Goal: Task Accomplishment & Management: Use online tool/utility

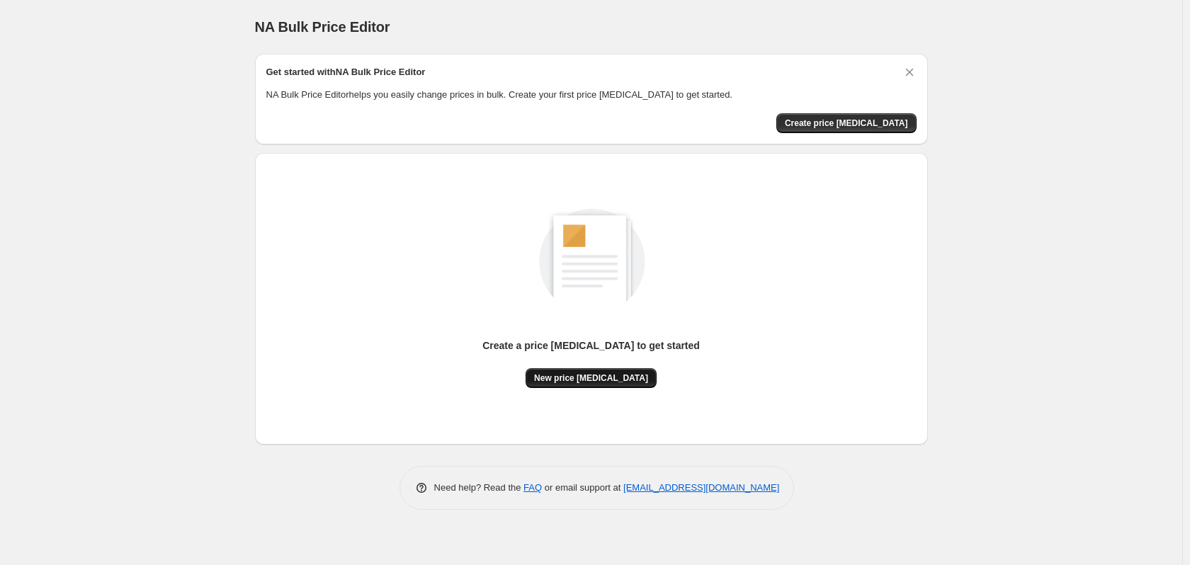
click at [621, 380] on span "New price change job" at bounding box center [591, 378] width 114 height 11
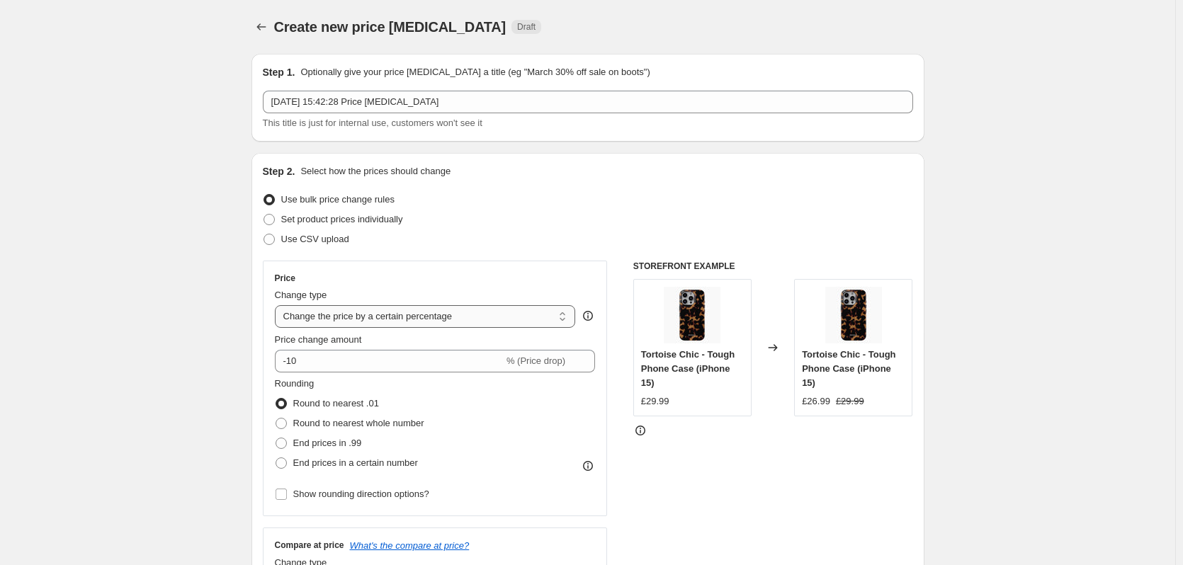
click at [414, 319] on select "Change the price to a certain amount Change the price by a certain amount Chang…" at bounding box center [425, 316] width 301 height 23
select select "to"
click at [278, 305] on select "Change the price to a certain amount Change the price by a certain amount Chang…" at bounding box center [425, 316] width 301 height 23
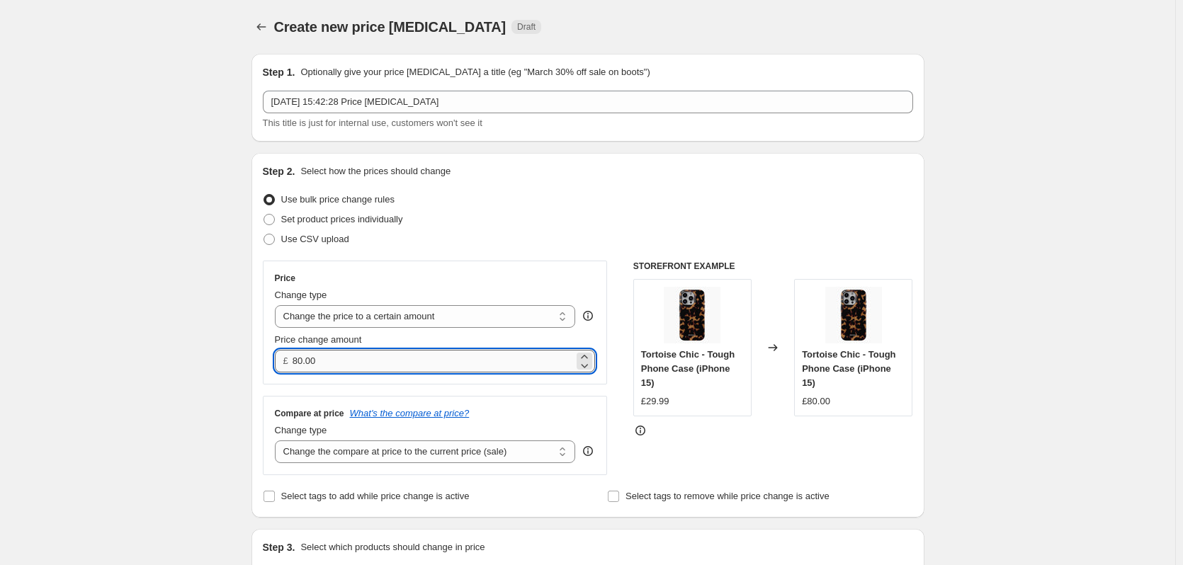
click at [403, 371] on input "80.00" at bounding box center [433, 361] width 281 height 23
drag, startPoint x: 406, startPoint y: 358, endPoint x: 236, endPoint y: 366, distance: 170.1
type input "2"
type input "0.00"
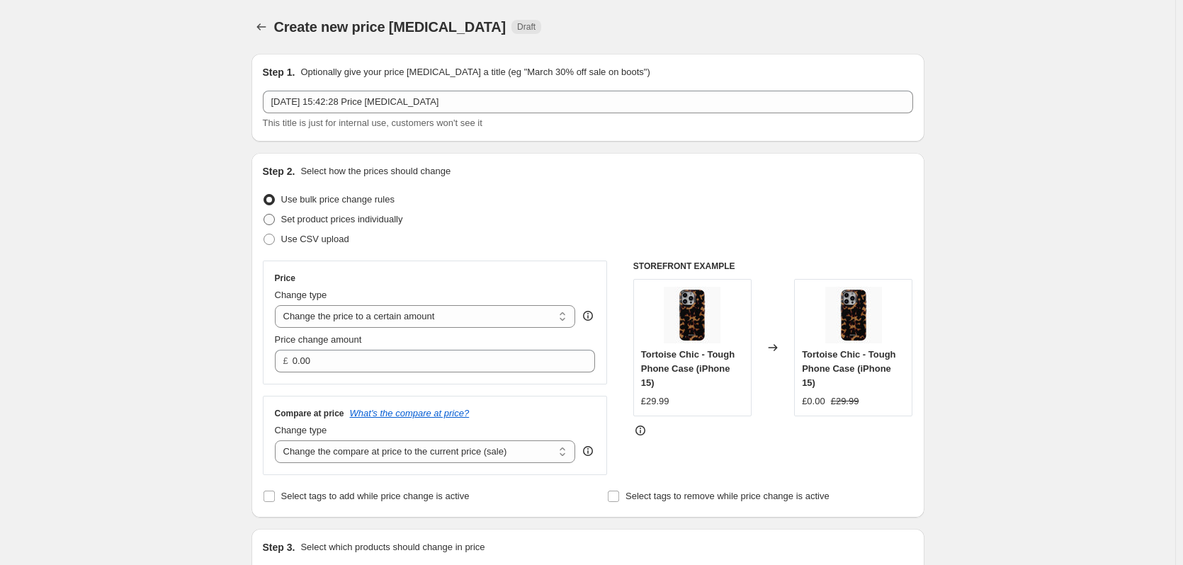
click at [275, 217] on span at bounding box center [269, 219] width 11 height 11
click at [264, 215] on input "Set product prices individually" at bounding box center [264, 214] width 1 height 1
radio input "true"
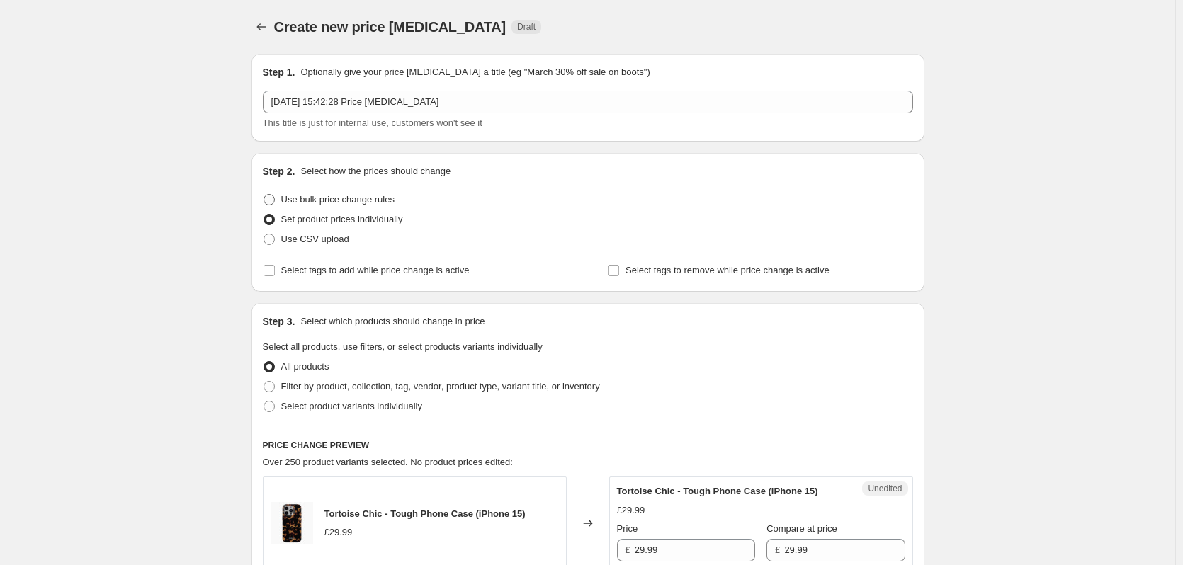
click at [273, 195] on span at bounding box center [269, 199] width 11 height 11
click at [264, 195] on input "Use bulk price change rules" at bounding box center [264, 194] width 1 height 1
radio input "true"
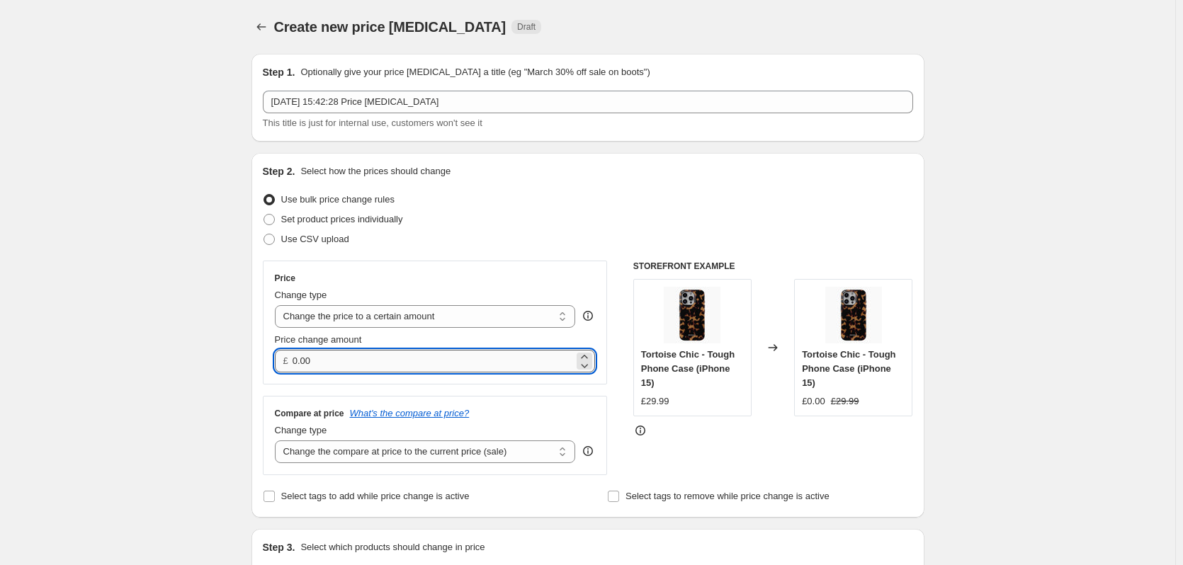
click at [443, 361] on input "0.00" at bounding box center [433, 361] width 281 height 23
drag, startPoint x: 443, startPoint y: 361, endPoint x: 171, endPoint y: 368, distance: 272.1
type input "26.99"
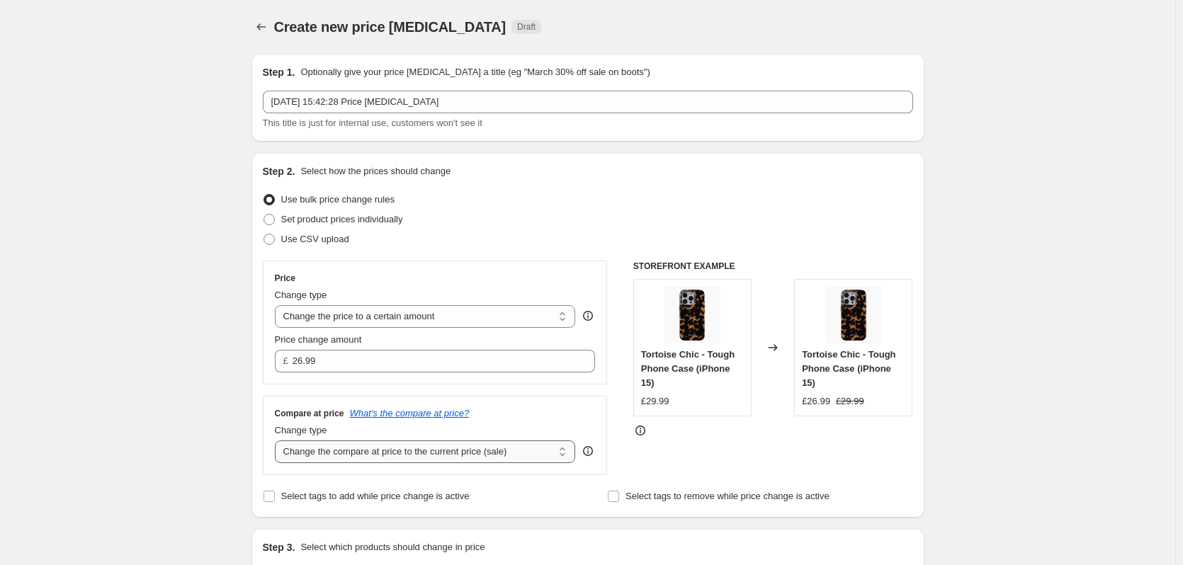
click at [355, 446] on select "Change the compare at price to the current price (sale) Change the compare at p…" at bounding box center [425, 452] width 301 height 23
select select "remove"
click at [278, 441] on select "Change the compare at price to the current price (sale) Change the compare at p…" at bounding box center [425, 452] width 301 height 23
click at [376, 458] on select "Change the compare at price to the current price (sale) Change the compare at p…" at bounding box center [425, 452] width 301 height 23
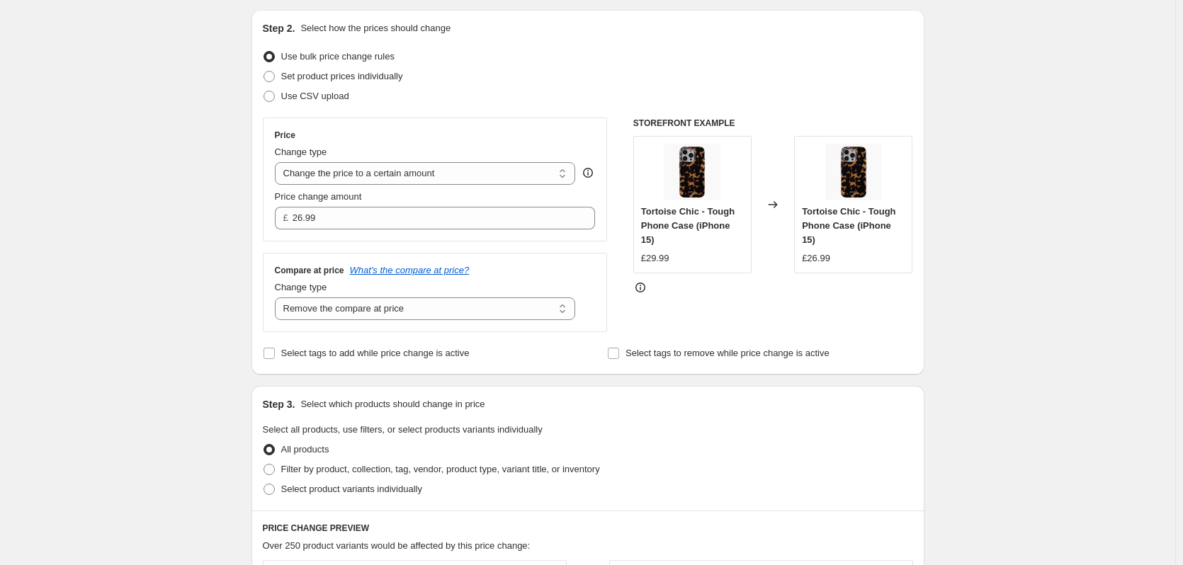
scroll to position [354, 0]
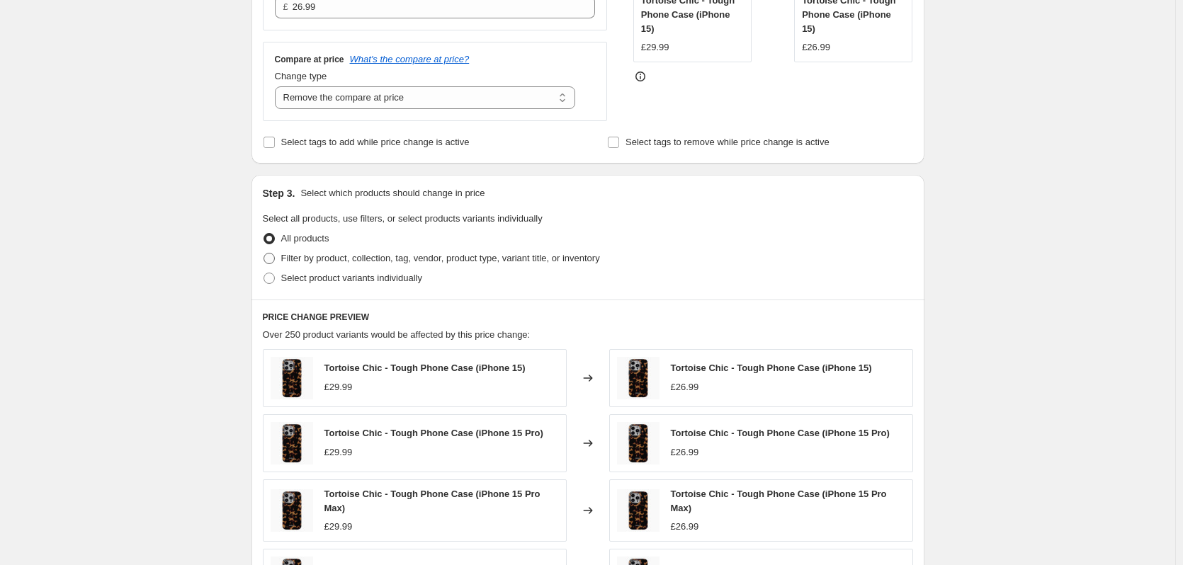
click at [336, 262] on span "Filter by product, collection, tag, vendor, product type, variant title, or inv…" at bounding box center [440, 258] width 319 height 11
click at [264, 254] on input "Filter by product, collection, tag, vendor, product type, variant title, or inv…" at bounding box center [264, 253] width 1 height 1
radio input "true"
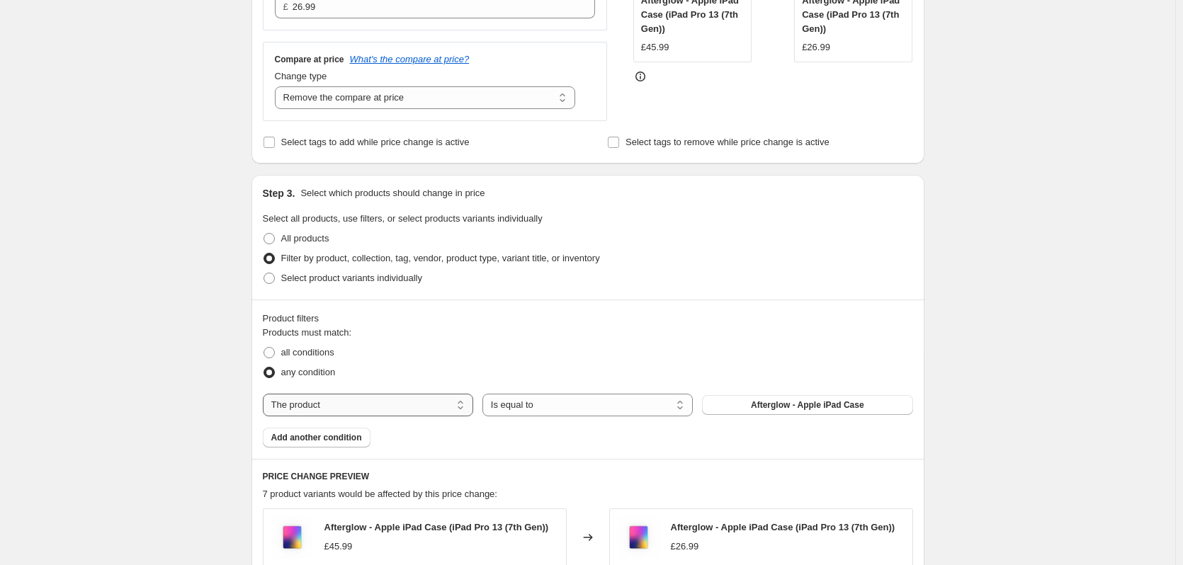
click at [456, 402] on select "The product The product's collection The product's tag The product's vendor The…" at bounding box center [368, 405] width 210 height 23
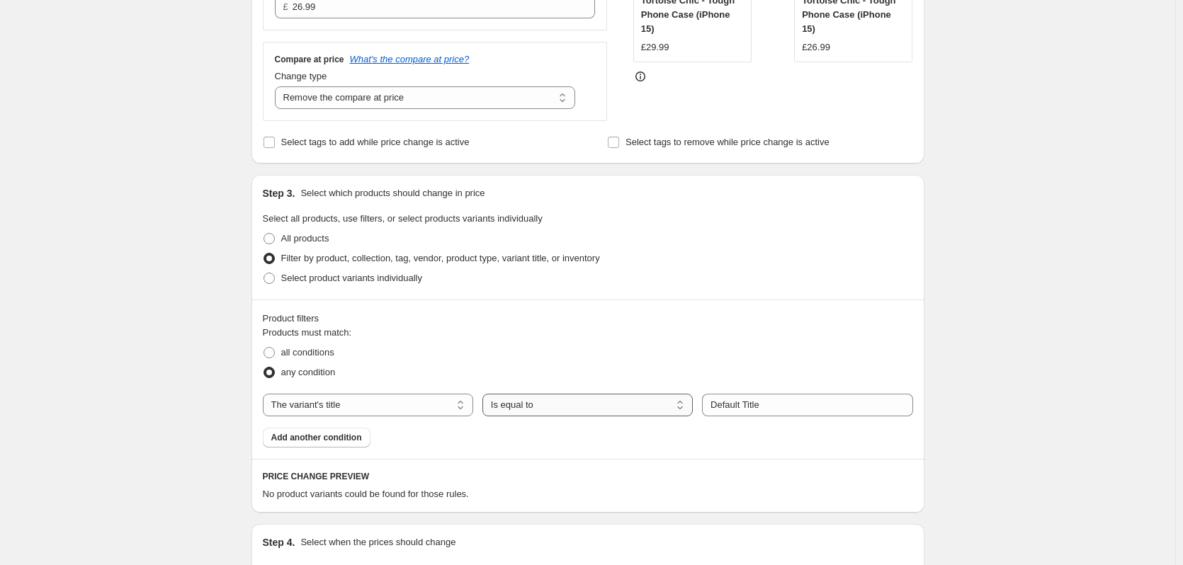
click at [578, 400] on select "Is equal to Is not equal to Contains" at bounding box center [587, 405] width 210 height 23
click at [409, 410] on select "The product The product's collection The product's tag The product's vendor The…" at bounding box center [368, 405] width 210 height 23
select select "product_type"
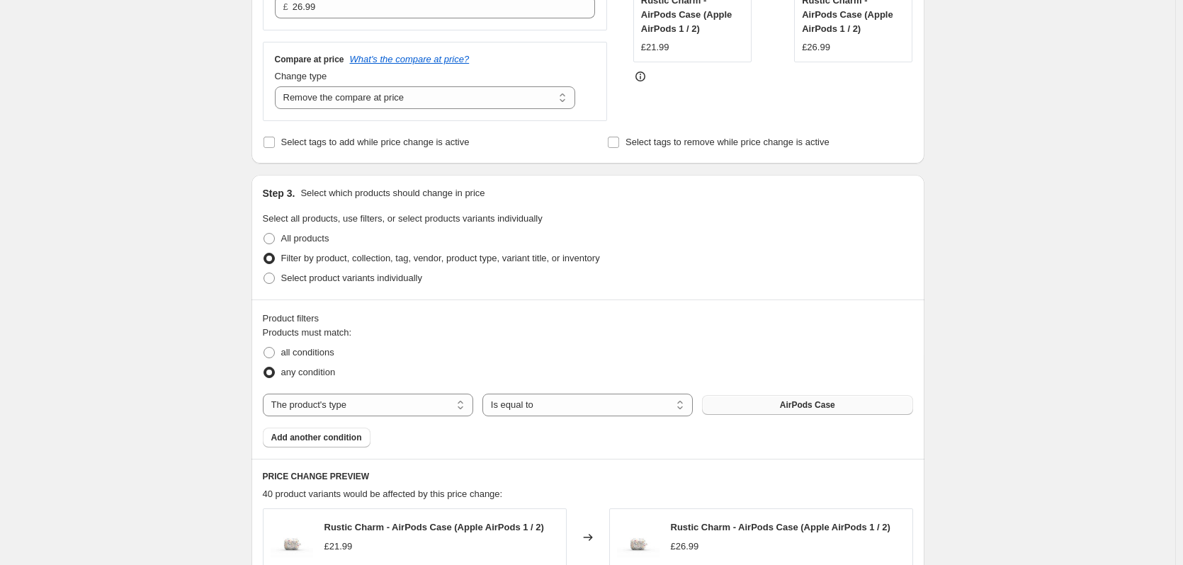
click at [766, 406] on button "AirPods Case" at bounding box center [807, 405] width 210 height 20
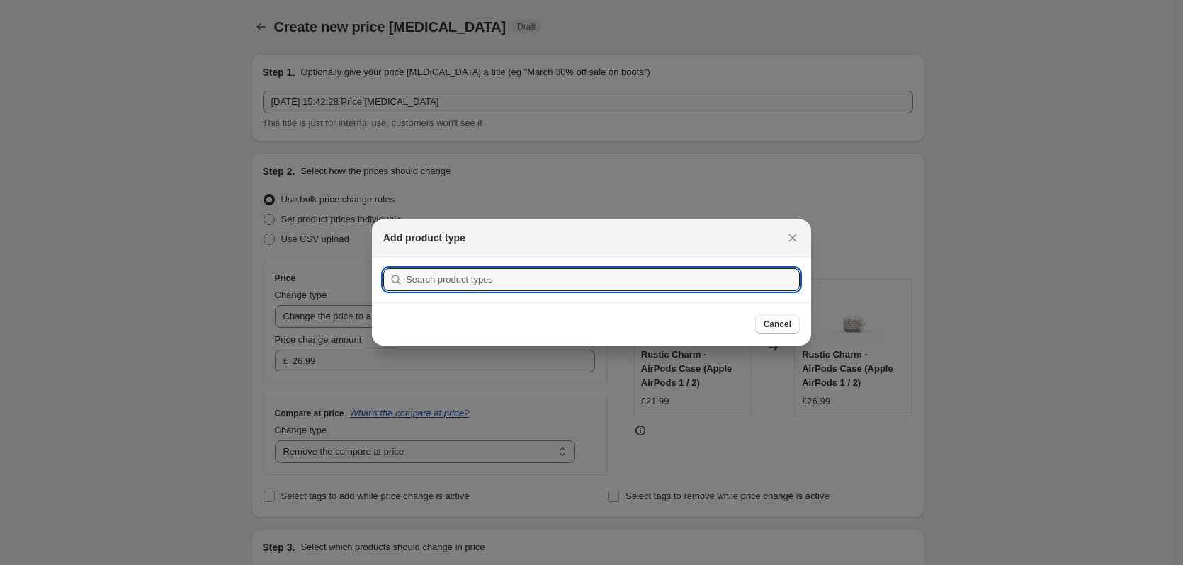
scroll to position [0, 0]
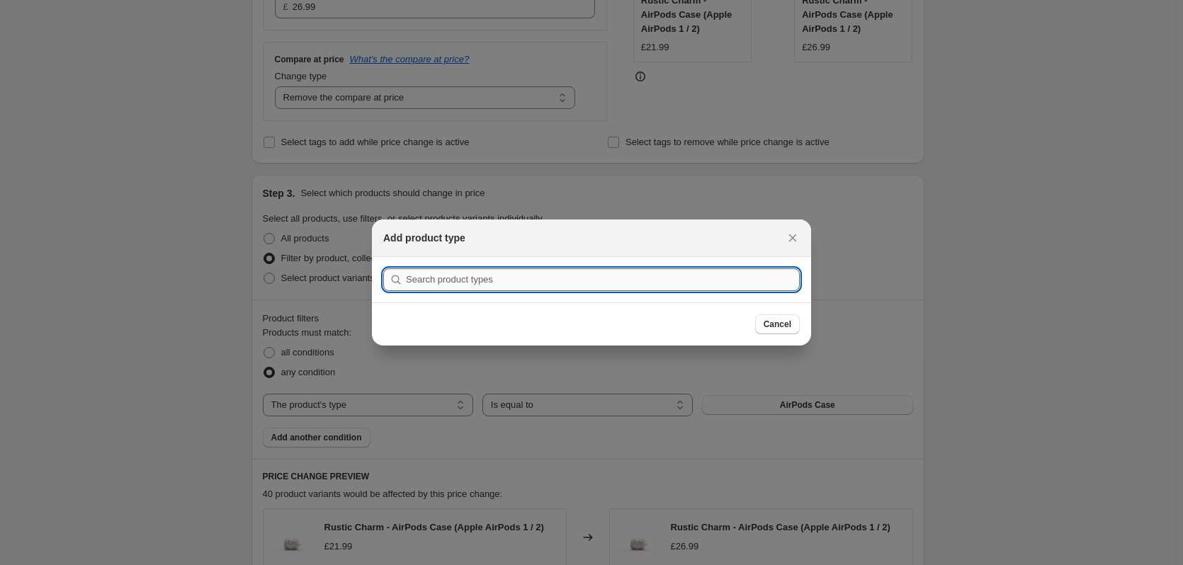
click at [503, 284] on input ":r5b:" at bounding box center [603, 279] width 394 height 23
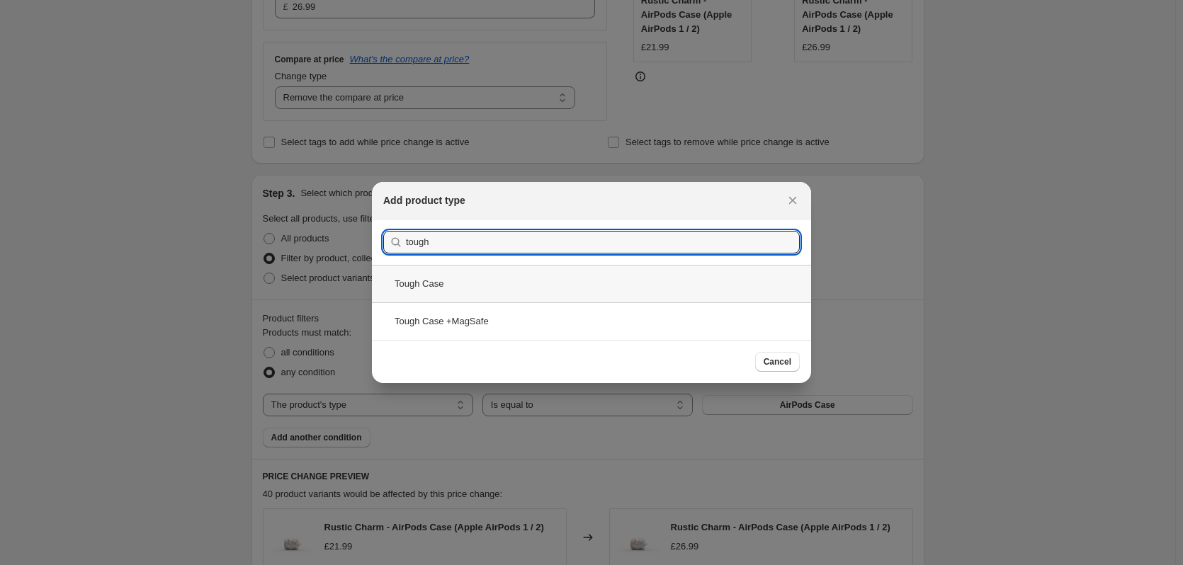
type input "tough"
click at [489, 290] on div "Tough Case" at bounding box center [591, 284] width 439 height 38
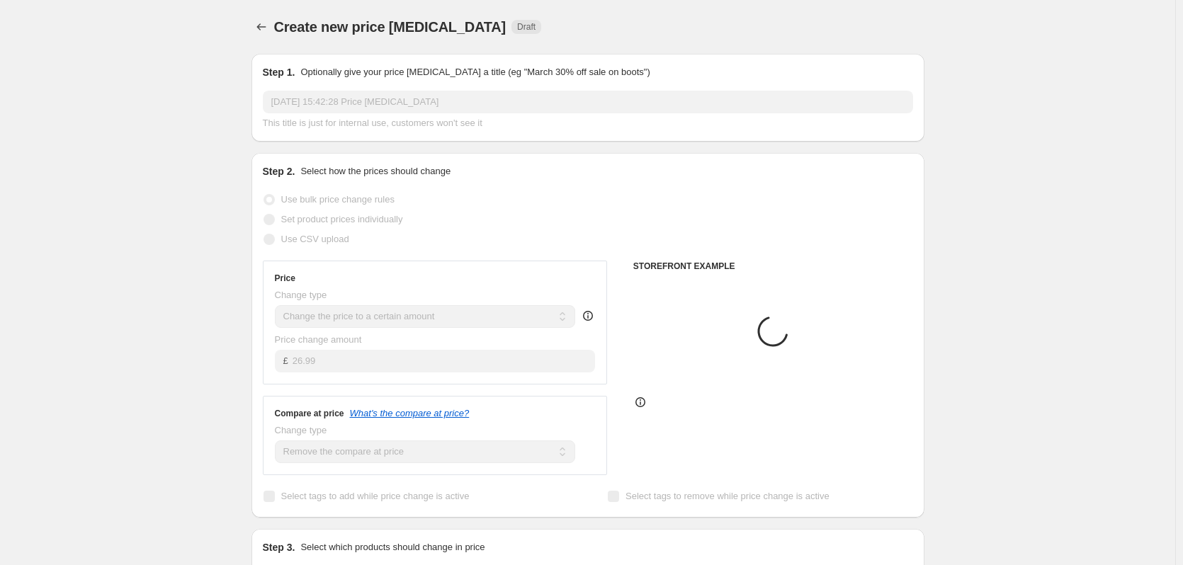
scroll to position [354, 0]
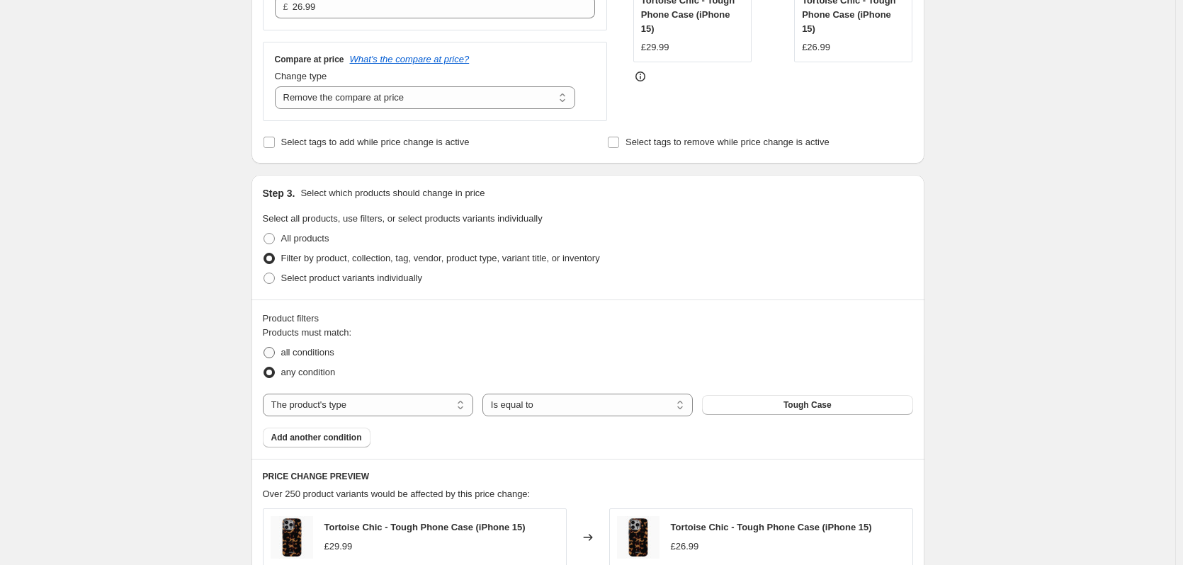
click at [308, 353] on span "all conditions" at bounding box center [307, 352] width 53 height 11
click at [264, 348] on input "all conditions" at bounding box center [264, 347] width 1 height 1
radio input "true"
click at [314, 438] on span "Add another condition" at bounding box center [316, 437] width 91 height 11
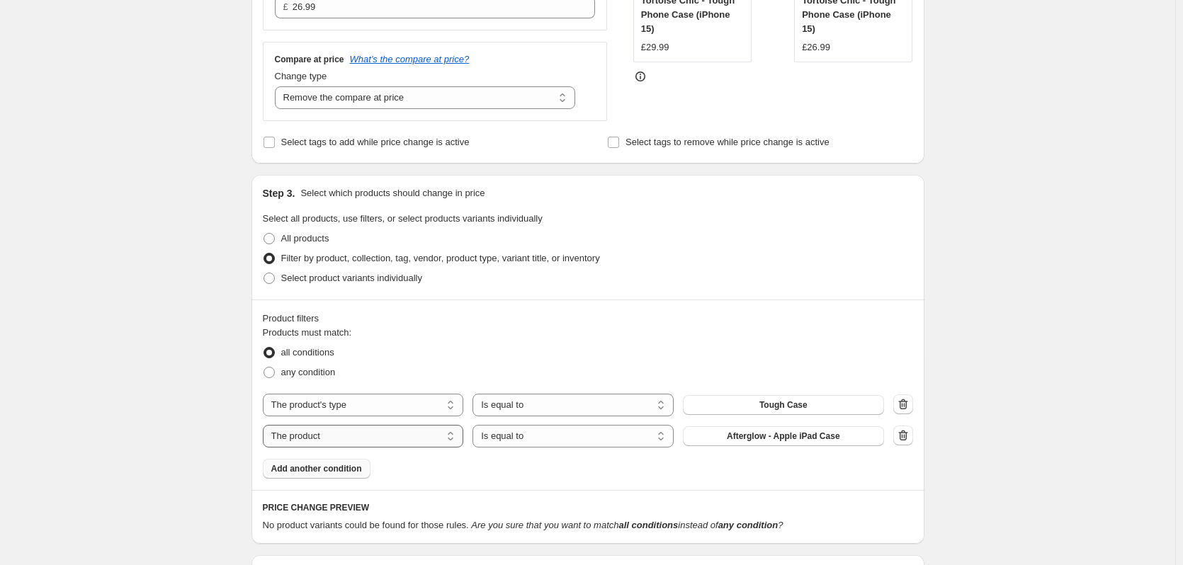
click at [349, 439] on select "The product The product's collection The product's tag The product's vendor The…" at bounding box center [363, 436] width 201 height 23
select select "title"
click at [766, 440] on input "Default Title" at bounding box center [783, 436] width 201 height 23
drag, startPoint x: 793, startPoint y: 435, endPoint x: 642, endPoint y: 446, distance: 152.0
click at [642, 446] on div "The product The product's collection The product's tag The product's vendor The…" at bounding box center [573, 436] width 621 height 23
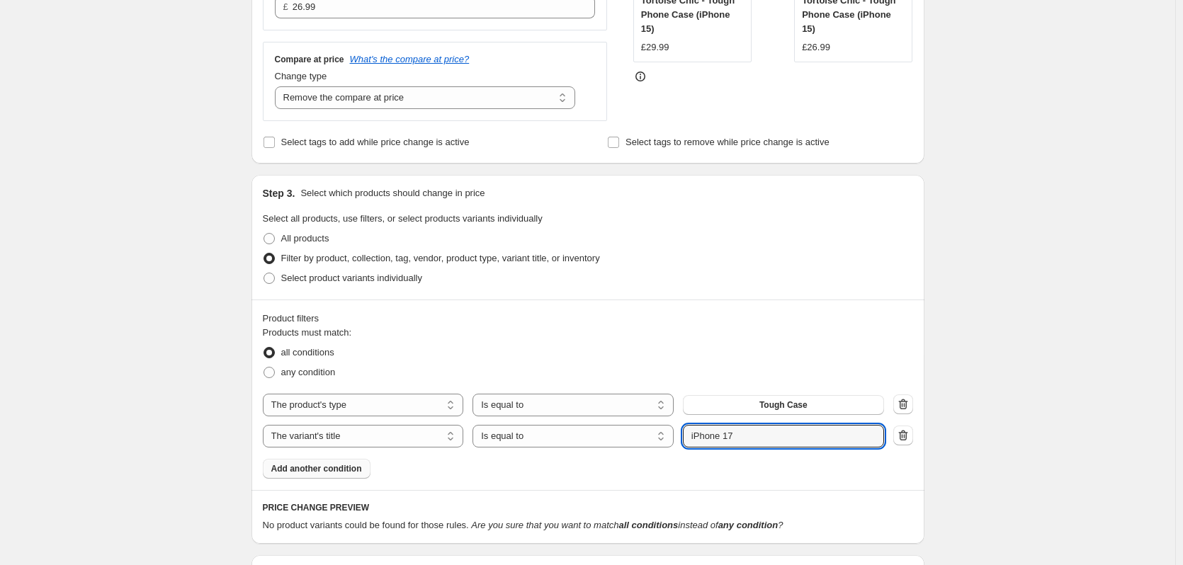
click at [1019, 426] on div "Create new price change job. This page is ready Create new price change job Dra…" at bounding box center [587, 205] width 1175 height 1118
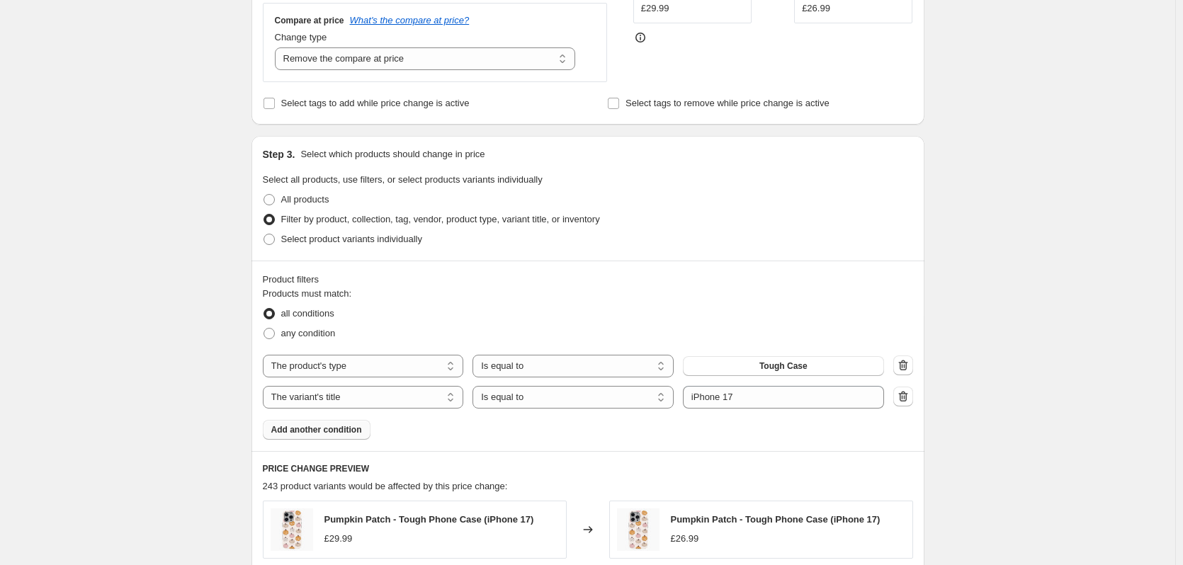
scroll to position [584, 0]
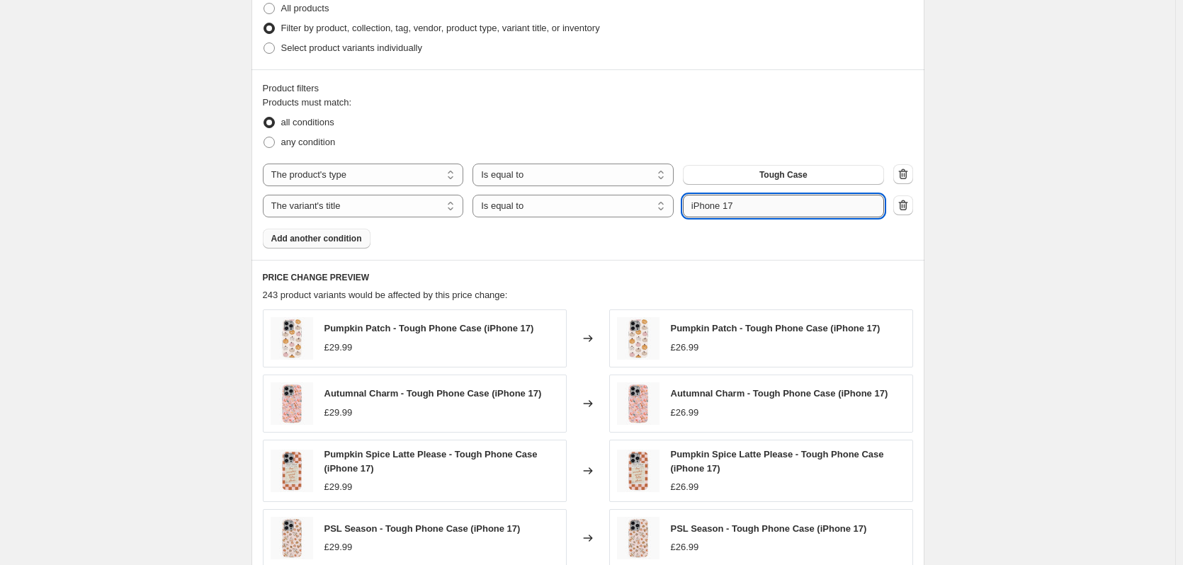
click at [744, 208] on input "iPhone 17" at bounding box center [783, 206] width 201 height 23
type input "iPhone 16"
click at [1002, 233] on div "Create new price change job. This page is ready Create new price change job Dra…" at bounding box center [587, 155] width 1175 height 1479
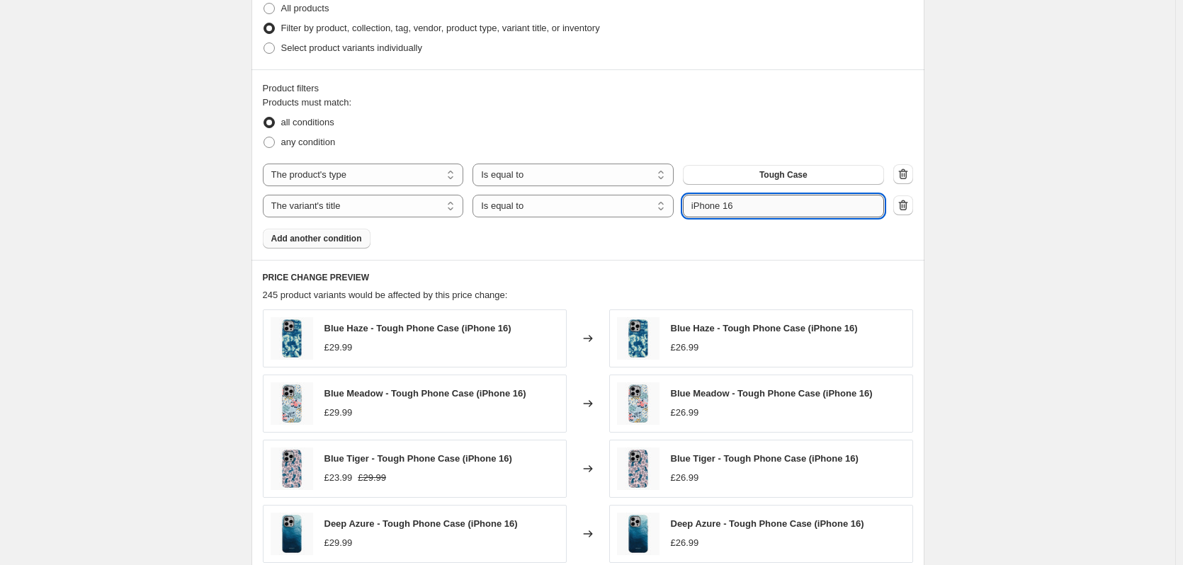
click at [733, 211] on input "iPhone 16" at bounding box center [783, 206] width 201 height 23
drag, startPoint x: 742, startPoint y: 210, endPoint x: 730, endPoint y: 210, distance: 12.0
click at [730, 210] on input "iPhone 16" at bounding box center [783, 206] width 201 height 23
click at [699, 208] on input "iPhone 16" at bounding box center [783, 206] width 201 height 23
click at [673, 207] on select "Is equal to Is not equal to Contains" at bounding box center [572, 206] width 201 height 23
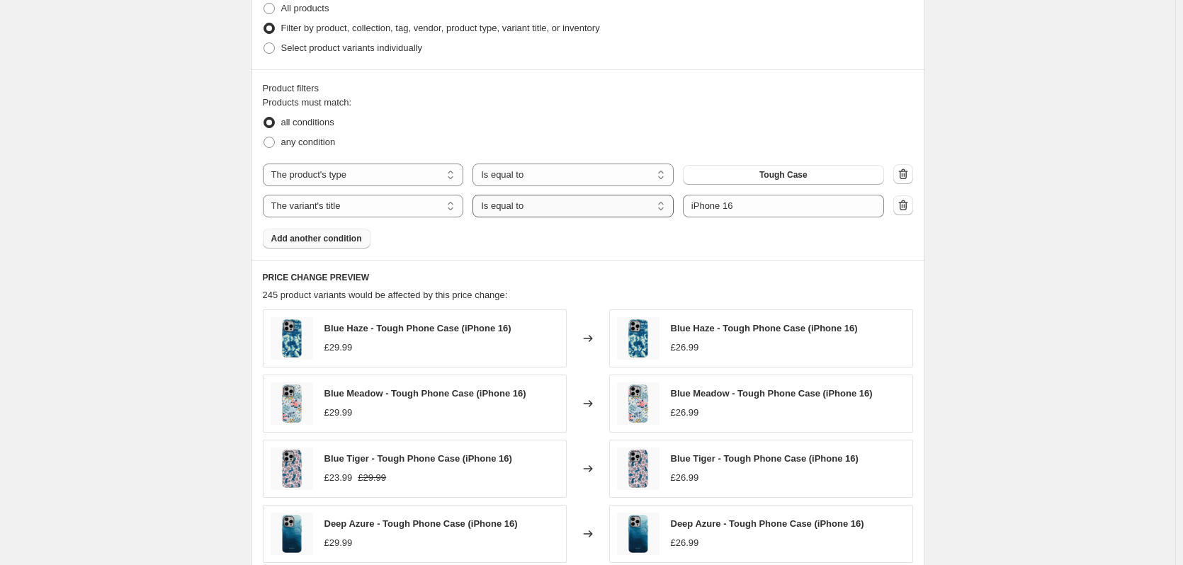
select select "contains"
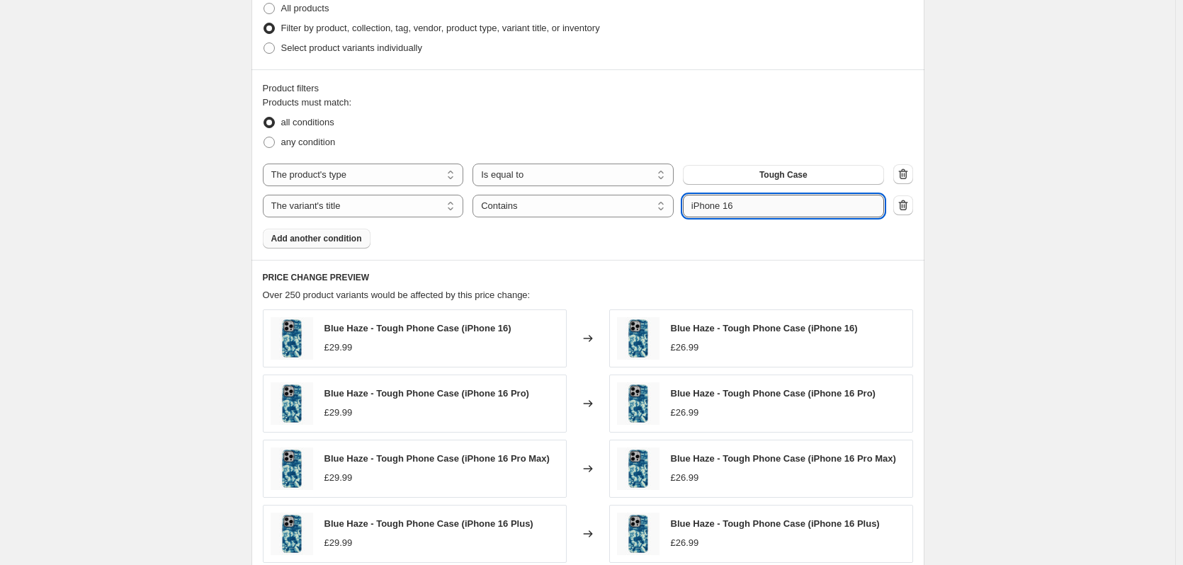
drag, startPoint x: 746, startPoint y: 208, endPoint x: 724, endPoint y: 208, distance: 22.0
click at [724, 208] on input "iPhone 16" at bounding box center [783, 206] width 201 height 23
click at [1042, 208] on div "Create new price change job. This page is ready Create new price change job Dra…" at bounding box center [587, 153] width 1175 height 1475
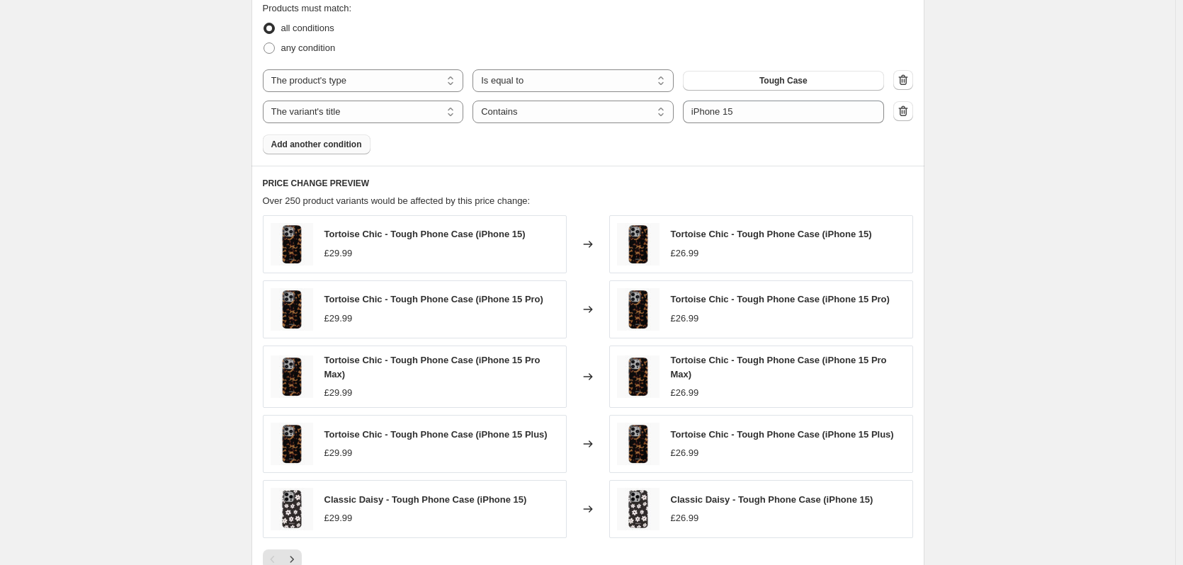
scroll to position [655, 0]
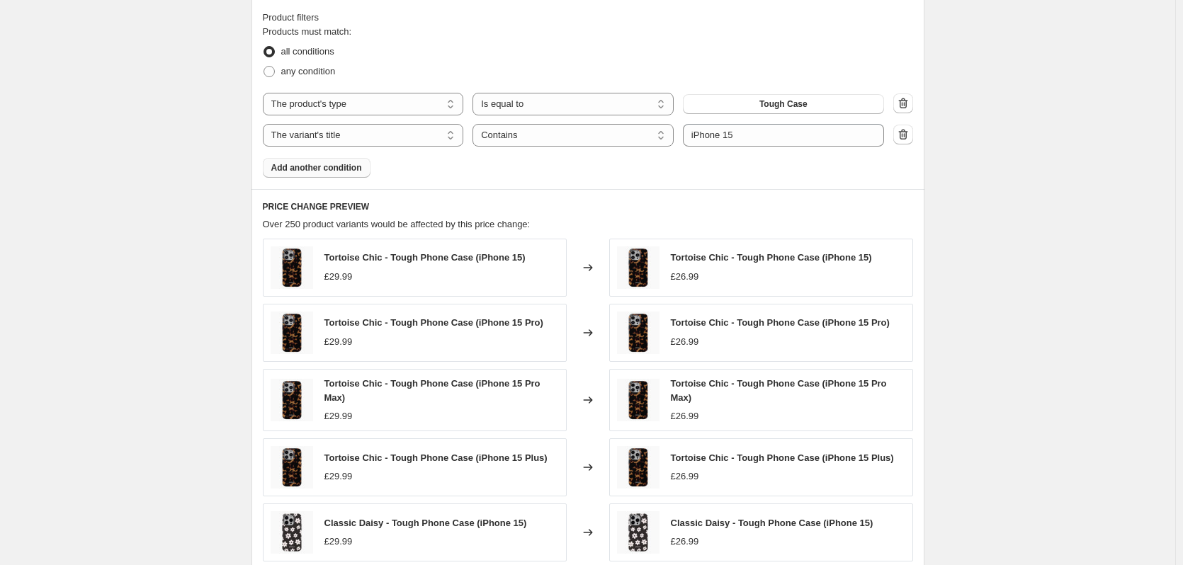
click at [316, 165] on span "Add another condition" at bounding box center [316, 167] width 91 height 11
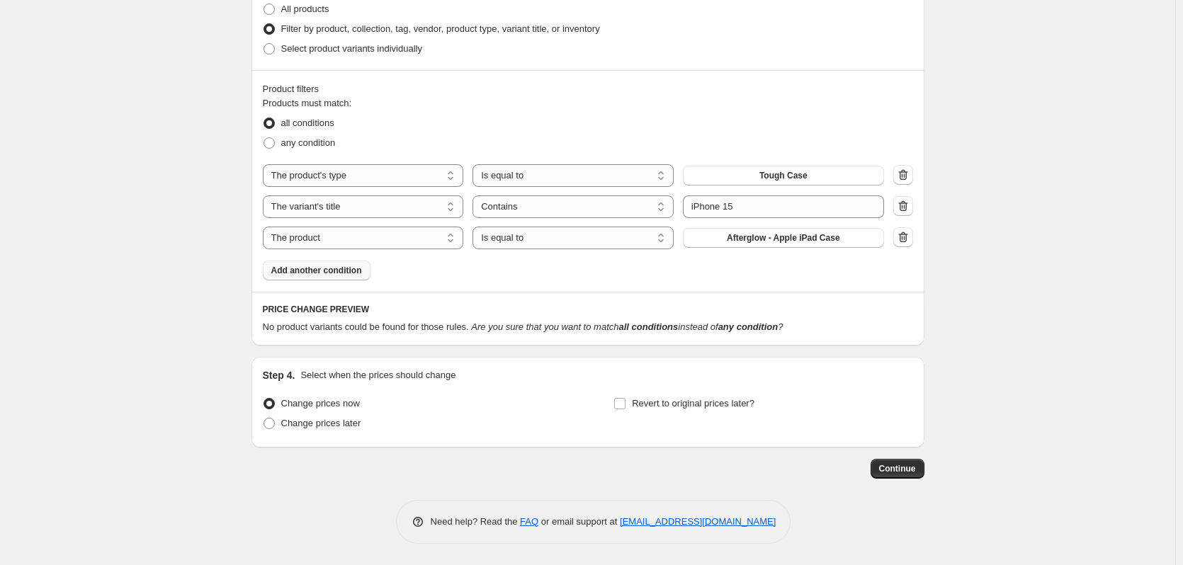
scroll to position [584, 0]
click at [373, 242] on select "The product The product's collection The product's tag The product's vendor The…" at bounding box center [363, 238] width 201 height 23
click at [370, 236] on select "The product The product's collection The product's tag The product's vendor The…" at bounding box center [363, 238] width 201 height 23
click at [906, 242] on icon "button" at bounding box center [903, 237] width 14 height 14
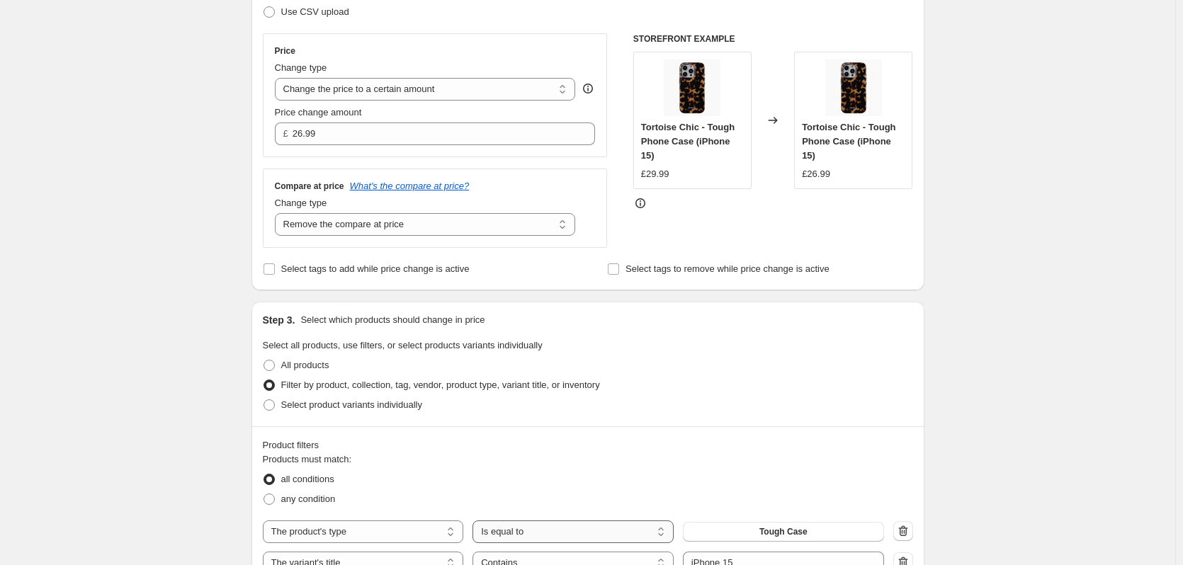
scroll to position [213, 0]
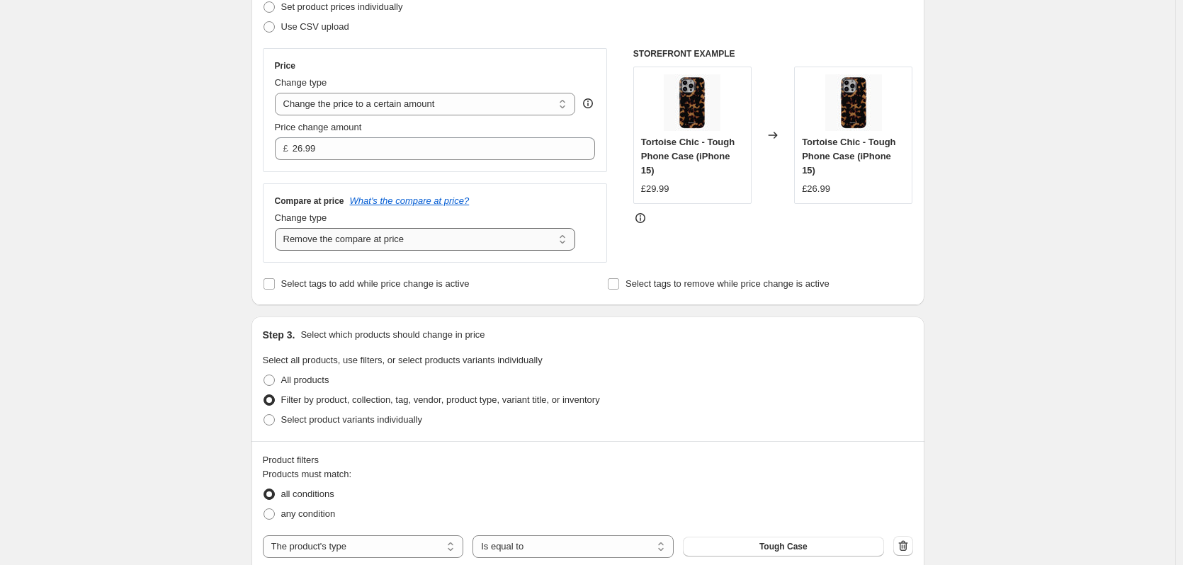
click at [536, 239] on select "Change the compare at price to the current price (sale) Change the compare at p…" at bounding box center [425, 239] width 301 height 23
click at [278, 229] on select "Change the compare at price to the current price (sale) Change the compare at p…" at bounding box center [425, 239] width 301 height 23
click at [193, 207] on div "Create new price change job. This page is ready Create new price change job Dra…" at bounding box center [587, 526] width 1175 height 1479
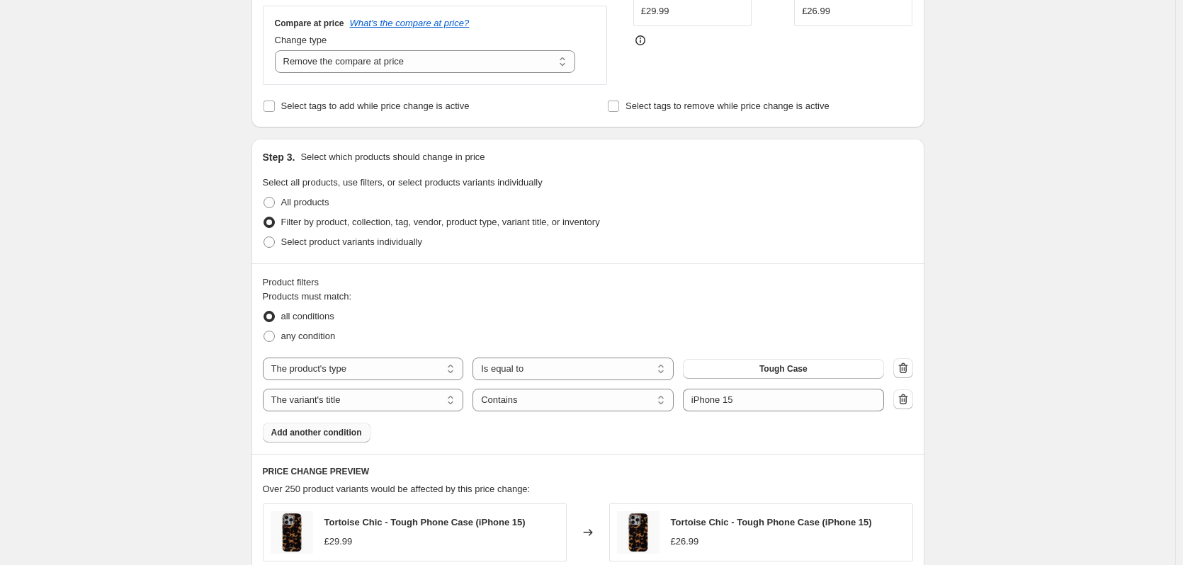
scroll to position [443, 0]
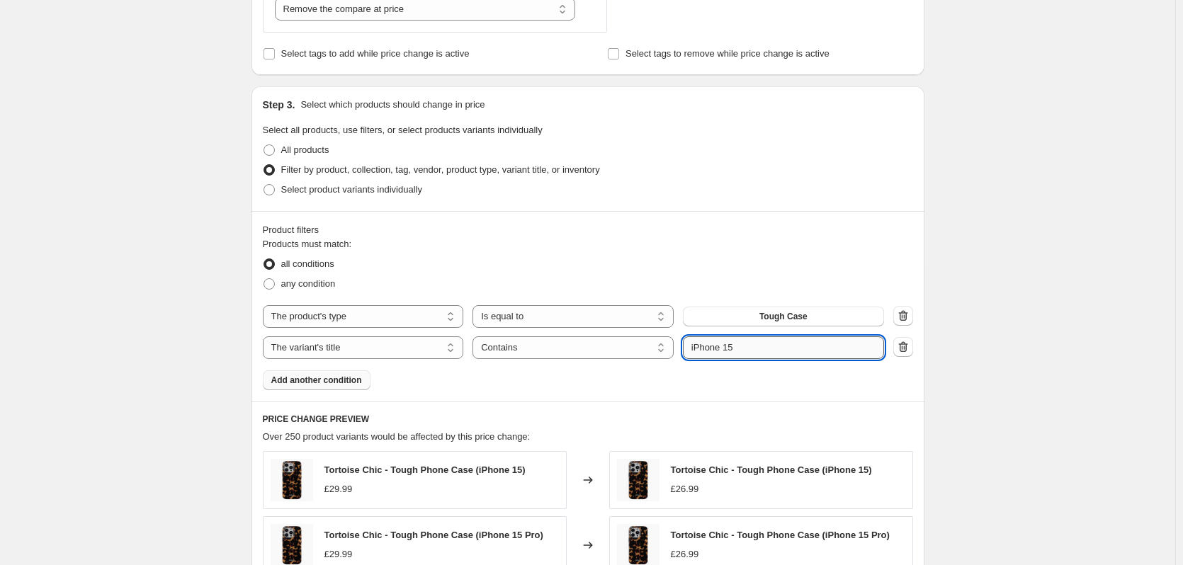
drag, startPoint x: 770, startPoint y: 347, endPoint x: 751, endPoint y: 349, distance: 19.2
click at [751, 349] on input "iPhone 15" at bounding box center [783, 347] width 201 height 23
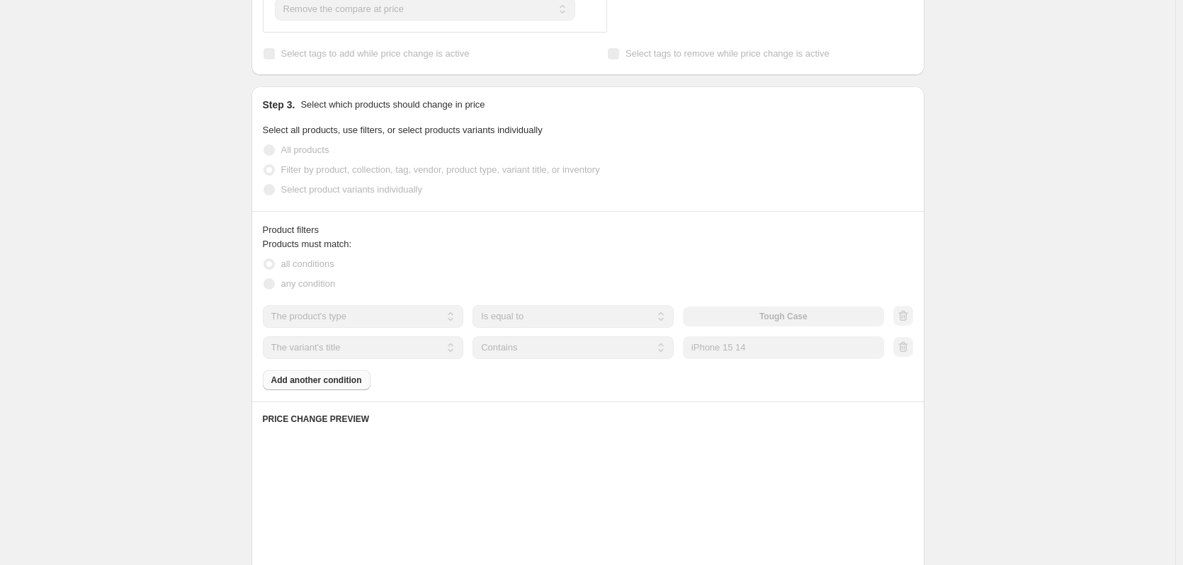
click at [996, 380] on div "Create new price change job. This page is ready Create new price change job Dra…" at bounding box center [587, 294] width 1175 height 1475
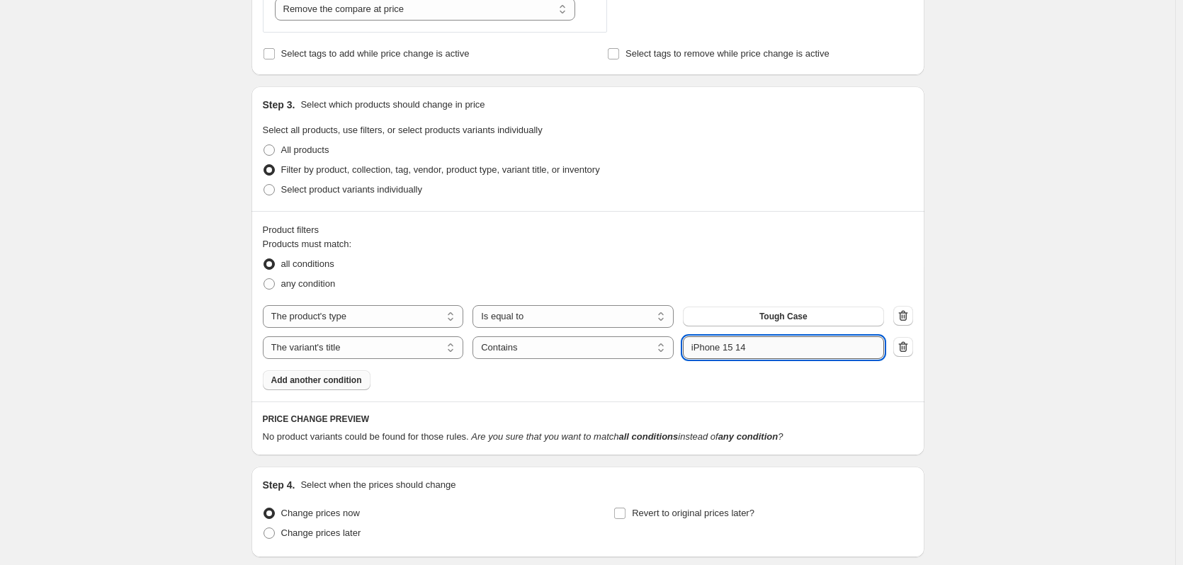
click at [771, 346] on input "iPhone 15 14" at bounding box center [783, 347] width 201 height 23
type input "iPhone 15"
click at [979, 357] on div "Create new price change job. This page is ready Create new price change job Dra…" at bounding box center [587, 116] width 1175 height 1118
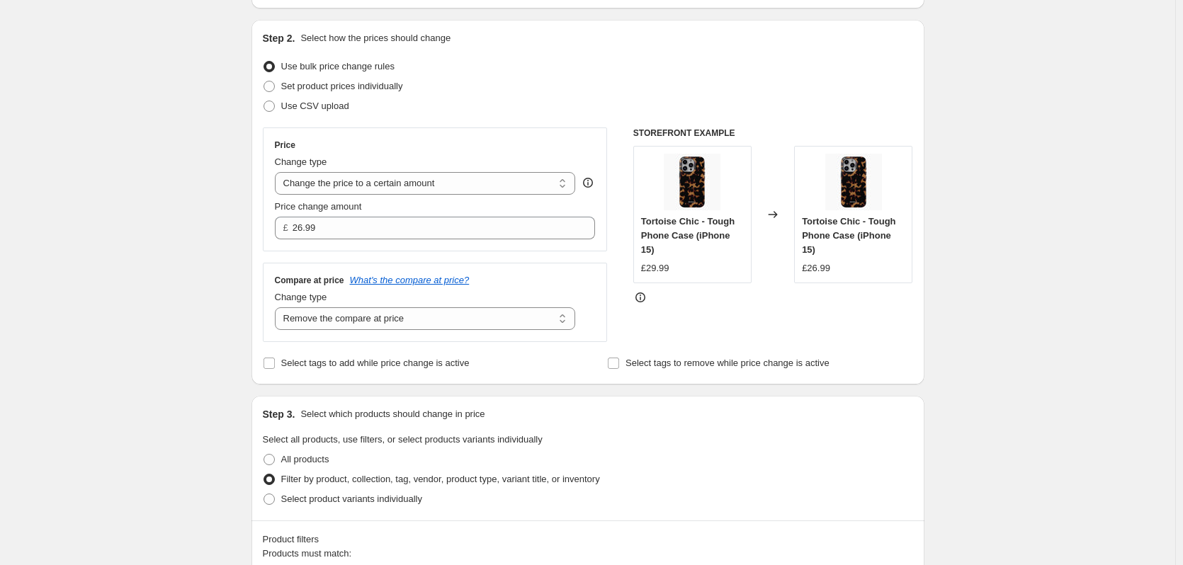
scroll to position [354, 0]
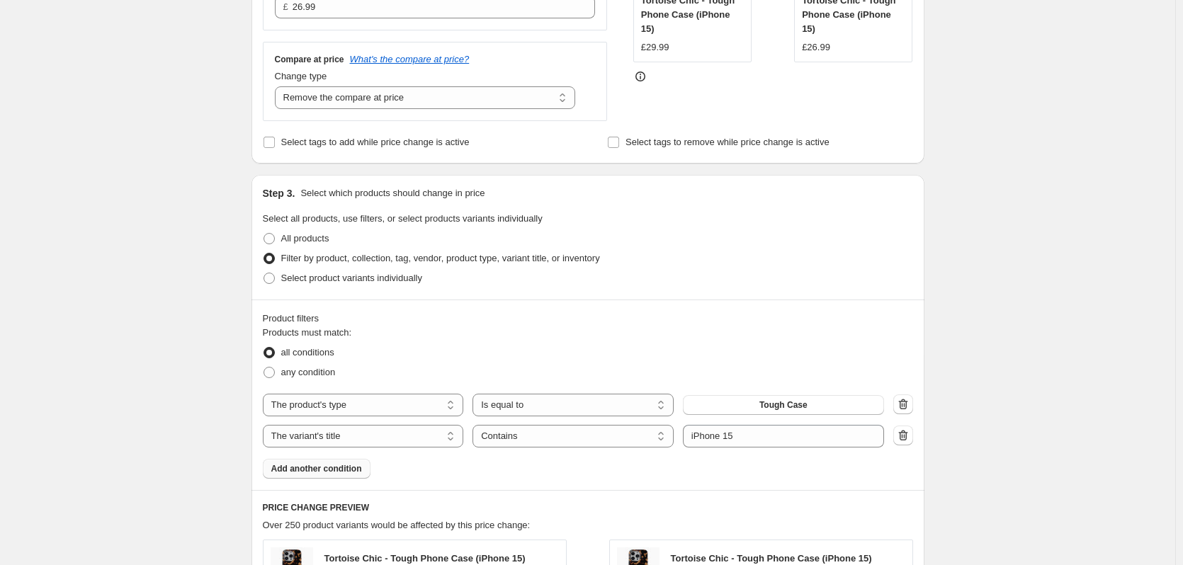
click at [325, 472] on span "Add another condition" at bounding box center [316, 468] width 91 height 11
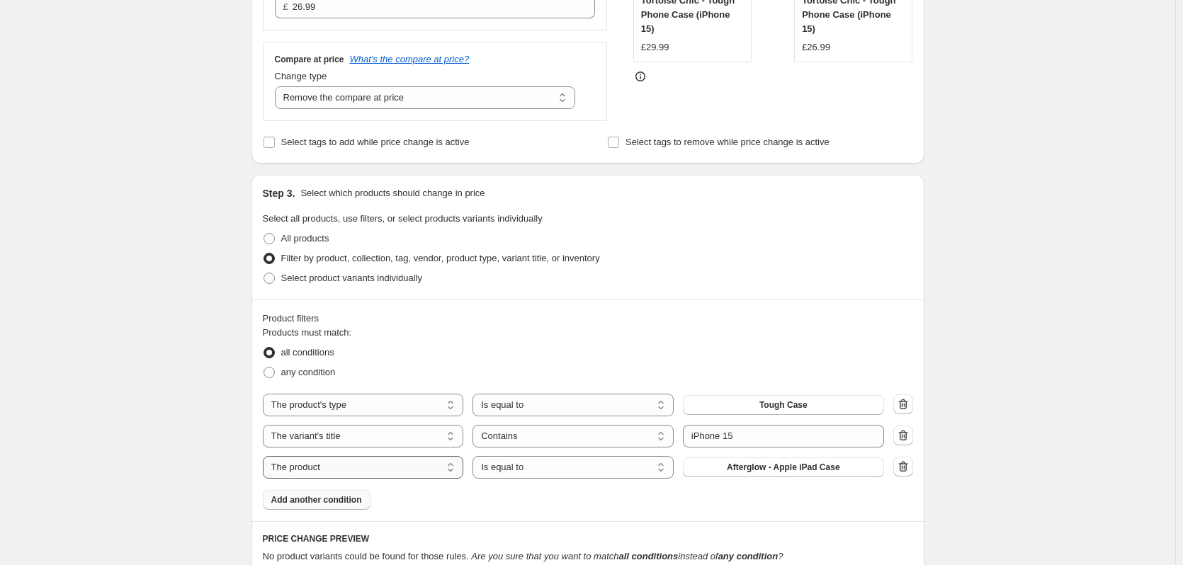
click at [327, 470] on select "The product The product's collection The product's tag The product's vendor The…" at bounding box center [363, 467] width 201 height 23
select select "product_status"
click at [730, 472] on select "Active Draft Archived" at bounding box center [783, 467] width 201 height 23
click at [978, 479] on div "Create new price change job. This page is ready Create new price change job Dra…" at bounding box center [587, 401] width 1175 height 1510
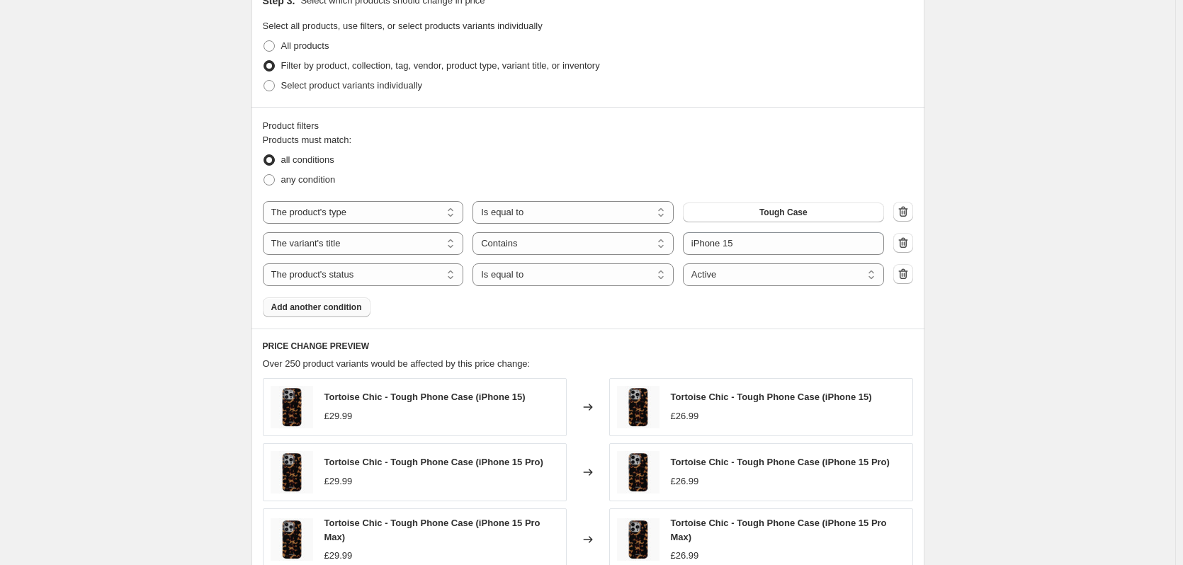
scroll to position [538, 0]
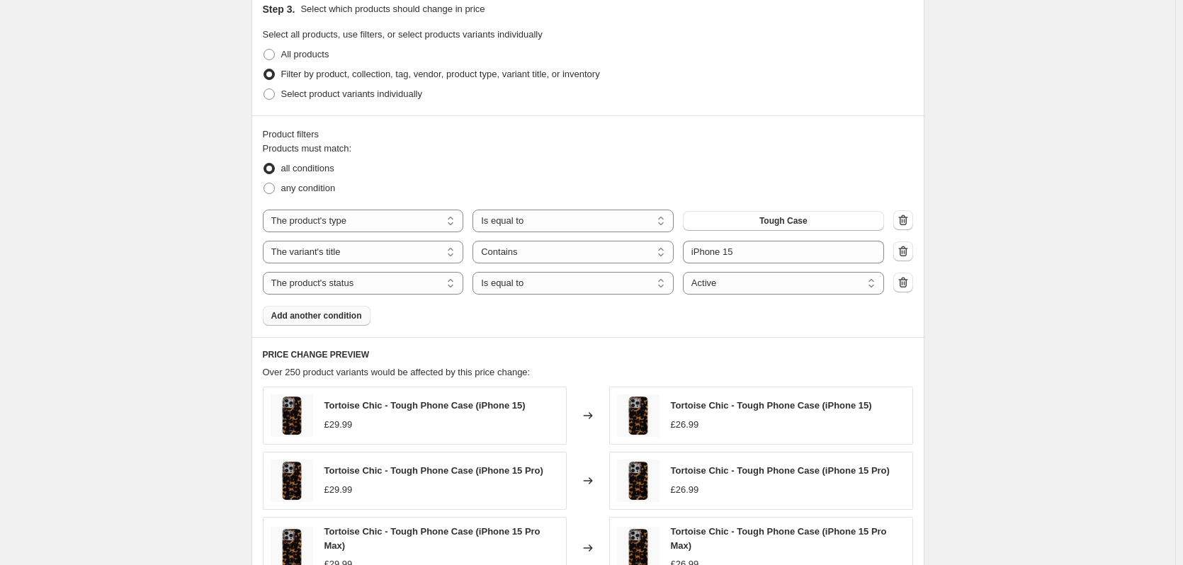
click at [1046, 307] on div "Create new price change job. This page is ready Create new price change job Dra…" at bounding box center [587, 217] width 1175 height 1510
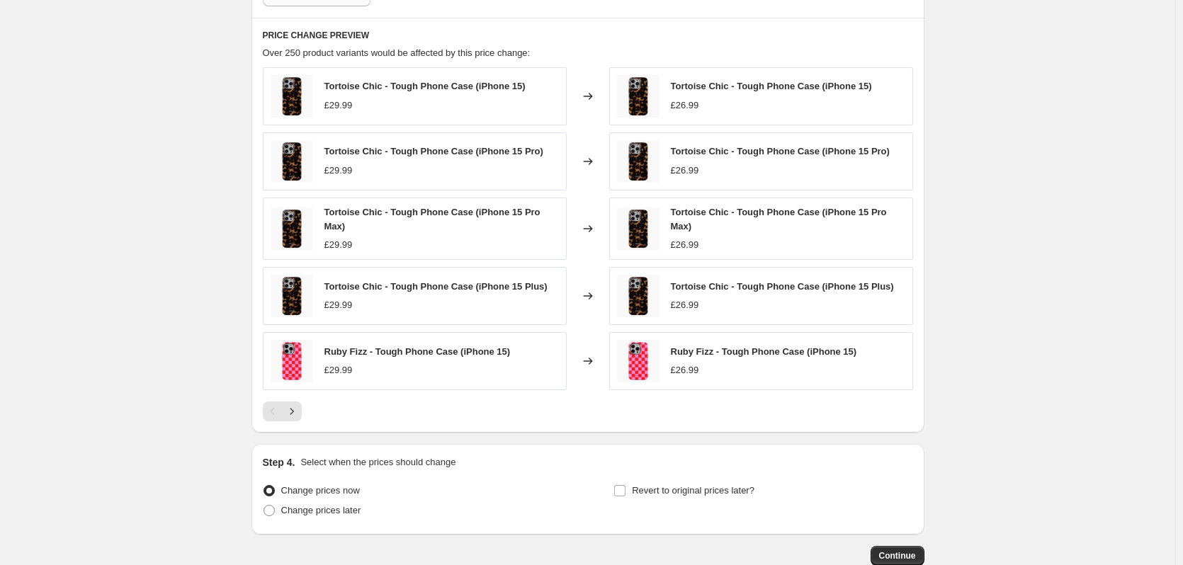
scroll to position [946, 0]
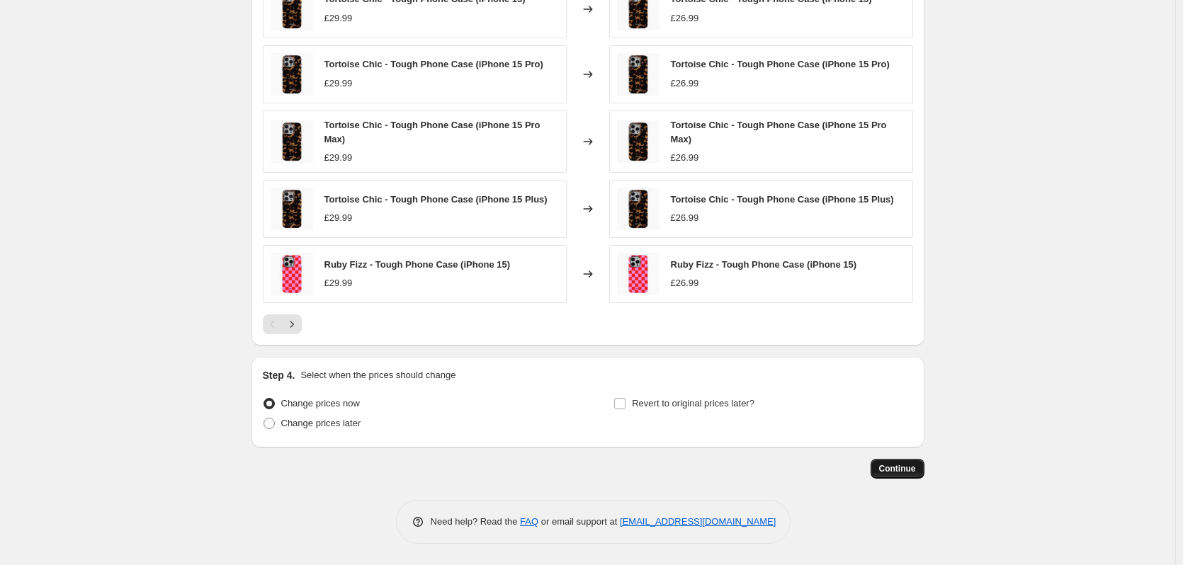
click at [910, 471] on span "Continue" at bounding box center [897, 468] width 37 height 11
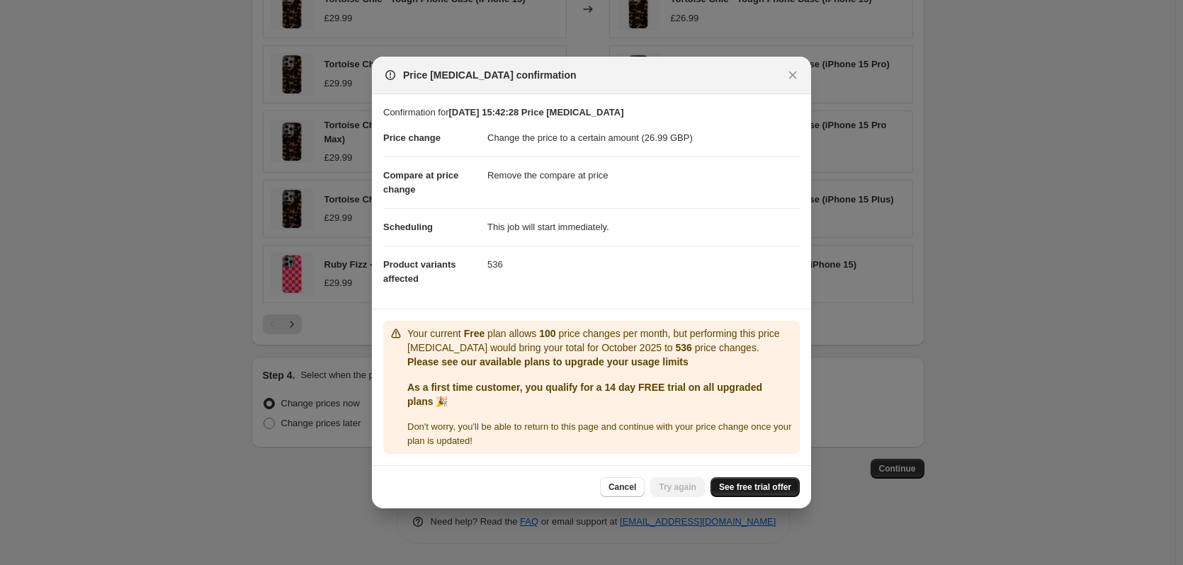
click at [767, 487] on span "See free trial offer" at bounding box center [755, 487] width 72 height 11
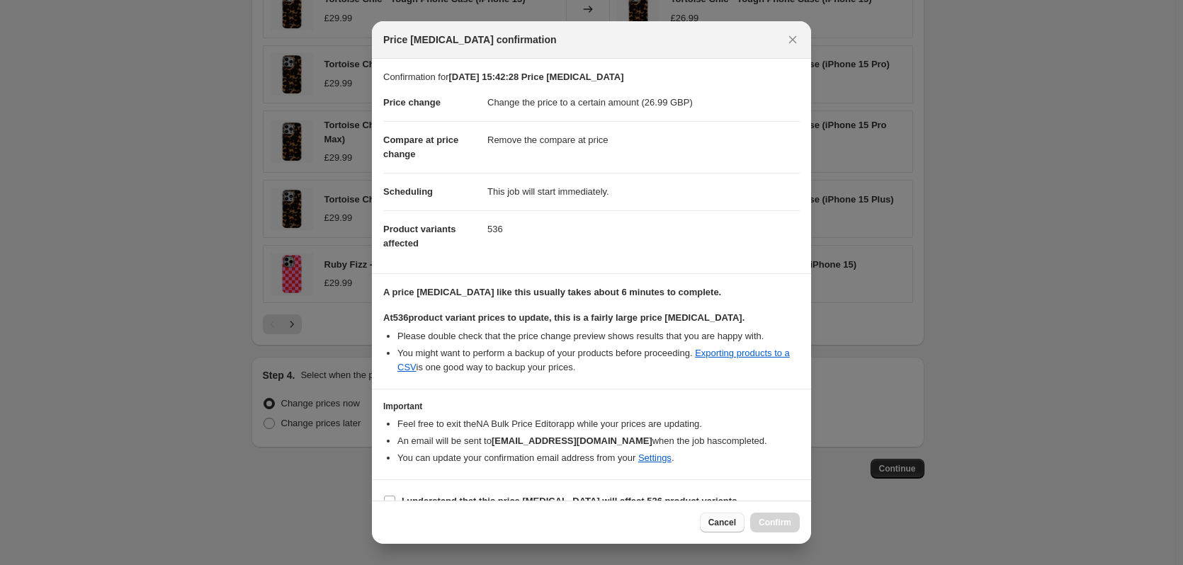
drag, startPoint x: 712, startPoint y: 519, endPoint x: 718, endPoint y: 512, distance: 9.0
click at [713, 519] on span "Cancel" at bounding box center [722, 522] width 28 height 11
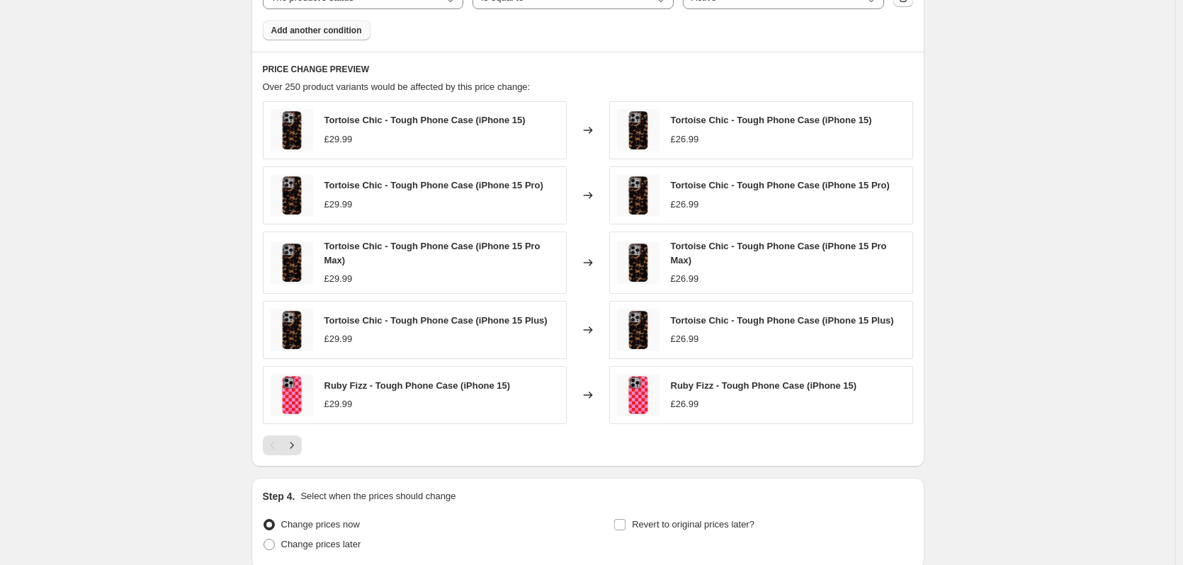
scroll to position [822, 0]
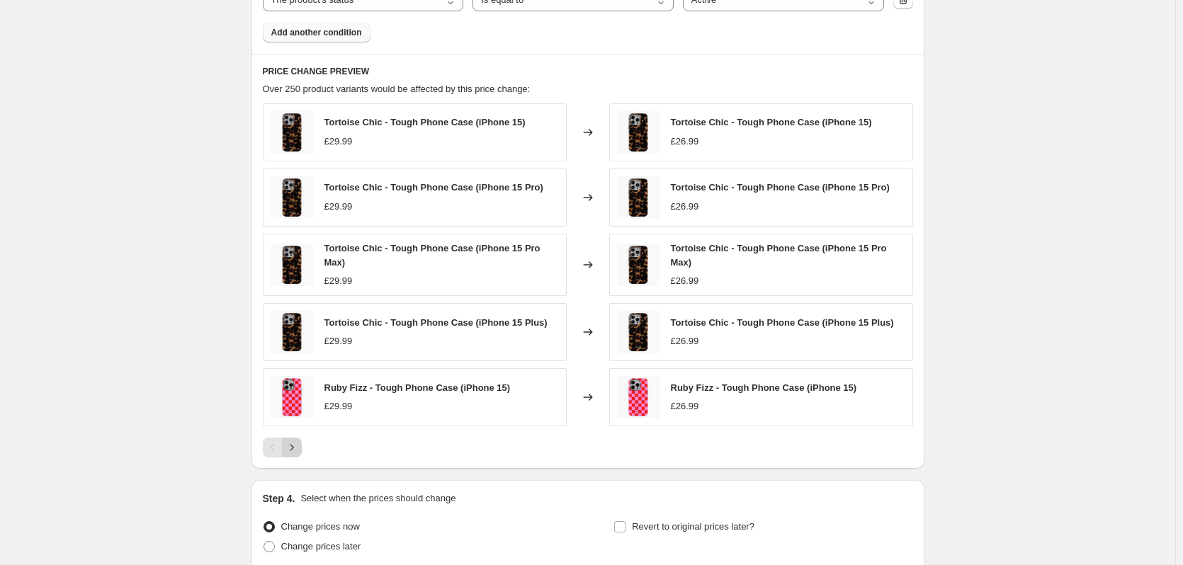
click at [293, 455] on icon "Next" at bounding box center [292, 448] width 14 height 14
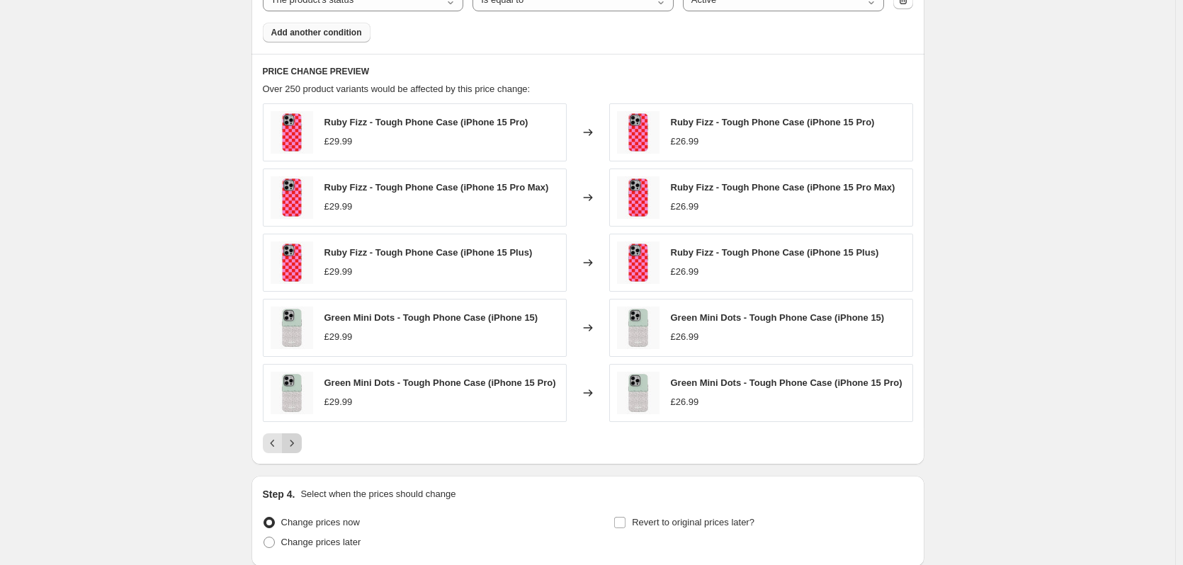
click at [297, 451] on button "Next" at bounding box center [292, 444] width 20 height 20
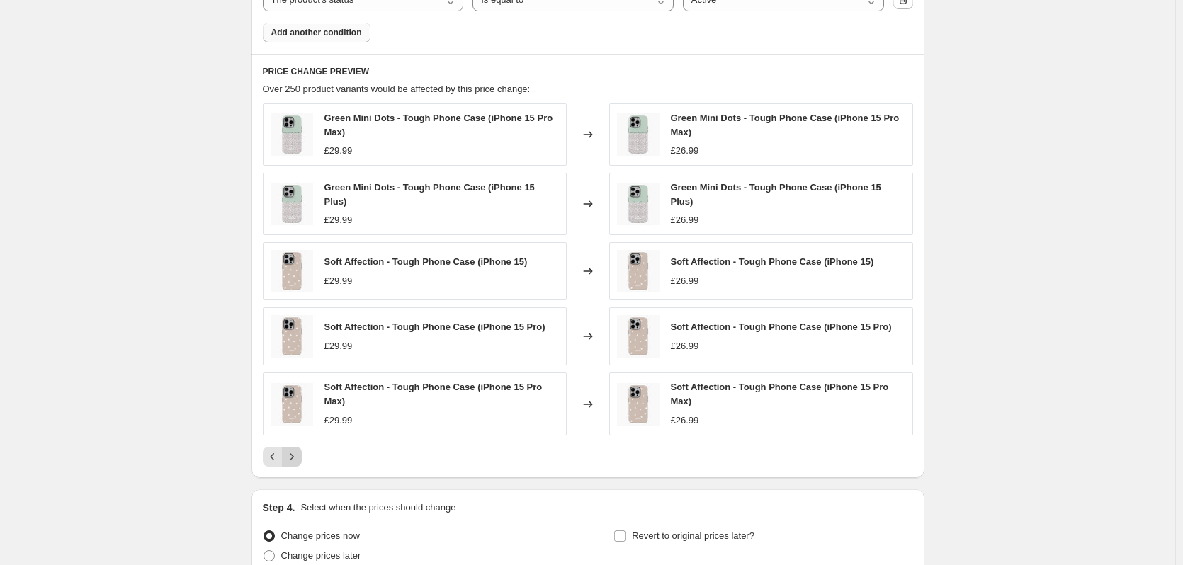
click at [297, 451] on icon "Next" at bounding box center [292, 457] width 14 height 14
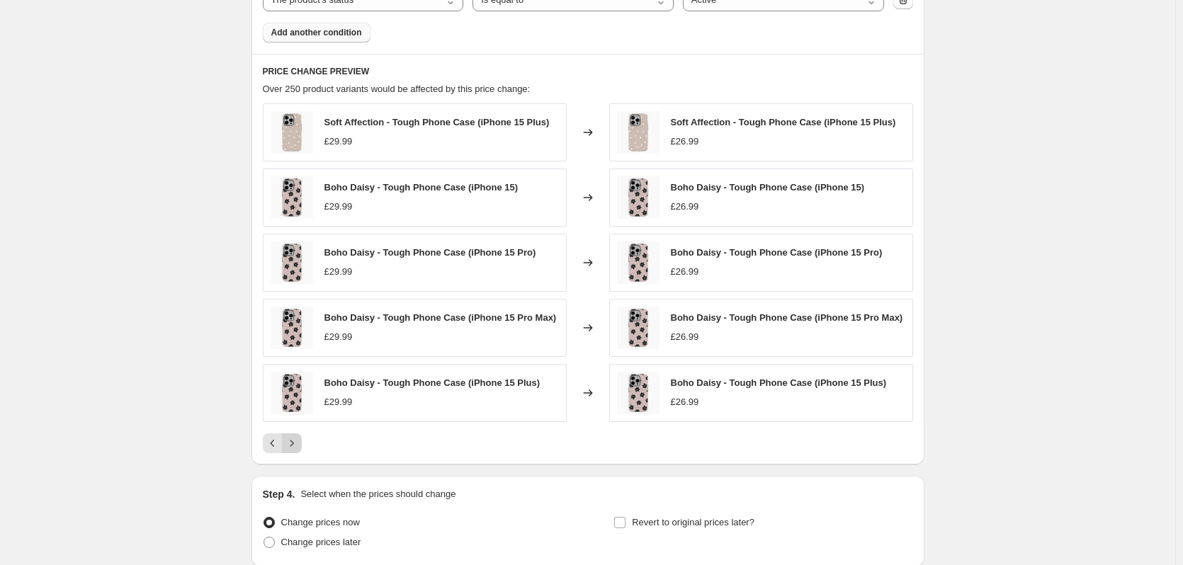
click at [297, 451] on button "Next" at bounding box center [292, 444] width 20 height 20
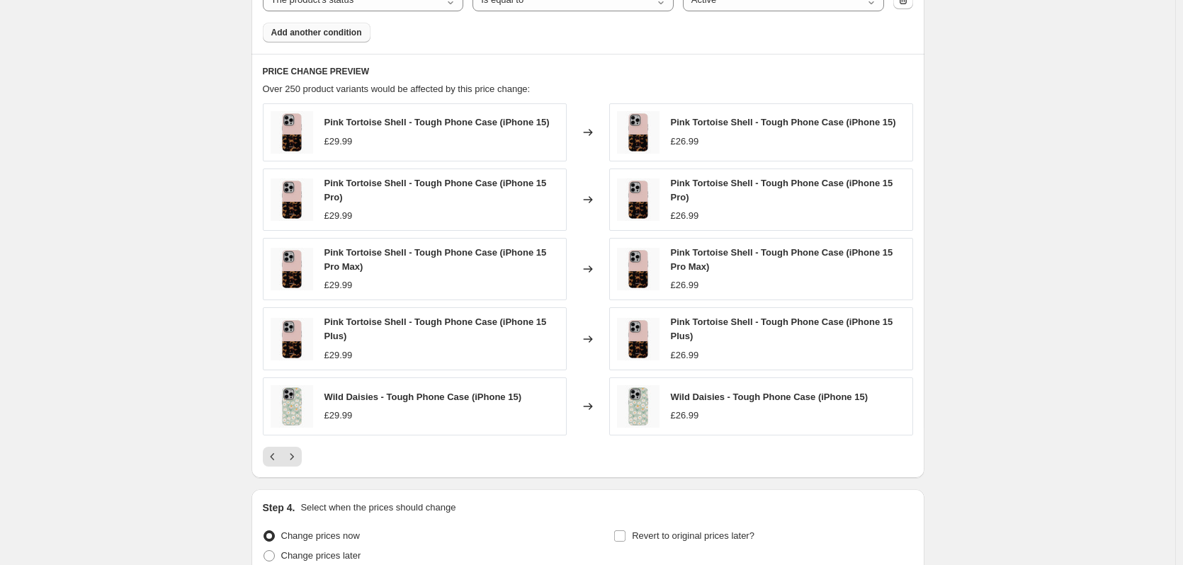
click at [297, 446] on div "Pink Tortoise Shell - Tough Phone Case (iPhone 15) £29.99 Changed to Pink Torto…" at bounding box center [588, 284] width 650 height 363
click at [297, 453] on icon "Next" at bounding box center [292, 457] width 14 height 14
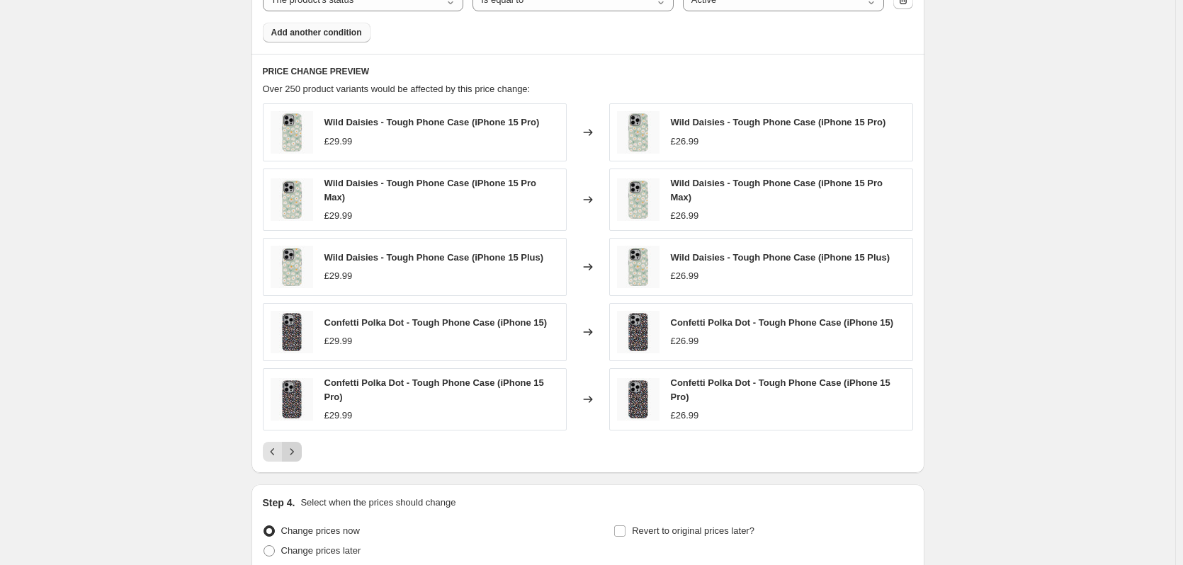
click at [297, 453] on icon "Next" at bounding box center [292, 452] width 14 height 14
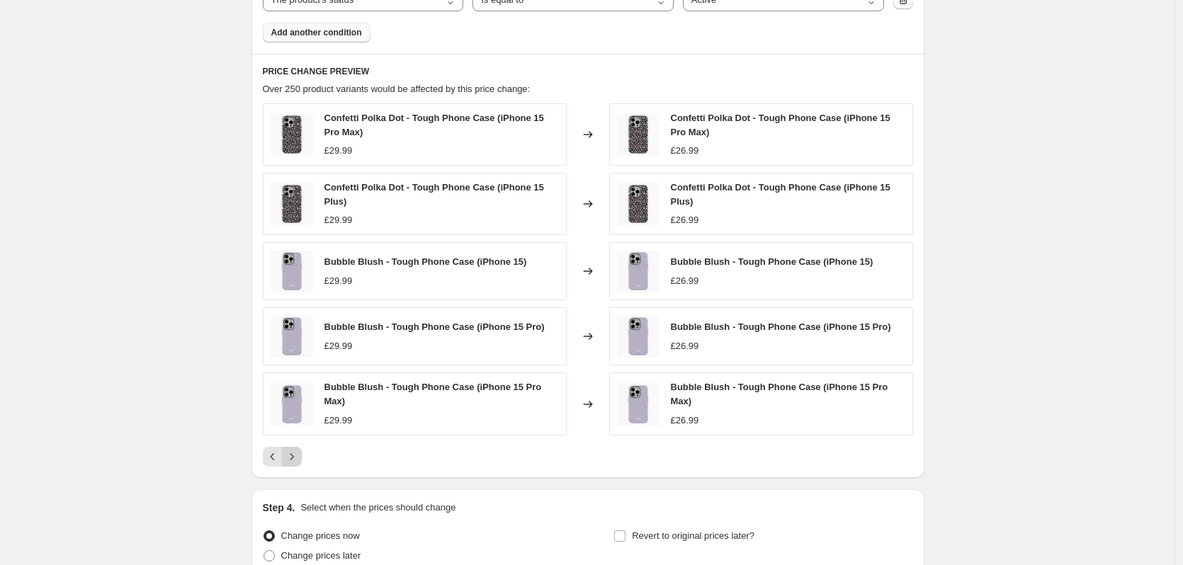
click at [297, 453] on icon "Next" at bounding box center [292, 457] width 14 height 14
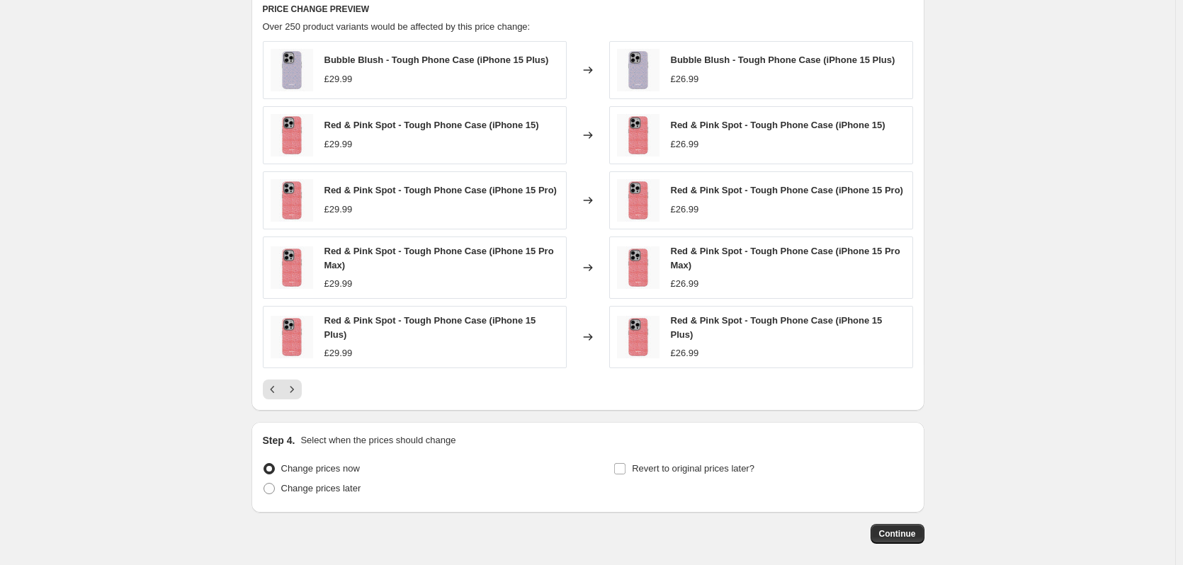
scroll to position [946, 0]
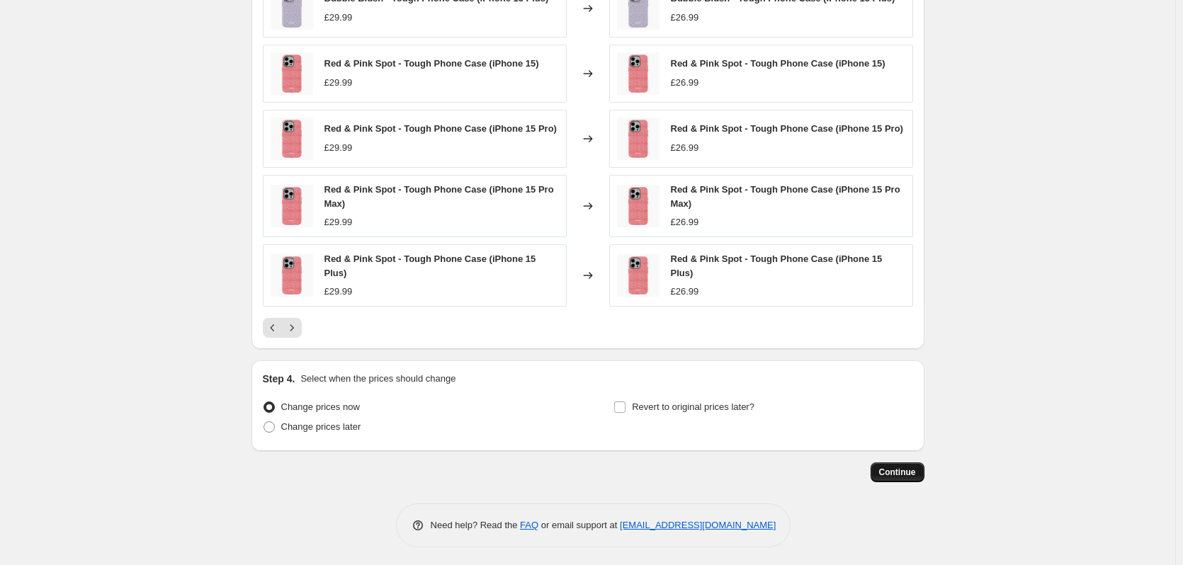
click at [907, 468] on span "Continue" at bounding box center [897, 472] width 37 height 11
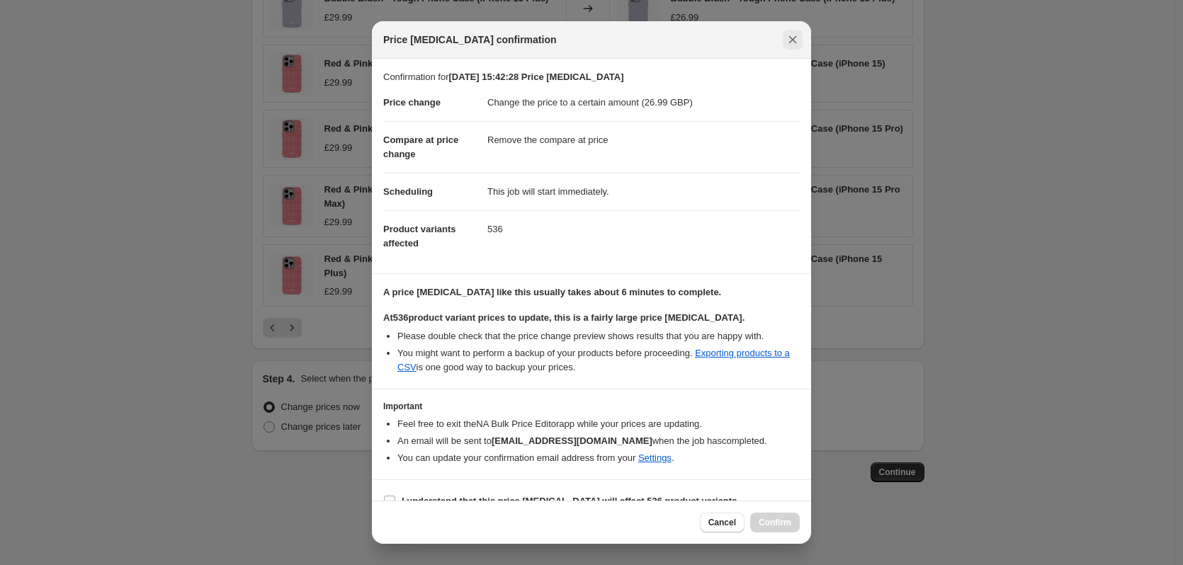
click at [788, 33] on icon "Close" at bounding box center [793, 40] width 14 height 14
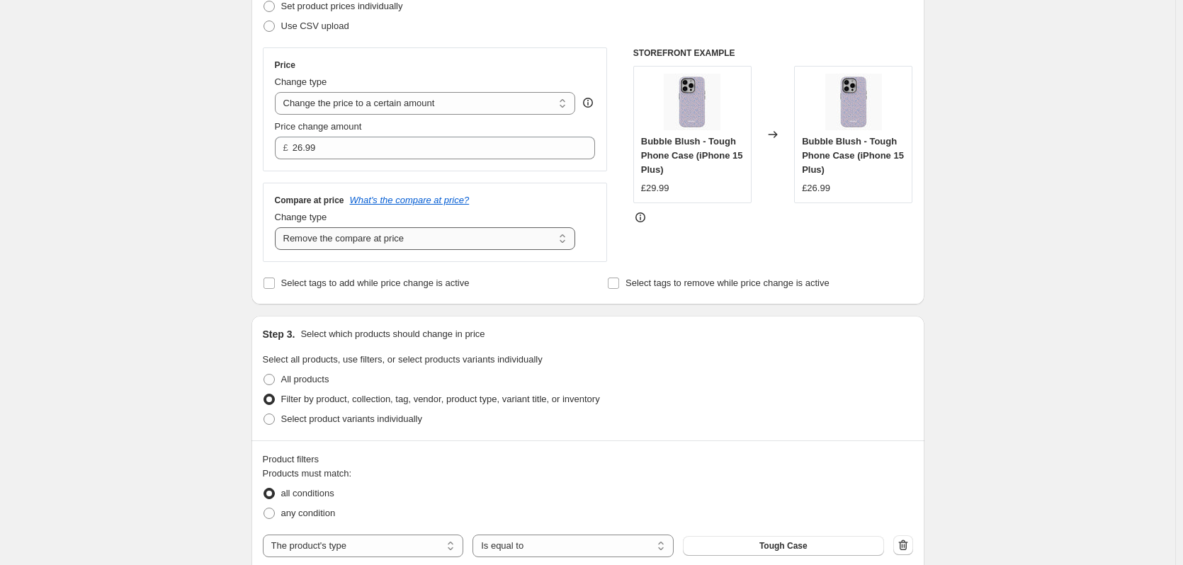
scroll to position [166, 0]
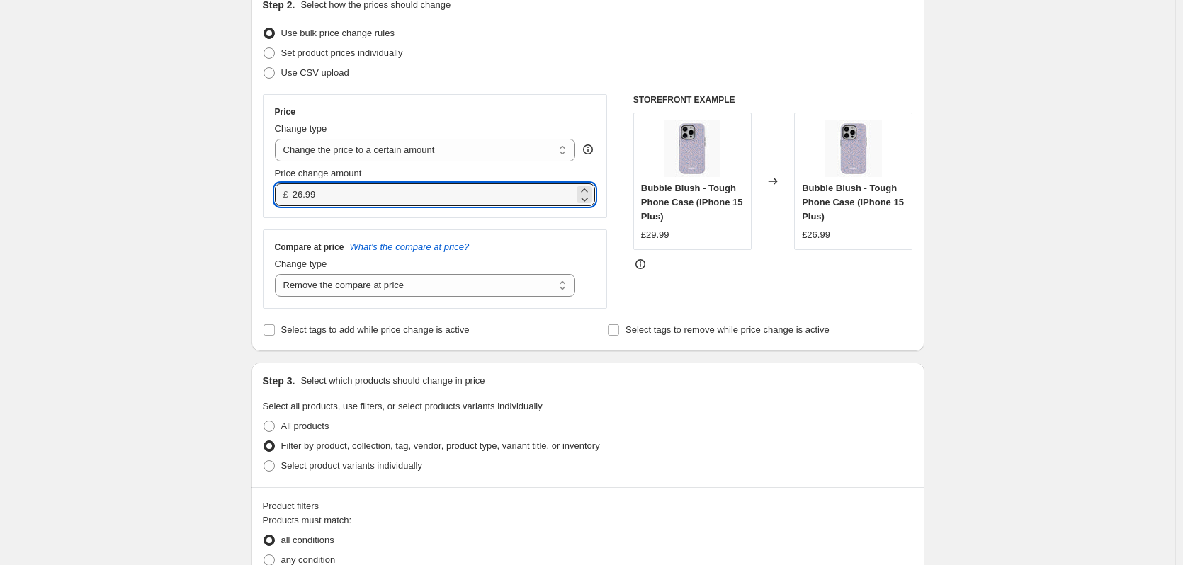
drag, startPoint x: 358, startPoint y: 198, endPoint x: 231, endPoint y: 200, distance: 126.8
type input "23.99"
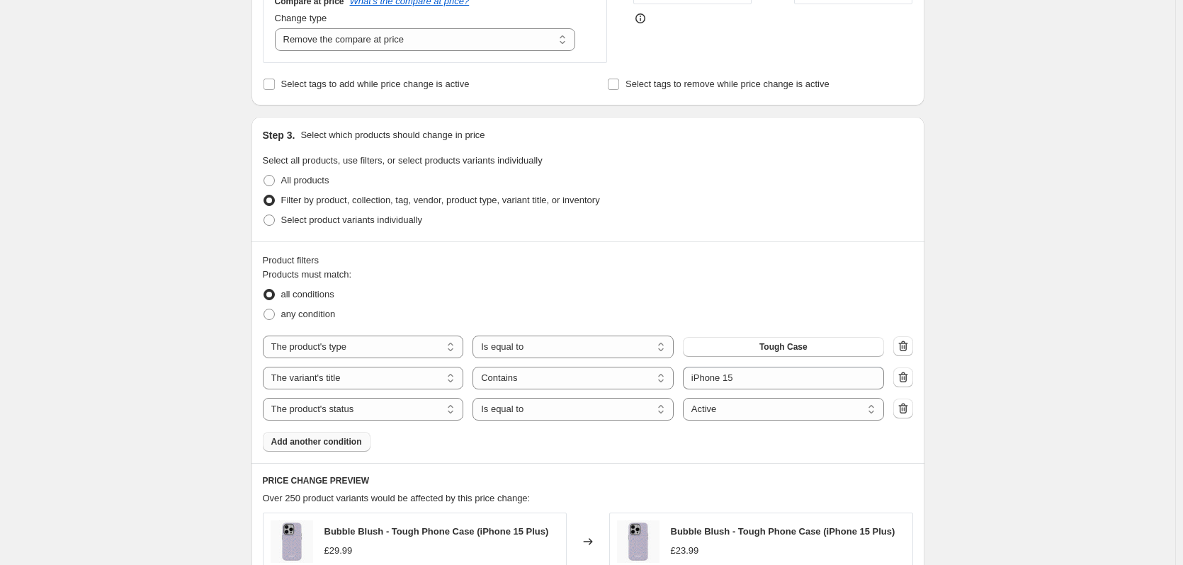
scroll to position [538, 0]
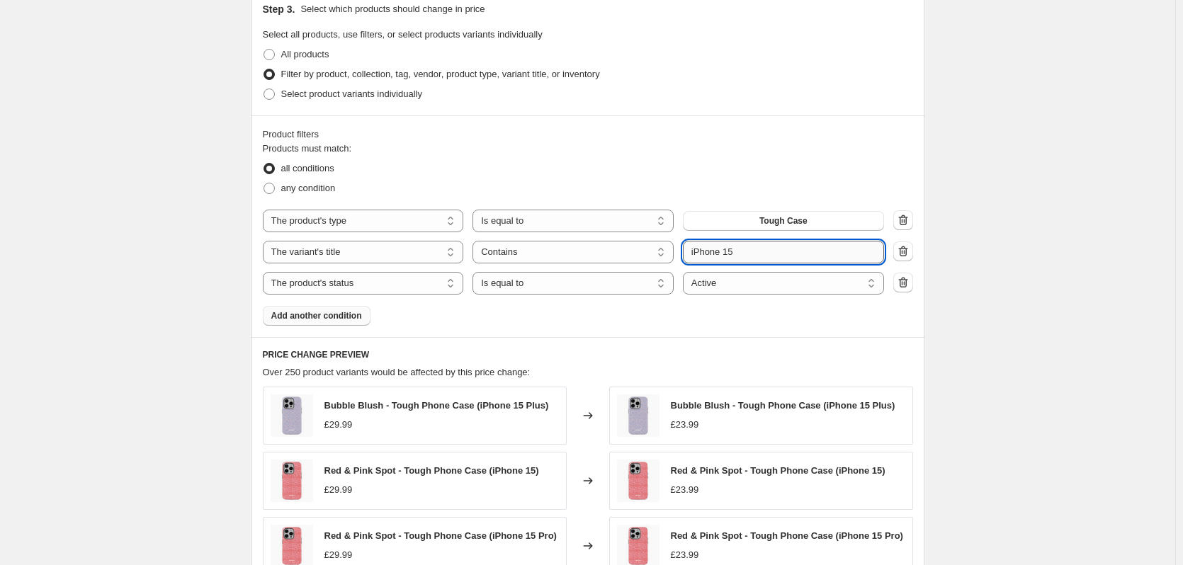
click at [751, 246] on input "iPhone 15" at bounding box center [783, 252] width 201 height 23
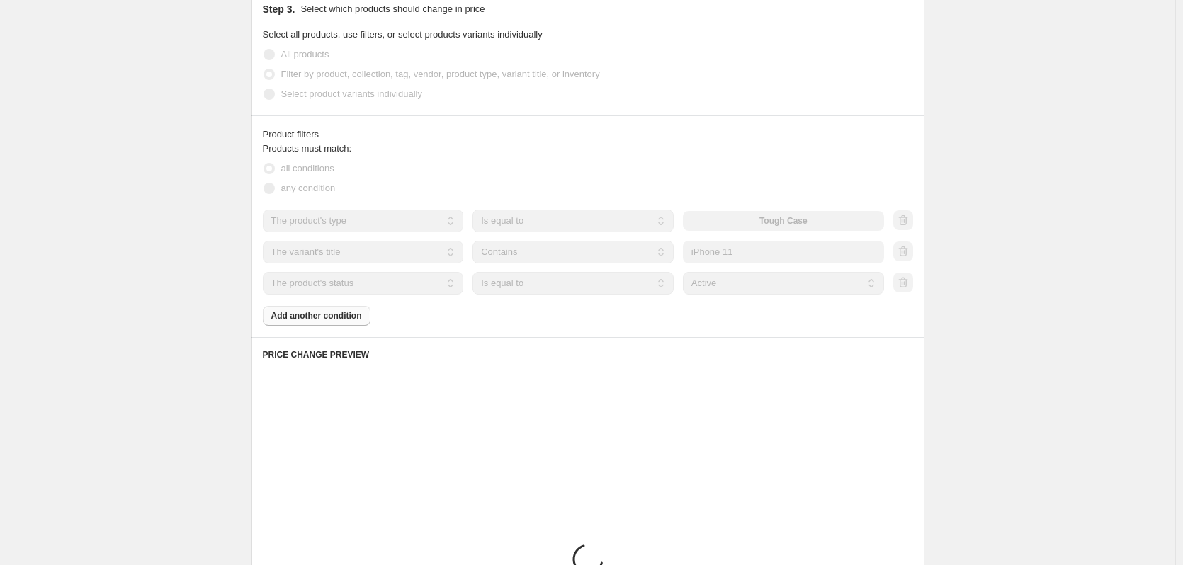
click at [1019, 278] on div "Create new price [MEDICAL_DATA]. This page is ready Create new price [MEDICAL_D…" at bounding box center [587, 215] width 1175 height 1506
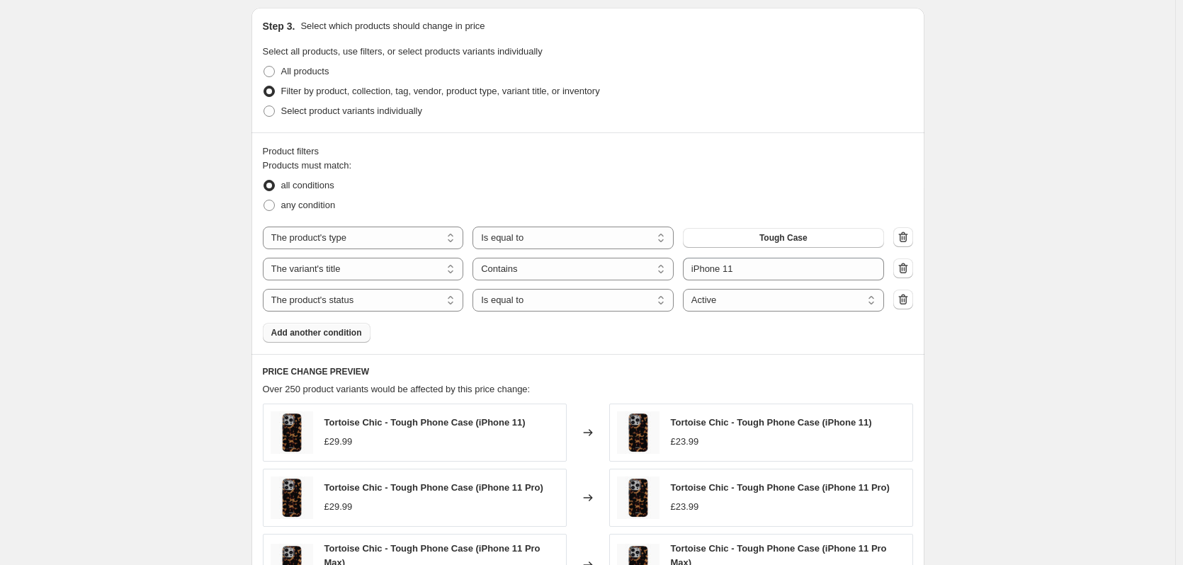
scroll to position [450, 0]
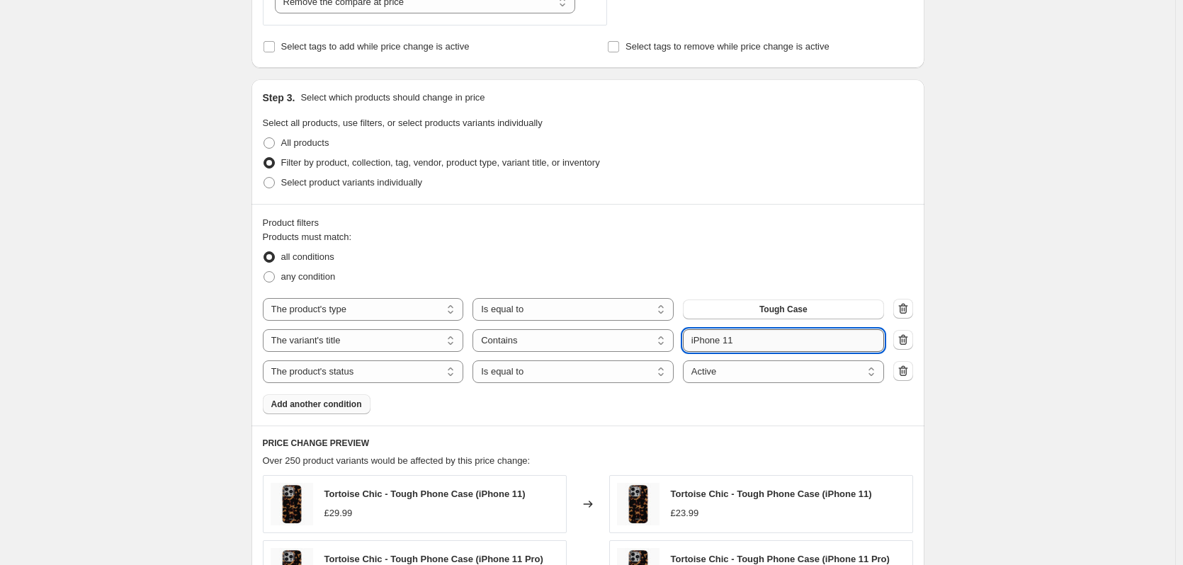
click at [735, 351] on input "iPhone 11" at bounding box center [783, 340] width 201 height 23
type input "iPhone 7"
click at [1104, 344] on div "Create new price [MEDICAL_DATA]. This page is ready Create new price [MEDICAL_D…" at bounding box center [587, 305] width 1175 height 1510
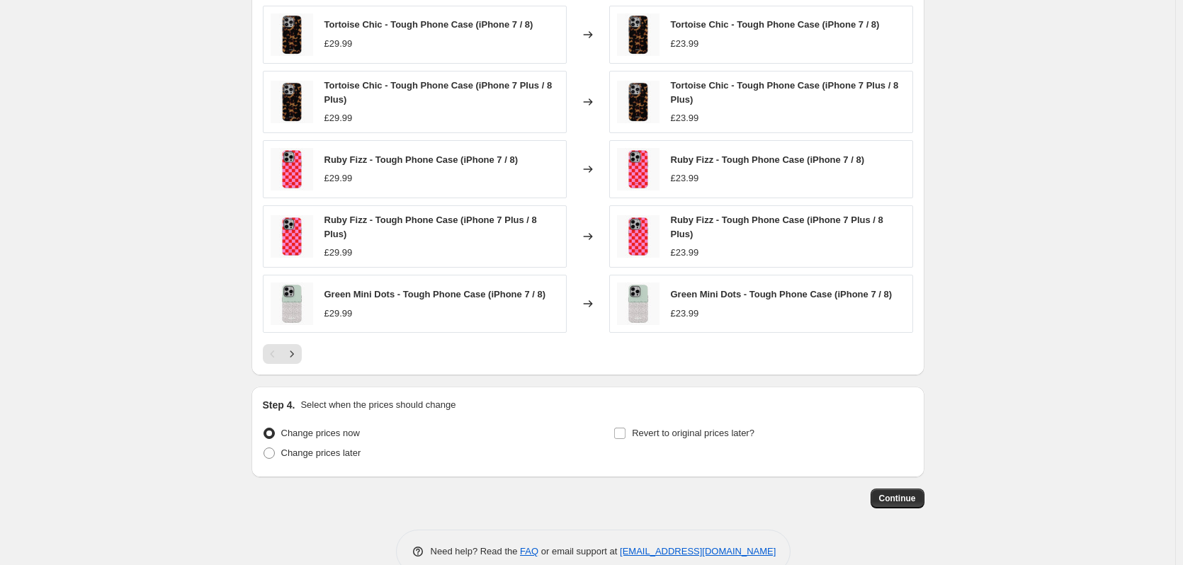
scroll to position [946, 0]
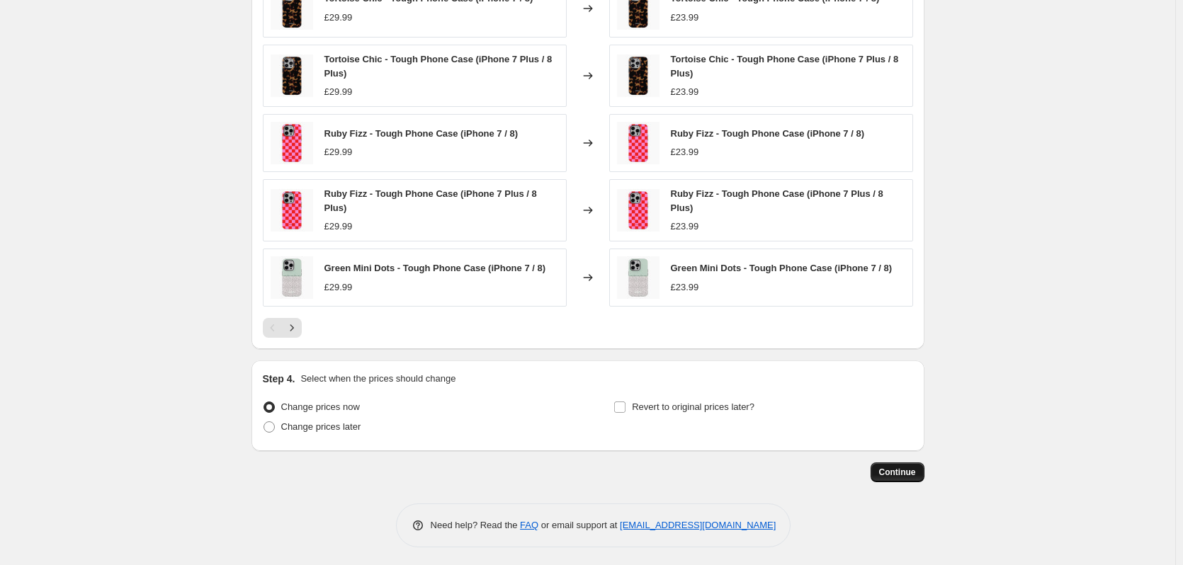
click at [893, 472] on span "Continue" at bounding box center [897, 472] width 37 height 11
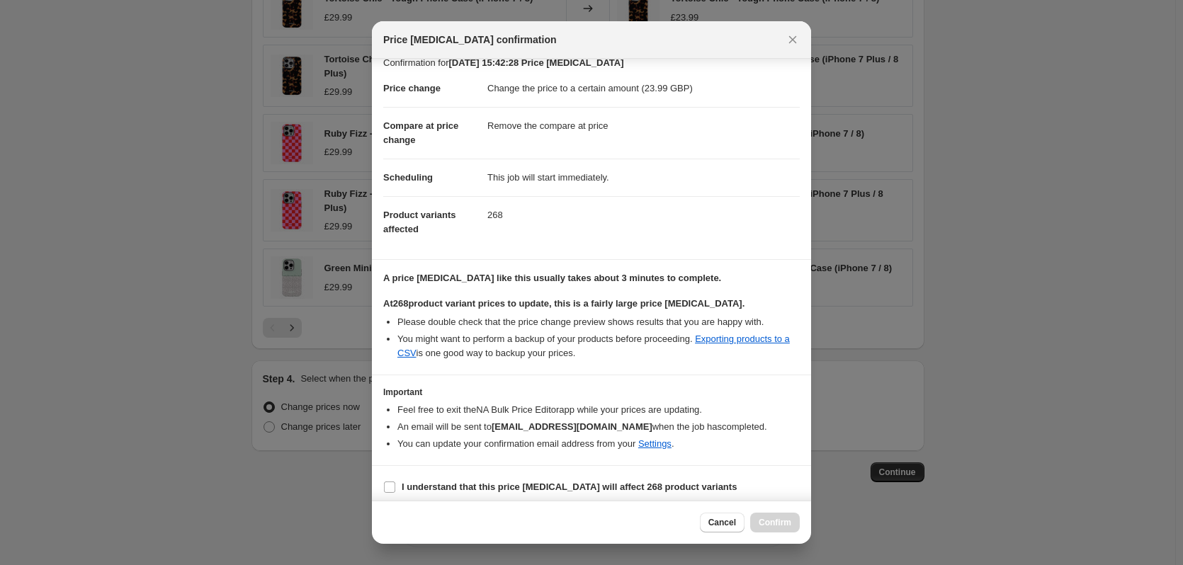
scroll to position [22, 0]
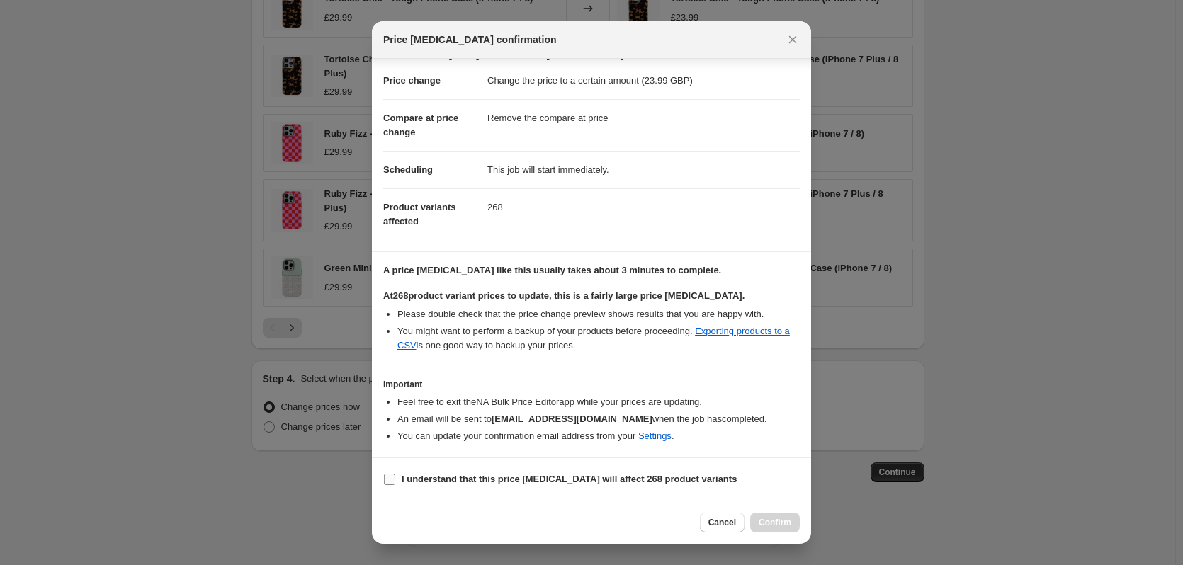
click at [462, 476] on b "I understand that this price change job will affect 268 product variants" at bounding box center [569, 479] width 335 height 11
click at [395, 476] on input "I understand that this price change job will affect 268 product variants" at bounding box center [389, 479] width 11 height 11
checkbox input "true"
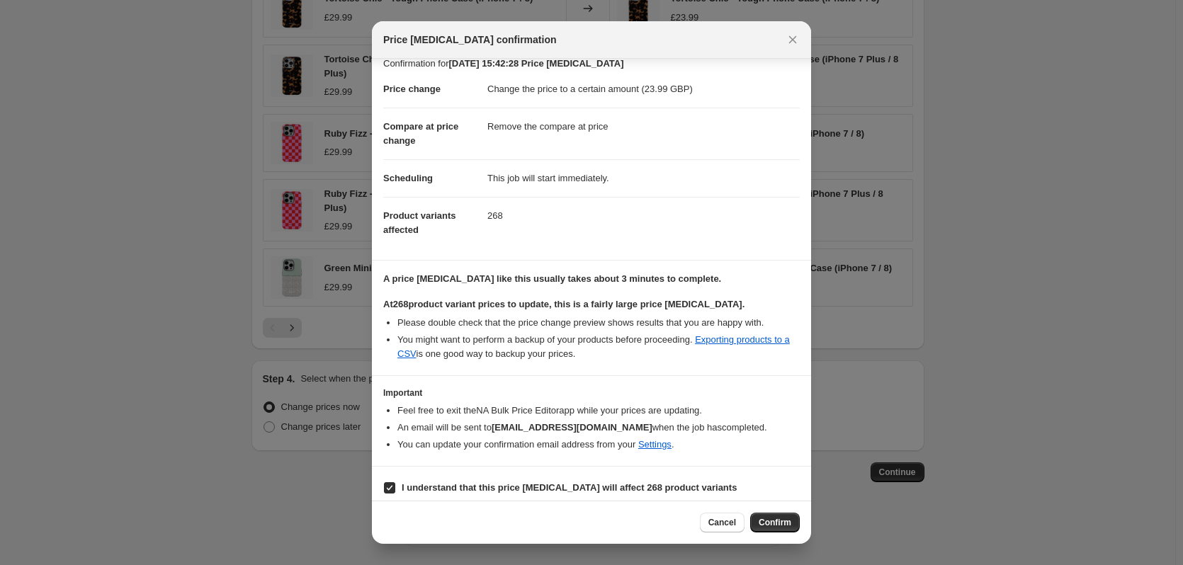
scroll to position [0, 0]
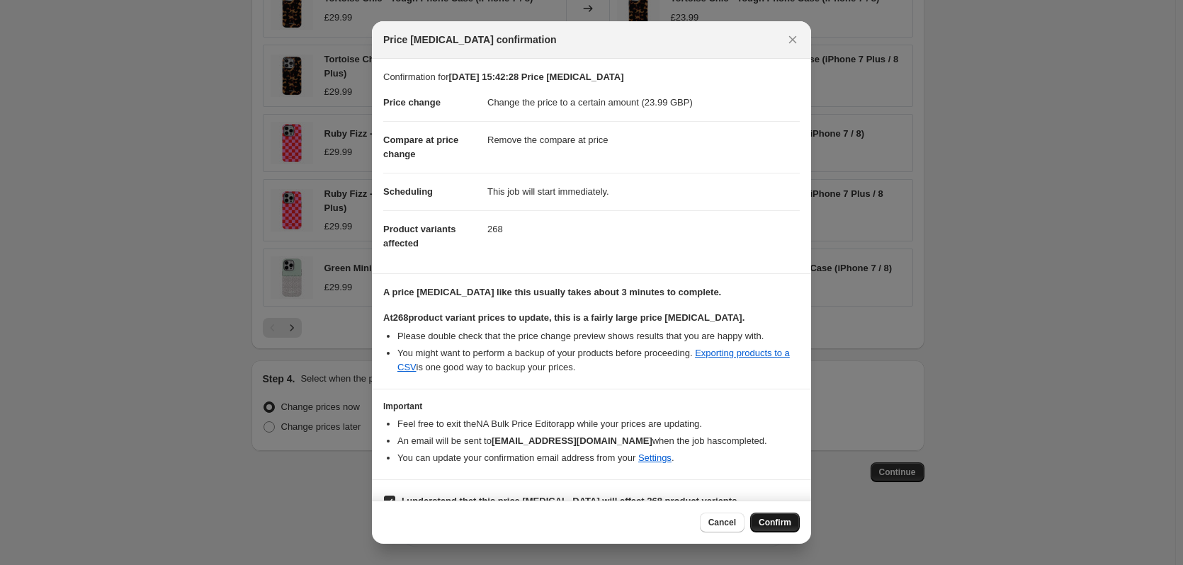
click at [774, 521] on span "Confirm" at bounding box center [775, 522] width 33 height 11
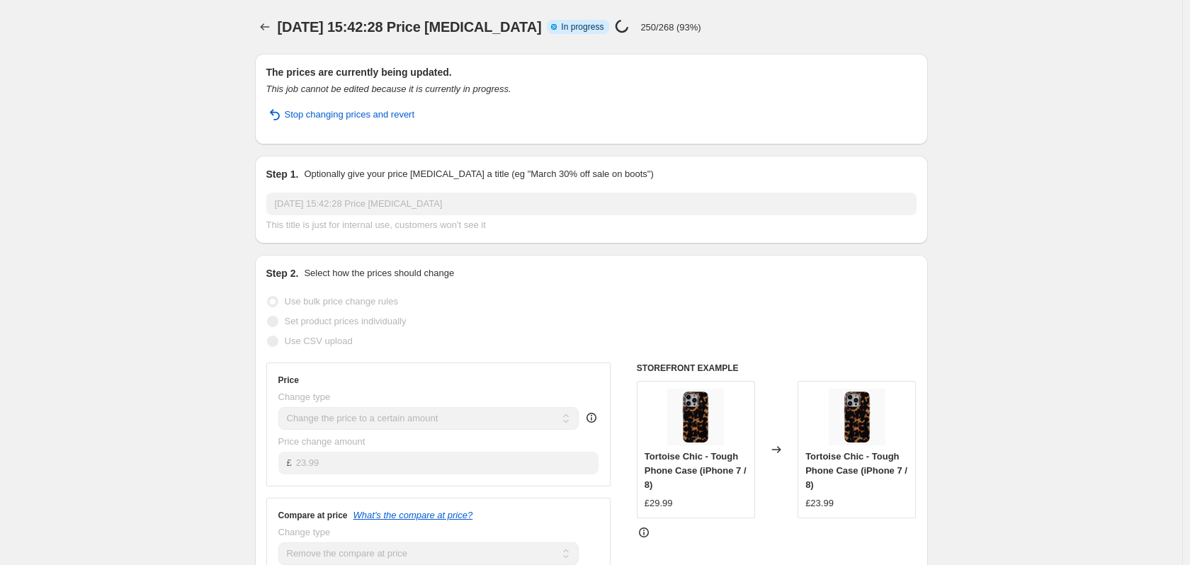
select select "remove"
select select "product_type"
select select "title"
select select "contains"
select select "product_status"
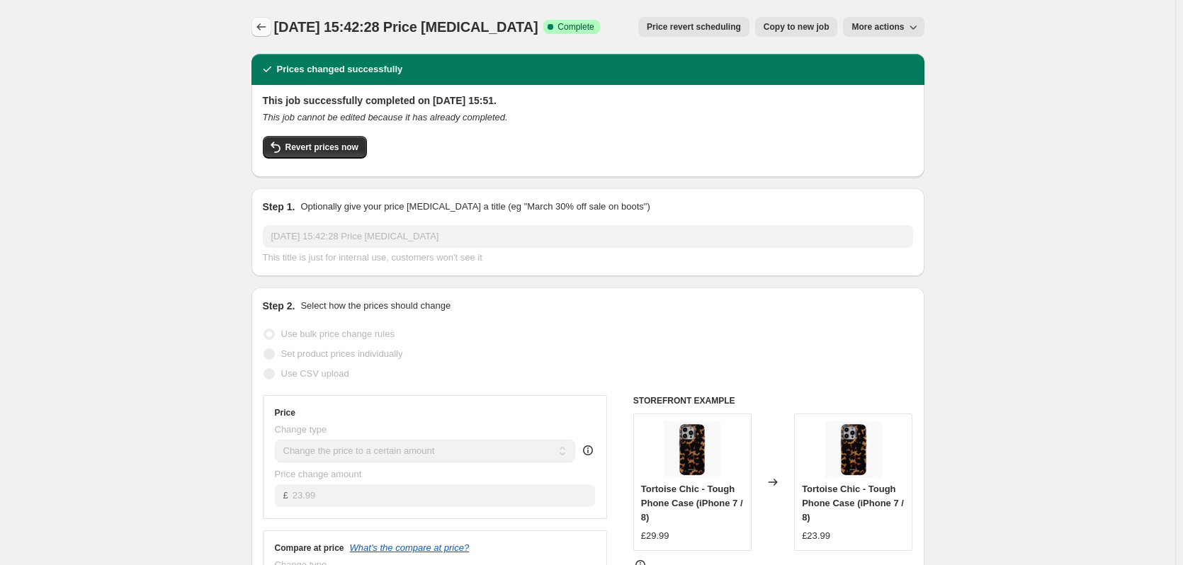
click at [268, 26] on icon "Price change jobs" at bounding box center [261, 27] width 14 height 14
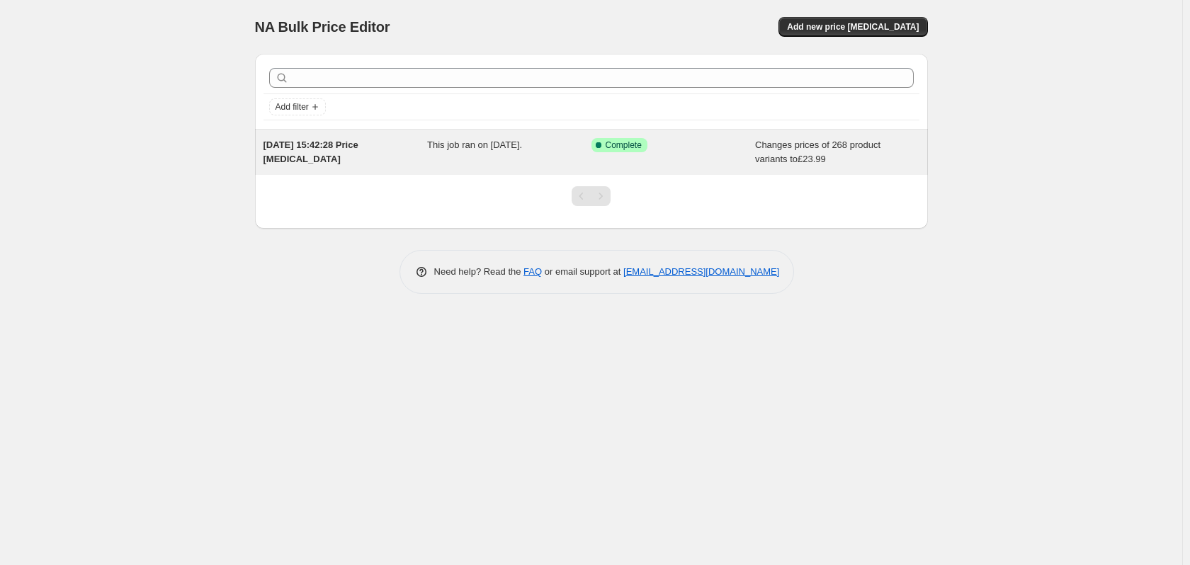
click at [429, 152] on div "This job ran on [DATE]." at bounding box center [509, 152] width 164 height 28
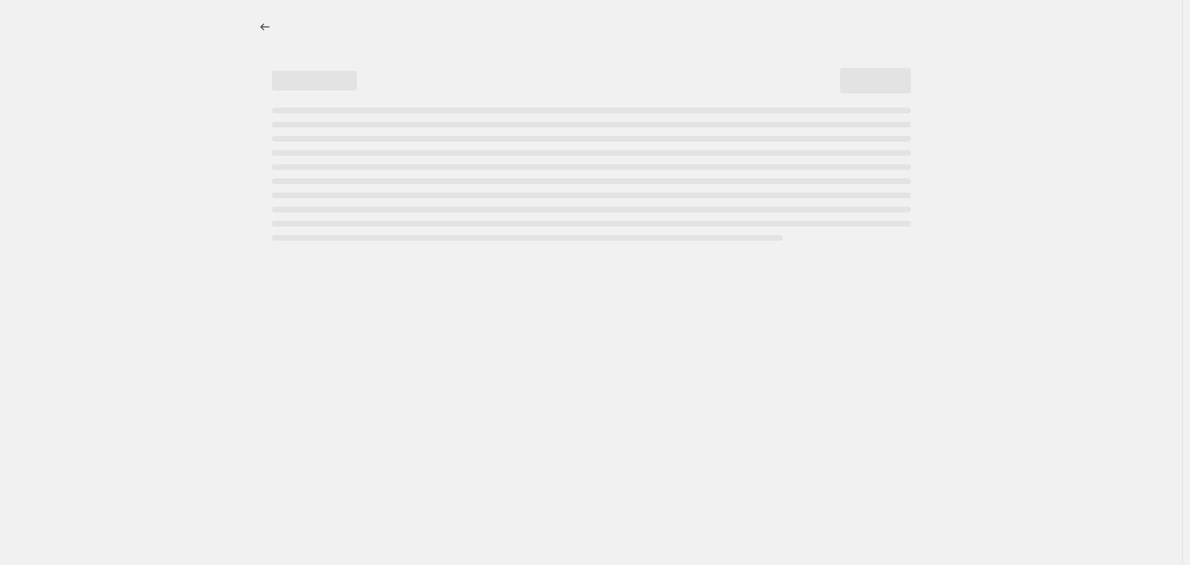
select select "remove"
select select "product_type"
select select "title"
select select "contains"
select select "product_status"
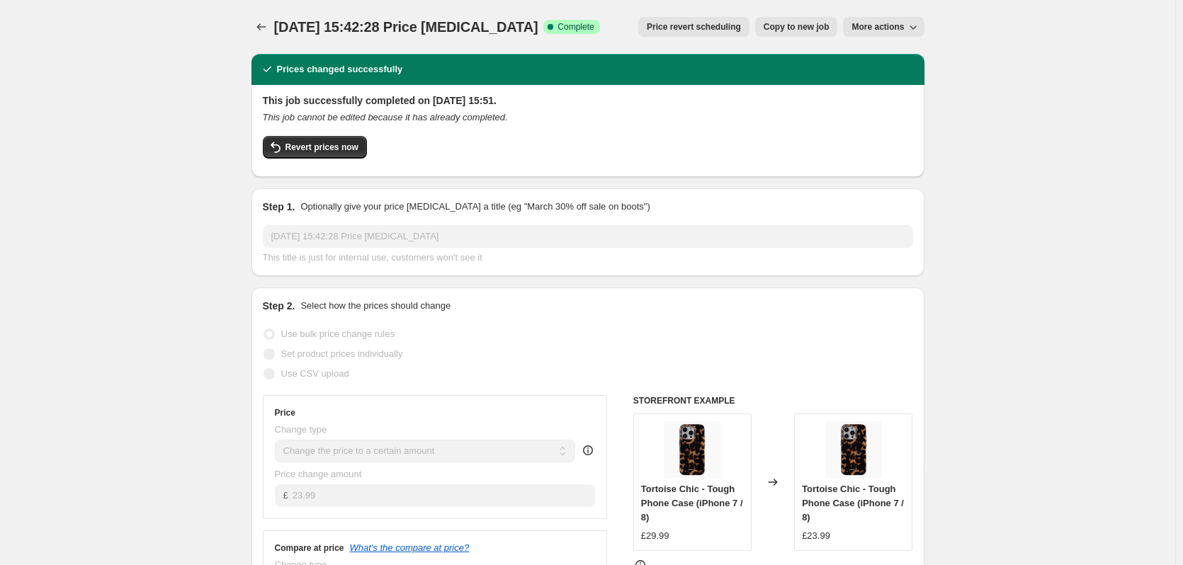
click at [887, 26] on span "More actions" at bounding box center [877, 26] width 52 height 11
click at [901, 26] on span "More actions" at bounding box center [877, 26] width 52 height 11
click at [815, 26] on span "Copy to new job" at bounding box center [797, 26] width 66 height 11
select select "remove"
select select "product_type"
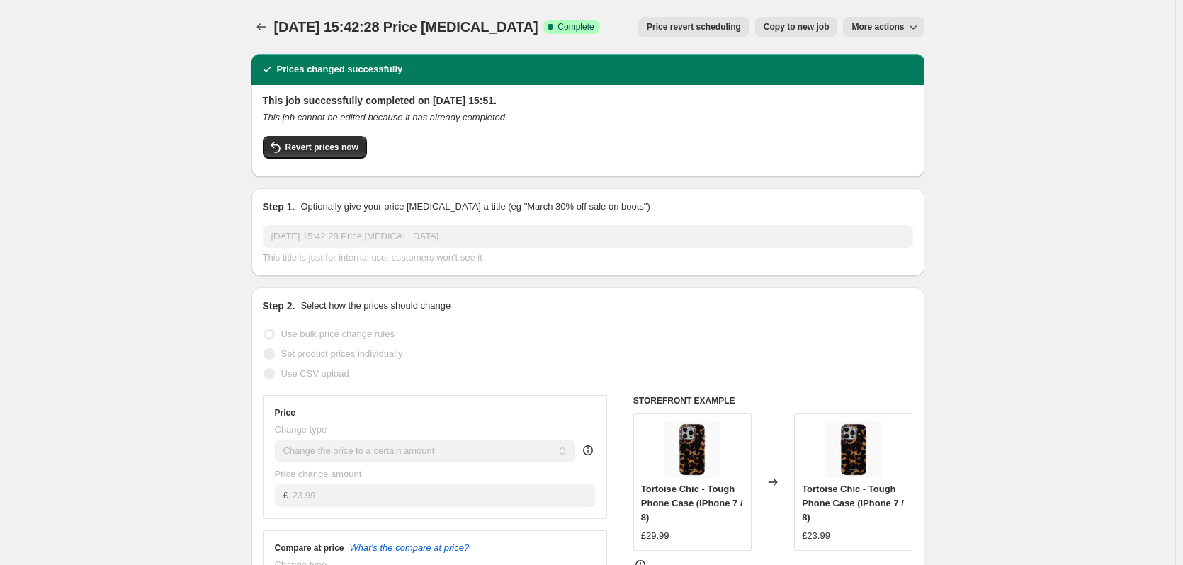
select select "title"
select select "contains"
select select "product_status"
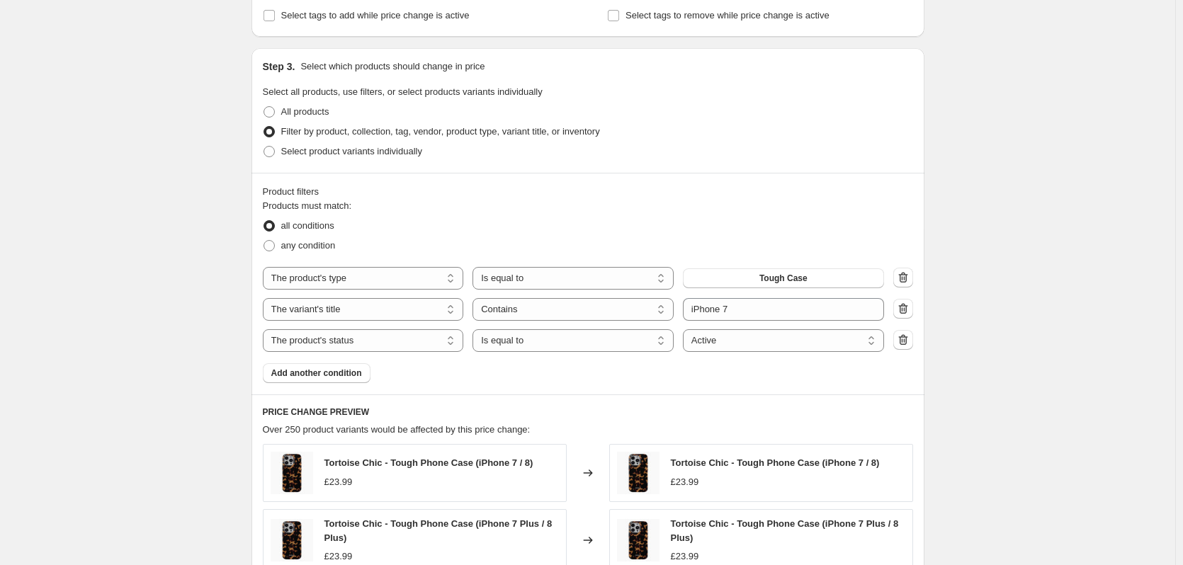
scroll to position [584, 0]
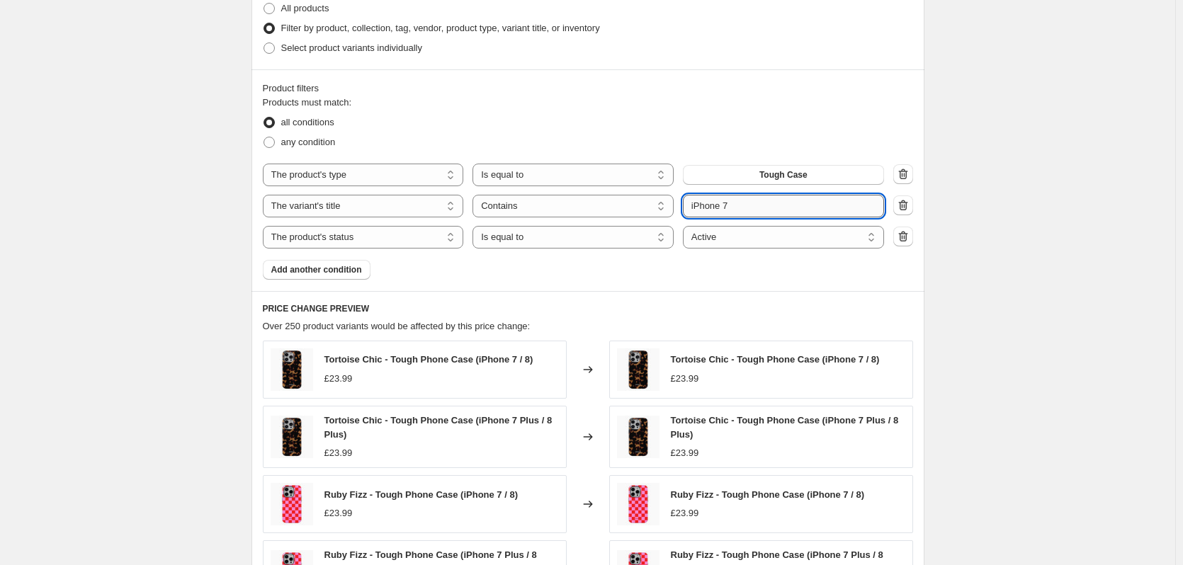
click at [769, 213] on input "iPhone 7" at bounding box center [783, 206] width 201 height 23
click at [992, 255] on div "Create new price [MEDICAL_DATA]. This page is ready Create new price [MEDICAL_D…" at bounding box center [587, 173] width 1175 height 1514
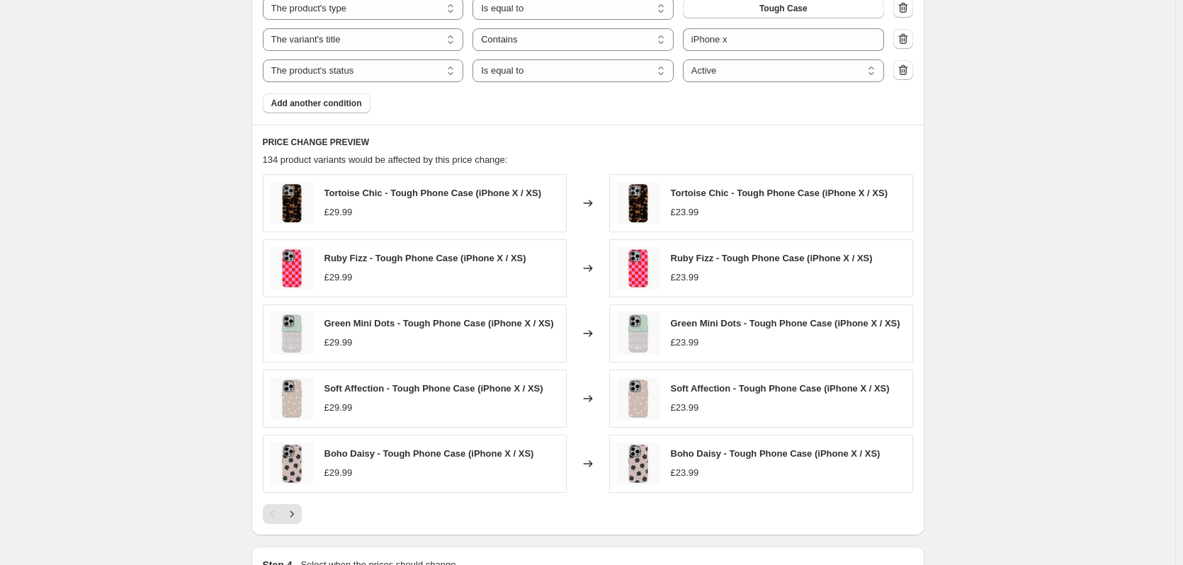
scroll to position [779, 0]
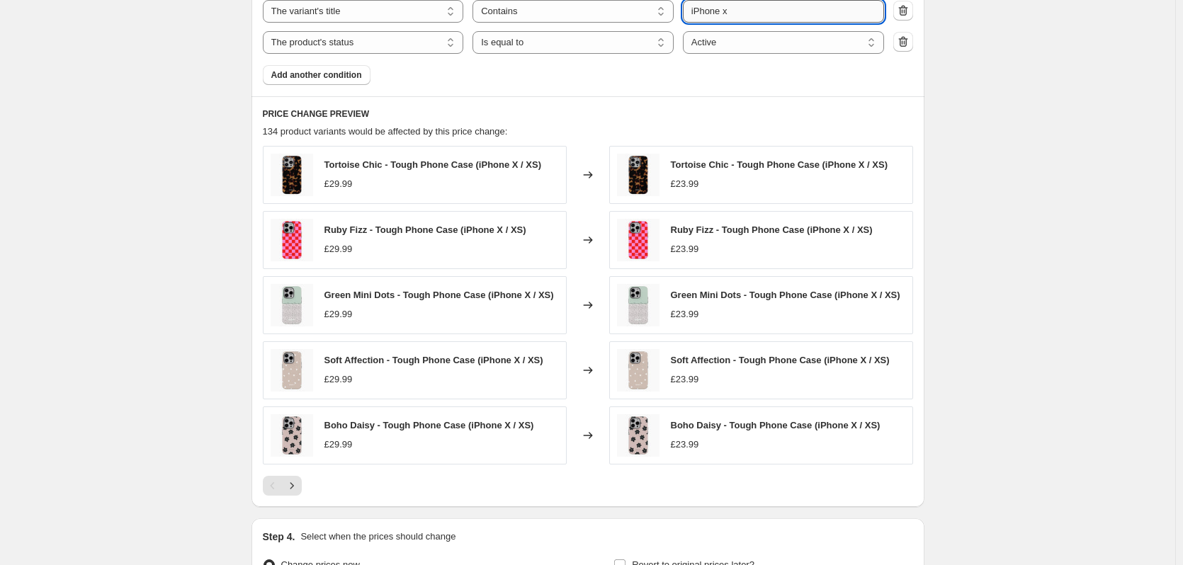
click at [745, 13] on input "iPhone x" at bounding box center [783, 11] width 201 height 23
type input "iPhone xr"
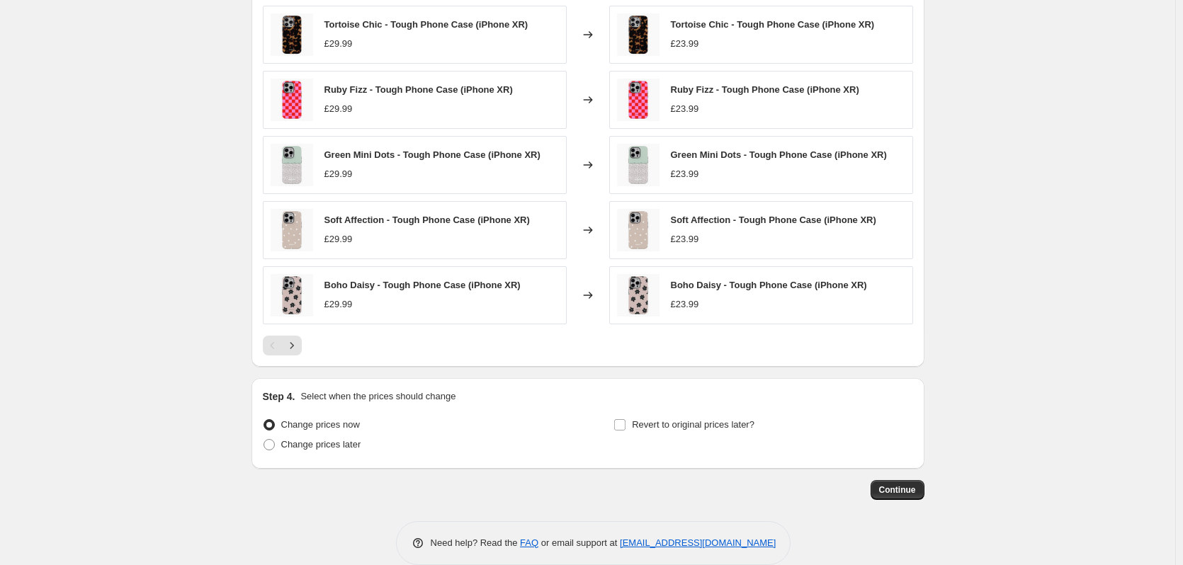
scroll to position [924, 0]
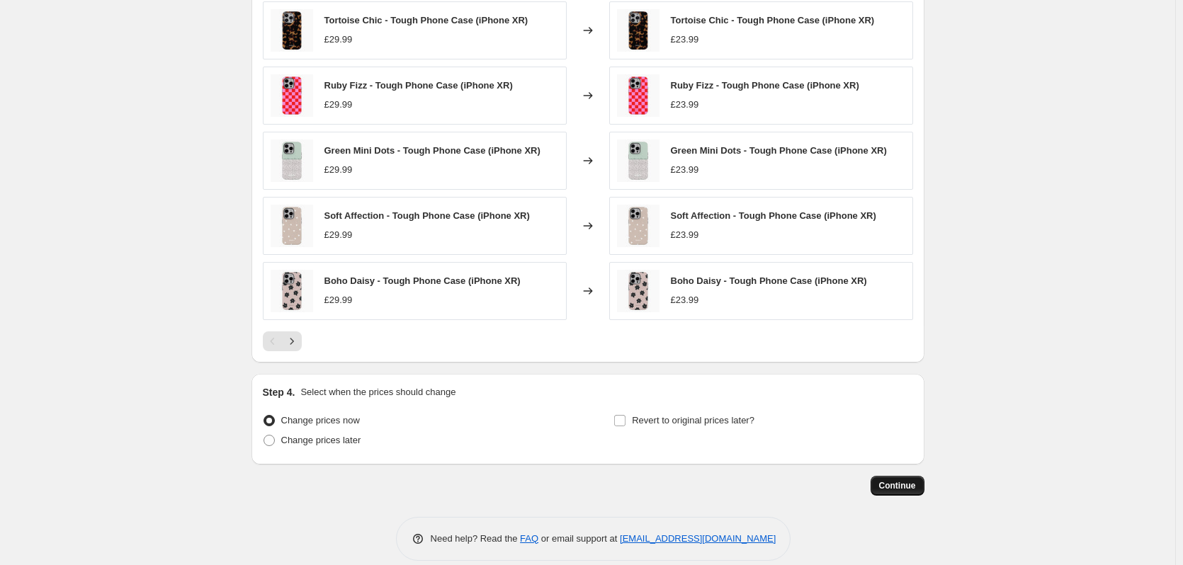
click at [897, 485] on span "Continue" at bounding box center [897, 485] width 37 height 11
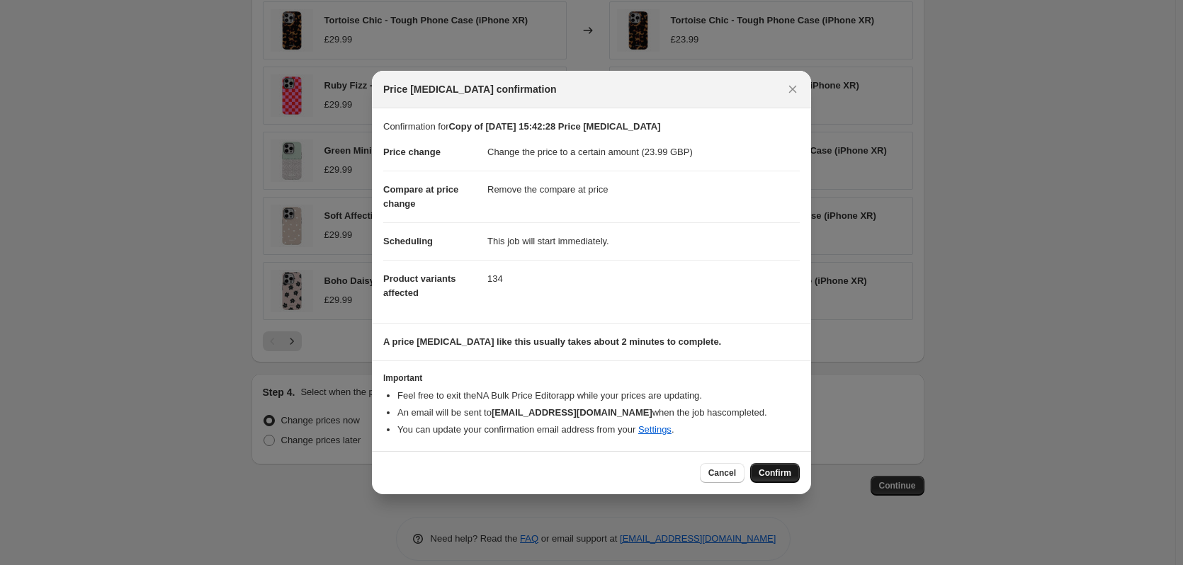
click at [770, 478] on span "Confirm" at bounding box center [775, 473] width 33 height 11
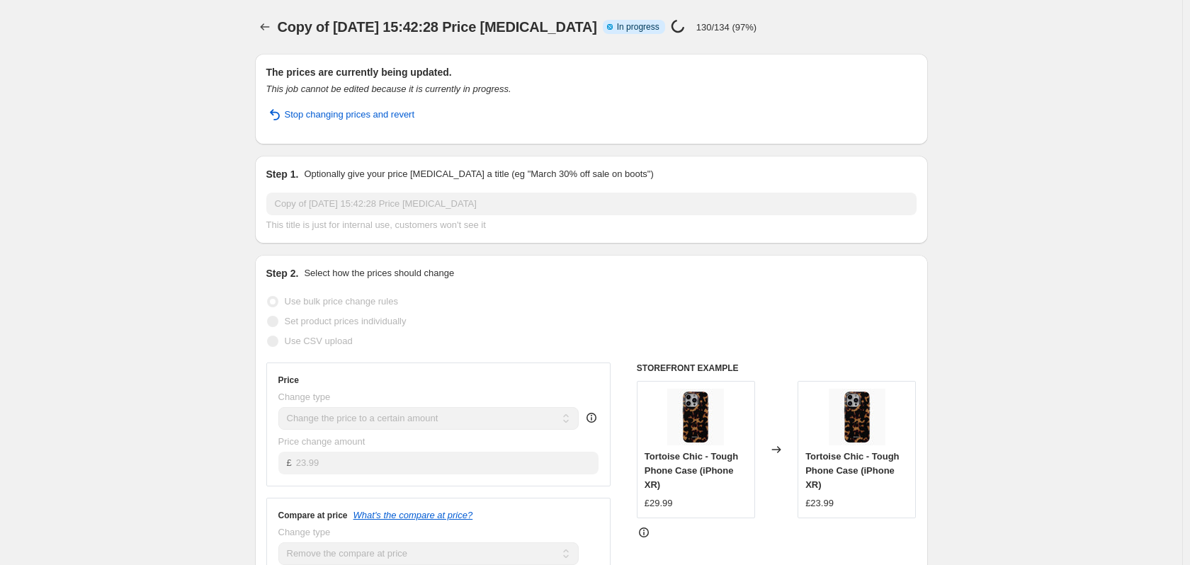
select select "remove"
select select "product_type"
select select "title"
select select "contains"
select select "product_status"
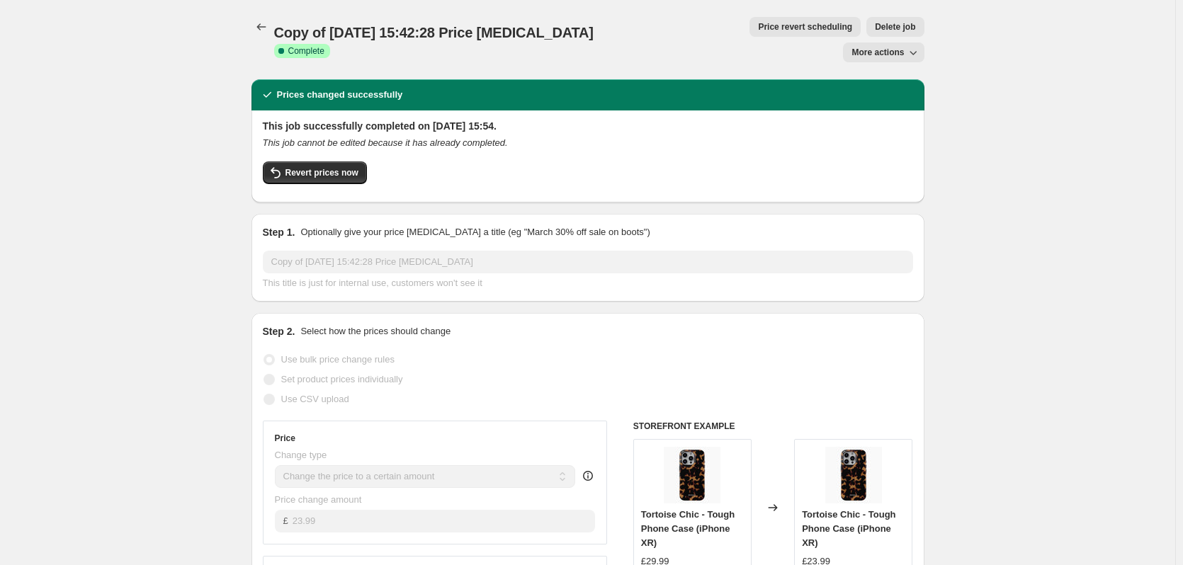
click at [894, 47] on span "More actions" at bounding box center [877, 52] width 52 height 11
click at [890, 52] on span "Copy to new job" at bounding box center [891, 56] width 66 height 11
select select "remove"
select select "product_type"
select select "title"
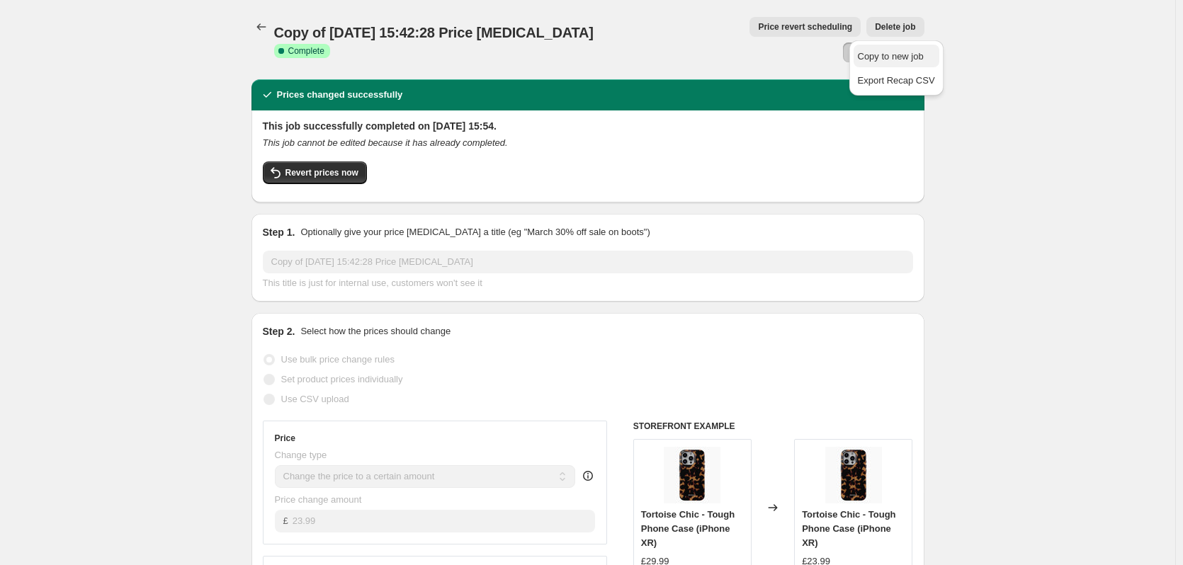
select select "contains"
select select "product_status"
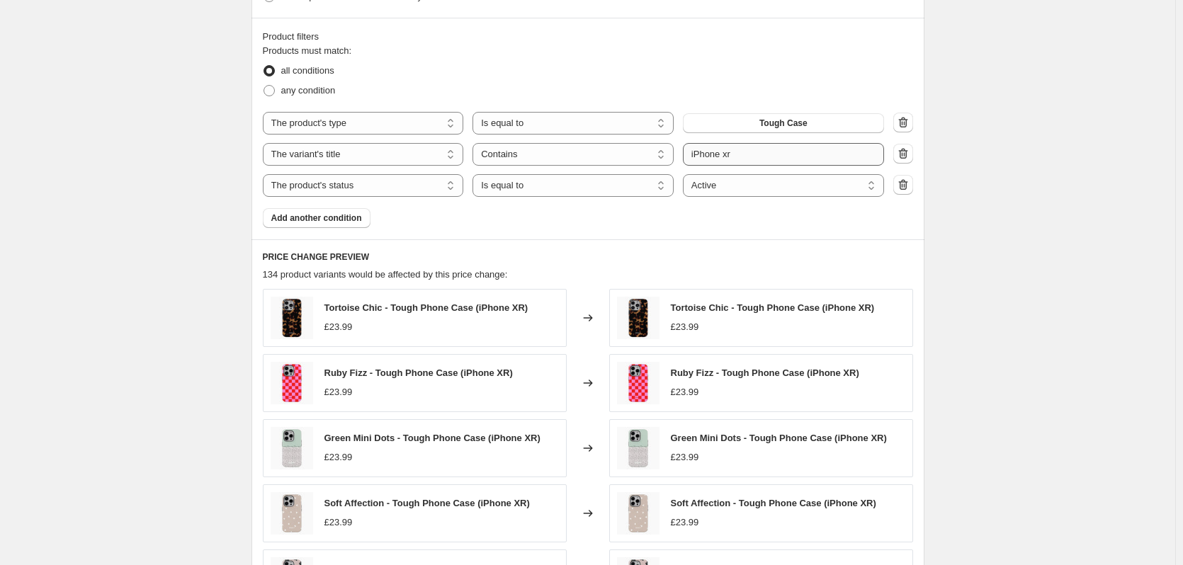
scroll to position [496, 0]
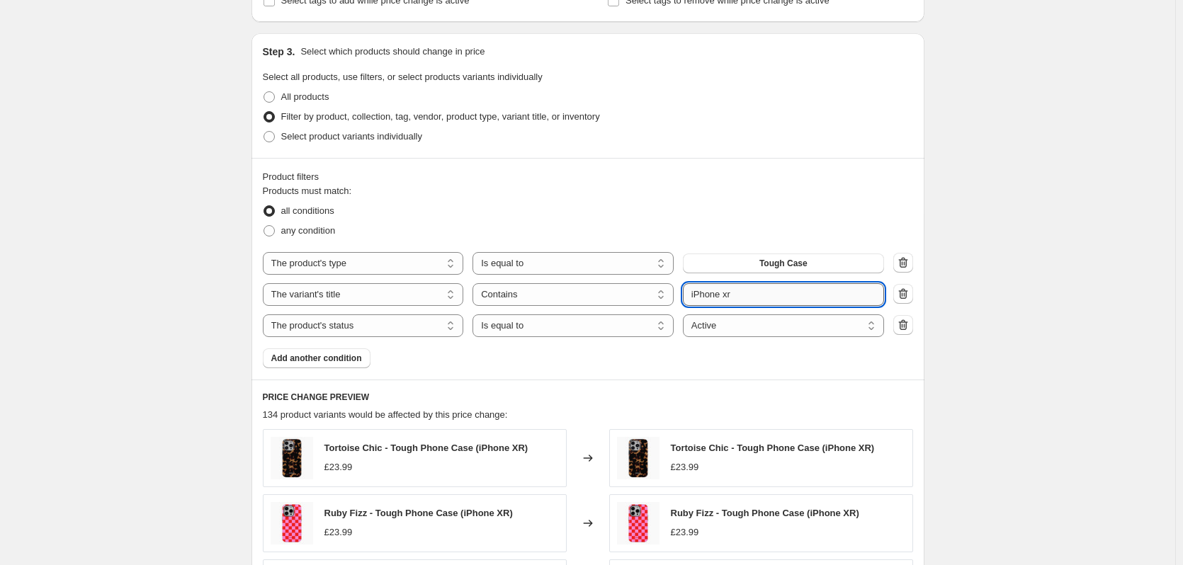
click at [742, 298] on input "iPhone xr" at bounding box center [783, 294] width 201 height 23
type input "iPhone x"
click at [951, 293] on div "Create new price [MEDICAL_DATA]. This page is ready Create new price [MEDICAL_D…" at bounding box center [587, 257] width 1175 height 1506
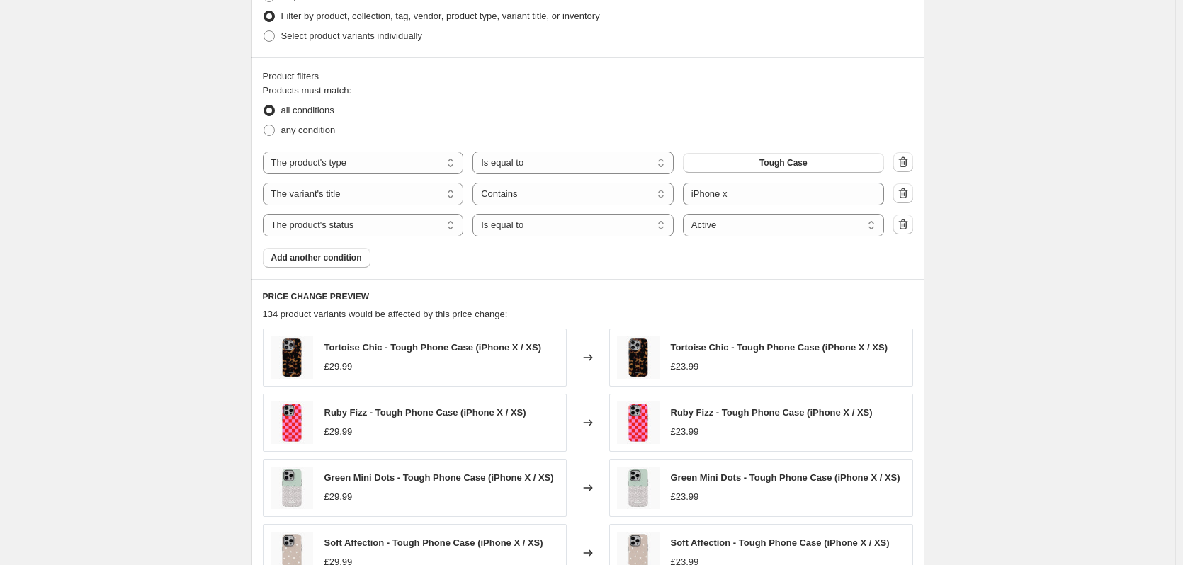
scroll to position [903, 0]
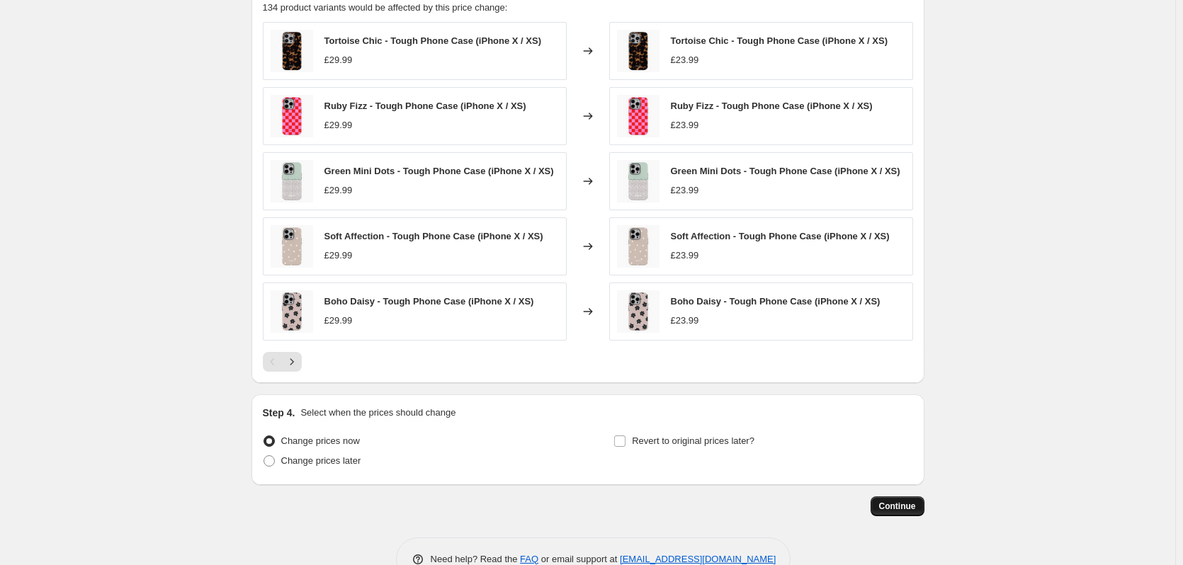
click at [916, 509] on span "Continue" at bounding box center [897, 506] width 37 height 11
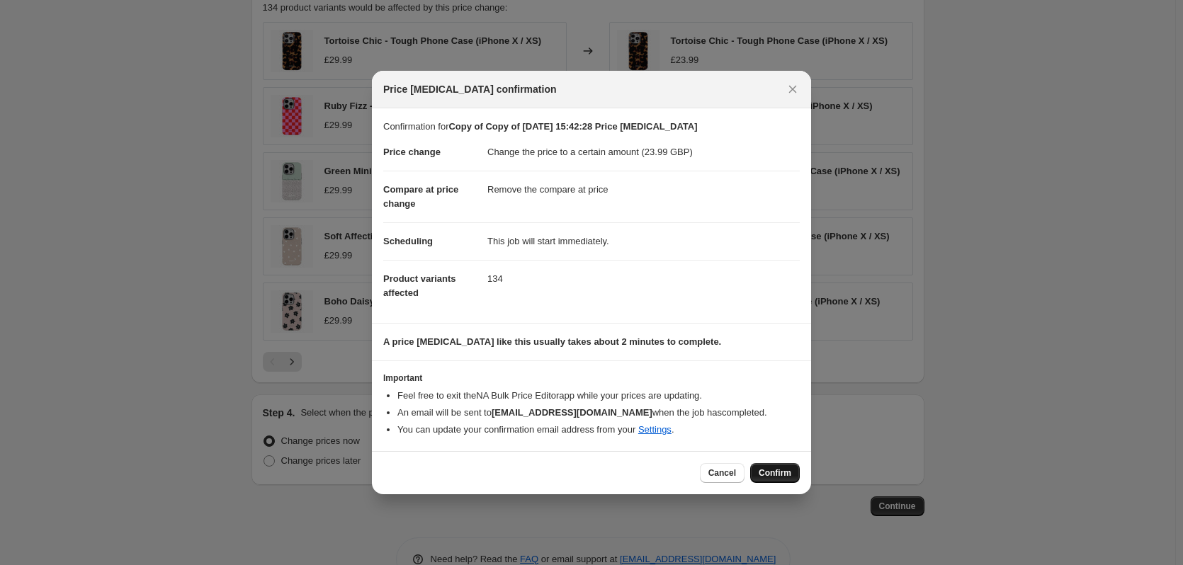
click at [775, 475] on span "Confirm" at bounding box center [775, 473] width 33 height 11
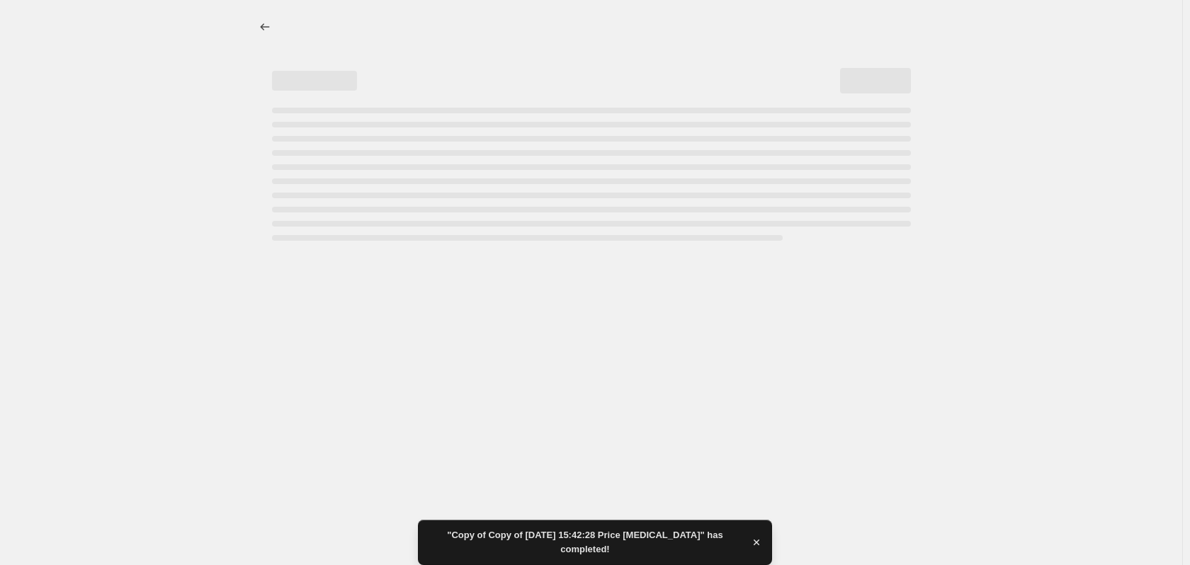
select select "remove"
select select "product_type"
select select "title"
select select "contains"
select select "product_status"
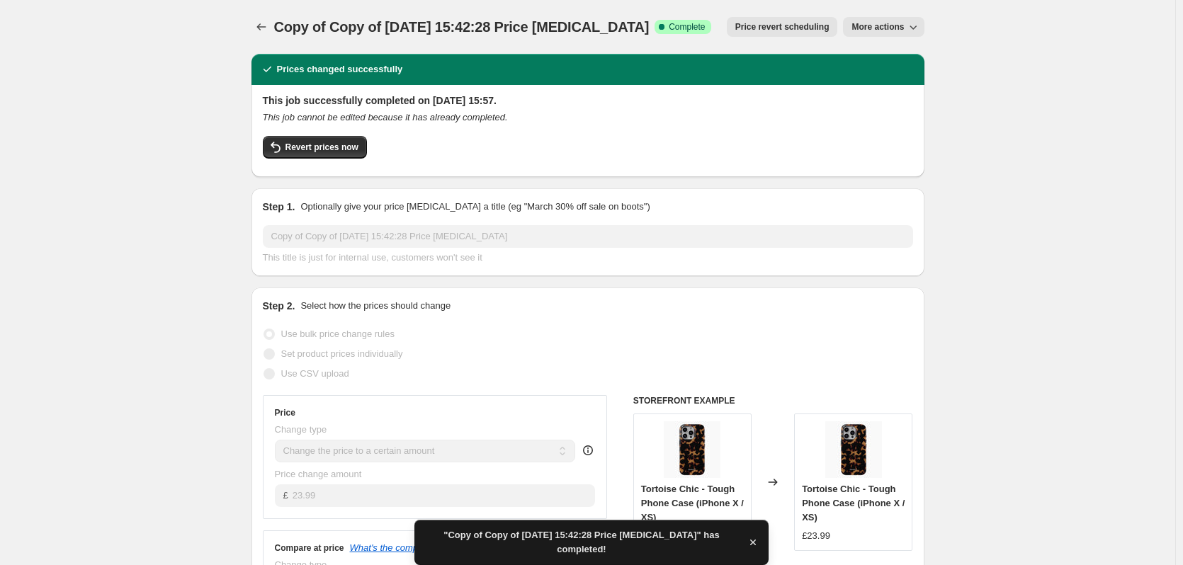
click at [883, 29] on span "More actions" at bounding box center [877, 26] width 52 height 11
click at [891, 51] on span "Copy to new job" at bounding box center [891, 56] width 66 height 11
select select "remove"
select select "product_type"
select select "title"
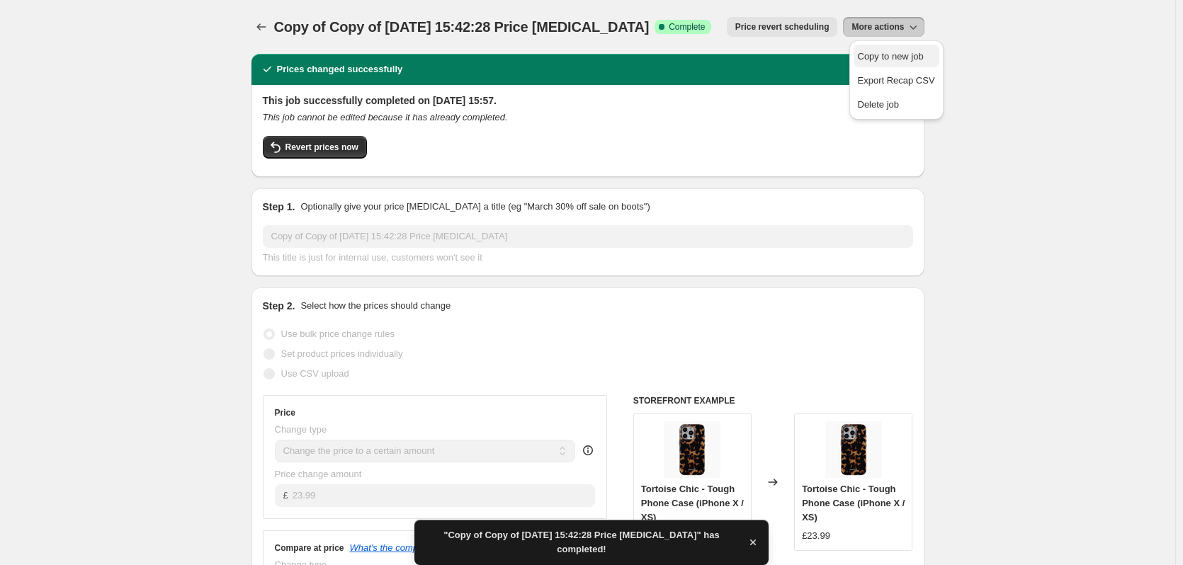
select select "contains"
select select "product_status"
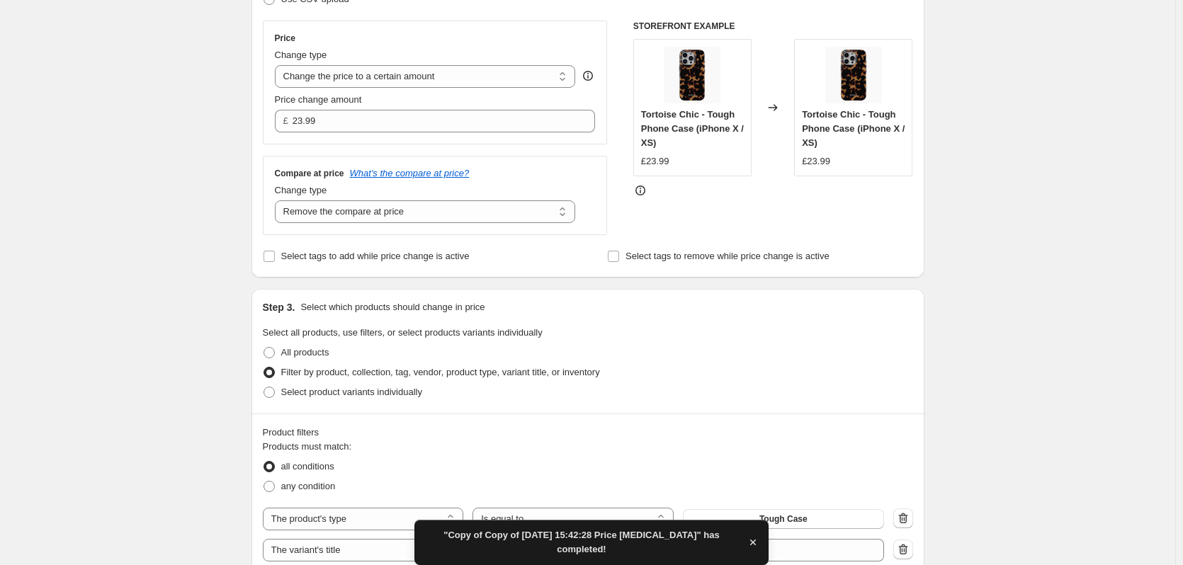
scroll to position [372, 0]
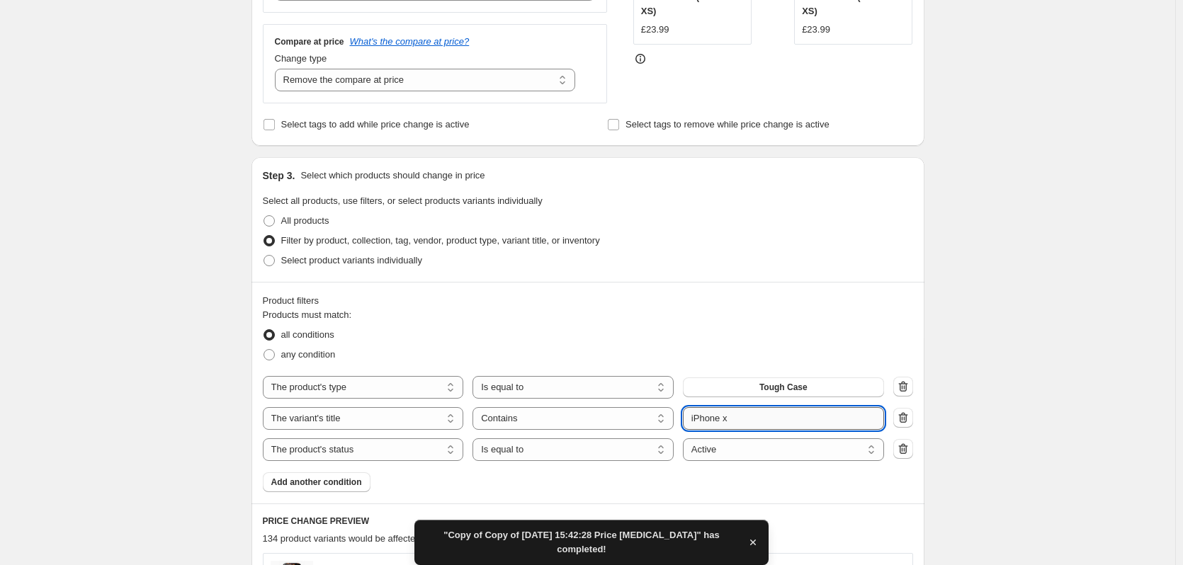
drag, startPoint x: 727, startPoint y: 415, endPoint x: 734, endPoint y: 413, distance: 7.4
click at [734, 413] on input "iPhone x" at bounding box center [783, 418] width 201 height 23
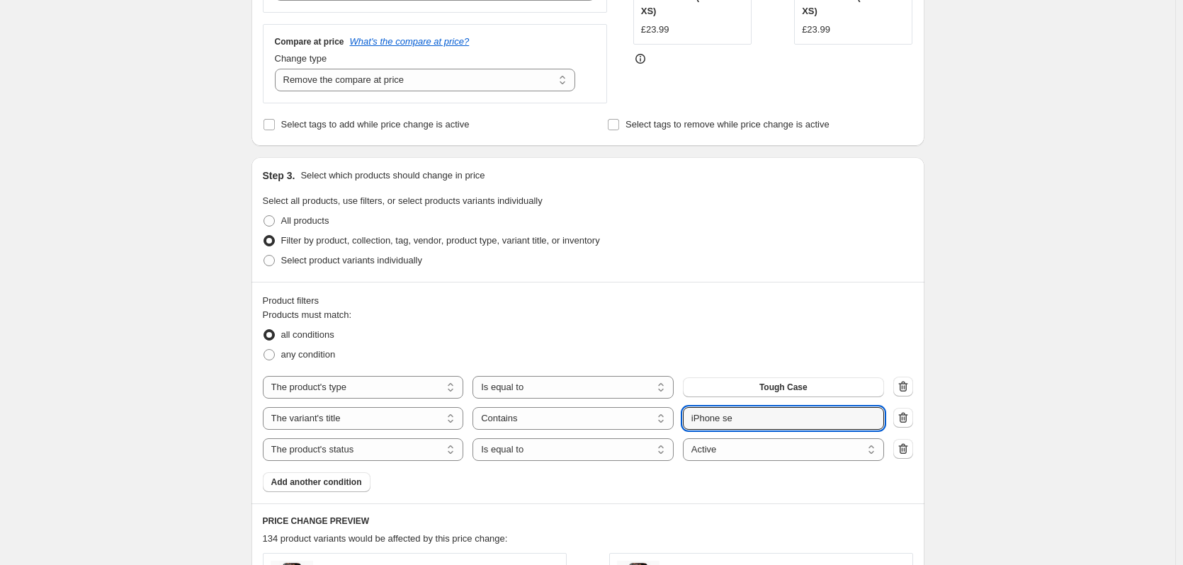
type input "iPhone se"
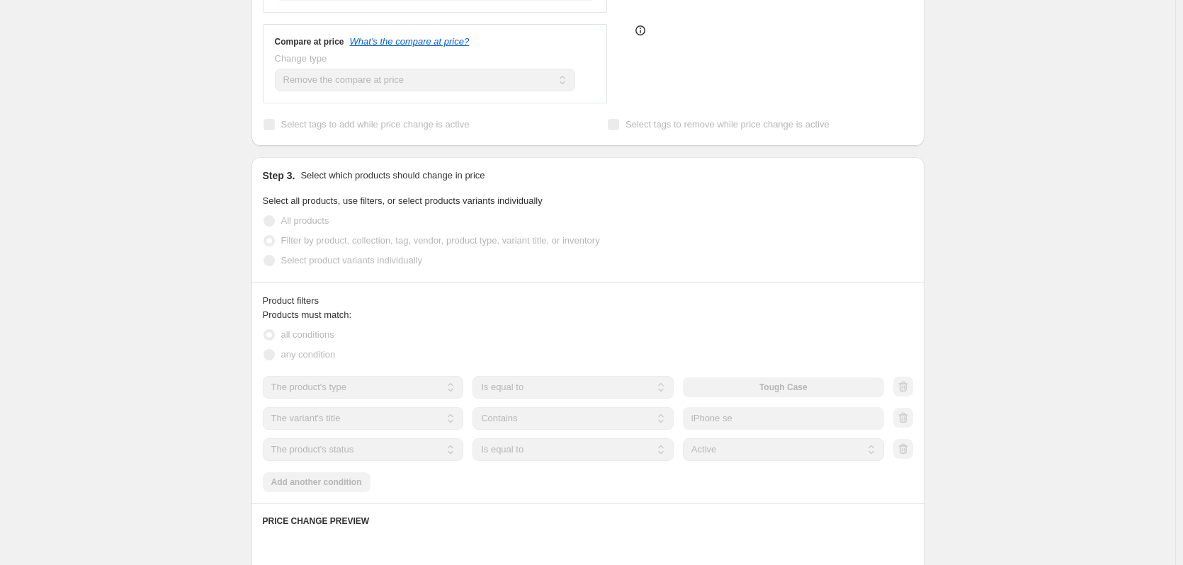
click at [1067, 378] on div "Create new price change job. This page is ready Create new price change job Dra…" at bounding box center [587, 381] width 1175 height 1506
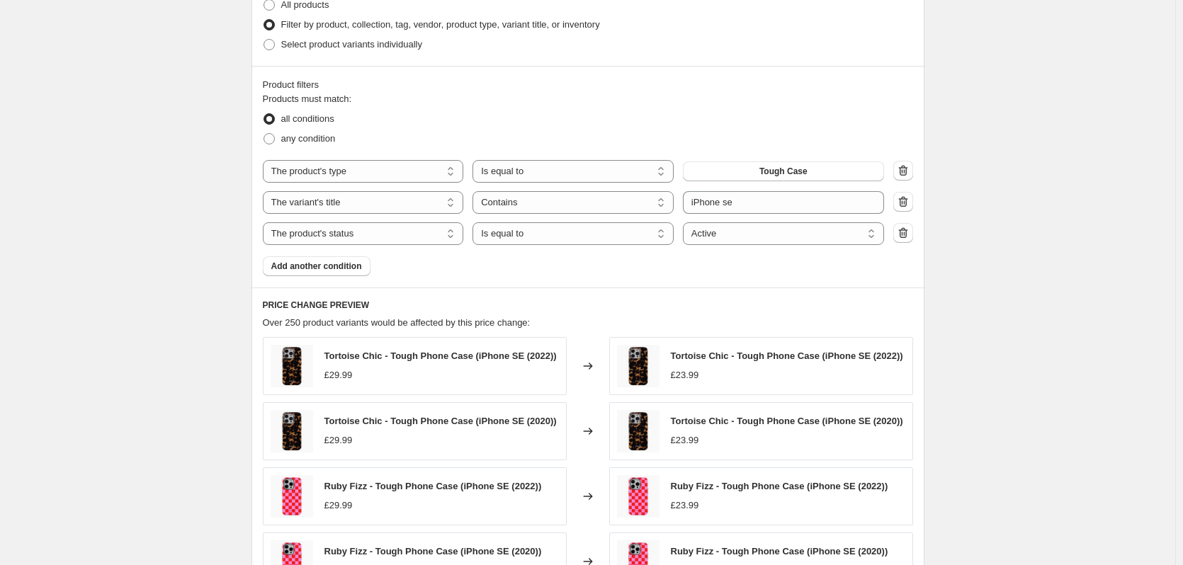
scroll to position [946, 0]
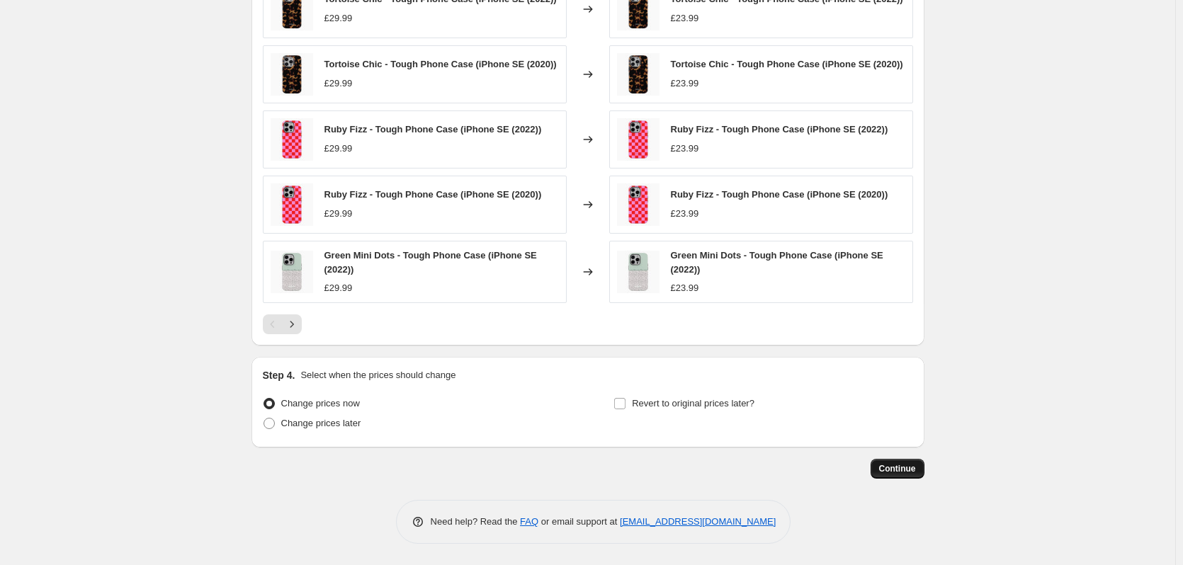
click at [891, 467] on span "Continue" at bounding box center [897, 468] width 37 height 11
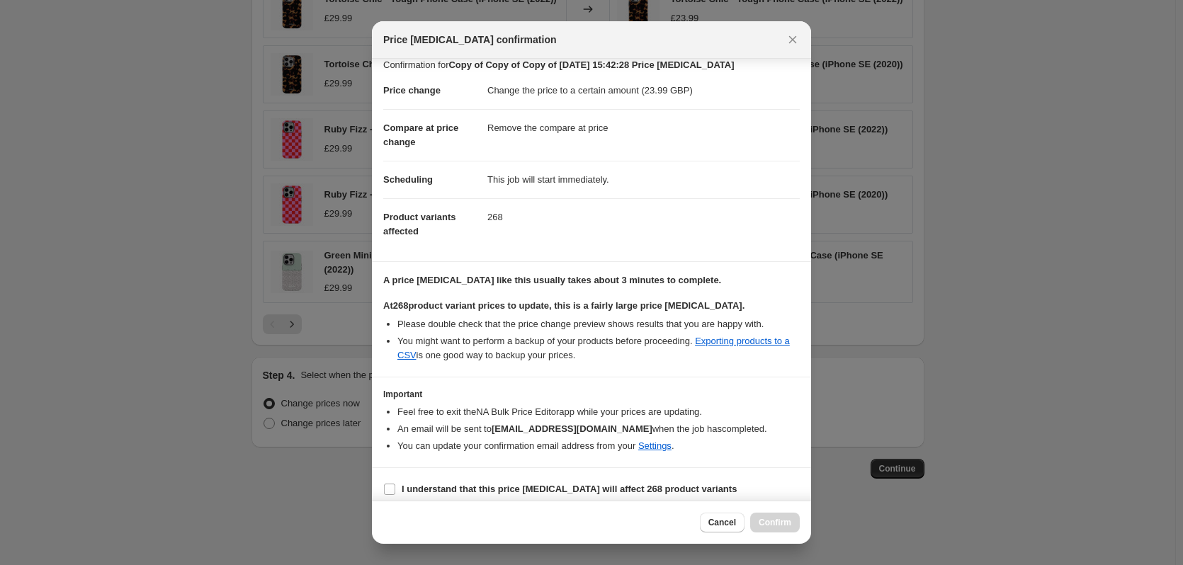
scroll to position [22, 0]
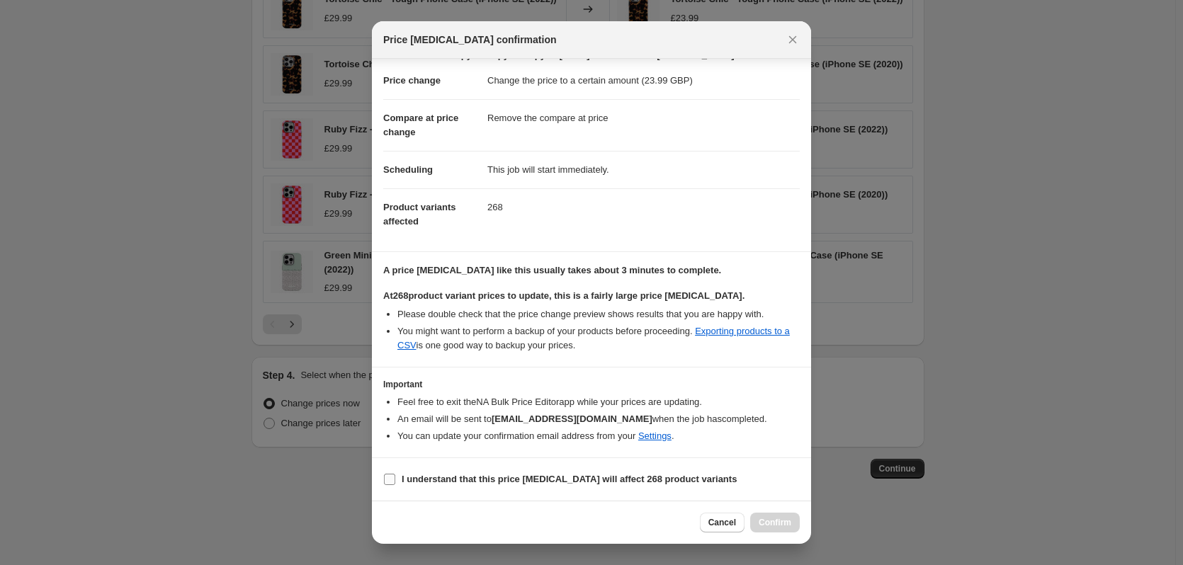
click at [613, 485] on span "I understand that this price change job will affect 268 product variants" at bounding box center [569, 479] width 335 height 14
click at [395, 485] on input "I understand that this price change job will affect 268 product variants" at bounding box center [389, 479] width 11 height 11
checkbox input "true"
click at [773, 526] on span "Confirm" at bounding box center [775, 522] width 33 height 11
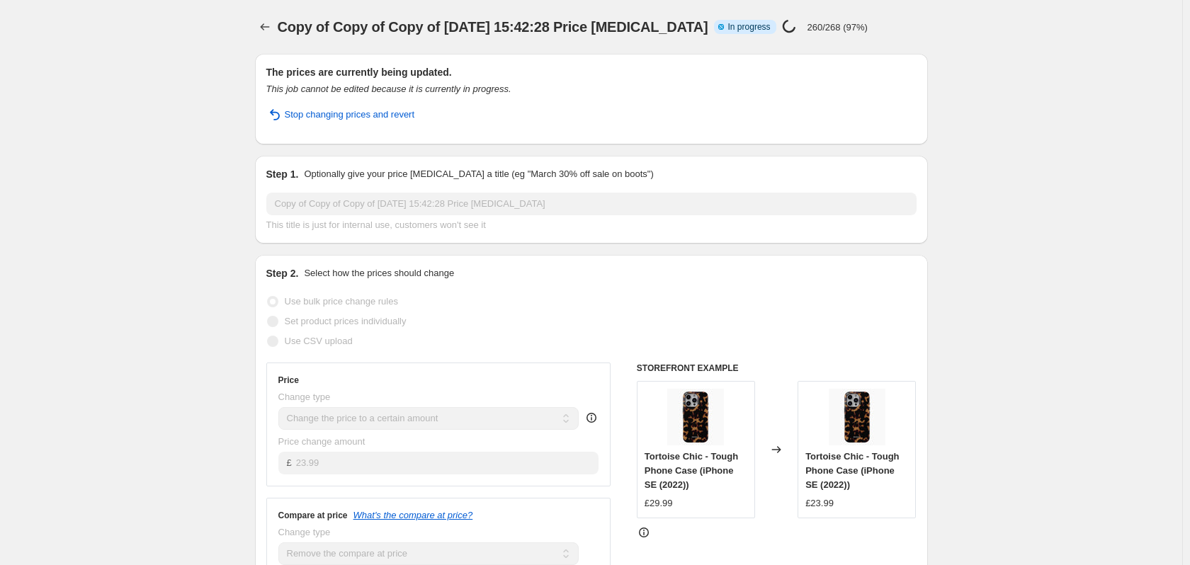
select select "remove"
select select "product_type"
select select "title"
select select "contains"
select select "product_status"
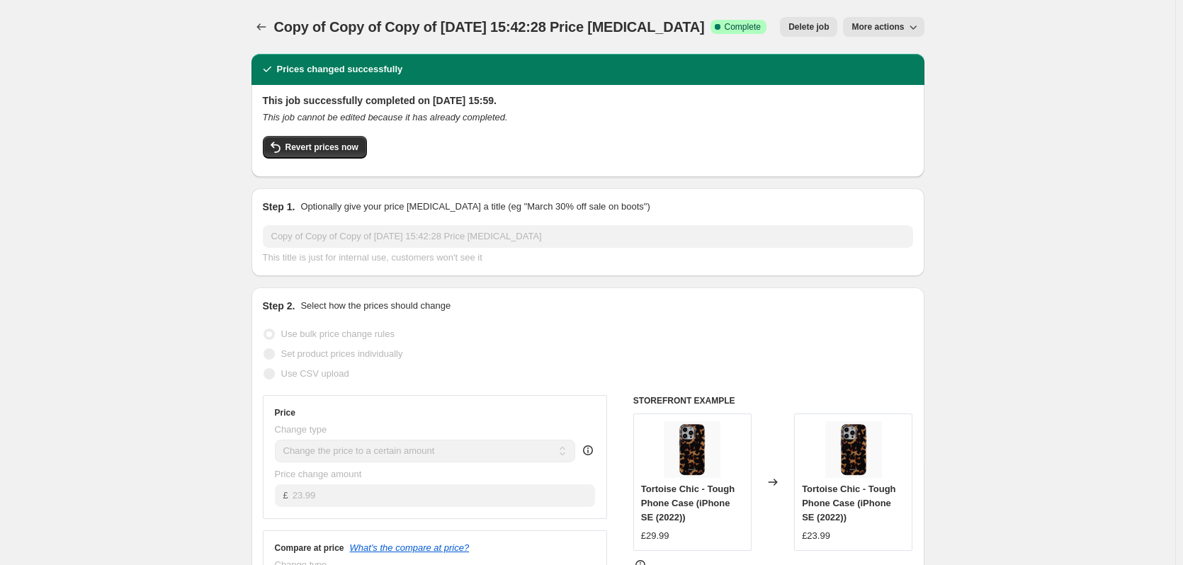
click at [873, 21] on button "More actions" at bounding box center [883, 27] width 81 height 20
click at [902, 77] on span "Copy to new job" at bounding box center [891, 80] width 66 height 11
select select "remove"
select select "product_type"
select select "title"
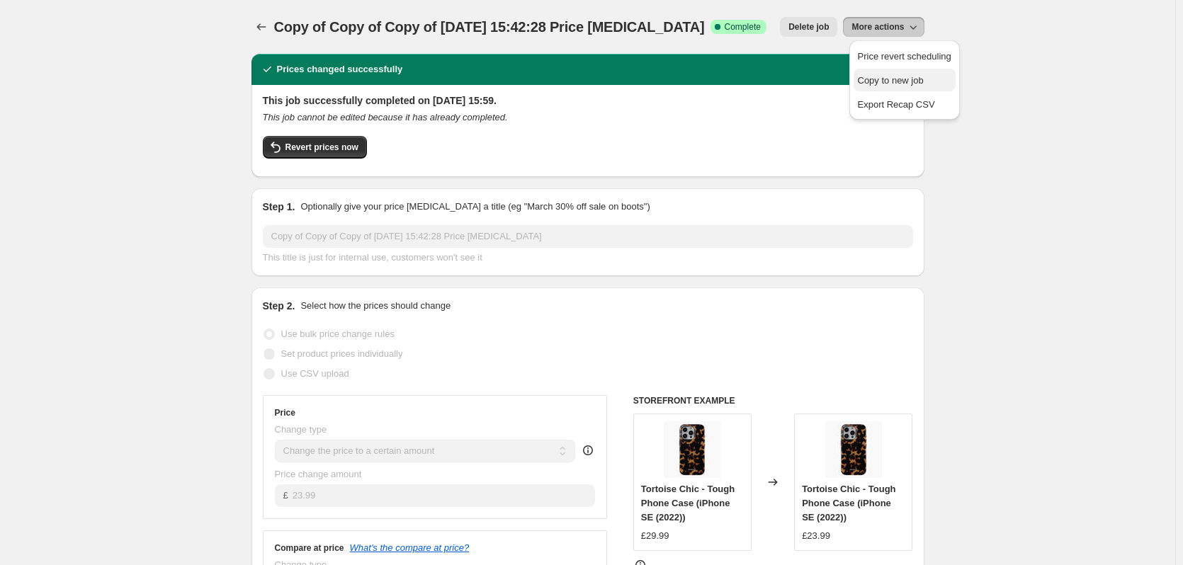
select select "contains"
select select "product_status"
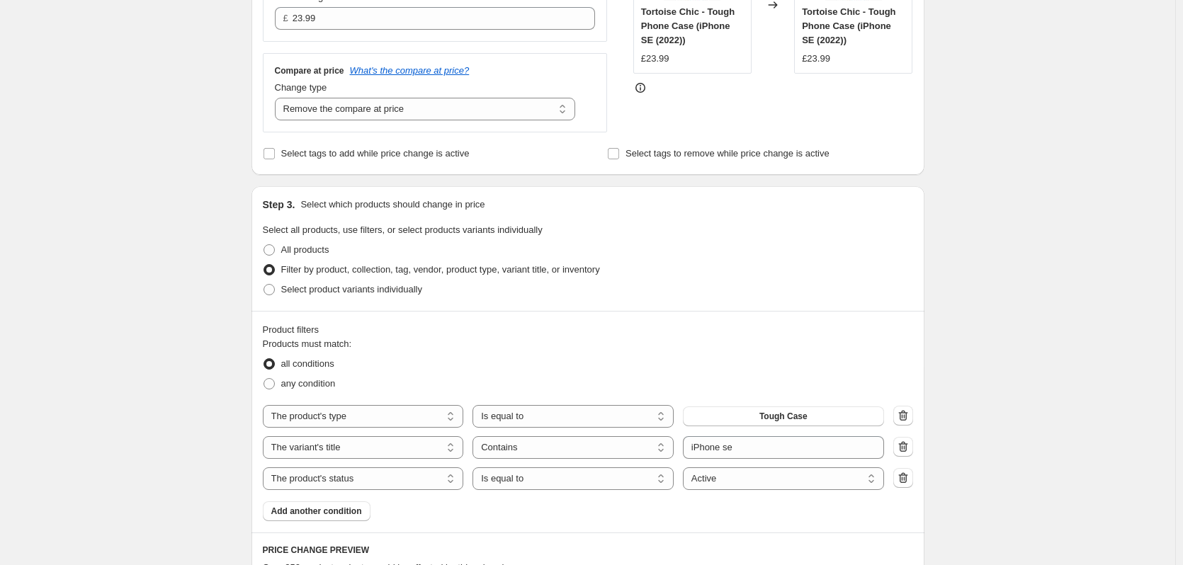
scroll to position [354, 0]
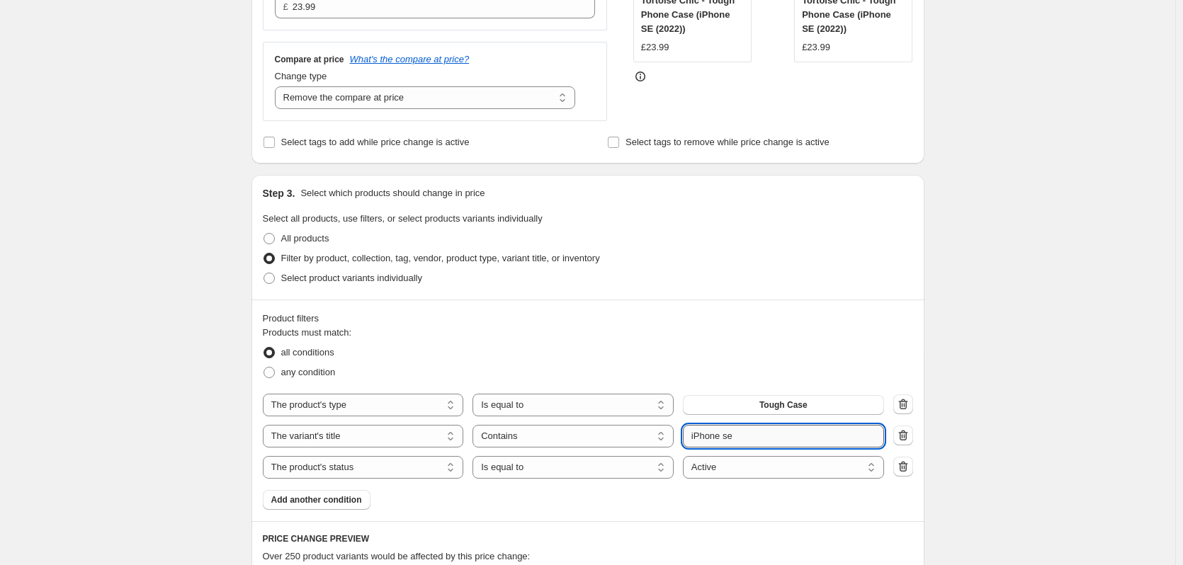
click at [755, 442] on input "iPhone se" at bounding box center [783, 436] width 201 height 23
type input "iPhone 11"
click at [971, 414] on div "Create new price change job. This page is ready Create new price change job Dra…" at bounding box center [587, 401] width 1175 height 1510
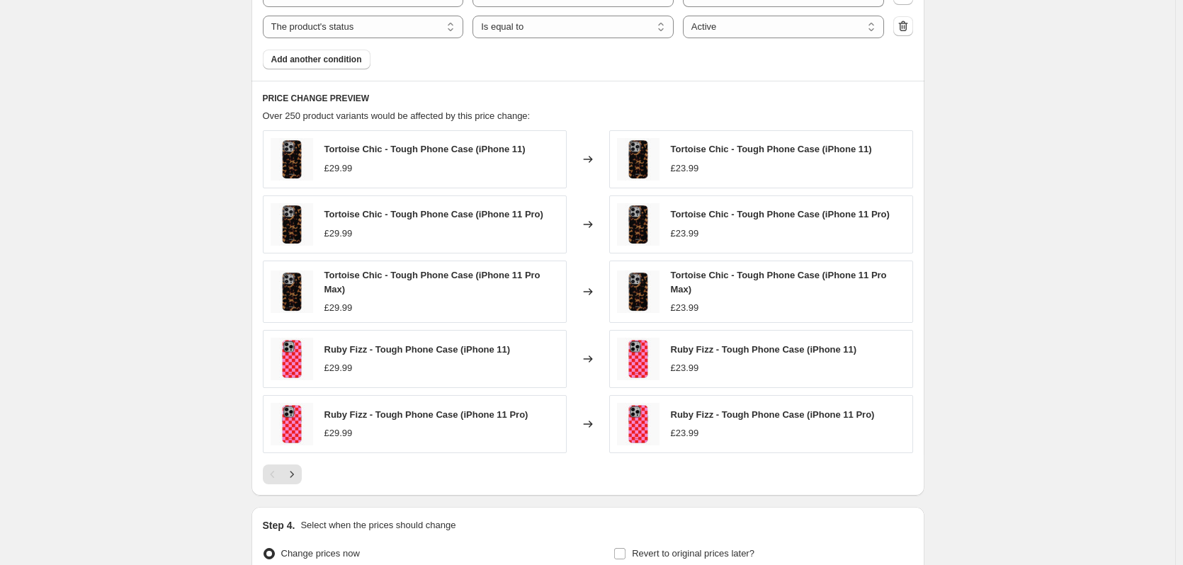
scroll to position [903, 0]
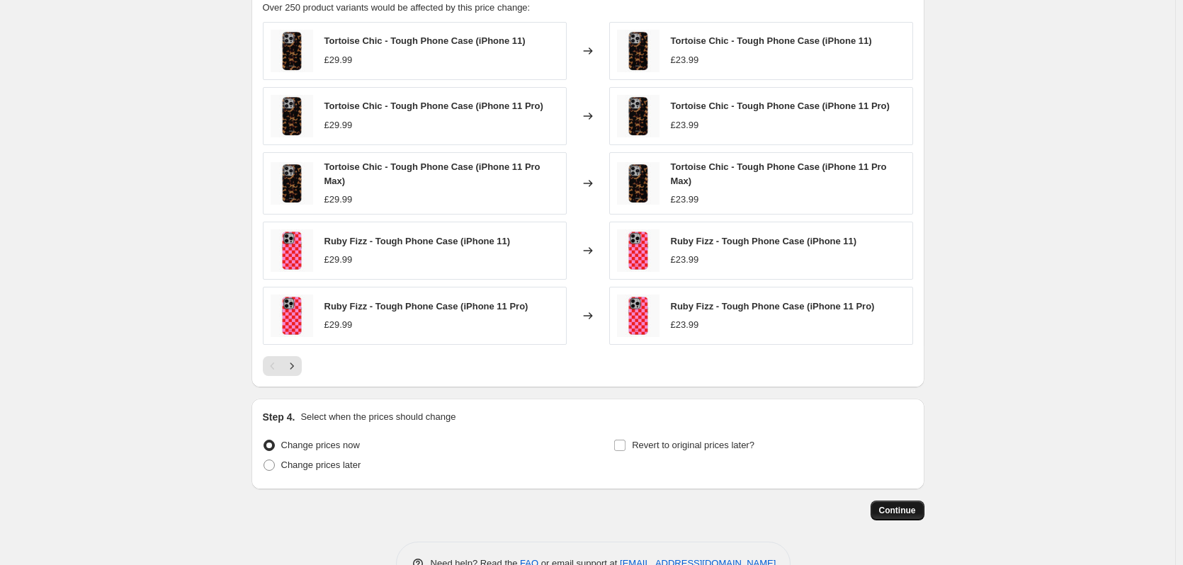
click at [885, 511] on span "Continue" at bounding box center [897, 510] width 37 height 11
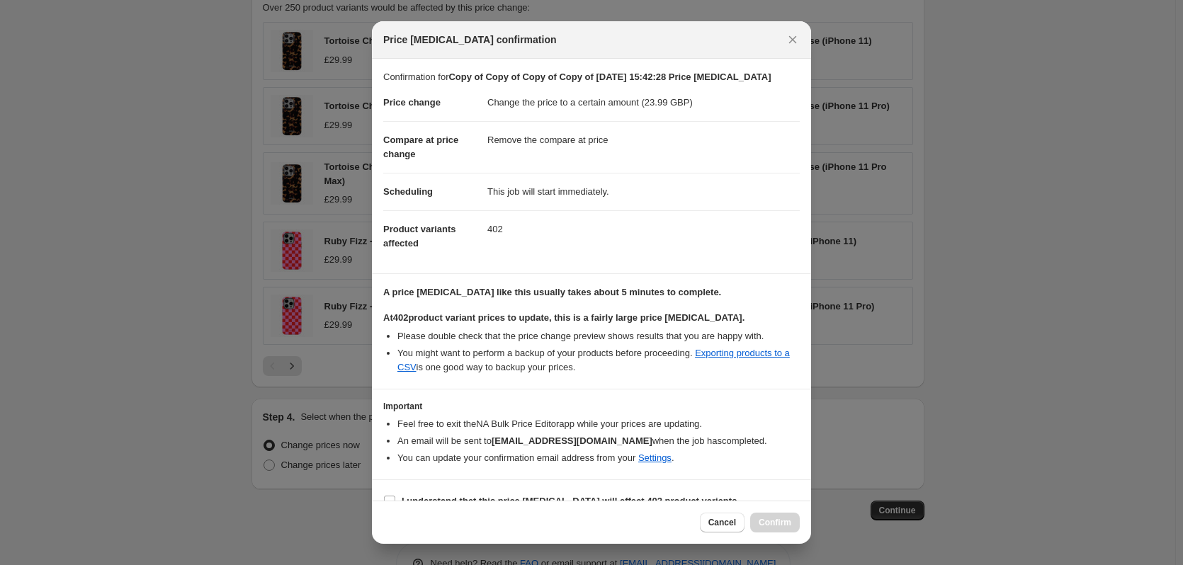
scroll to position [22, 0]
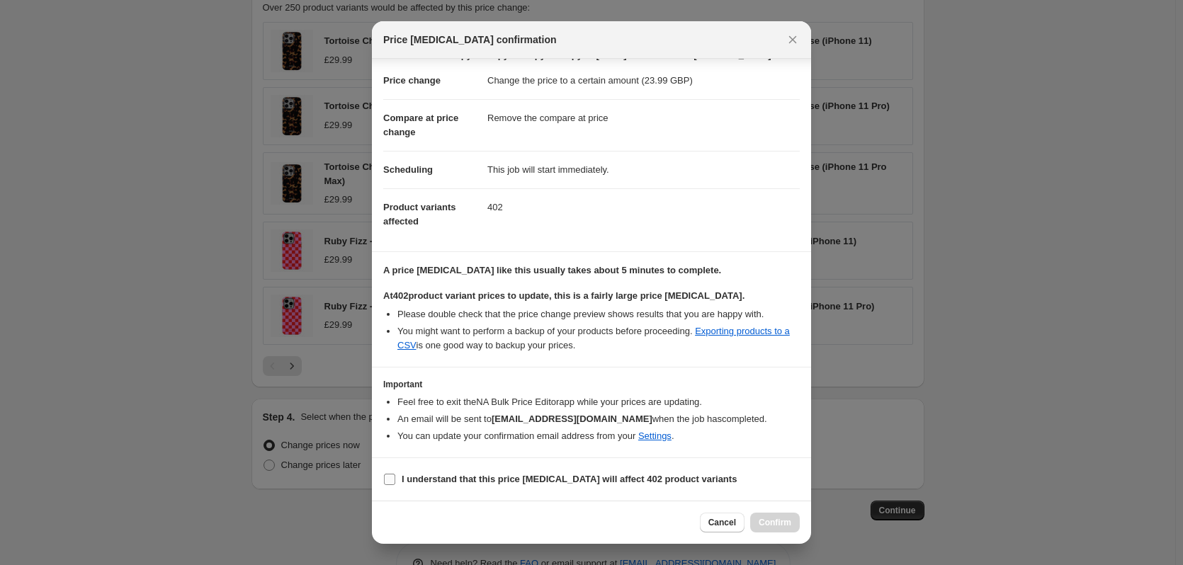
click at [562, 485] on b "I understand that this price [MEDICAL_DATA] will affect 402 product variants" at bounding box center [569, 479] width 335 height 11
click at [395, 485] on input "I understand that this price [MEDICAL_DATA] will affect 402 product variants" at bounding box center [389, 479] width 11 height 11
checkbox input "true"
click at [727, 523] on span "Cancel" at bounding box center [722, 522] width 28 height 11
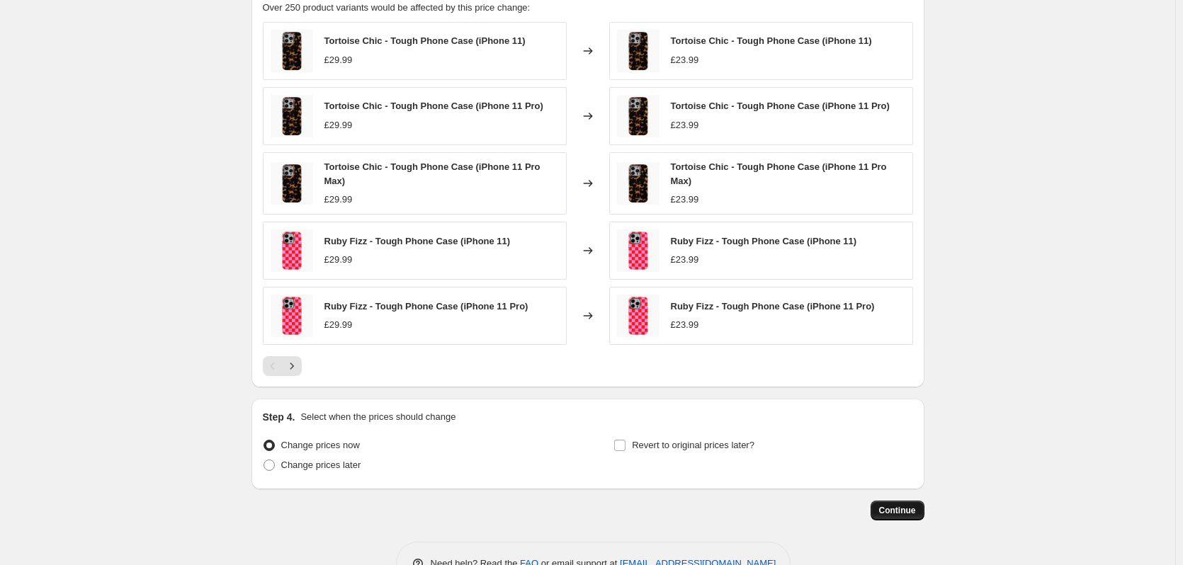
click at [916, 511] on span "Continue" at bounding box center [897, 510] width 37 height 11
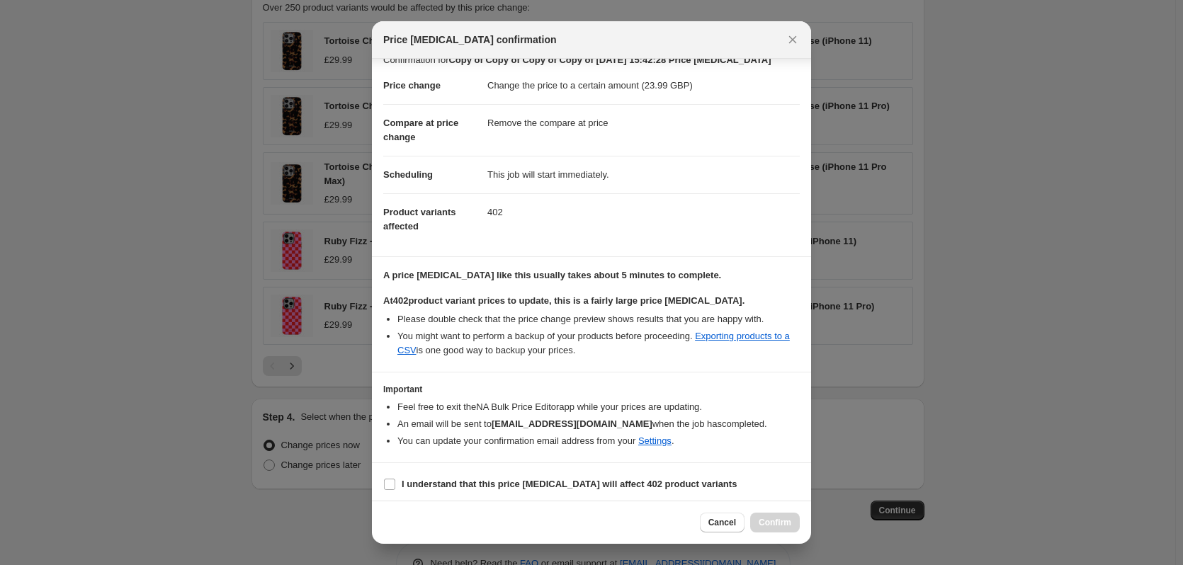
scroll to position [22, 0]
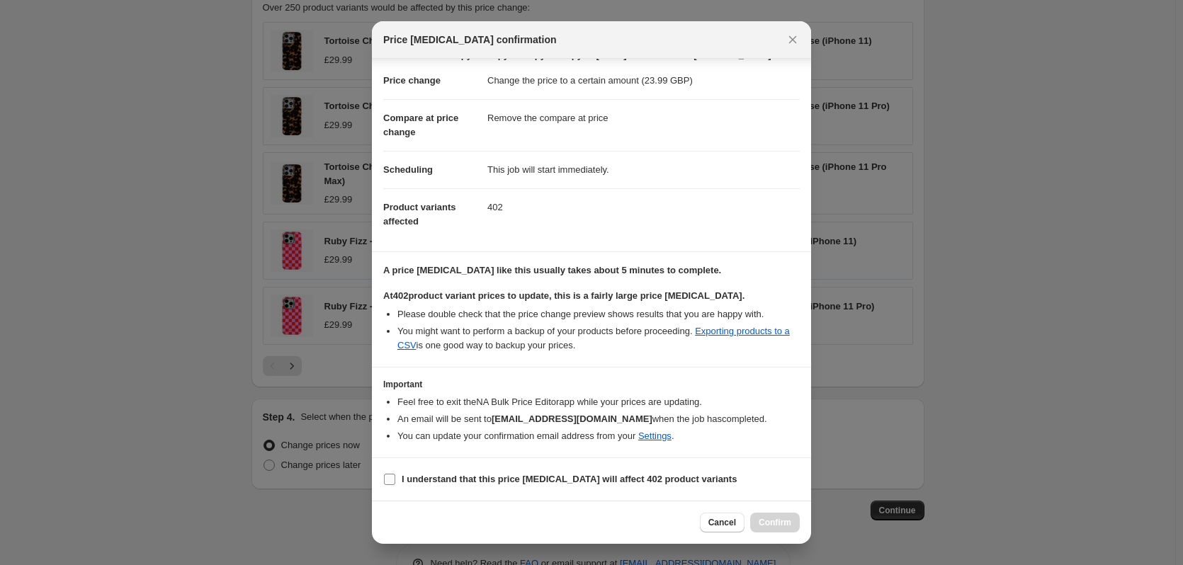
click at [502, 478] on b "I understand that this price [MEDICAL_DATA] will affect 402 product variants" at bounding box center [569, 479] width 335 height 11
click at [395, 478] on input "I understand that this price [MEDICAL_DATA] will affect 402 product variants" at bounding box center [389, 479] width 11 height 11
checkbox input "true"
click at [771, 523] on span "Confirm" at bounding box center [775, 522] width 33 height 11
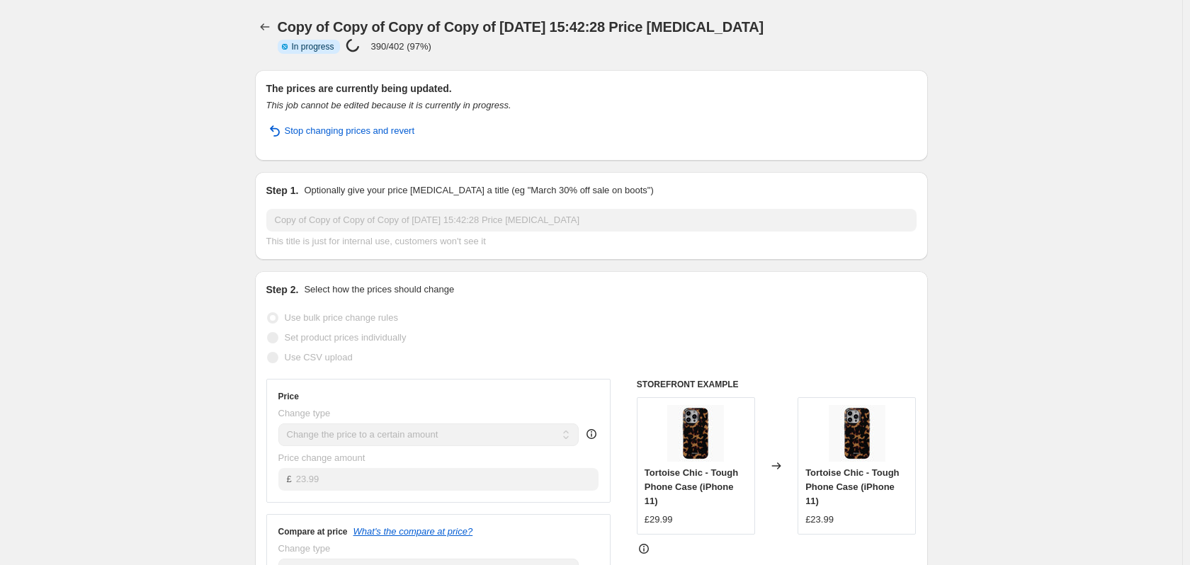
select select "remove"
select select "product_type"
select select "title"
select select "contains"
select select "product_status"
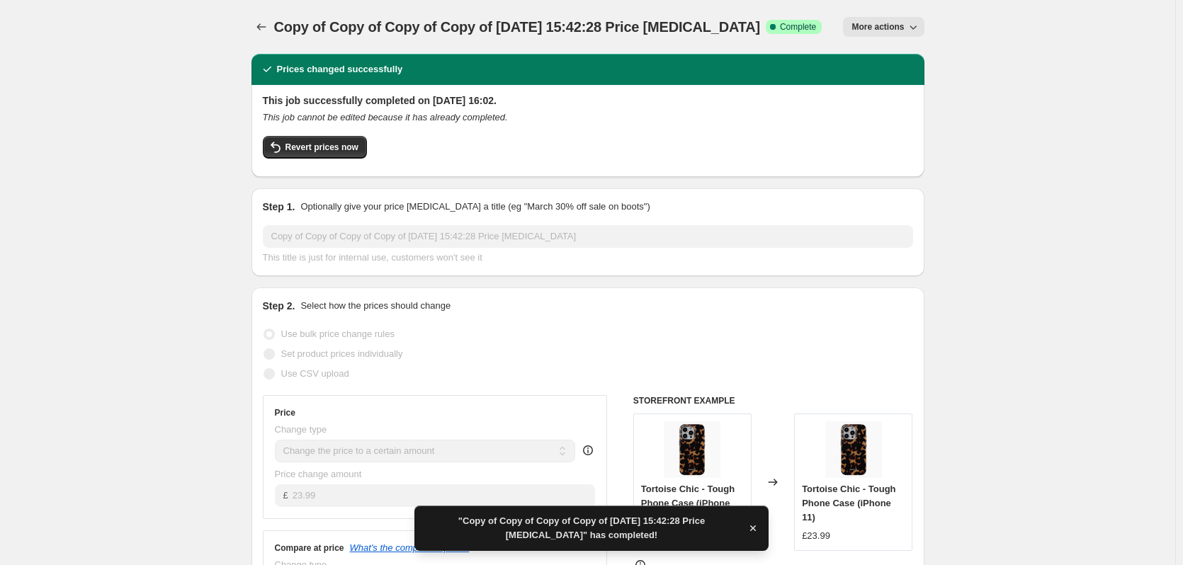
click at [914, 32] on icon "button" at bounding box center [913, 27] width 14 height 14
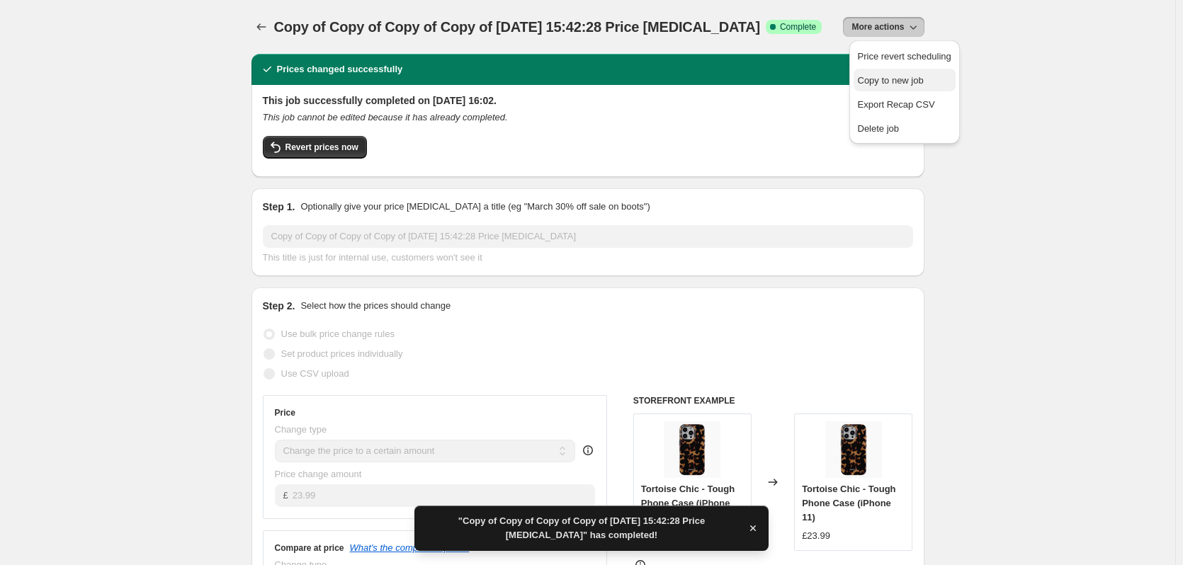
click at [914, 84] on span "Copy to new job" at bounding box center [891, 80] width 66 height 11
select select "remove"
select select "product_type"
select select "title"
select select "contains"
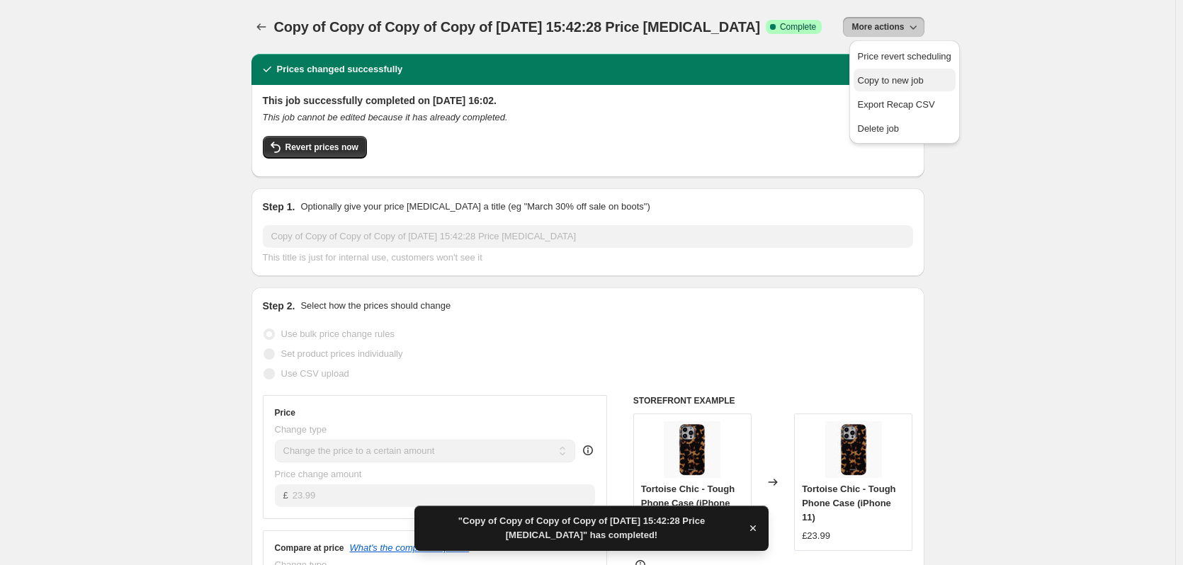
select select "product_status"
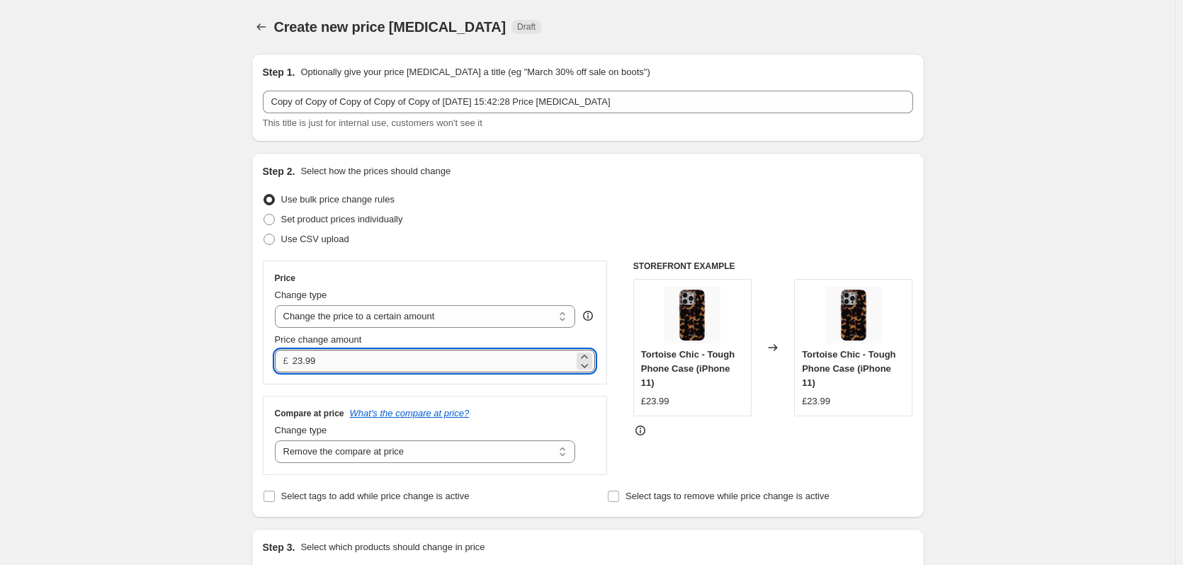
click at [408, 366] on input "23.99" at bounding box center [433, 361] width 281 height 23
type input "24.99"
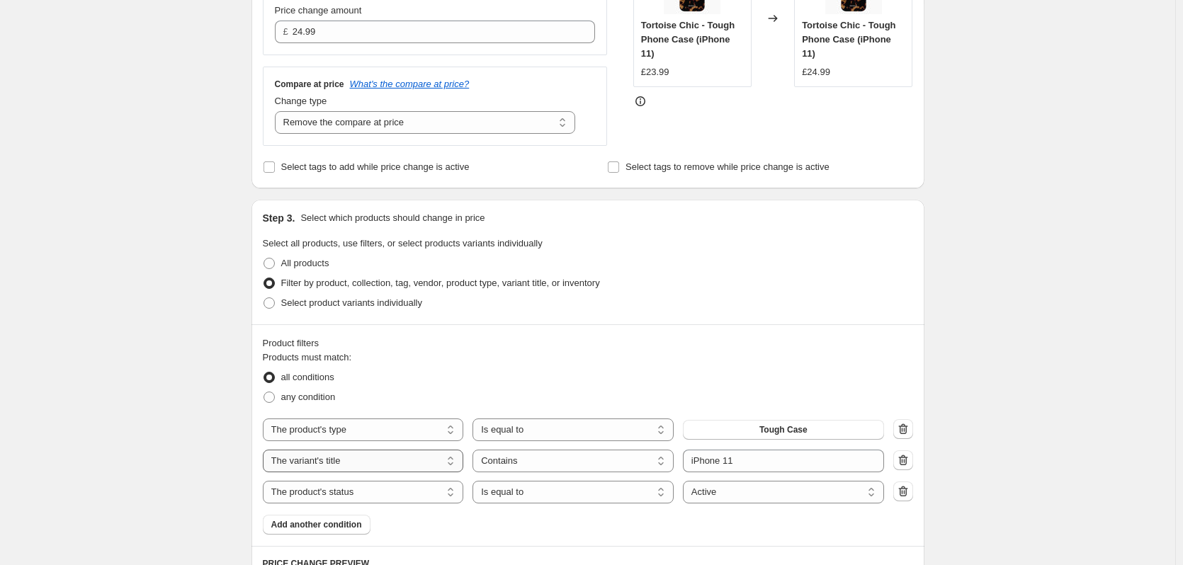
scroll to position [425, 0]
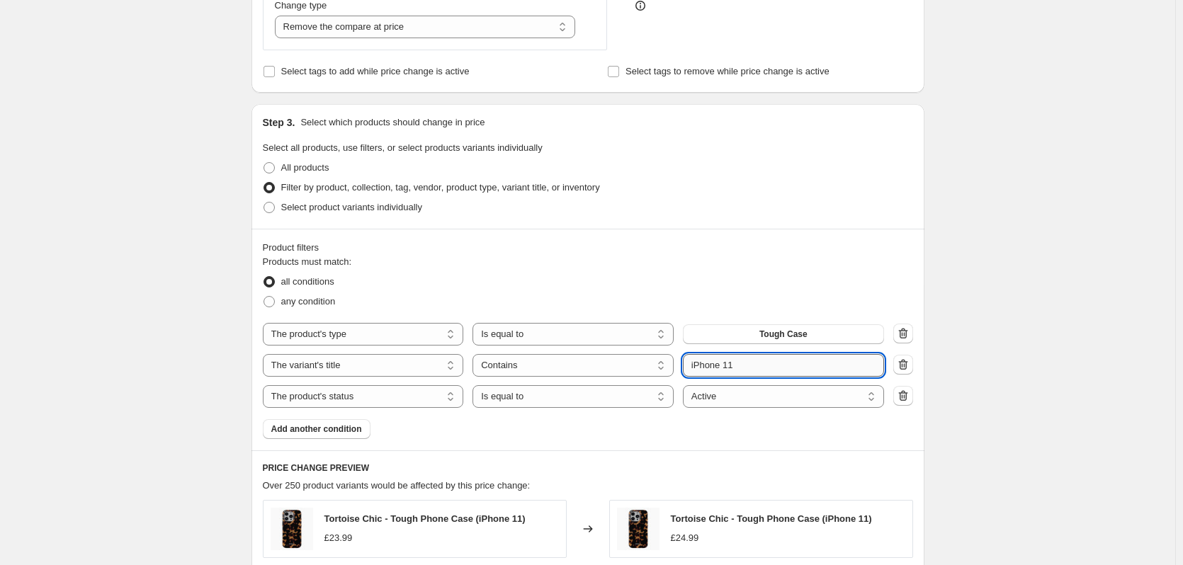
drag, startPoint x: 766, startPoint y: 368, endPoint x: 730, endPoint y: 364, distance: 36.3
click at [730, 364] on input "iPhone 11" at bounding box center [783, 365] width 201 height 23
type input "iPhone 12"
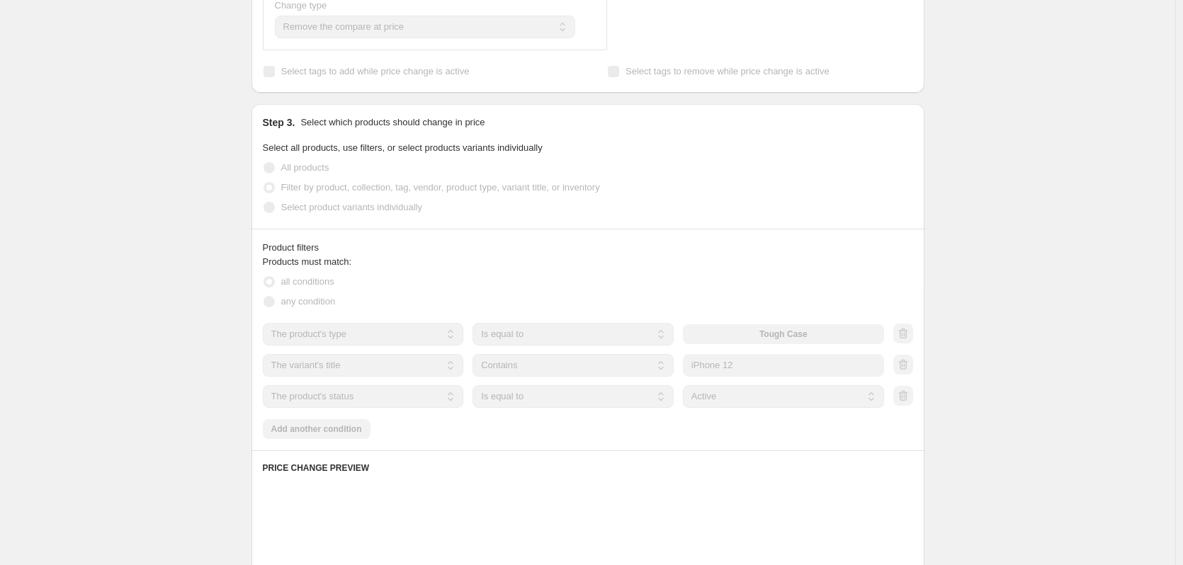
click at [993, 374] on div "Create new price change job. This page is ready Create new price change job Dra…" at bounding box center [587, 328] width 1175 height 1506
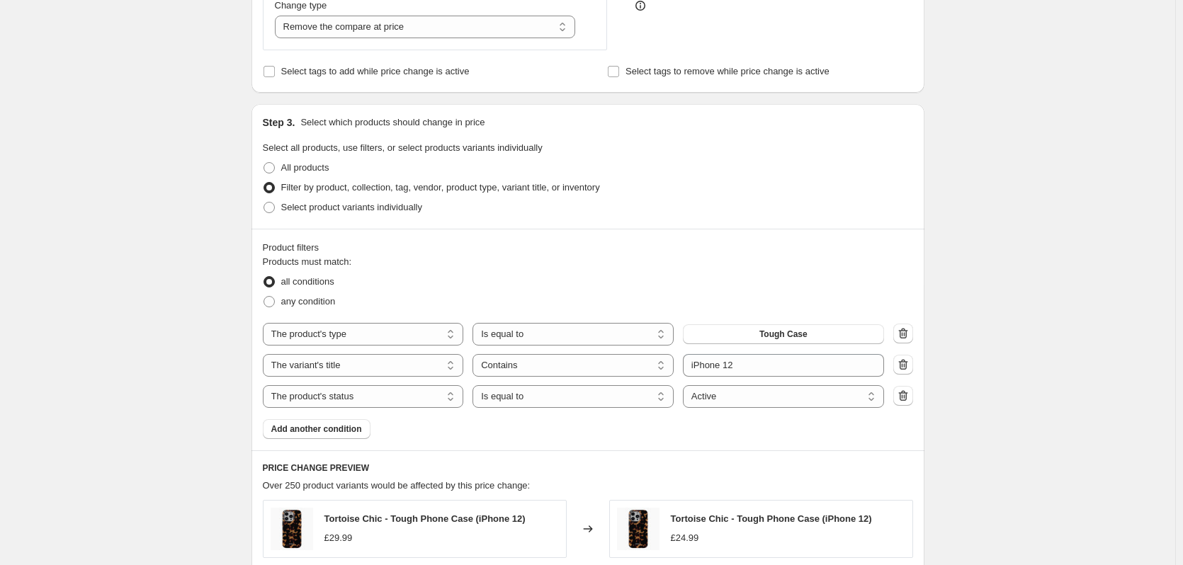
click at [1046, 309] on div "Create new price change job. This page is ready Create new price change job Dra…" at bounding box center [587, 330] width 1175 height 1510
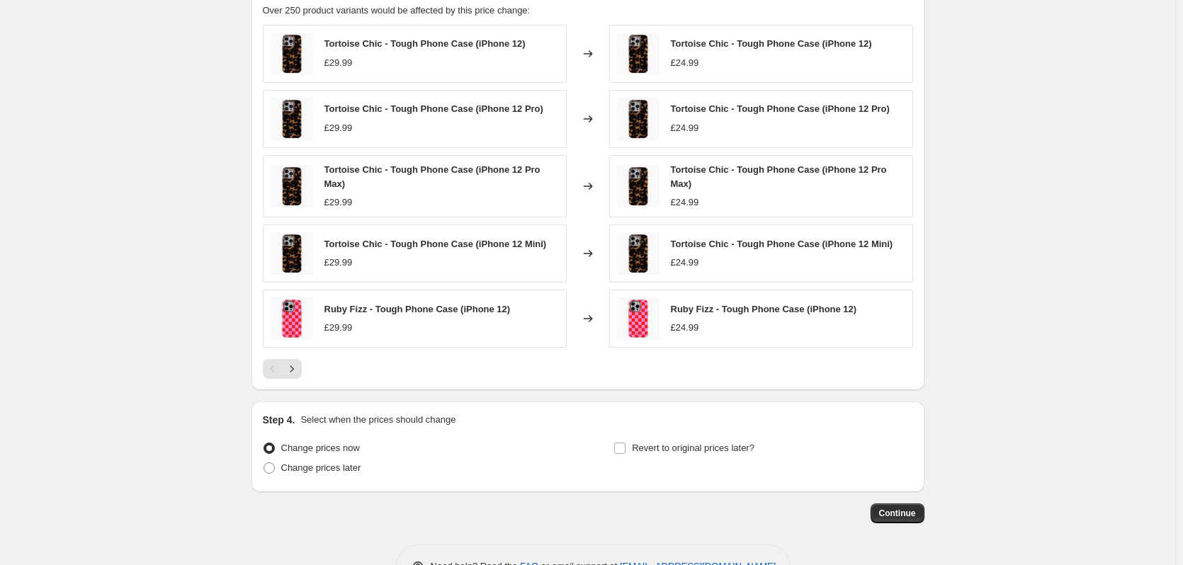
scroll to position [946, 0]
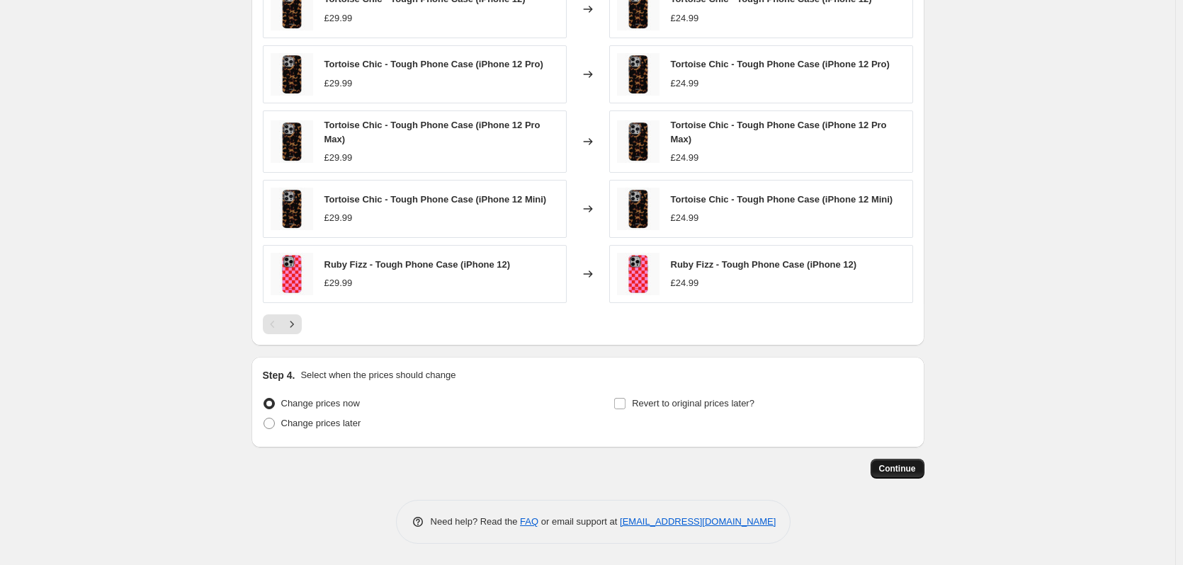
click at [904, 471] on span "Continue" at bounding box center [897, 468] width 37 height 11
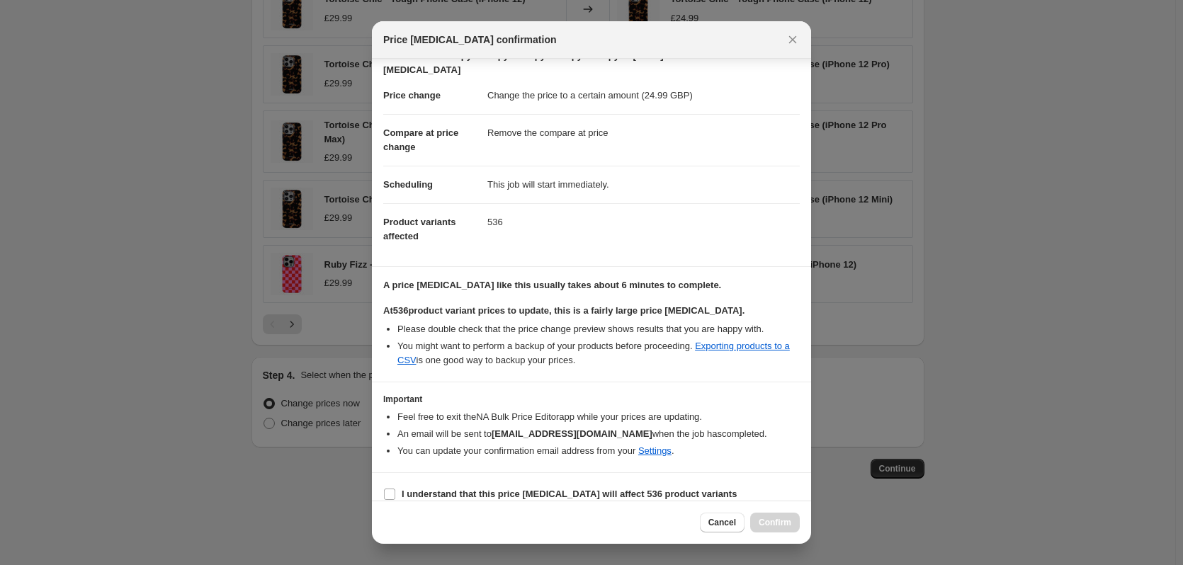
scroll to position [36, 0]
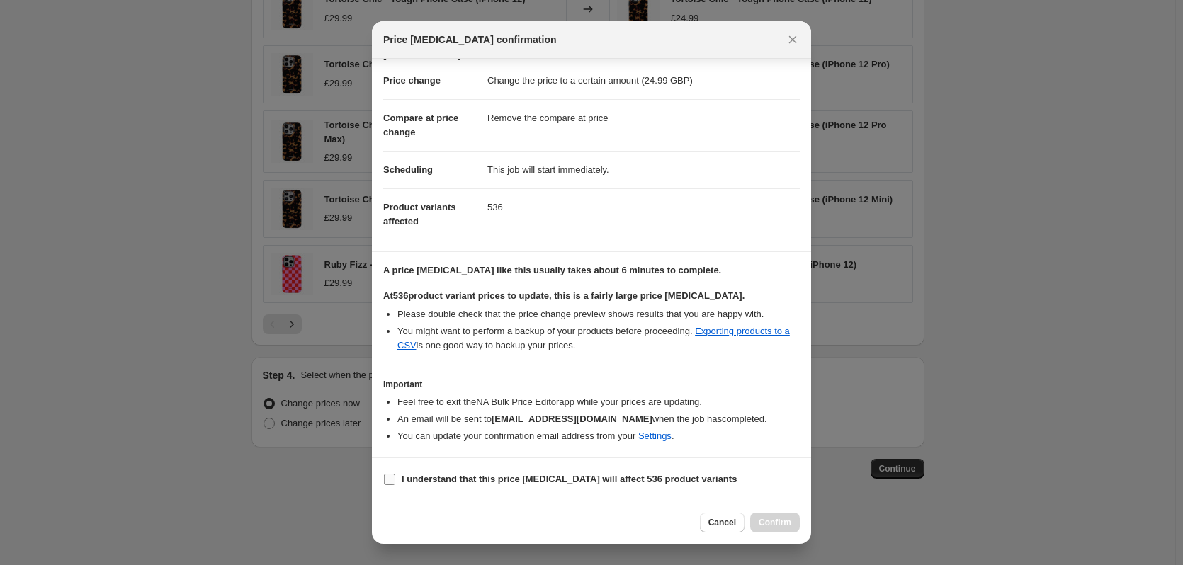
click at [482, 474] on b "I understand that this price [MEDICAL_DATA] will affect 536 product variants" at bounding box center [569, 479] width 335 height 11
click at [395, 474] on input "I understand that this price [MEDICAL_DATA] will affect 536 product variants" at bounding box center [389, 479] width 11 height 11
checkbox input "true"
click at [783, 522] on span "Confirm" at bounding box center [775, 522] width 33 height 11
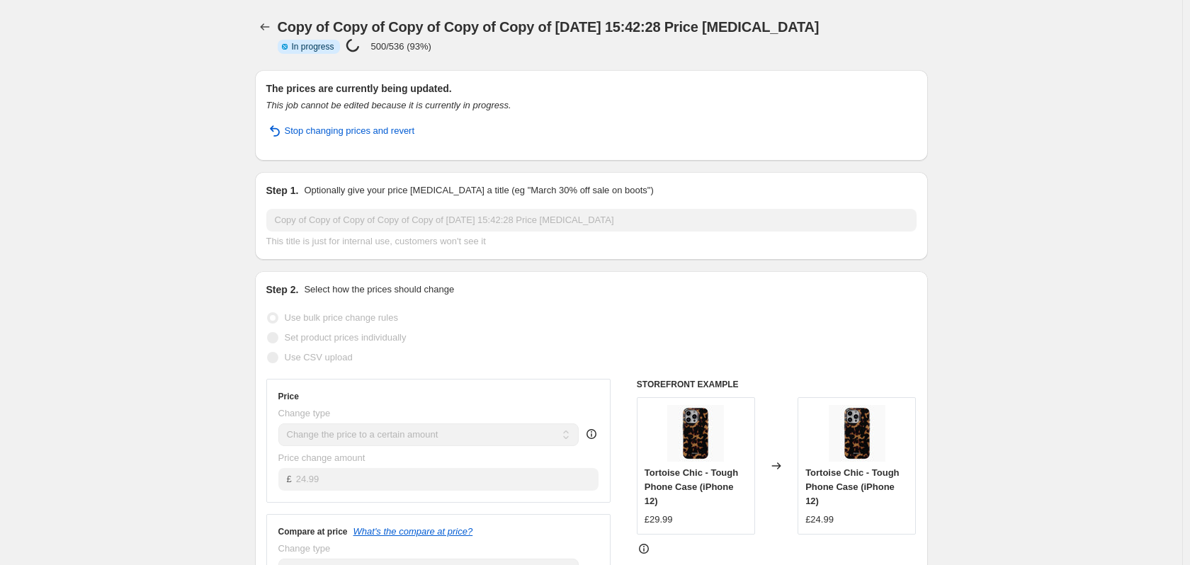
select select "remove"
select select "product_type"
select select "title"
select select "contains"
select select "product_status"
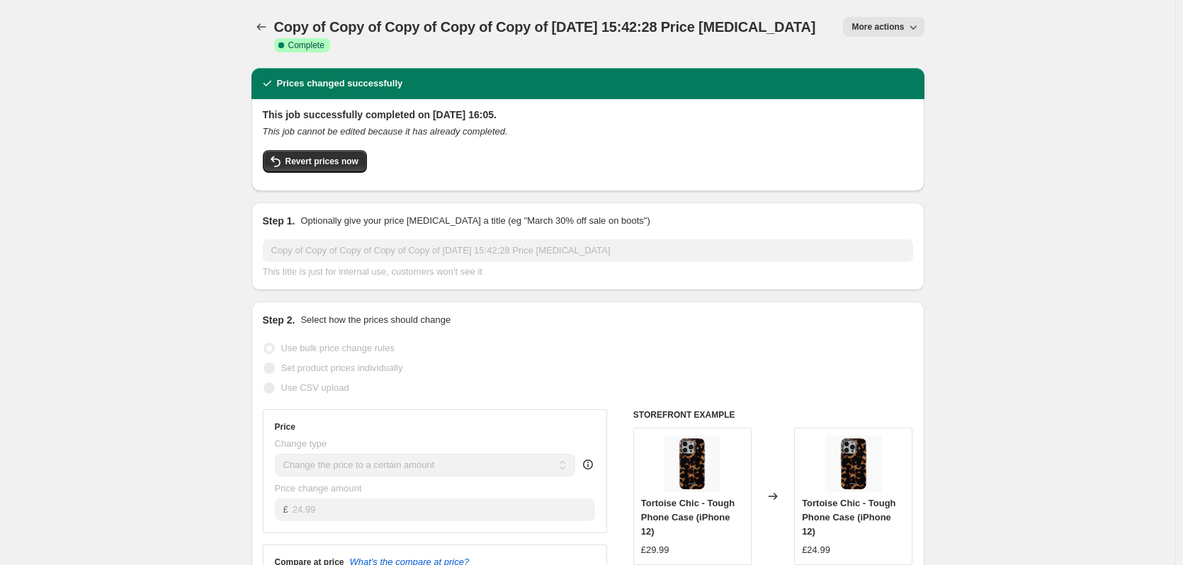
click at [879, 32] on span "More actions" at bounding box center [877, 26] width 52 height 11
click at [875, 76] on span "Copy to new job" at bounding box center [891, 80] width 66 height 11
select select "remove"
select select "product_type"
select select "title"
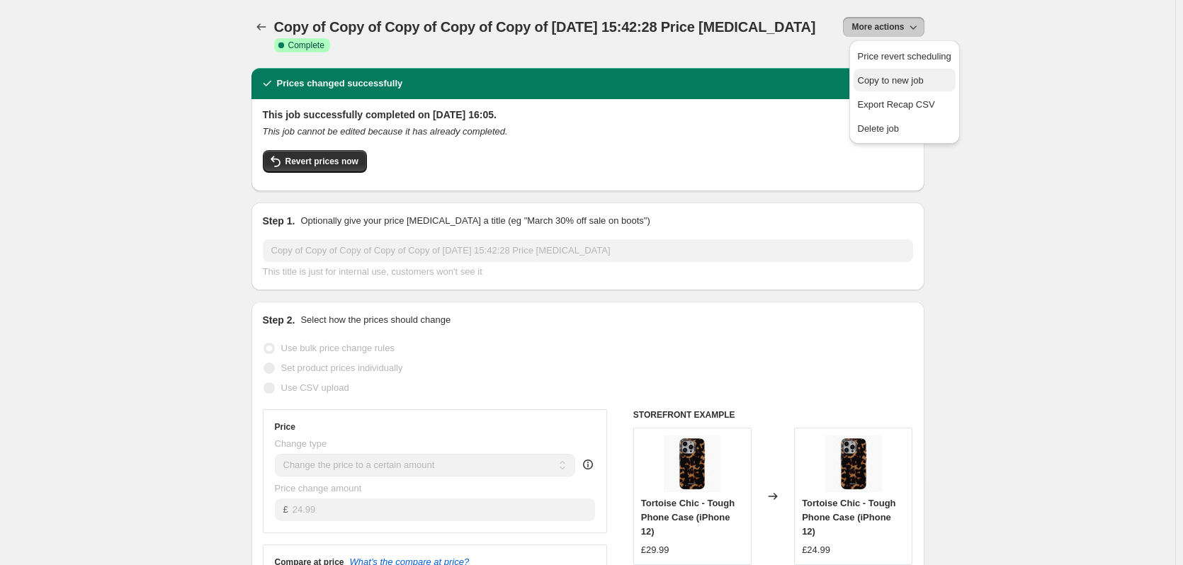
select select "contains"
select select "product_status"
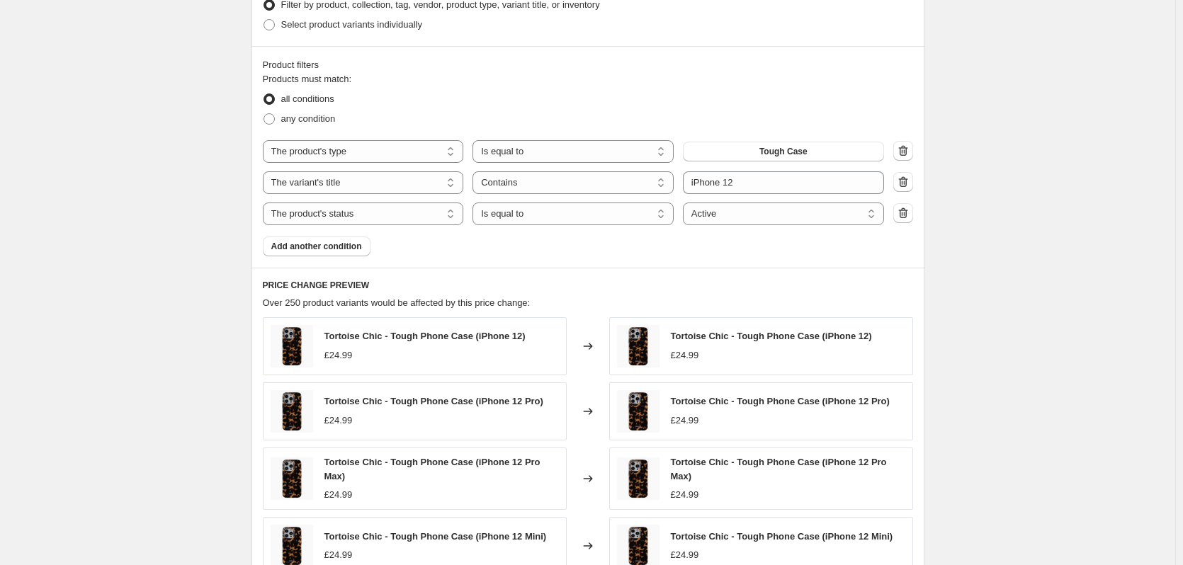
scroll to position [443, 0]
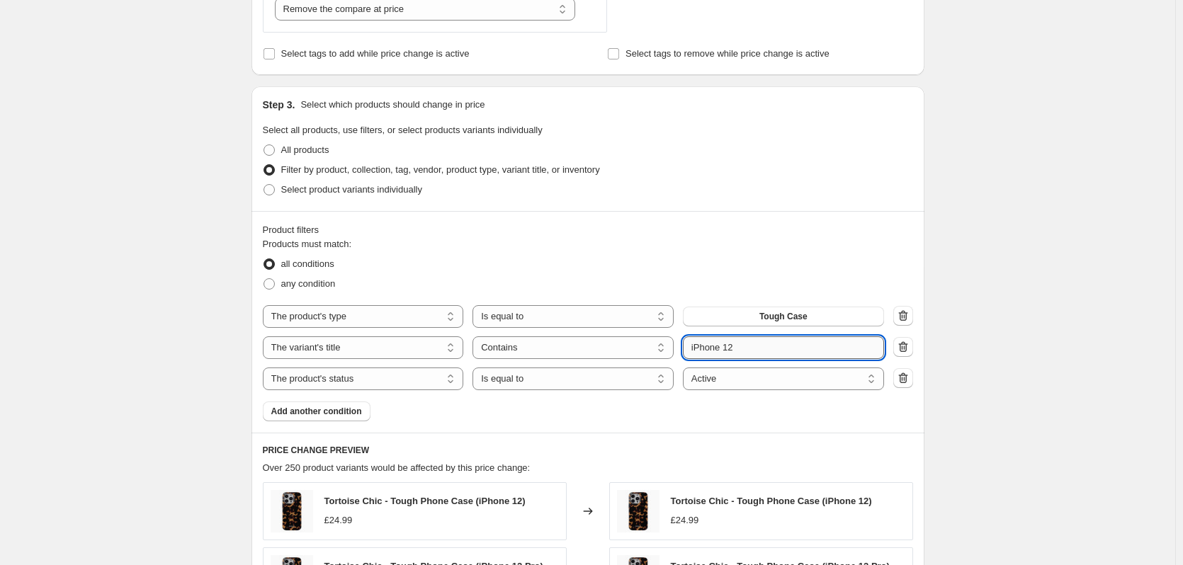
click at [752, 346] on input "iPhone 12" at bounding box center [783, 347] width 201 height 23
type input "iPhone 13"
click at [1129, 346] on div "Create new price change job. This page is ready Create new price change job Dra…" at bounding box center [587, 312] width 1175 height 1510
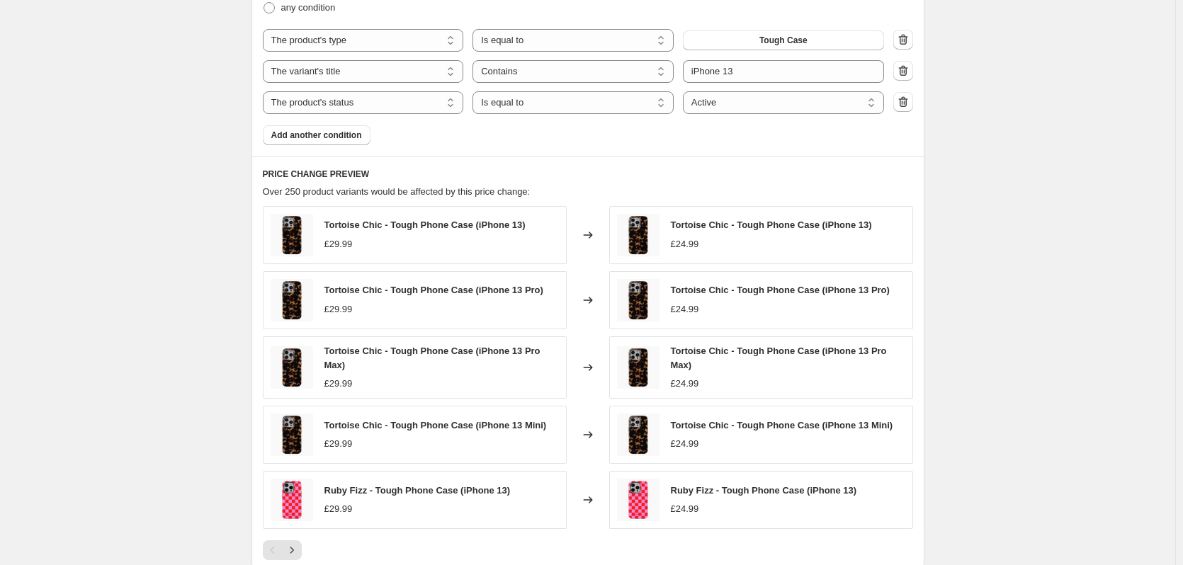
scroll to position [903, 0]
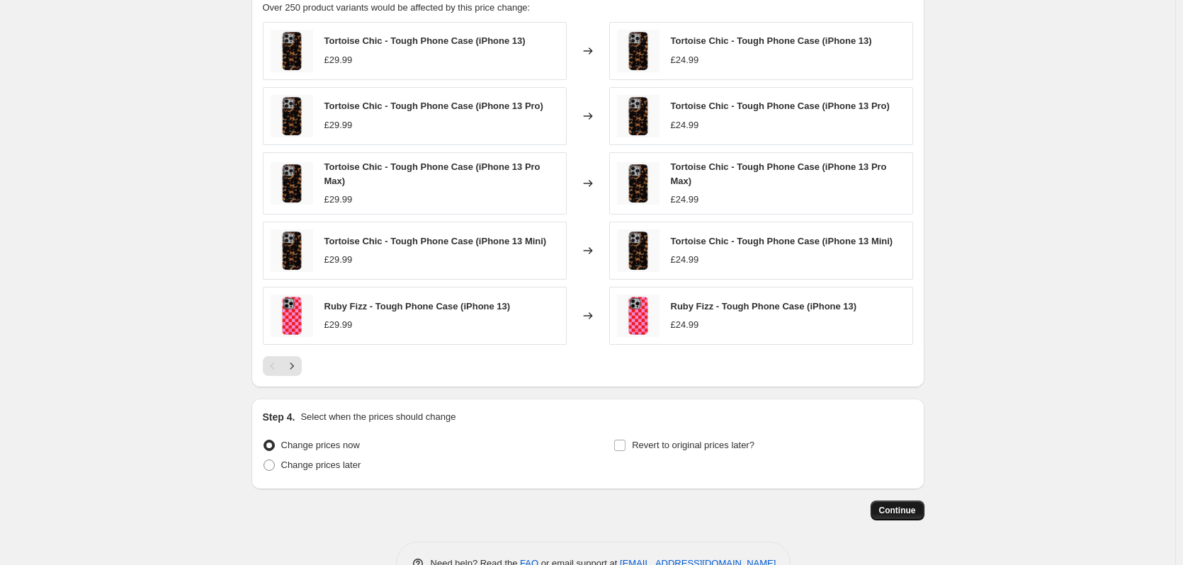
click at [897, 513] on span "Continue" at bounding box center [897, 510] width 37 height 11
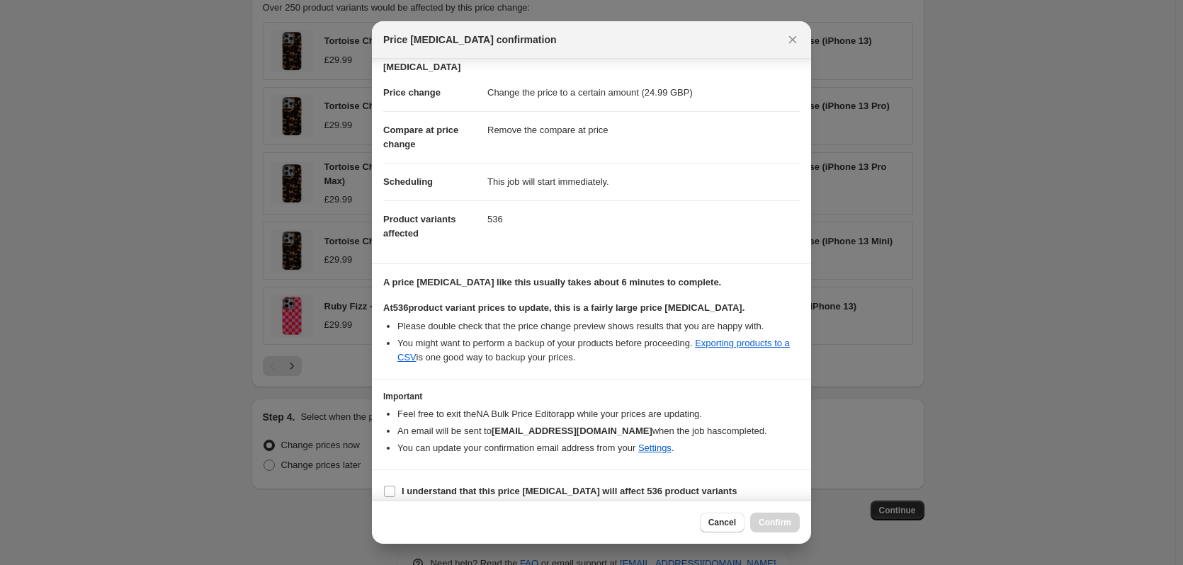
scroll to position [36, 0]
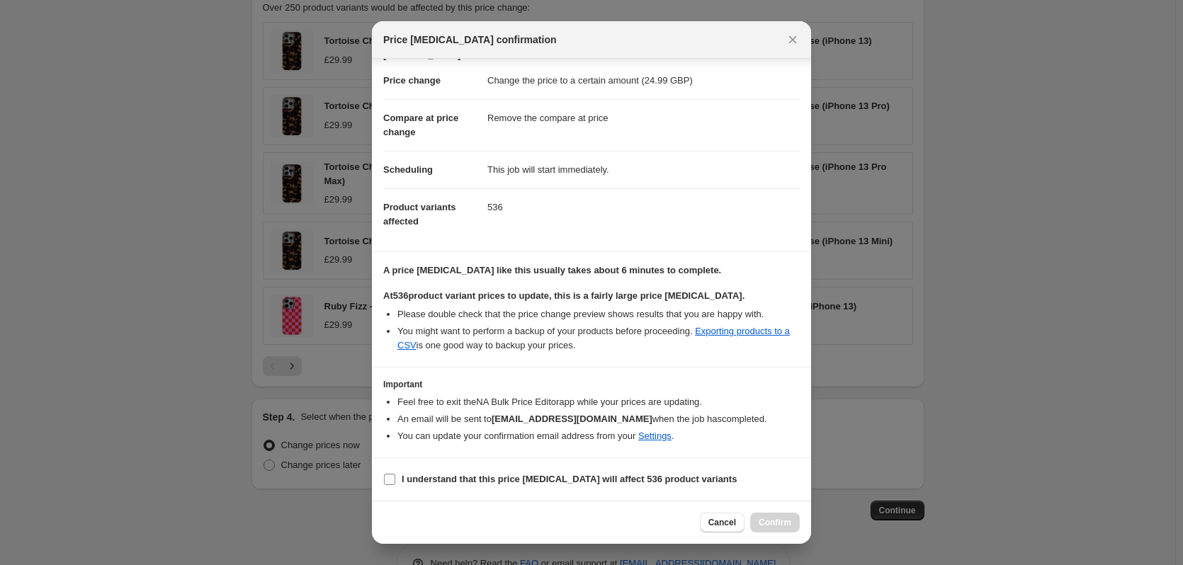
click at [556, 474] on b "I understand that this price [MEDICAL_DATA] will affect 536 product variants" at bounding box center [569, 479] width 335 height 11
click at [395, 474] on input "I understand that this price [MEDICAL_DATA] will affect 536 product variants" at bounding box center [389, 479] width 11 height 11
checkbox input "true"
click at [771, 530] on button "Confirm" at bounding box center [775, 523] width 50 height 20
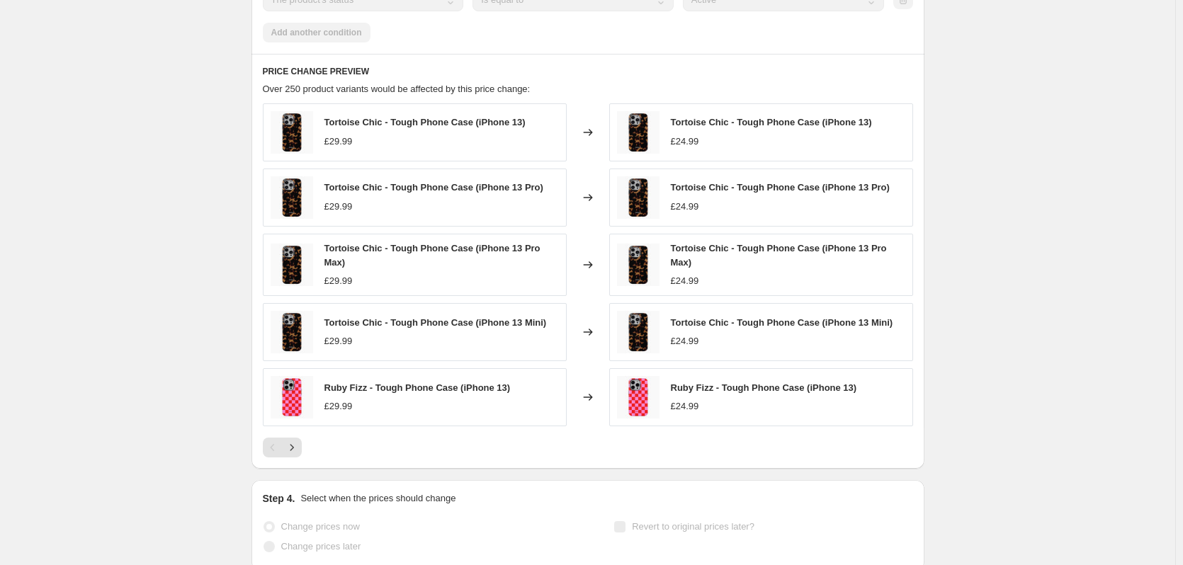
scroll to position [940, 0]
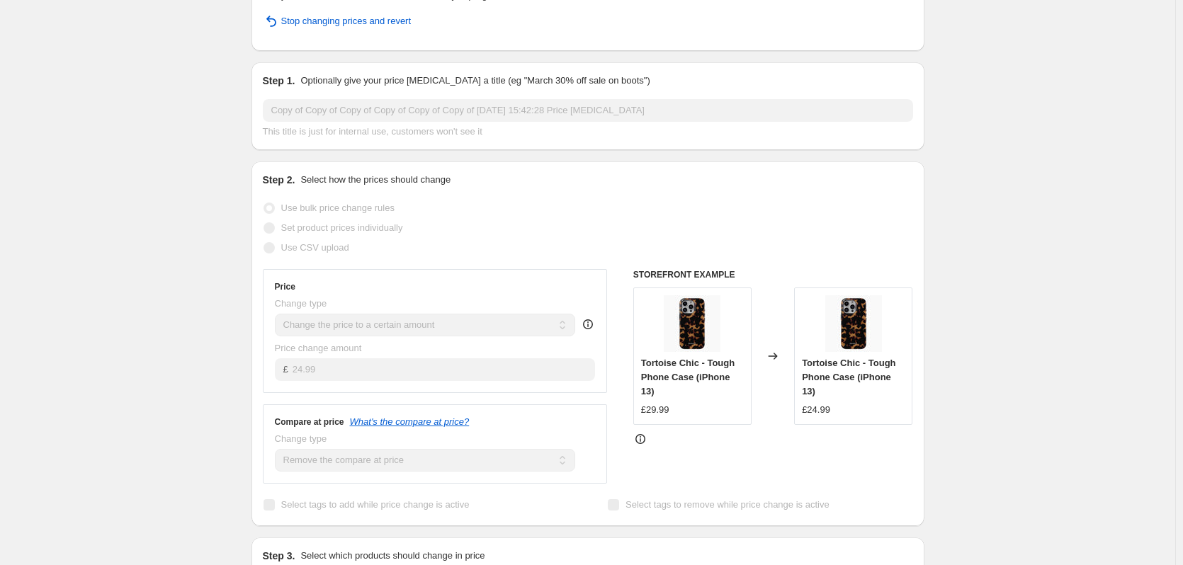
scroll to position [0, 0]
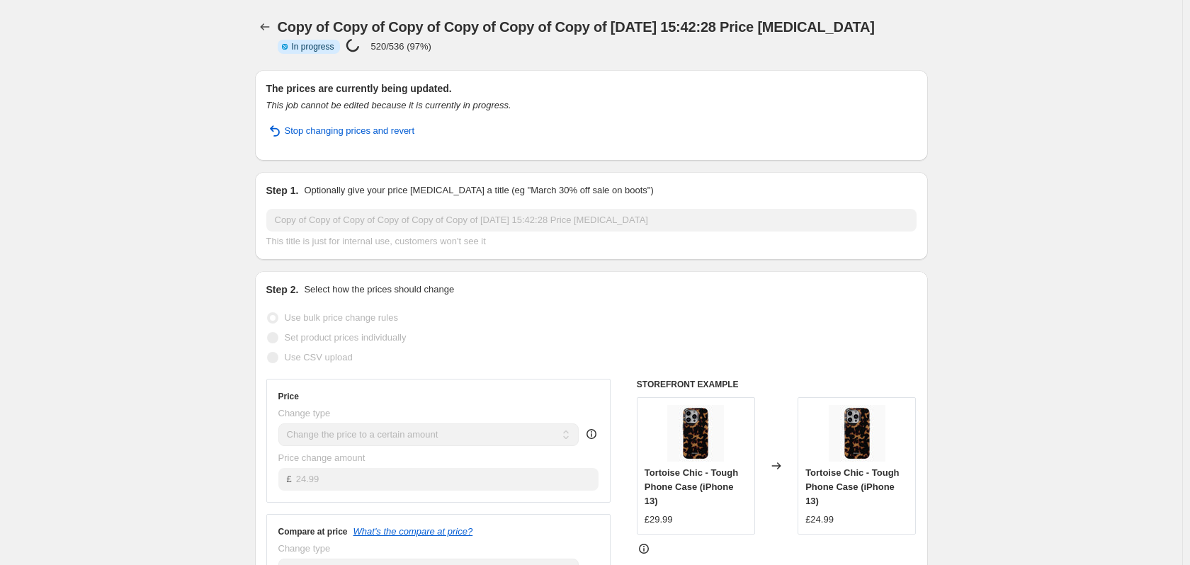
select select "remove"
select select "product_type"
select select "title"
select select "contains"
select select "product_status"
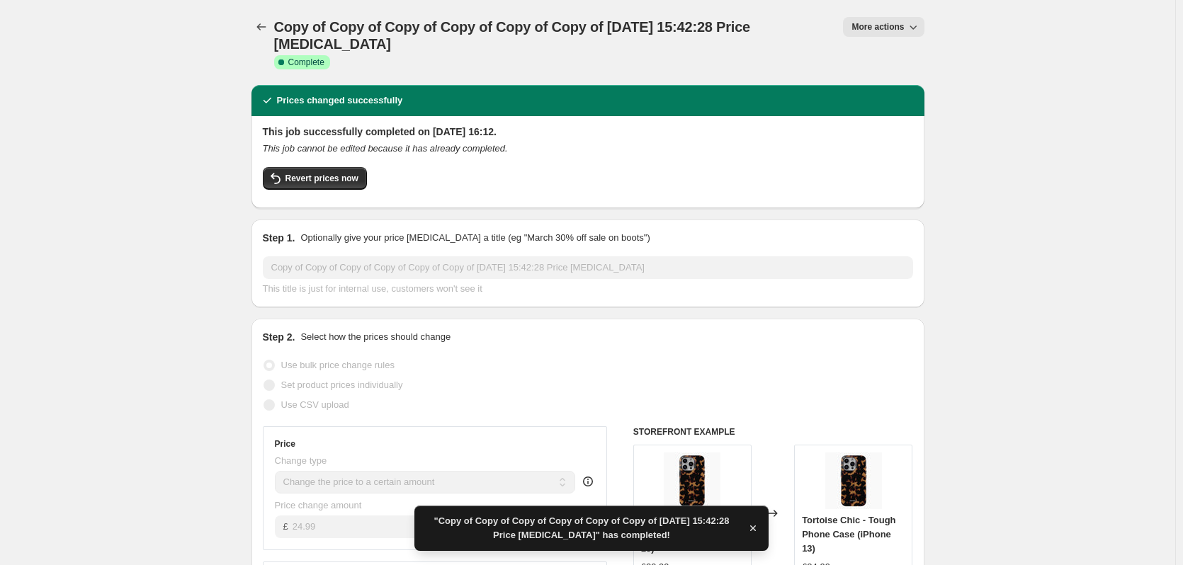
click at [880, 26] on span "More actions" at bounding box center [877, 26] width 52 height 11
click at [885, 76] on span "Copy to new job" at bounding box center [891, 80] width 66 height 11
select select "remove"
select select "product_type"
select select "title"
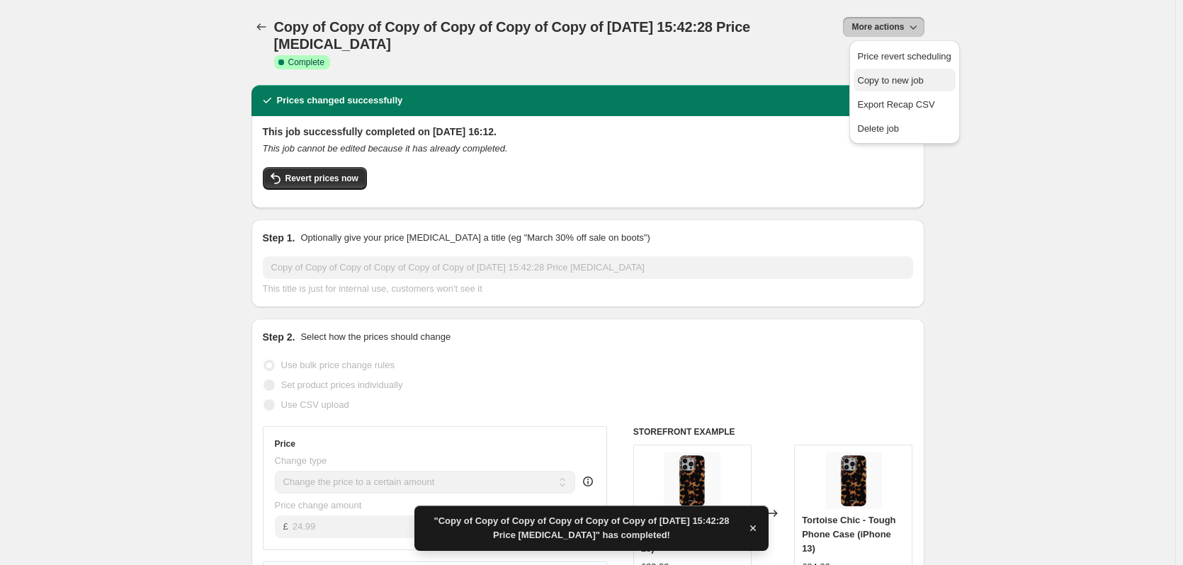
select select "contains"
select select "product_status"
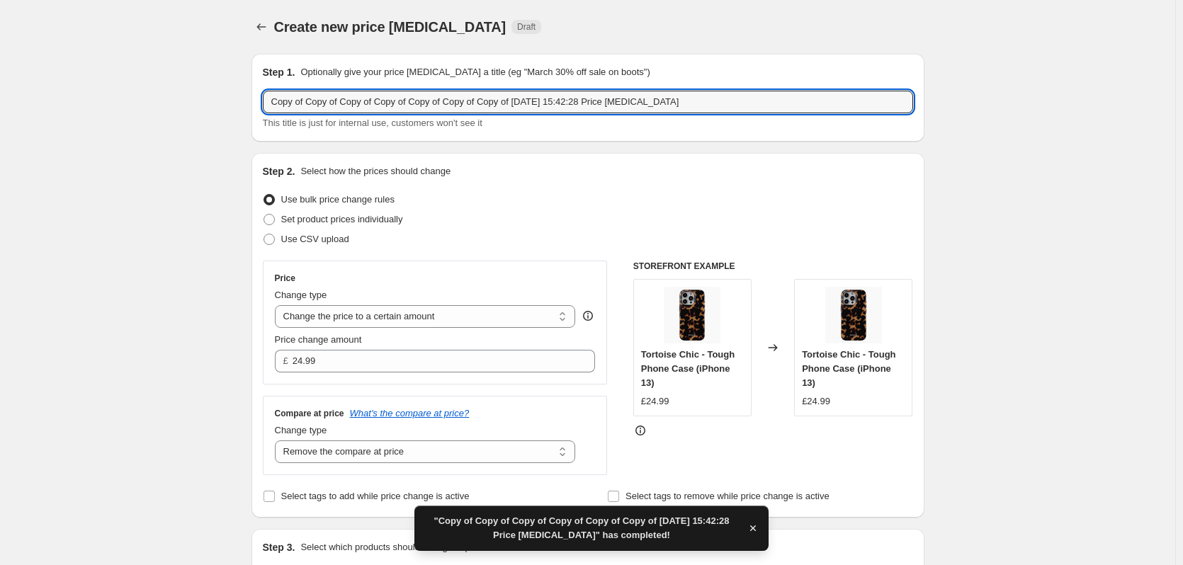
drag, startPoint x: 480, startPoint y: 101, endPoint x: 116, endPoint y: 96, distance: 363.4
type input "Copy of [DATE] 15:42:28 Price [MEDICAL_DATA]"
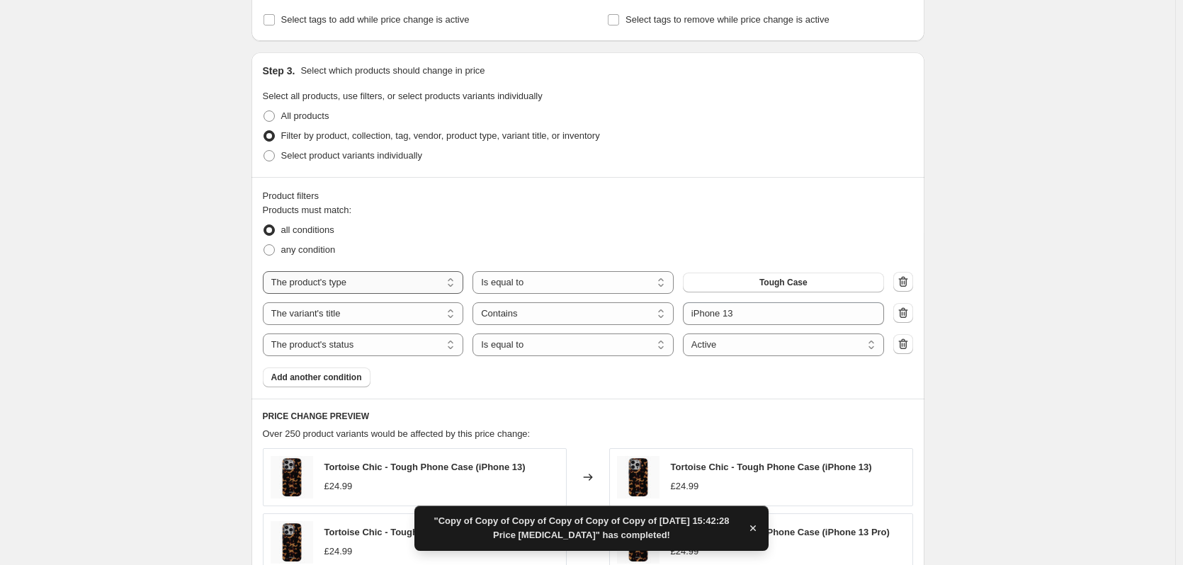
scroll to position [549, 0]
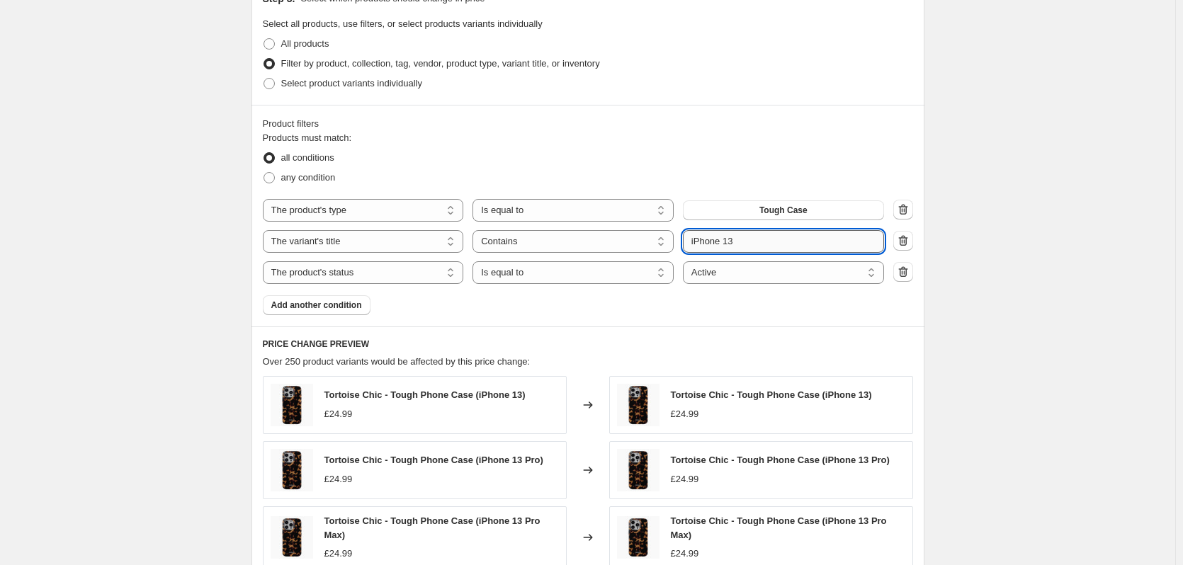
click at [747, 240] on input "iPhone 13" at bounding box center [783, 241] width 201 height 23
type input "iPhone 14"
click at [970, 220] on div "Create new price change job. This page is ready Create new price change job Dra…" at bounding box center [587, 206] width 1175 height 1510
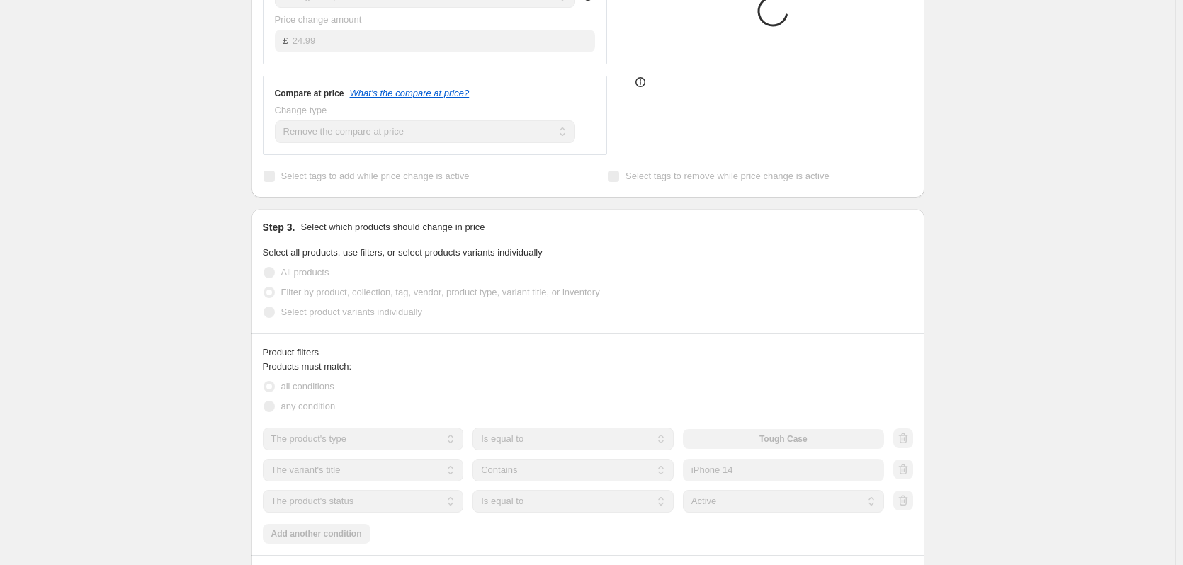
scroll to position [248, 0]
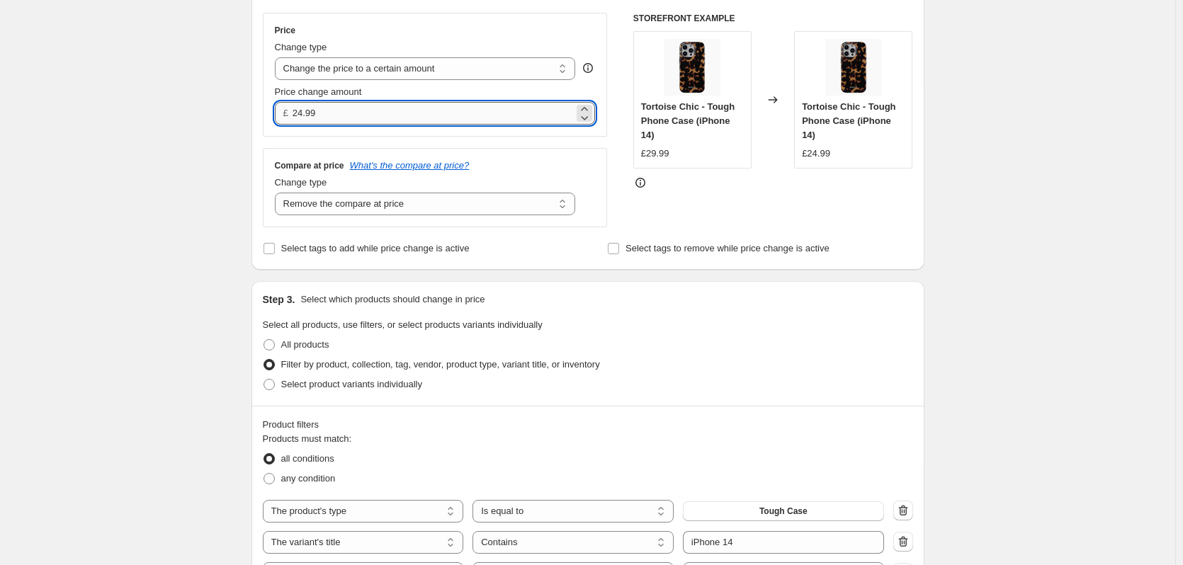
click at [351, 118] on input "24.99" at bounding box center [433, 113] width 281 height 23
type input "26.99"
click at [156, 171] on div "Create new price change job. This page is ready Create new price change job Dra…" at bounding box center [587, 507] width 1175 height 1510
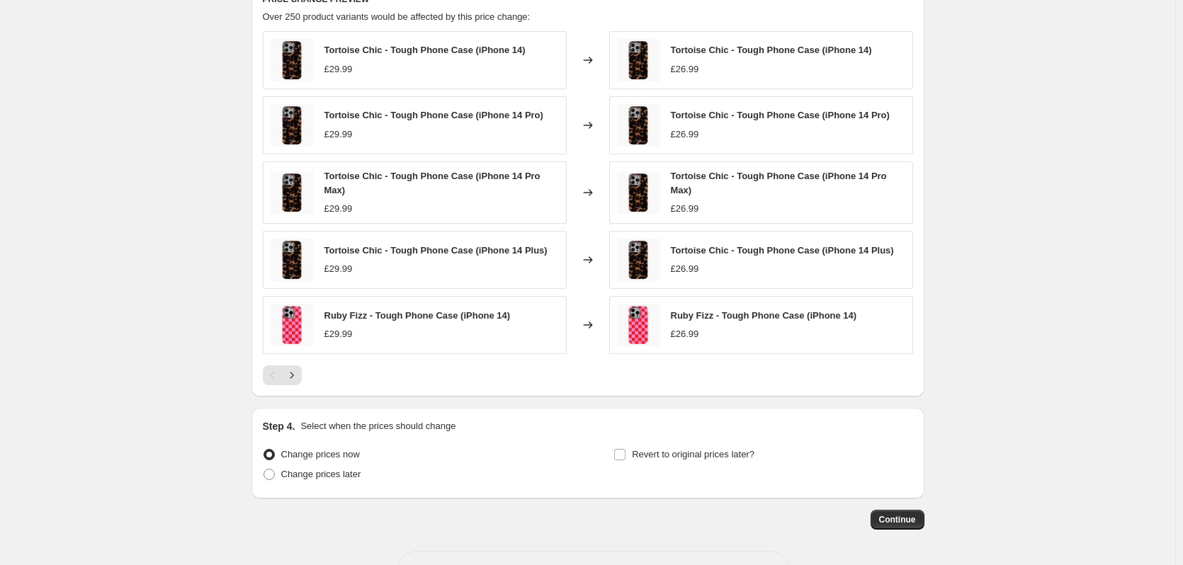
scroll to position [946, 0]
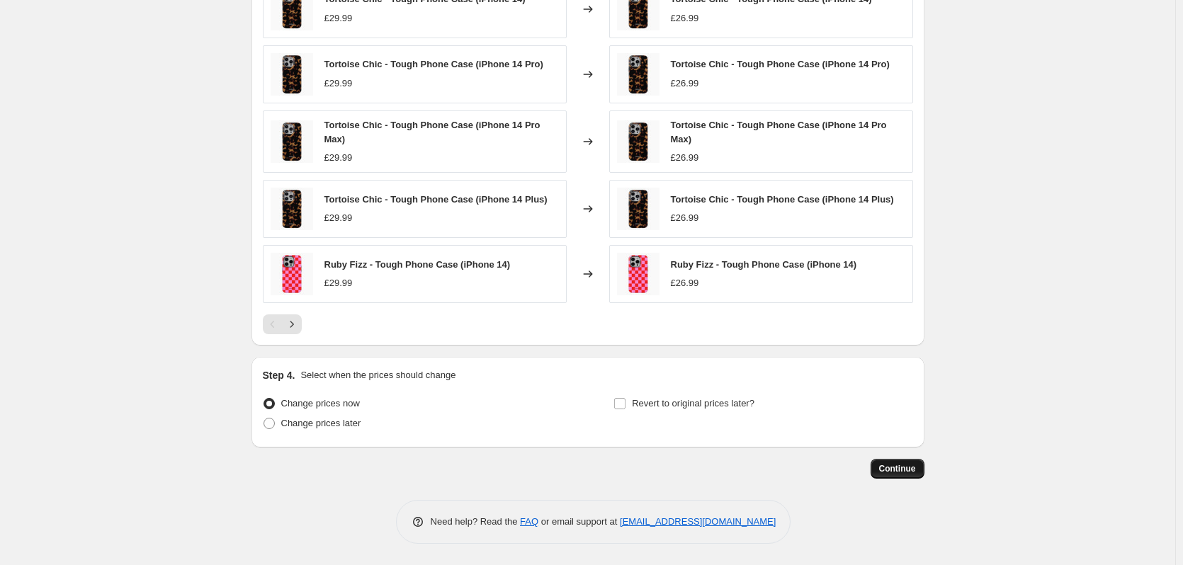
click at [907, 471] on span "Continue" at bounding box center [897, 468] width 37 height 11
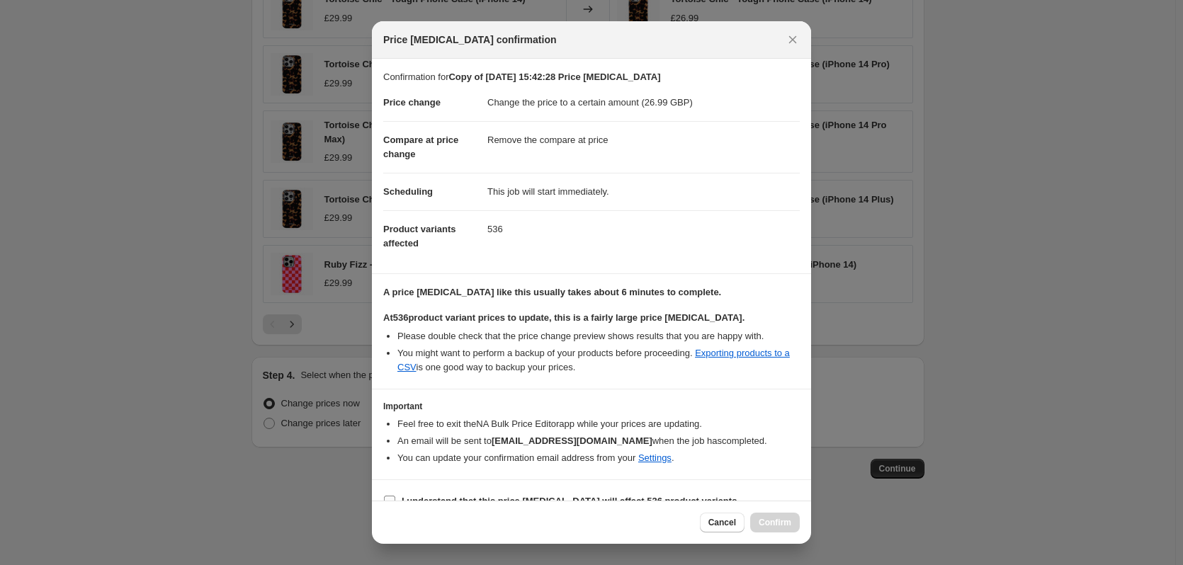
click at [485, 499] on b "I understand that this price [MEDICAL_DATA] will affect 536 product variants" at bounding box center [569, 501] width 335 height 11
click at [395, 499] on input "I understand that this price [MEDICAL_DATA] will affect 536 product variants" at bounding box center [389, 501] width 11 height 11
checkbox input "true"
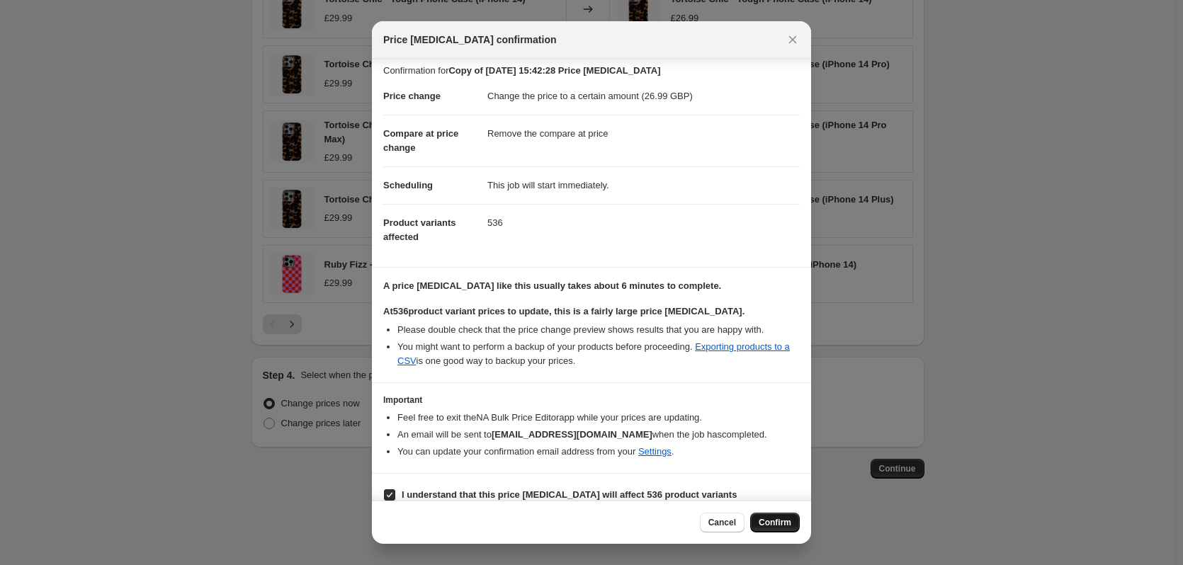
click at [764, 517] on button "Confirm" at bounding box center [775, 523] width 50 height 20
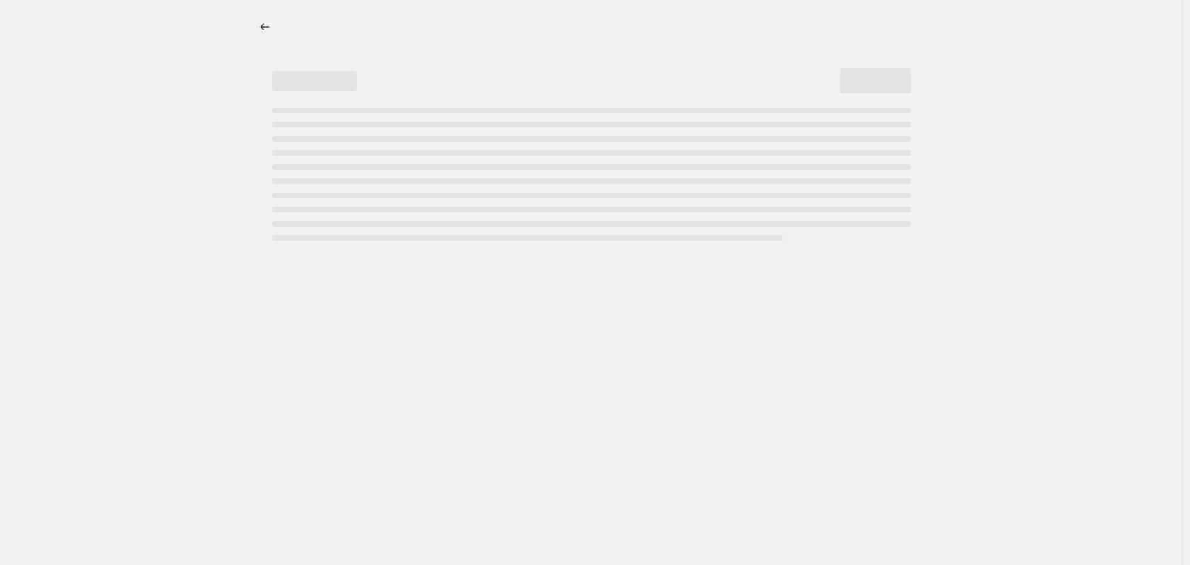
select select "remove"
select select "product_type"
select select "title"
select select "contains"
select select "product_status"
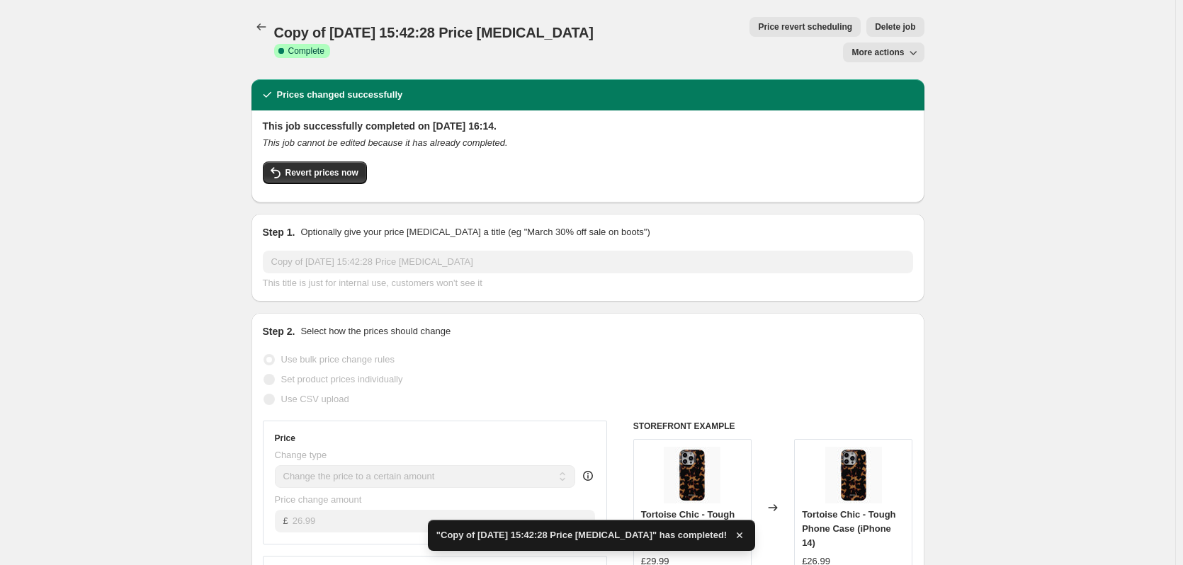
click at [894, 14] on div "Copy of 11 Oct 2025, 15:42:28 Price change job. This page is ready Copy of 11 O…" at bounding box center [587, 39] width 673 height 79
click at [894, 47] on span "More actions" at bounding box center [877, 52] width 52 height 11
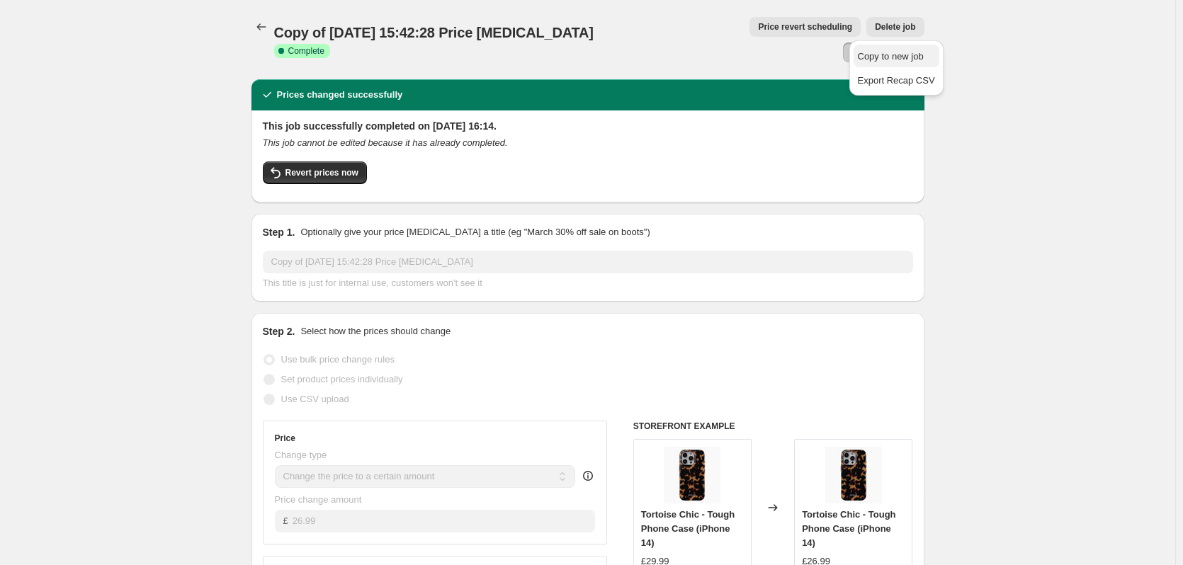
click at [899, 54] on span "Copy to new job" at bounding box center [891, 56] width 66 height 11
select select "remove"
select select "product_type"
select select "title"
select select "contains"
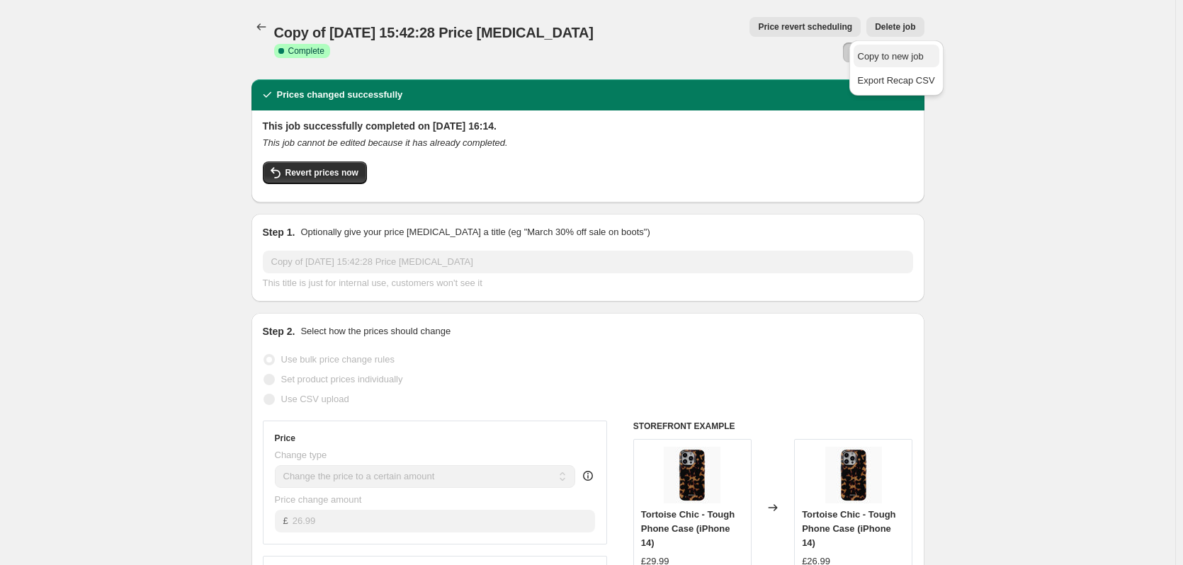
select select "product_status"
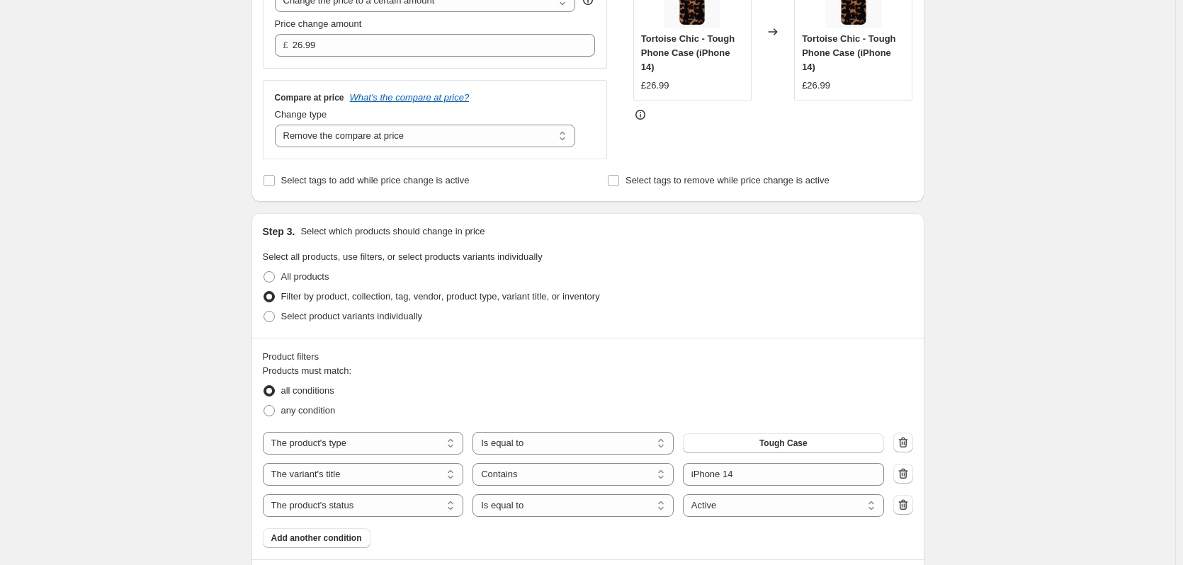
scroll to position [336, 0]
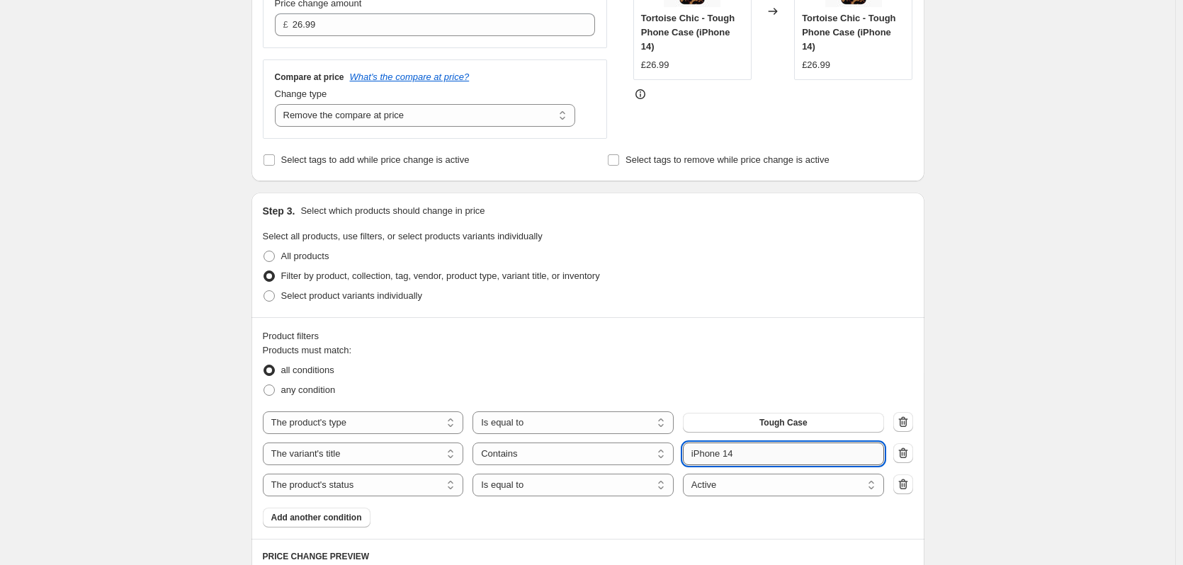
click at [758, 451] on input "iPhone 14" at bounding box center [783, 454] width 201 height 23
type input "iPhone 15"
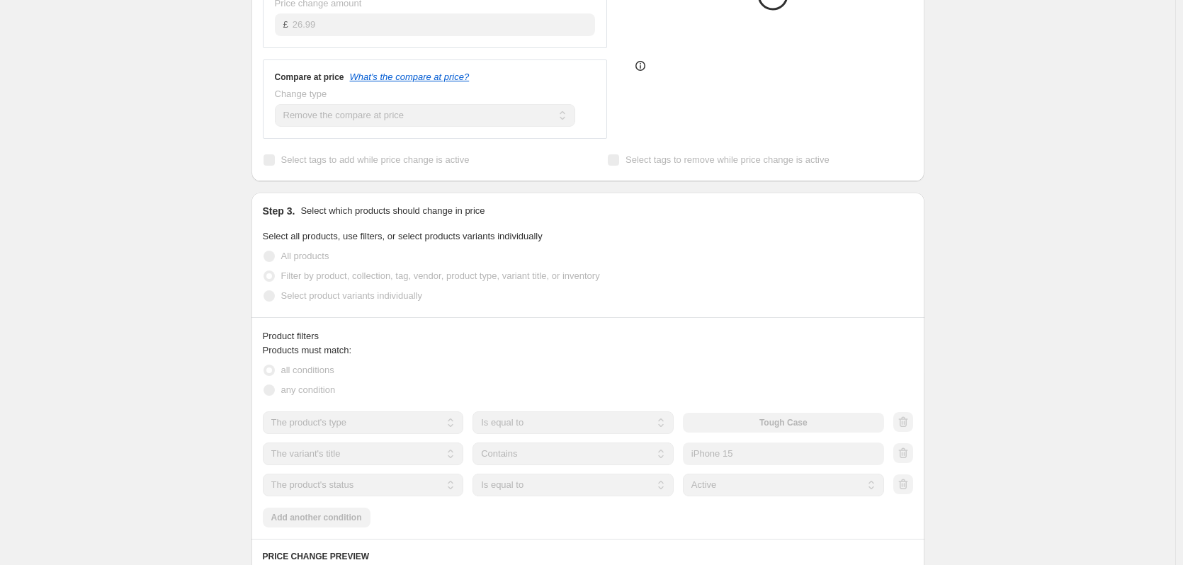
click at [1050, 402] on div "Create new price change job. This page is ready Create new price change job Dra…" at bounding box center [587, 417] width 1175 height 1506
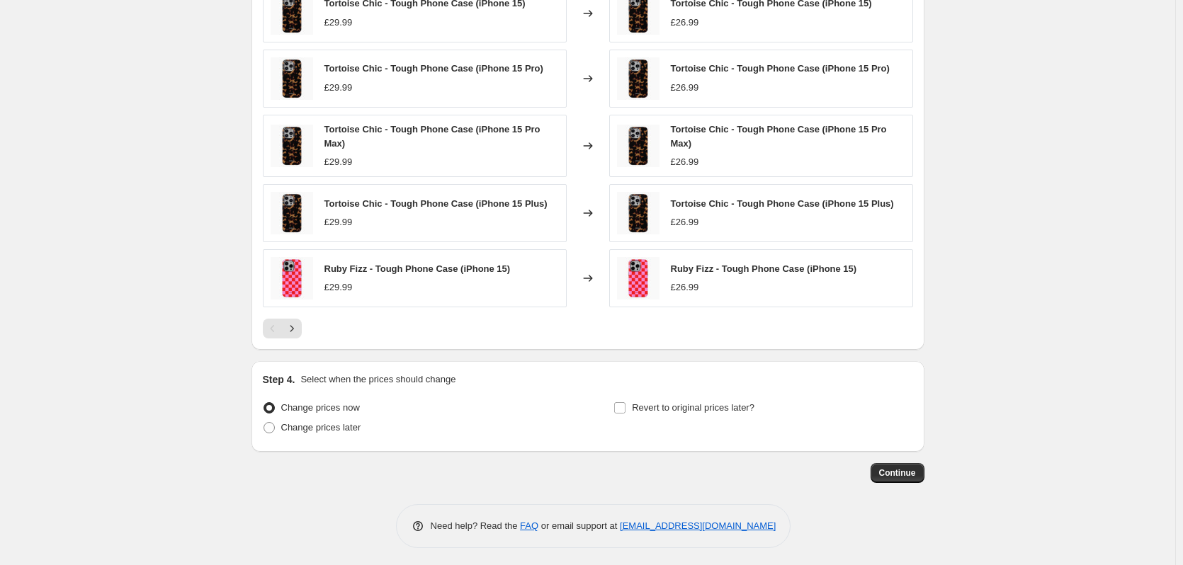
scroll to position [946, 0]
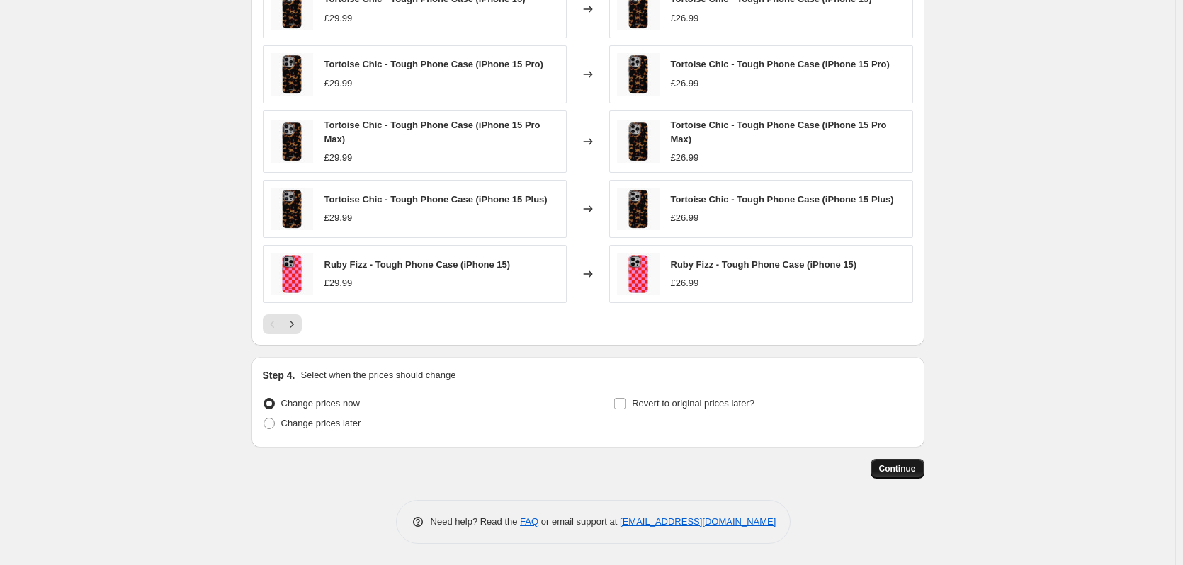
click at [914, 470] on span "Continue" at bounding box center [897, 468] width 37 height 11
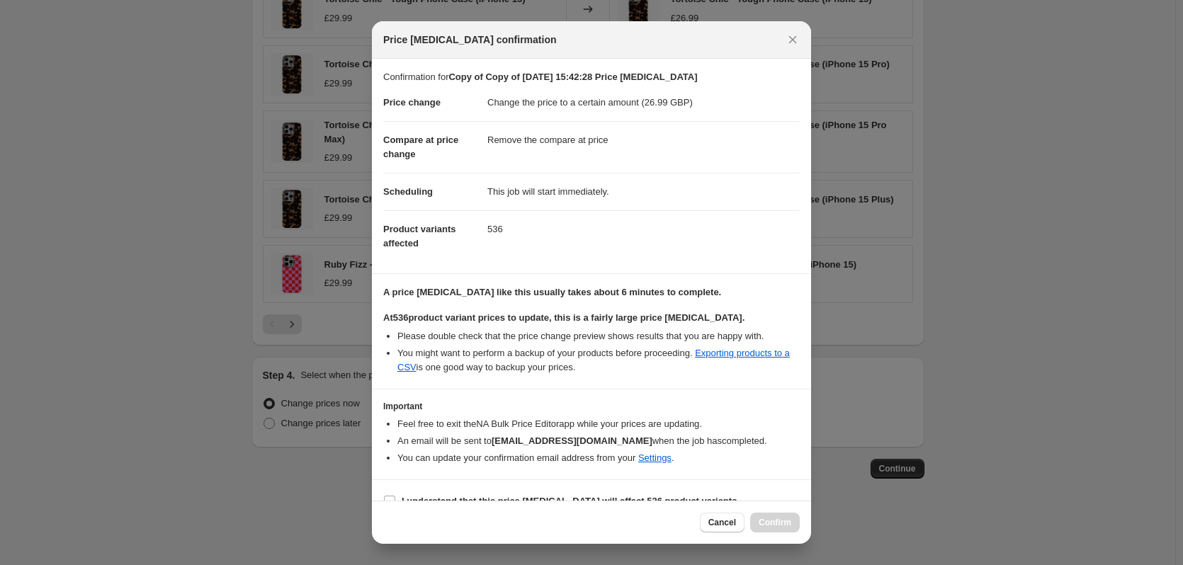
scroll to position [22, 0]
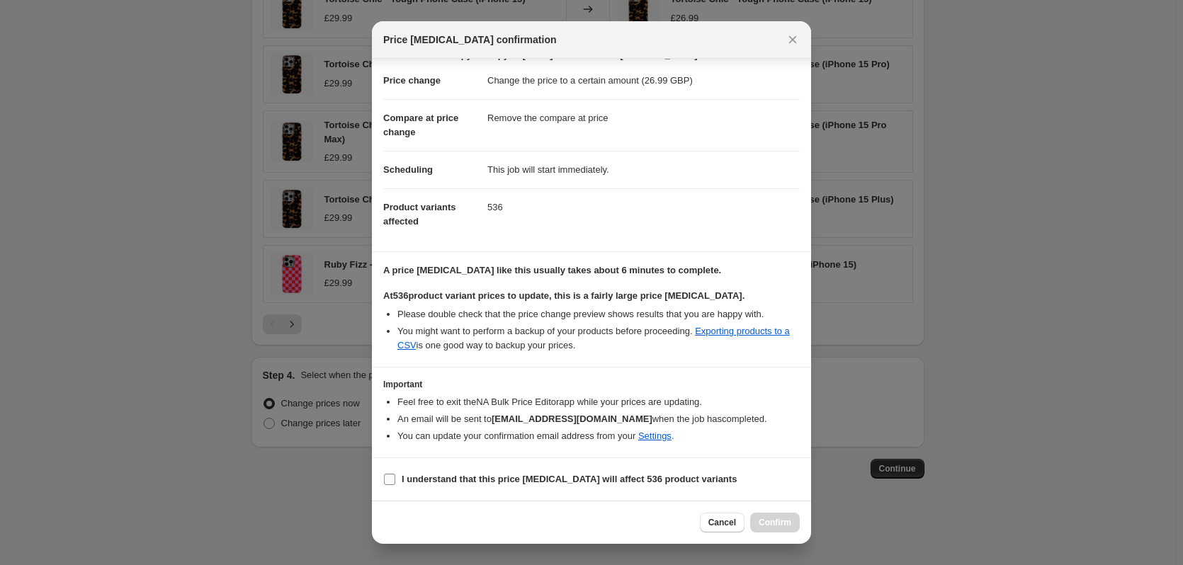
click at [461, 484] on b "I understand that this price [MEDICAL_DATA] will affect 536 product variants" at bounding box center [569, 479] width 335 height 11
click at [395, 484] on input "I understand that this price [MEDICAL_DATA] will affect 536 product variants" at bounding box center [389, 479] width 11 height 11
checkbox input "true"
click at [803, 526] on div "Cancel Confirm" at bounding box center [591, 522] width 439 height 43
click at [779, 523] on span "Confirm" at bounding box center [775, 522] width 33 height 11
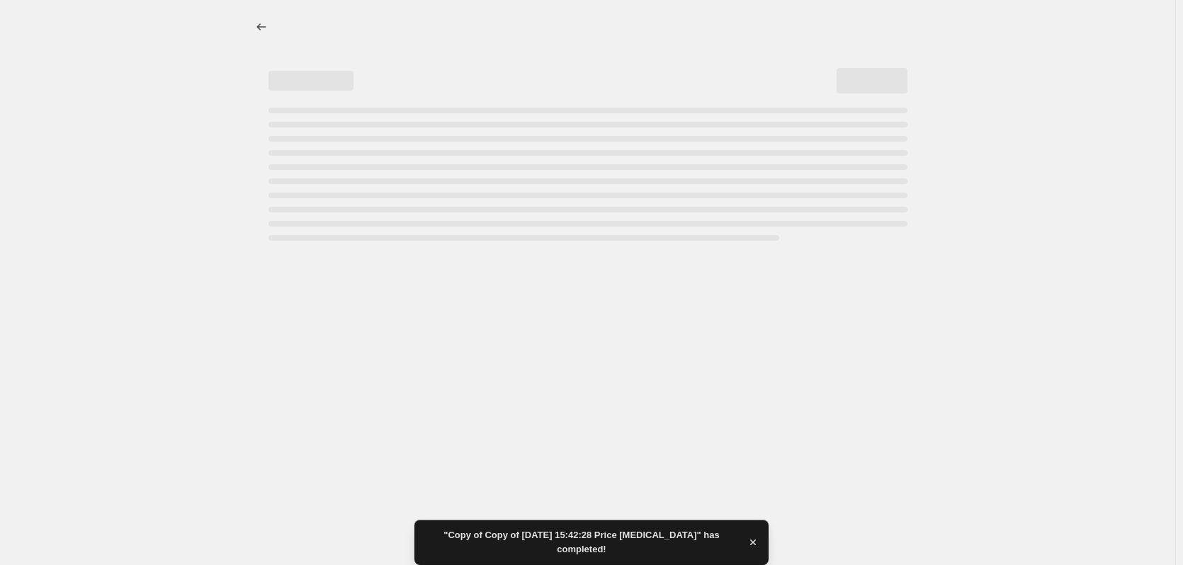
select select "remove"
select select "product_type"
select select "title"
select select "contains"
select select "product_status"
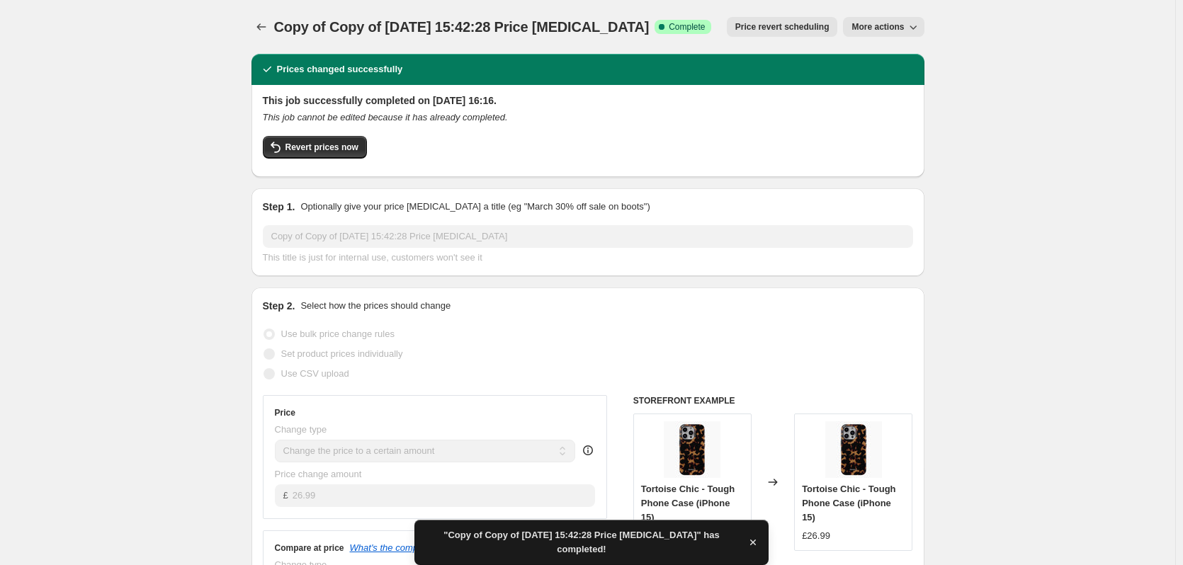
click at [888, 28] on span "More actions" at bounding box center [877, 26] width 52 height 11
click at [896, 60] on span "Copy to new job" at bounding box center [891, 56] width 66 height 11
select select "remove"
select select "product_type"
select select "title"
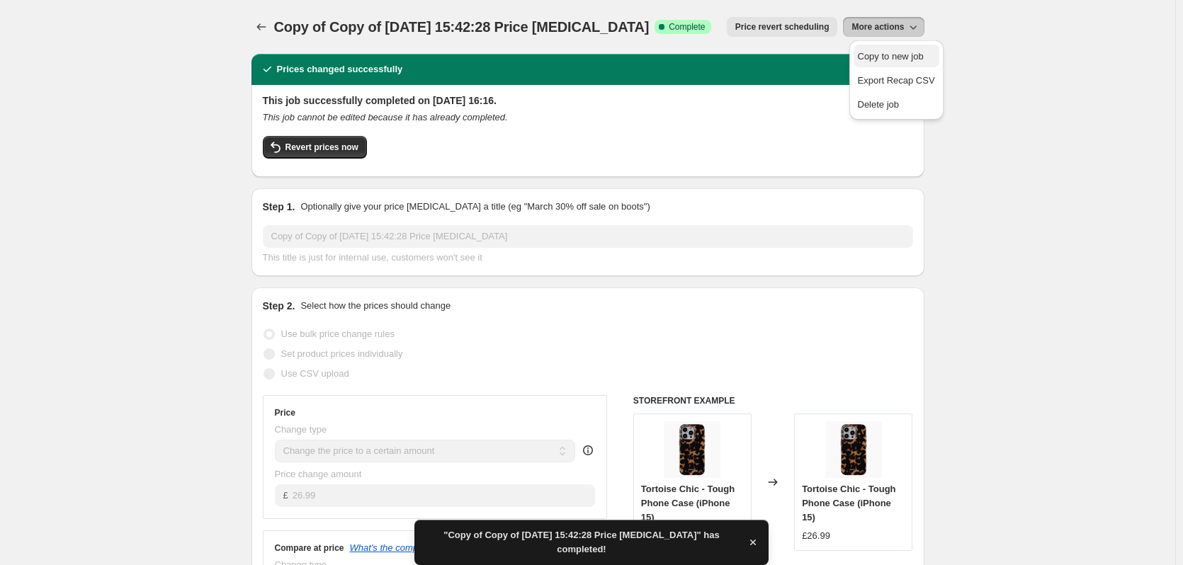
select select "contains"
select select "product_status"
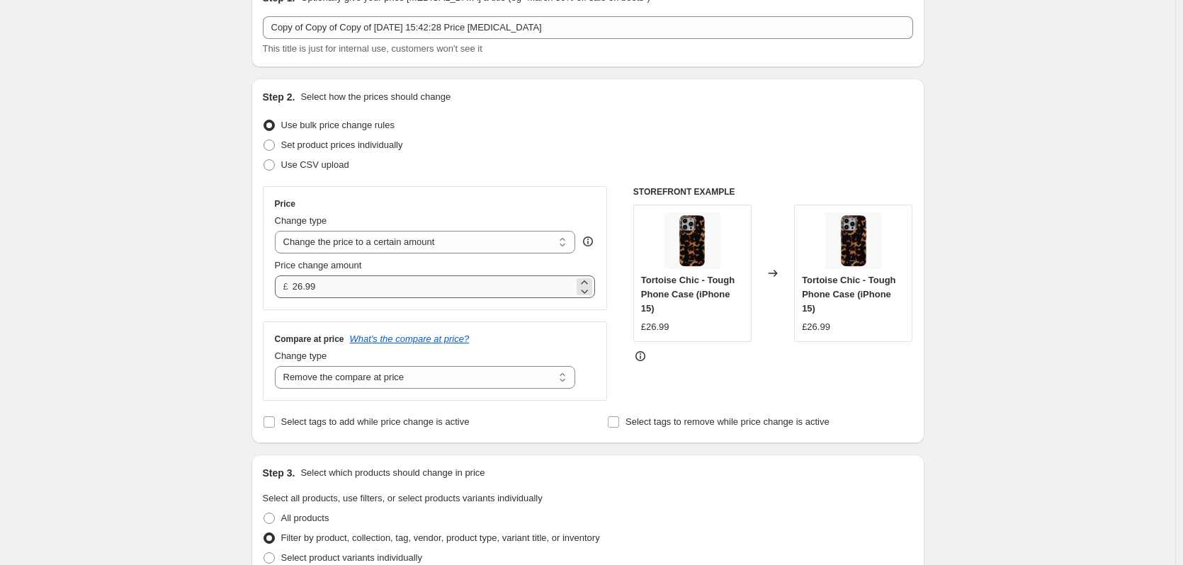
scroll to position [53, 0]
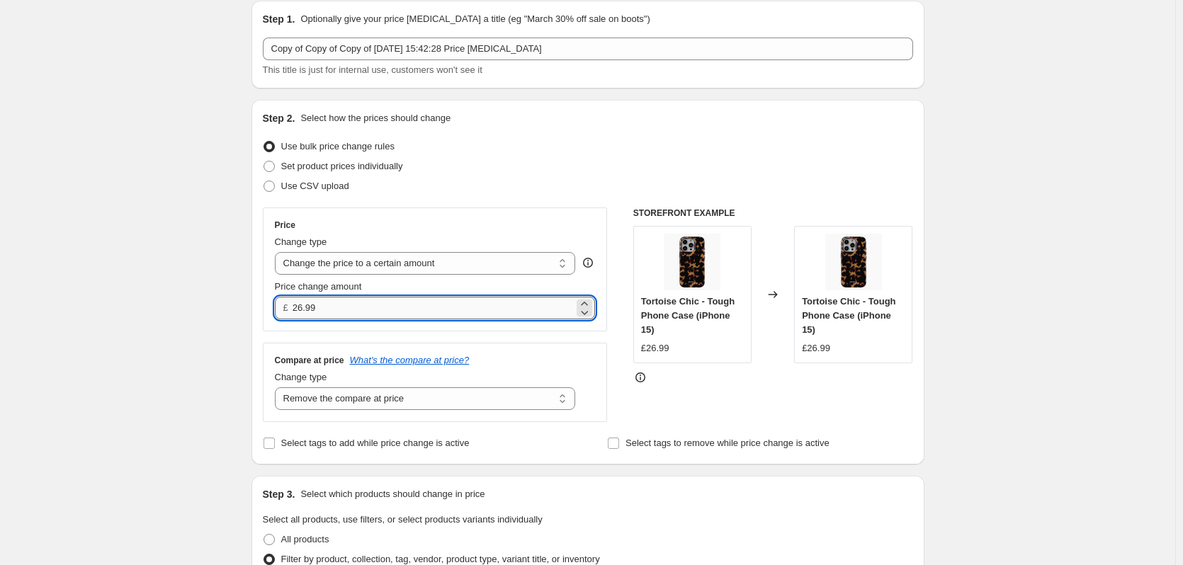
click at [358, 303] on input "26.99" at bounding box center [433, 308] width 281 height 23
type input "29.99"
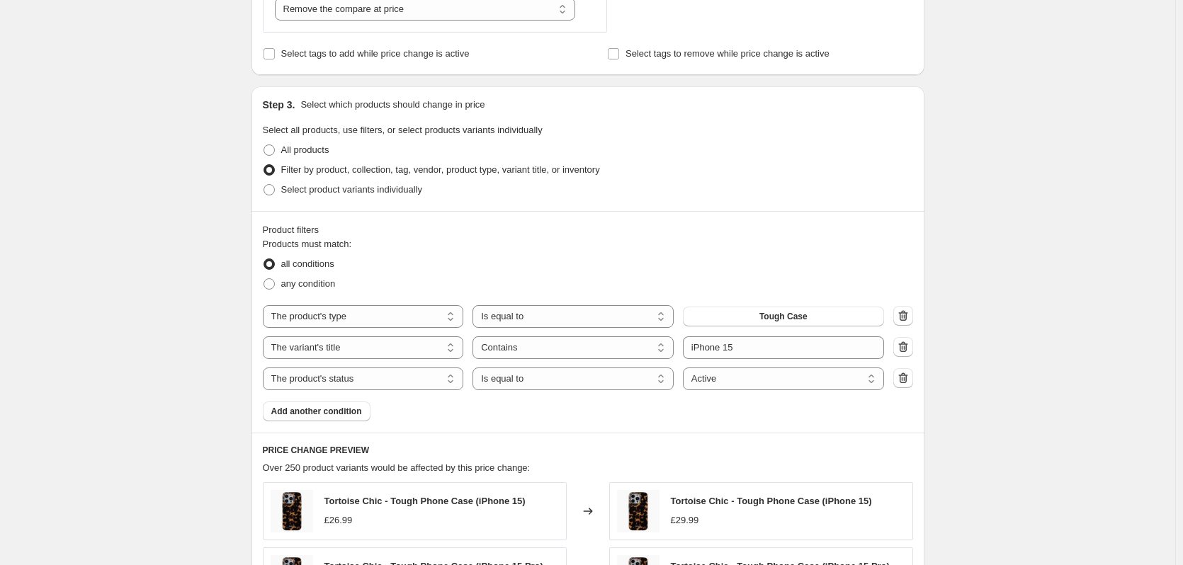
scroll to position [425, 0]
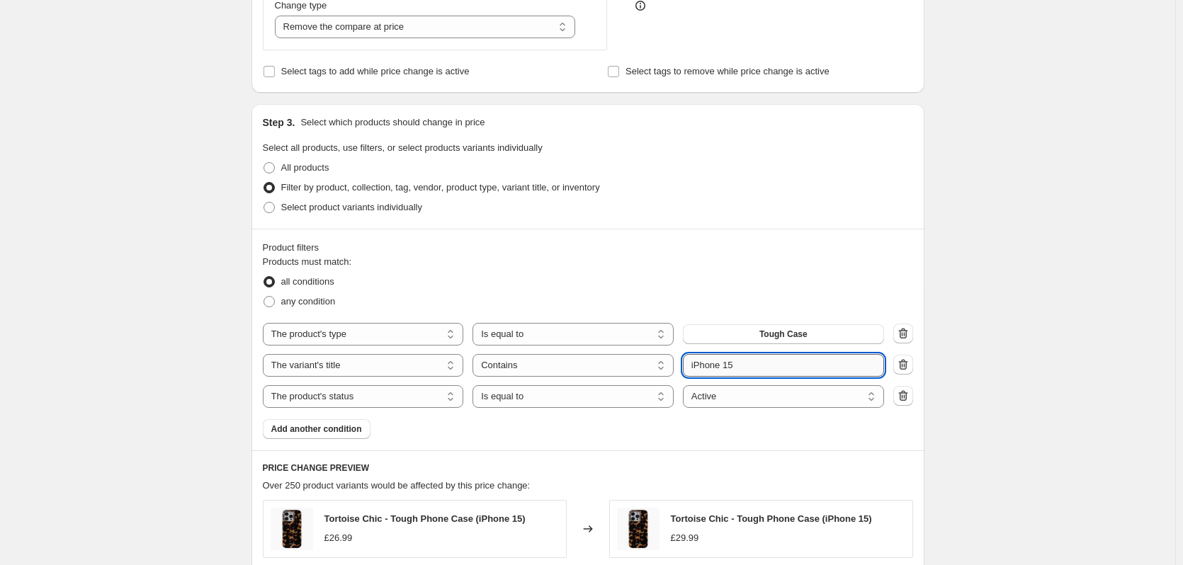
click at [747, 366] on input "iPhone 15" at bounding box center [783, 365] width 201 height 23
type input "iPhone 16"
click at [1081, 307] on div "Create new price change job. This page is ready Create new price change job Dra…" at bounding box center [587, 330] width 1175 height 1510
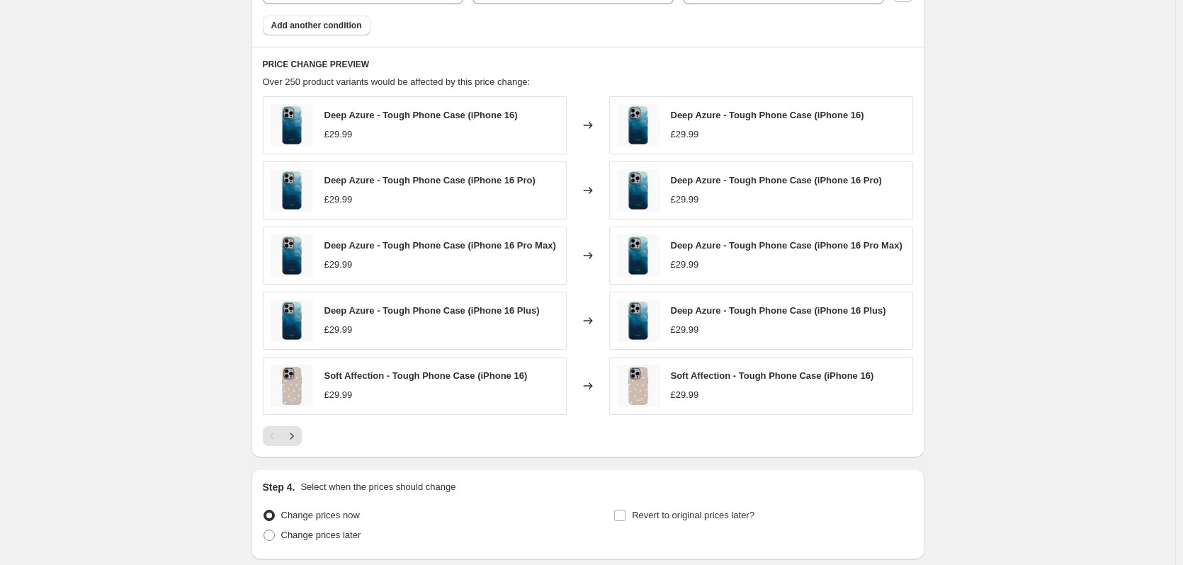
scroll to position [941, 0]
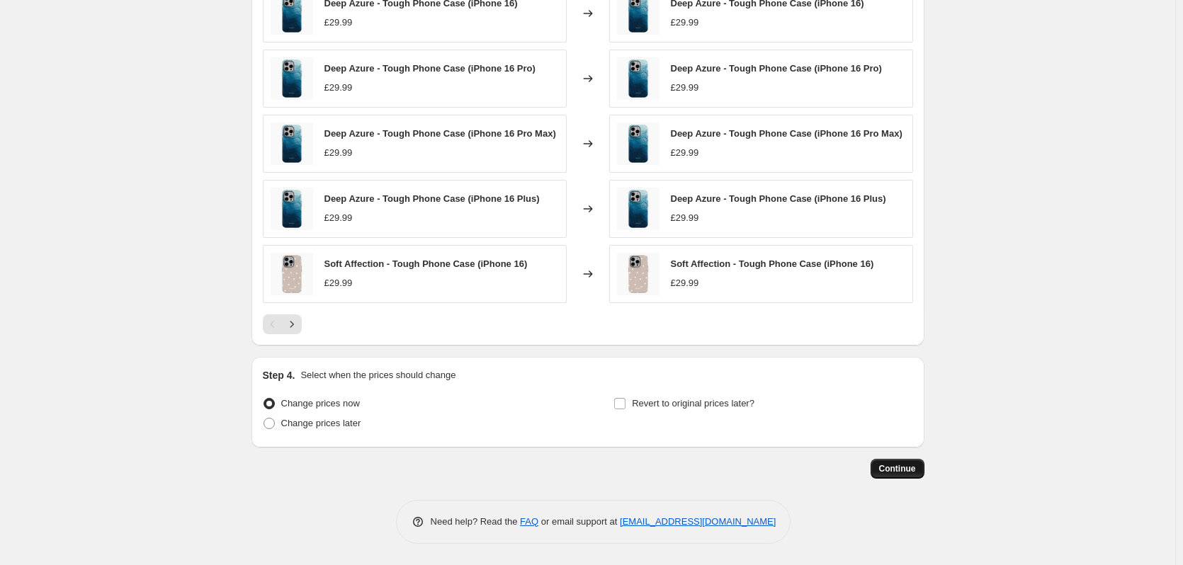
click at [903, 468] on span "Continue" at bounding box center [897, 468] width 37 height 11
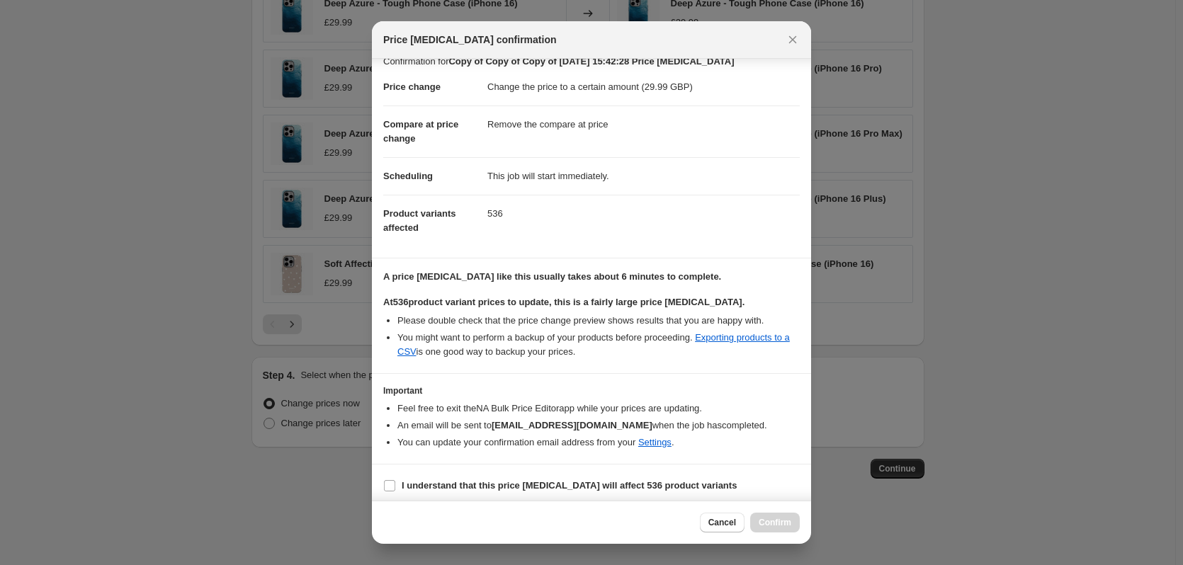
scroll to position [22, 0]
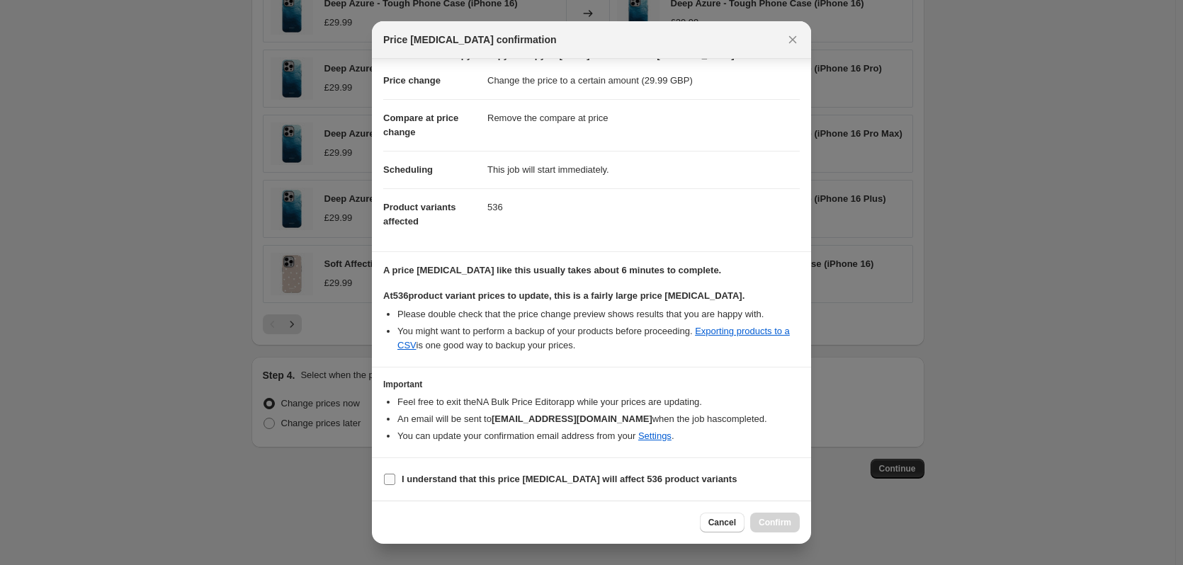
click at [521, 477] on b "I understand that this price [MEDICAL_DATA] will affect 536 product variants" at bounding box center [569, 479] width 335 height 11
click at [395, 477] on input "I understand that this price [MEDICAL_DATA] will affect 536 product variants" at bounding box center [389, 479] width 11 height 11
checkbox input "true"
click at [785, 526] on span "Confirm" at bounding box center [775, 522] width 33 height 11
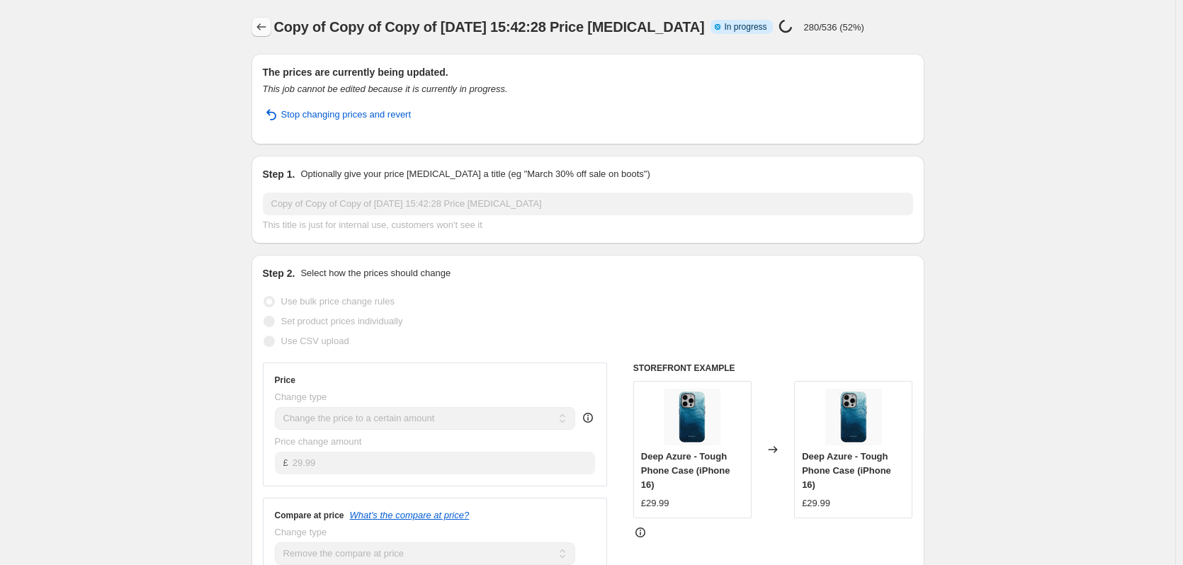
click at [265, 26] on icon "Price change jobs" at bounding box center [261, 27] width 14 height 14
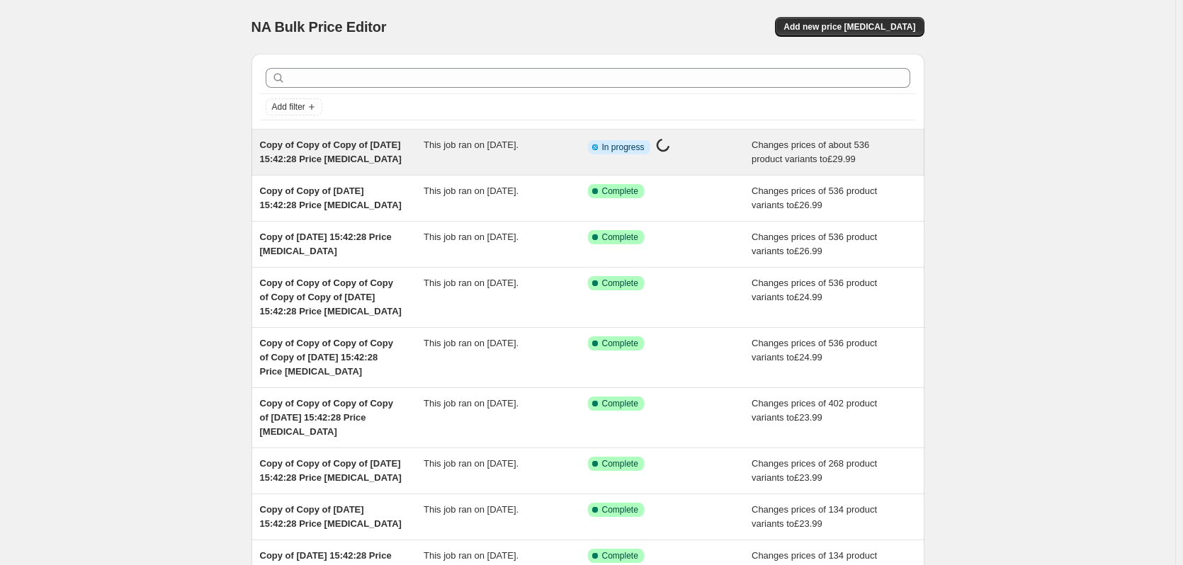
click at [387, 150] on span "Copy of Copy of Copy of [DATE] 15:42:28 Price [MEDICAL_DATA]" at bounding box center [331, 152] width 142 height 25
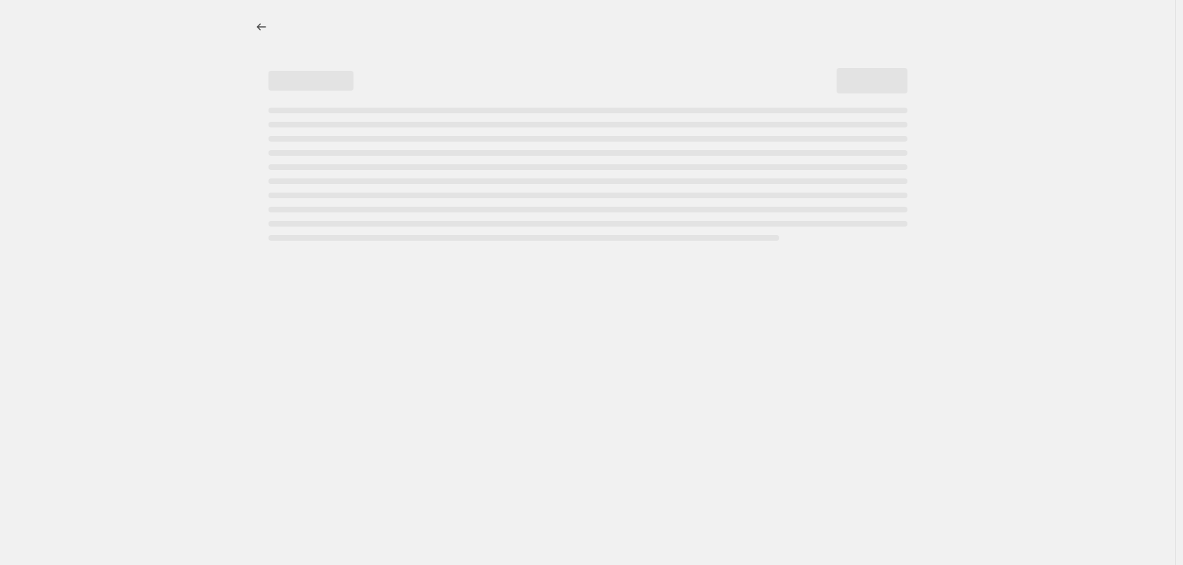
select select "remove"
select select "product_type"
select select "title"
select select "contains"
select select "product_status"
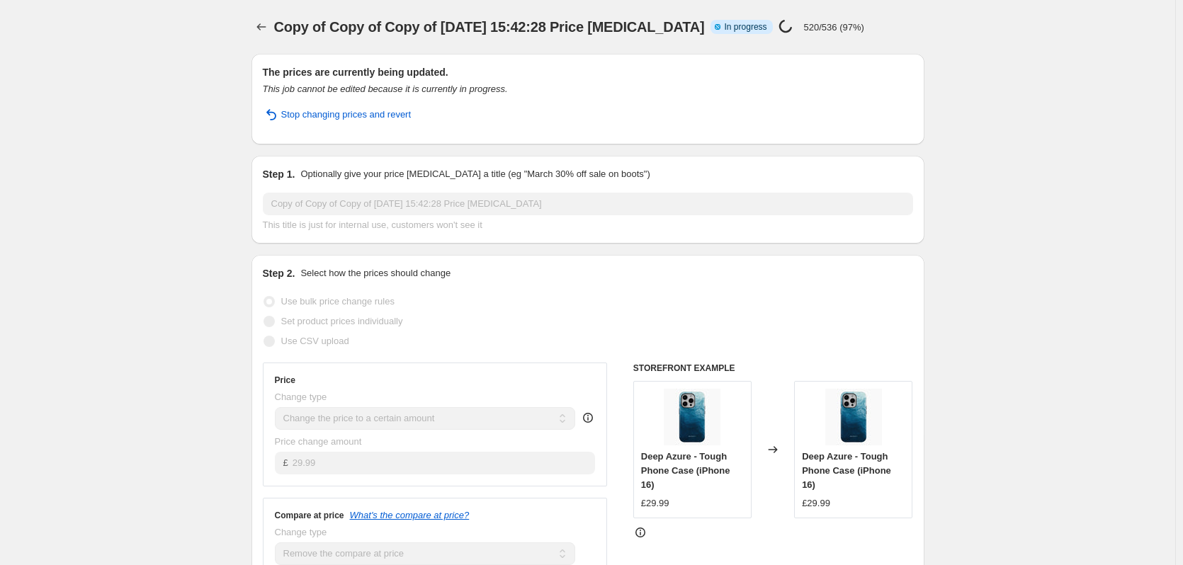
select select "remove"
select select "product_type"
select select "title"
select select "contains"
select select "product_status"
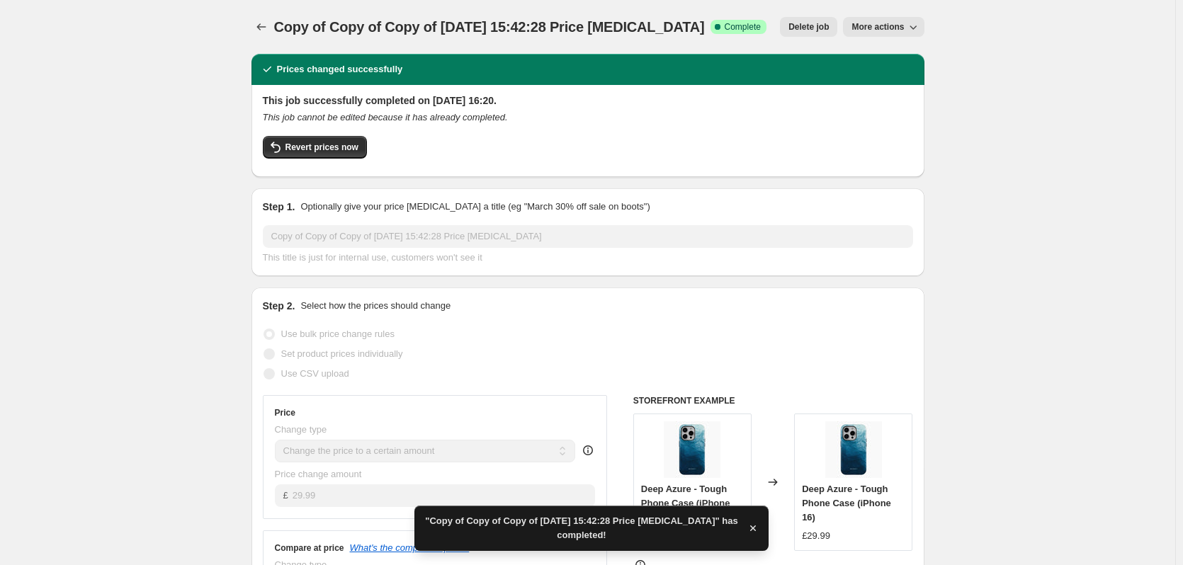
click at [865, 23] on span "More actions" at bounding box center [877, 26] width 52 height 11
click at [891, 75] on span "Copy to new job" at bounding box center [891, 80] width 66 height 11
select select "remove"
select select "product_type"
select select "title"
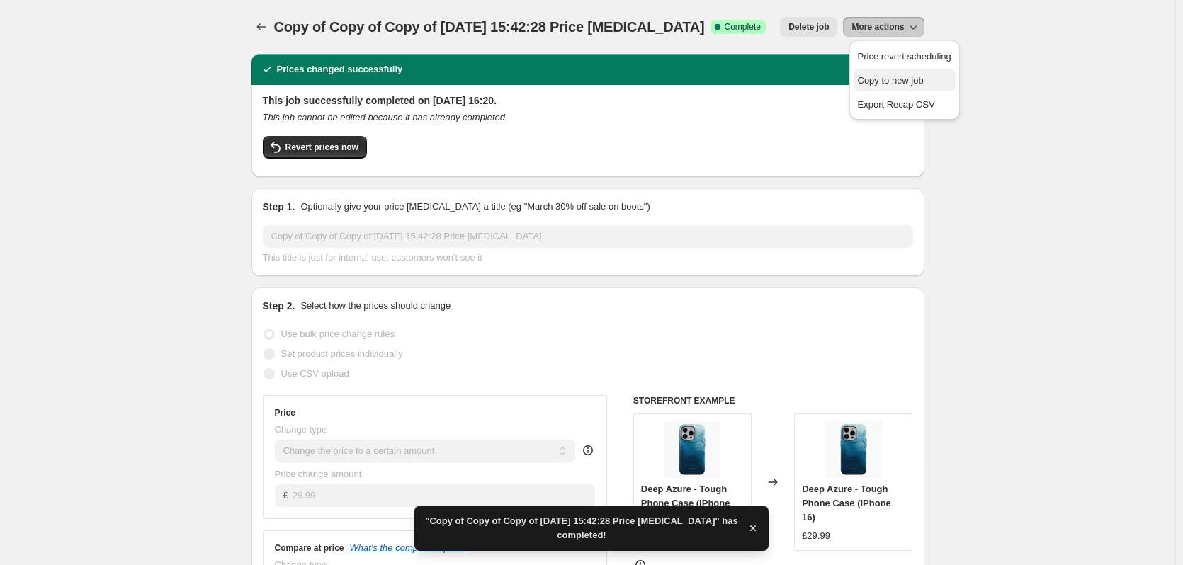
select select "contains"
select select "product_status"
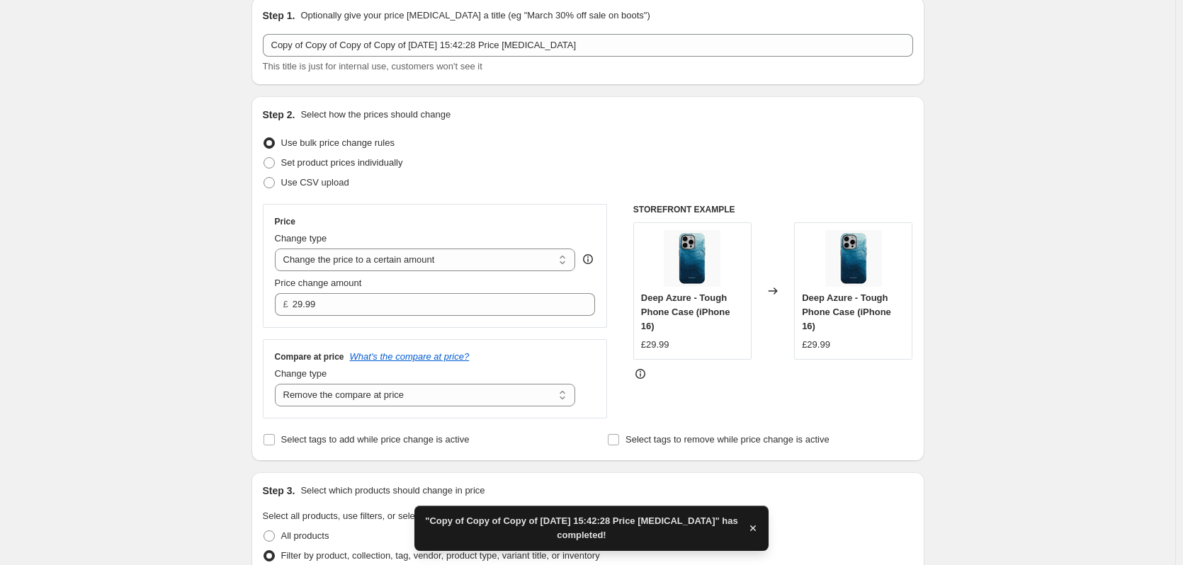
scroll to position [336, 0]
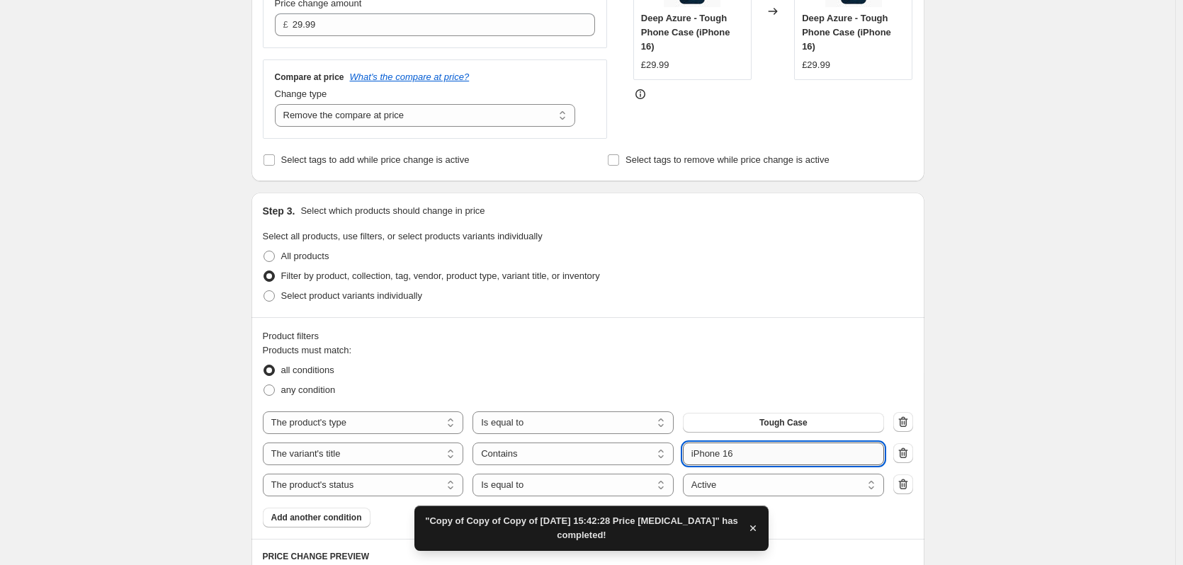
click at [749, 462] on input "iPhone 16" at bounding box center [783, 454] width 201 height 23
type input "iPhone 17"
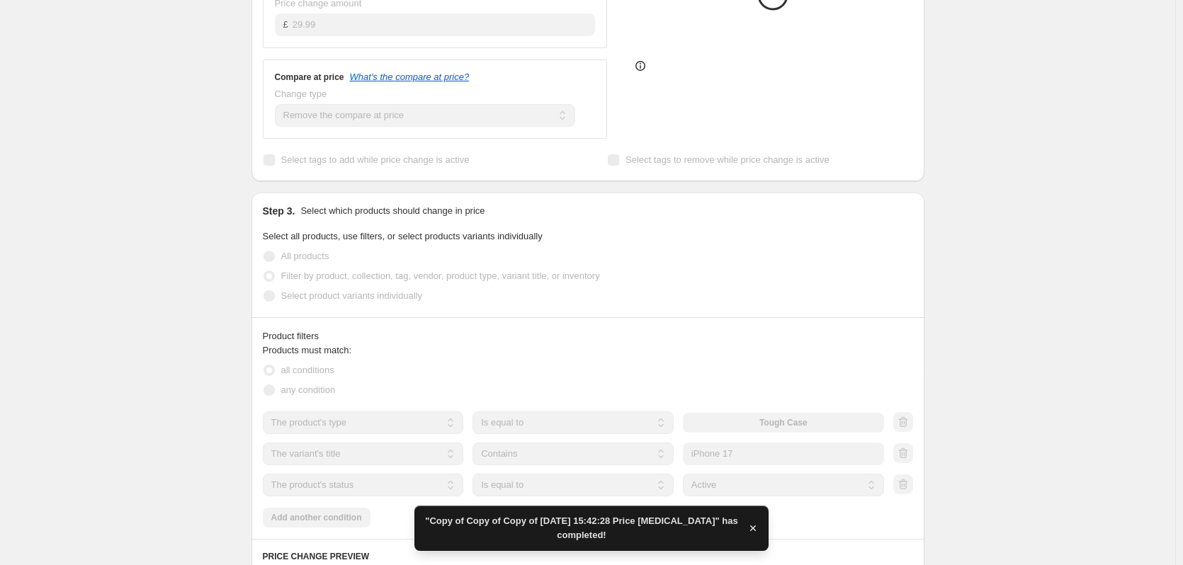
click at [967, 387] on div "Create new price change job. This page is ready Create new price change job Dra…" at bounding box center [587, 417] width 1175 height 1506
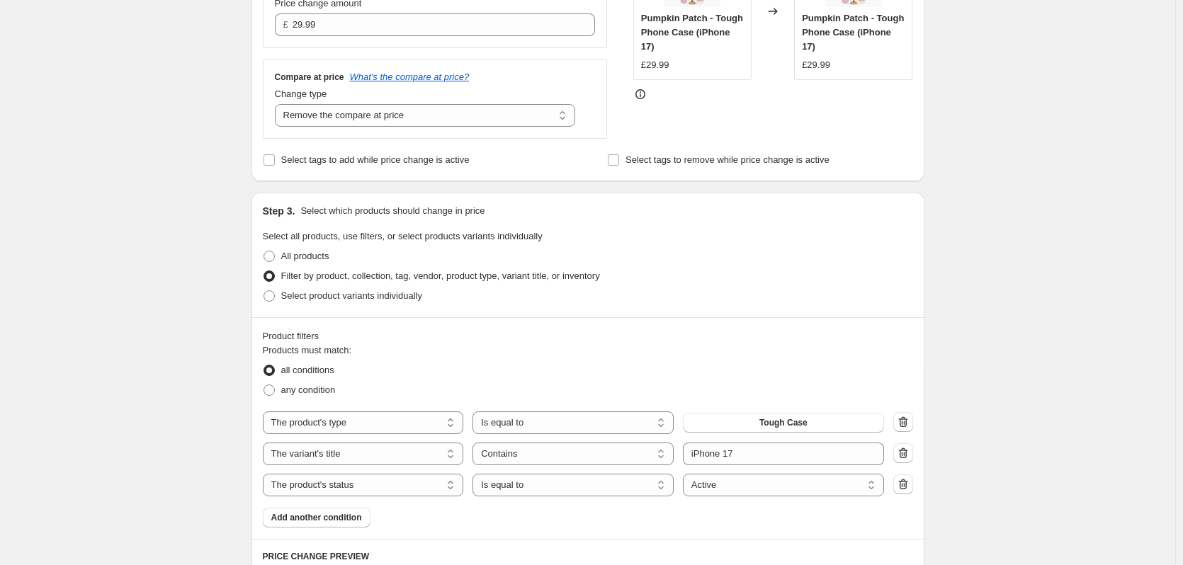
scroll to position [885, 0]
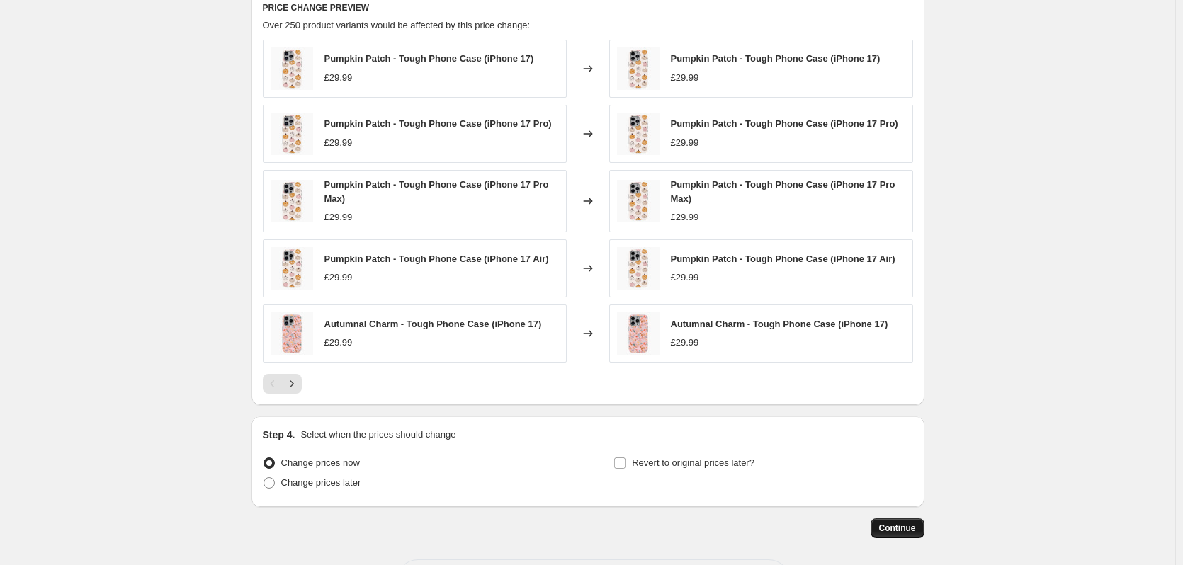
click at [895, 531] on span "Continue" at bounding box center [897, 528] width 37 height 11
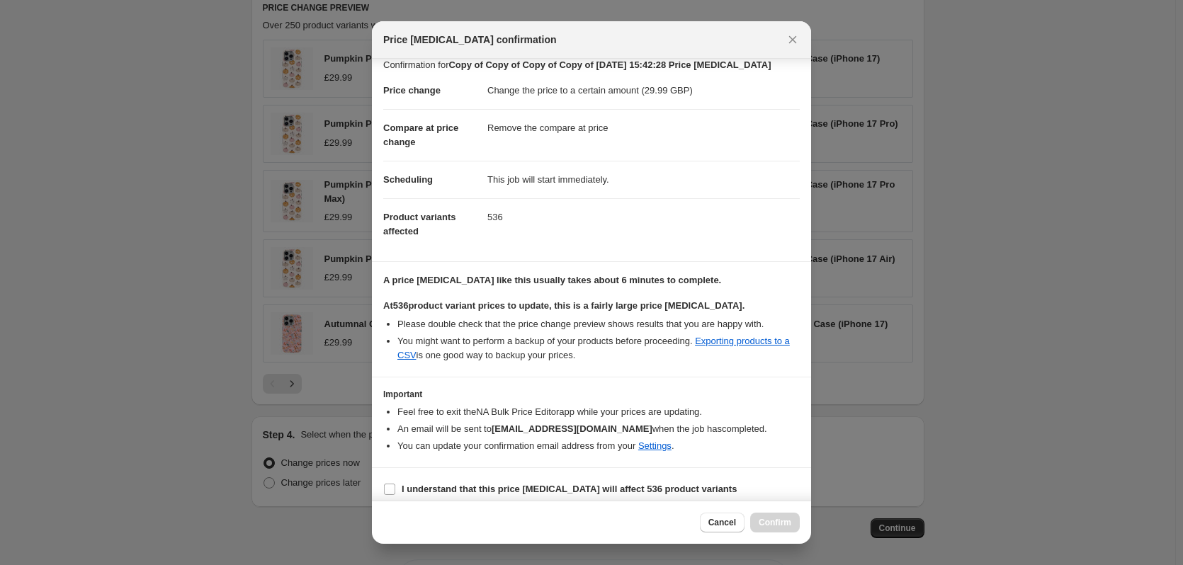
scroll to position [22, 0]
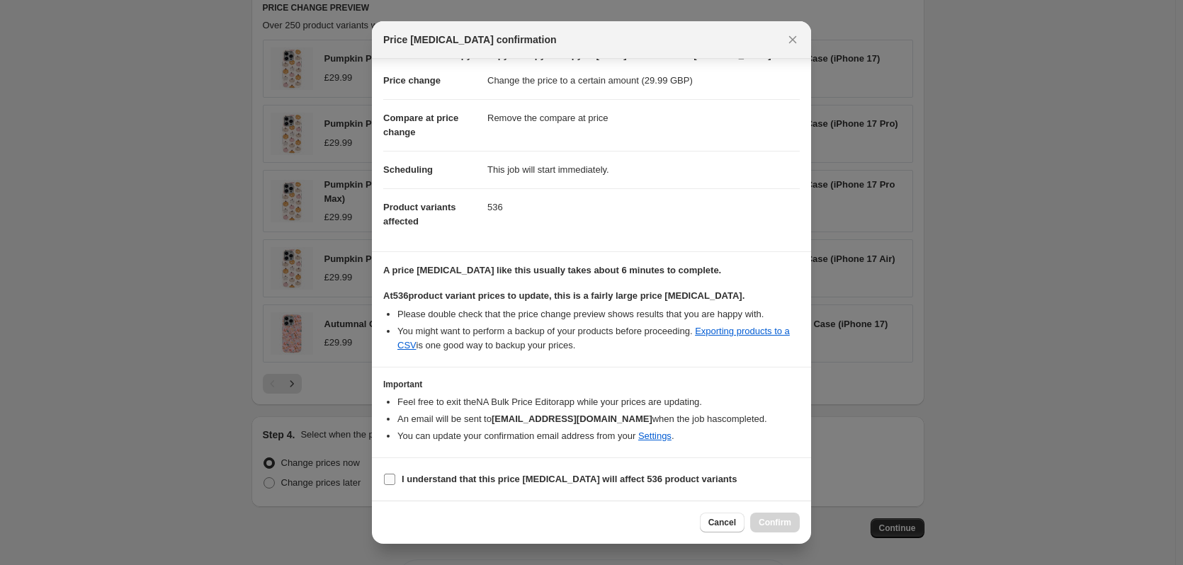
drag, startPoint x: 460, startPoint y: 480, endPoint x: 508, endPoint y: 486, distance: 48.5
click at [460, 480] on b "I understand that this price [MEDICAL_DATA] will affect 536 product variants" at bounding box center [569, 479] width 335 height 11
click at [395, 480] on input "I understand that this price [MEDICAL_DATA] will affect 536 product variants" at bounding box center [389, 479] width 11 height 11
checkbox input "true"
click at [788, 526] on span "Confirm" at bounding box center [775, 522] width 33 height 11
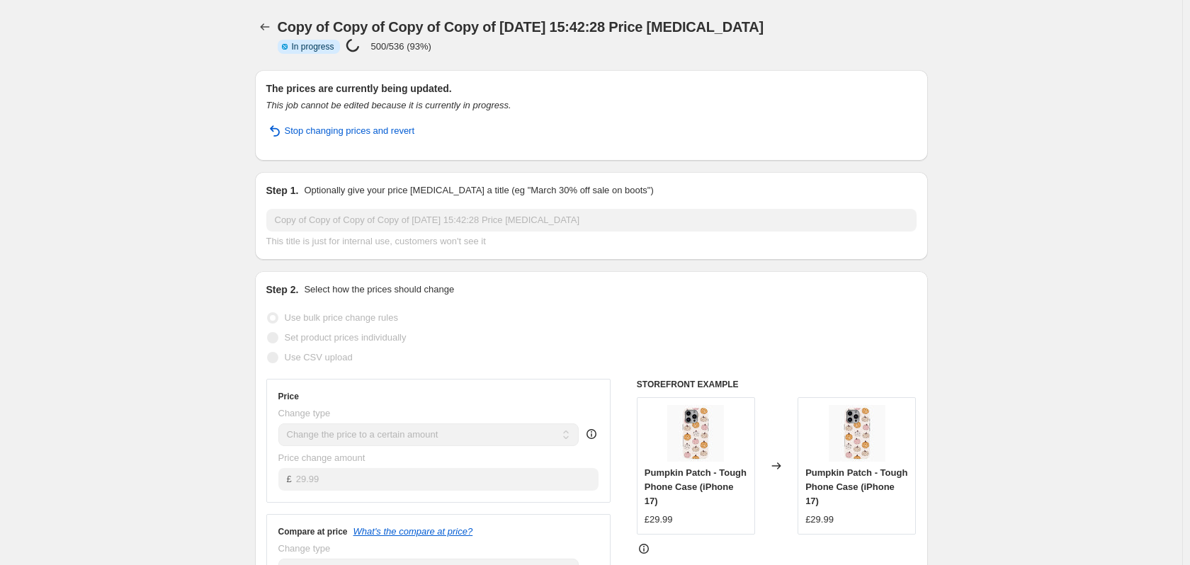
select select "remove"
select select "product_type"
select select "title"
select select "contains"
select select "product_status"
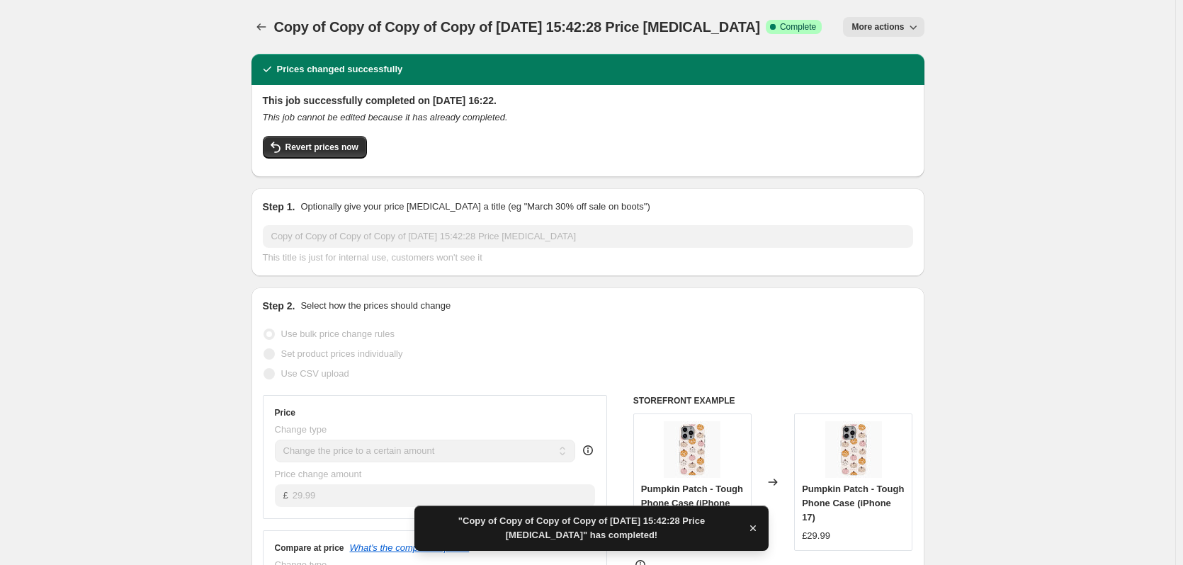
click at [880, 27] on span "More actions" at bounding box center [877, 26] width 52 height 11
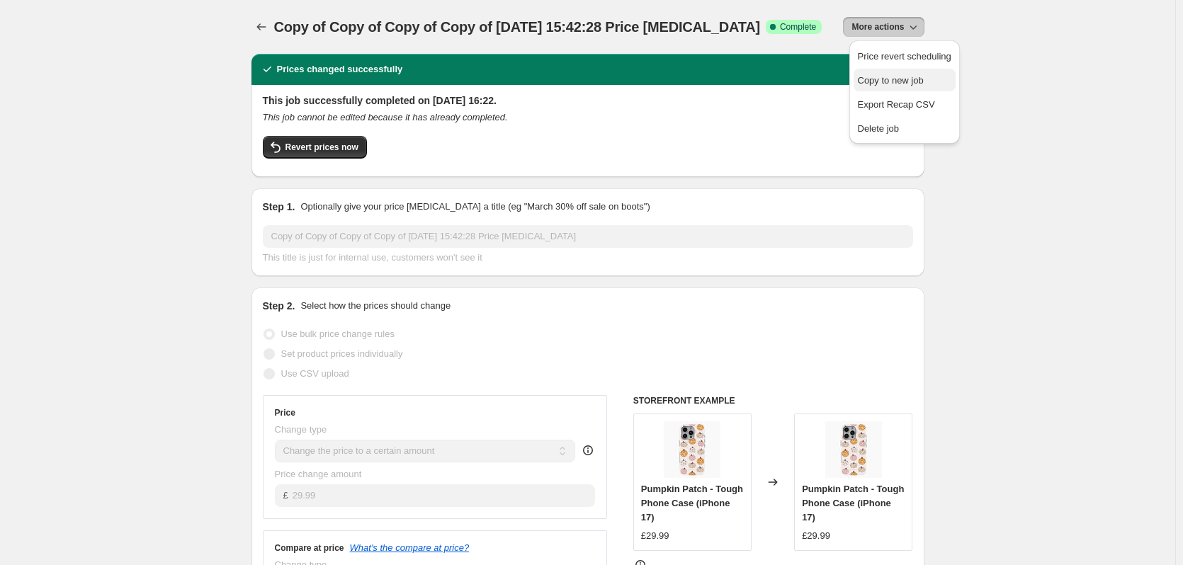
click at [886, 78] on span "Copy to new job" at bounding box center [891, 80] width 66 height 11
select select "remove"
select select "product_type"
select select "title"
select select "contains"
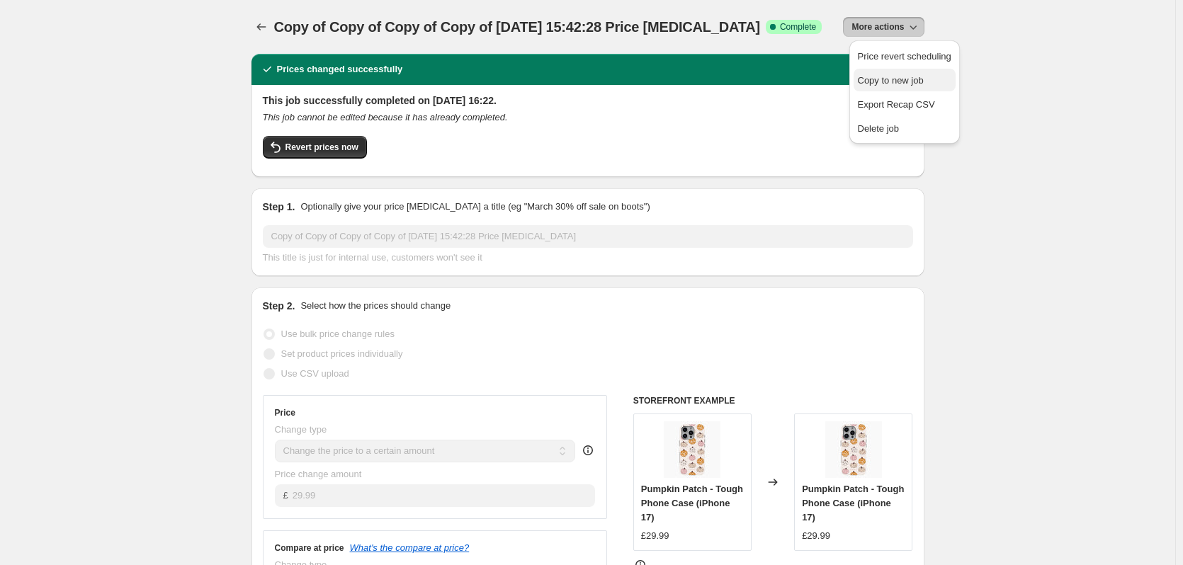
select select "product_status"
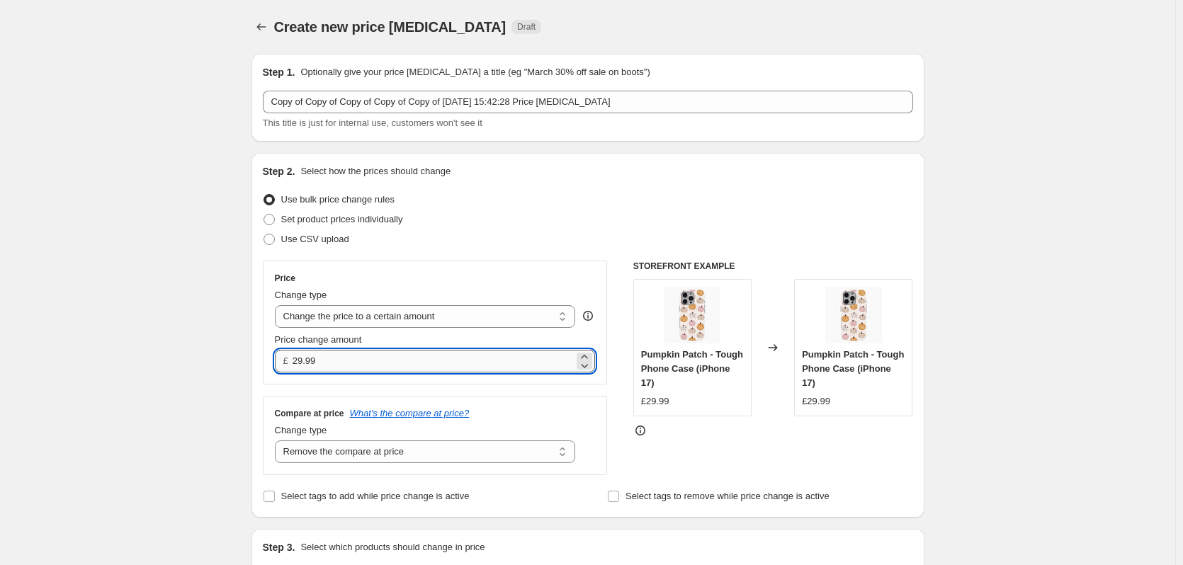
click at [388, 354] on input "29.99" at bounding box center [433, 361] width 281 height 23
type input "29.99"
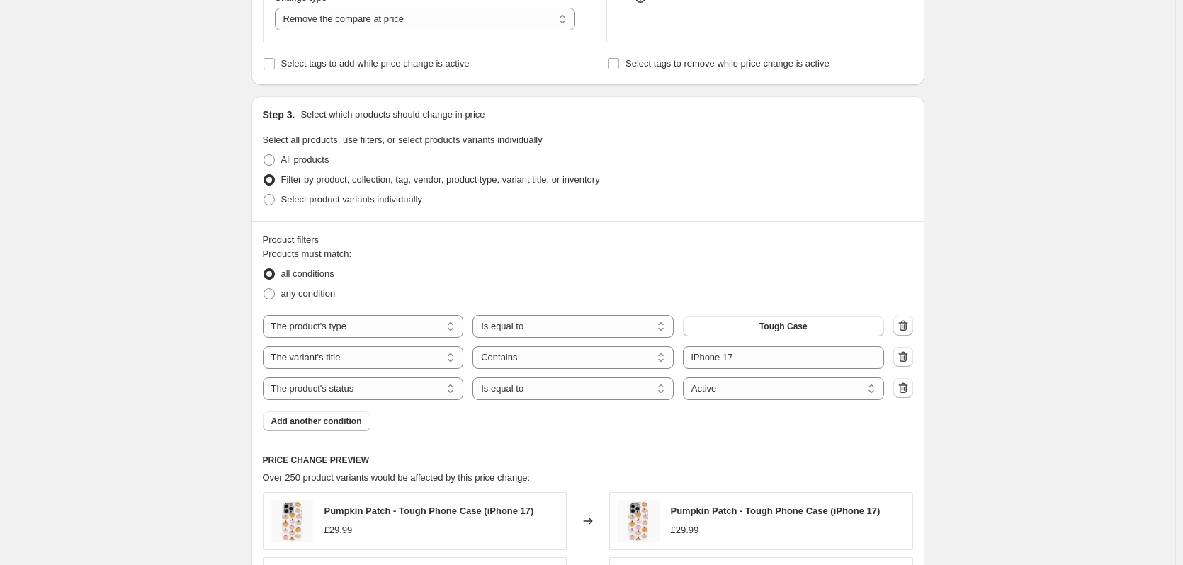
scroll to position [443, 0]
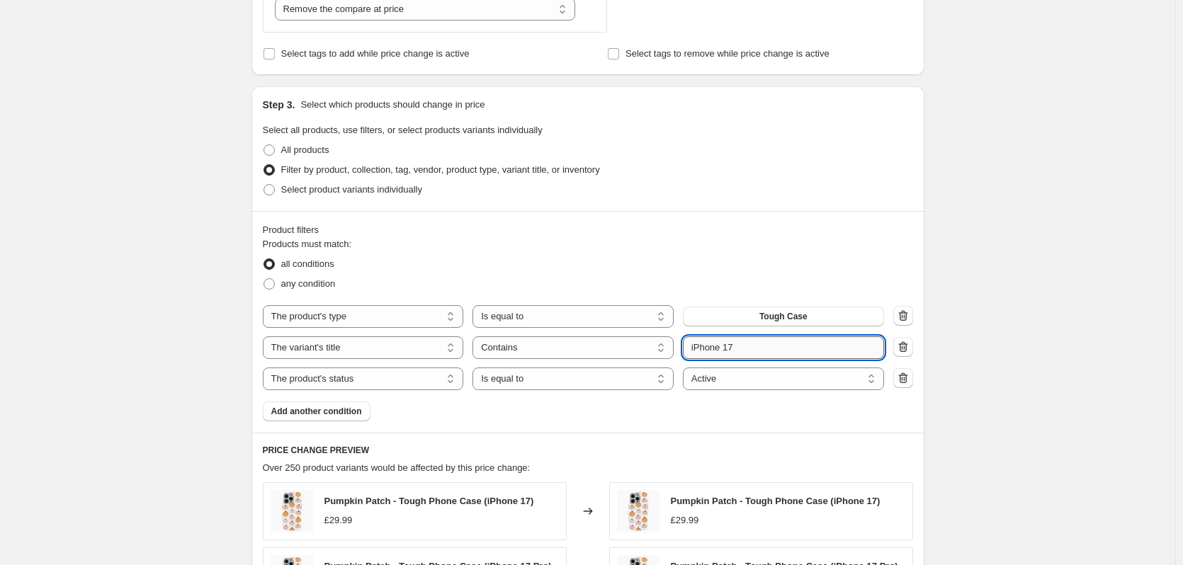
click at [774, 353] on input "iPhone 17" at bounding box center [783, 347] width 201 height 23
click at [847, 315] on button "Tough Case" at bounding box center [783, 317] width 201 height 20
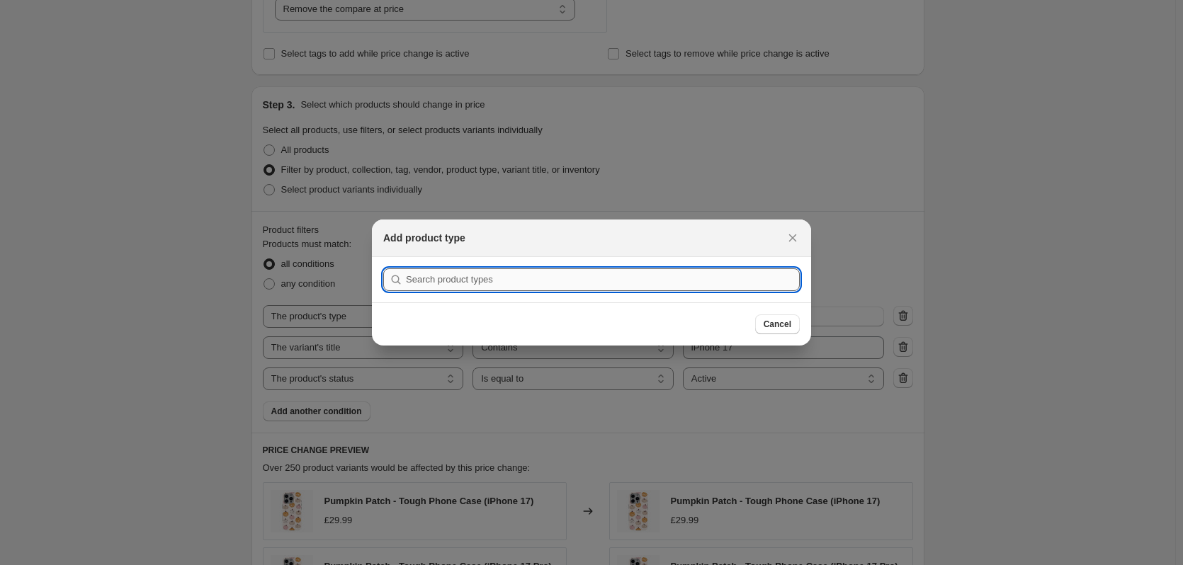
click at [632, 276] on input ":r1eb:" at bounding box center [603, 279] width 394 height 23
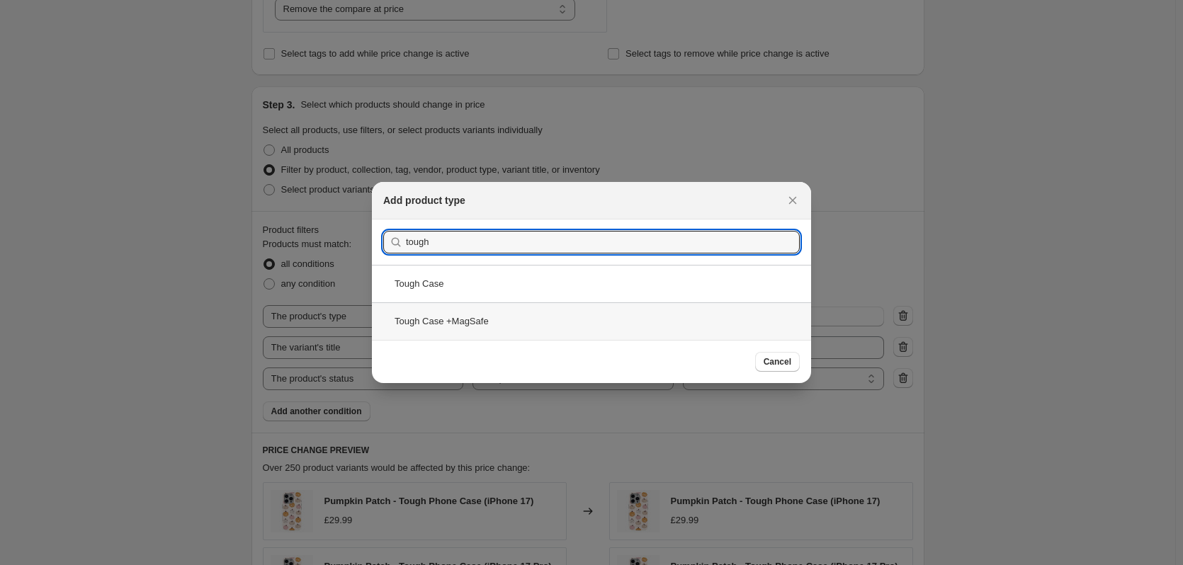
type input "tough"
click at [557, 326] on div "Tough Case +MagSafe" at bounding box center [591, 321] width 439 height 38
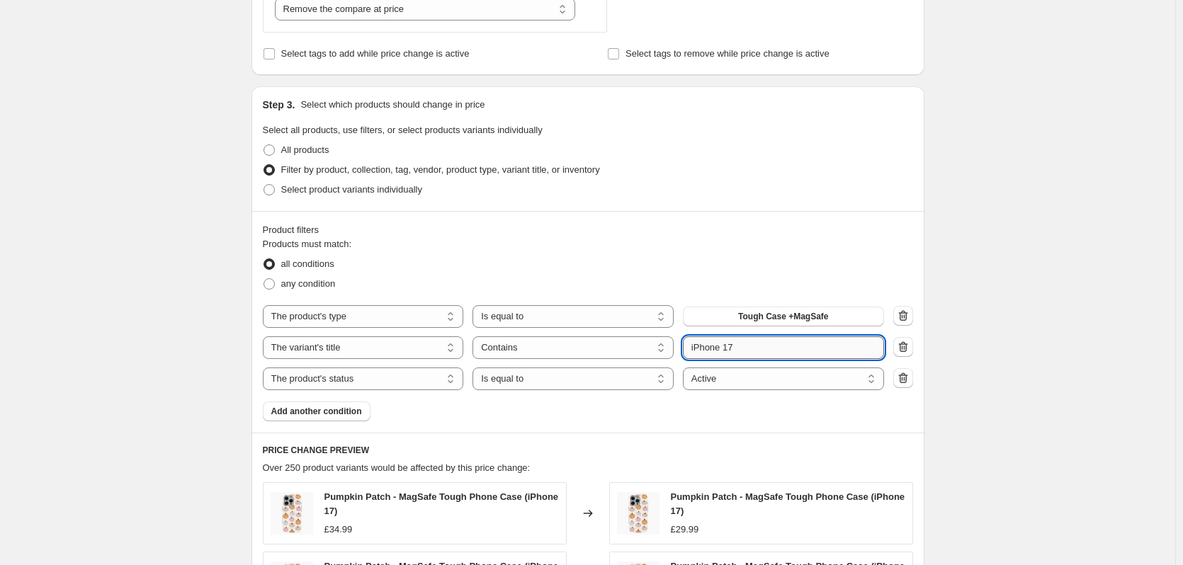
click at [769, 351] on input "iPhone 17" at bounding box center [783, 347] width 201 height 23
type input "iPhone 12"
click at [1123, 278] on div "Create new price change job. This page is ready Create new price change job Dra…" at bounding box center [587, 321] width 1175 height 1529
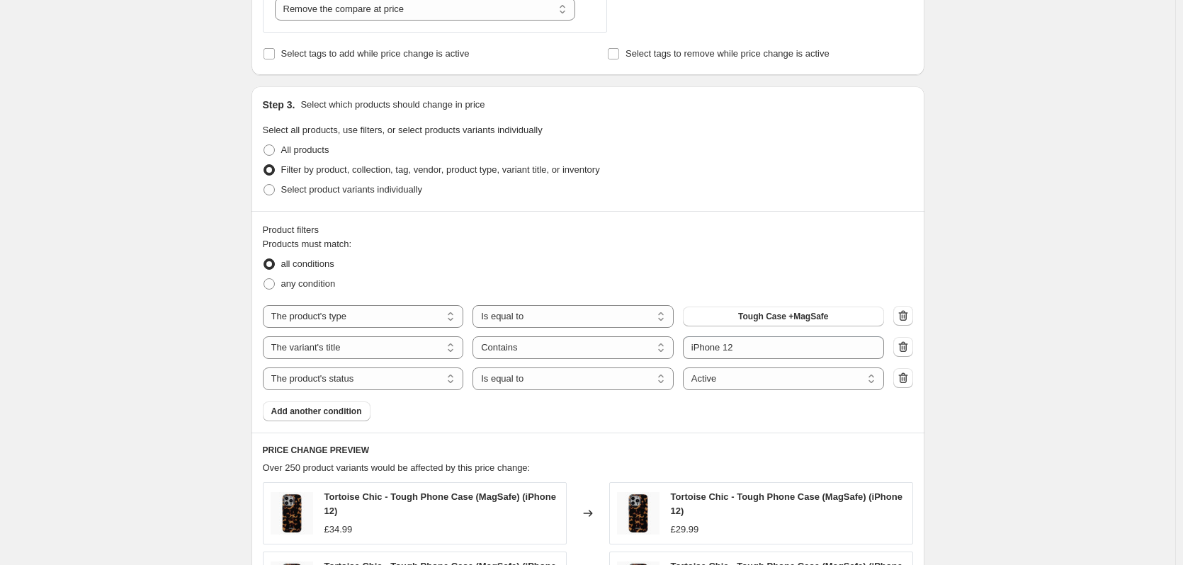
click at [1039, 286] on div "Create new price change job. This page is ready Create new price change job Dra…" at bounding box center [587, 319] width 1175 height 1524
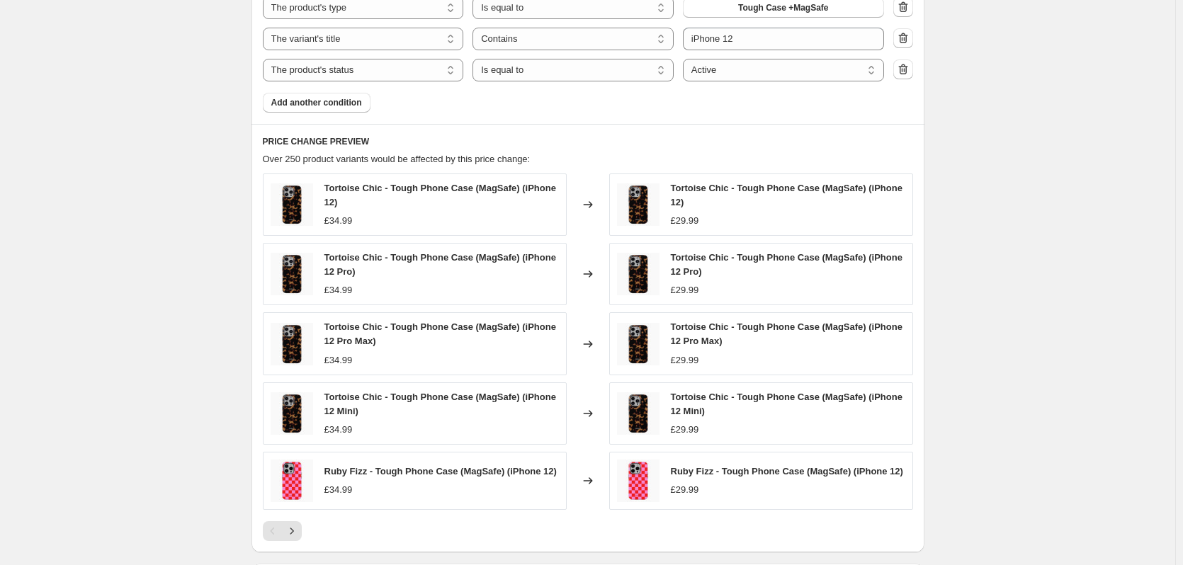
scroll to position [959, 0]
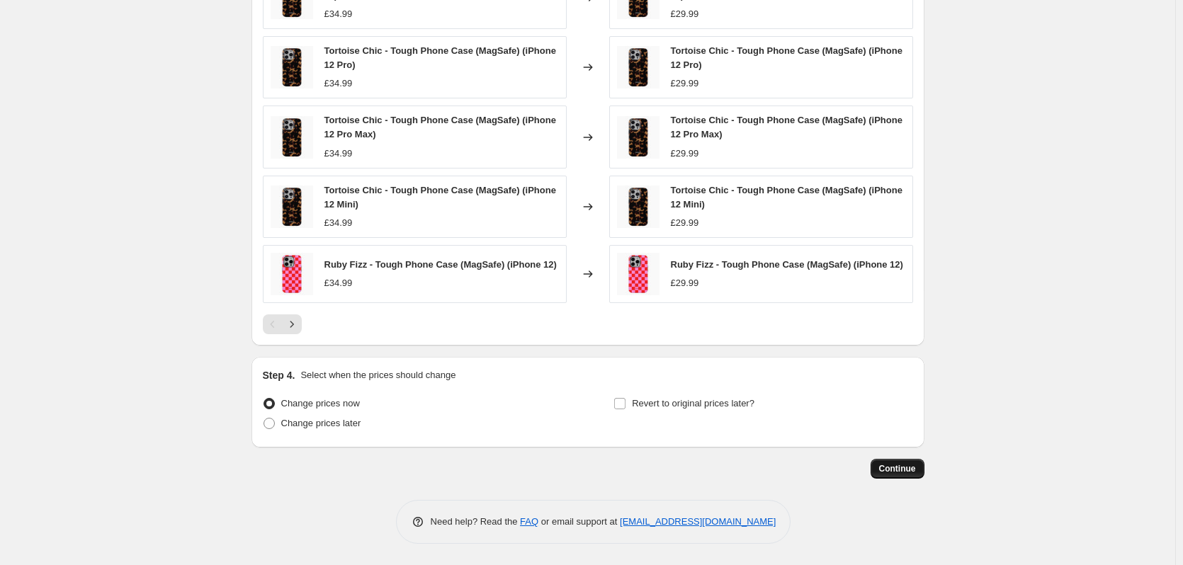
click at [893, 475] on button "Continue" at bounding box center [898, 469] width 54 height 20
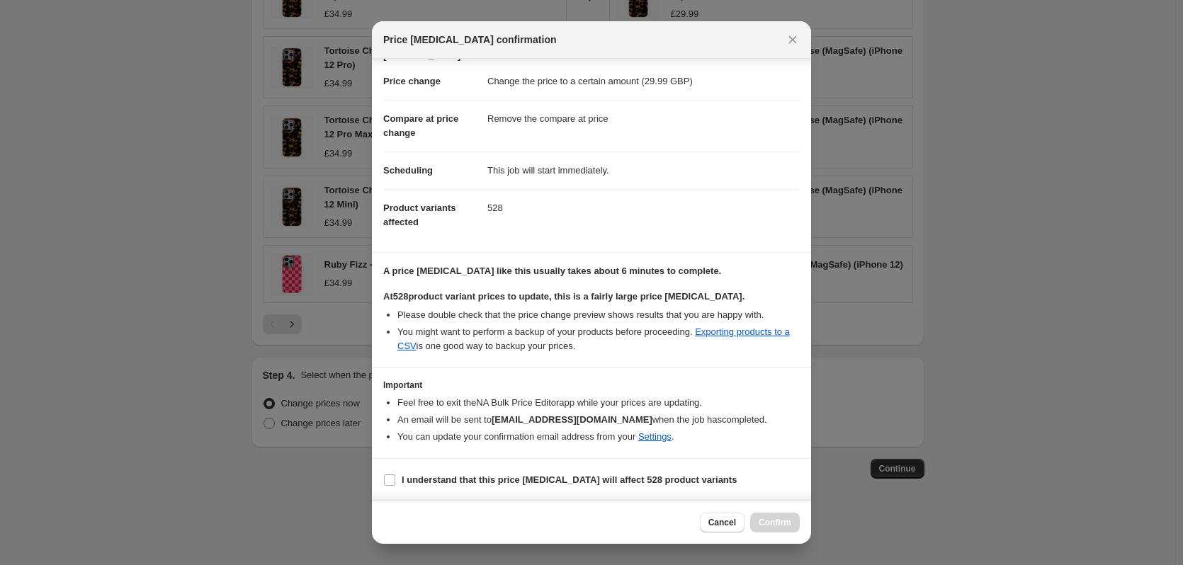
scroll to position [36, 0]
click at [460, 479] on b "I understand that this price change job will affect 528 product variants" at bounding box center [569, 479] width 335 height 11
click at [395, 479] on input "I understand that this price change job will affect 528 product variants" at bounding box center [389, 479] width 11 height 11
checkbox input "true"
click at [783, 526] on span "Confirm" at bounding box center [775, 522] width 33 height 11
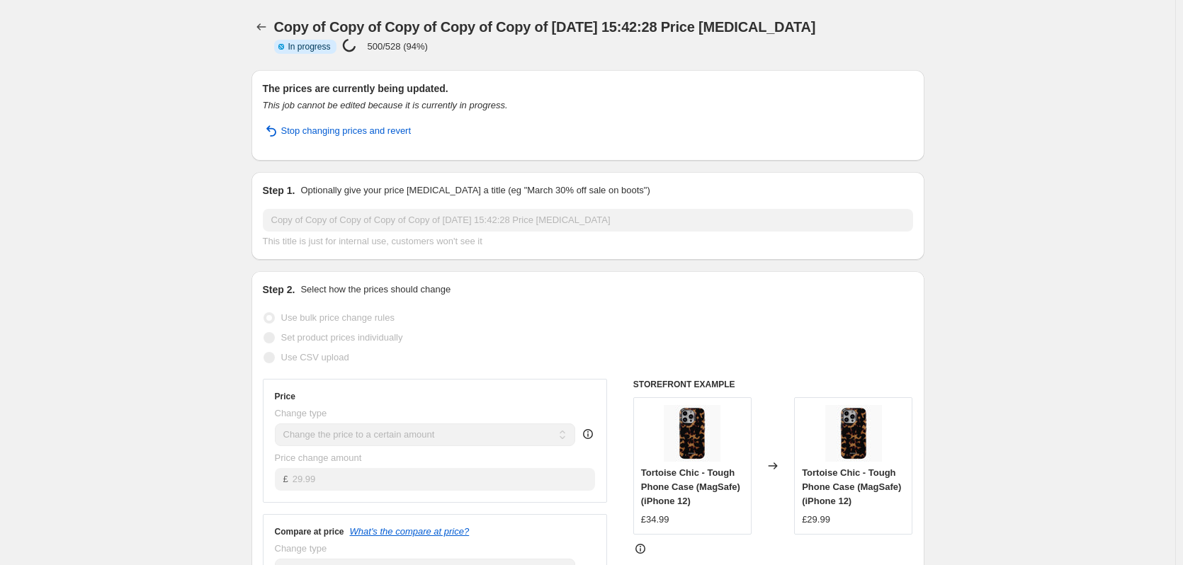
select select "remove"
select select "product_type"
select select "title"
select select "contains"
select select "product_status"
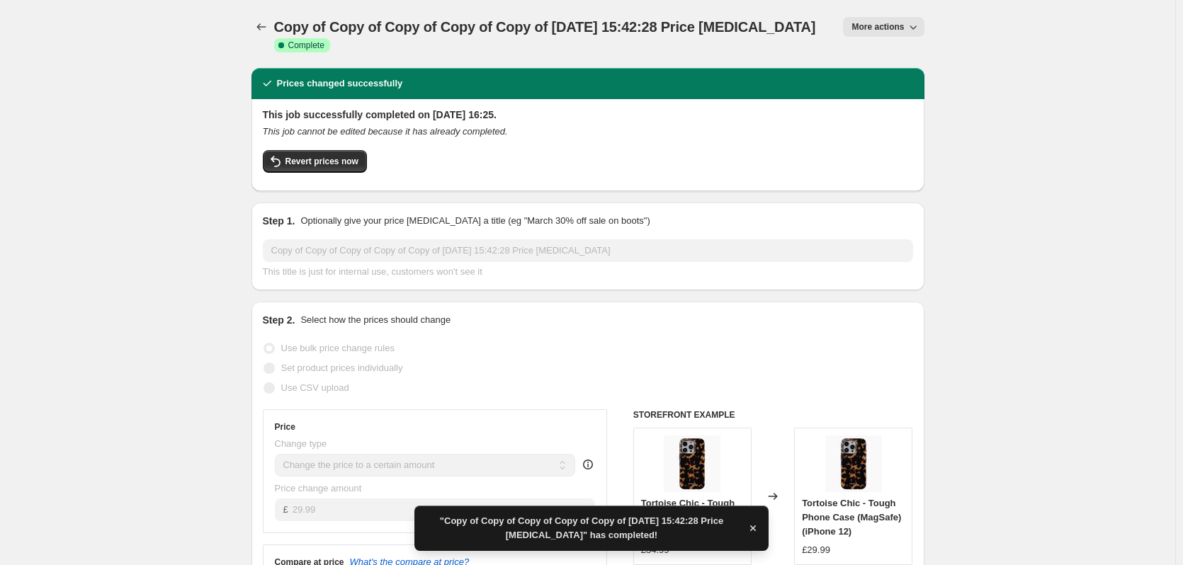
click at [881, 30] on span "More actions" at bounding box center [877, 26] width 52 height 11
click at [912, 80] on span "Copy to new job" at bounding box center [891, 80] width 66 height 11
select select "remove"
select select "product_type"
select select "title"
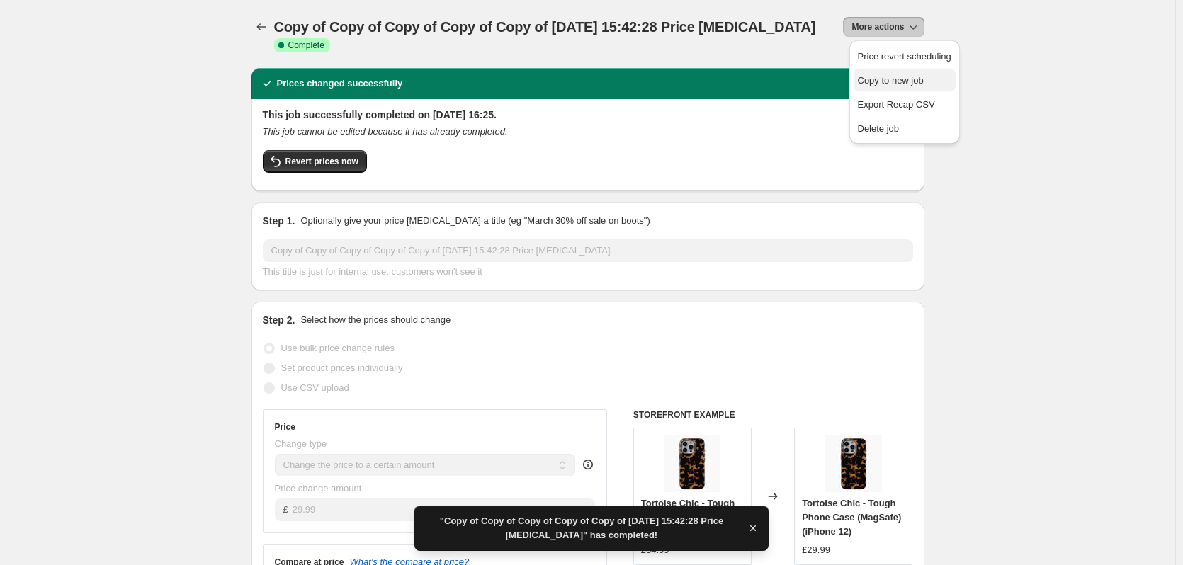
select select "contains"
select select "product_status"
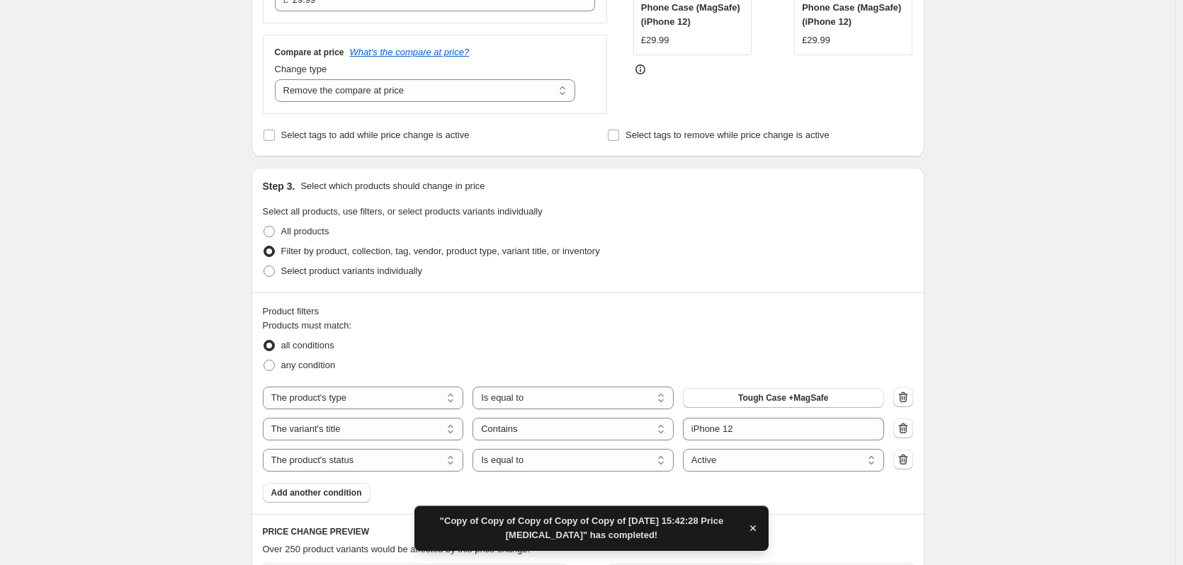
scroll to position [372, 0]
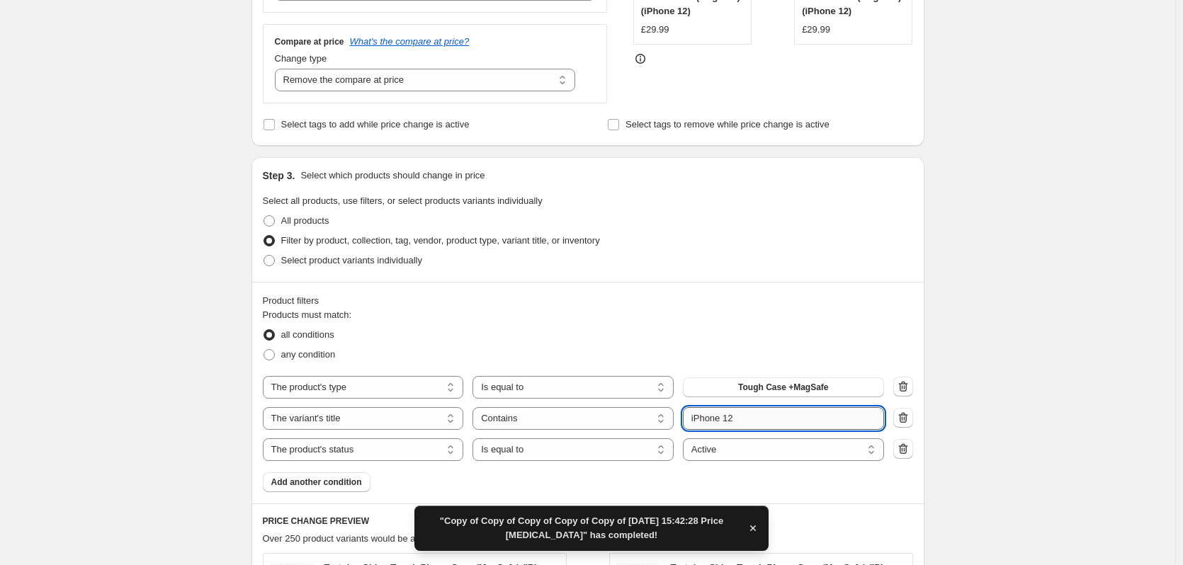
click at [731, 422] on input "iPhone 12" at bounding box center [783, 418] width 201 height 23
type input "iPhone 13"
click at [989, 320] on div "Create new price change job. This page is ready Create new price change job Dra…" at bounding box center [587, 390] width 1175 height 1524
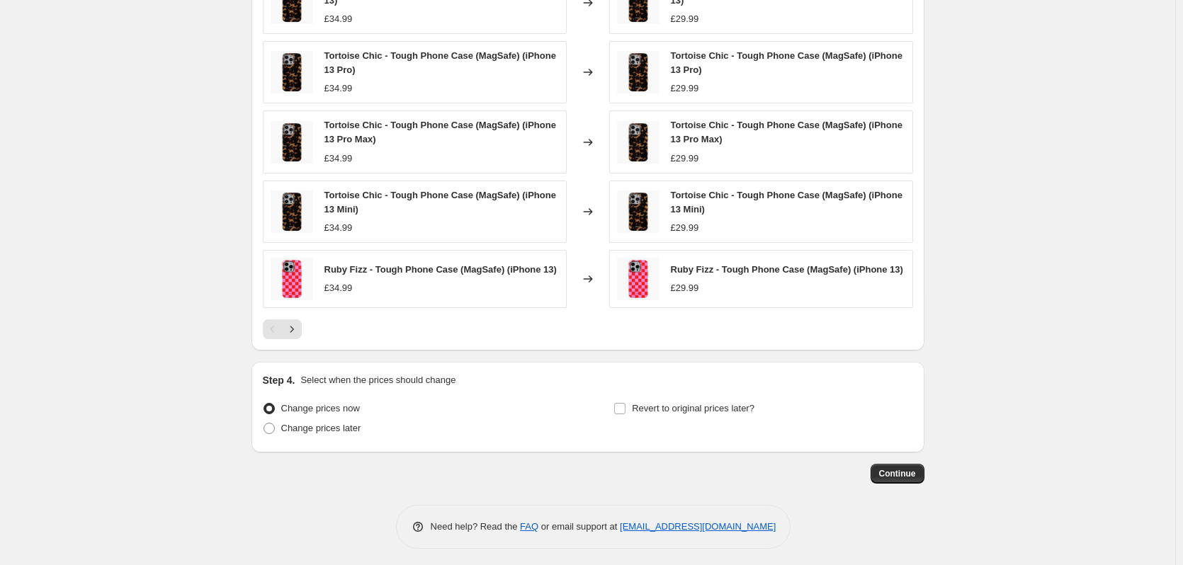
scroll to position [959, 0]
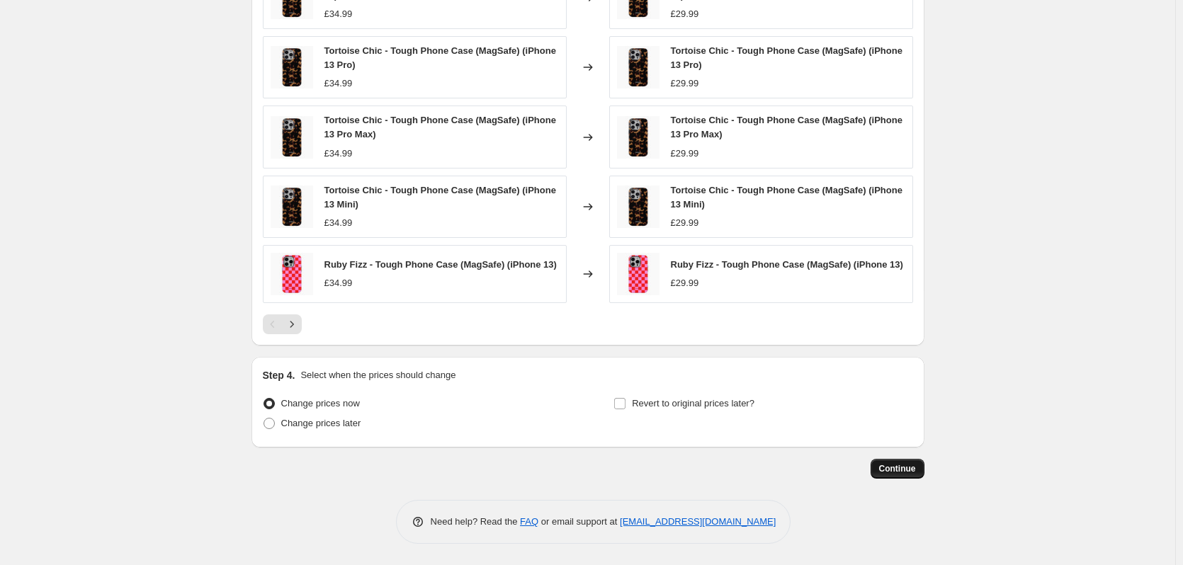
click at [908, 473] on span "Continue" at bounding box center [897, 468] width 37 height 11
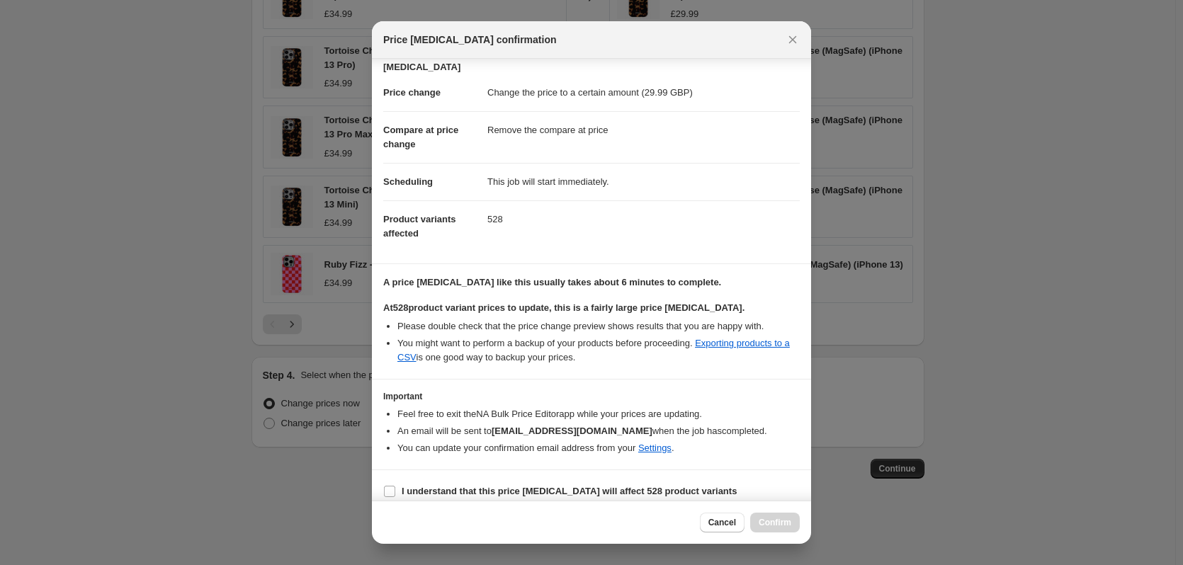
scroll to position [36, 0]
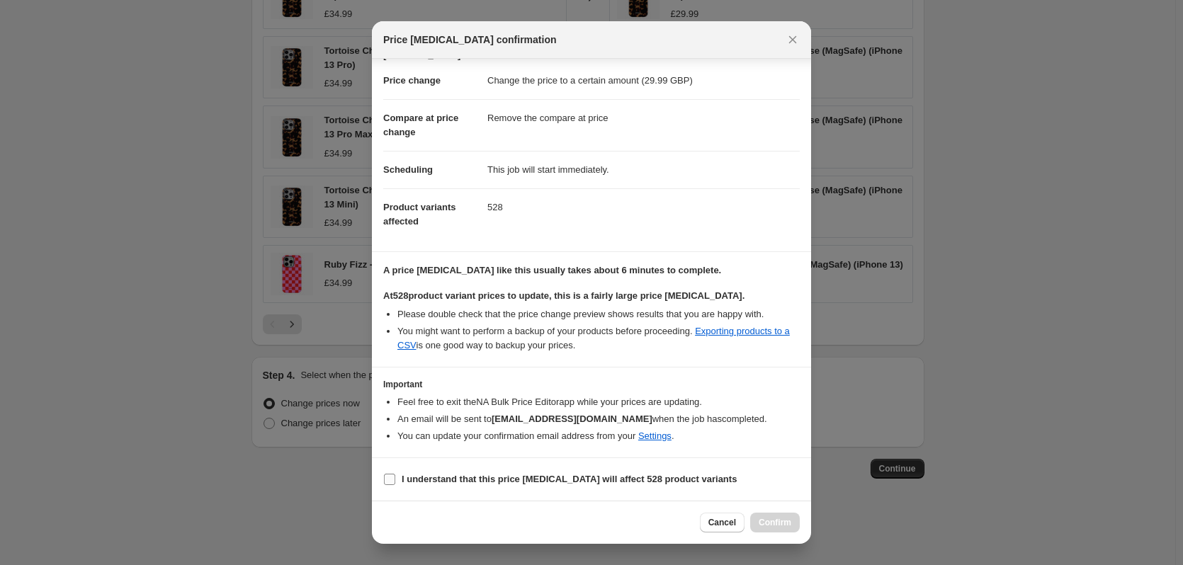
drag, startPoint x: 509, startPoint y: 475, endPoint x: 566, endPoint y: 484, distance: 58.1
click at [509, 475] on b "I understand that this price change job will affect 528 product variants" at bounding box center [569, 479] width 335 height 11
click at [395, 475] on input "I understand that this price change job will affect 528 product variants" at bounding box center [389, 479] width 11 height 11
checkbox input "true"
click at [768, 524] on span "Confirm" at bounding box center [775, 522] width 33 height 11
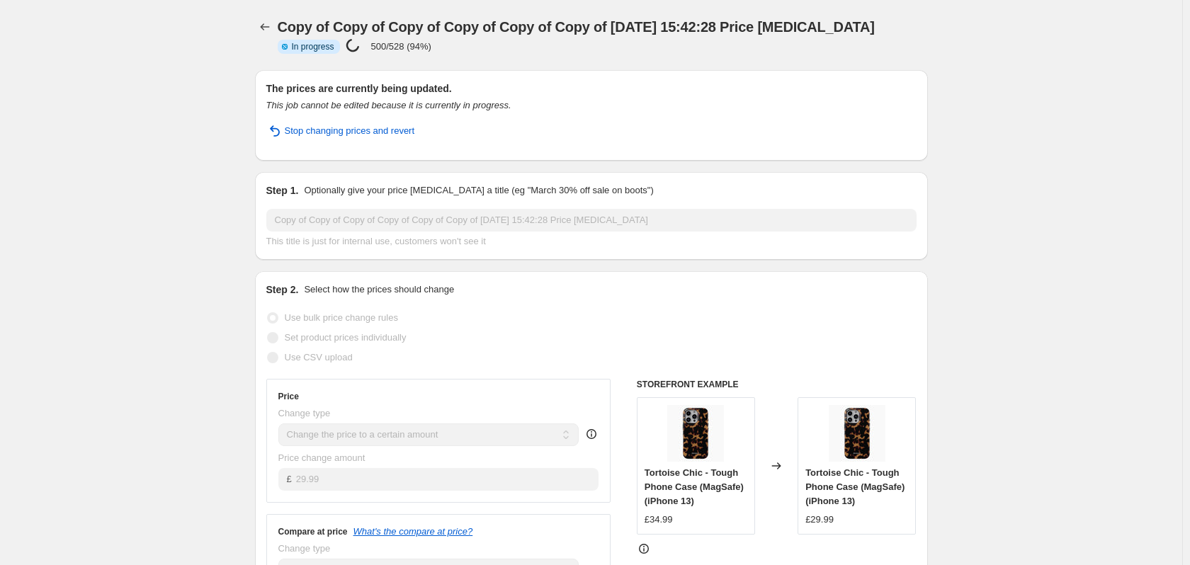
select select "remove"
select select "product_type"
select select "title"
select select "contains"
select select "product_status"
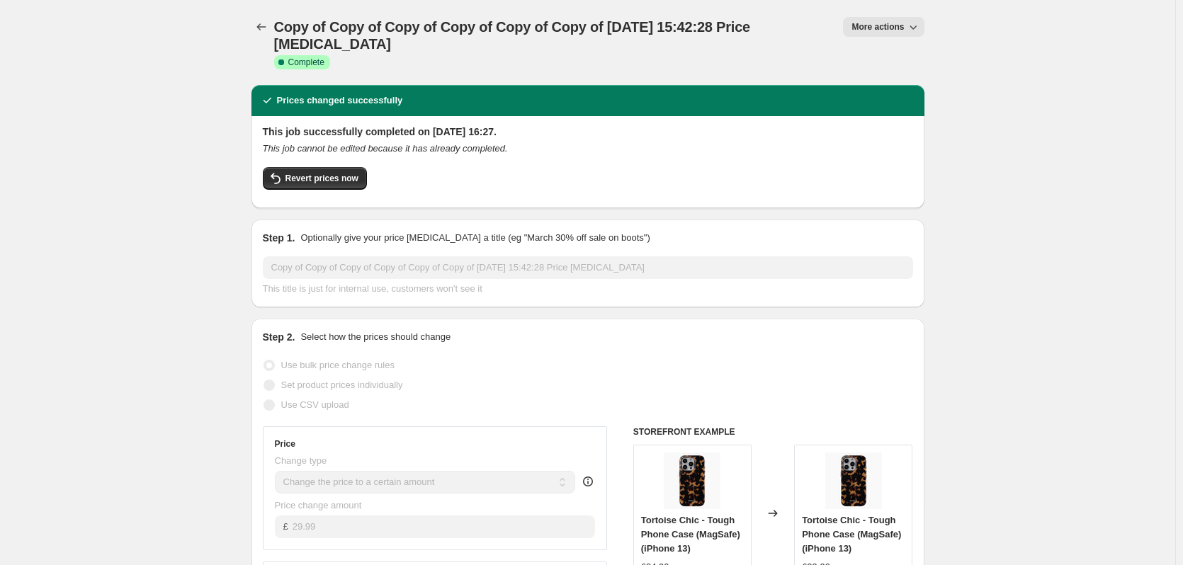
click at [885, 31] on span "More actions" at bounding box center [877, 26] width 52 height 11
click at [888, 79] on span "Copy to new job" at bounding box center [891, 80] width 66 height 11
select select "remove"
select select "product_type"
select select "title"
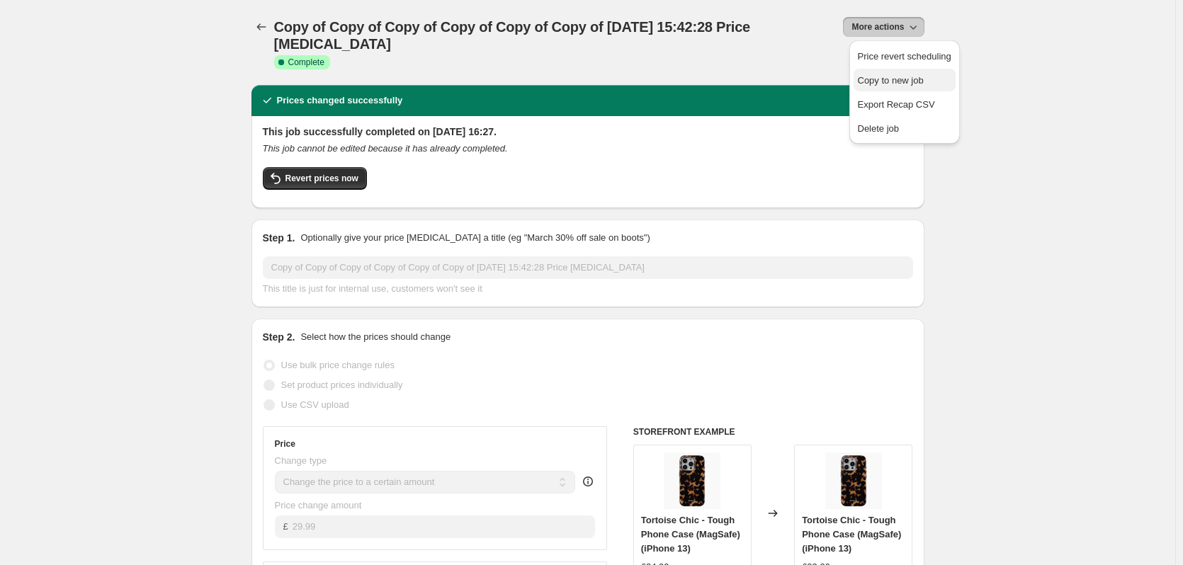
select select "contains"
select select "product_status"
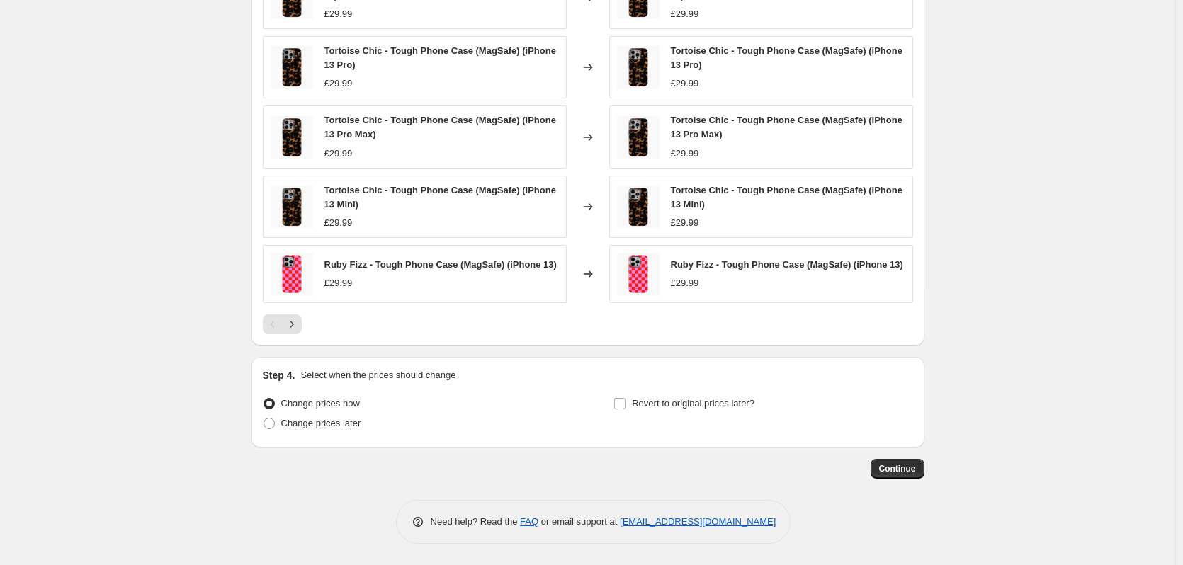
scroll to position [534, 0]
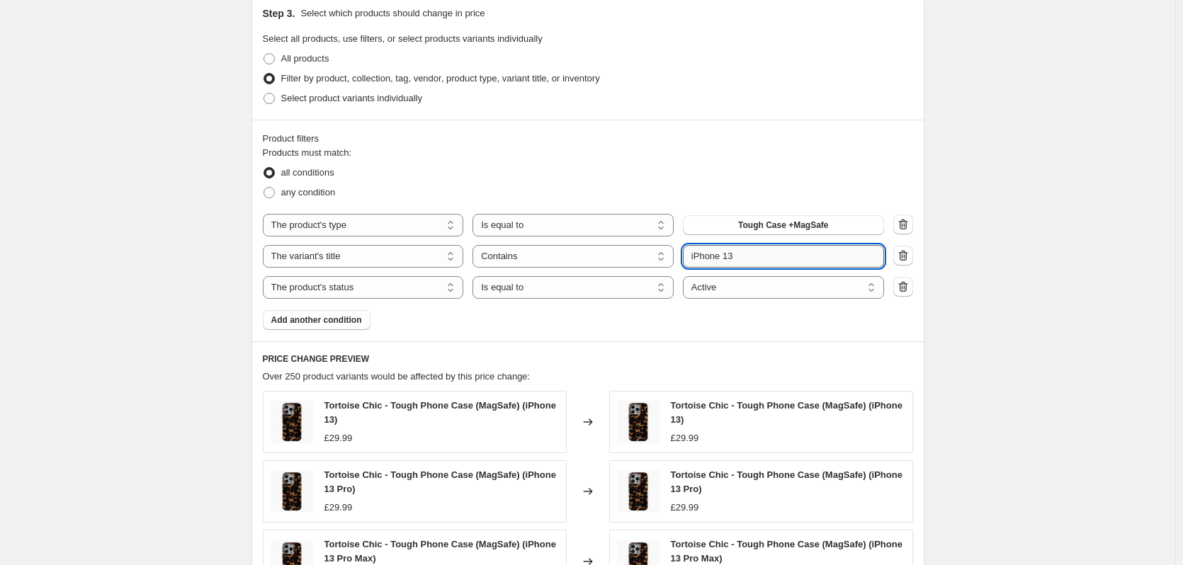
click at [756, 261] on input "iPhone 13" at bounding box center [783, 256] width 201 height 23
type input "iPhone 12"
click at [978, 261] on div "Create new price change job. This page is ready Create new price change job Dra…" at bounding box center [587, 228] width 1175 height 1524
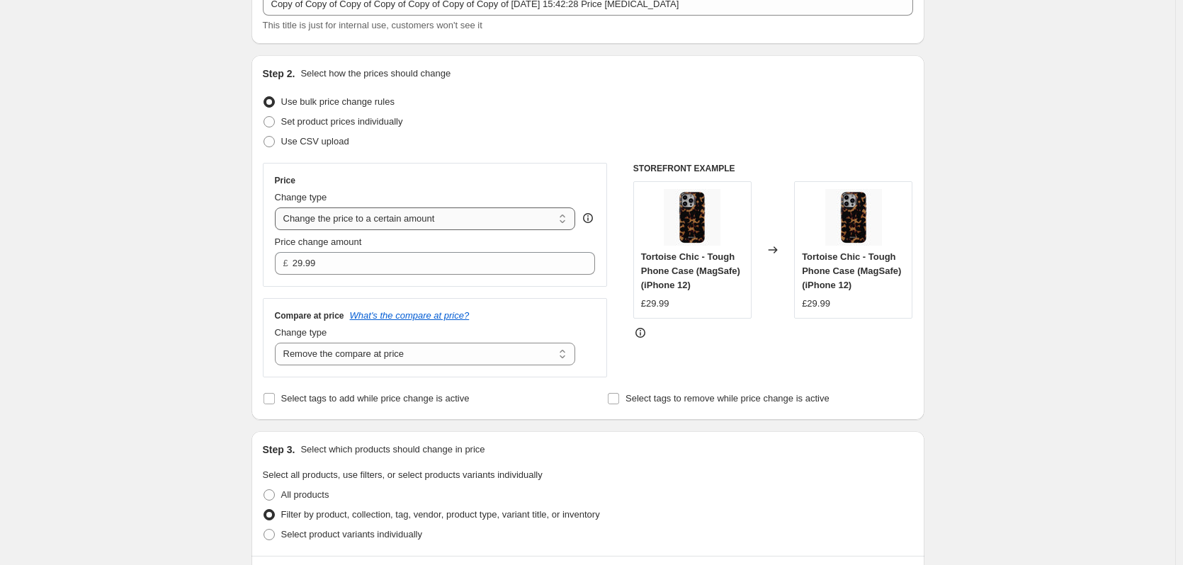
scroll to position [74, 0]
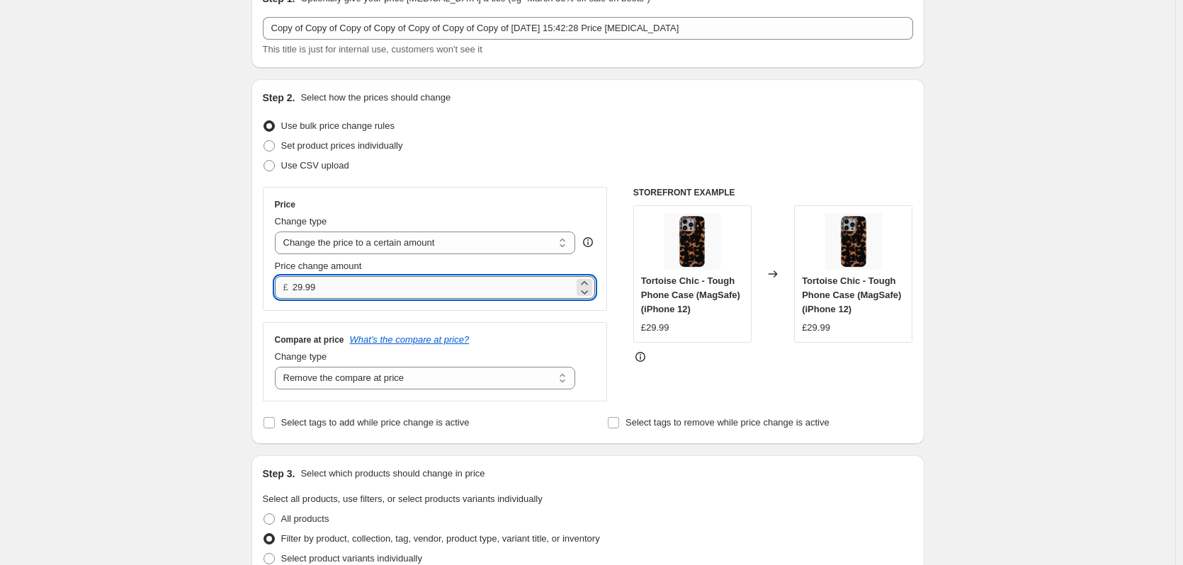
click at [346, 278] on input "29.99" at bounding box center [433, 287] width 281 height 23
type input "27.99"
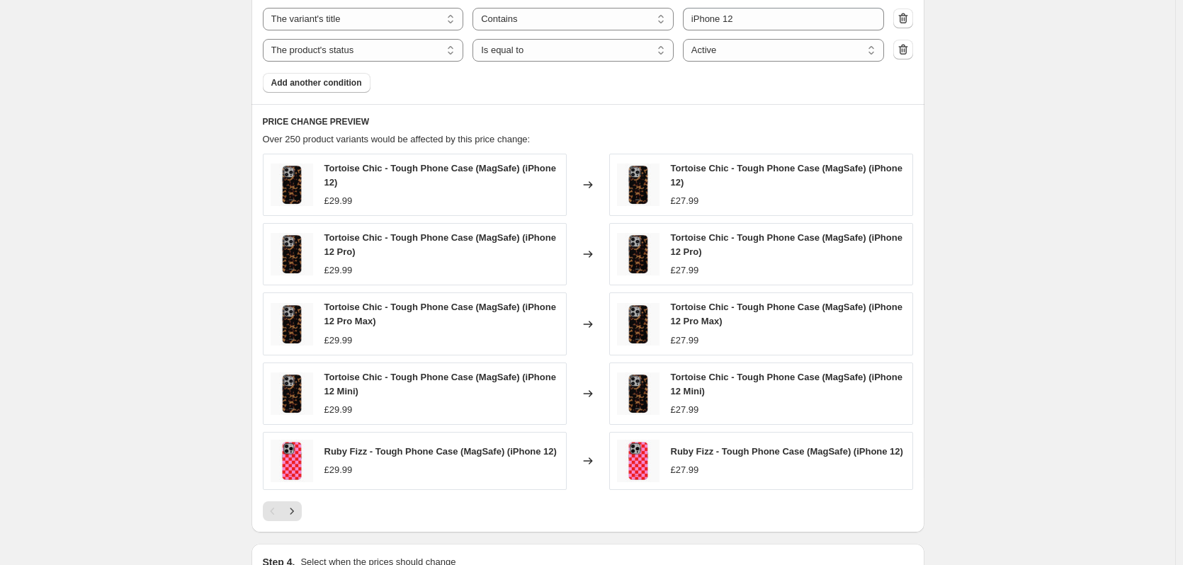
scroll to position [959, 0]
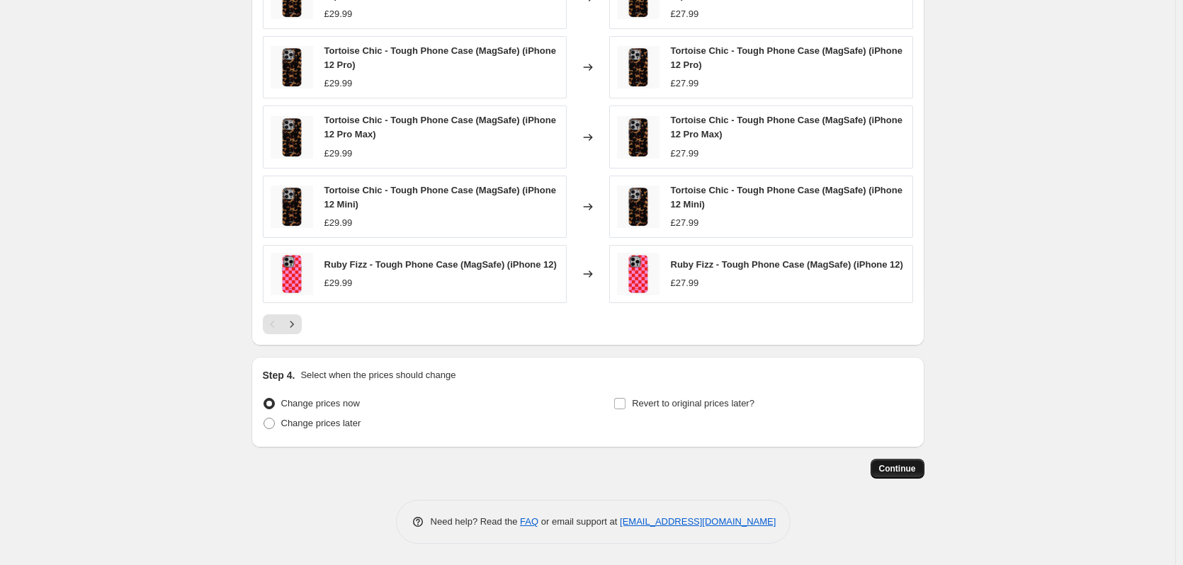
click at [911, 464] on span "Continue" at bounding box center [897, 468] width 37 height 11
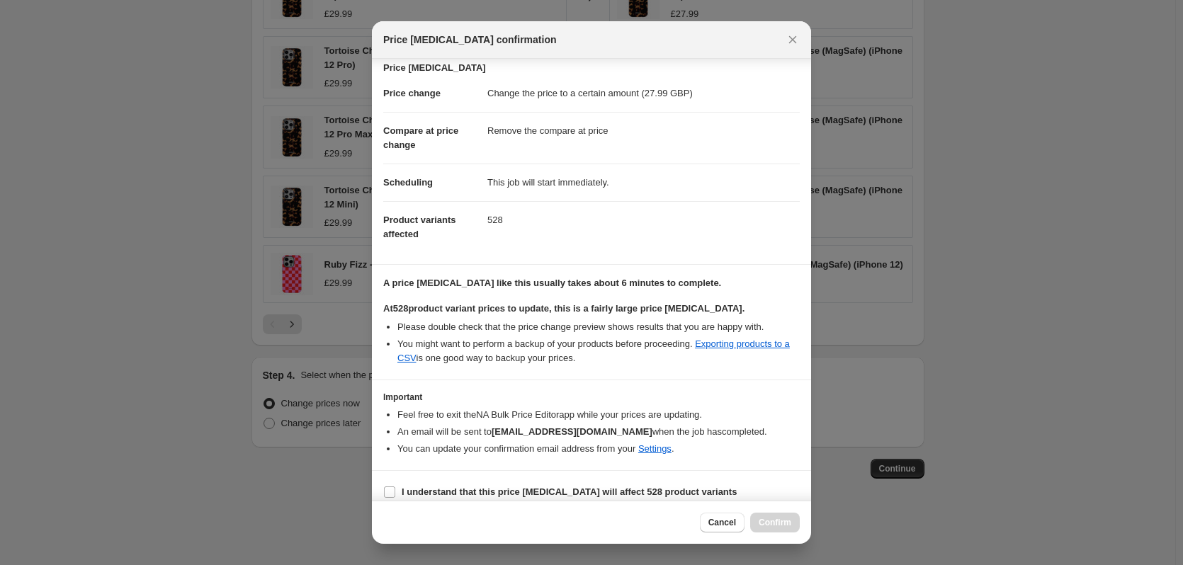
scroll to position [36, 0]
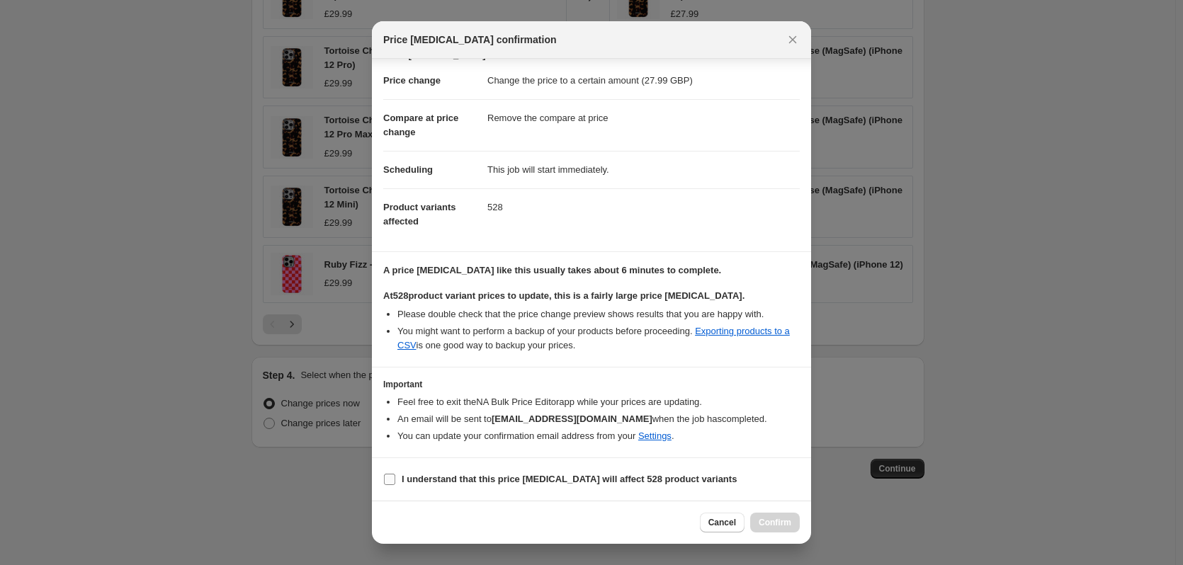
click at [435, 475] on b "I understand that this price change job will affect 528 product variants" at bounding box center [569, 479] width 335 height 11
click at [395, 475] on input "I understand that this price change job will affect 528 product variants" at bounding box center [389, 479] width 11 height 11
checkbox input "true"
click at [768, 518] on span "Confirm" at bounding box center [775, 522] width 33 height 11
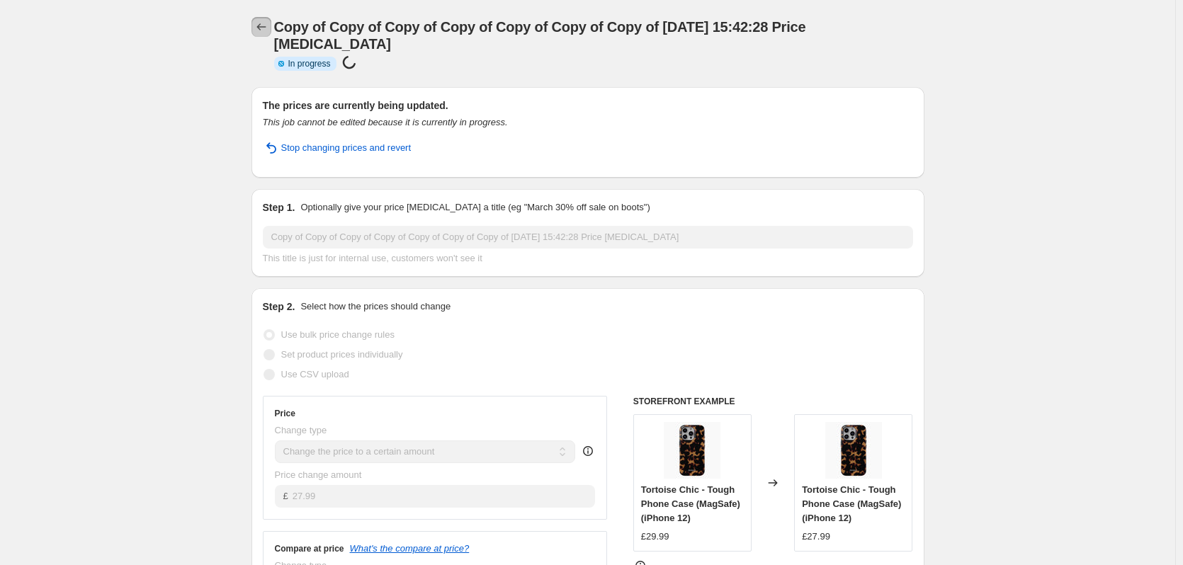
click at [265, 28] on icon "Price change jobs" at bounding box center [261, 27] width 14 height 14
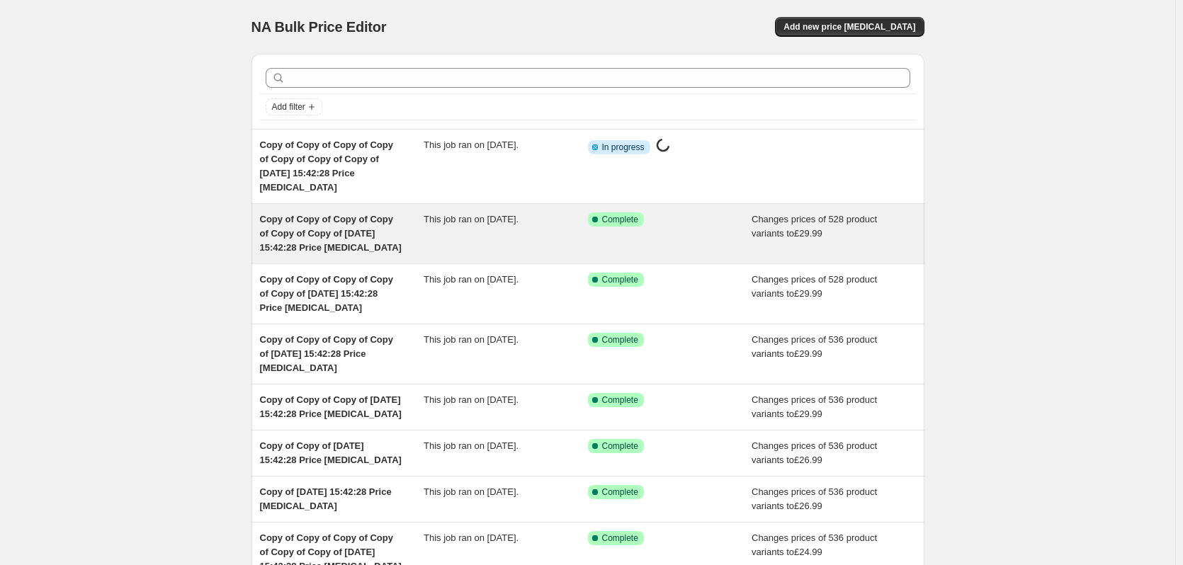
click at [711, 213] on div "Success Complete Complete" at bounding box center [659, 220] width 143 height 14
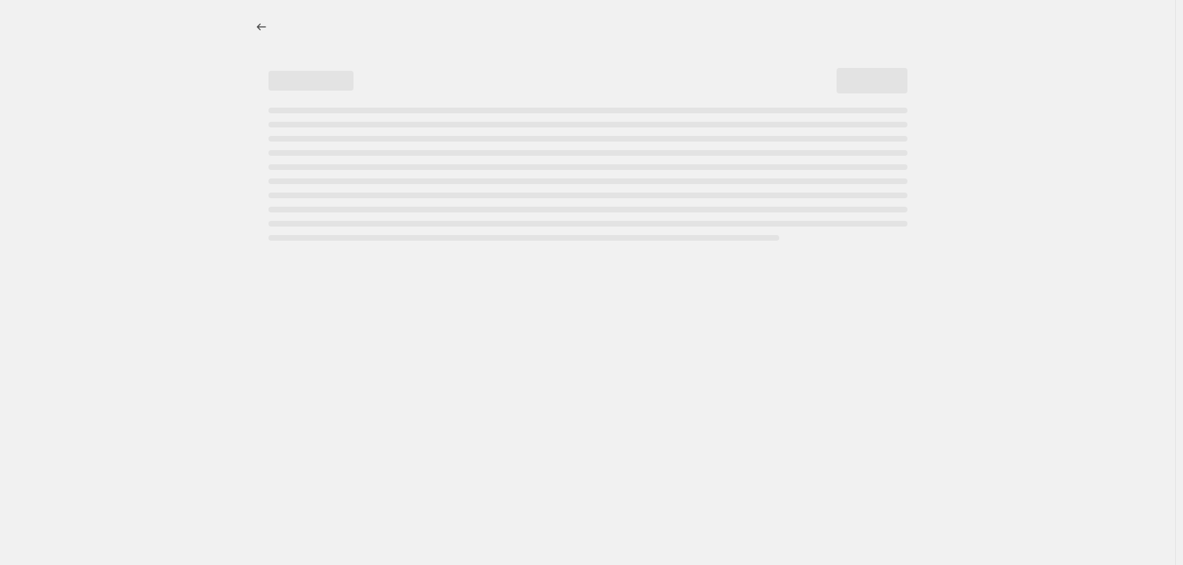
select select "remove"
select select "product_type"
select select "title"
select select "contains"
select select "product_status"
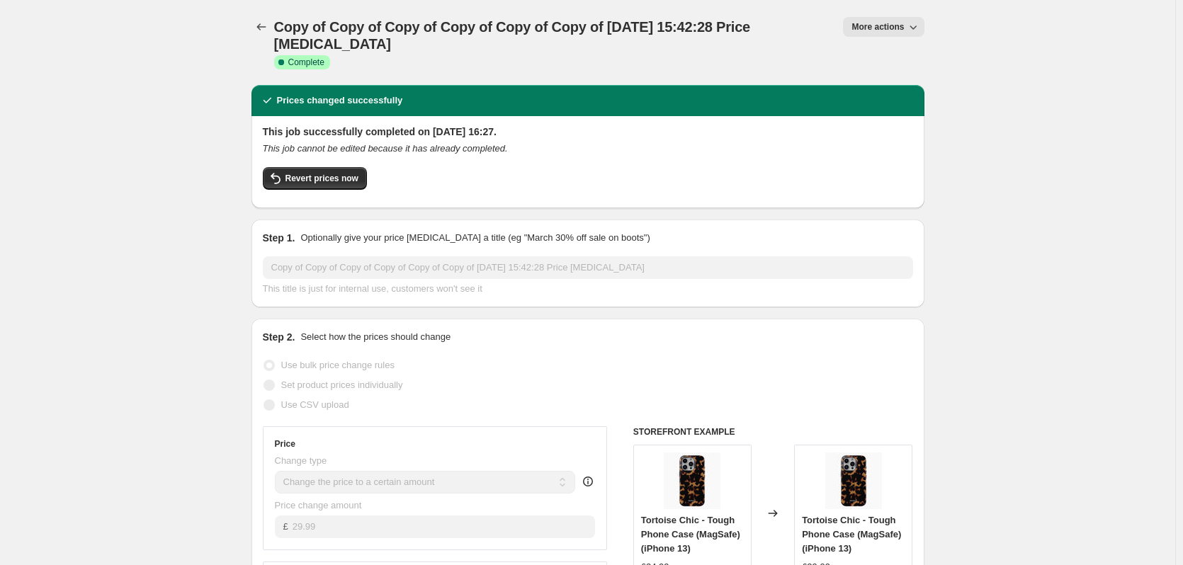
click at [874, 29] on span "More actions" at bounding box center [877, 26] width 52 height 11
click at [903, 79] on span "Copy to new job" at bounding box center [891, 80] width 66 height 11
select select "remove"
select select "product_type"
select select "title"
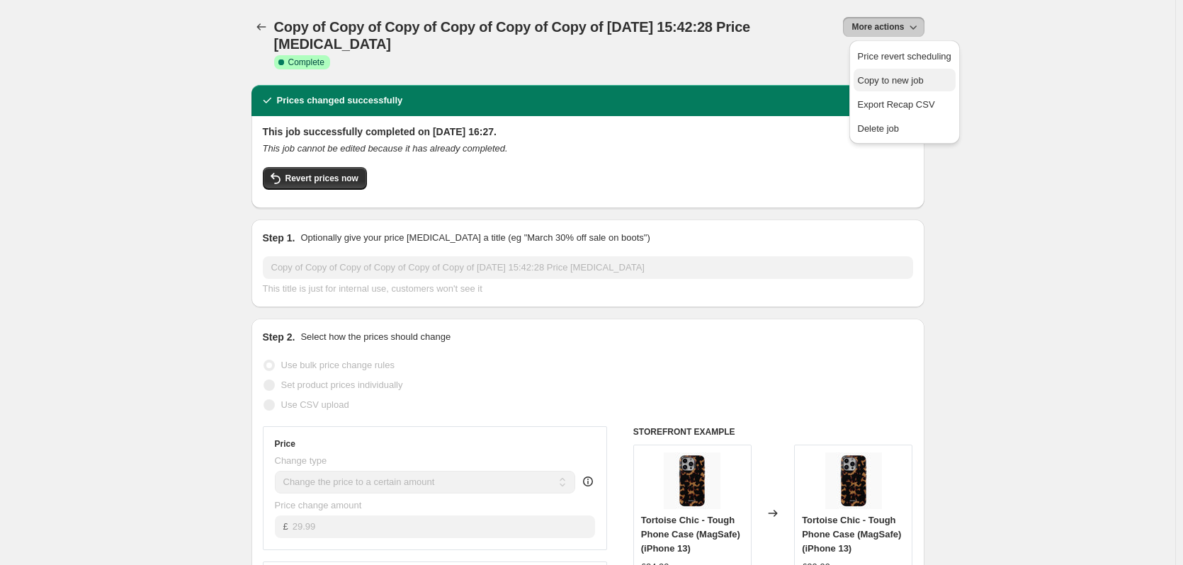
select select "contains"
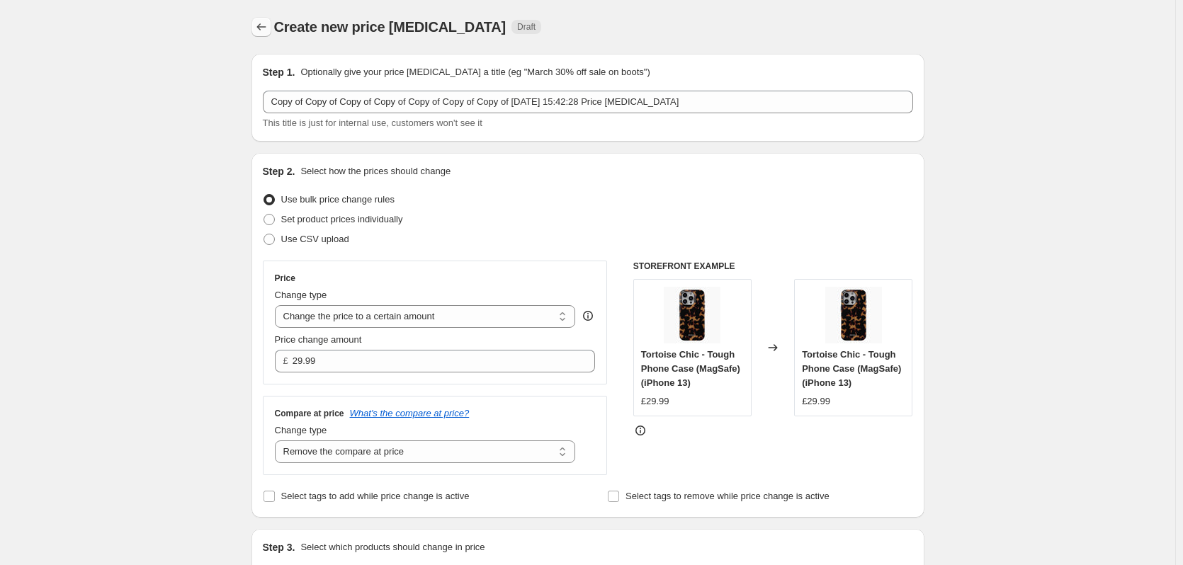
click at [259, 29] on icon "Price change jobs" at bounding box center [261, 27] width 14 height 14
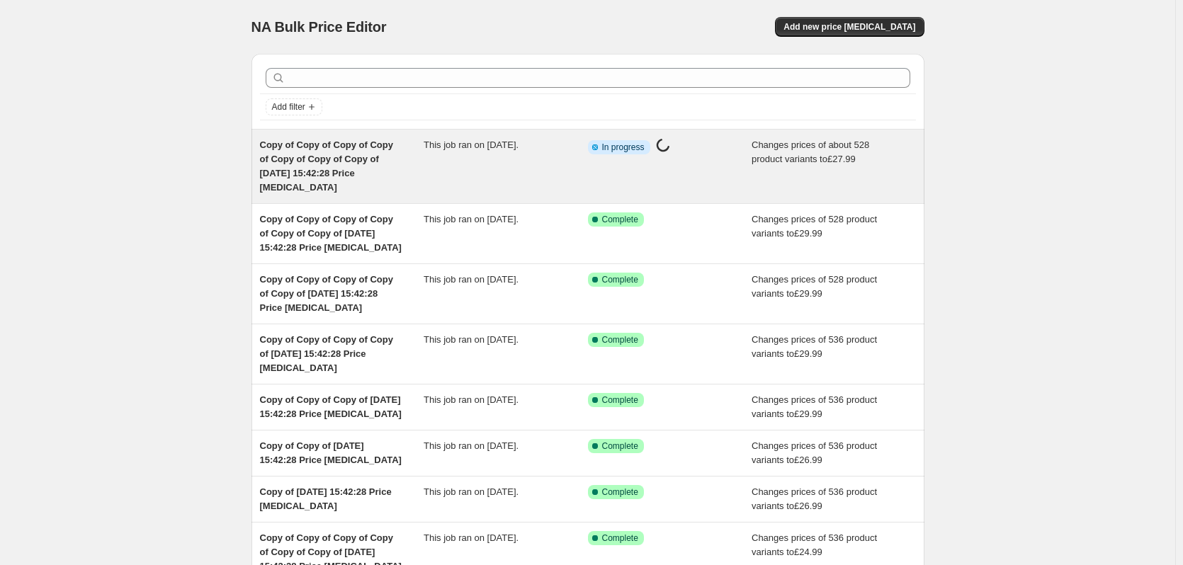
click at [473, 171] on div "This job ran on [DATE]." at bounding box center [506, 166] width 164 height 57
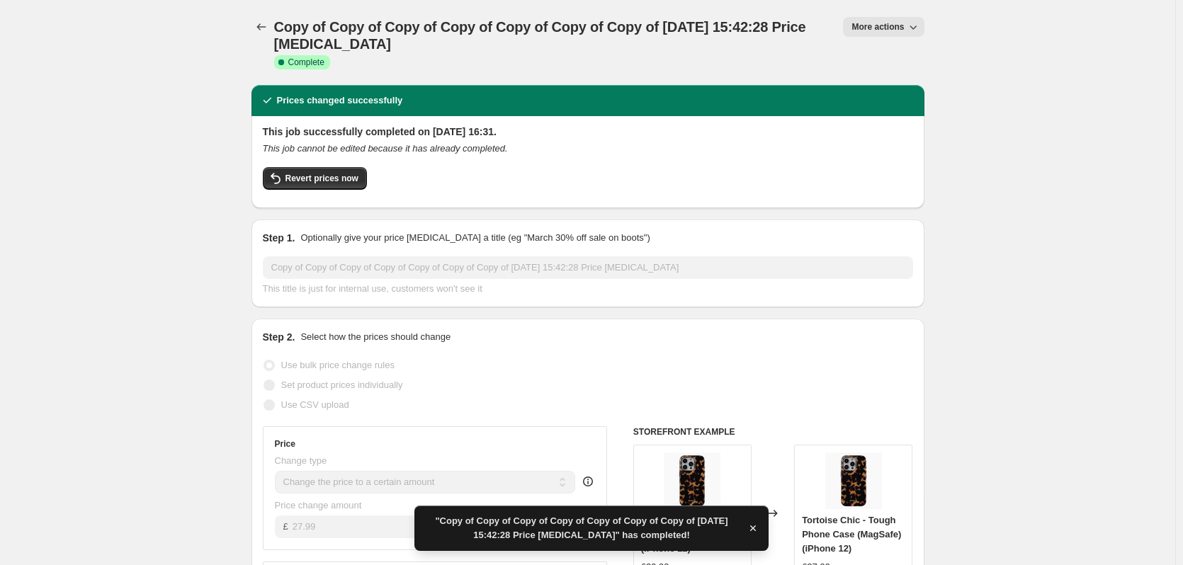
click at [893, 34] on button "More actions" at bounding box center [883, 27] width 81 height 20
click at [895, 81] on span "Copy to new job" at bounding box center [891, 80] width 66 height 11
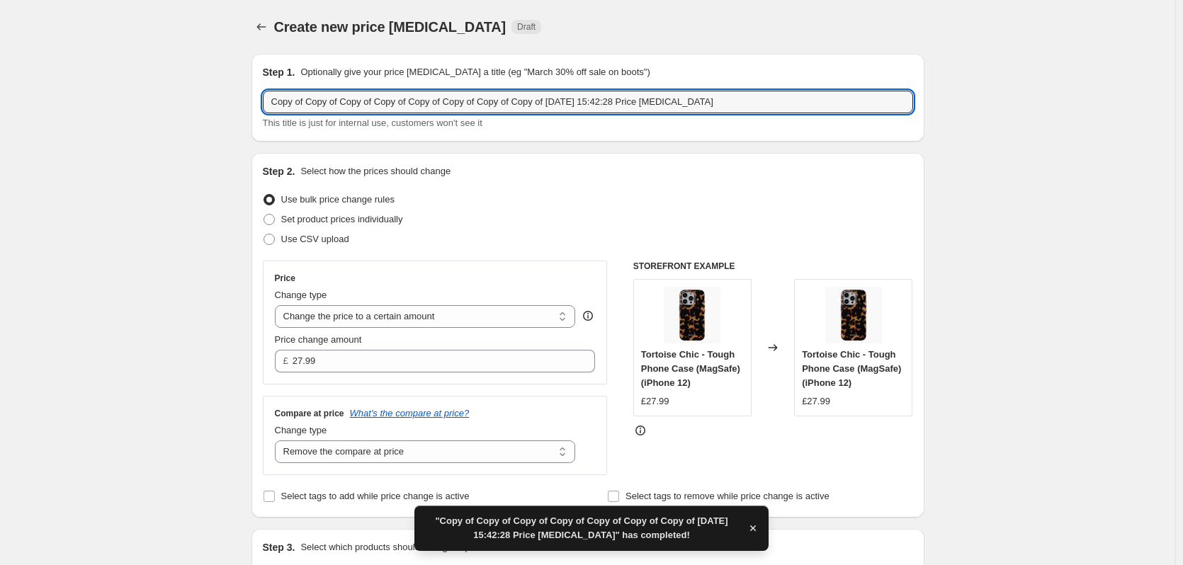
drag, startPoint x: 516, startPoint y: 102, endPoint x: 69, endPoint y: 50, distance: 449.3
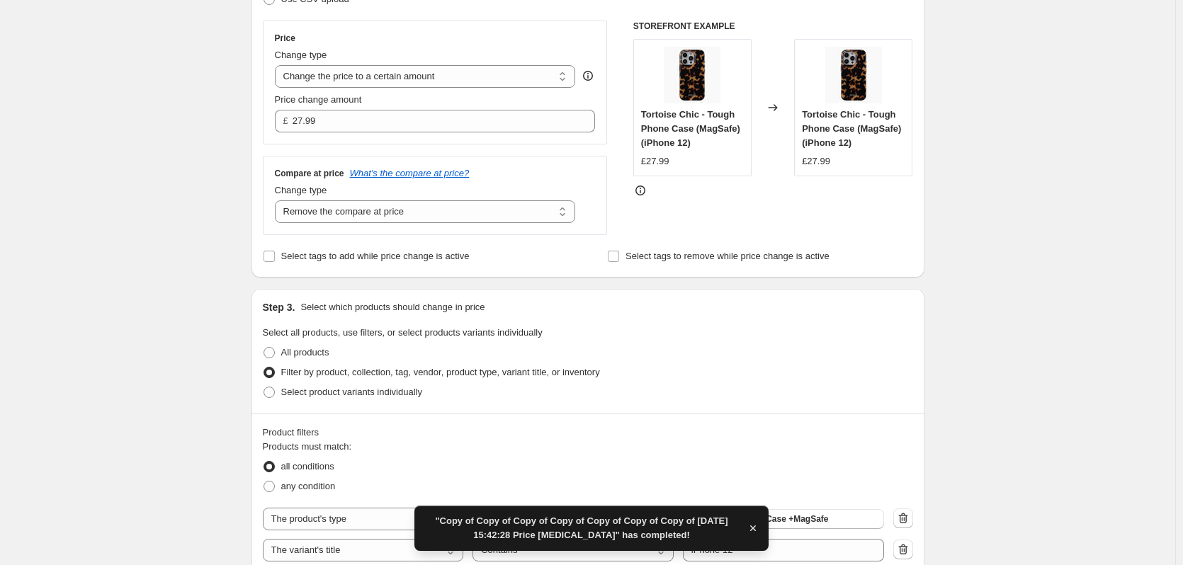
scroll to position [443, 0]
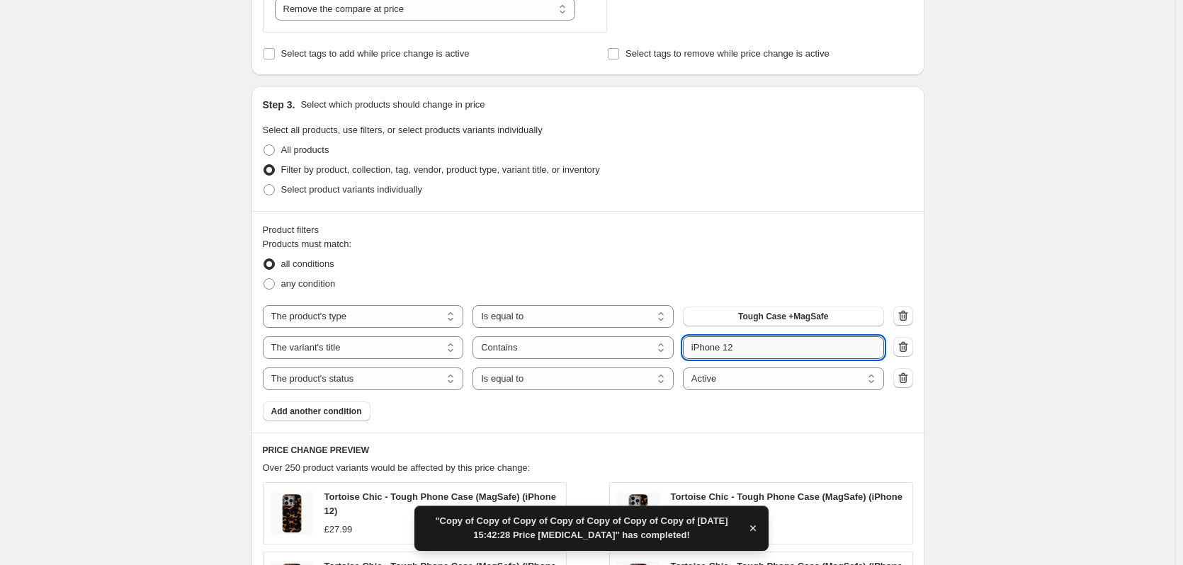
click at [769, 347] on input "iPhone 12" at bounding box center [783, 347] width 201 height 23
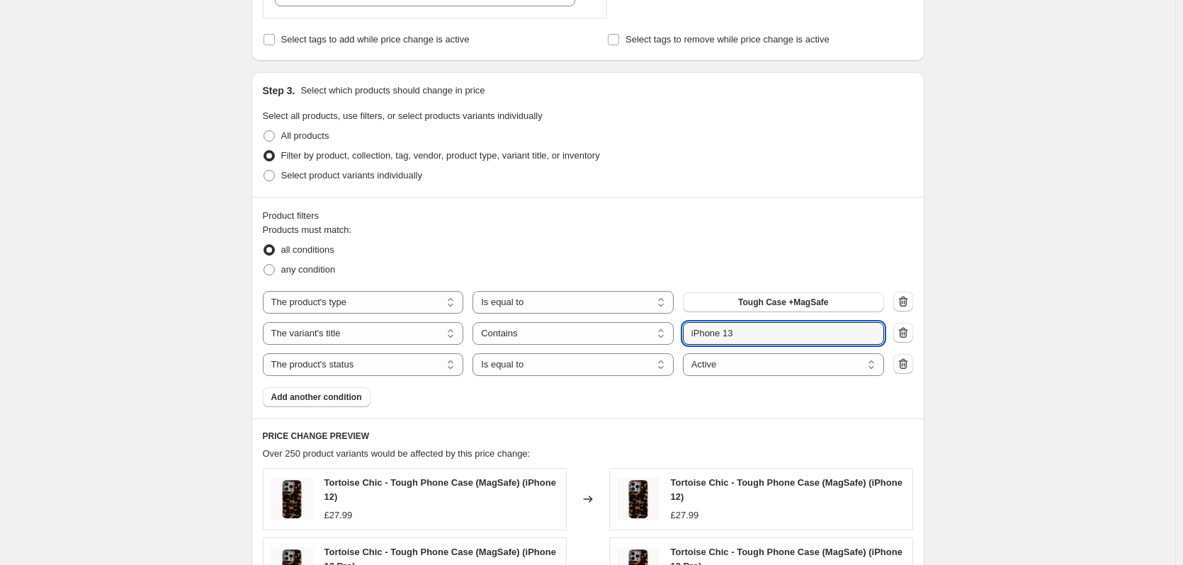
scroll to position [460, 0]
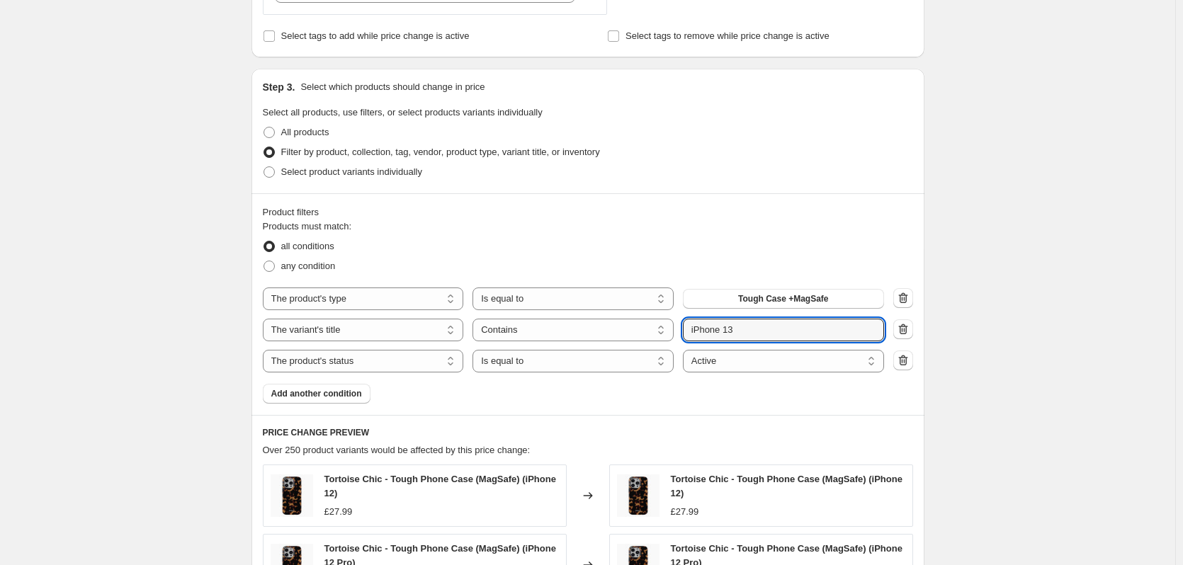
click at [1016, 287] on div "Create new price change job. This page is ready Create new price change job Dra…" at bounding box center [587, 302] width 1175 height 1524
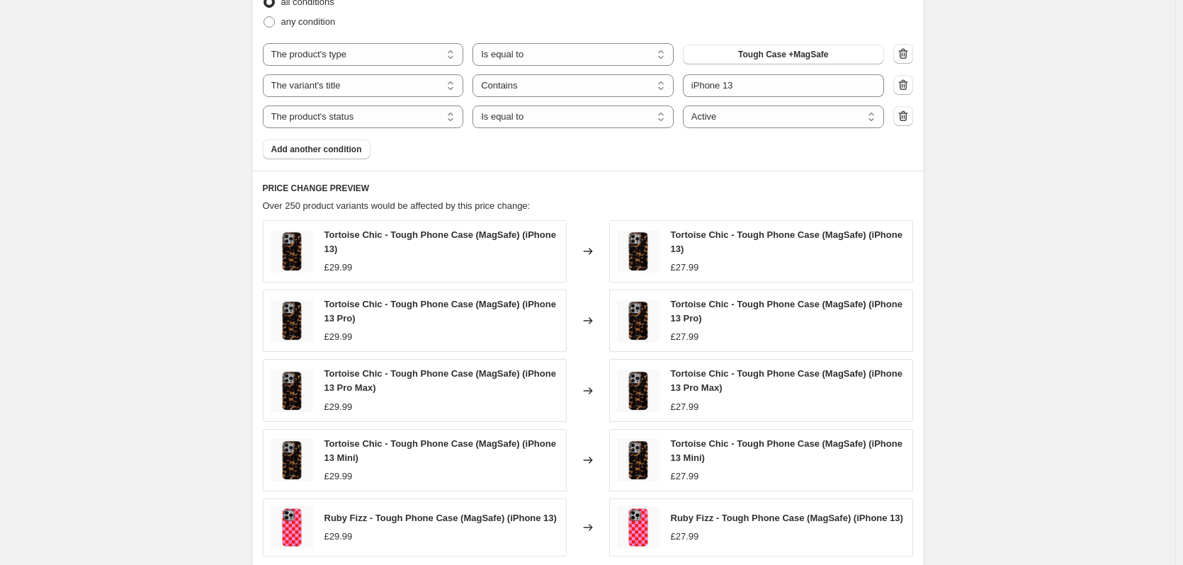
scroll to position [959, 0]
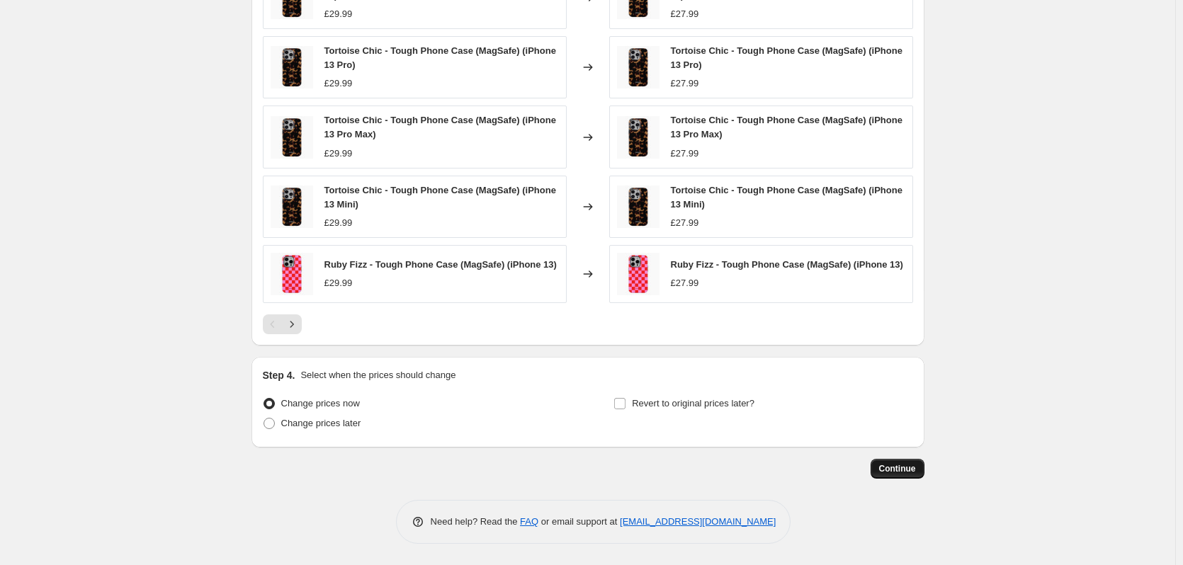
click at [907, 467] on span "Continue" at bounding box center [897, 468] width 37 height 11
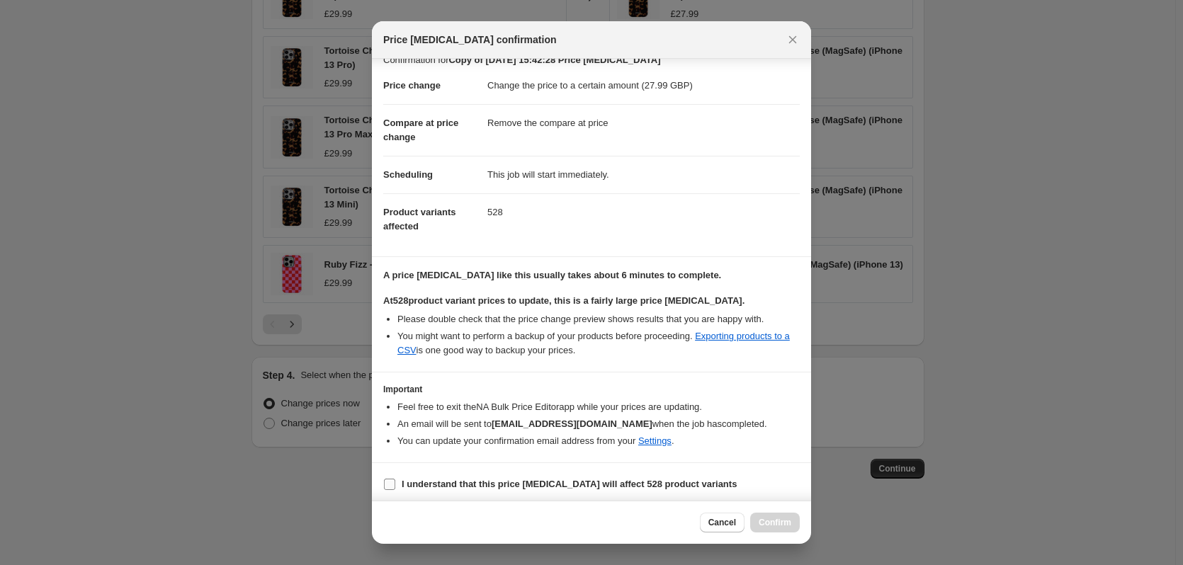
scroll to position [22, 0]
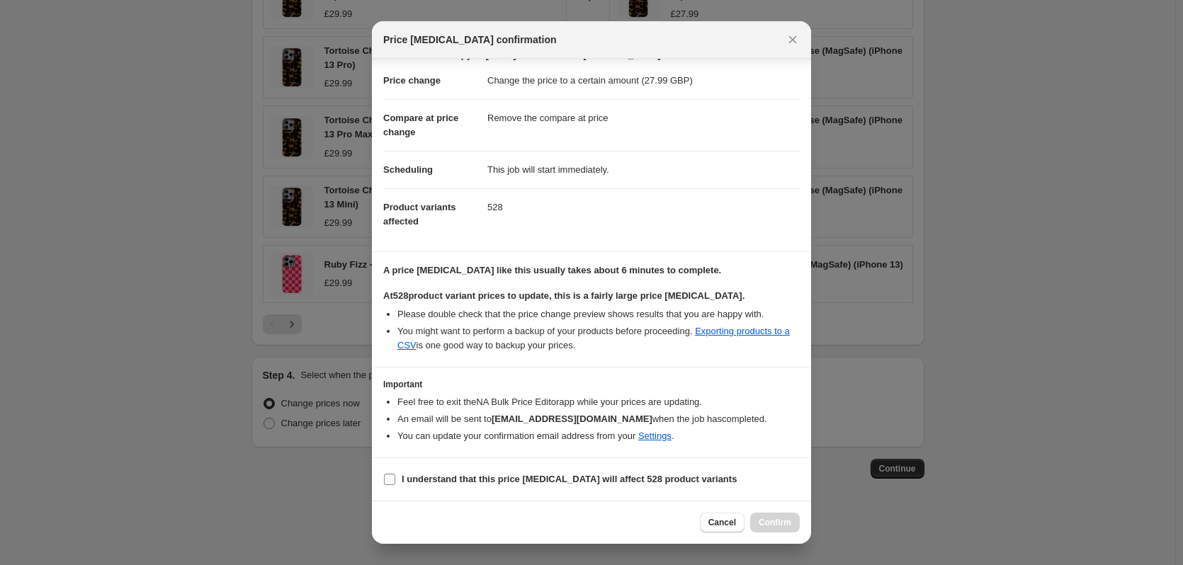
click at [489, 482] on b "I understand that this price change job will affect 528 product variants" at bounding box center [569, 479] width 335 height 11
click at [395, 482] on input "I understand that this price change job will affect 528 product variants" at bounding box center [389, 479] width 11 height 11
click at [790, 530] on button "Confirm" at bounding box center [775, 523] width 50 height 20
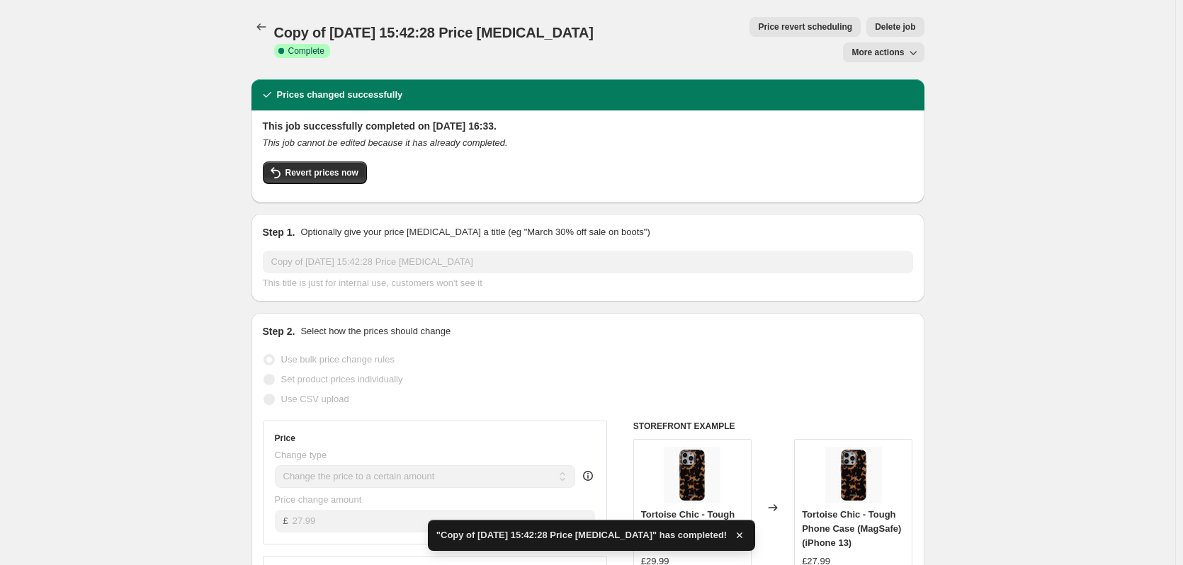
click at [859, 47] on span "More actions" at bounding box center [877, 52] width 52 height 11
click at [884, 64] on button "Copy to new job" at bounding box center [897, 56] width 86 height 23
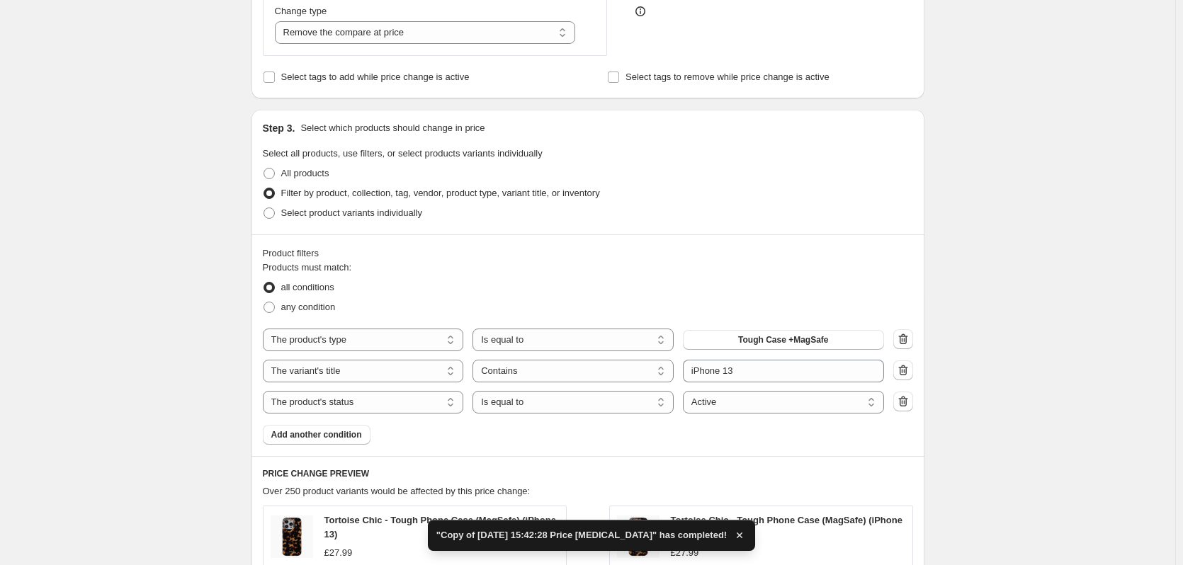
scroll to position [425, 0]
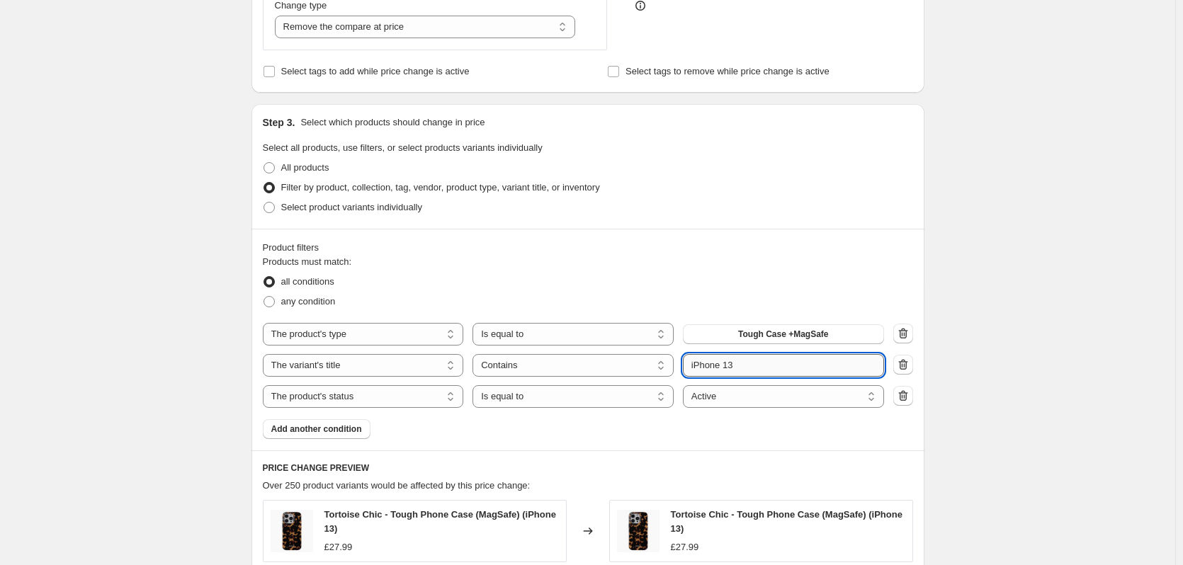
click at [740, 366] on input "iPhone 13" at bounding box center [783, 365] width 201 height 23
click at [1034, 204] on div "Create new price change job. This page is ready Create new price change job Dra…" at bounding box center [587, 337] width 1175 height 1524
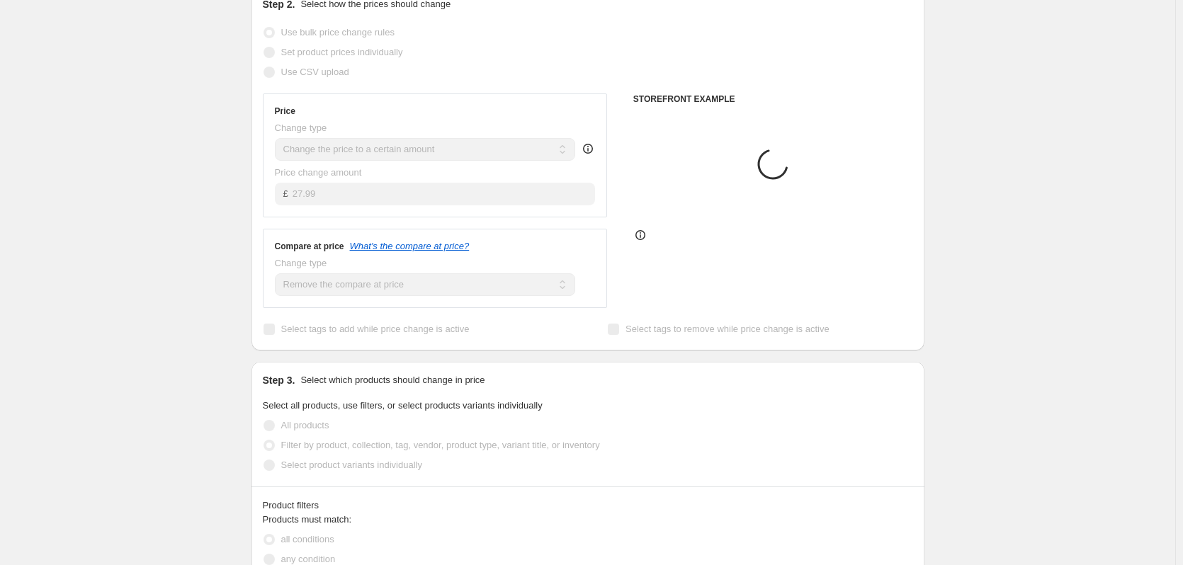
scroll to position [0, 0]
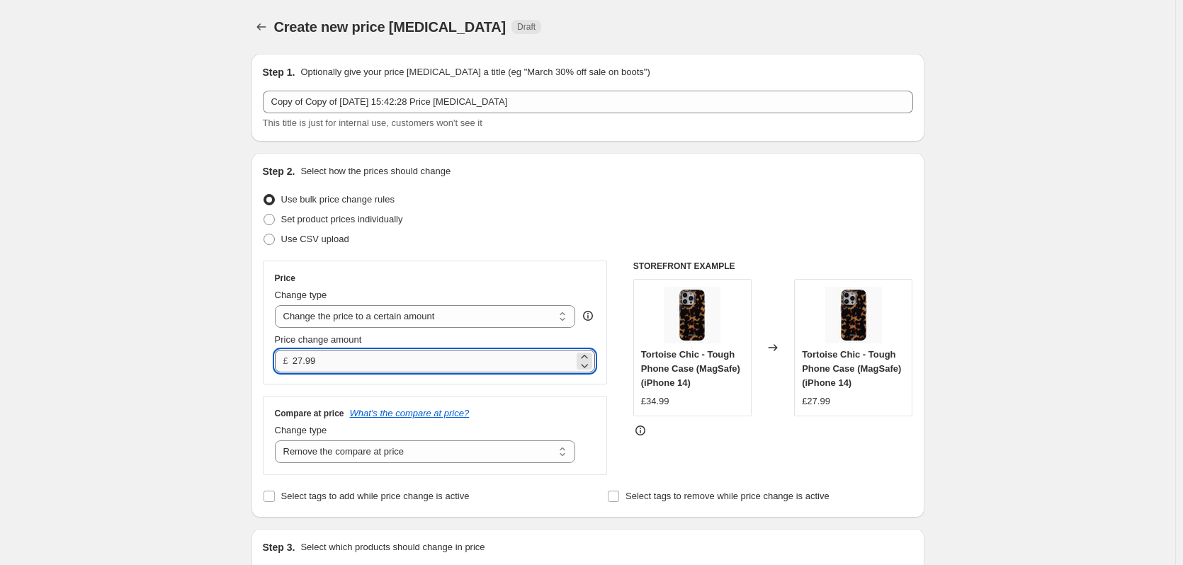
click at [384, 356] on input "27.99" at bounding box center [433, 361] width 281 height 23
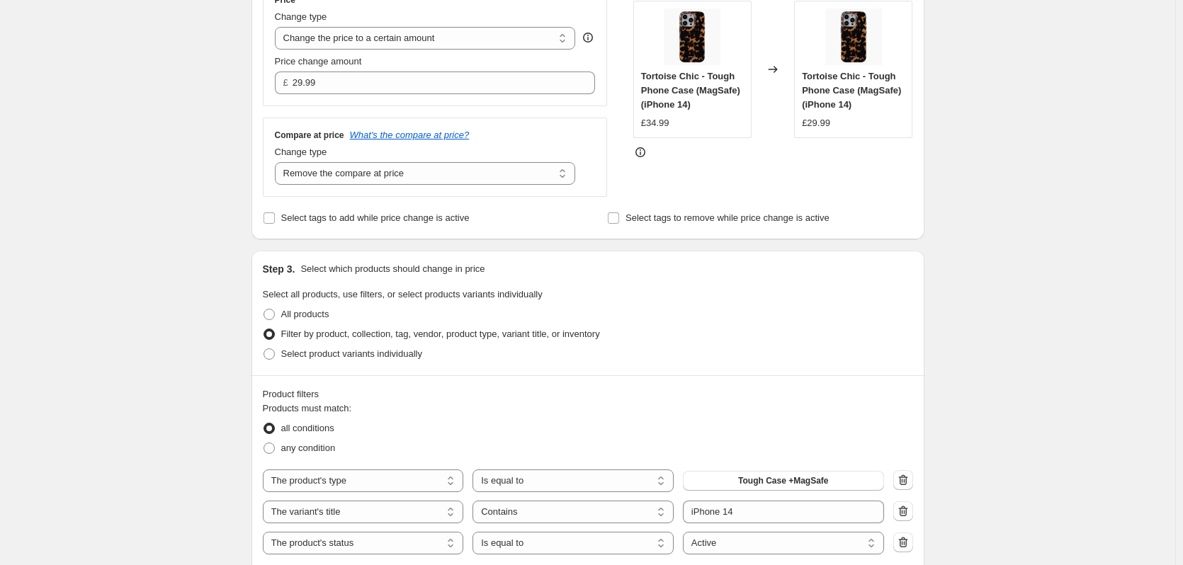
scroll to position [959, 0]
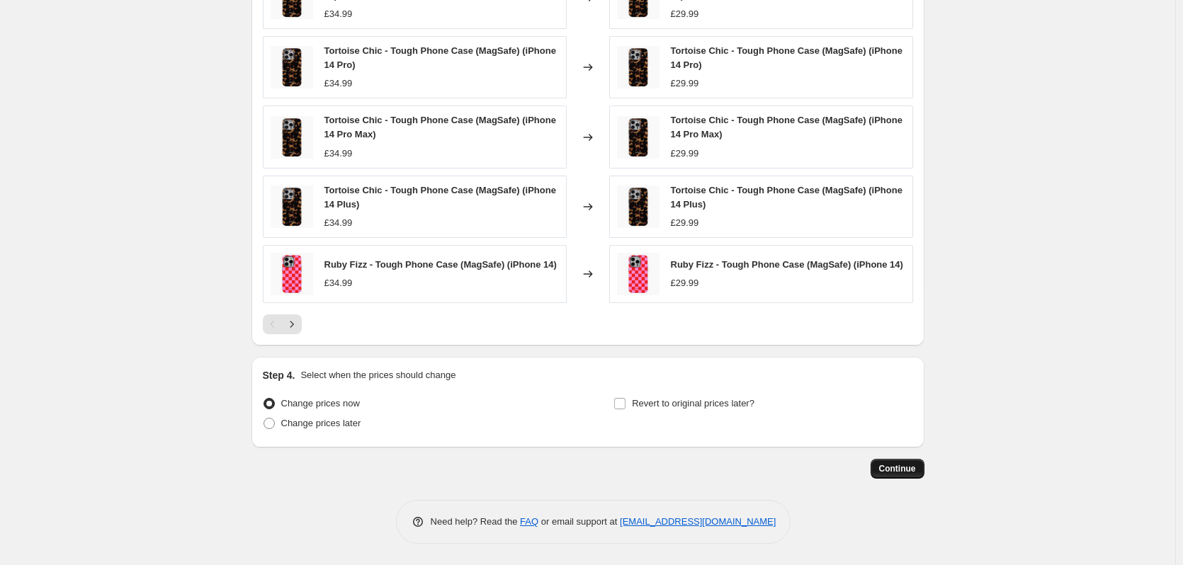
click at [891, 470] on span "Continue" at bounding box center [897, 468] width 37 height 11
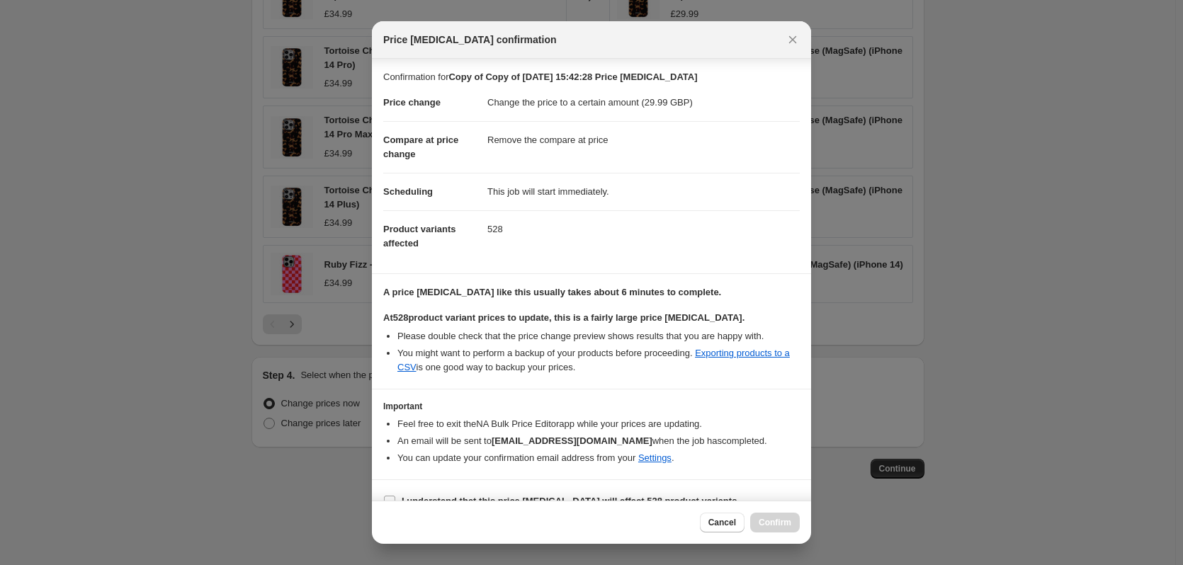
scroll to position [22, 0]
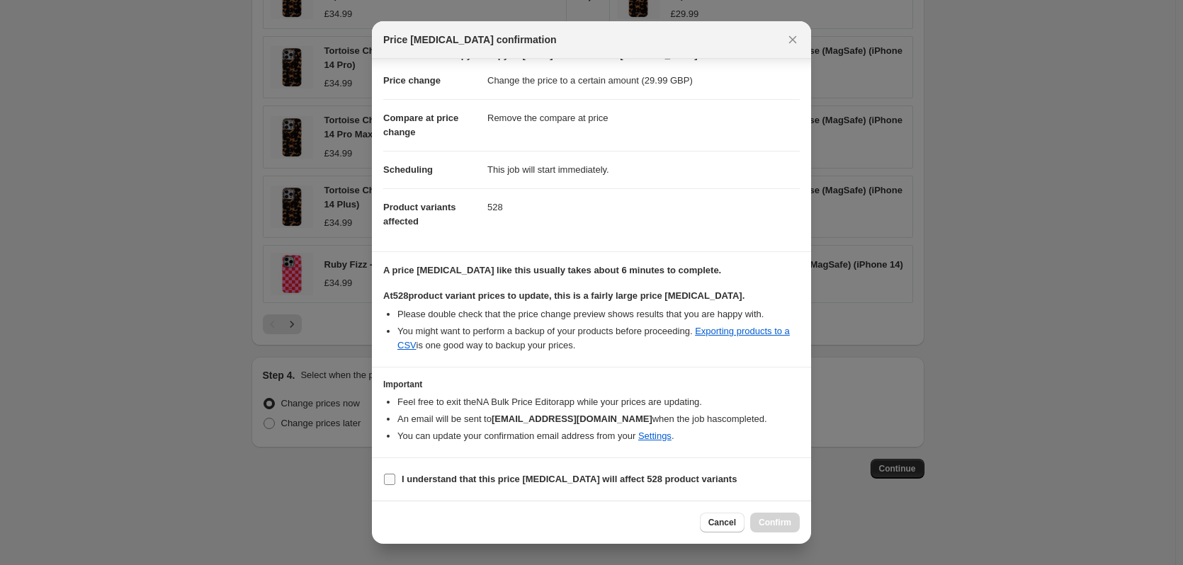
click at [560, 478] on b "I understand that this price change job will affect 528 product variants" at bounding box center [569, 479] width 335 height 11
click at [395, 478] on input "I understand that this price change job will affect 528 product variants" at bounding box center [389, 479] width 11 height 11
click at [785, 527] on span "Confirm" at bounding box center [775, 522] width 33 height 11
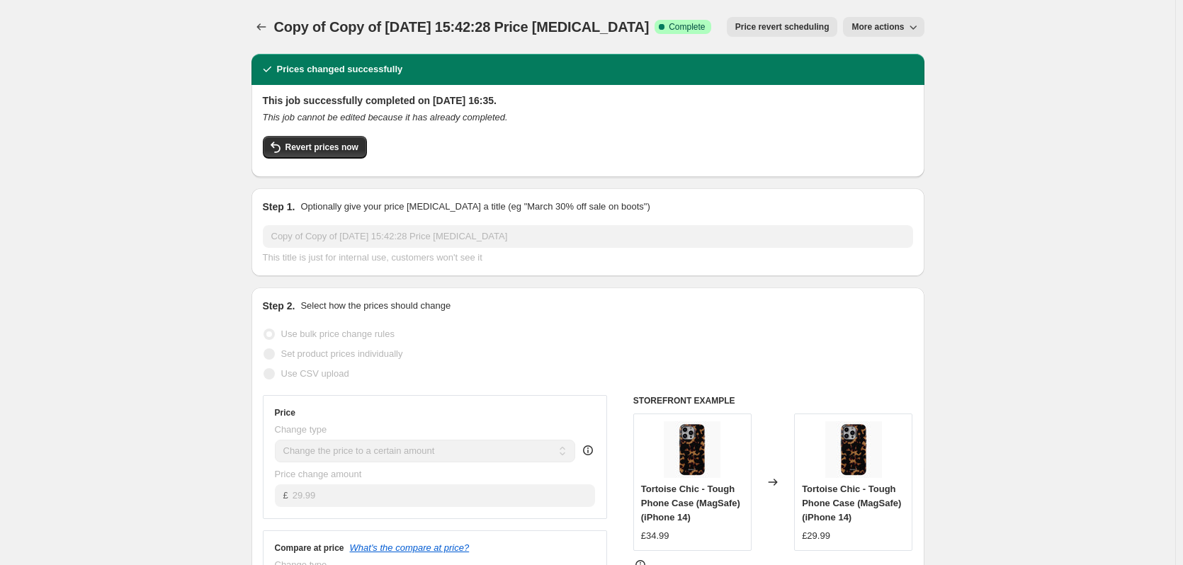
click at [864, 29] on span "More actions" at bounding box center [877, 26] width 52 height 11
click at [886, 60] on span "Copy to new job" at bounding box center [891, 56] width 66 height 11
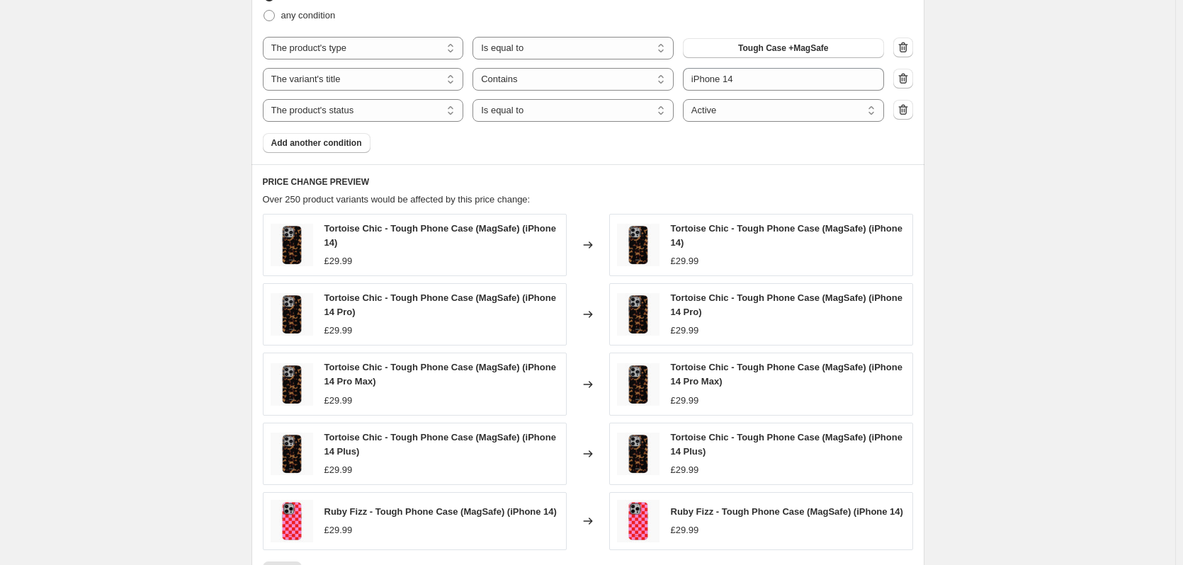
scroll to position [499, 0]
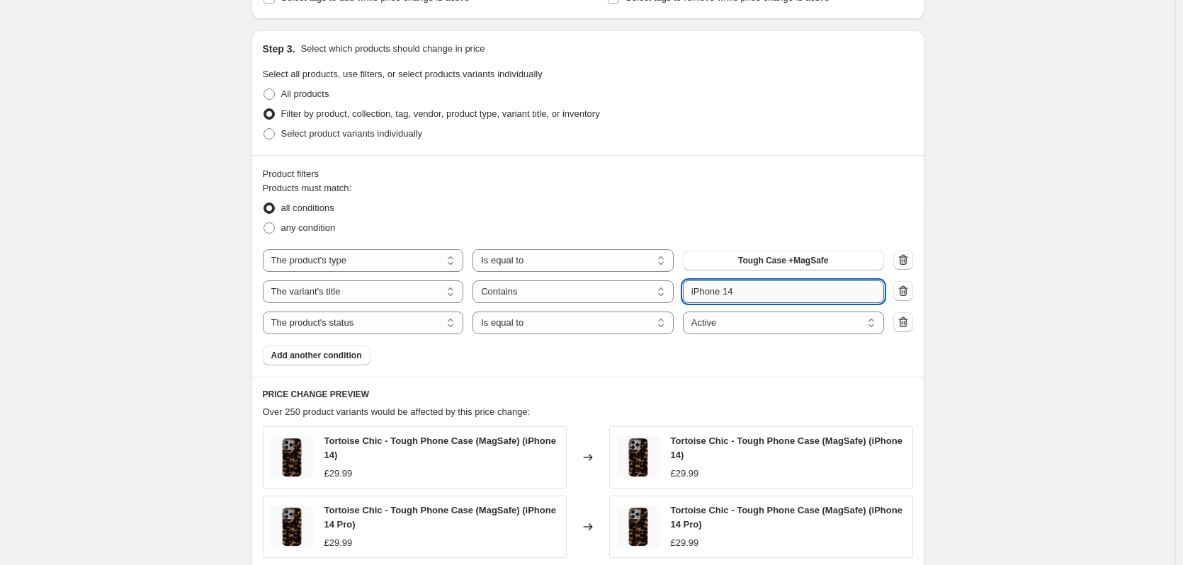
click at [717, 294] on input "iPhone 14" at bounding box center [783, 292] width 201 height 23
click at [732, 288] on input "iPhone 14" at bounding box center [783, 292] width 201 height 23
click at [1004, 242] on div "Create new price change job. This page is ready Create new price change job Dra…" at bounding box center [587, 263] width 1175 height 1524
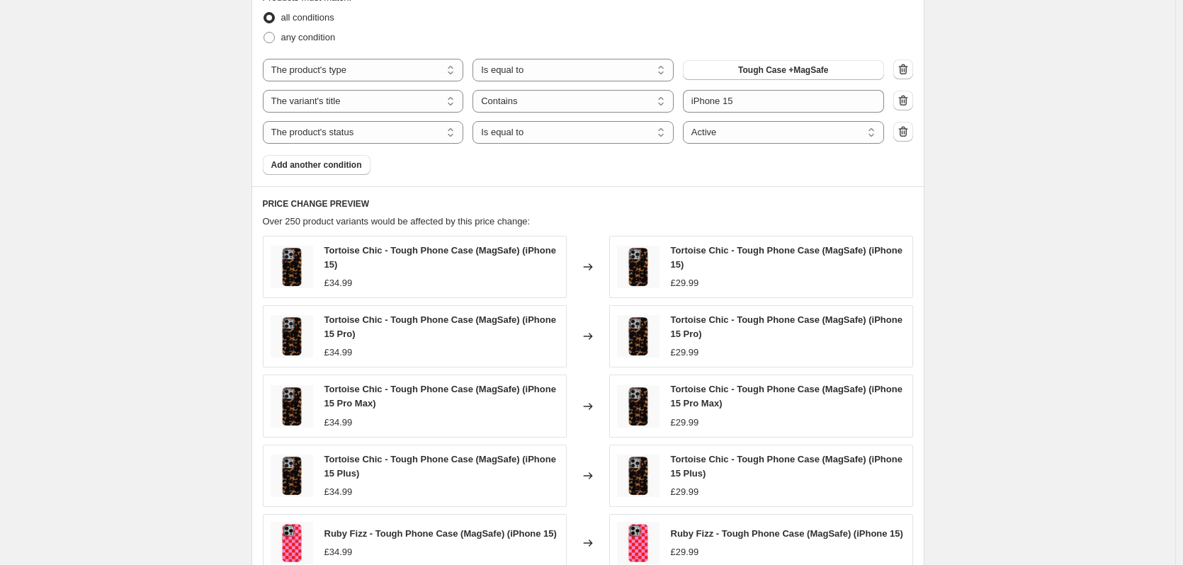
scroll to position [959, 0]
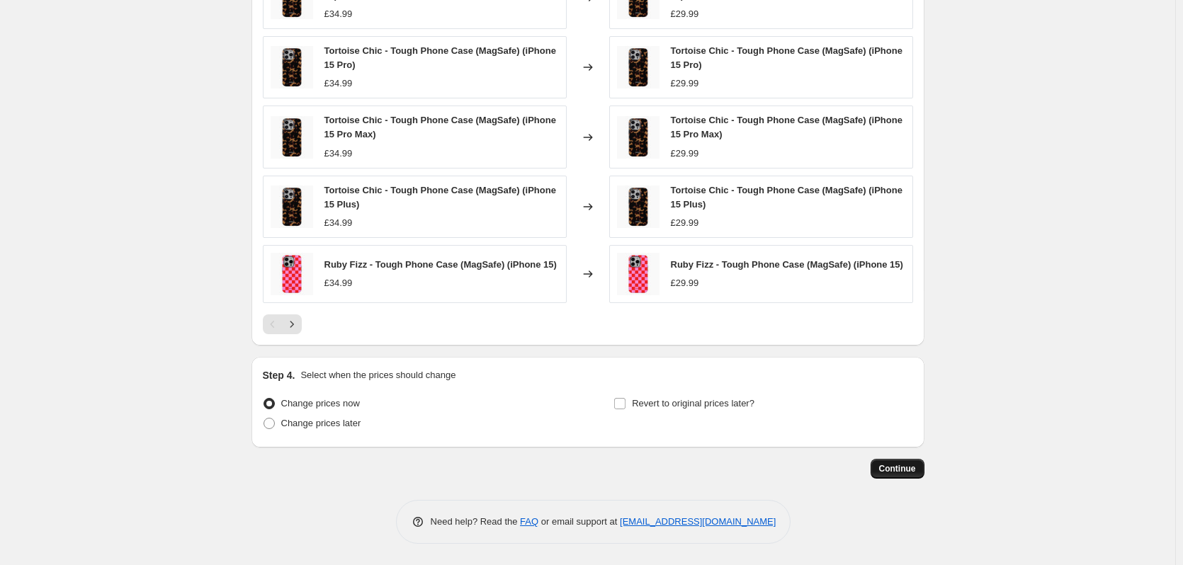
click at [897, 470] on span "Continue" at bounding box center [897, 468] width 37 height 11
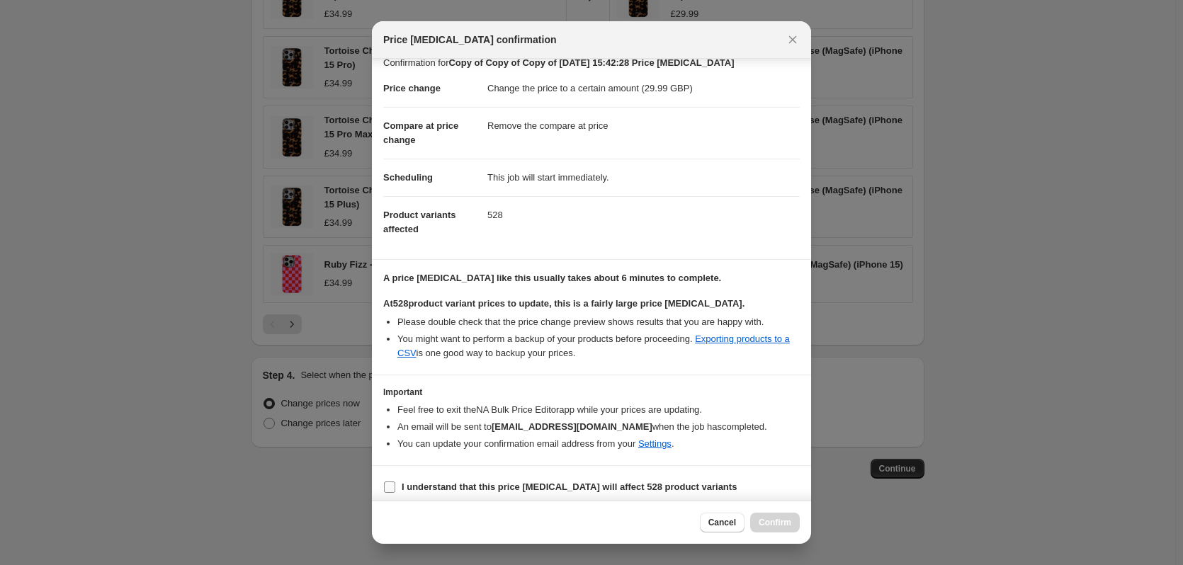
scroll to position [18, 0]
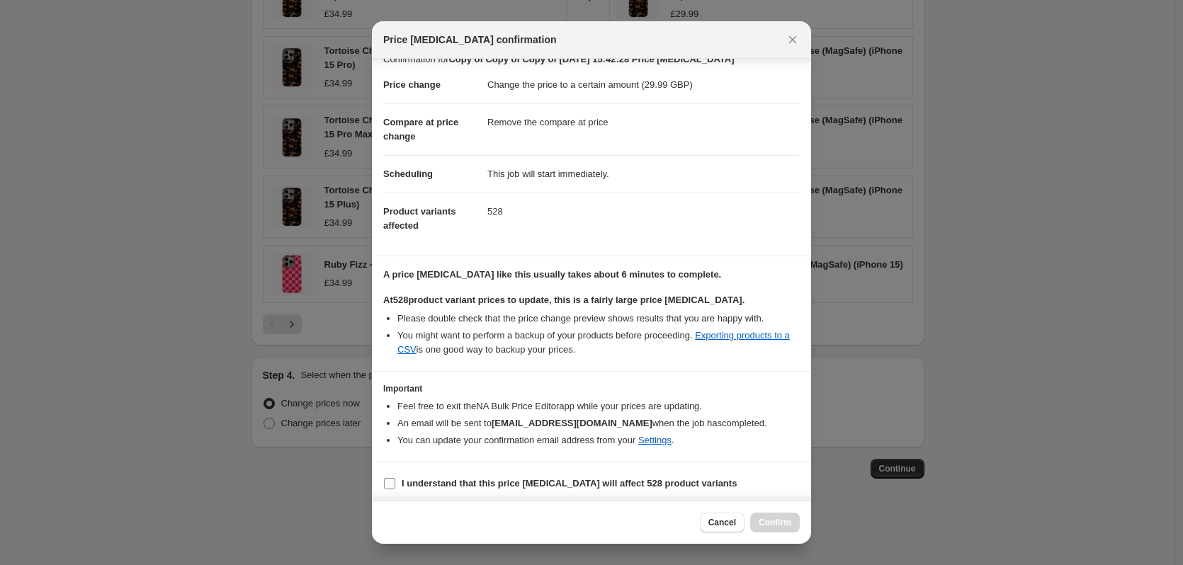
click at [515, 479] on b "I understand that this price change job will affect 528 product variants" at bounding box center [569, 483] width 335 height 11
click at [395, 479] on input "I understand that this price change job will affect 528 product variants" at bounding box center [389, 483] width 11 height 11
click at [753, 519] on button "Confirm" at bounding box center [775, 523] width 50 height 20
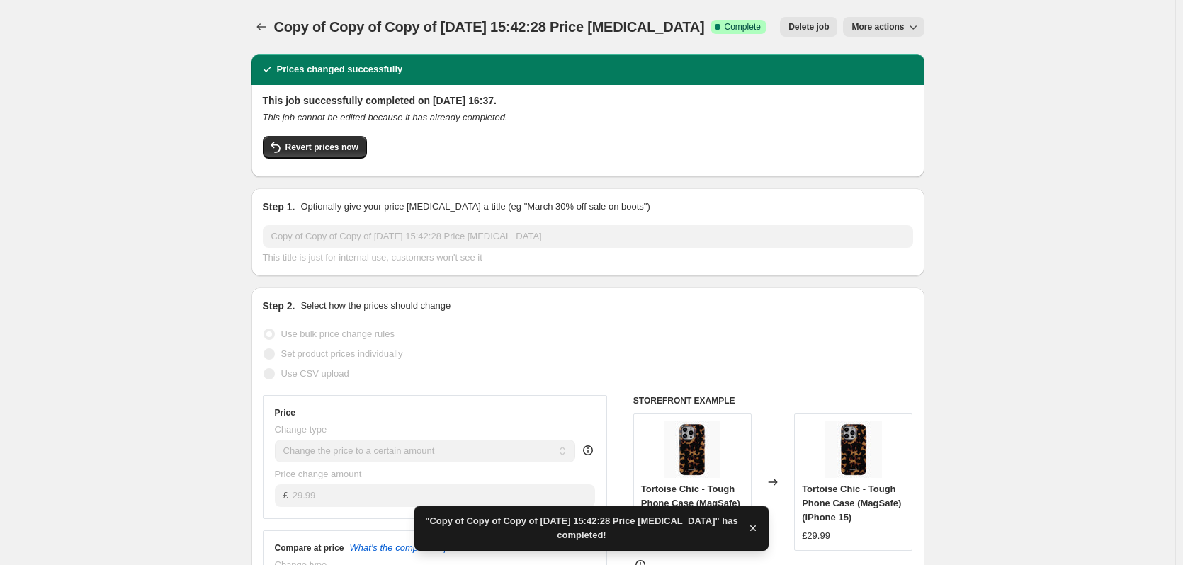
click at [894, 32] on span "More actions" at bounding box center [877, 26] width 52 height 11
click at [911, 78] on span "Copy to new job" at bounding box center [891, 80] width 66 height 11
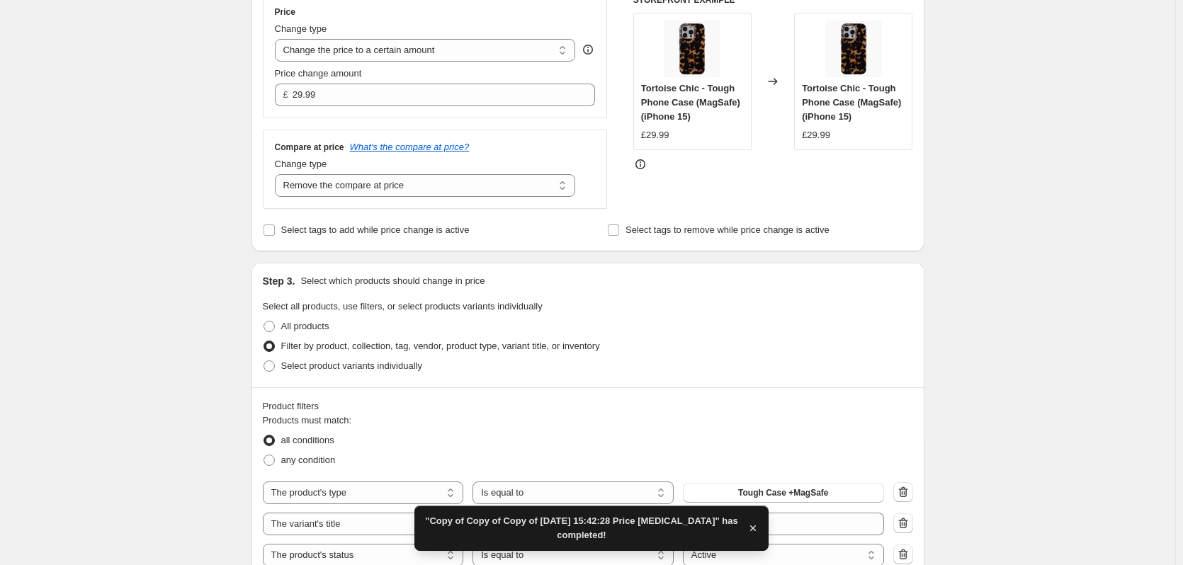
scroll to position [266, 0]
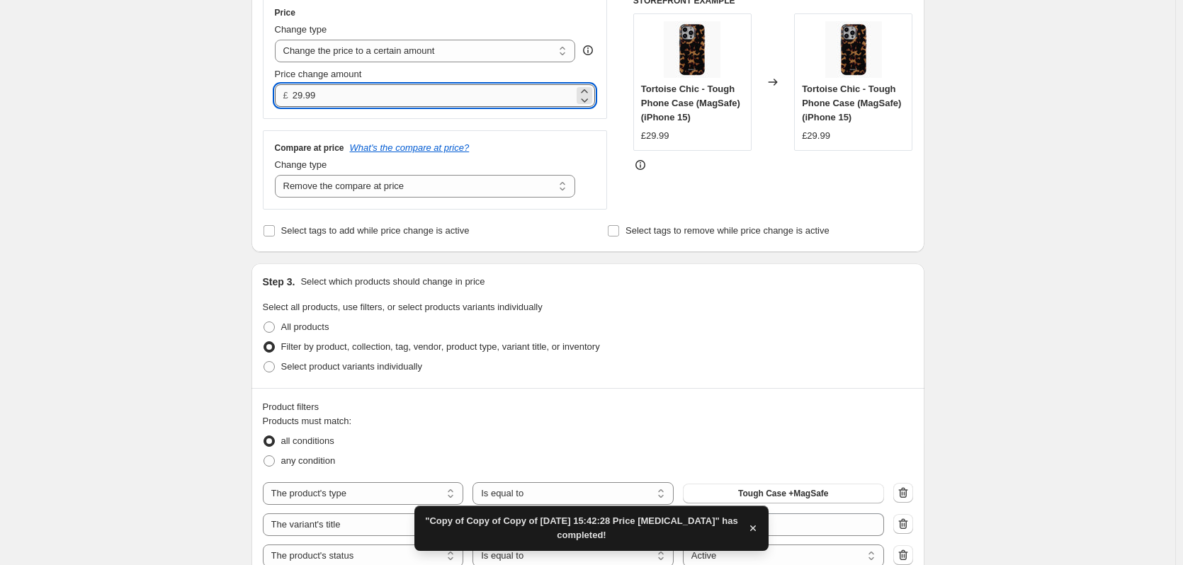
click at [446, 86] on input "29.99" at bounding box center [433, 95] width 281 height 23
click at [447, 90] on input "29.99" at bounding box center [433, 95] width 281 height 23
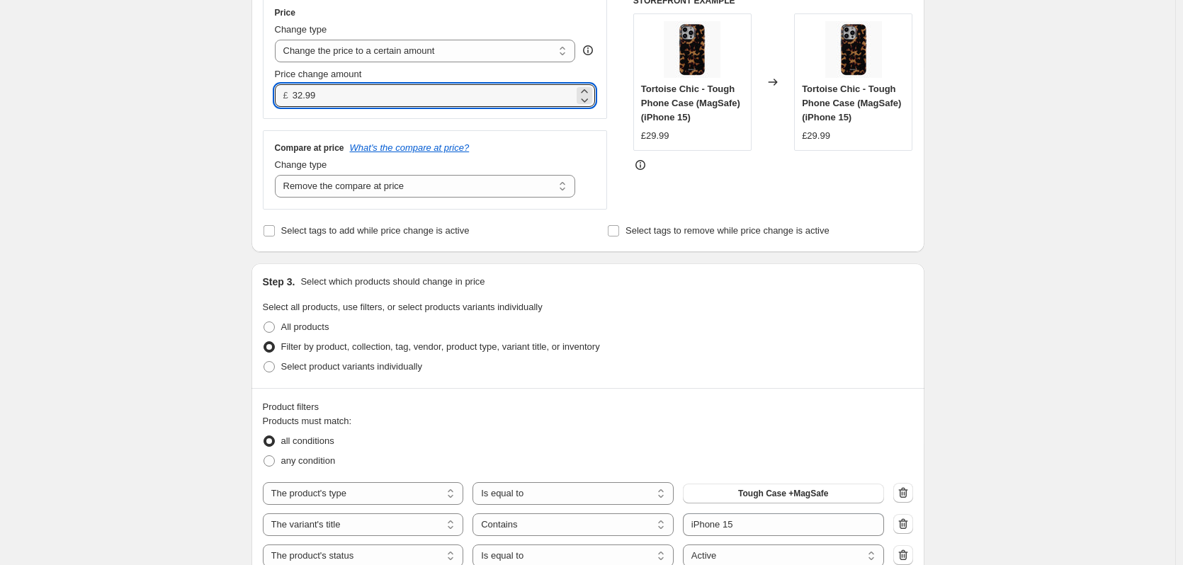
click at [905, 175] on div "STOREFRONT EXAMPLE Tortoise Chic - Tough Phone Case (MagSafe) (iPhone 15) £29.9…" at bounding box center [773, 102] width 280 height 215
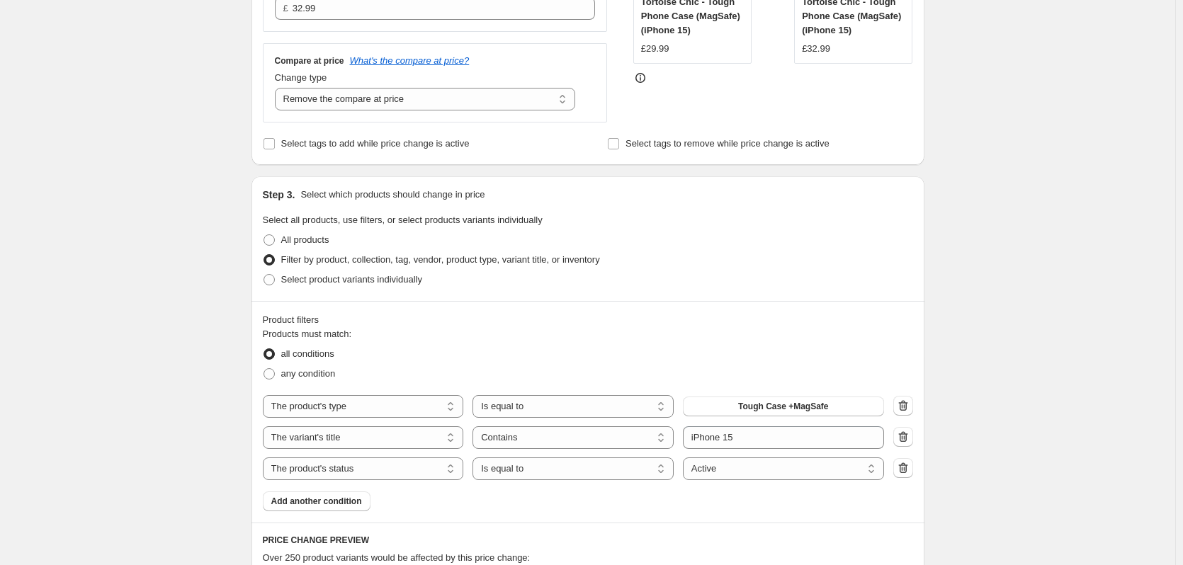
scroll to position [655, 0]
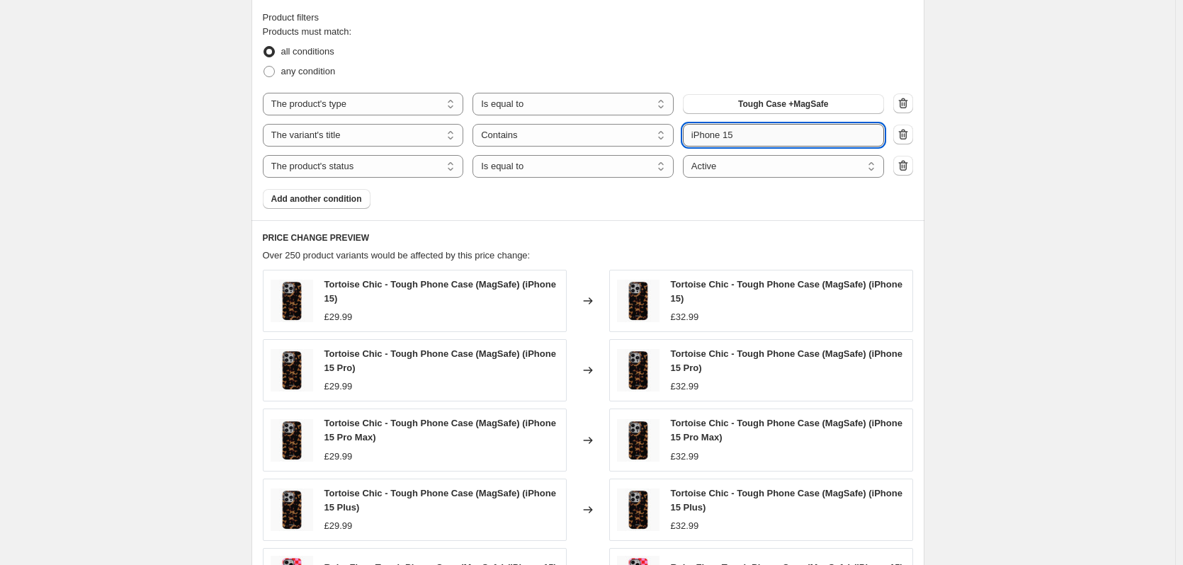
click at [792, 145] on input "iPhone 15" at bounding box center [783, 135] width 201 height 23
click at [1036, 145] on div "Create new price change job. This page is ready Create new price change job Dra…" at bounding box center [587, 107] width 1175 height 1524
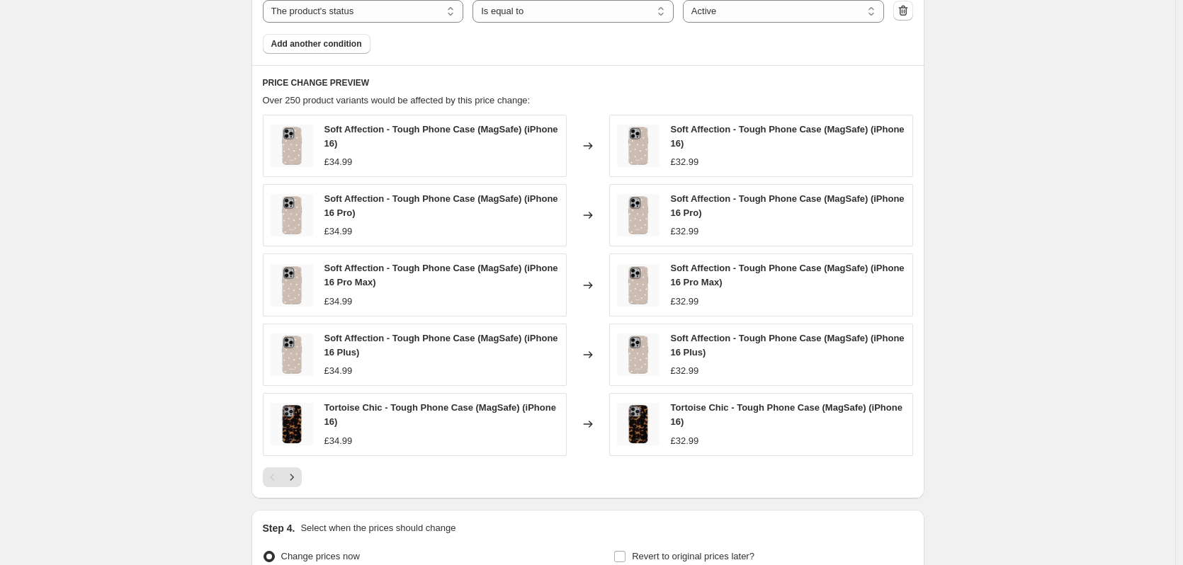
scroll to position [964, 0]
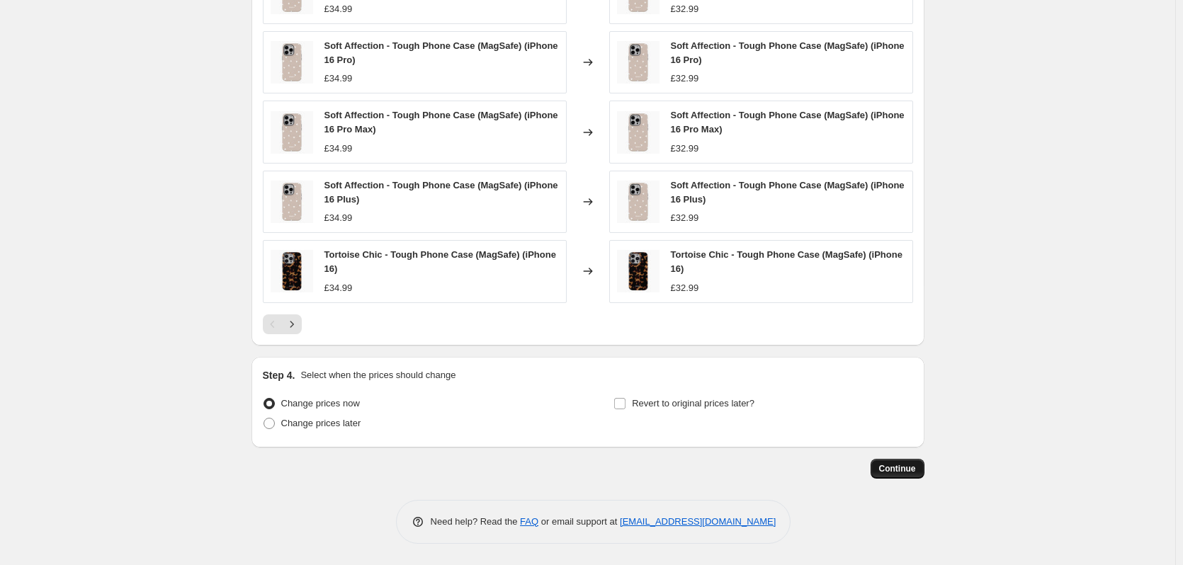
click at [896, 464] on span "Continue" at bounding box center [897, 468] width 37 height 11
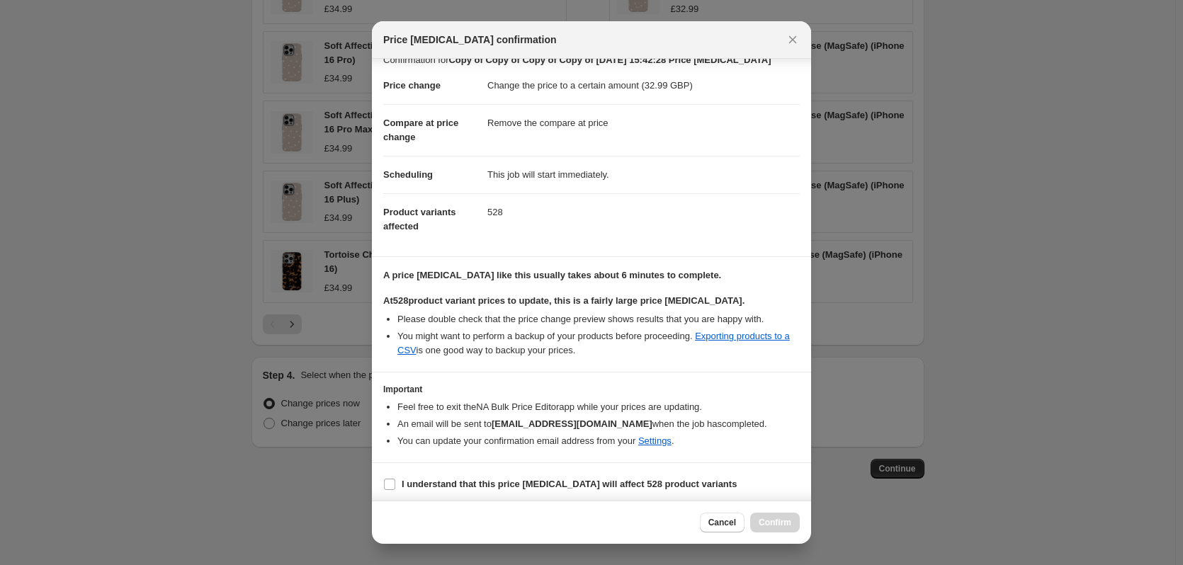
scroll to position [22, 0]
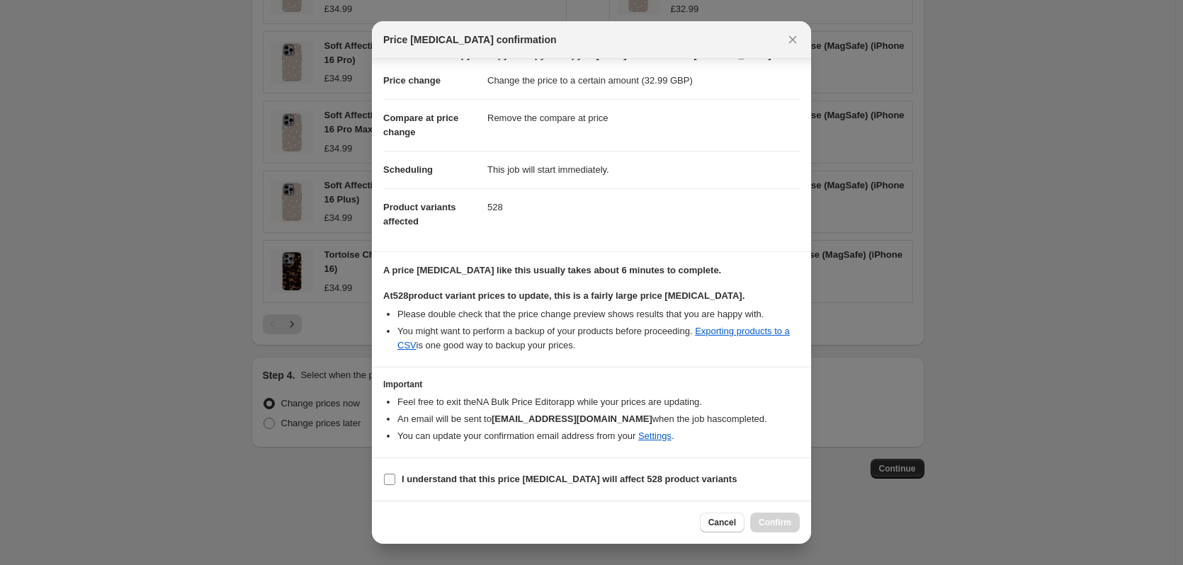
click at [508, 472] on span "I understand that this price change job will affect 528 product variants" at bounding box center [569, 479] width 335 height 14
click at [395, 474] on input "I understand that this price change job will affect 528 product variants" at bounding box center [389, 479] width 11 height 11
click at [776, 527] on span "Confirm" at bounding box center [775, 522] width 33 height 11
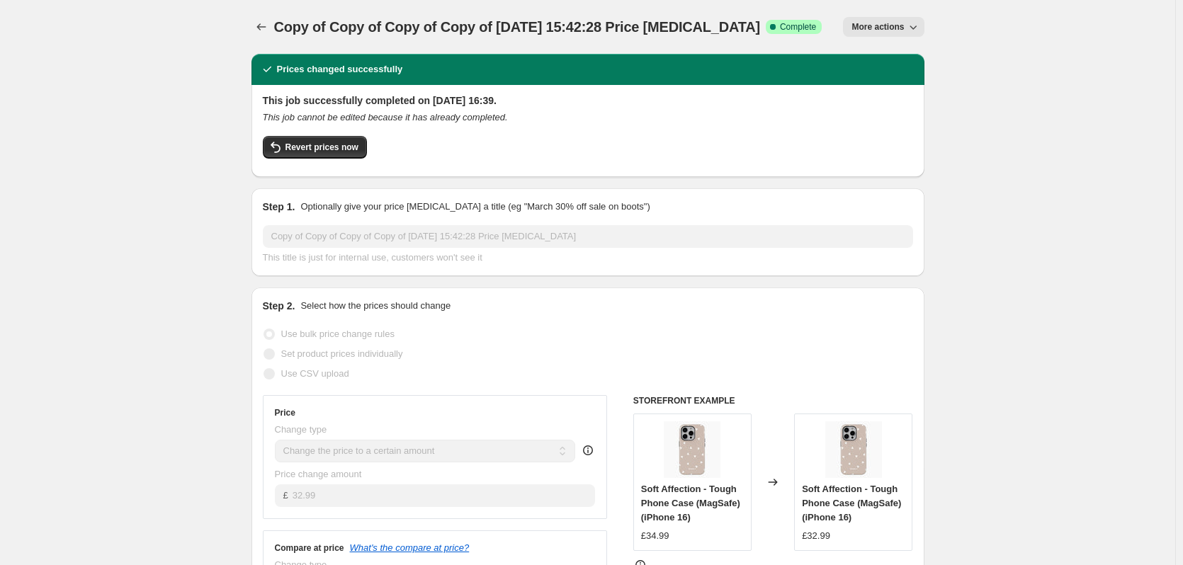
click at [900, 29] on span "More actions" at bounding box center [877, 26] width 52 height 11
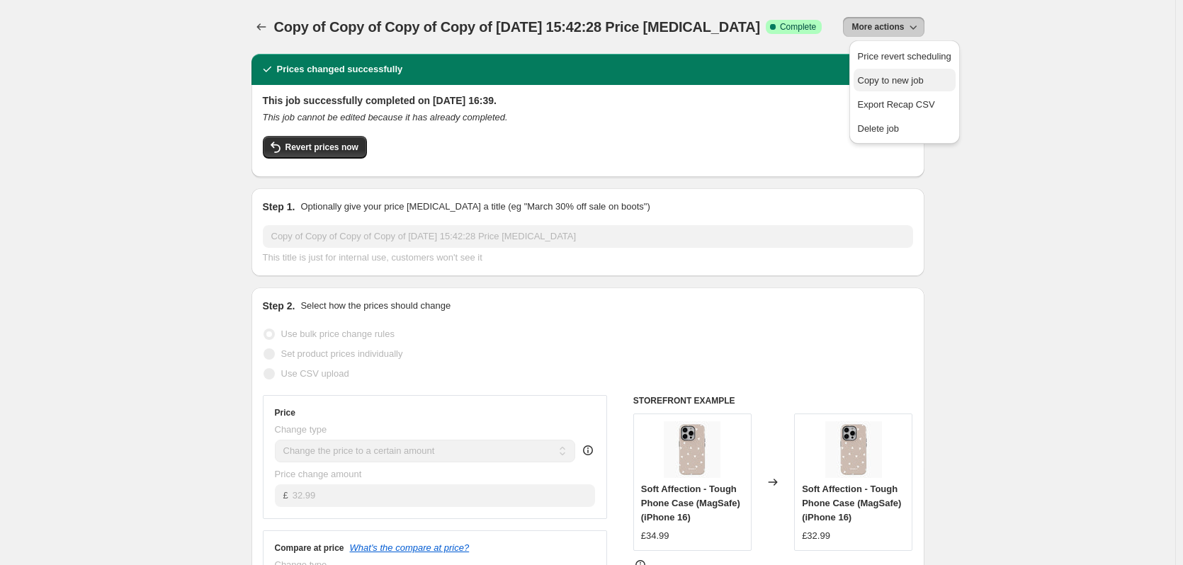
click at [893, 77] on span "Copy to new job" at bounding box center [891, 80] width 66 height 11
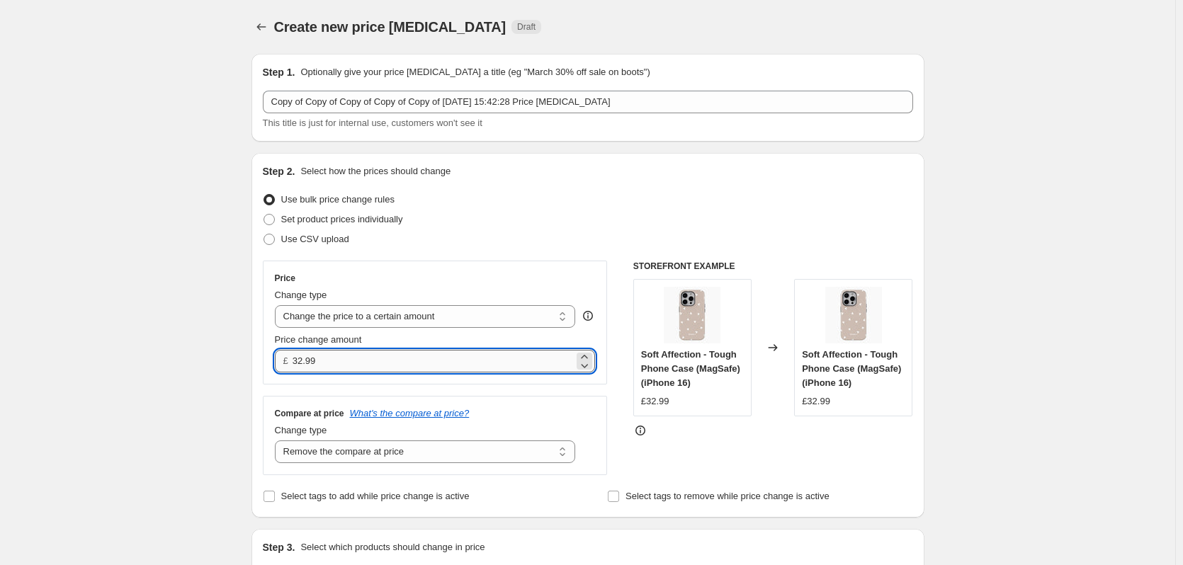
click at [343, 358] on input "32.99" at bounding box center [433, 361] width 281 height 23
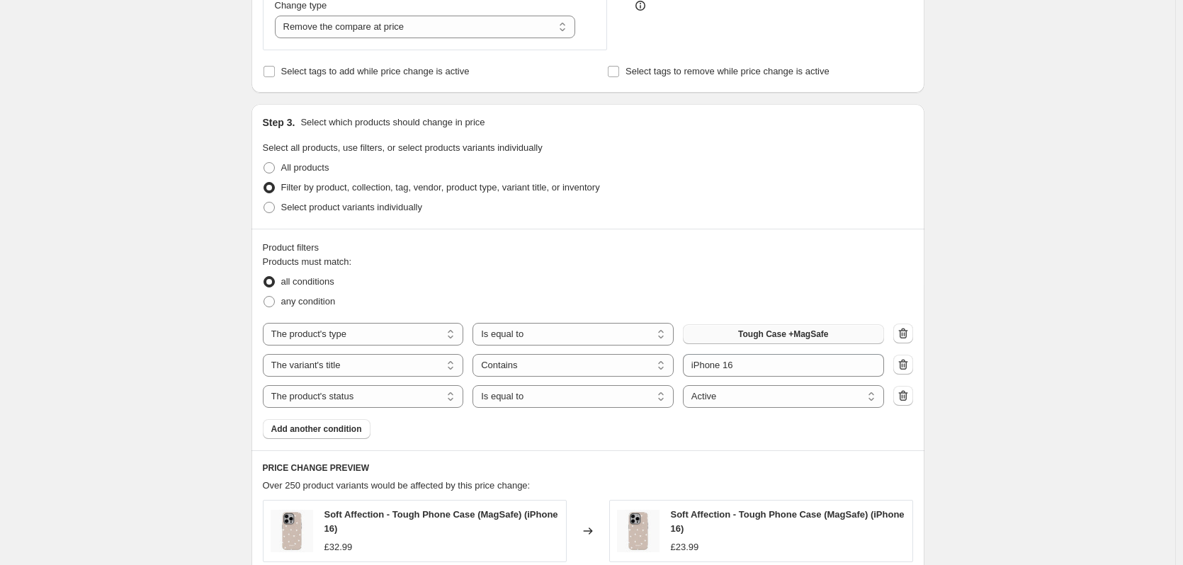
click at [759, 343] on button "Tough Case +MagSafe" at bounding box center [783, 334] width 201 height 20
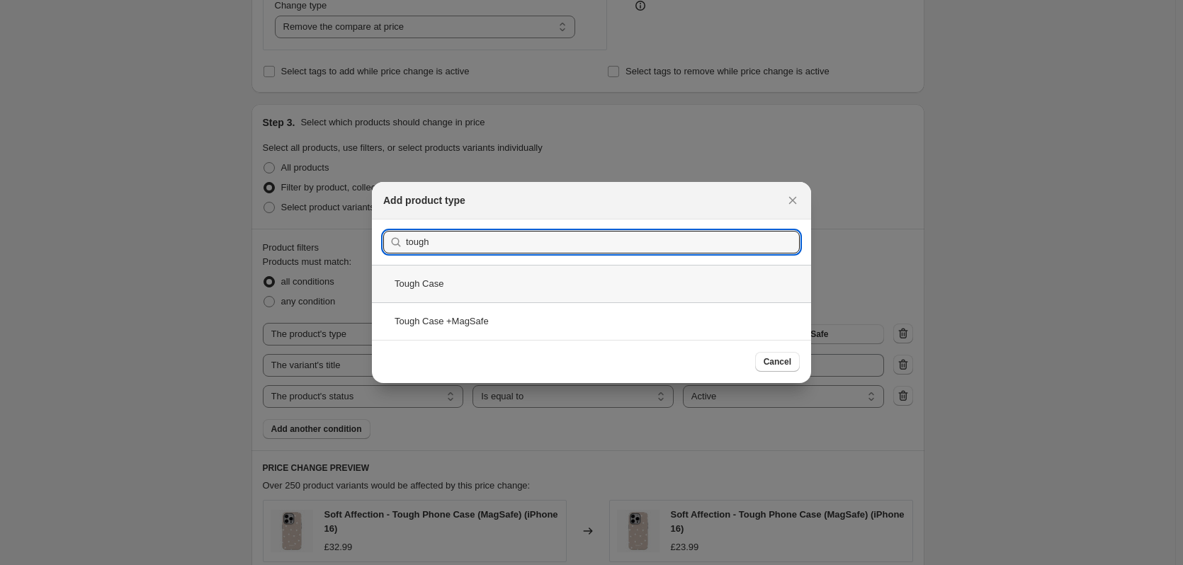
click at [553, 298] on div "Tough Case" at bounding box center [591, 284] width 439 height 38
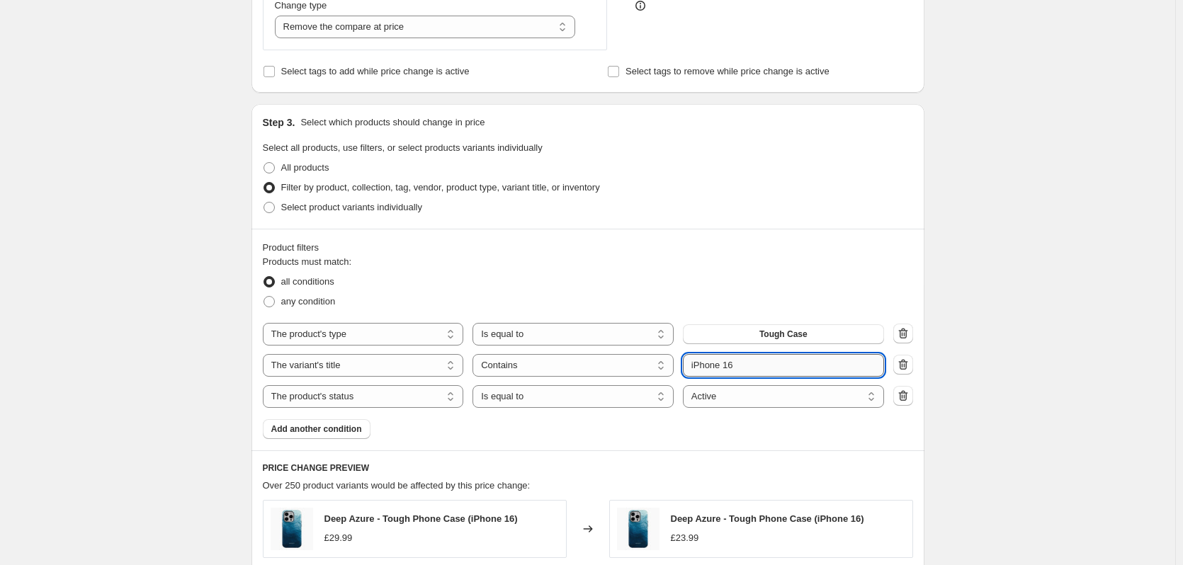
click at [743, 361] on input "iPhone 16" at bounding box center [783, 365] width 201 height 23
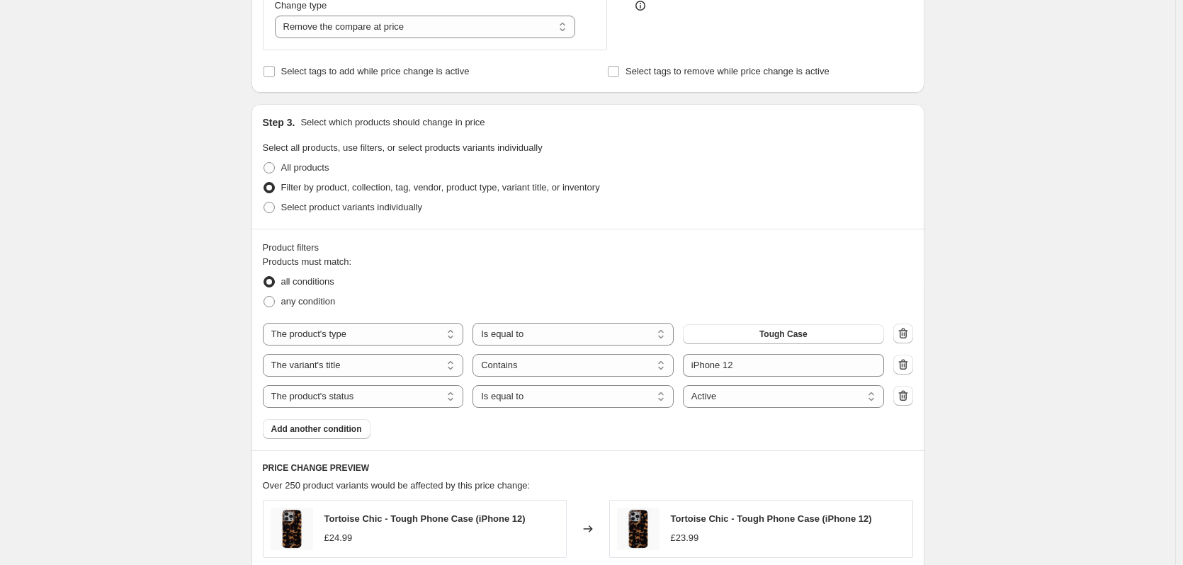
click at [1052, 391] on div "Create new price change job. This page is ready Create new price change job Dra…" at bounding box center [587, 330] width 1175 height 1510
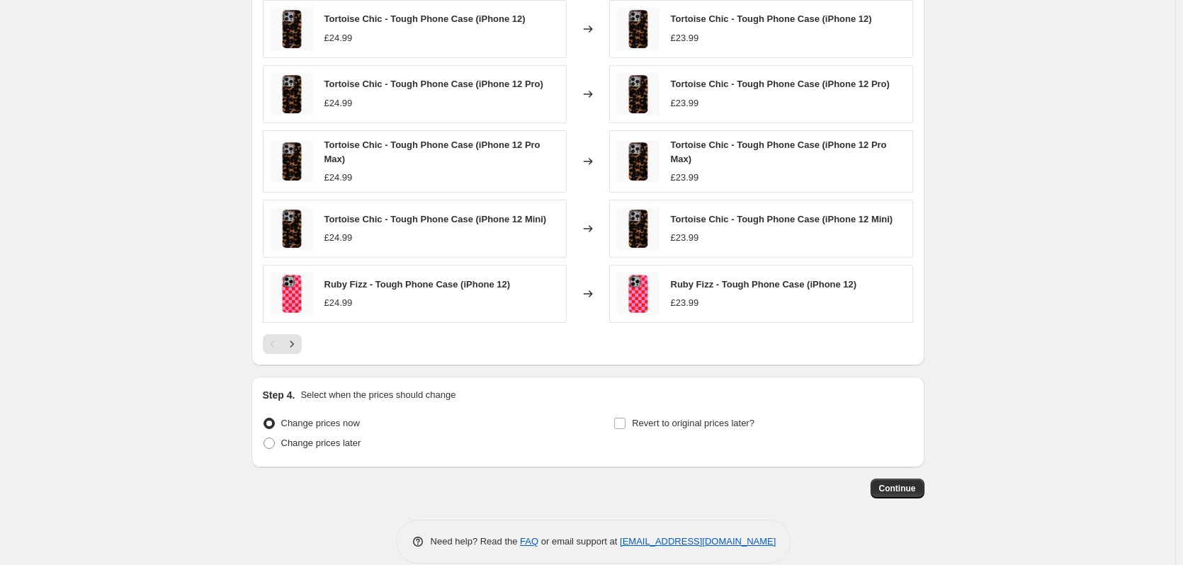
scroll to position [946, 0]
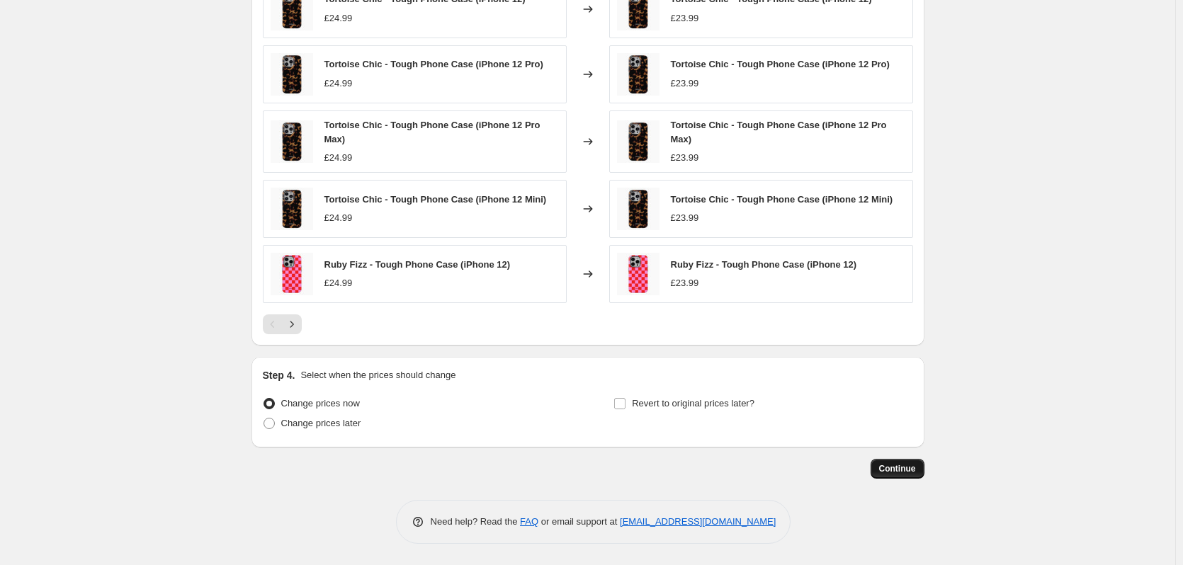
click at [920, 465] on button "Continue" at bounding box center [898, 469] width 54 height 20
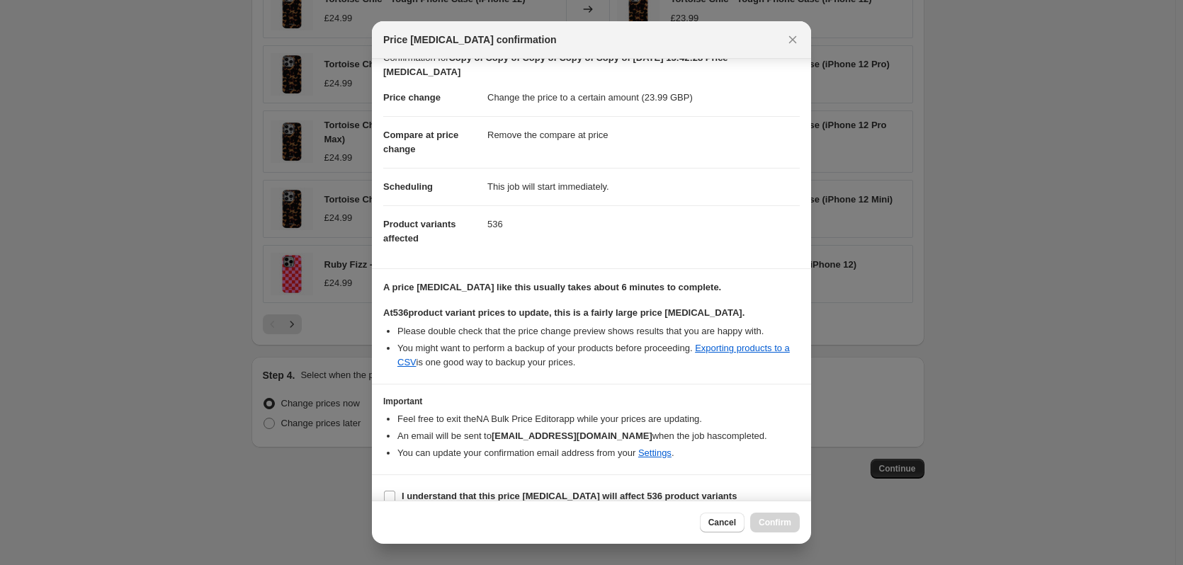
scroll to position [36, 0]
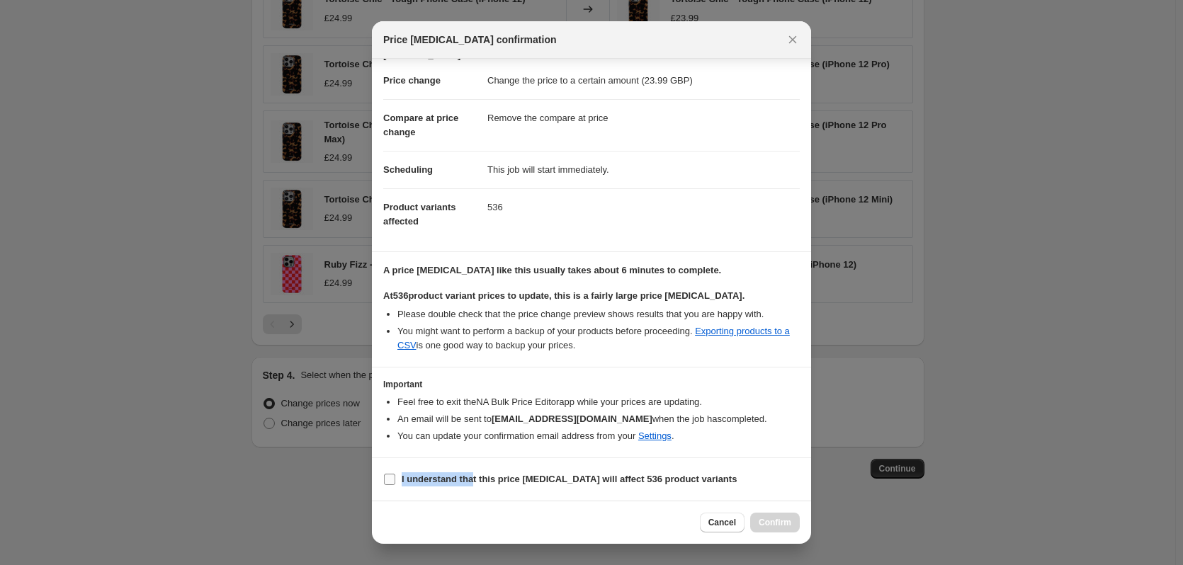
click at [471, 470] on label "I understand that this price [MEDICAL_DATA] will affect 536 product variants" at bounding box center [559, 480] width 353 height 20
click at [650, 482] on b "I understand that this price [MEDICAL_DATA] will affect 536 product variants" at bounding box center [569, 479] width 335 height 11
click at [395, 482] on input "I understand that this price [MEDICAL_DATA] will affect 536 product variants" at bounding box center [389, 479] width 11 height 11
click at [786, 519] on span "Confirm" at bounding box center [775, 522] width 33 height 11
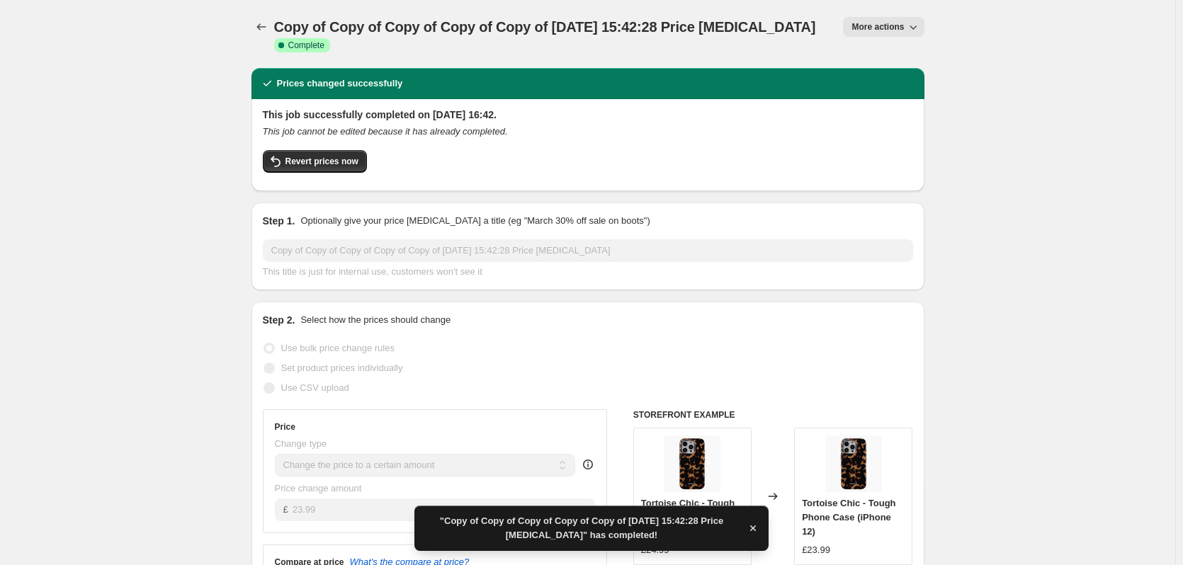
click at [873, 30] on span "More actions" at bounding box center [877, 26] width 52 height 11
click at [891, 71] on button "Copy to new job" at bounding box center [905, 80] width 102 height 23
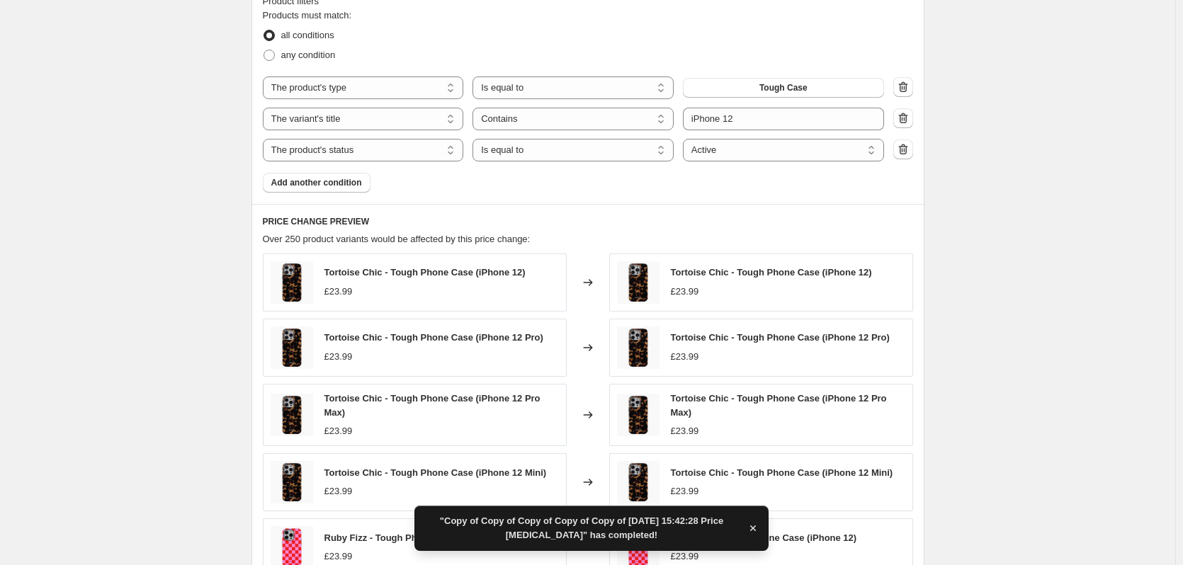
scroll to position [673, 0]
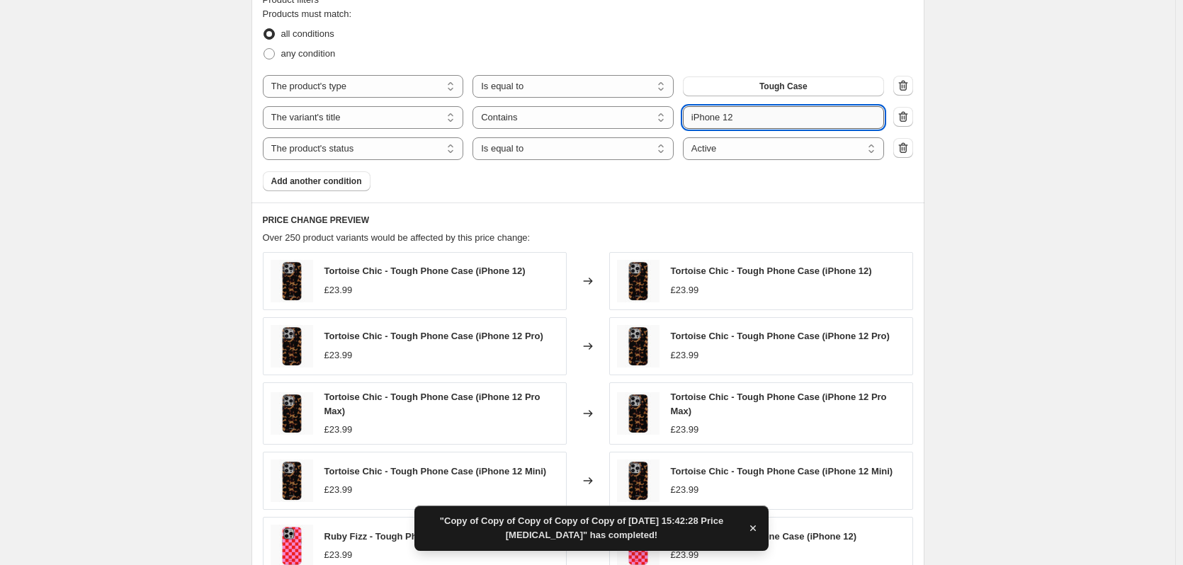
click at [758, 124] on input "iPhone 12" at bounding box center [783, 117] width 201 height 23
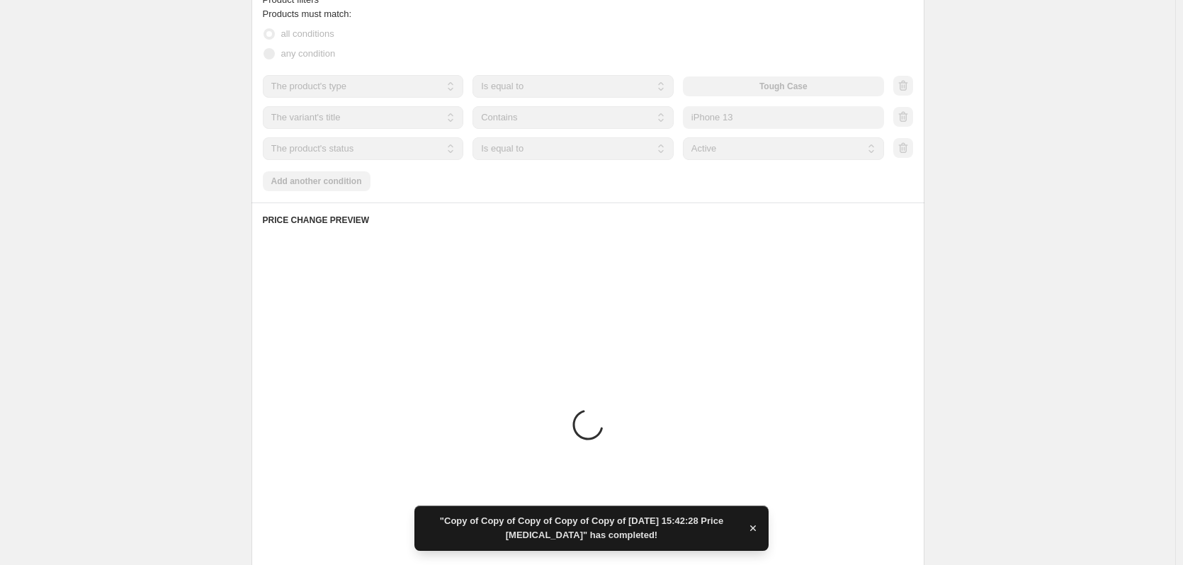
click at [987, 134] on div "Create new price change job. This page is ready Create new price change job Dra…" at bounding box center [587, 80] width 1175 height 1506
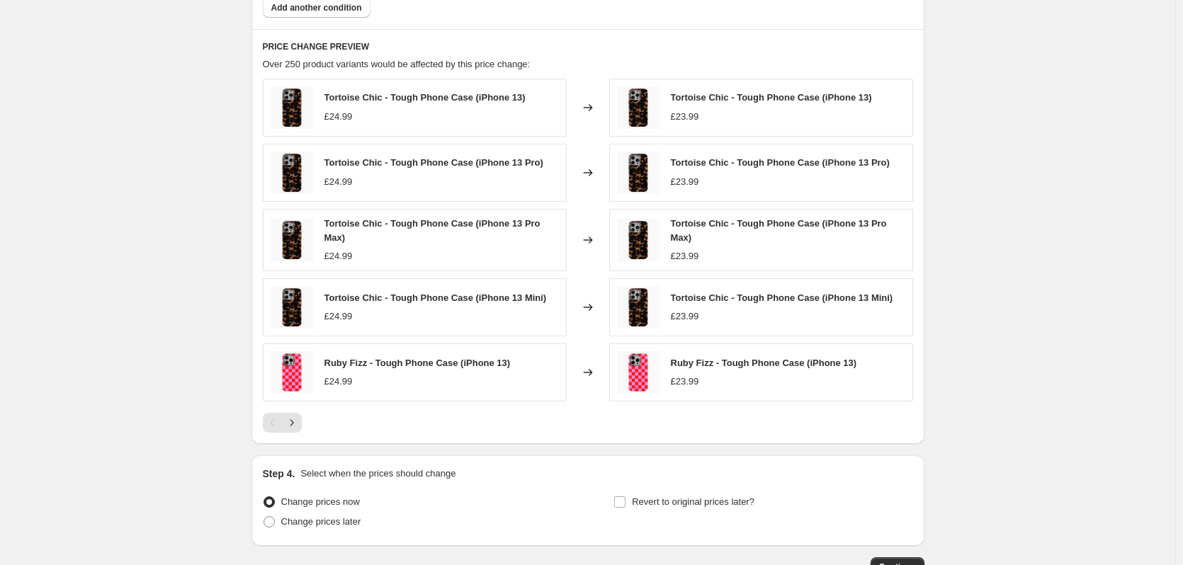
scroll to position [946, 0]
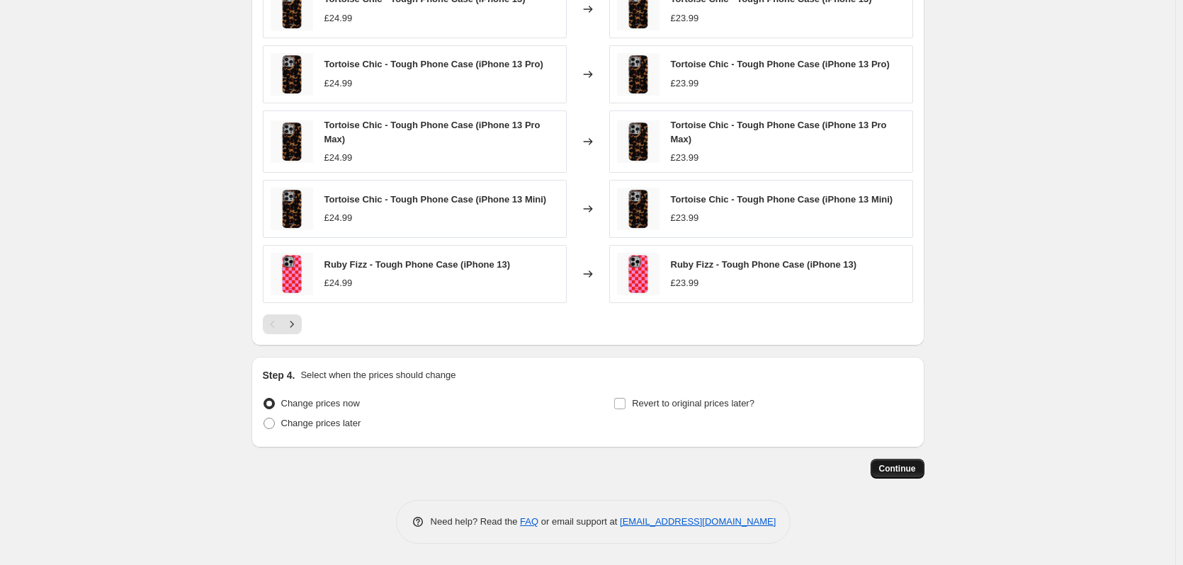
click at [898, 478] on button "Continue" at bounding box center [898, 469] width 54 height 20
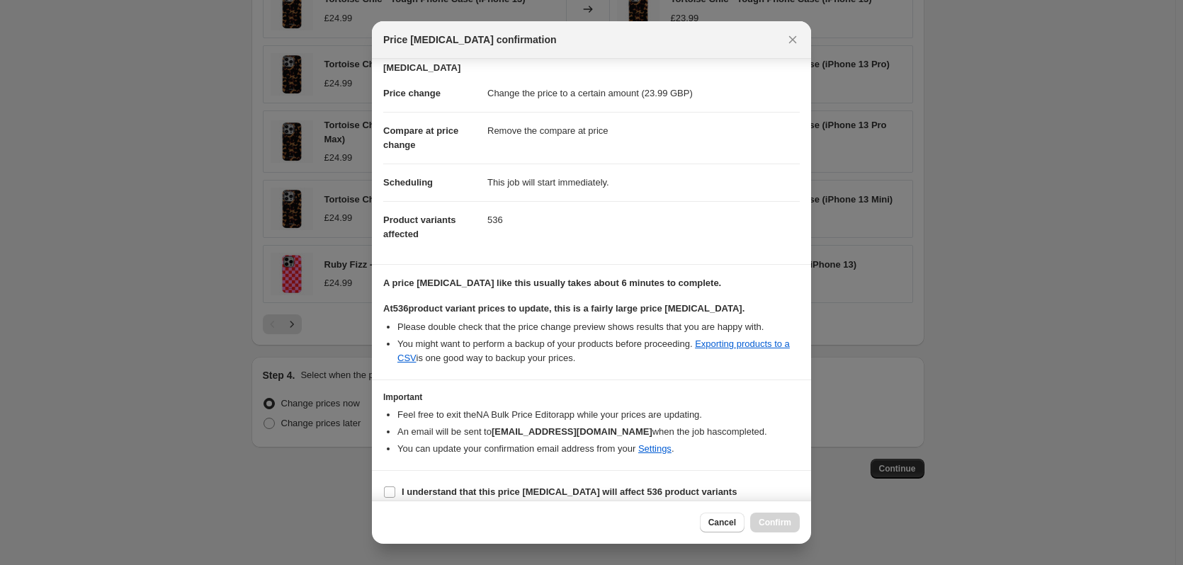
scroll to position [36, 0]
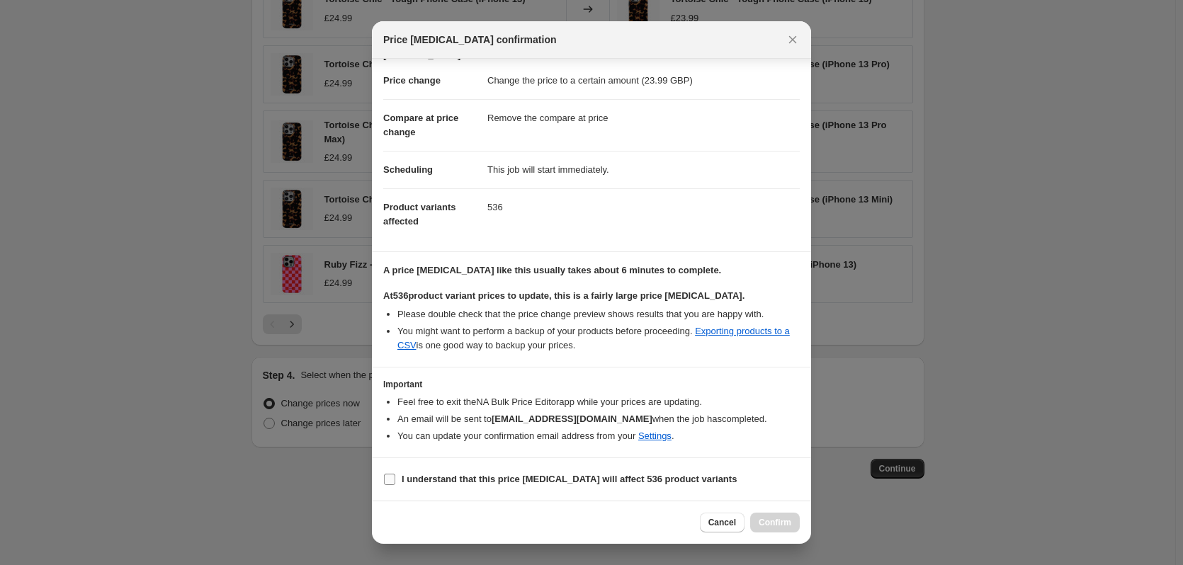
click at [521, 485] on b "I understand that this price [MEDICAL_DATA] will affect 536 product variants" at bounding box center [569, 479] width 335 height 11
click at [395, 485] on input "I understand that this price [MEDICAL_DATA] will affect 536 product variants" at bounding box center [389, 479] width 11 height 11
click at [779, 529] on button "Confirm" at bounding box center [775, 523] width 50 height 20
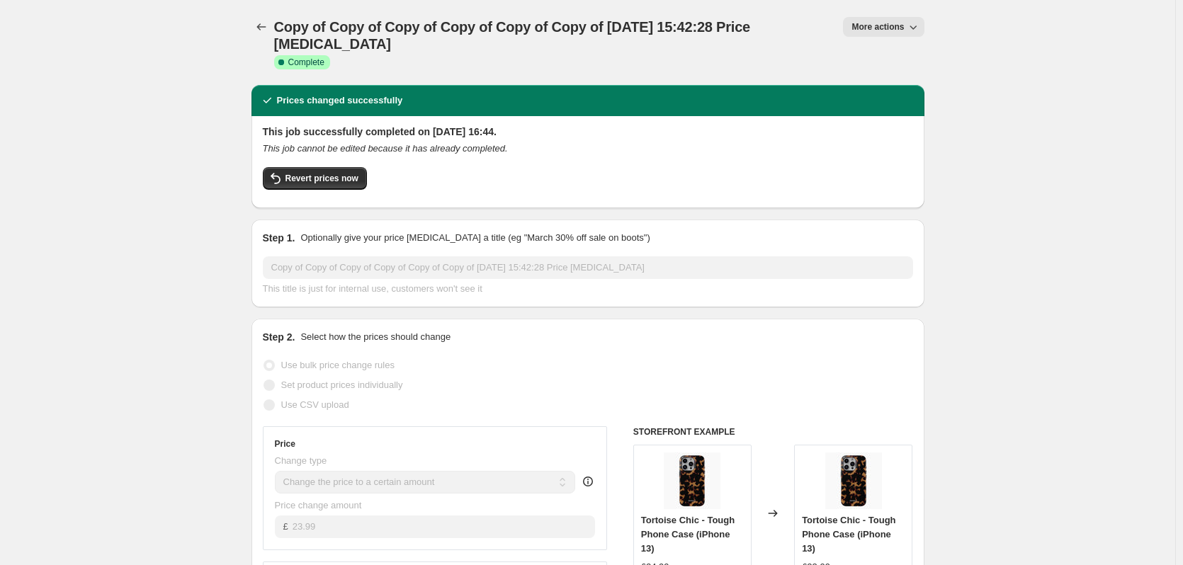
click at [903, 21] on button "More actions" at bounding box center [883, 27] width 81 height 20
click at [900, 76] on span "Copy to new job" at bounding box center [891, 80] width 66 height 11
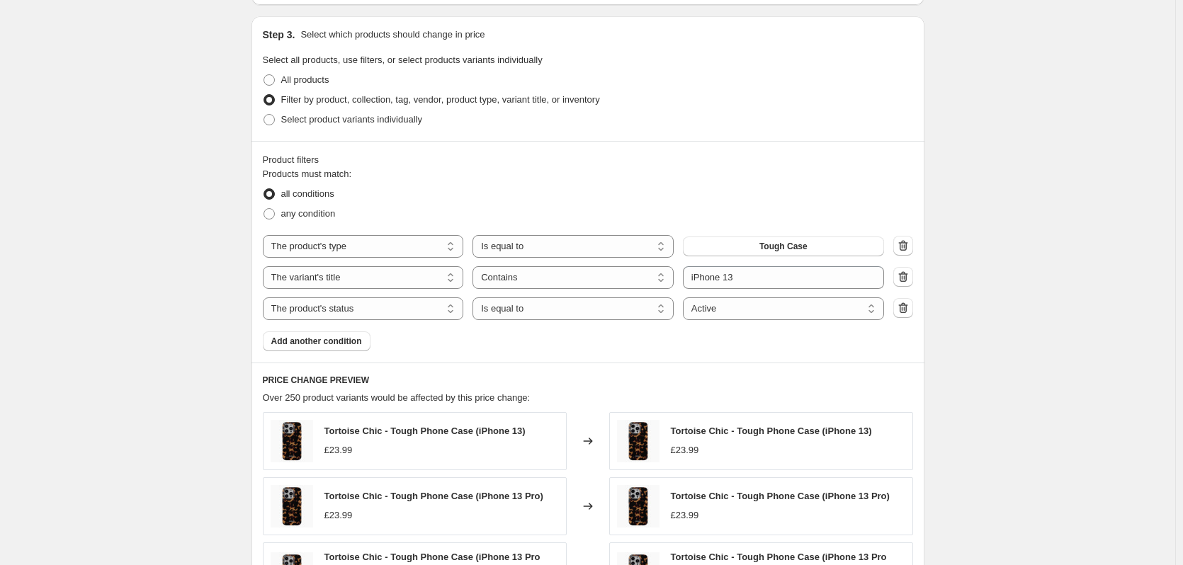
scroll to position [514, 0]
click at [791, 276] on input "iPhone 13" at bounding box center [783, 277] width 201 height 23
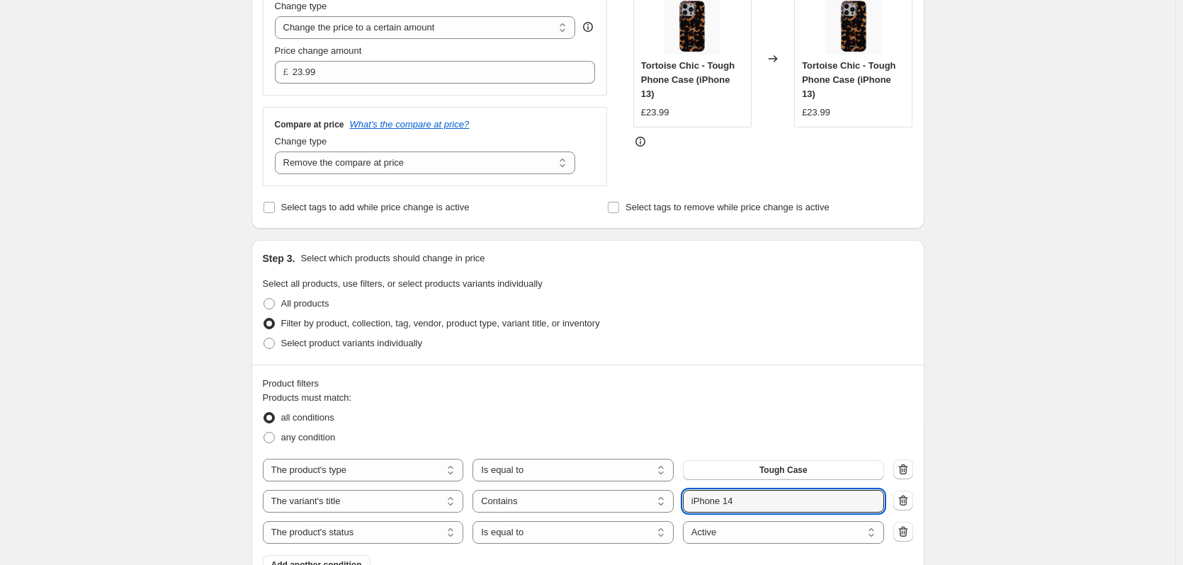
scroll to position [195, 0]
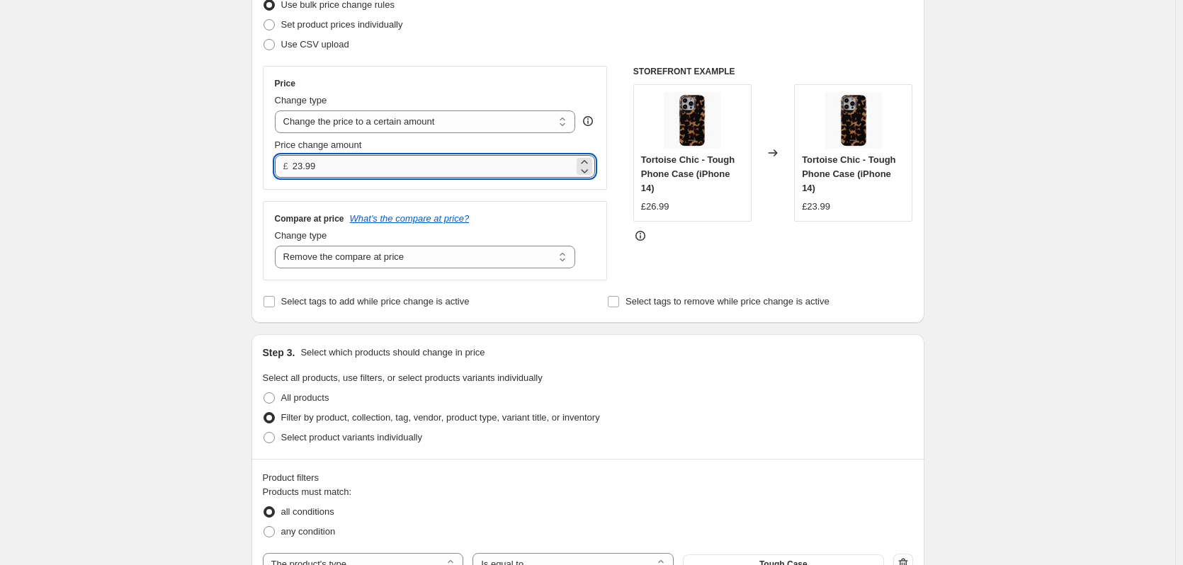
click at [377, 168] on input "23.99" at bounding box center [433, 166] width 281 height 23
click at [996, 203] on div "Create new price change job. This page is ready Create new price change job Dra…" at bounding box center [587, 560] width 1175 height 1510
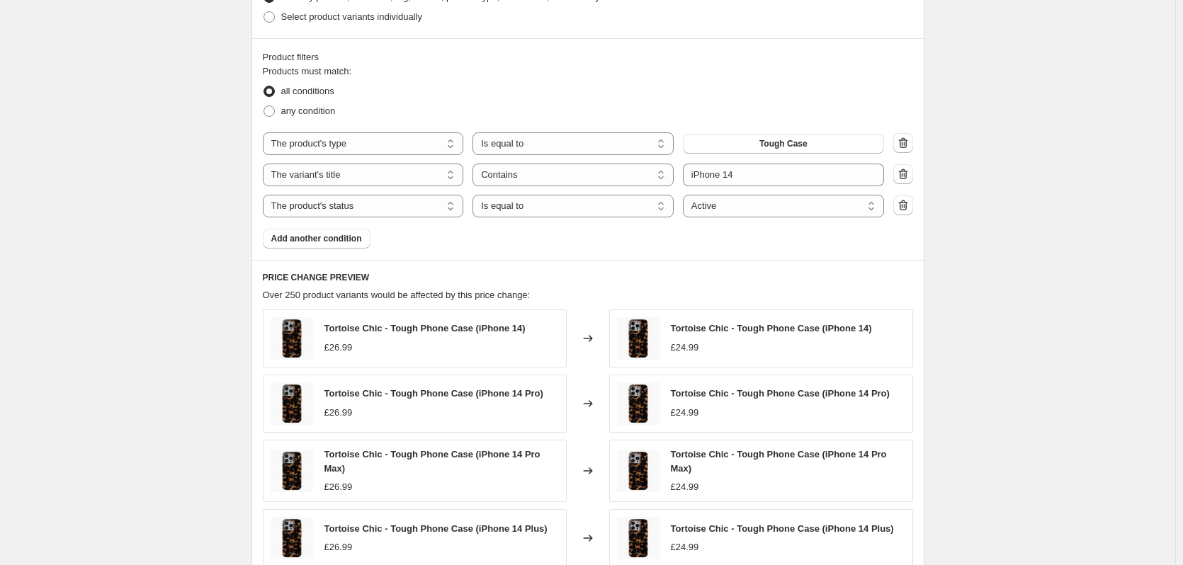
scroll to position [946, 0]
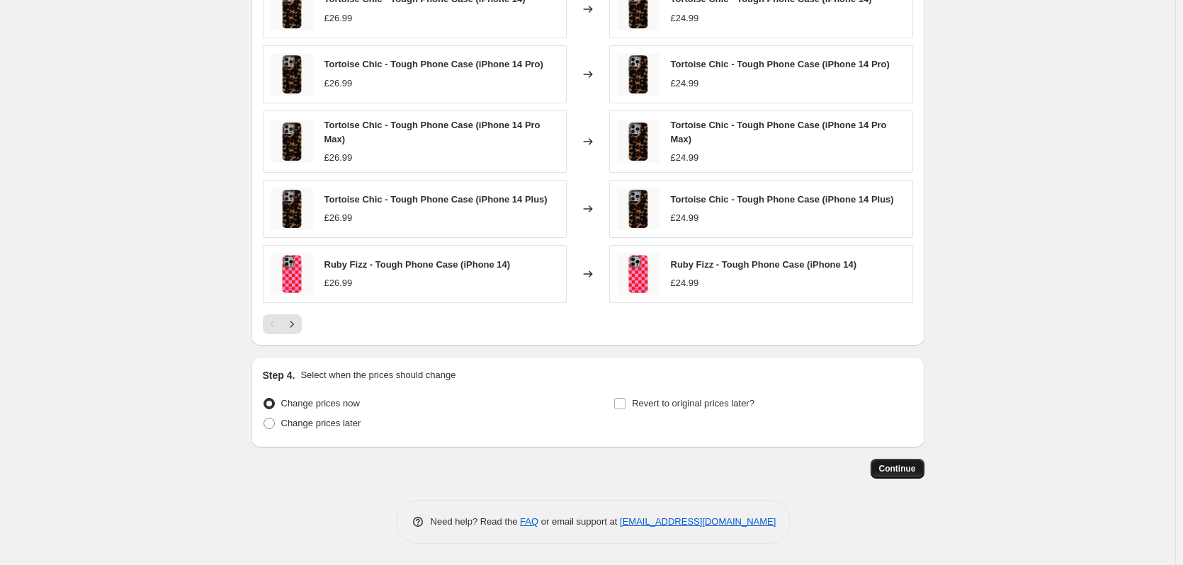
click at [909, 469] on span "Continue" at bounding box center [897, 468] width 37 height 11
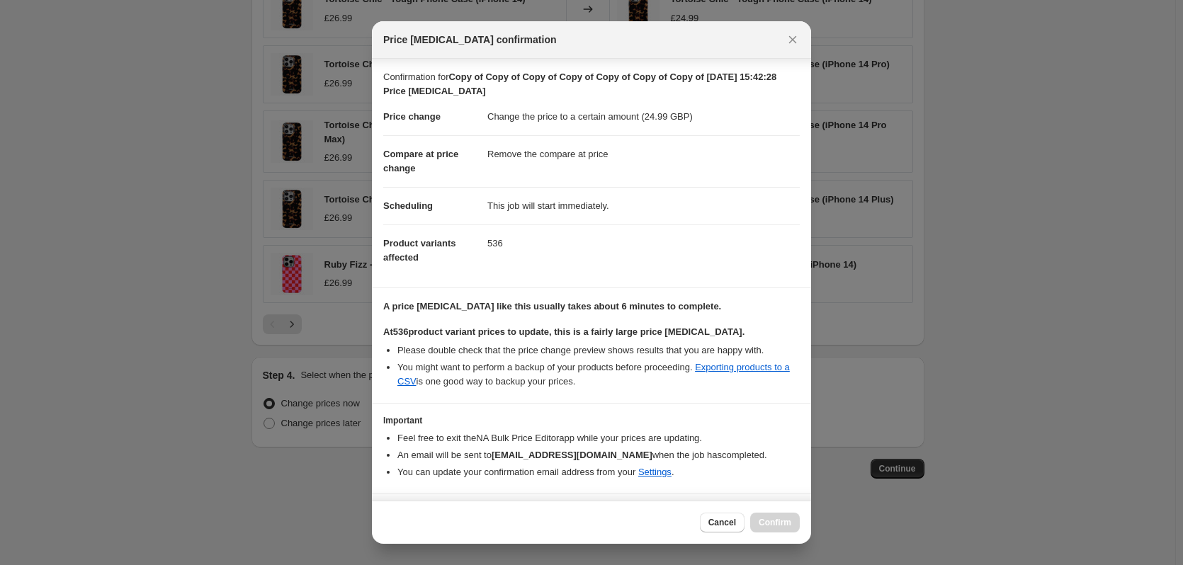
scroll to position [36, 0]
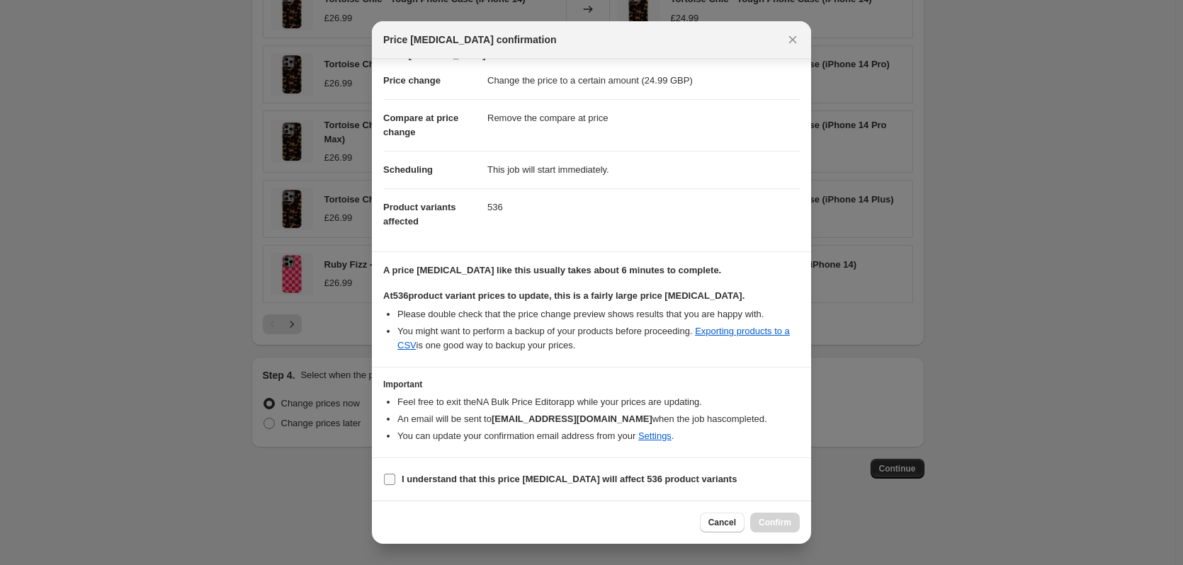
click at [501, 475] on b "I understand that this price [MEDICAL_DATA] will affect 536 product variants" at bounding box center [569, 479] width 335 height 11
click at [395, 475] on input "I understand that this price [MEDICAL_DATA] will affect 536 product variants" at bounding box center [389, 479] width 11 height 11
click at [764, 521] on span "Confirm" at bounding box center [775, 522] width 33 height 11
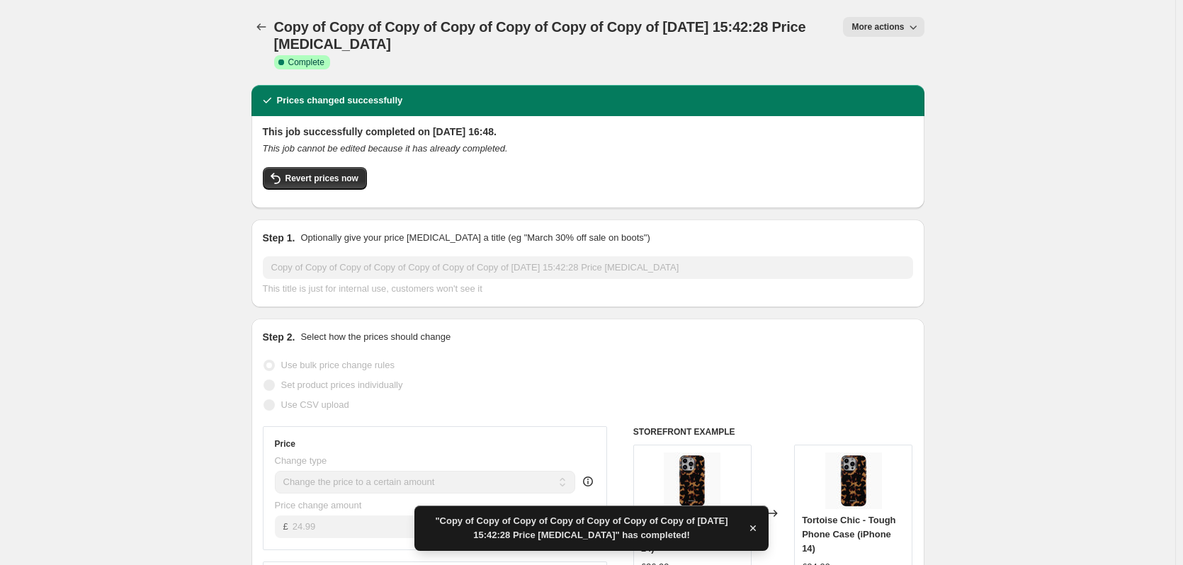
click at [902, 35] on button "More actions" at bounding box center [883, 27] width 81 height 20
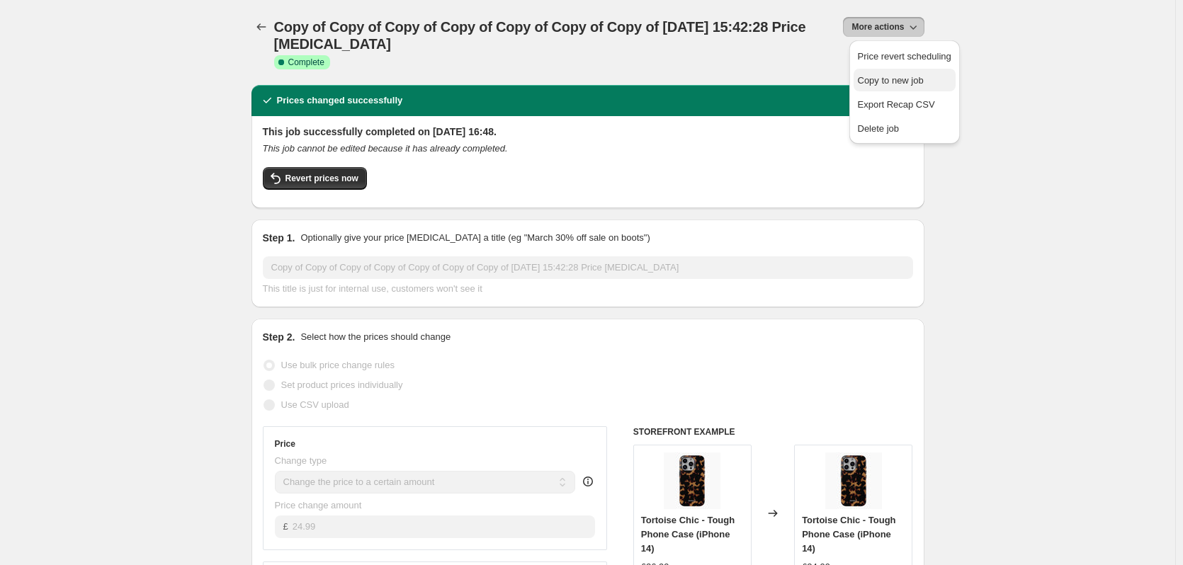
click at [900, 77] on span "Copy to new job" at bounding box center [891, 80] width 66 height 11
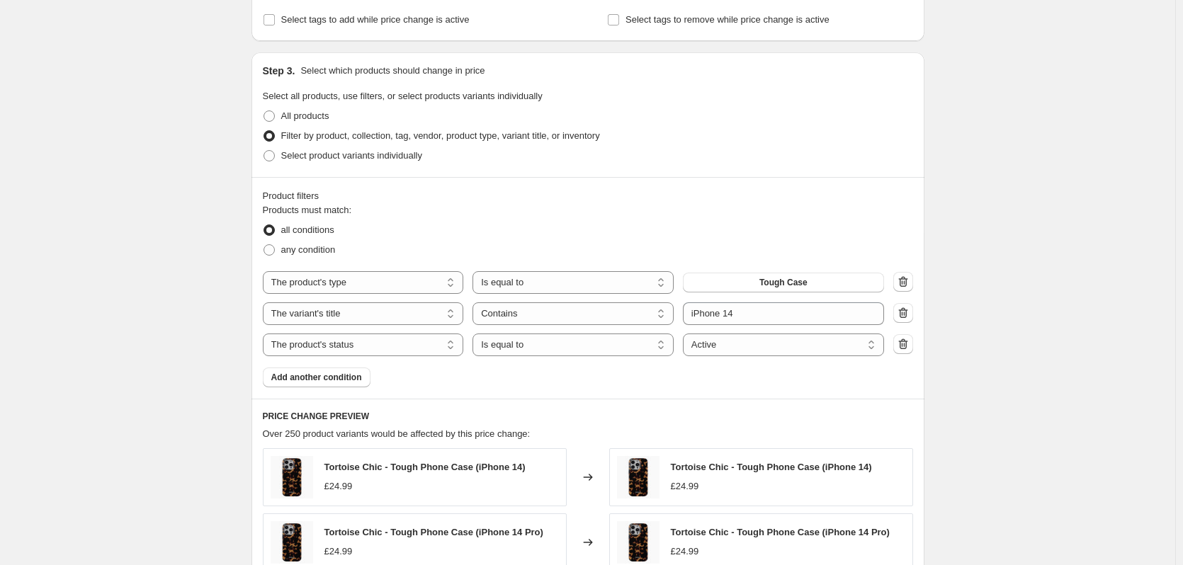
scroll to position [514, 0]
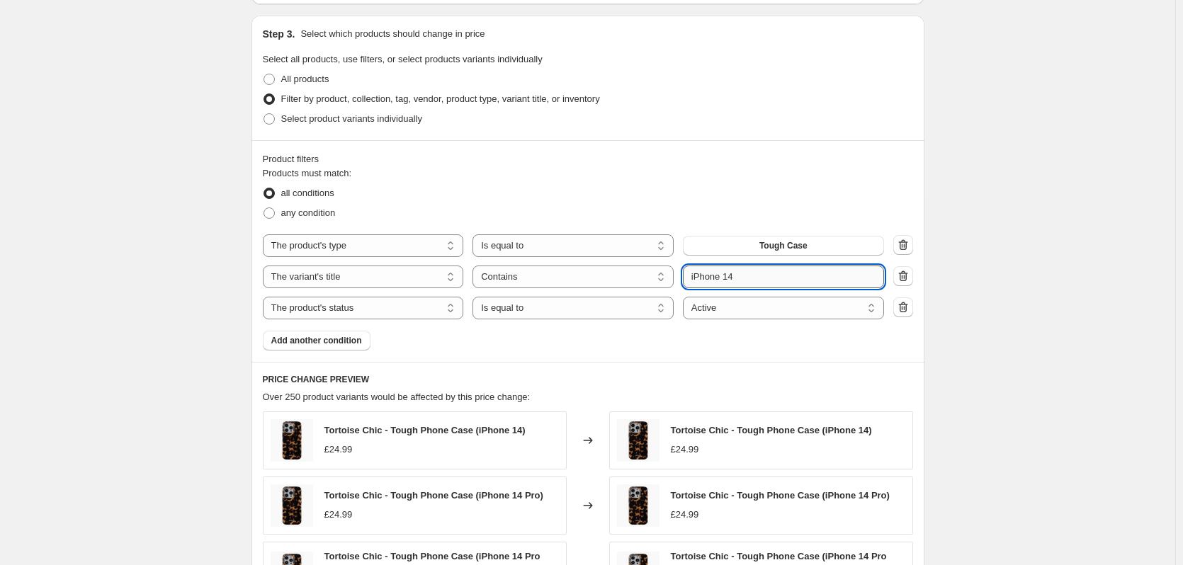
click at [766, 274] on input "iPhone 14" at bounding box center [783, 277] width 201 height 23
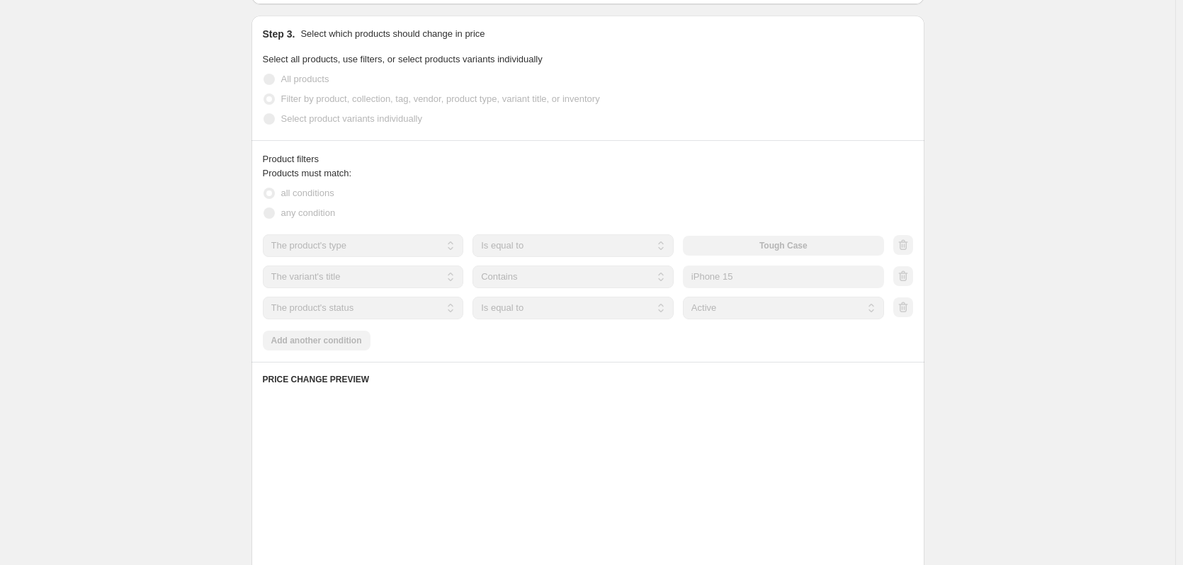
click at [1000, 243] on div "Create new price change job. This page is ready Create new price change job Dra…" at bounding box center [587, 239] width 1175 height 1506
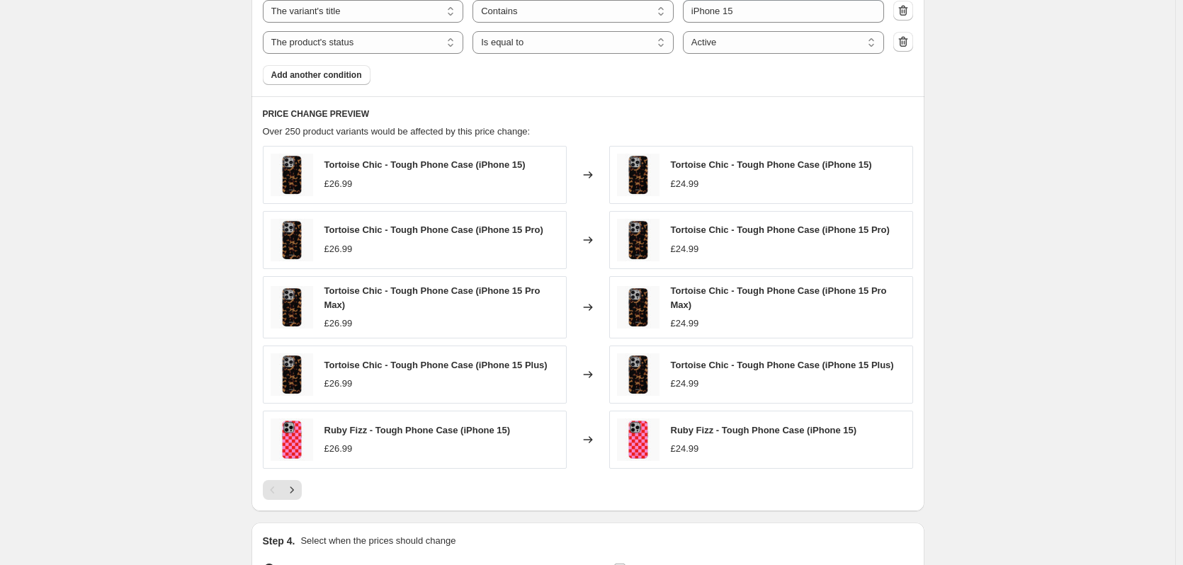
scroll to position [946, 0]
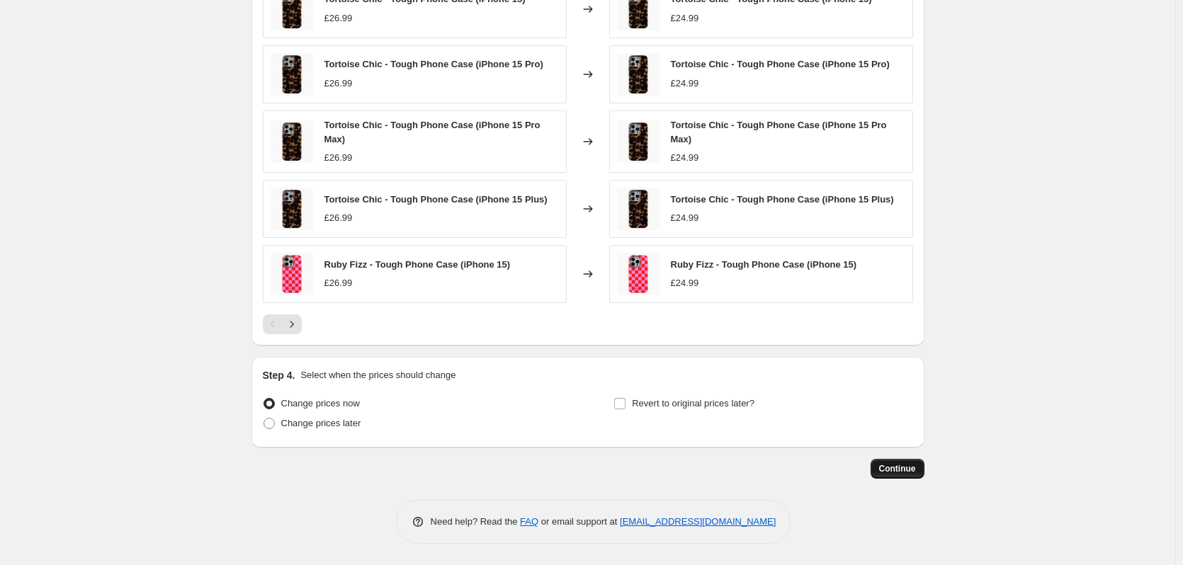
click at [890, 465] on span "Continue" at bounding box center [897, 468] width 37 height 11
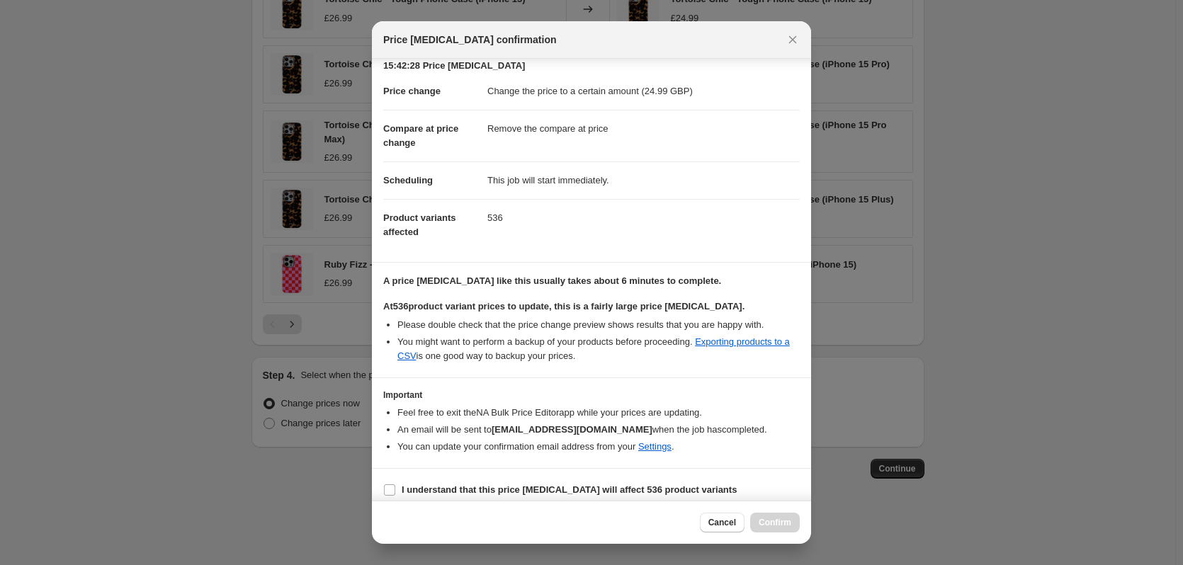
scroll to position [36, 0]
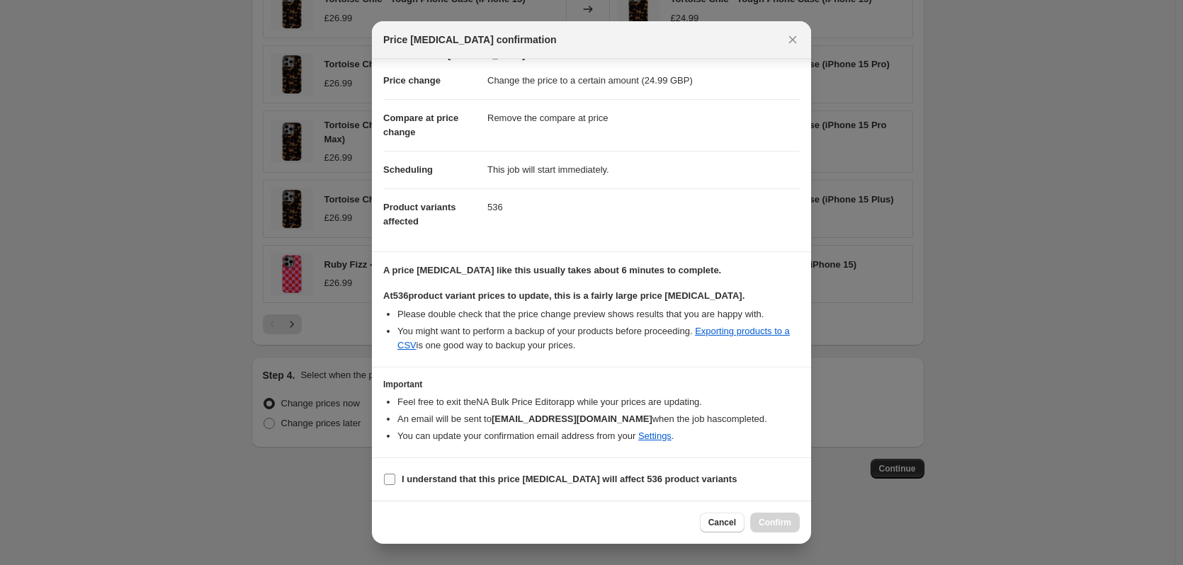
click at [533, 474] on b "I understand that this price [MEDICAL_DATA] will affect 536 product variants" at bounding box center [569, 479] width 335 height 11
click at [395, 474] on input "I understand that this price [MEDICAL_DATA] will affect 536 product variants" at bounding box center [389, 479] width 11 height 11
click at [778, 515] on button "Confirm" at bounding box center [775, 523] width 50 height 20
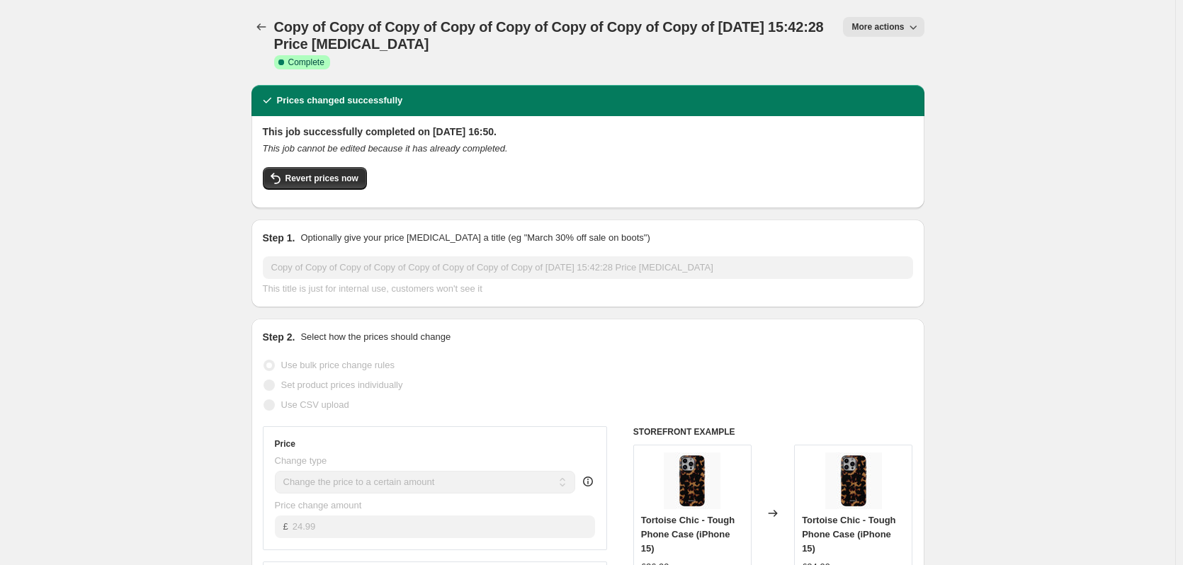
click at [883, 23] on span "More actions" at bounding box center [877, 26] width 52 height 11
click at [895, 75] on span "Copy to new job" at bounding box center [891, 80] width 66 height 11
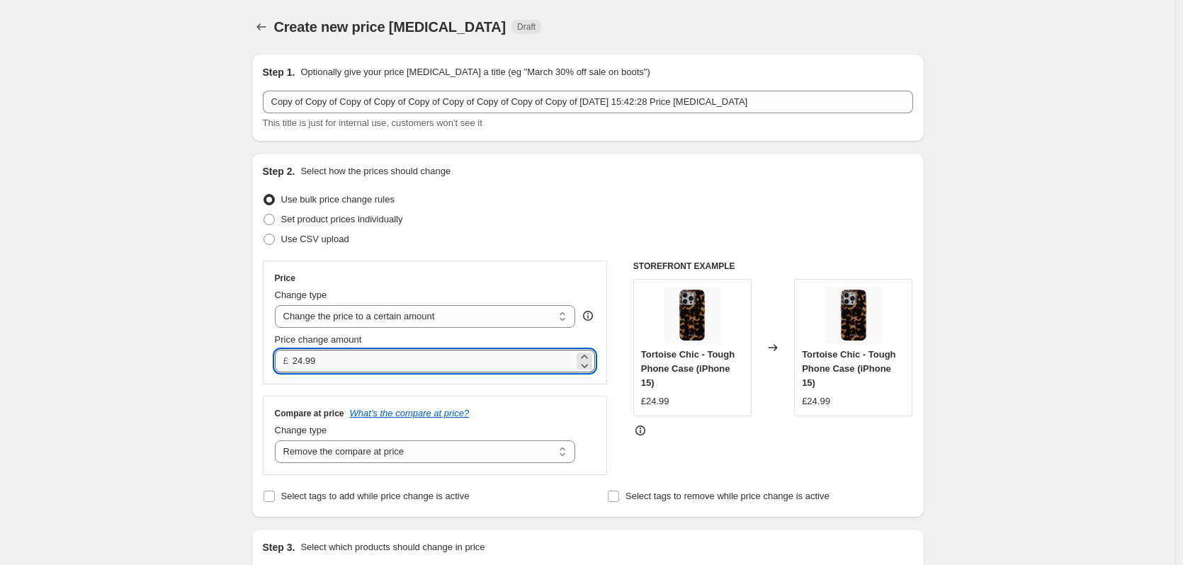
click at [347, 363] on input "24.99" at bounding box center [433, 361] width 281 height 23
click at [254, 312] on div "Step 2. Select how the prices should change Use bulk price change rules Set pro…" at bounding box center [587, 335] width 673 height 365
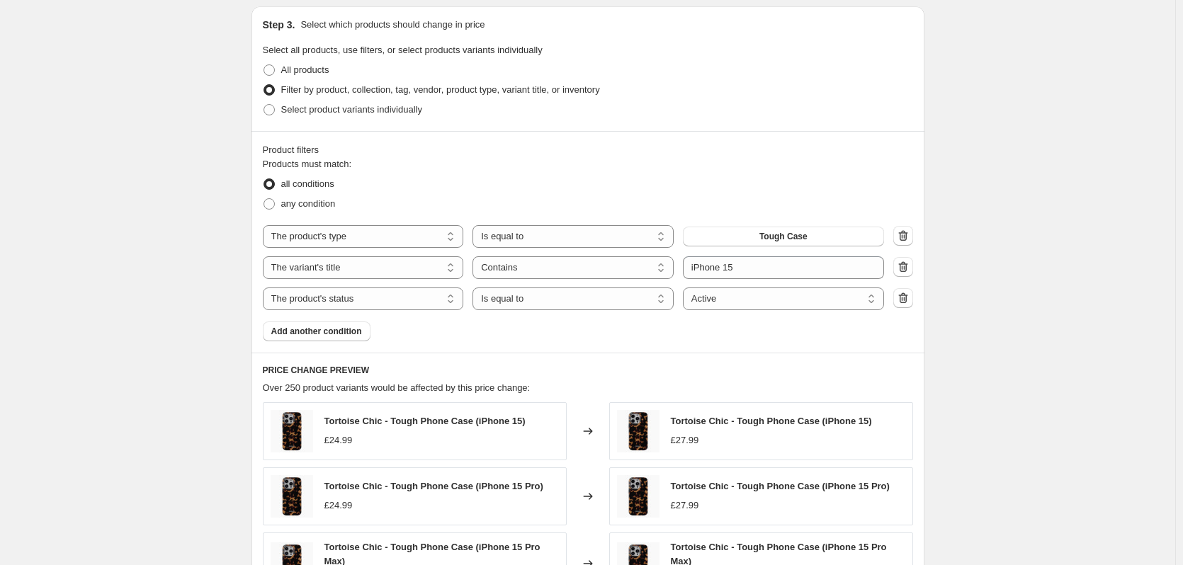
scroll to position [521, 0]
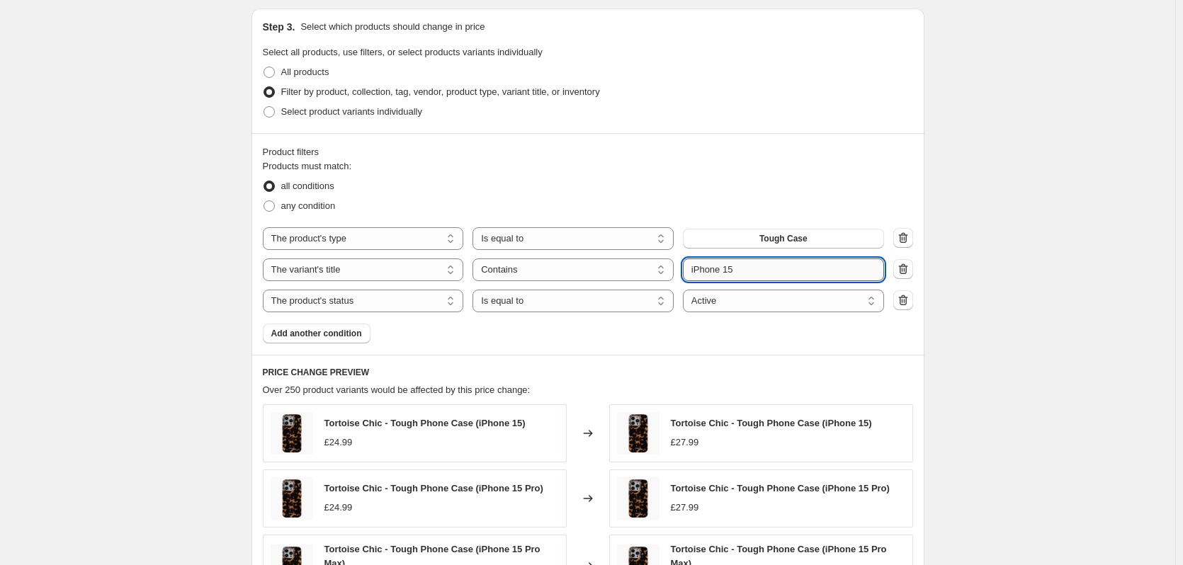
click at [737, 281] on input "iPhone 15" at bounding box center [783, 270] width 201 height 23
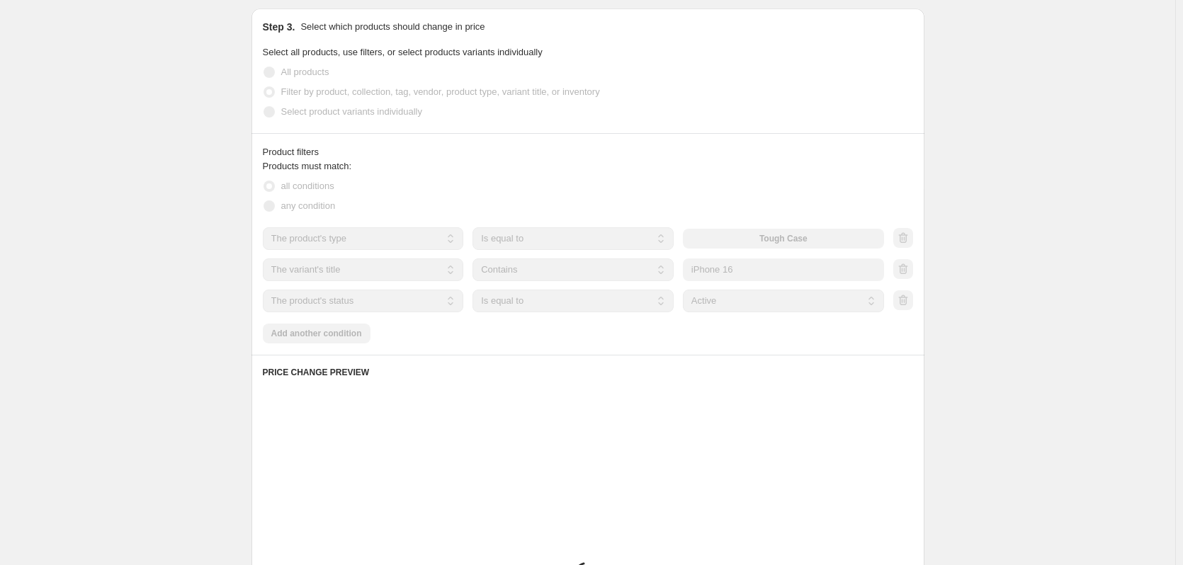
click at [1048, 259] on div "Create new price change job. This page is ready Create new price change job Dra…" at bounding box center [587, 232] width 1175 height 1506
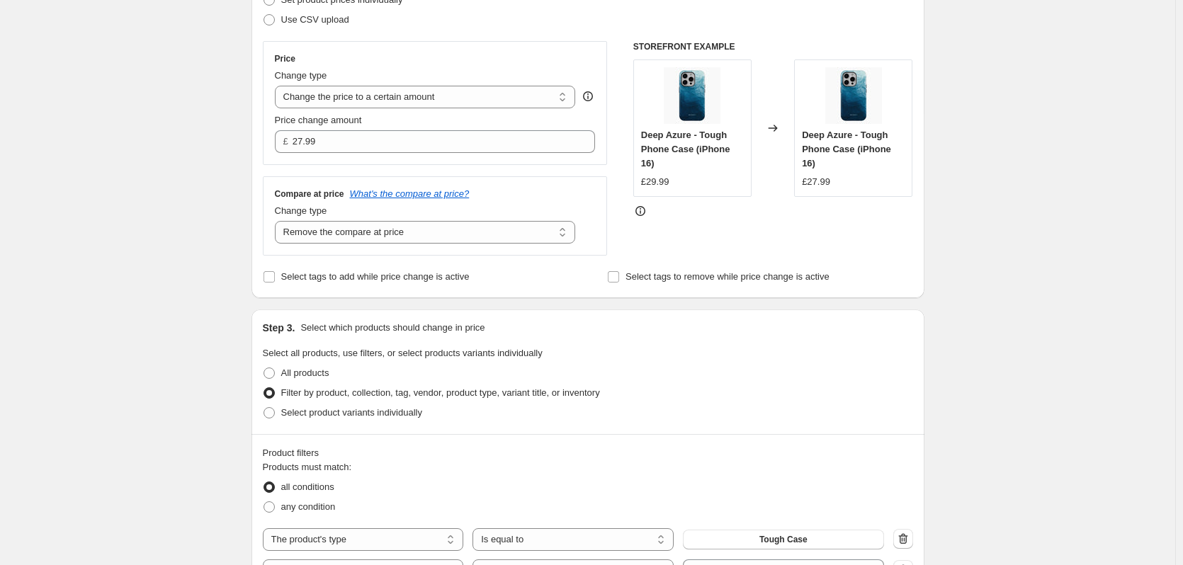
scroll to position [941, 0]
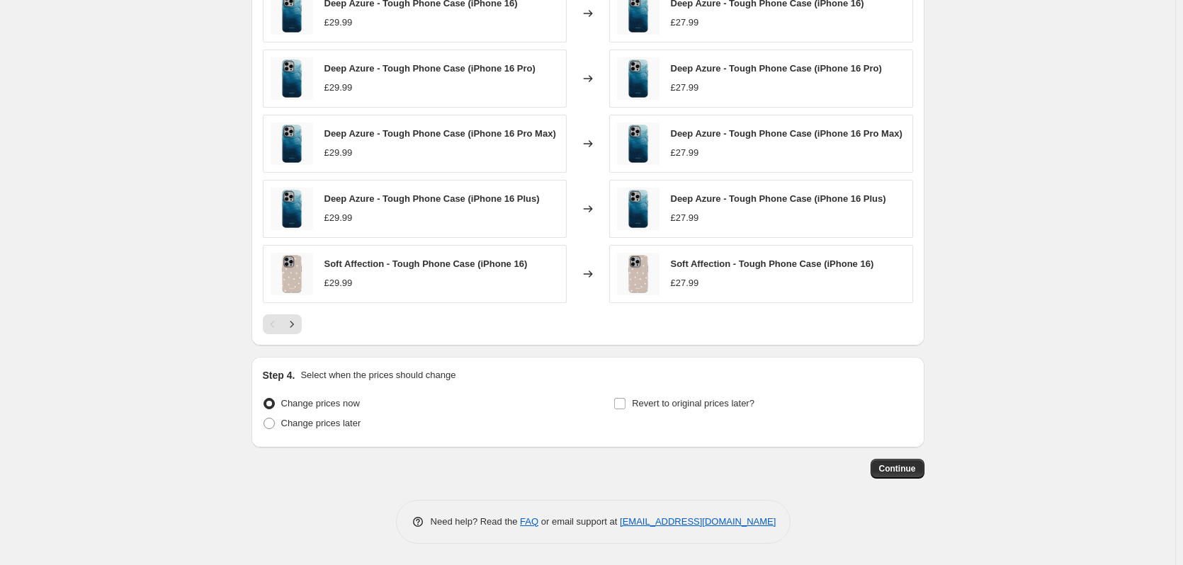
click at [901, 465] on span "Continue" at bounding box center [897, 468] width 37 height 11
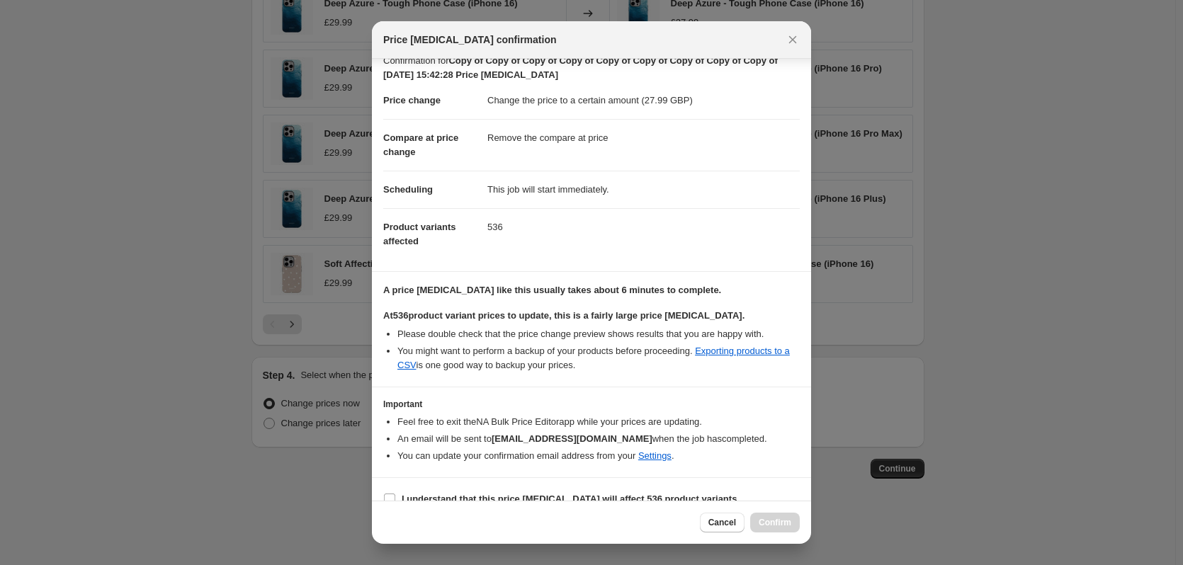
scroll to position [36, 0]
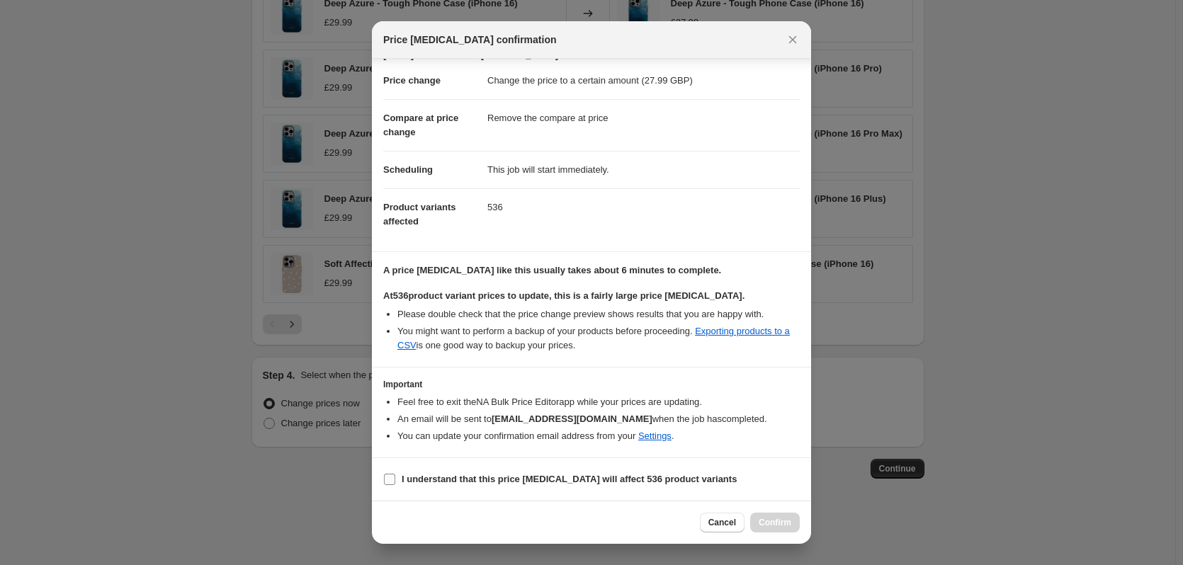
click at [498, 487] on label "I understand that this price [MEDICAL_DATA] will affect 536 product variants" at bounding box center [559, 480] width 353 height 20
click at [395, 485] on input "I understand that this price [MEDICAL_DATA] will affect 536 product variants" at bounding box center [389, 479] width 11 height 11
click at [785, 527] on span "Confirm" at bounding box center [775, 522] width 33 height 11
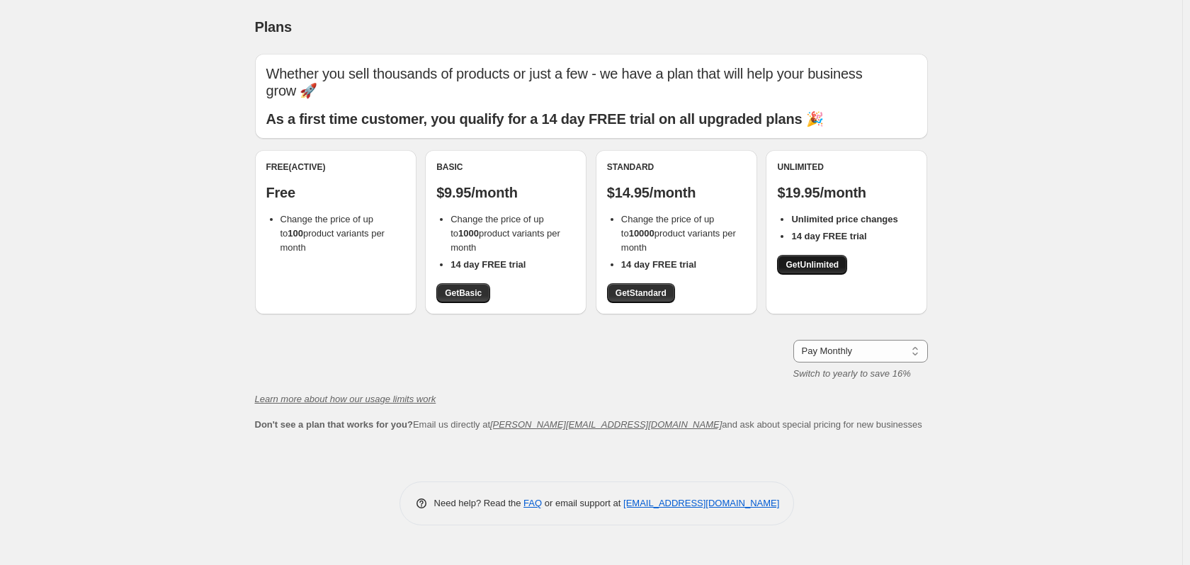
click at [815, 259] on link "Get Unlimited" at bounding box center [812, 265] width 70 height 20
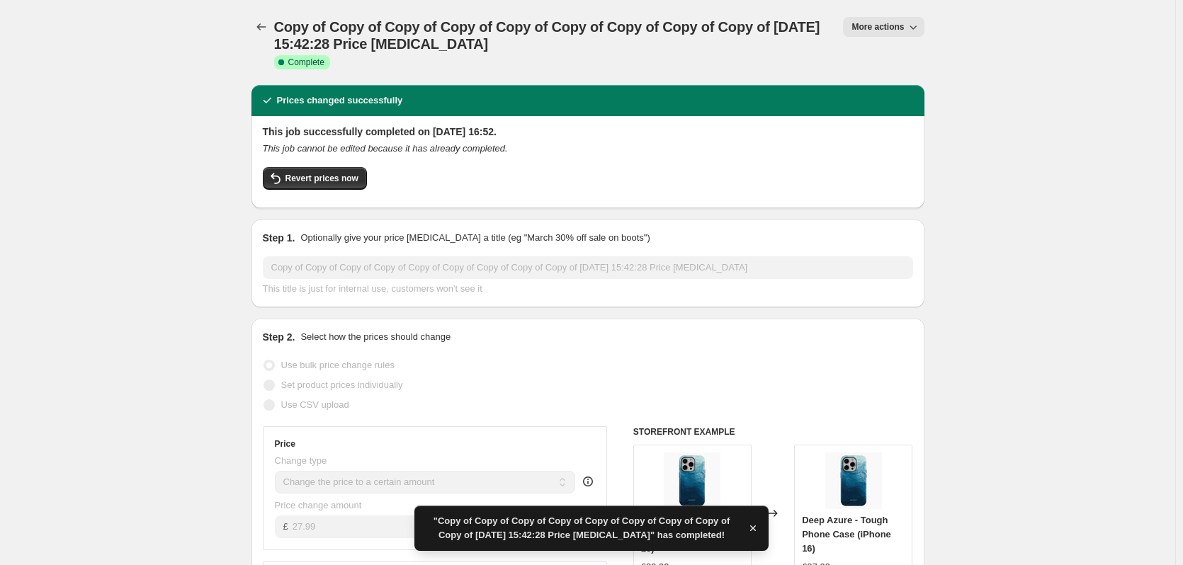
select select "remove"
select select "product_type"
select select "title"
select select "contains"
select select "product_status"
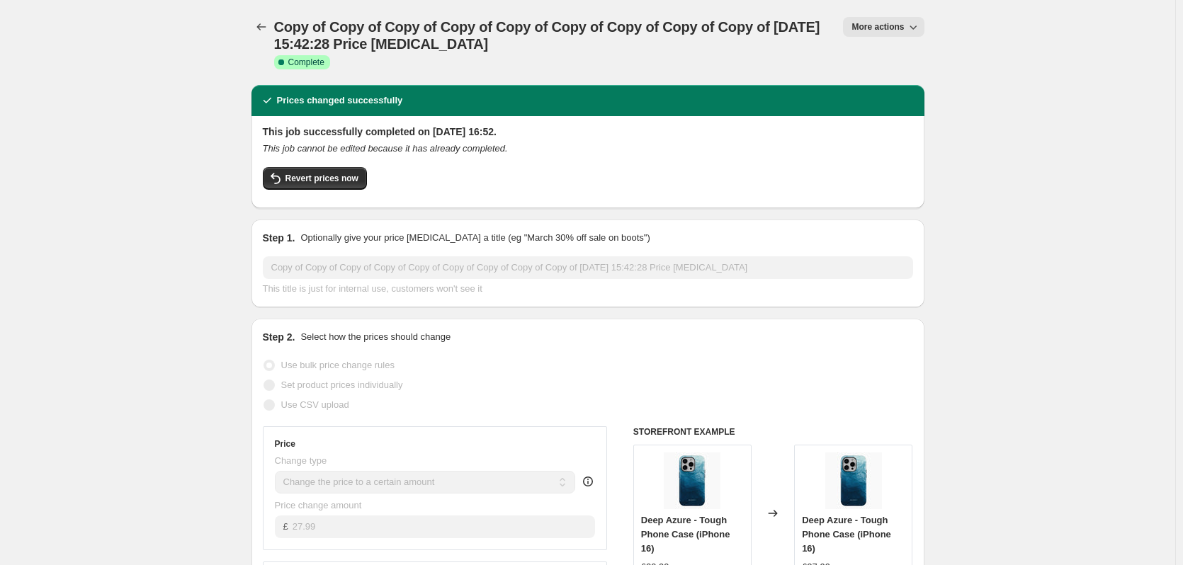
drag, startPoint x: 837, startPoint y: 23, endPoint x: 879, endPoint y: 28, distance: 42.1
click at [839, 23] on div "Copy of Copy of Copy of Copy of Copy of Copy of Copy of Copy of Copy of [DATE] …" at bounding box center [587, 42] width 673 height 51
click at [882, 28] on span "More actions" at bounding box center [877, 26] width 52 height 11
drag, startPoint x: 900, startPoint y: 64, endPoint x: 910, endPoint y: 80, distance: 18.1
click at [910, 80] on ul "Price revert scheduling Copy to new job Export Recap CSV Delete job" at bounding box center [905, 92] width 102 height 95
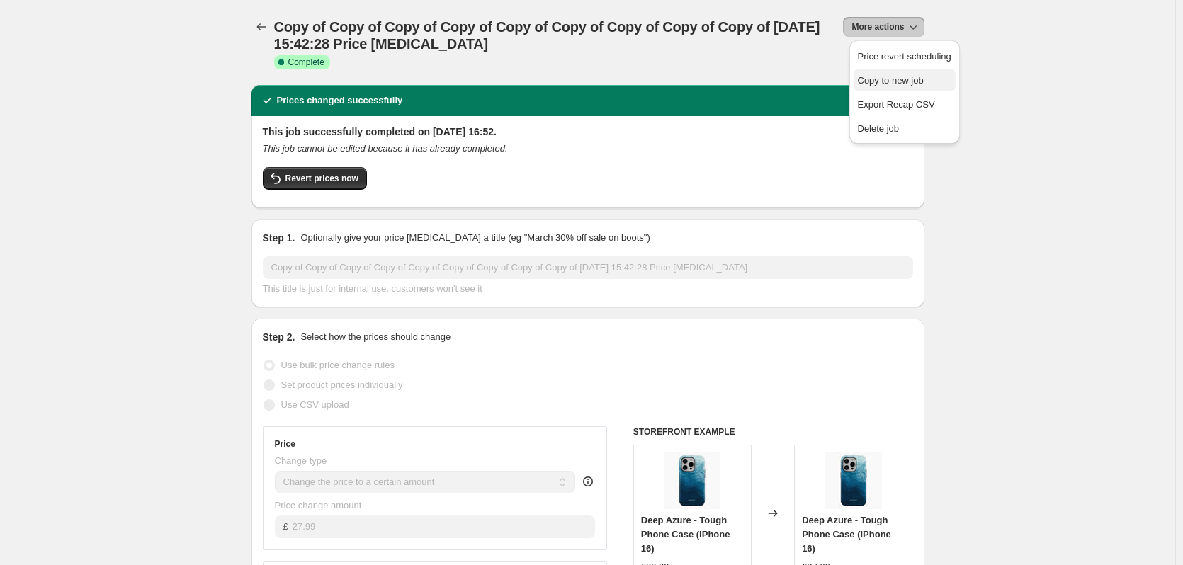
click at [910, 80] on span "Copy to new job" at bounding box center [891, 80] width 66 height 11
select select "remove"
select select "product_type"
select select "title"
select select "contains"
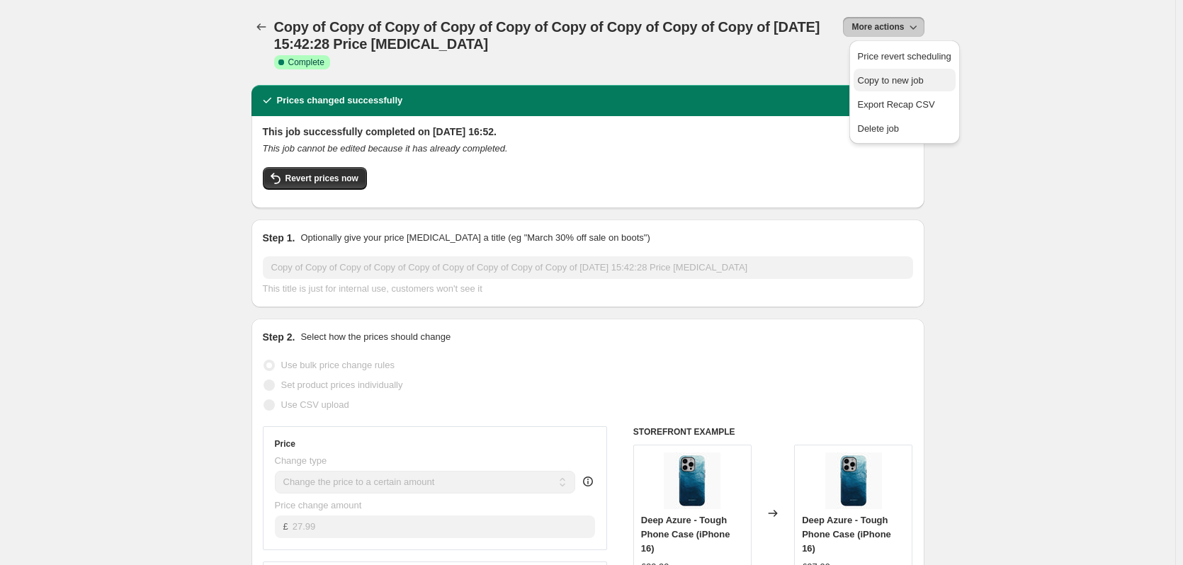
select select "product_status"
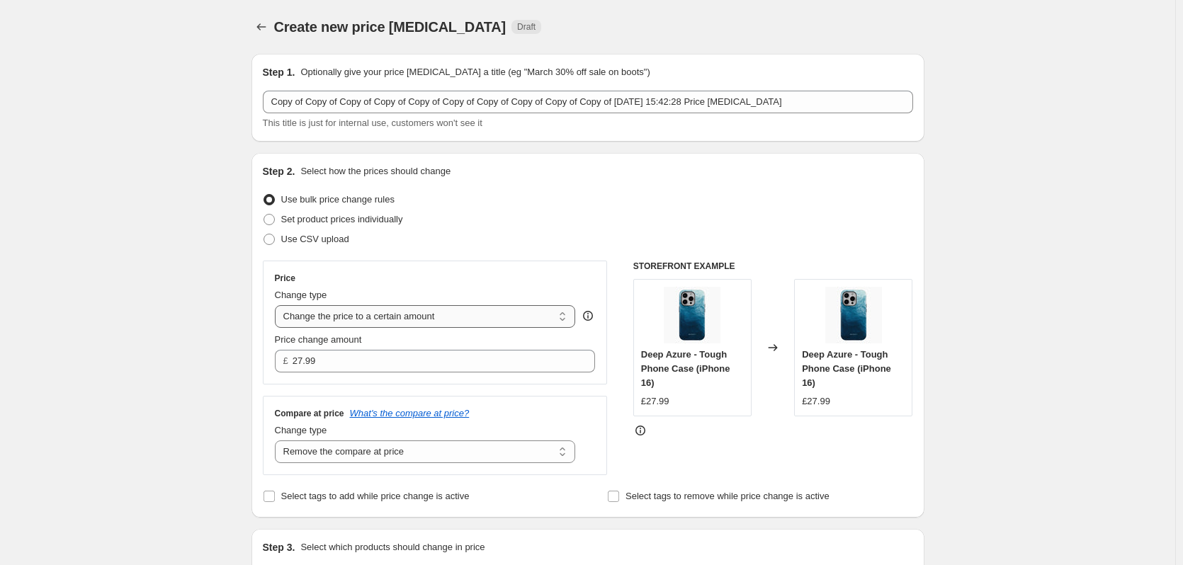
click at [452, 310] on select "Change the price to a certain amount Change the price by a certain amount Chang…" at bounding box center [425, 316] width 301 height 23
select select "no_change"
click at [278, 305] on select "Change the price to a certain amount Change the price by a certain amount Chang…" at bounding box center [425, 316] width 301 height 23
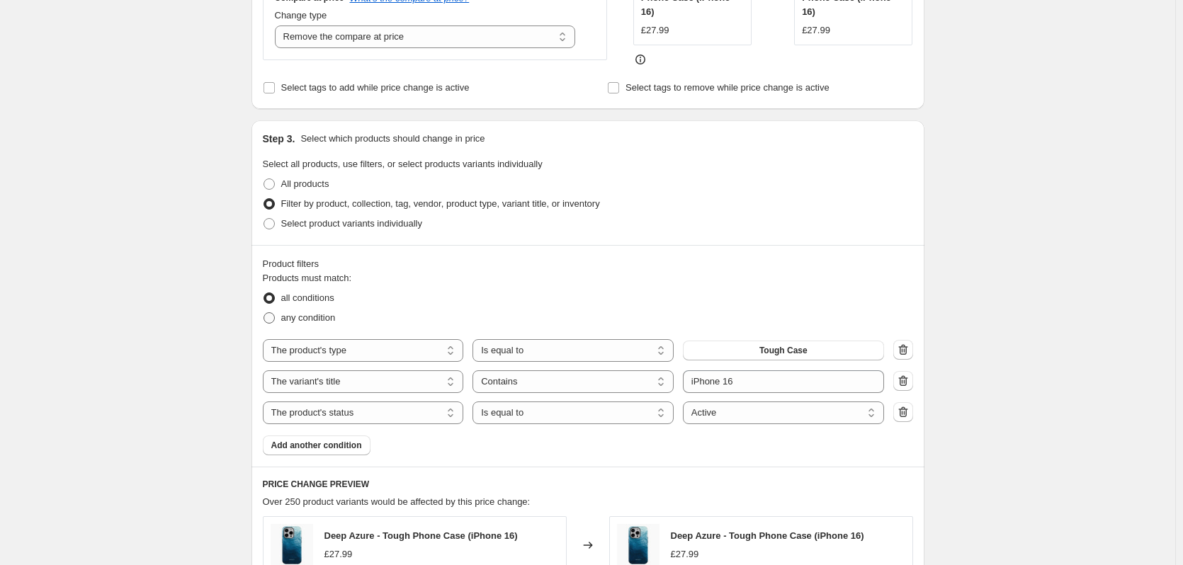
scroll to position [372, 0]
click at [275, 178] on span at bounding box center [269, 183] width 11 height 11
click at [264, 178] on input "All products" at bounding box center [264, 178] width 1 height 1
radio input "true"
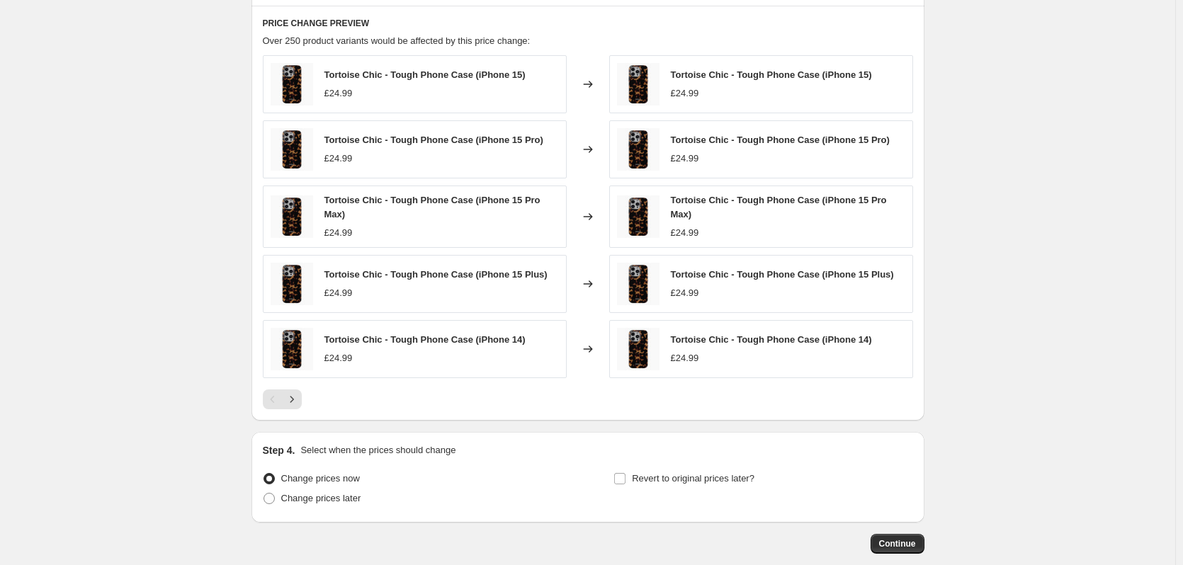
scroll to position [680, 0]
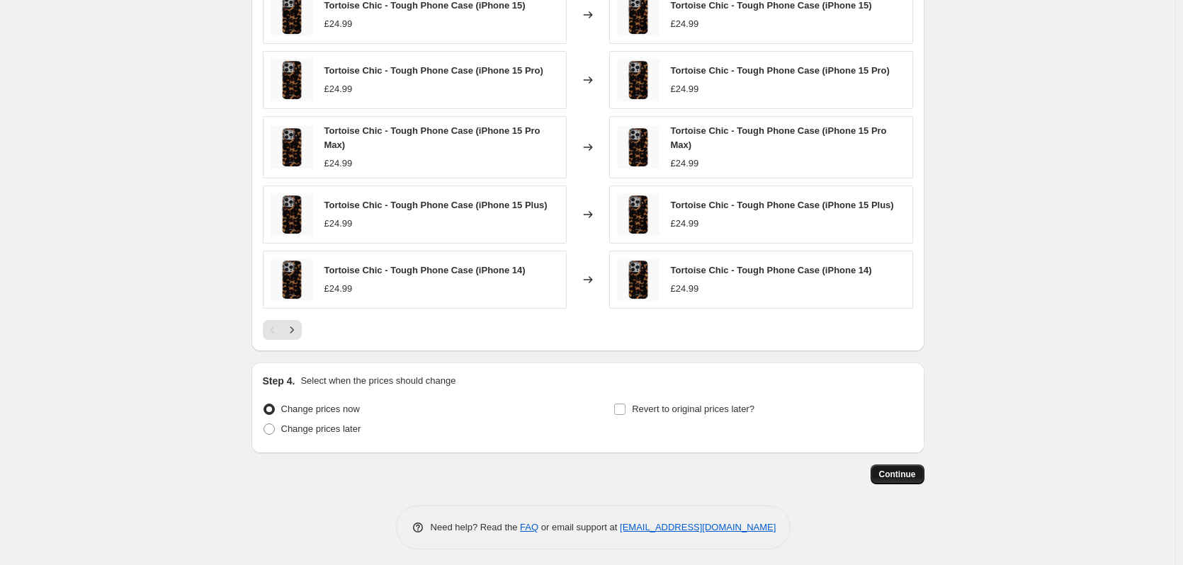
click at [906, 470] on span "Continue" at bounding box center [897, 474] width 37 height 11
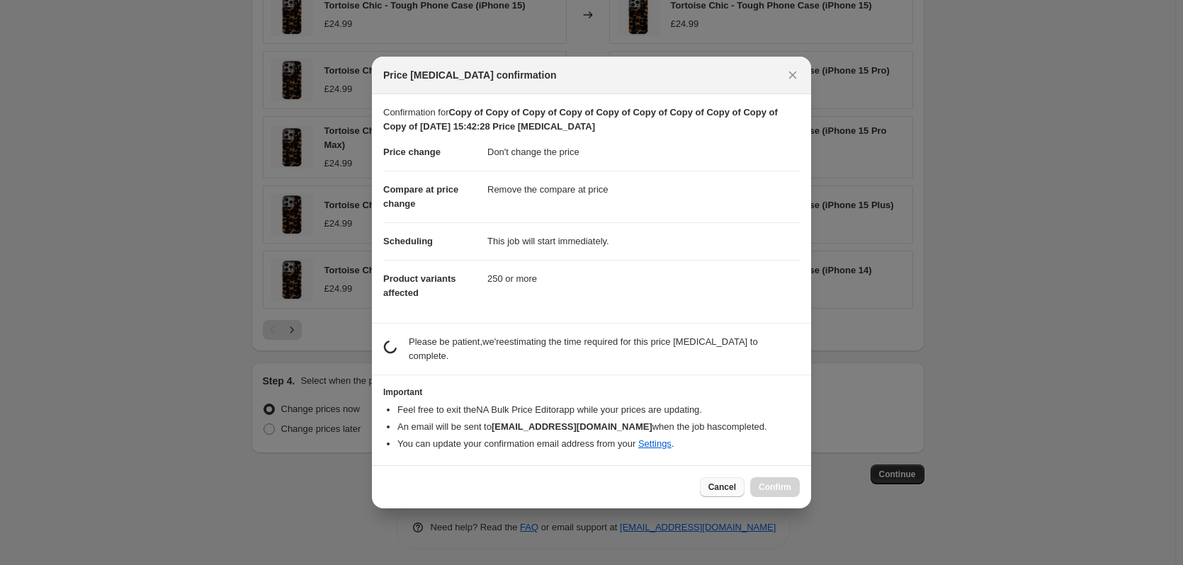
click at [714, 482] on span "Cancel" at bounding box center [722, 487] width 28 height 11
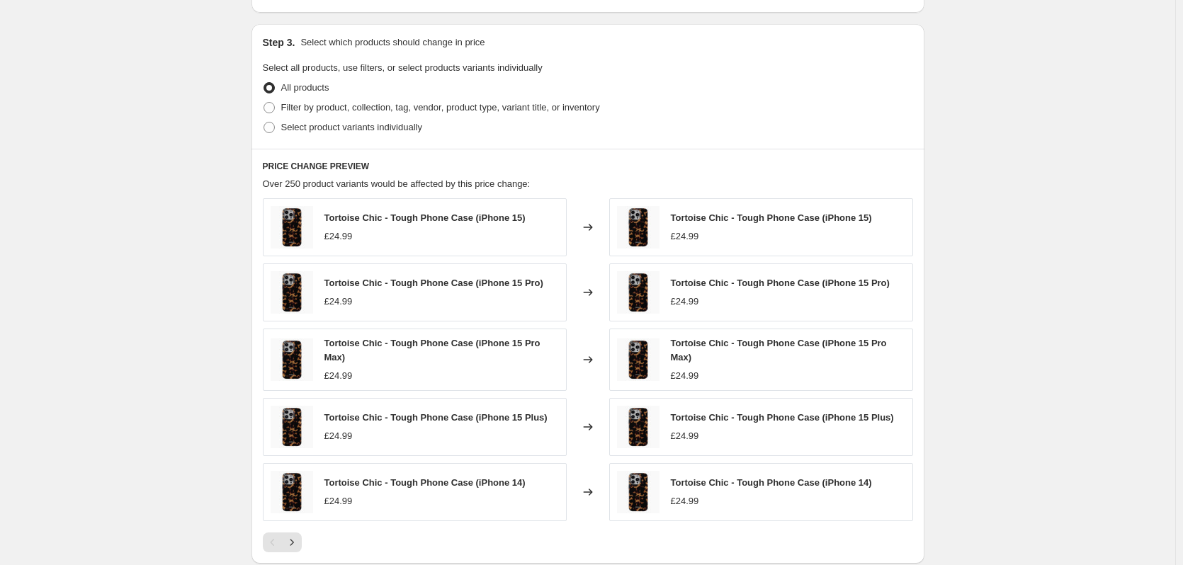
scroll to position [96, 0]
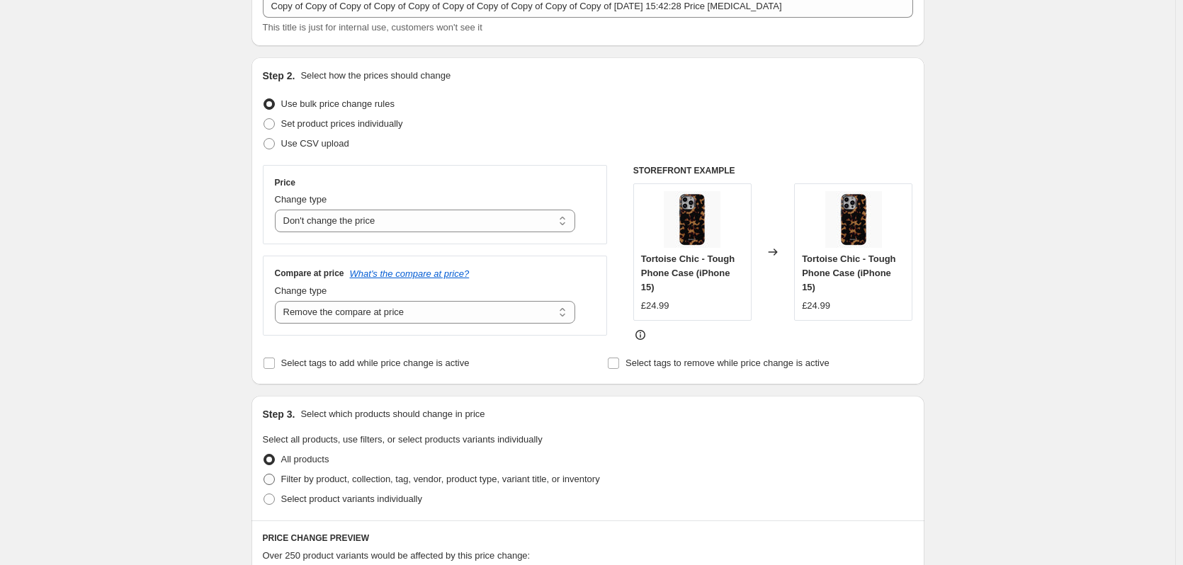
click at [333, 474] on span "Filter by product, collection, tag, vendor, product type, variant title, or inv…" at bounding box center [440, 479] width 319 height 11
click at [264, 474] on input "Filter by product, collection, tag, vendor, product type, variant title, or inv…" at bounding box center [264, 474] width 1 height 1
radio input "true"
select select "product_type"
select select "title"
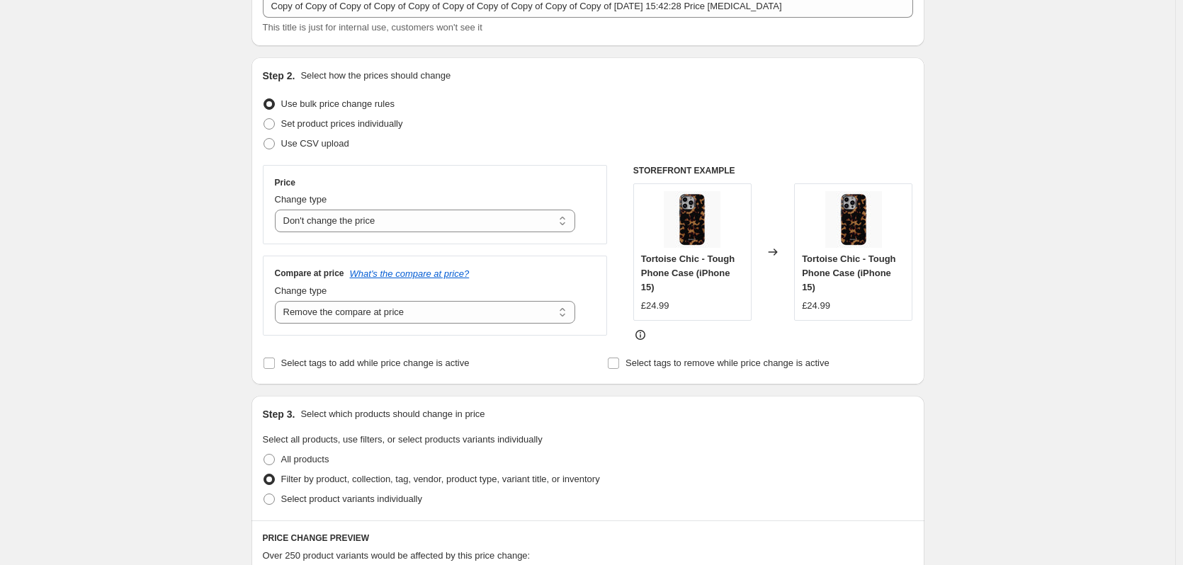
select select "contains"
select select "product_status"
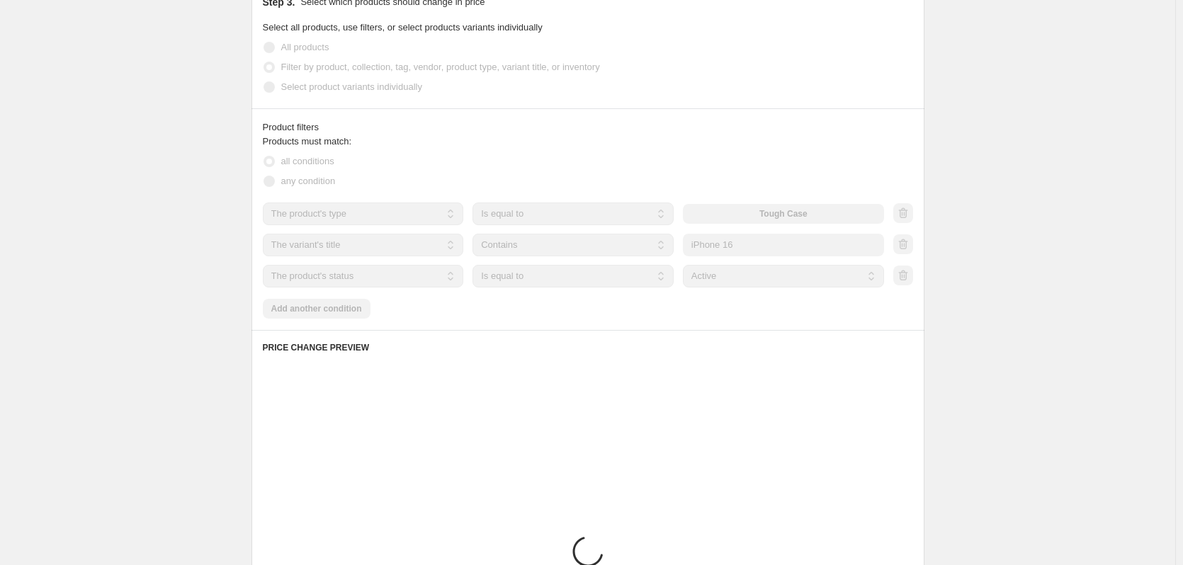
scroll to position [503, 0]
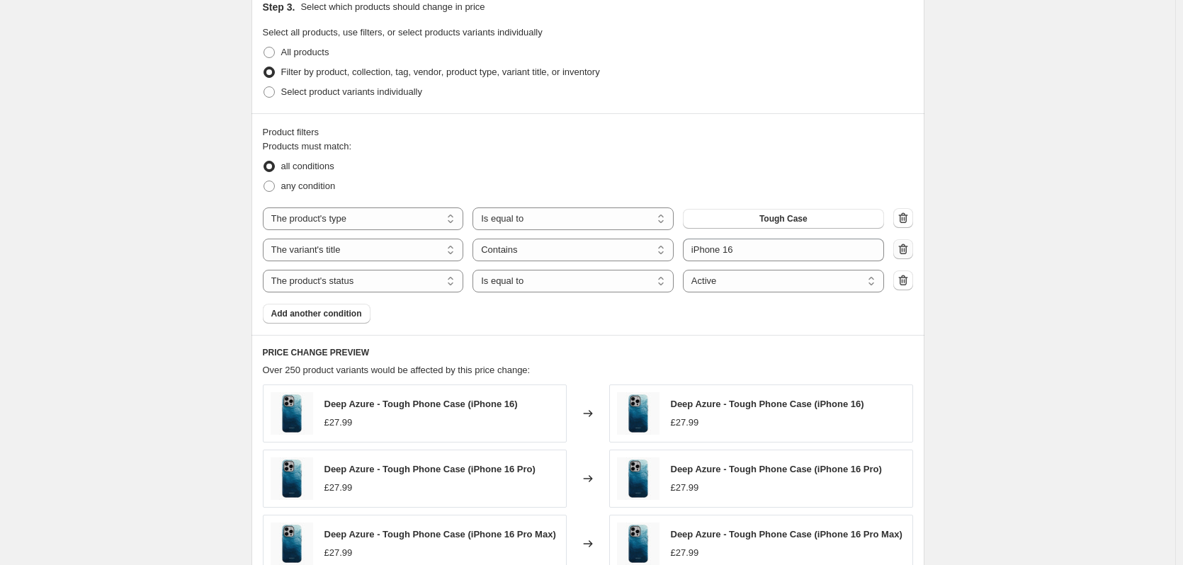
click at [905, 242] on icon "button" at bounding box center [903, 249] width 14 height 14
select select "product_status"
select select "equal"
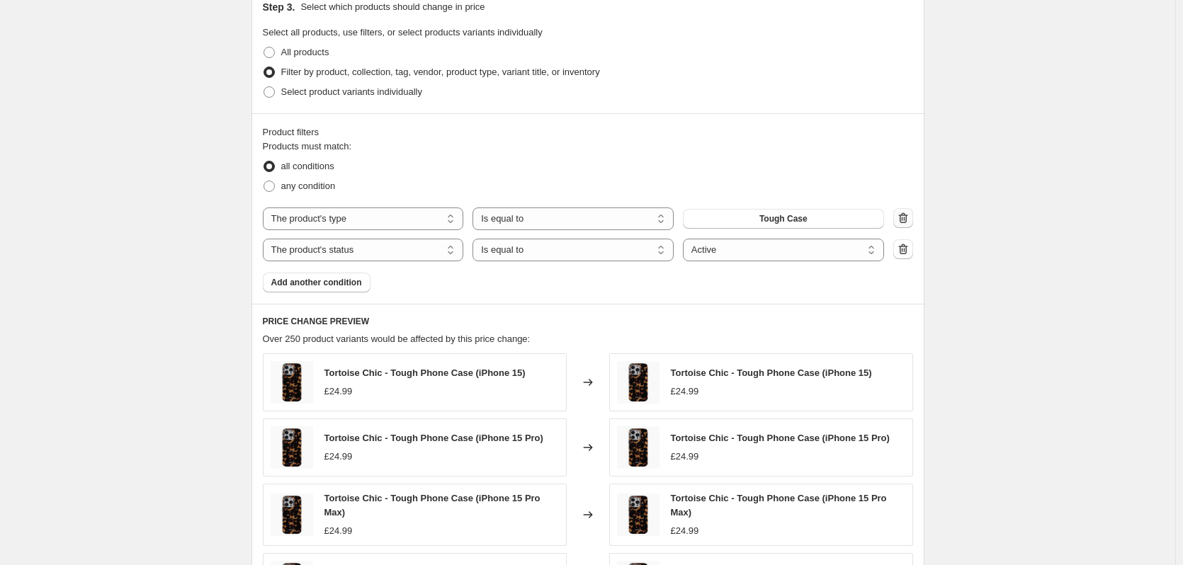
click at [908, 217] on icon "button" at bounding box center [903, 218] width 14 height 14
select select "product_status"
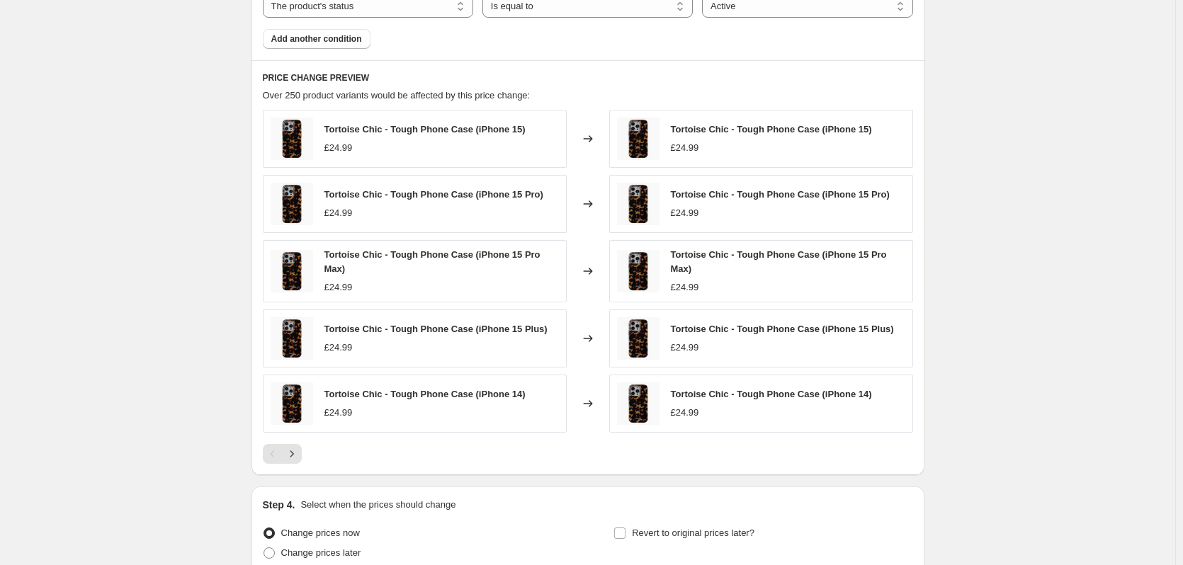
scroll to position [839, 0]
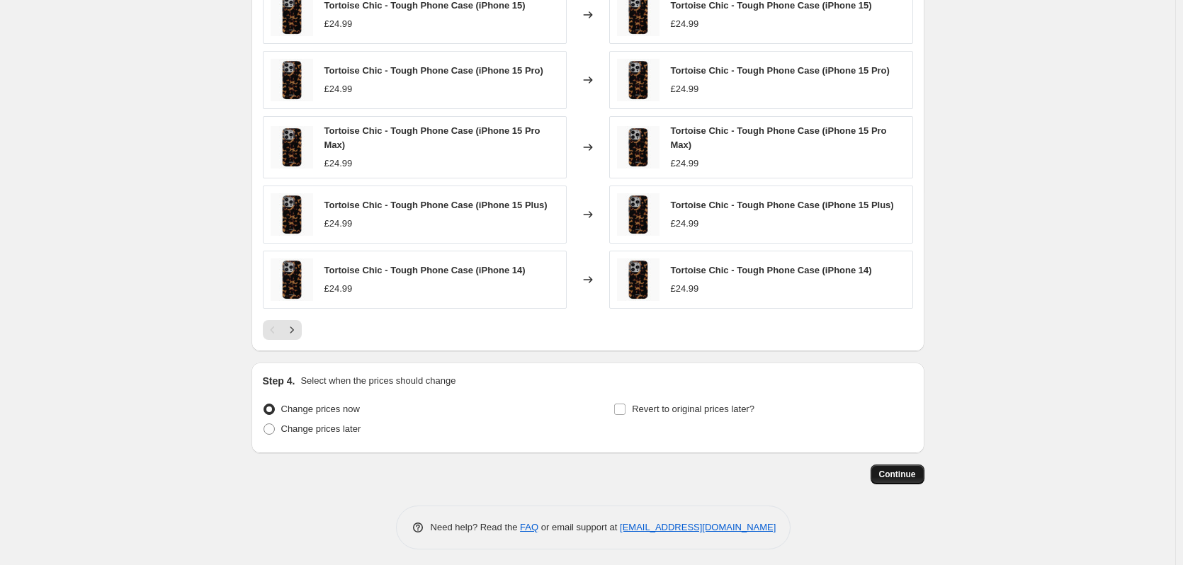
click at [903, 469] on span "Continue" at bounding box center [897, 474] width 37 height 11
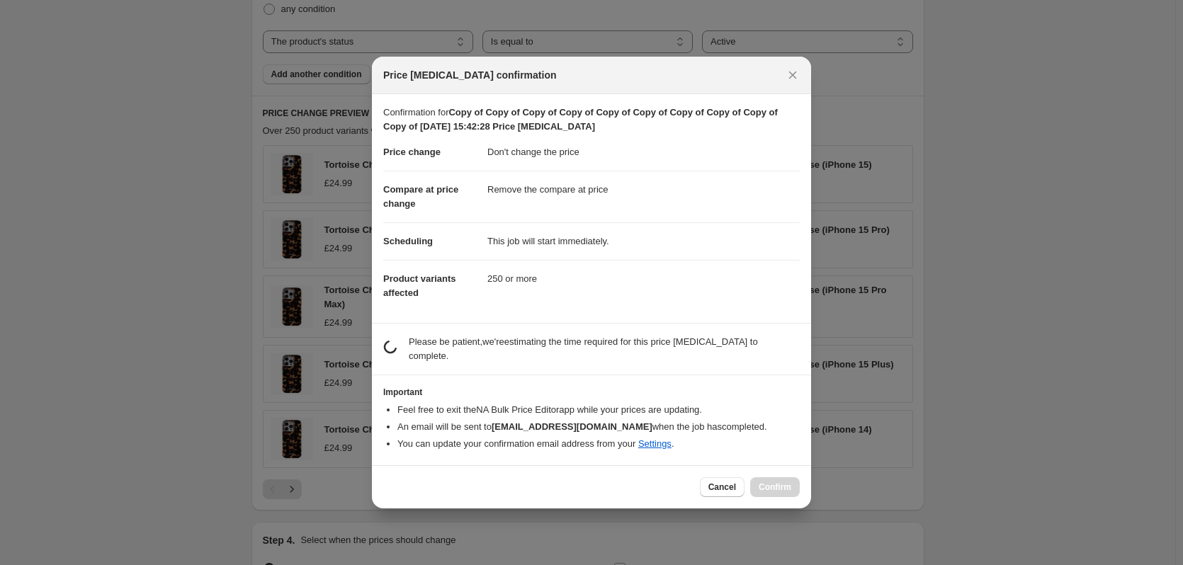
scroll to position [0, 0]
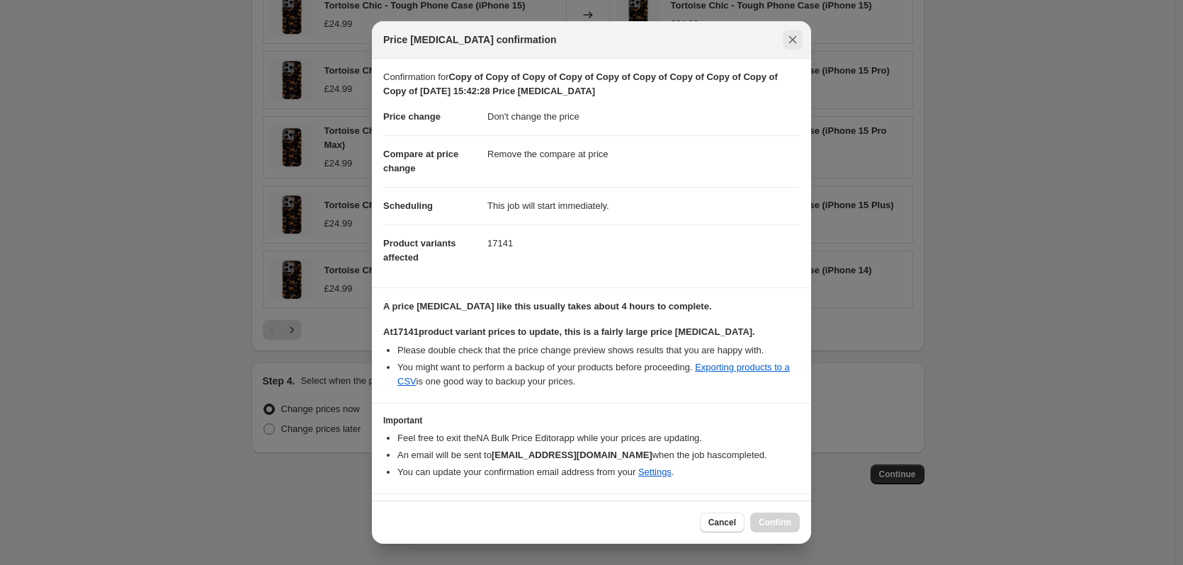
click at [786, 38] on icon "Close" at bounding box center [793, 40] width 14 height 14
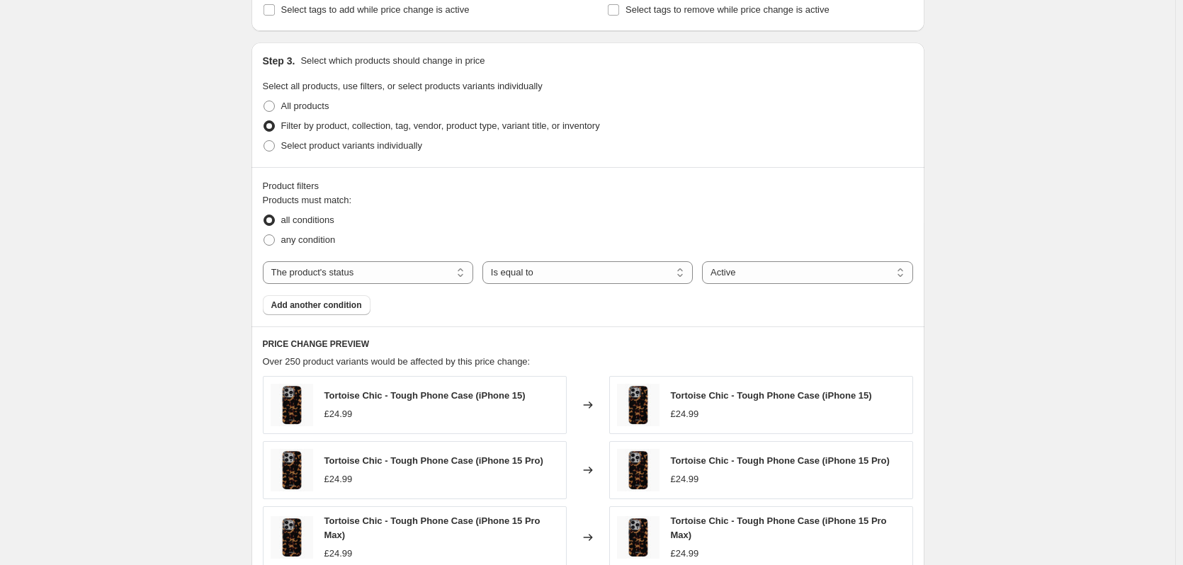
scroll to position [450, 0]
click at [344, 307] on button "Add another condition" at bounding box center [317, 305] width 108 height 20
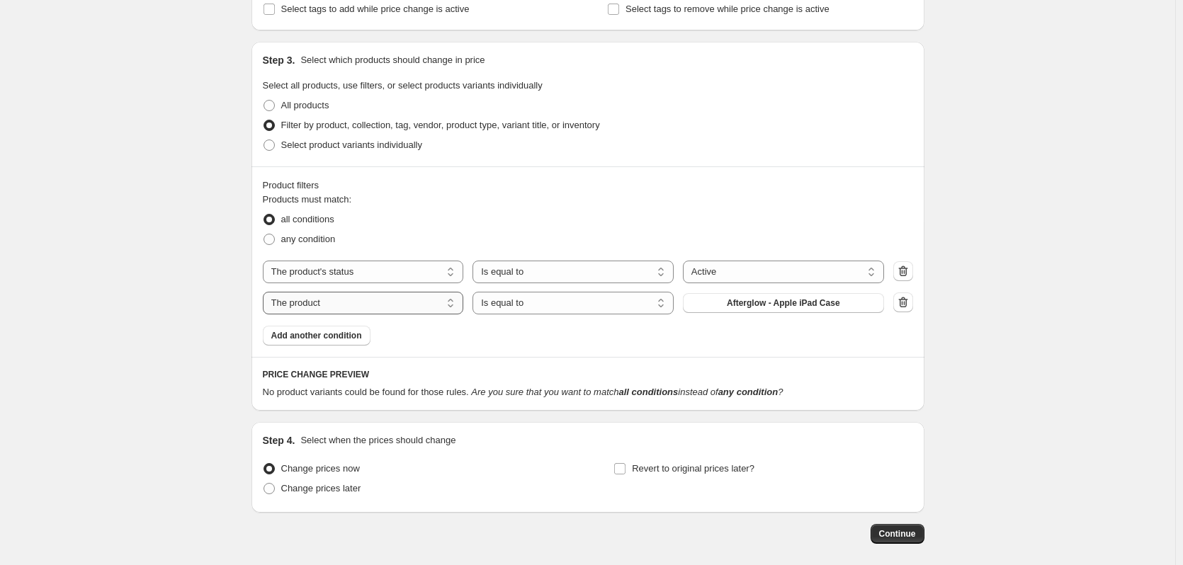
click at [439, 302] on select "The product The product's collection The product's tag The product's vendor The…" at bounding box center [363, 303] width 201 height 23
select select "product_type"
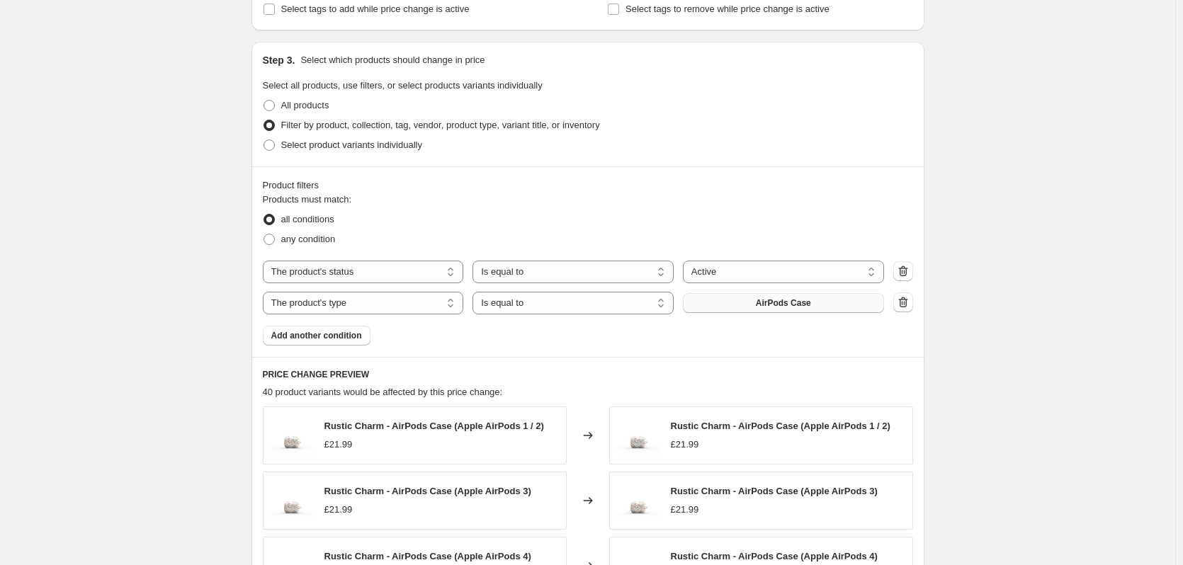
click at [748, 297] on button "AirPods Case" at bounding box center [783, 303] width 201 height 20
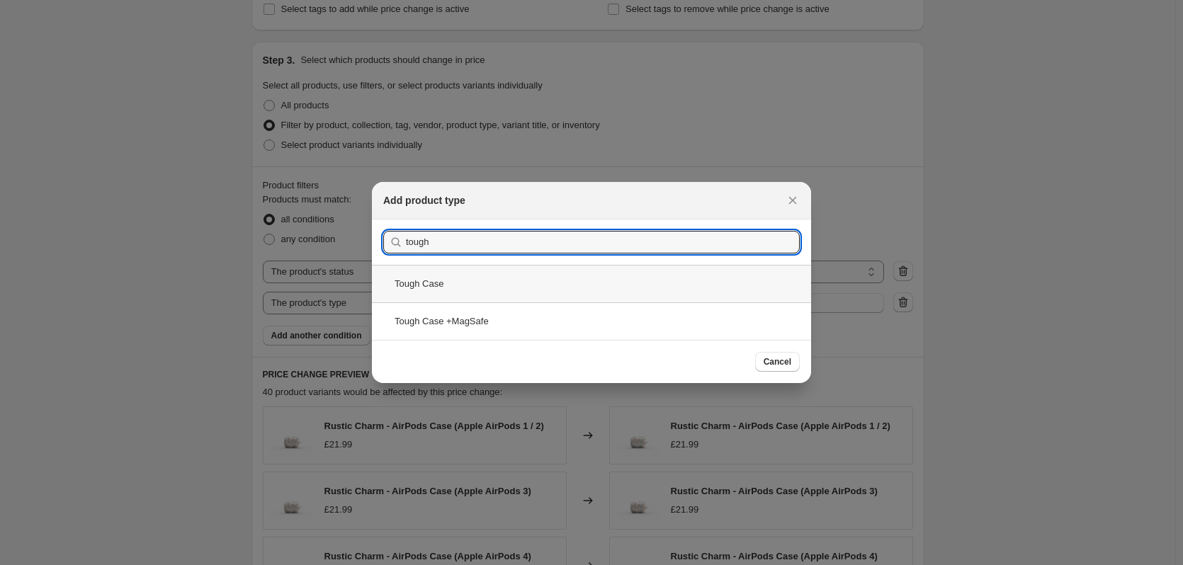
type input "tough"
click at [587, 292] on div "Tough Case" at bounding box center [591, 284] width 439 height 38
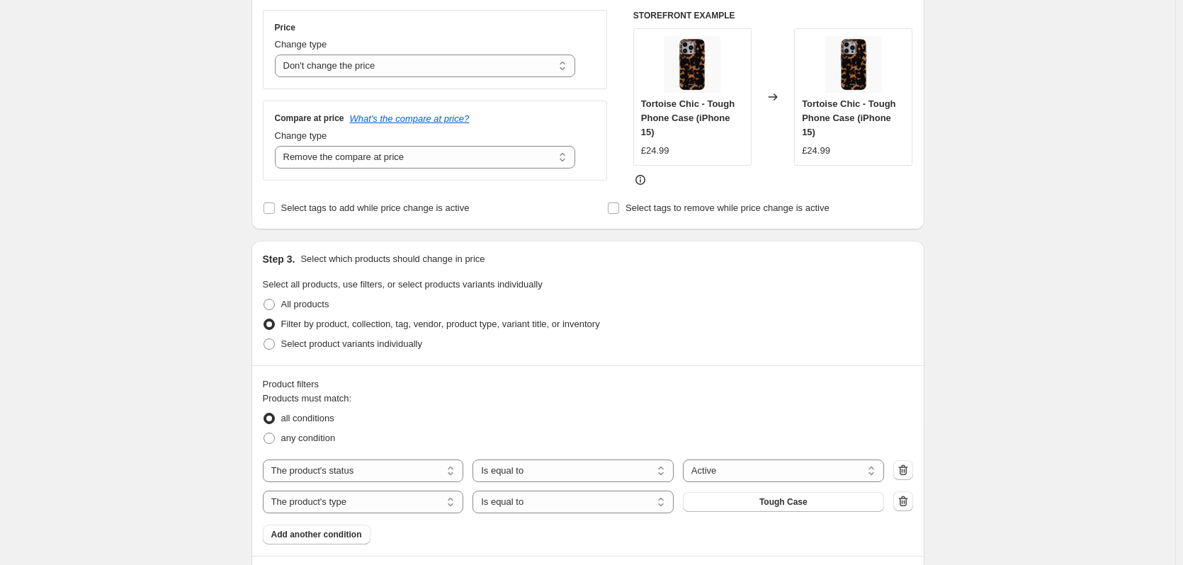
scroll to position [817, 0]
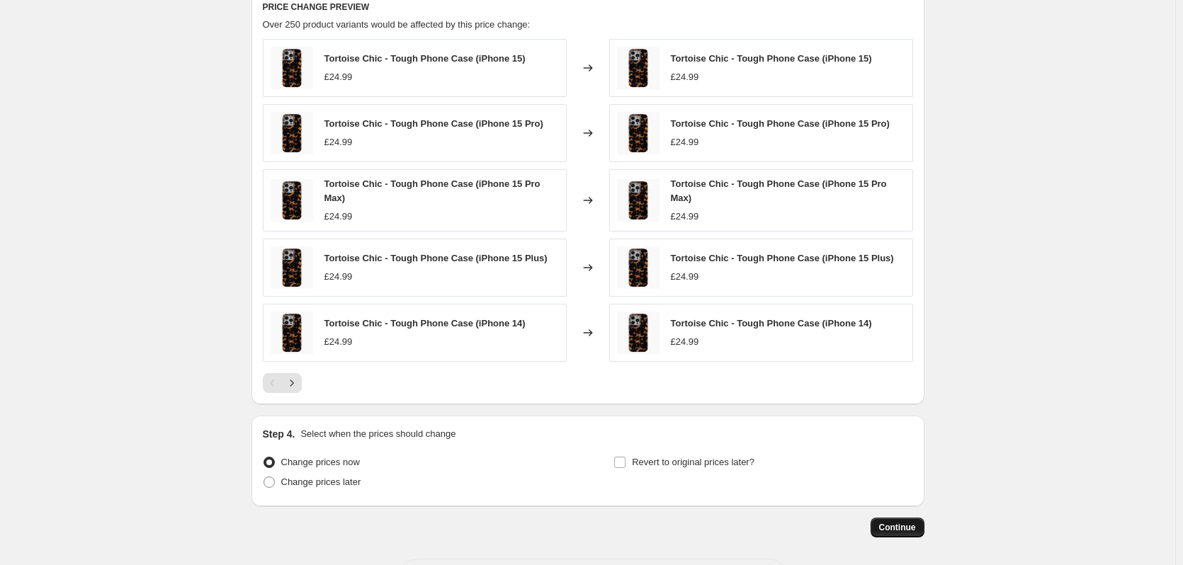
click at [910, 522] on span "Continue" at bounding box center [897, 527] width 37 height 11
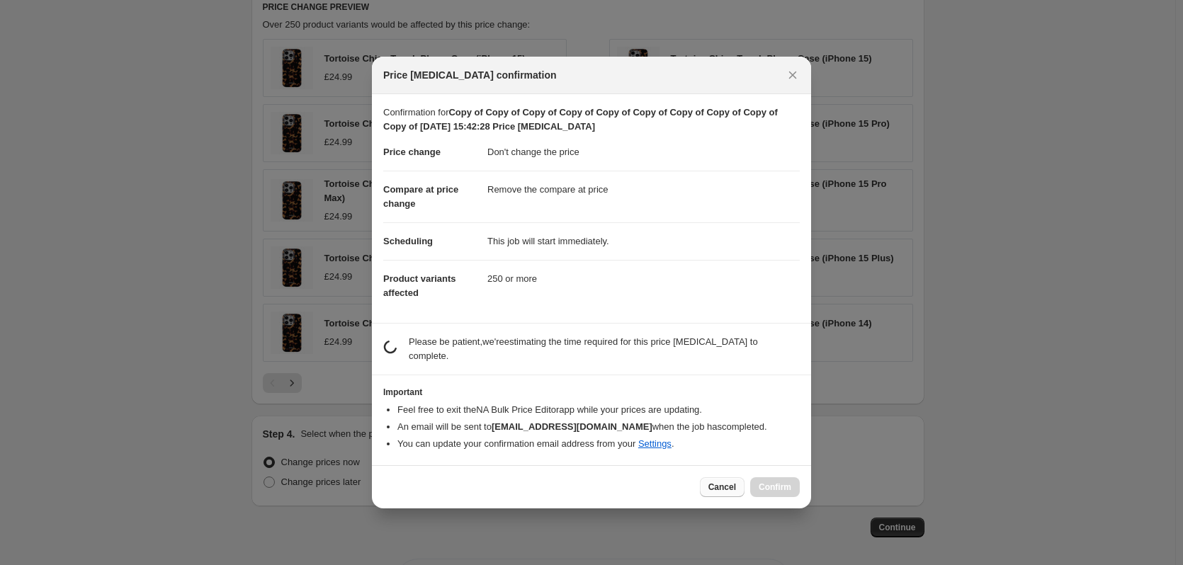
click at [736, 484] on span "Cancel" at bounding box center [722, 487] width 28 height 11
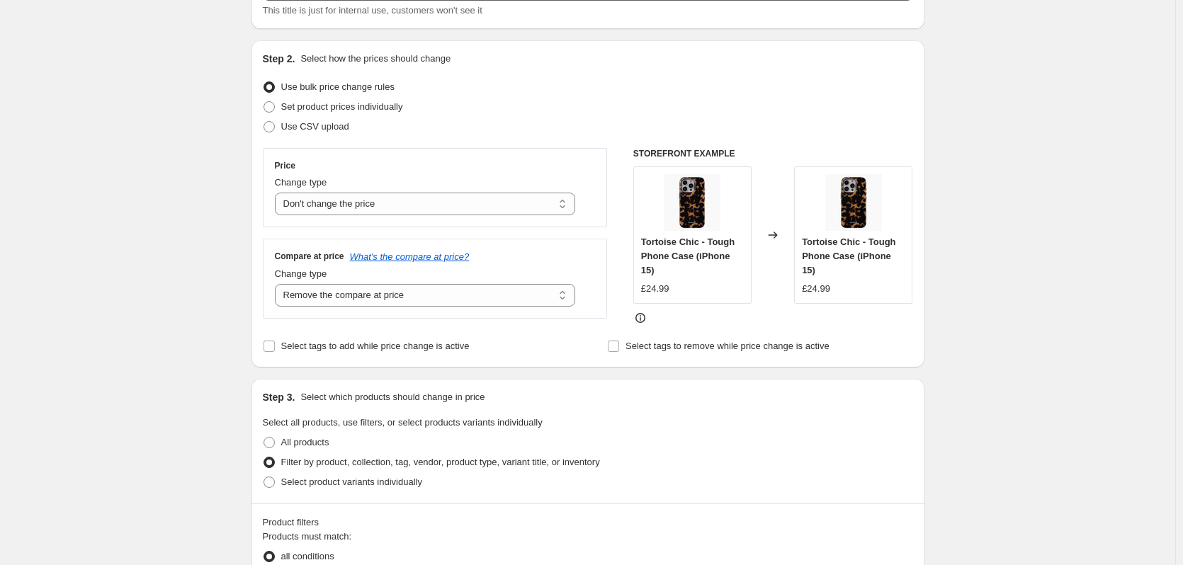
scroll to position [0, 0]
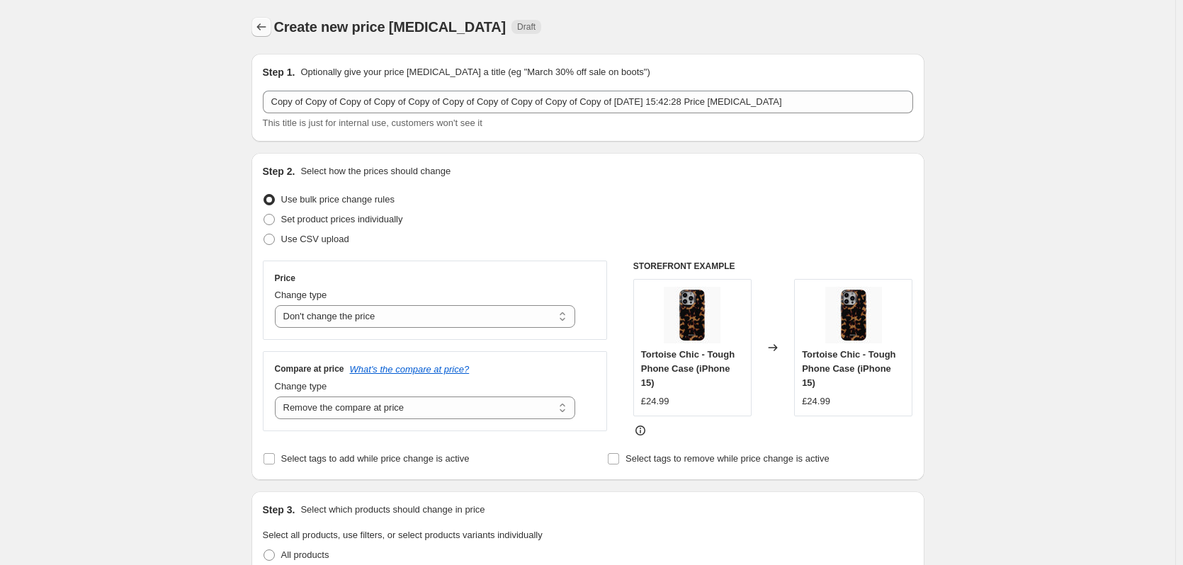
click at [268, 22] on icon "Price change jobs" at bounding box center [261, 27] width 14 height 14
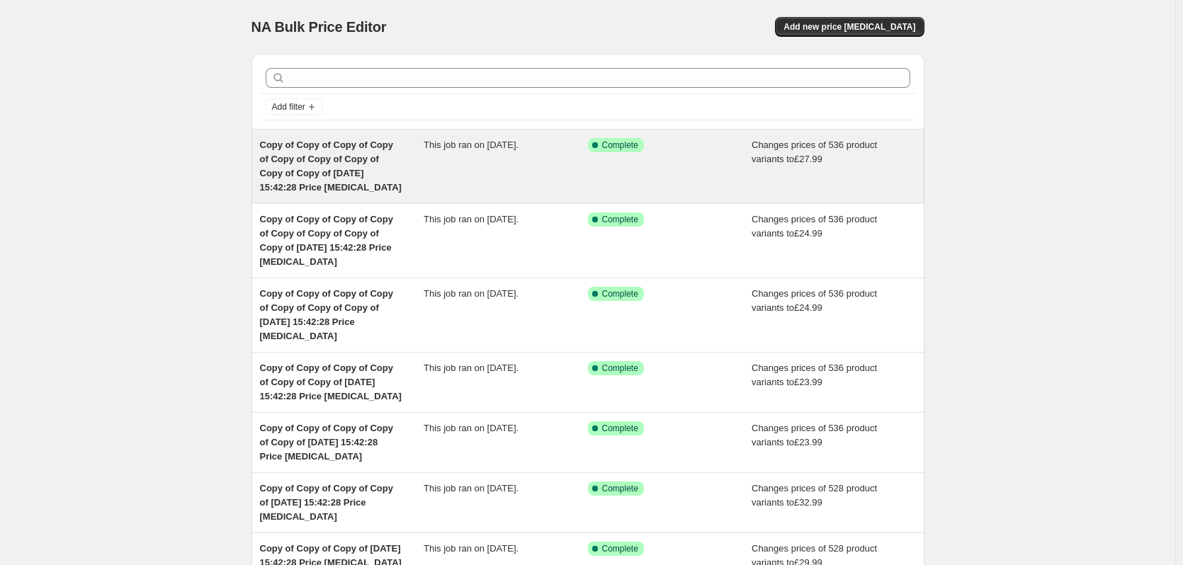
click at [464, 159] on div "This job ran on [DATE]." at bounding box center [506, 166] width 164 height 57
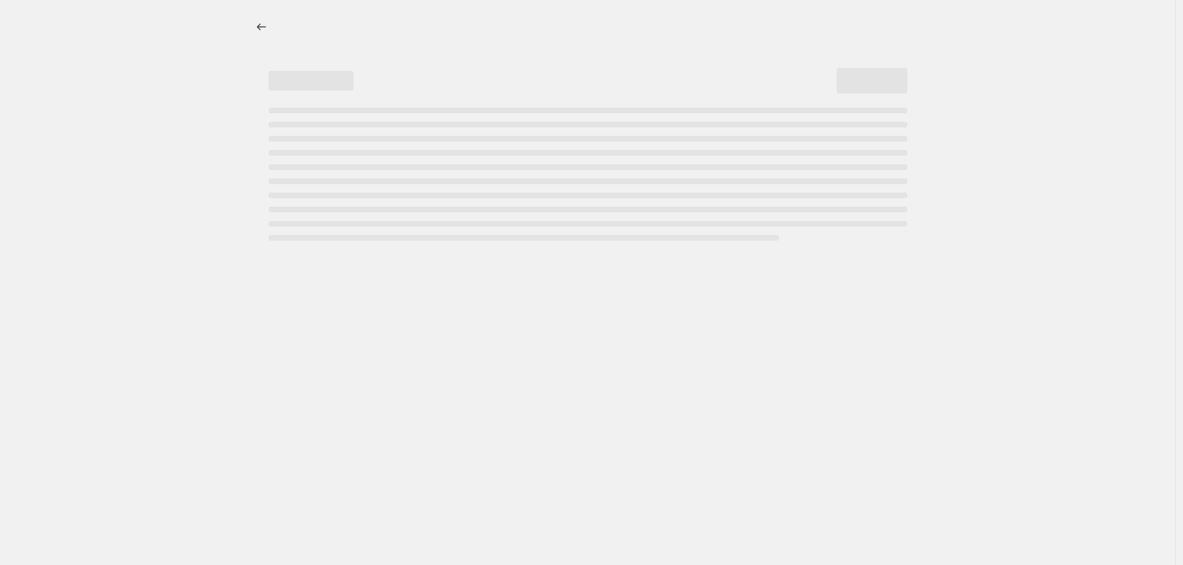
select select "remove"
select select "product_type"
select select "title"
select select "contains"
select select "product_status"
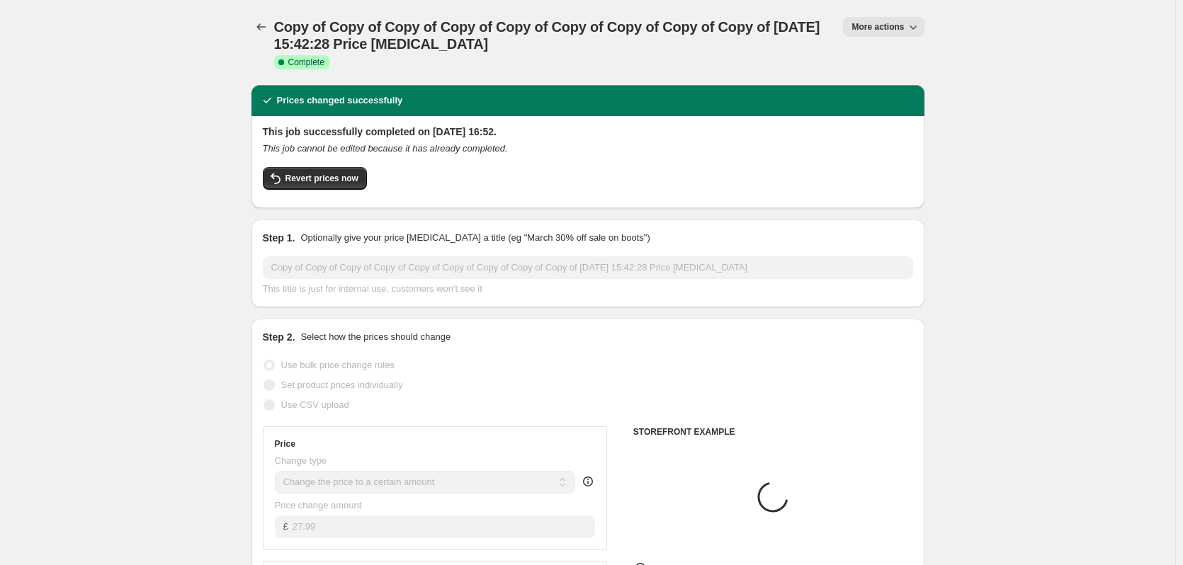
click at [884, 31] on span "More actions" at bounding box center [877, 26] width 52 height 11
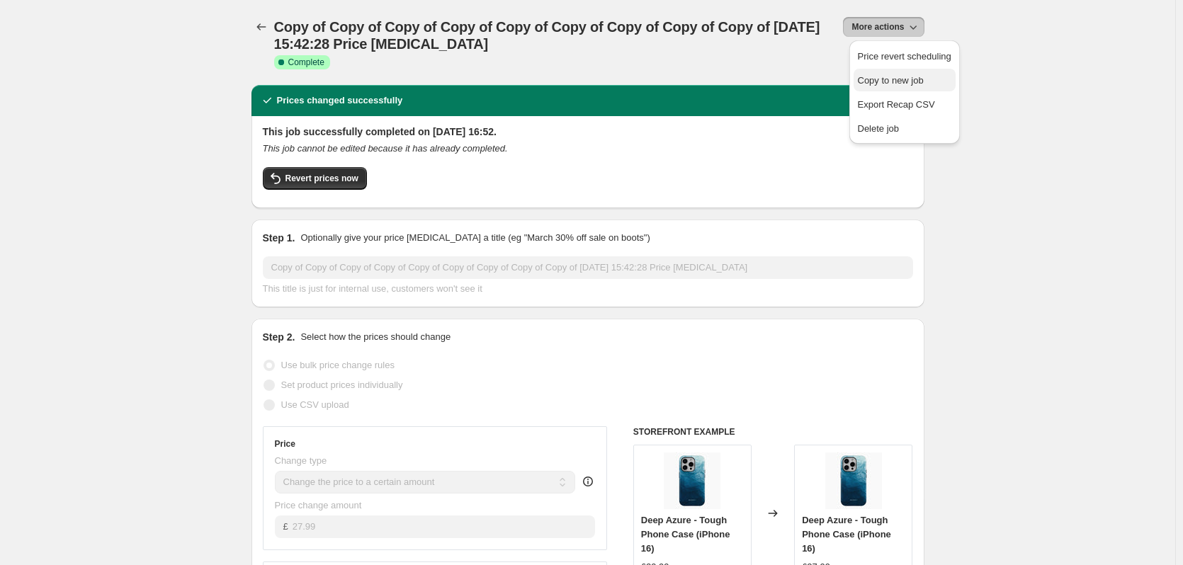
click at [894, 72] on button "Copy to new job" at bounding box center [905, 80] width 102 height 23
select select "remove"
select select "product_type"
select select "title"
select select "contains"
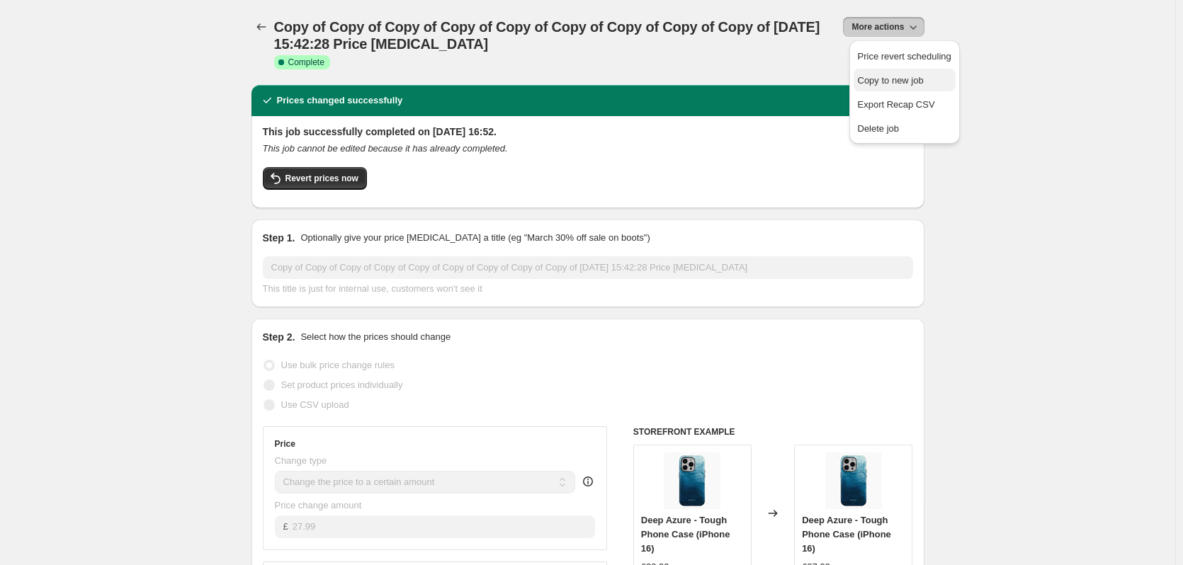
select select "product_status"
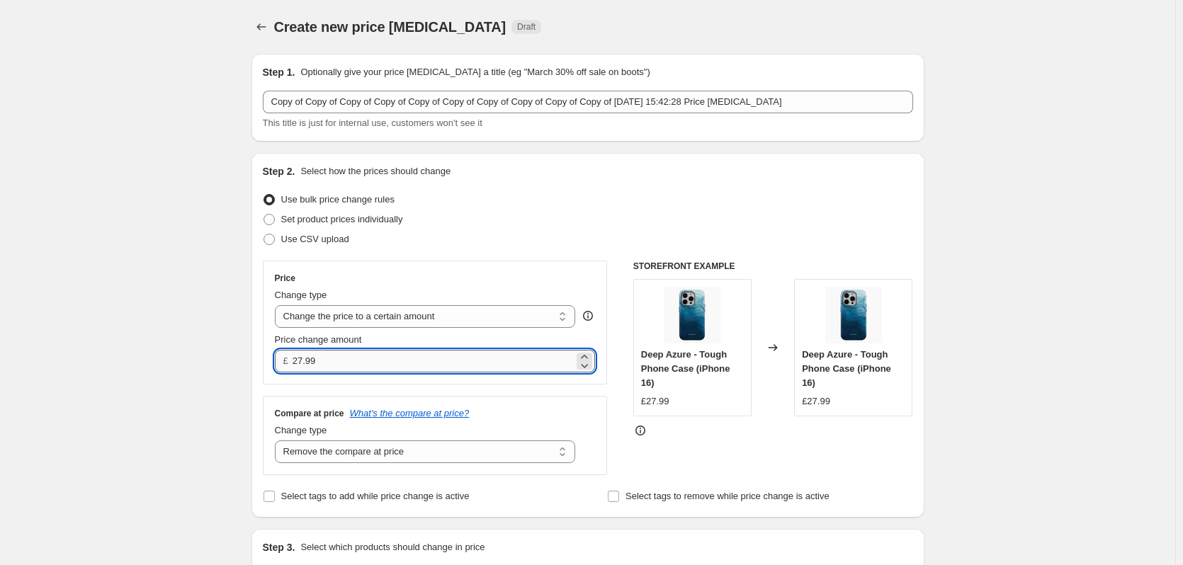
click at [447, 356] on input "27.99" at bounding box center [433, 361] width 281 height 23
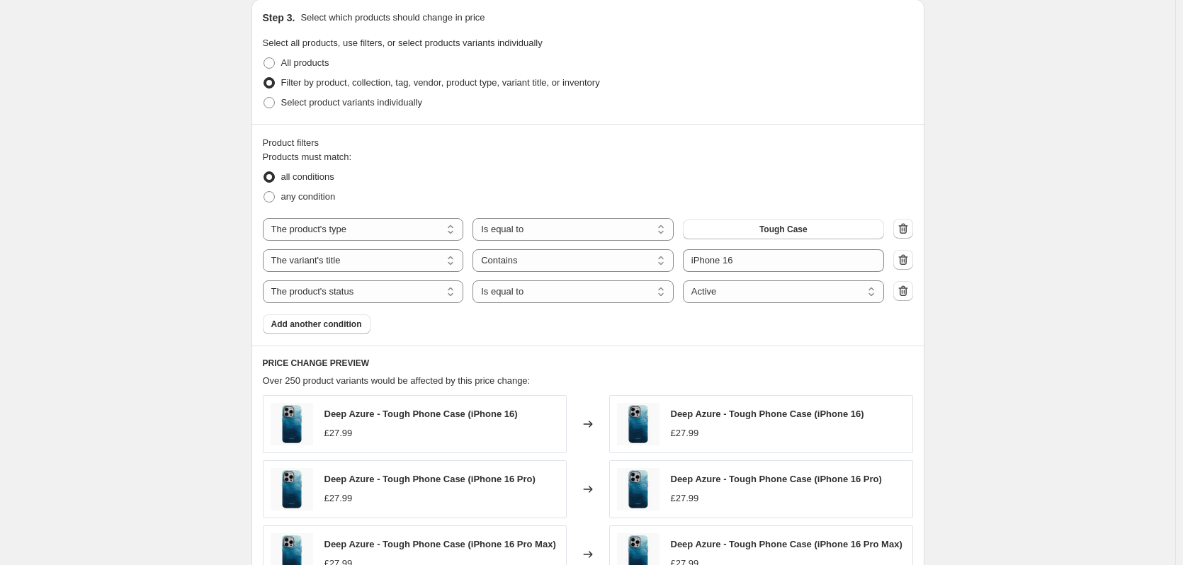
scroll to position [531, 0]
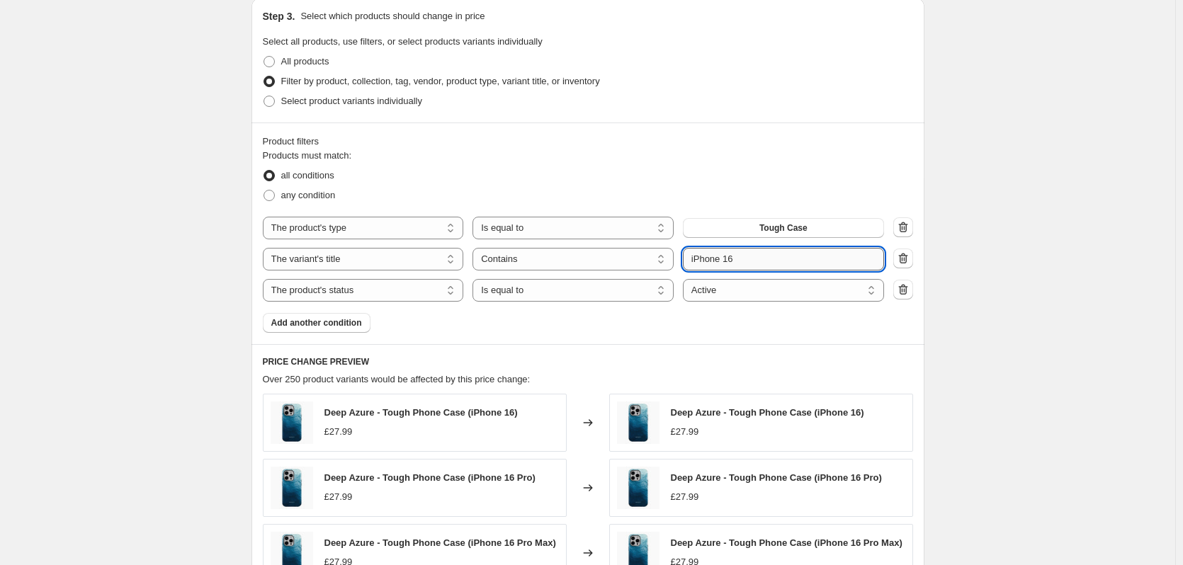
click at [776, 254] on input "iPhone 16" at bounding box center [783, 259] width 201 height 23
type input "iPhone 16e"
click at [966, 259] on div "Create new price [MEDICAL_DATA]. This page is ready Create new price [MEDICAL_D…" at bounding box center [587, 222] width 1175 height 1506
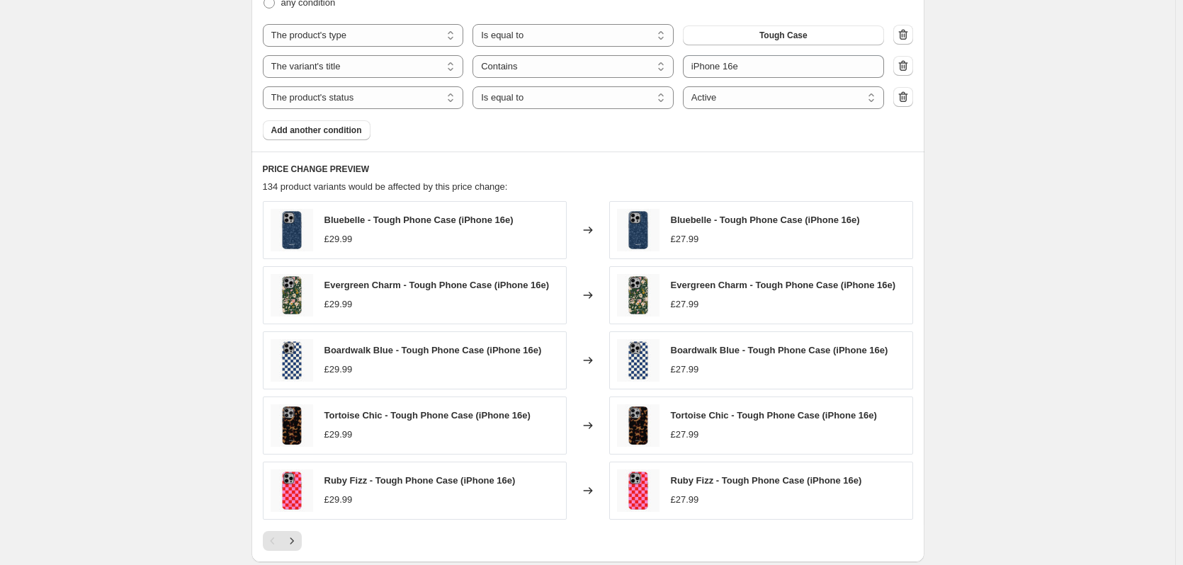
scroll to position [941, 0]
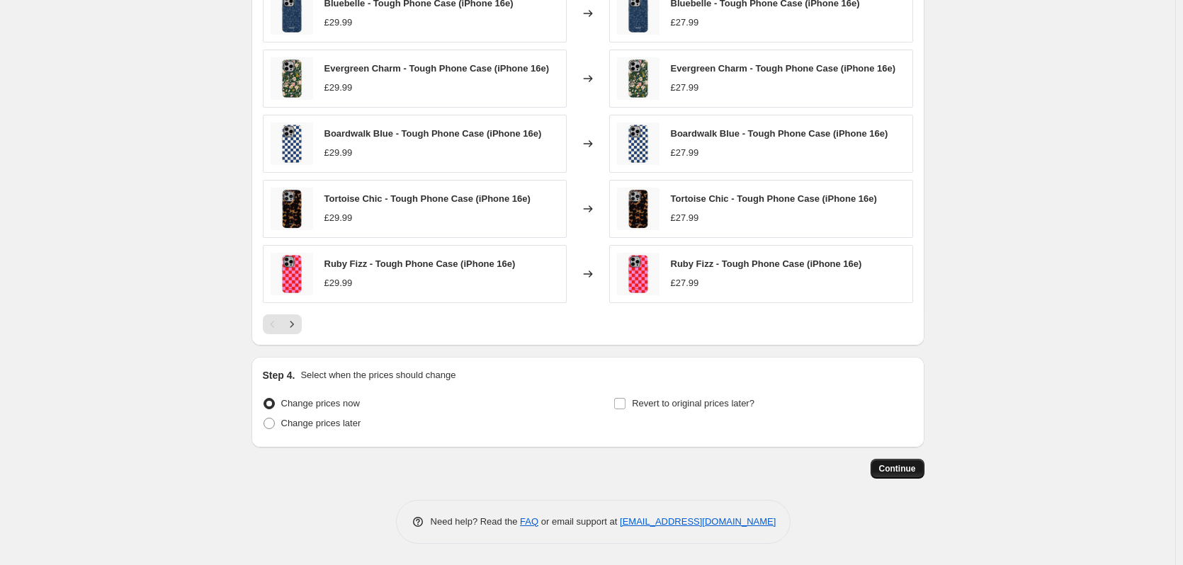
click at [910, 463] on button "Continue" at bounding box center [898, 469] width 54 height 20
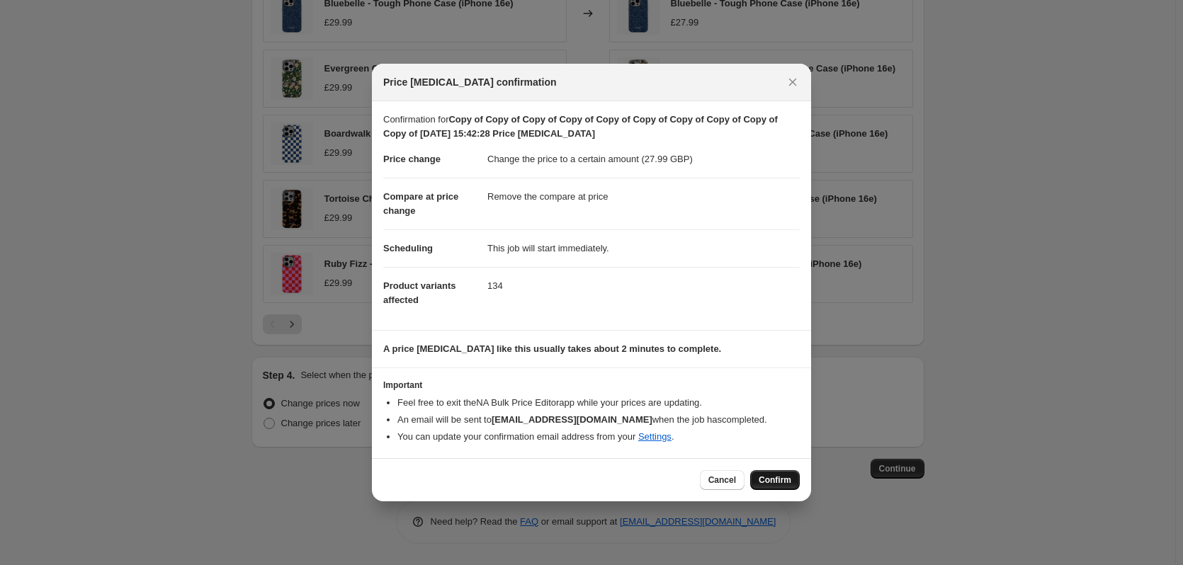
click at [776, 477] on span "Confirm" at bounding box center [775, 480] width 33 height 11
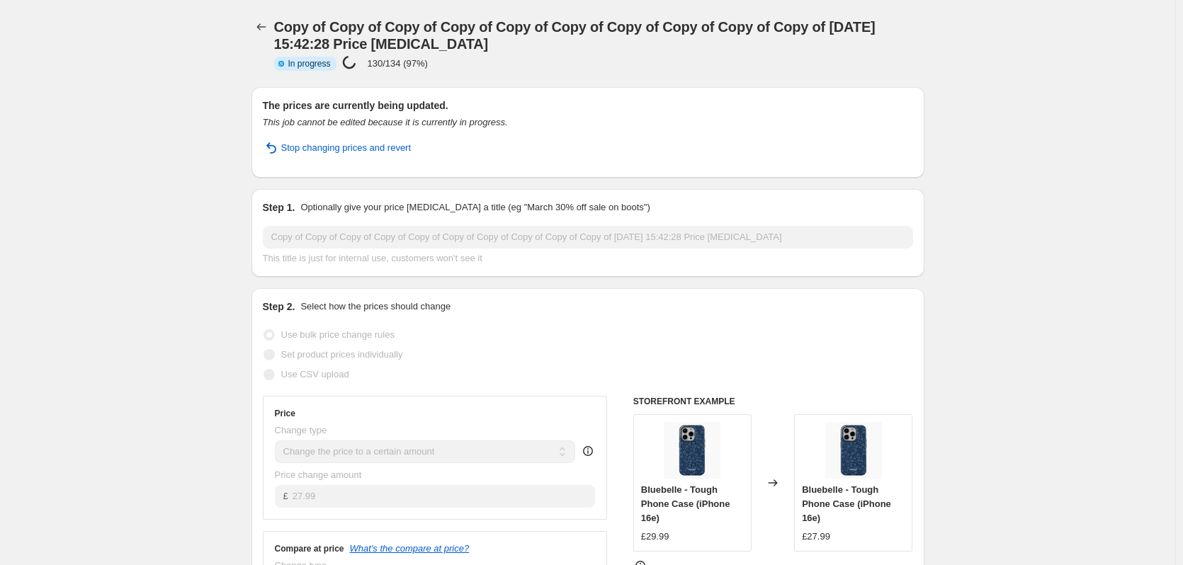
select select "remove"
select select "product_type"
select select "title"
select select "contains"
select select "product_status"
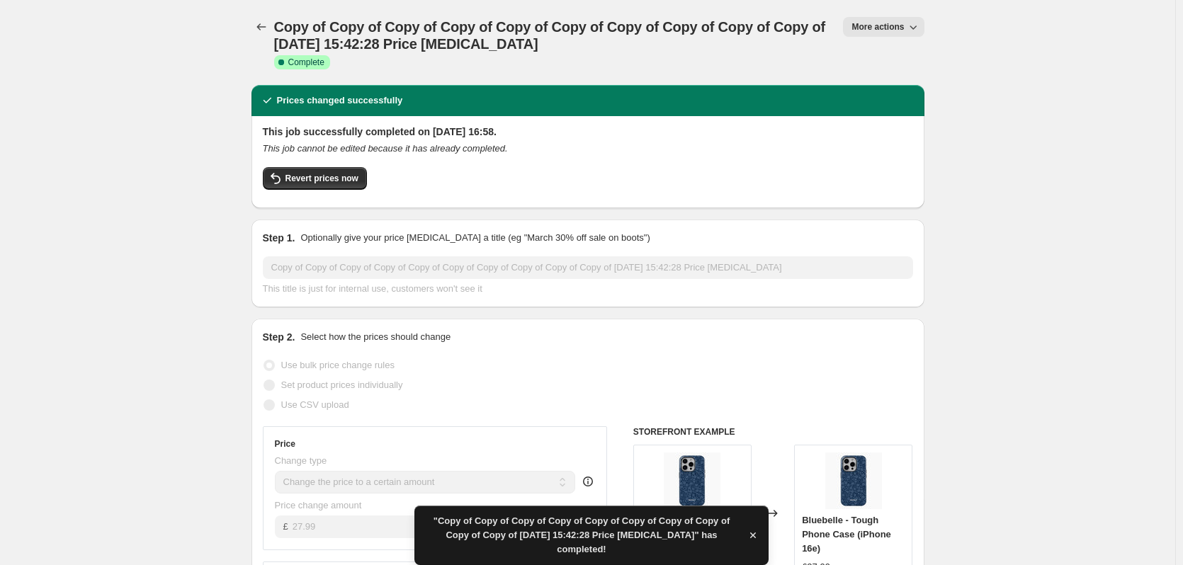
click at [924, 26] on button "More actions" at bounding box center [883, 27] width 81 height 20
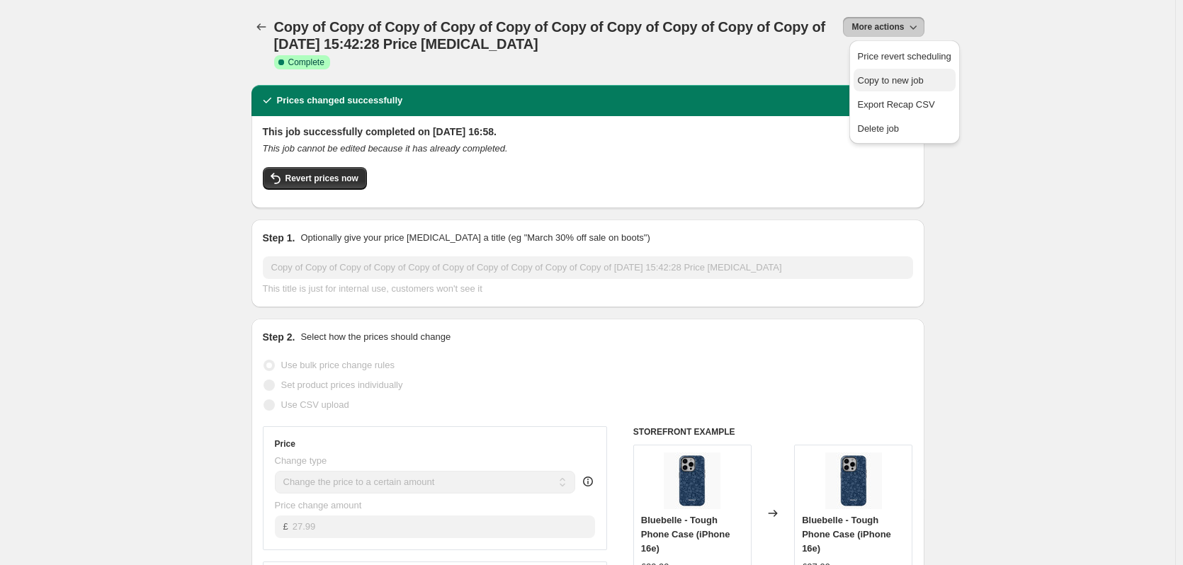
click at [895, 87] on span "Copy to new job" at bounding box center [905, 81] width 94 height 14
select select "remove"
select select "product_type"
select select "title"
select select "contains"
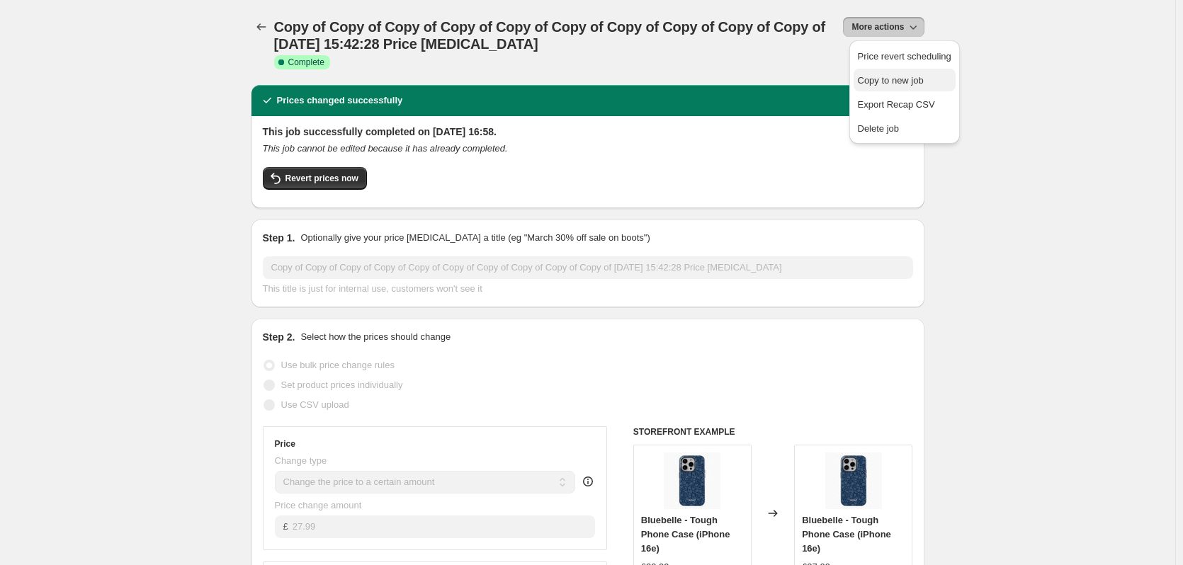
select select "product_status"
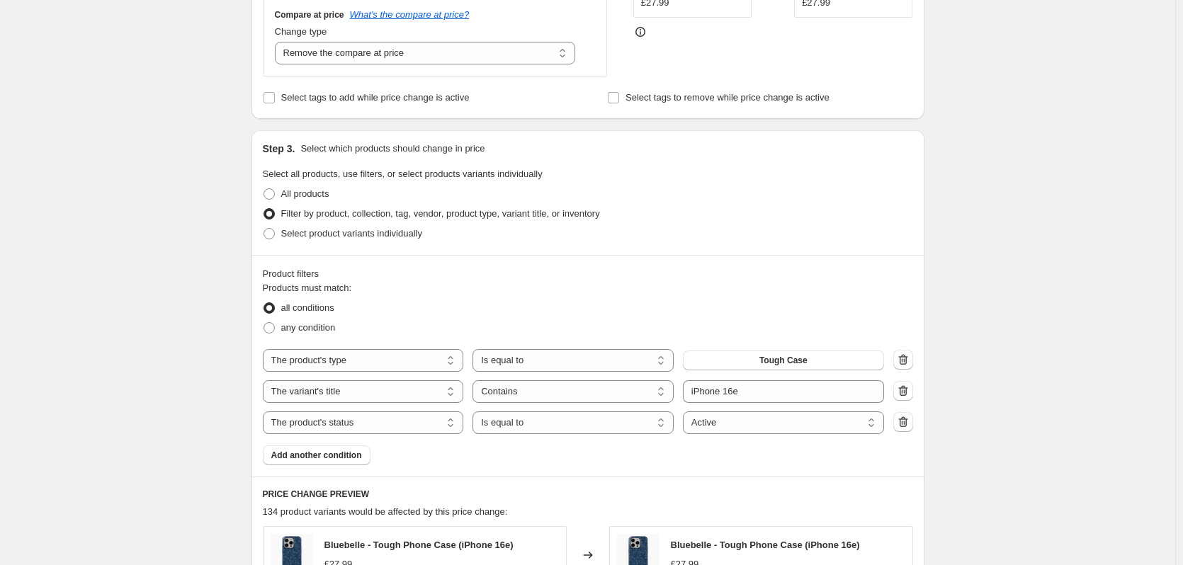
scroll to position [407, 0]
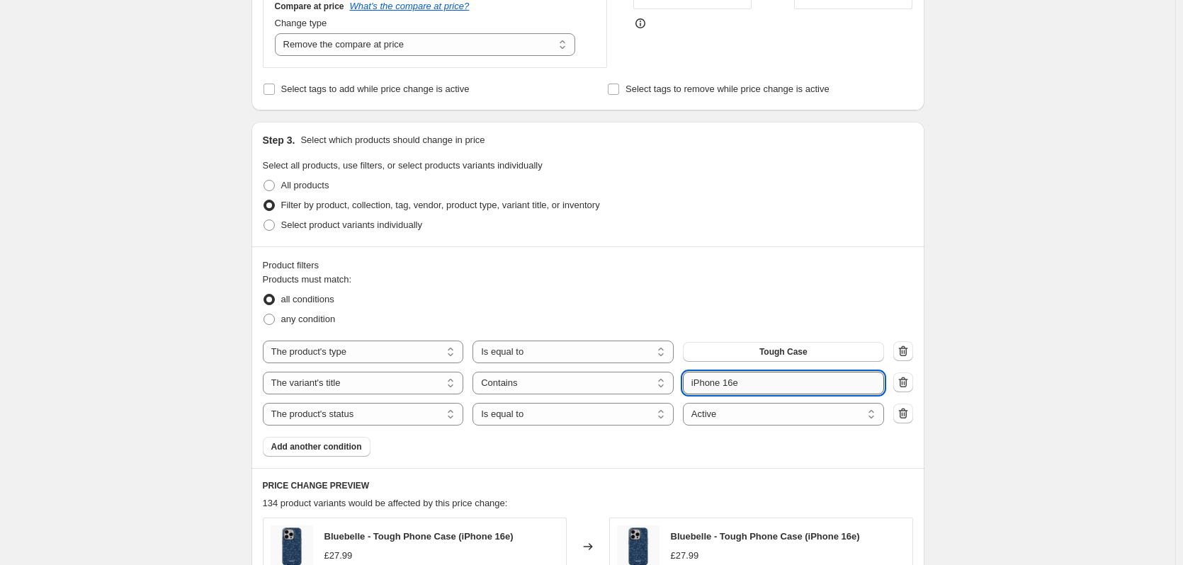
click at [783, 380] on input "iPhone 16e" at bounding box center [783, 383] width 201 height 23
click at [786, 380] on input "iPhone 16e" at bounding box center [783, 383] width 201 height 23
drag, startPoint x: 810, startPoint y: 382, endPoint x: 579, endPoint y: 373, distance: 231.1
click at [584, 373] on div "The product The product's collection The product's tag The product's vendor The…" at bounding box center [573, 383] width 621 height 23
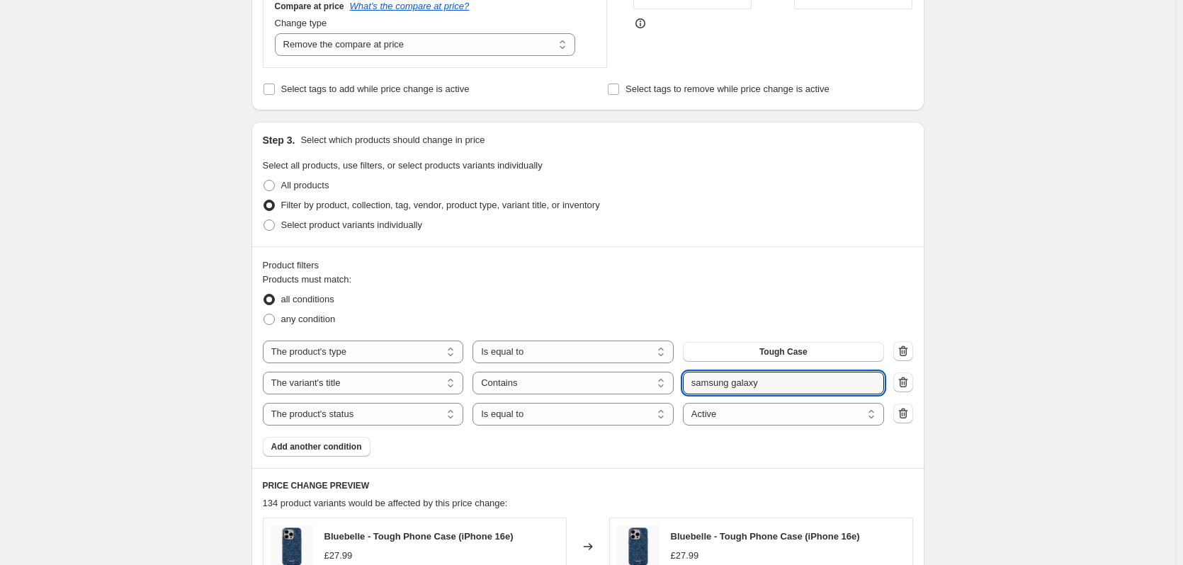
type input "samsung galaxy"
click at [1033, 332] on div "Create new price [MEDICAL_DATA]. This page is ready Create new price [MEDICAL_D…" at bounding box center [587, 346] width 1175 height 1506
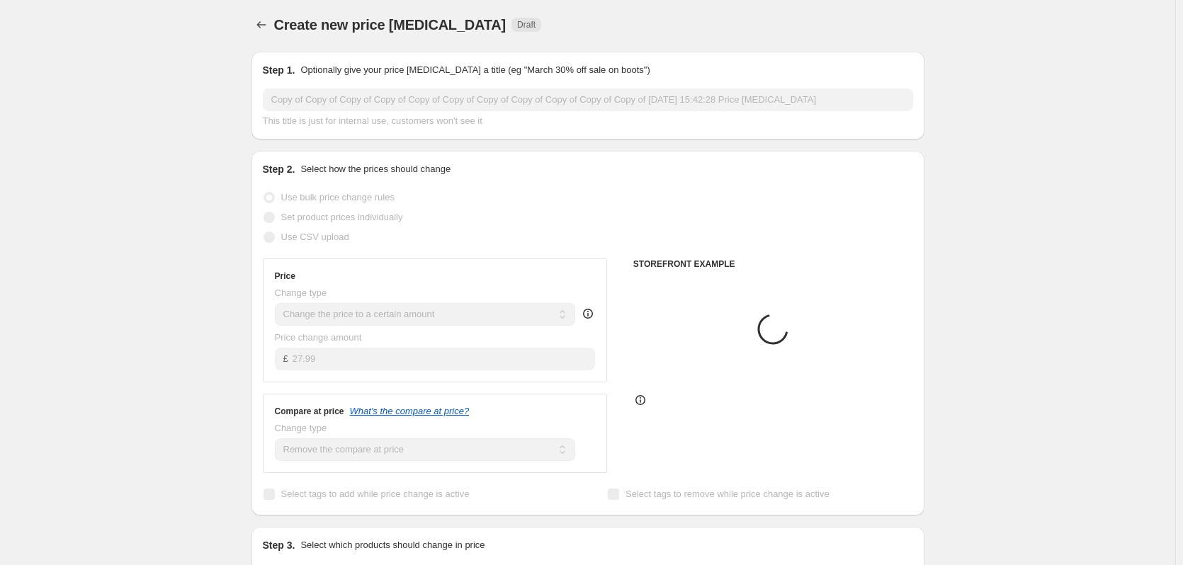
scroll to position [0, 0]
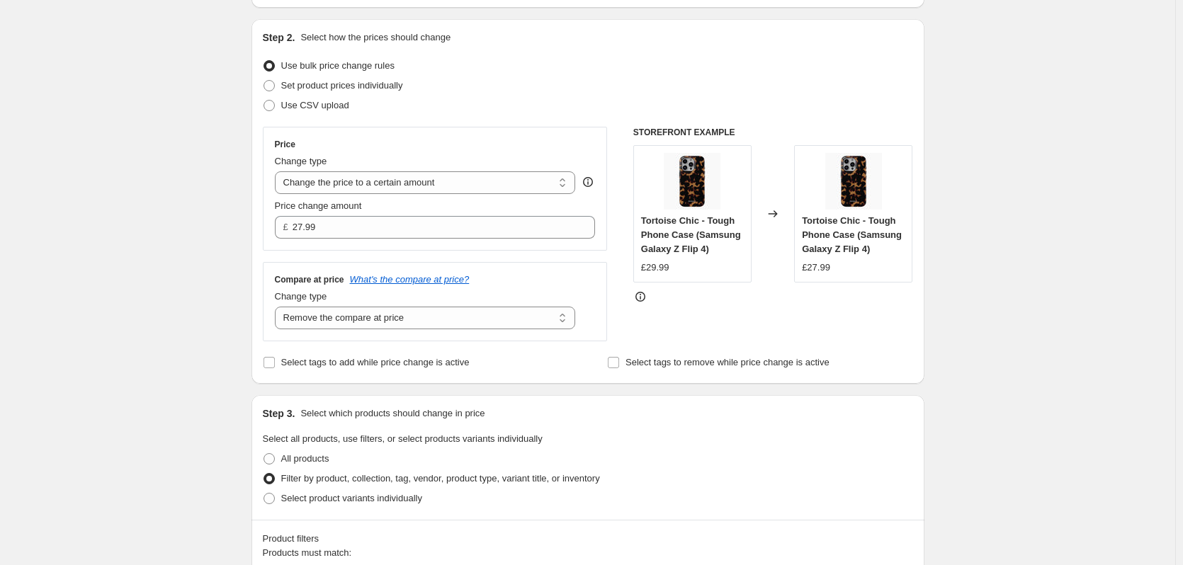
scroll to position [106, 0]
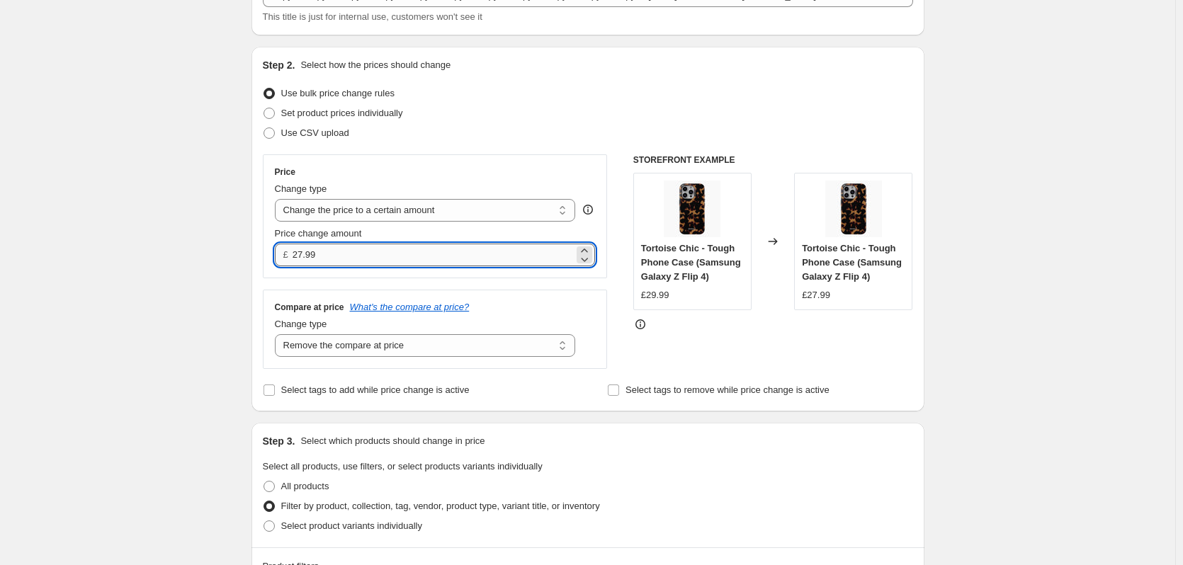
click at [382, 248] on input "27.99" at bounding box center [433, 255] width 281 height 23
type input "23.99"
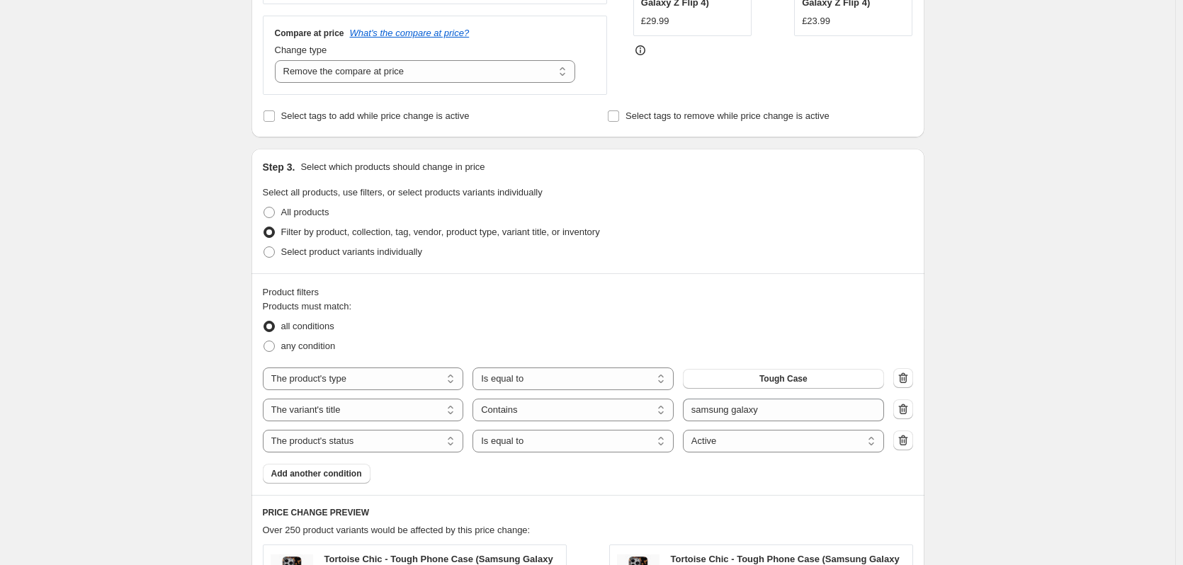
scroll to position [885, 0]
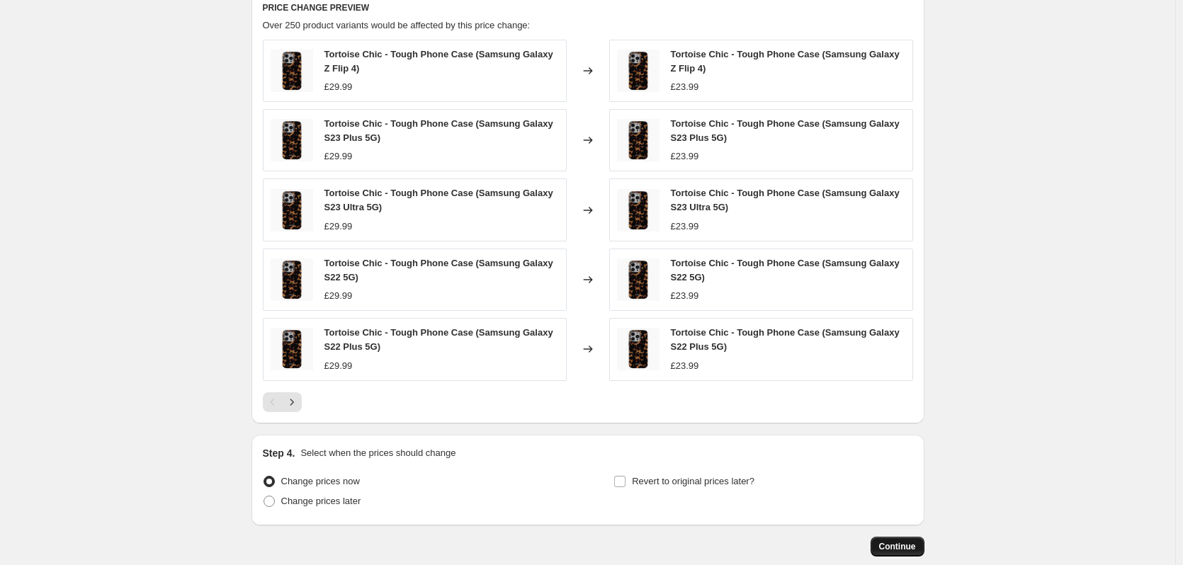
click at [879, 548] on button "Continue" at bounding box center [898, 547] width 54 height 20
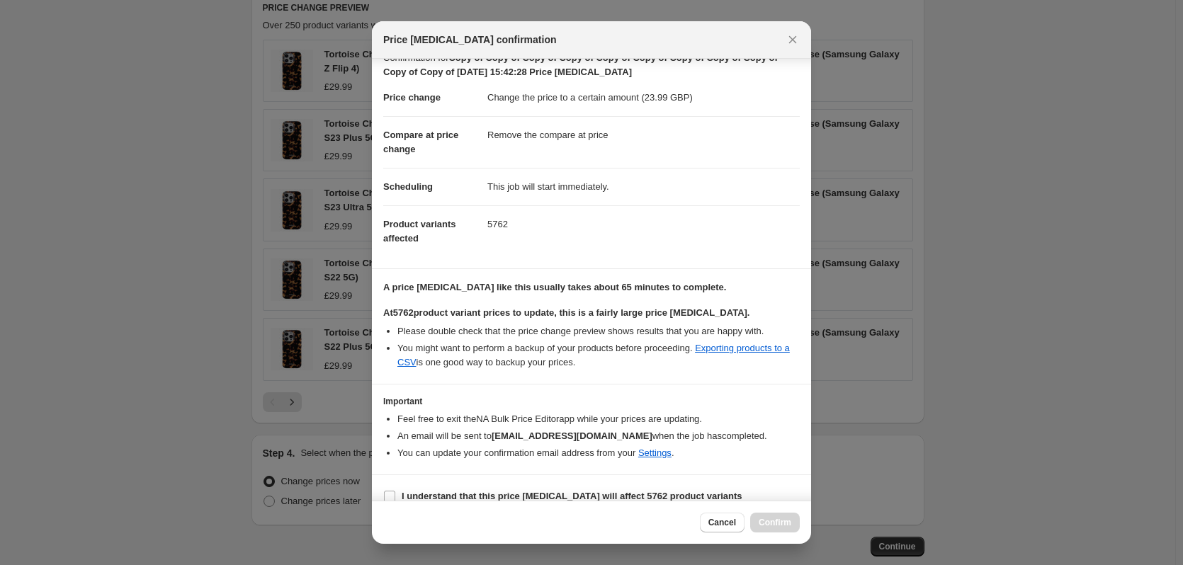
scroll to position [36, 0]
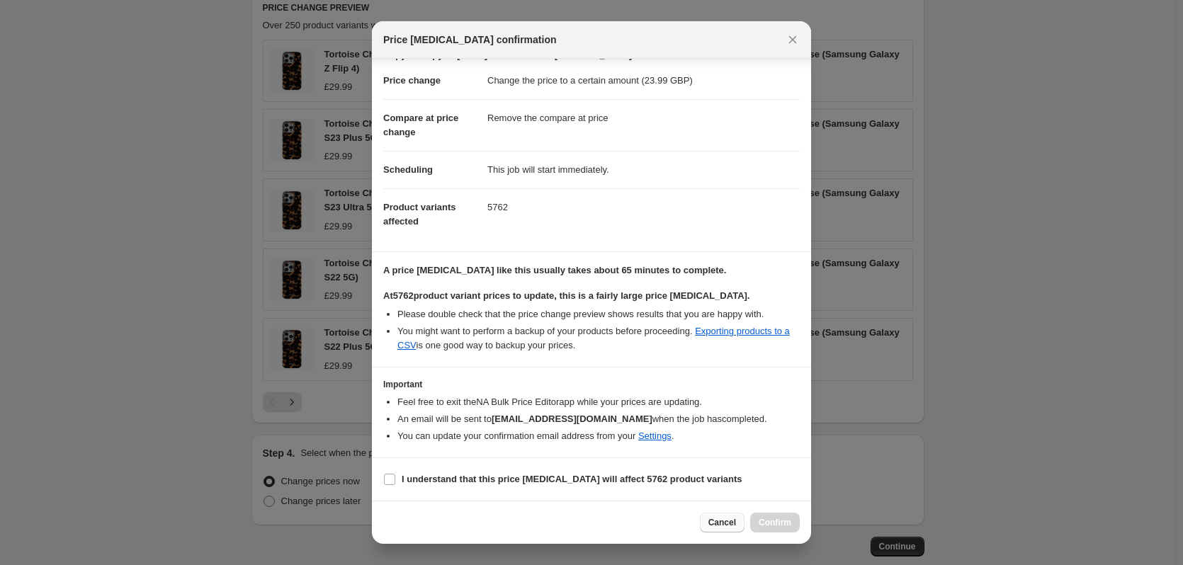
click at [711, 519] on button "Cancel" at bounding box center [722, 523] width 45 height 20
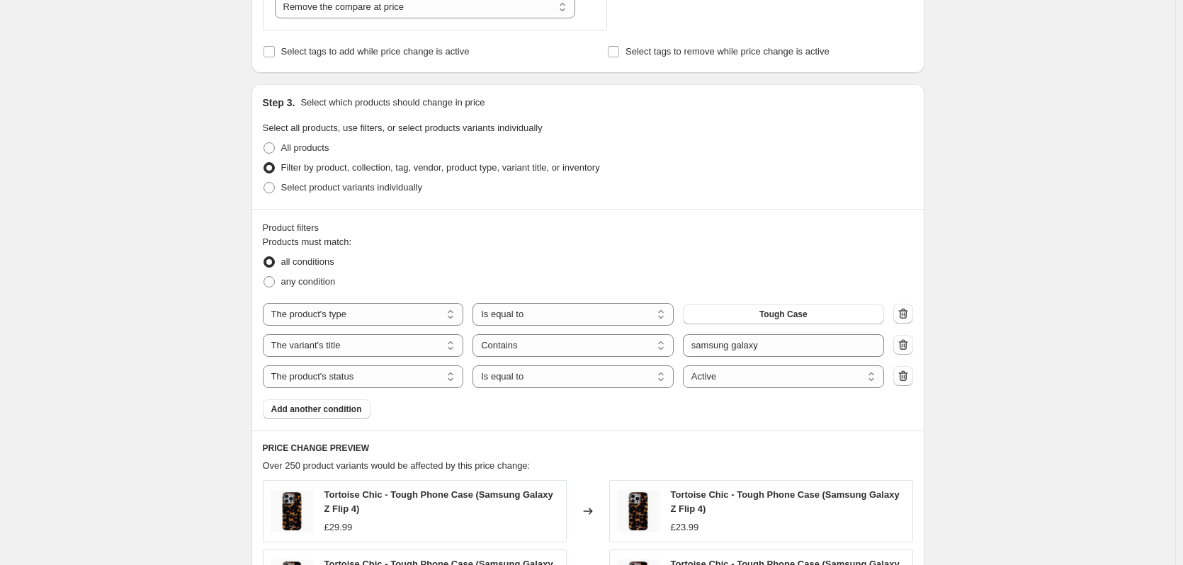
scroll to position [425, 0]
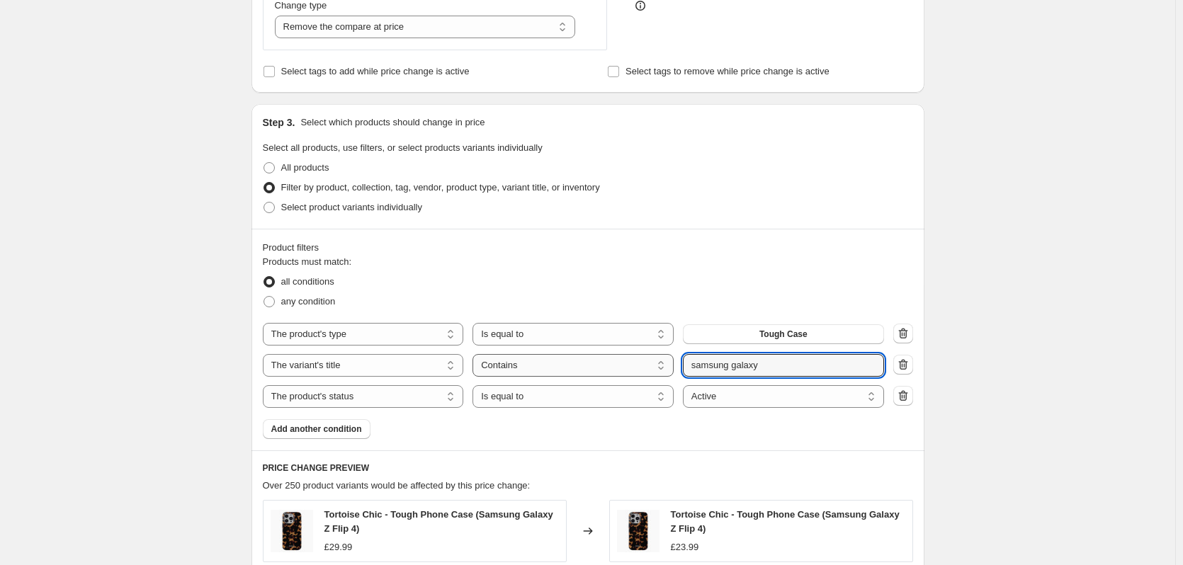
drag, startPoint x: 800, startPoint y: 371, endPoint x: 548, endPoint y: 365, distance: 253.0
click at [548, 365] on div "The product The product's collection The product's tag The product's vendor The…" at bounding box center [573, 365] width 621 height 23
type input "flip"
click at [1050, 309] on div "Create new price [MEDICAL_DATA]. This page is ready Create new price [MEDICAL_D…" at bounding box center [587, 339] width 1175 height 1529
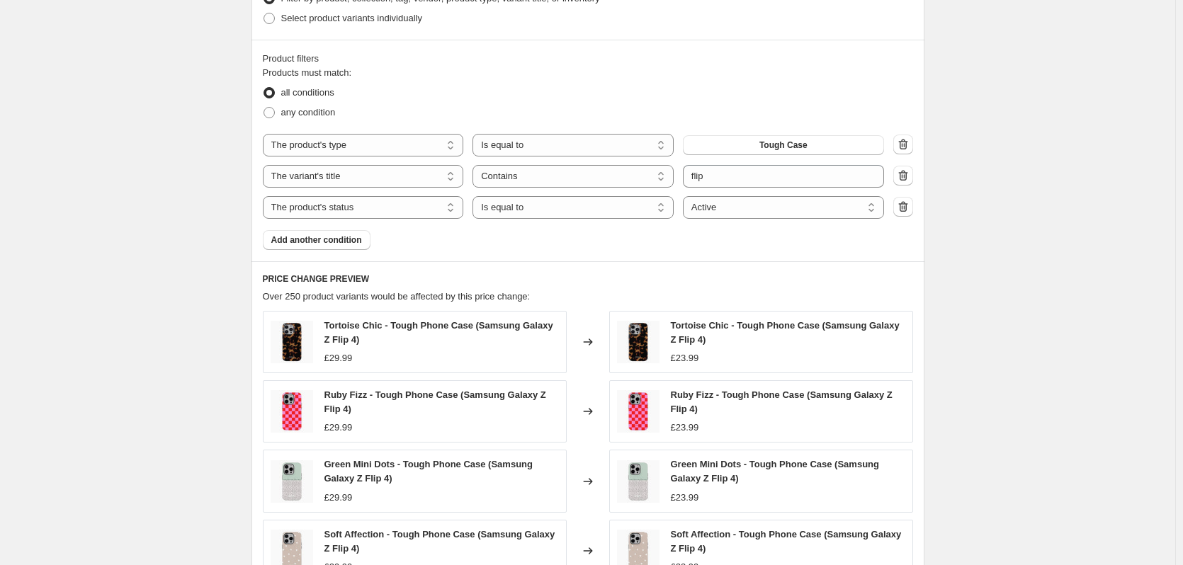
scroll to position [903, 0]
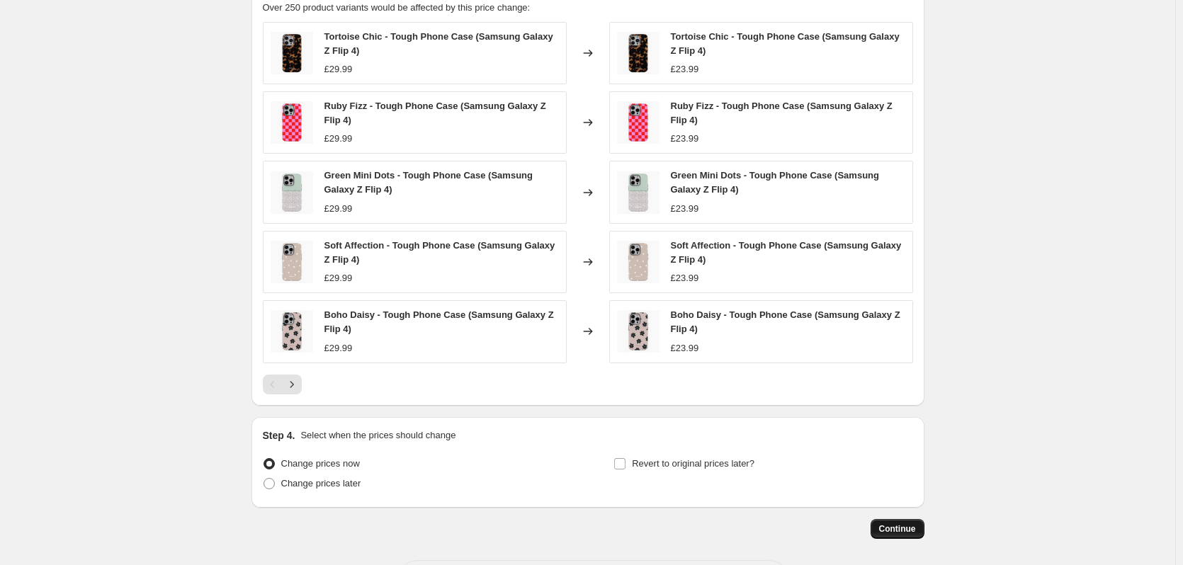
click at [897, 533] on span "Continue" at bounding box center [897, 528] width 37 height 11
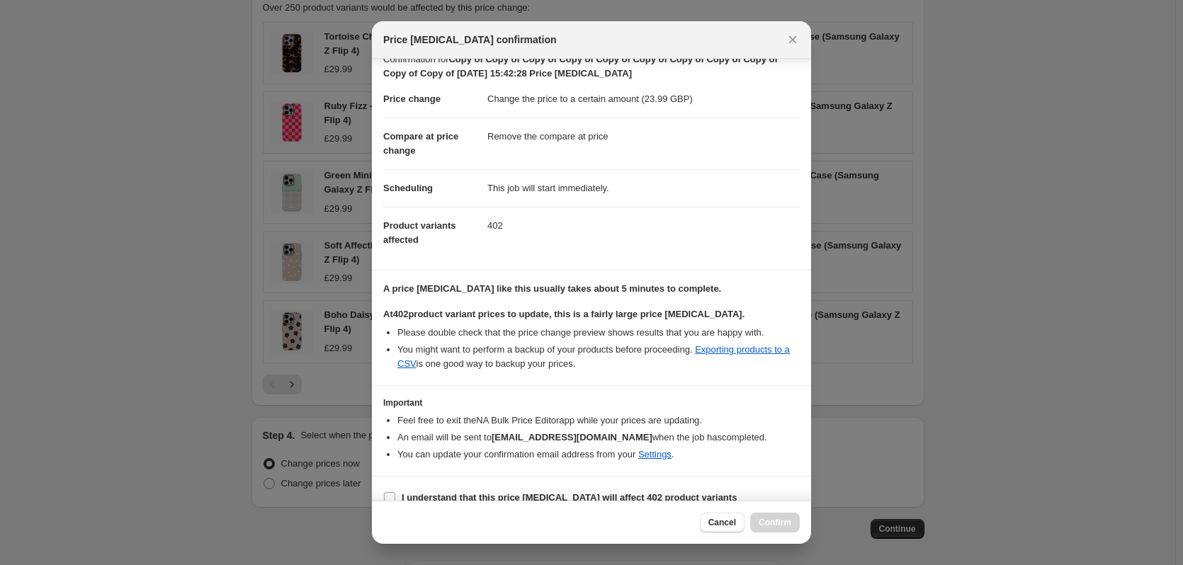
scroll to position [36, 0]
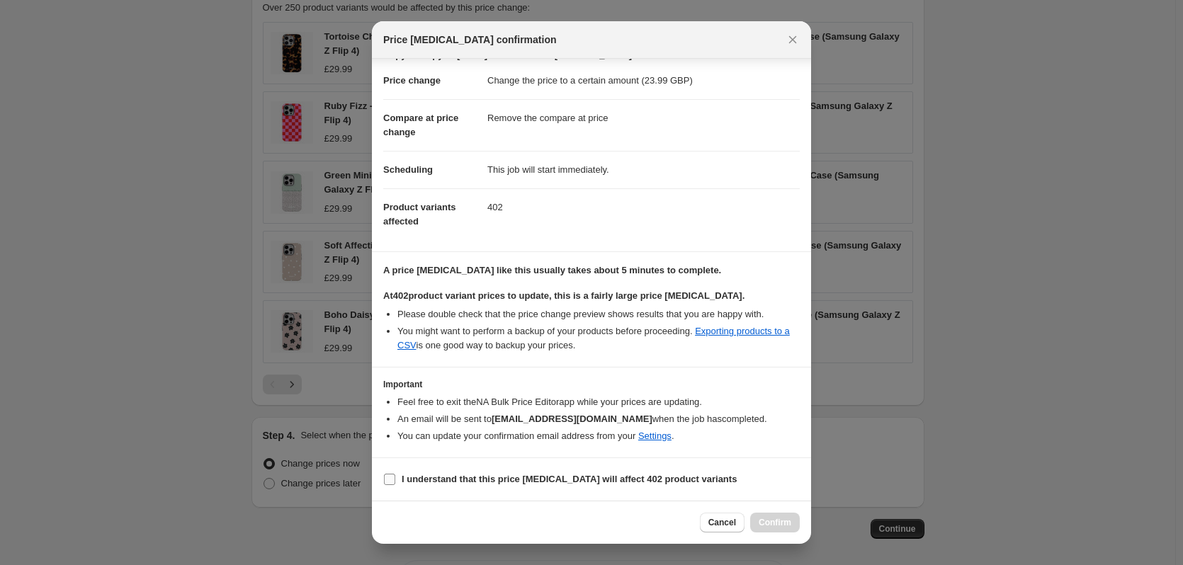
click at [562, 483] on b "I understand that this price [MEDICAL_DATA] will affect 402 product variants" at bounding box center [569, 479] width 335 height 11
click at [395, 483] on input "I understand that this price [MEDICAL_DATA] will affect 402 product variants" at bounding box center [389, 479] width 11 height 11
checkbox input "true"
drag, startPoint x: 776, startPoint y: 526, endPoint x: 2284, endPoint y: 356, distance: 1518.3
click at [1182, 356] on html "Home Settings Plans Skip to content Create new price [MEDICAL_DATA]. This page …" at bounding box center [591, 282] width 1183 height 565
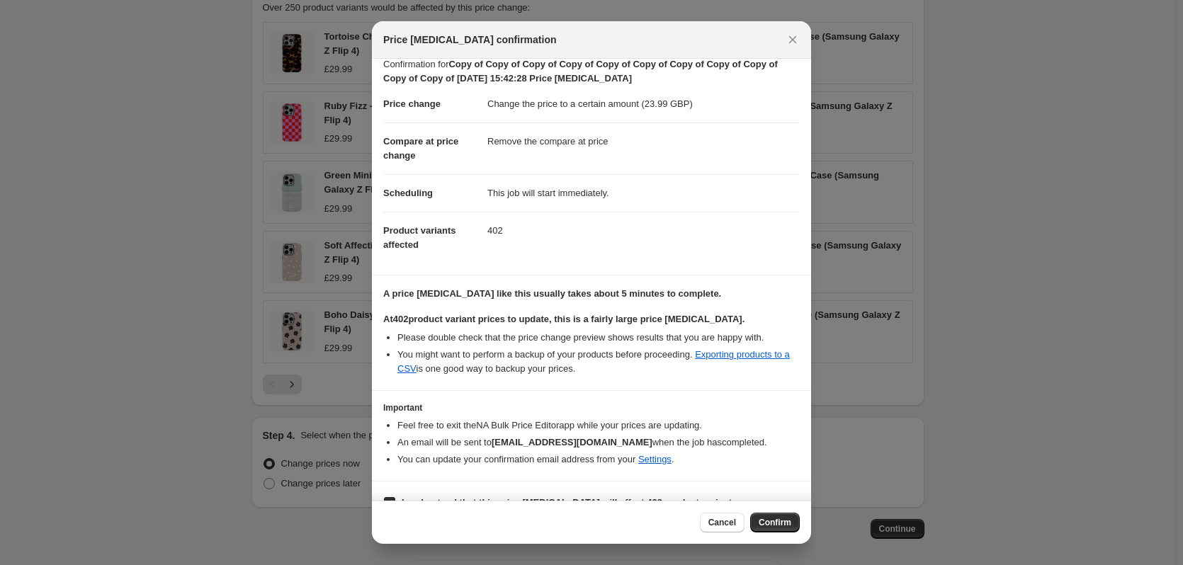
scroll to position [0, 0]
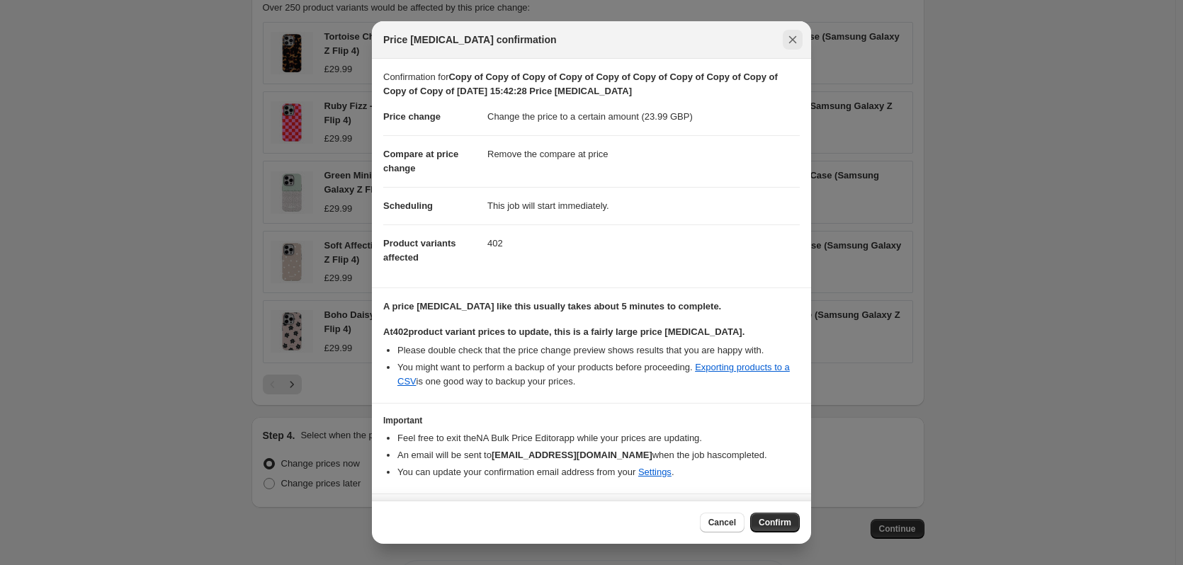
click at [795, 45] on icon "Close" at bounding box center [793, 40] width 14 height 14
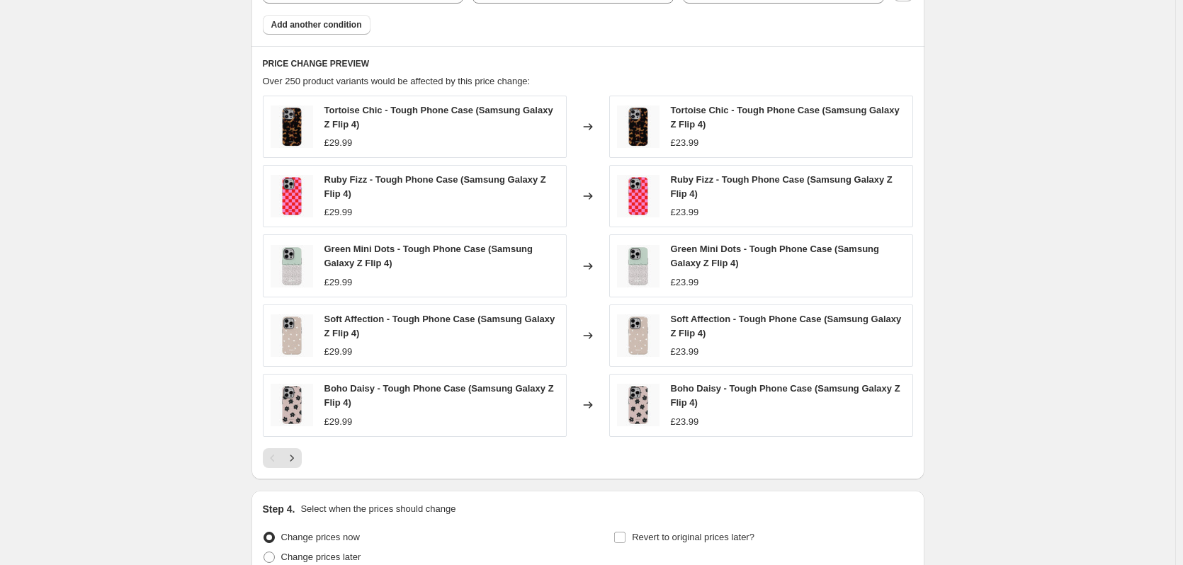
scroll to position [964, 0]
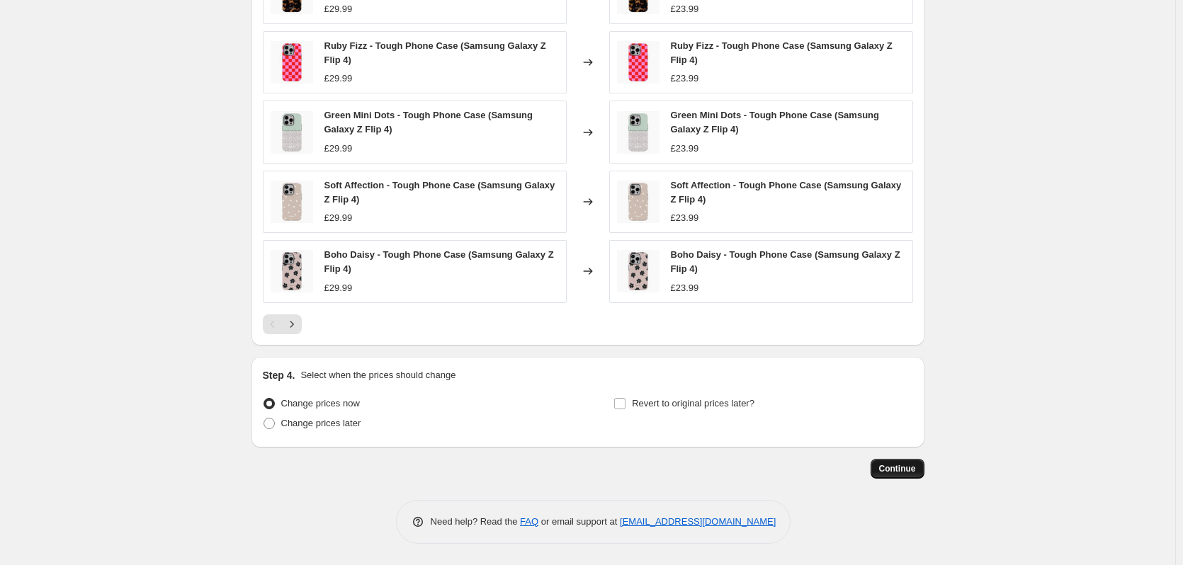
click at [919, 471] on button "Continue" at bounding box center [898, 469] width 54 height 20
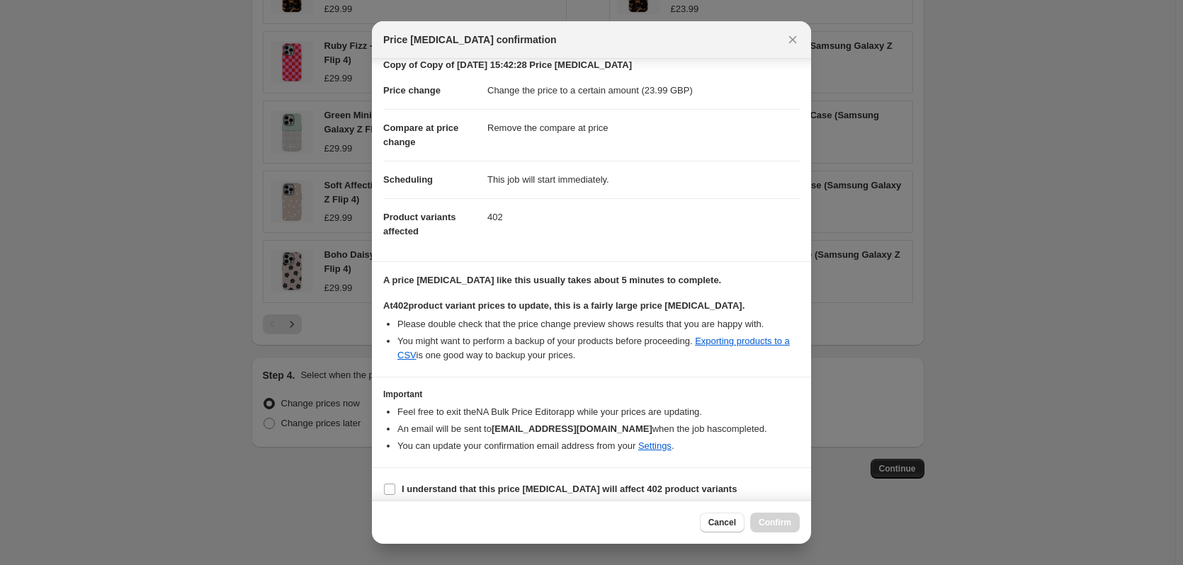
scroll to position [36, 0]
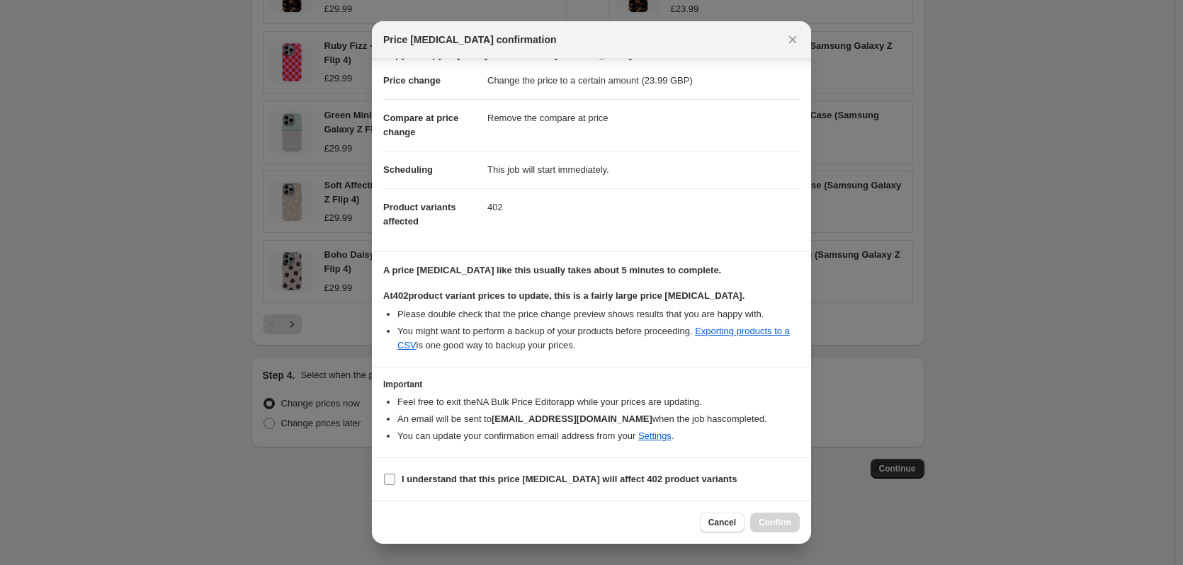
click at [516, 475] on b "I understand that this price [MEDICAL_DATA] will affect 402 product variants" at bounding box center [569, 479] width 335 height 11
click at [395, 475] on input "I understand that this price [MEDICAL_DATA] will affect 402 product variants" at bounding box center [389, 479] width 11 height 11
checkbox input "true"
click at [790, 521] on span "Confirm" at bounding box center [775, 522] width 33 height 11
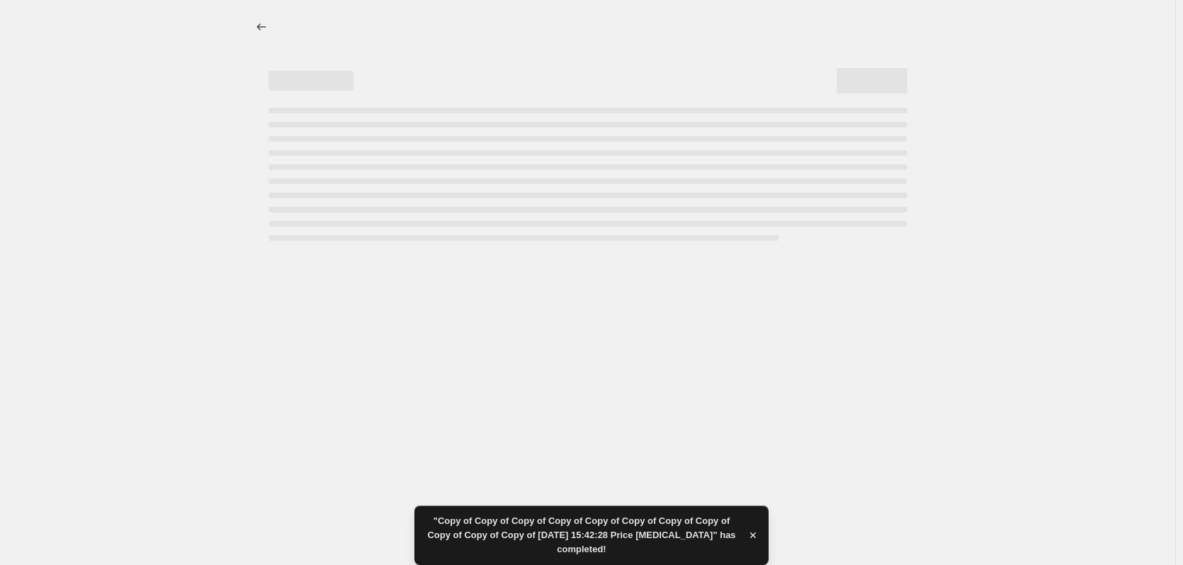
select select "remove"
select select "product_type"
select select "title"
select select "contains"
select select "product_status"
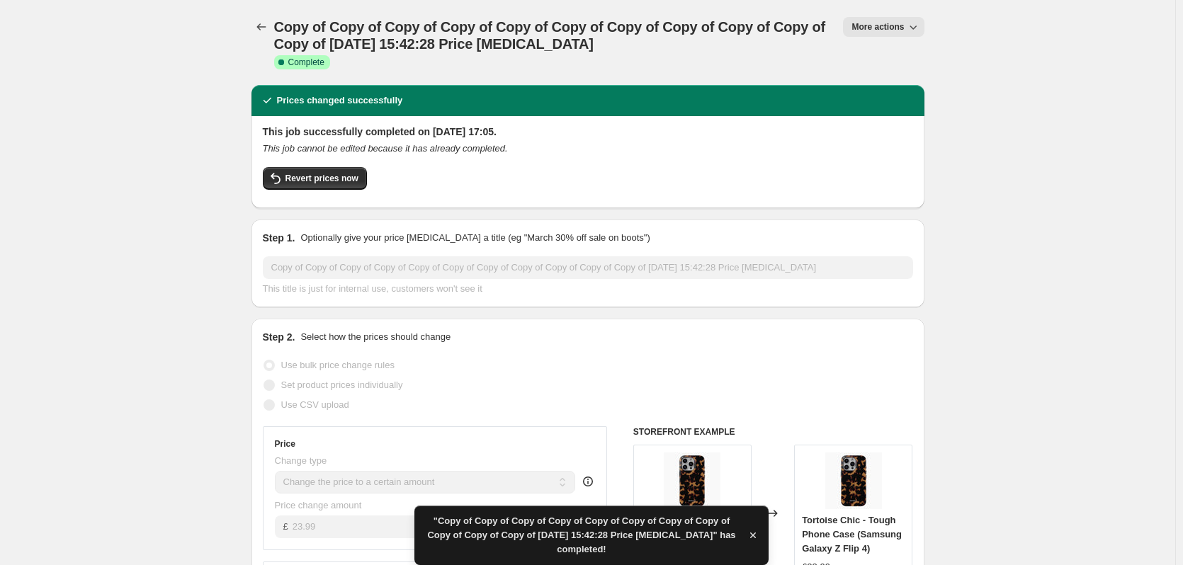
click at [884, 21] on button "More actions" at bounding box center [883, 27] width 81 height 20
click at [917, 70] on button "Copy to new job" at bounding box center [905, 80] width 102 height 23
select select "remove"
select select "product_type"
select select "title"
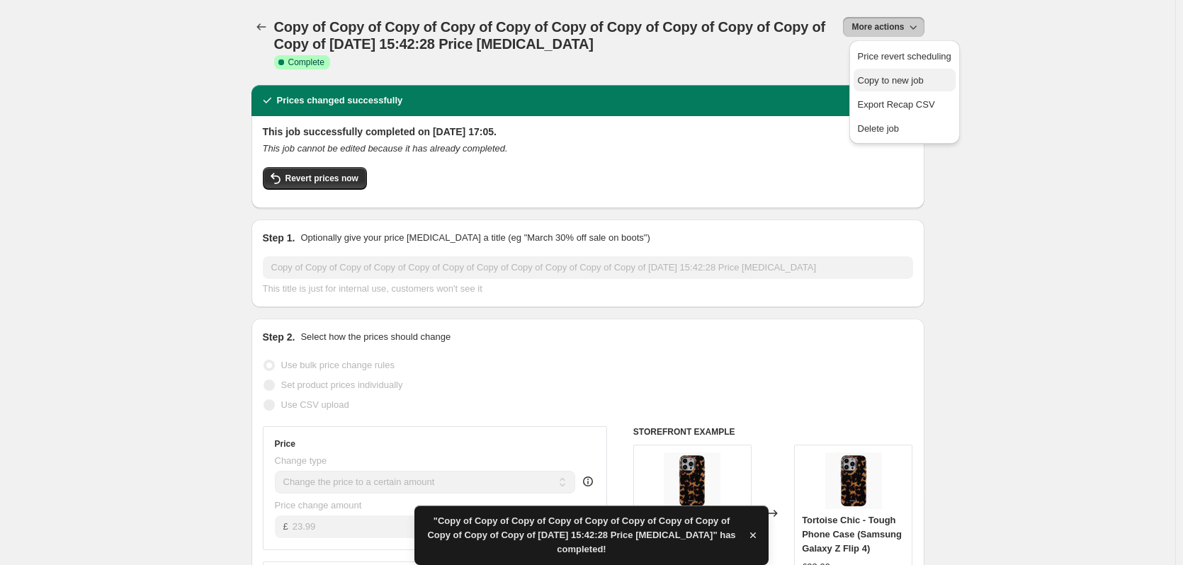
select select "contains"
select select "product_status"
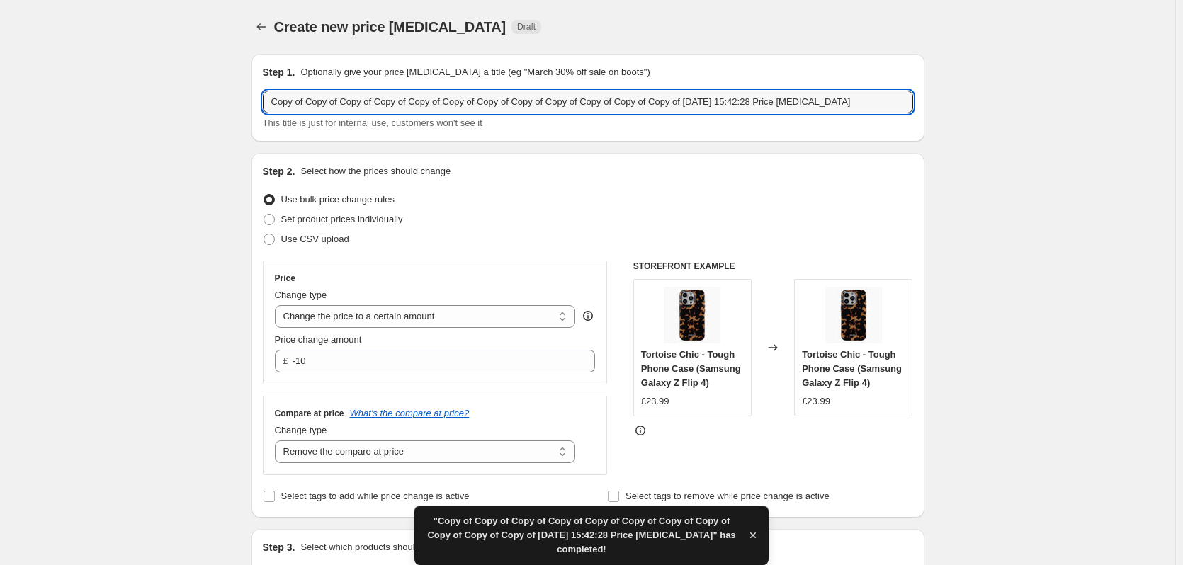
drag, startPoint x: 690, startPoint y: 98, endPoint x: 202, endPoint y: 52, distance: 490.3
type input "[DATE] 15:42:28 Price [MEDICAL_DATA]"
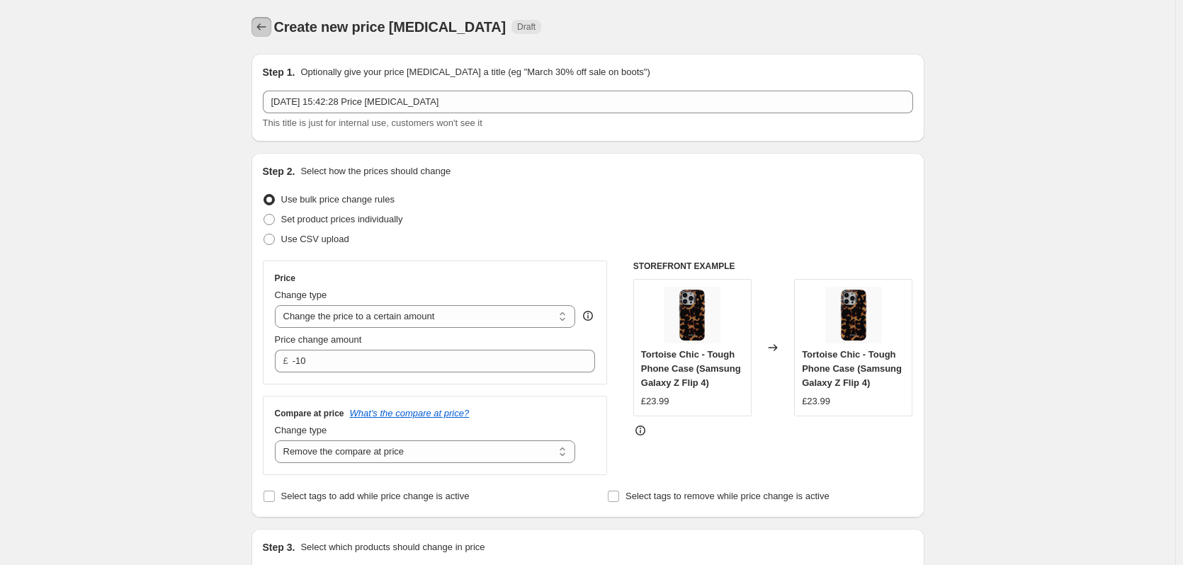
click at [268, 23] on icon "Price change jobs" at bounding box center [261, 27] width 14 height 14
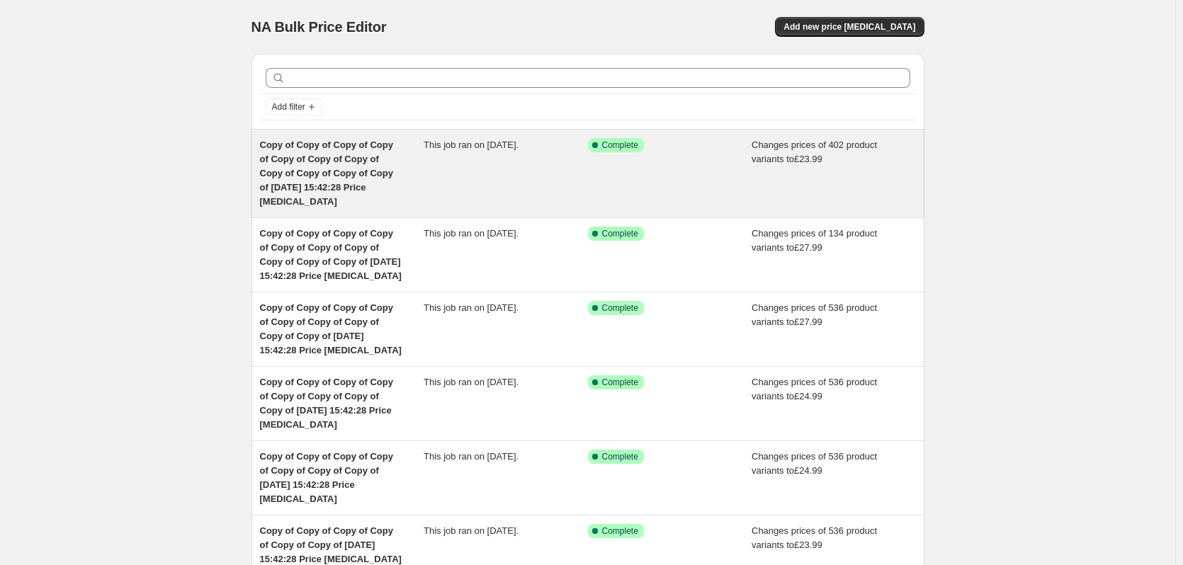
click at [387, 156] on span "Copy of Copy of Copy of Copy of Copy of Copy of Copy of Copy of Copy of Copy of…" at bounding box center [326, 173] width 133 height 67
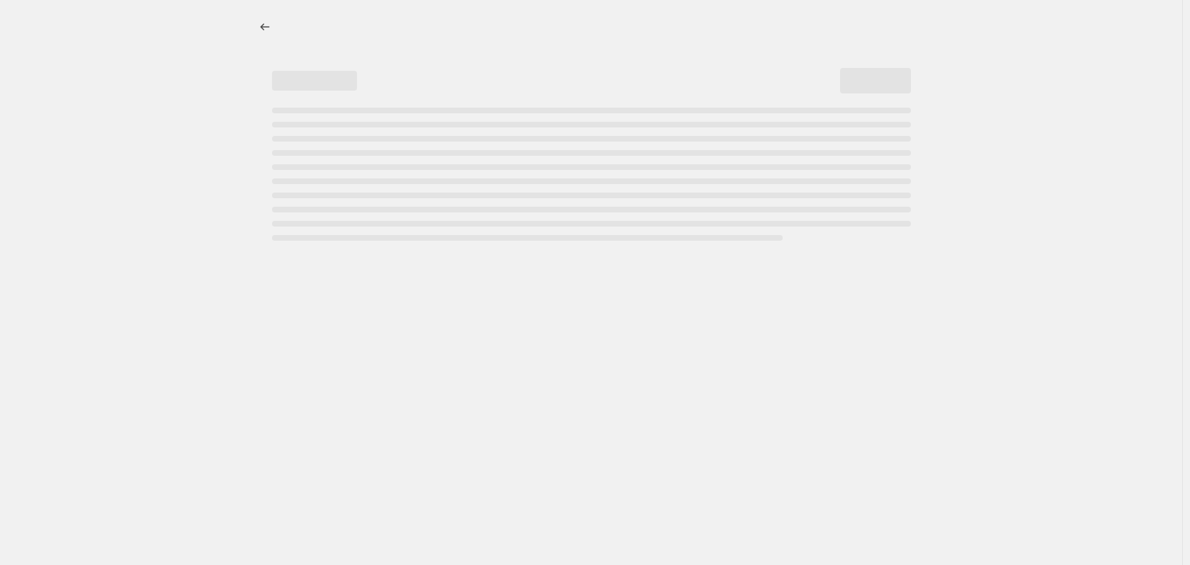
select select "remove"
select select "product_type"
select select "title"
select select "contains"
select select "product_status"
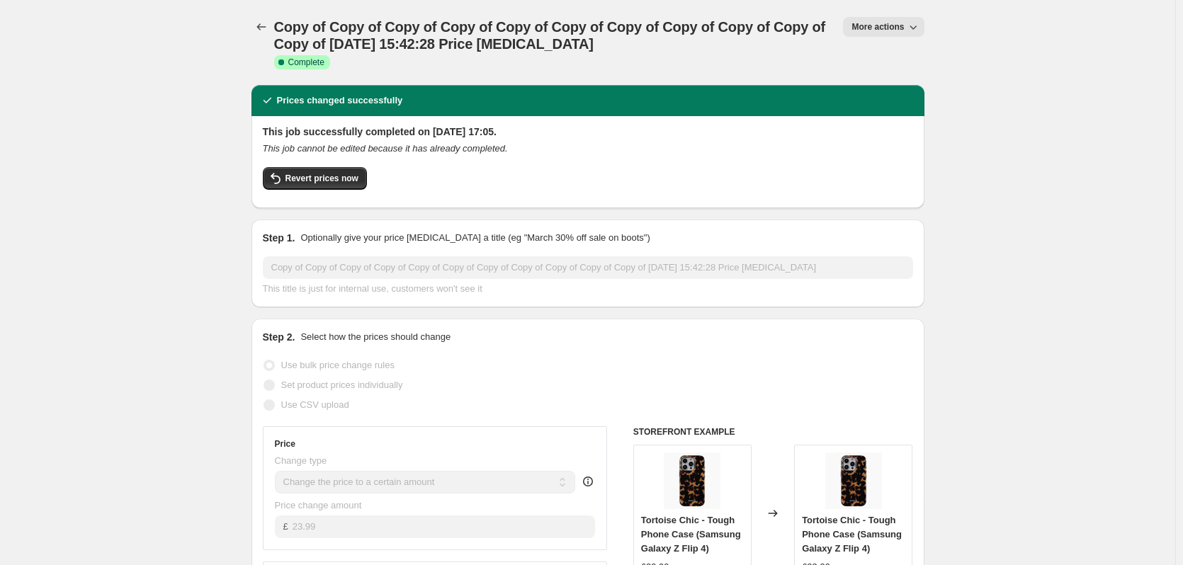
click at [900, 21] on button "More actions" at bounding box center [883, 27] width 81 height 20
click at [909, 75] on span "Copy to new job" at bounding box center [891, 80] width 66 height 11
select select "remove"
select select "product_type"
select select "title"
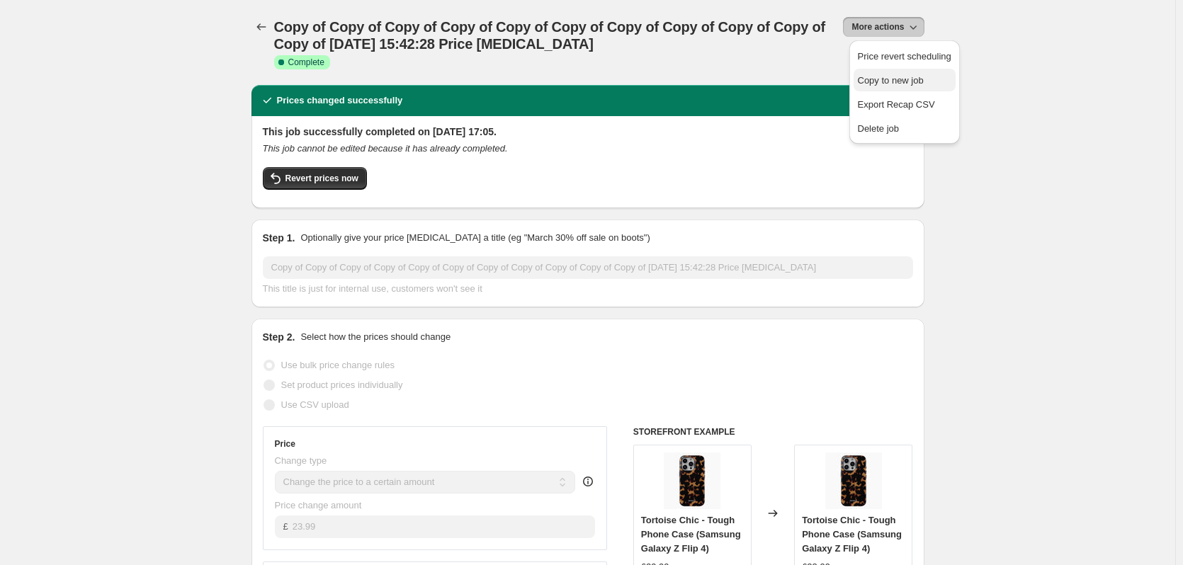
select select "contains"
select select "product_status"
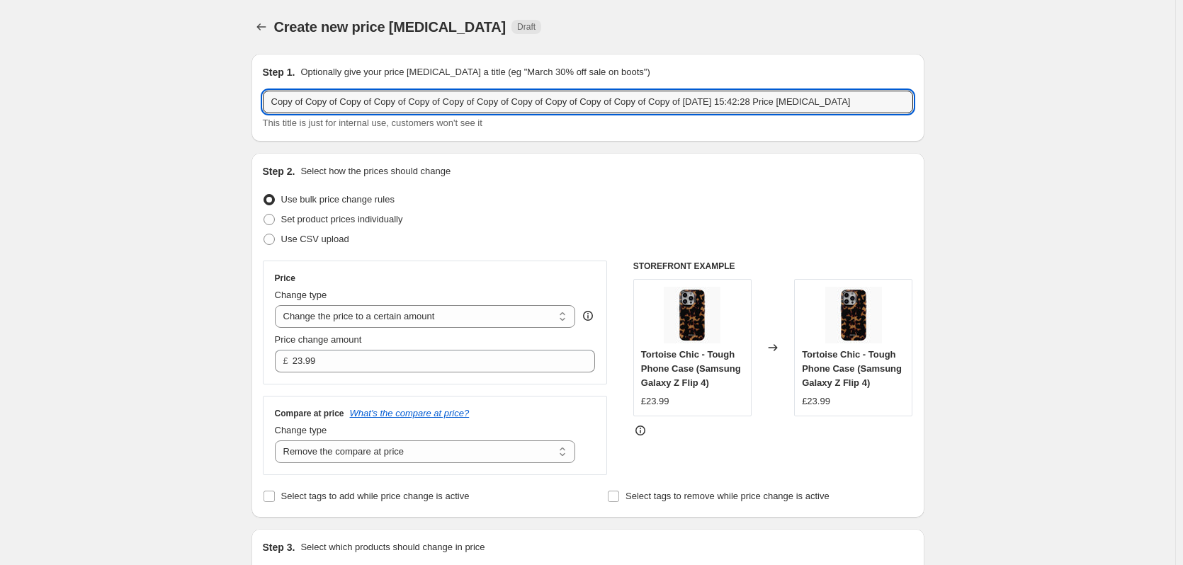
drag, startPoint x: 685, startPoint y: 98, endPoint x: 93, endPoint y: 6, distance: 599.3
type input "[DATE] 15:42:28 Price [MEDICAL_DATA]"
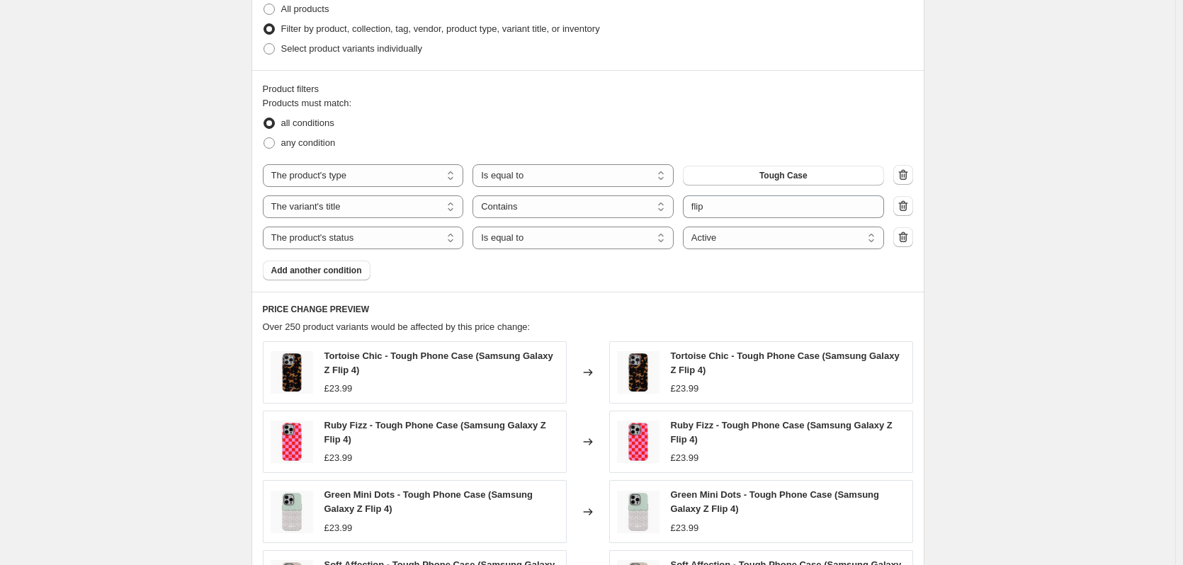
scroll to position [584, 0]
click at [737, 210] on input "flip" at bounding box center [783, 206] width 201 height 23
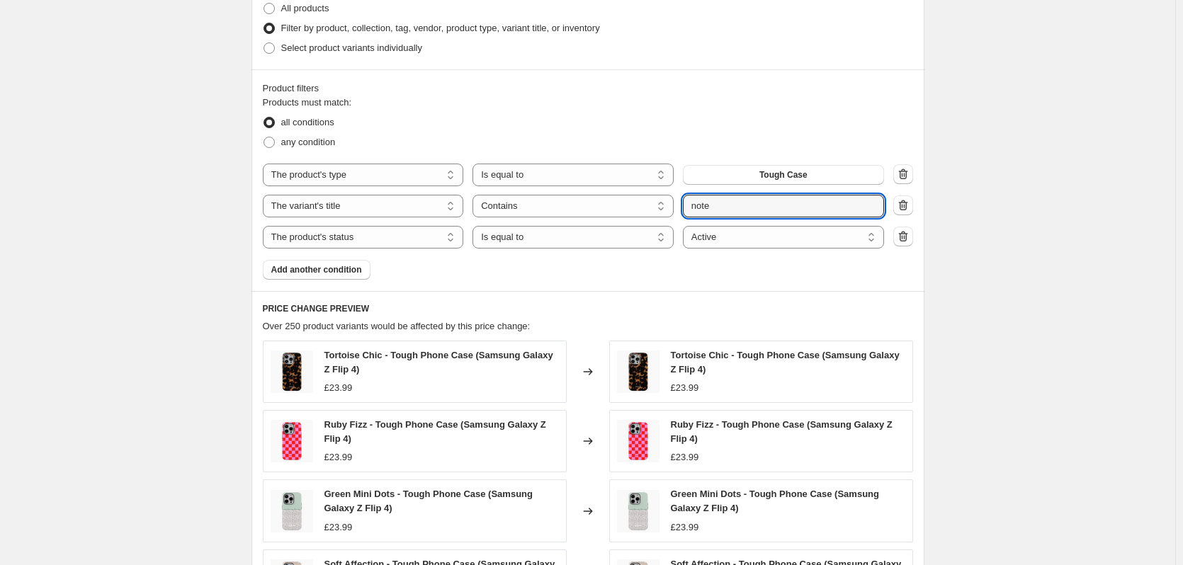
type input "note"
click at [995, 152] on div "Create new price [MEDICAL_DATA]. This page is ready Create new price [MEDICAL_D…" at bounding box center [587, 180] width 1175 height 1529
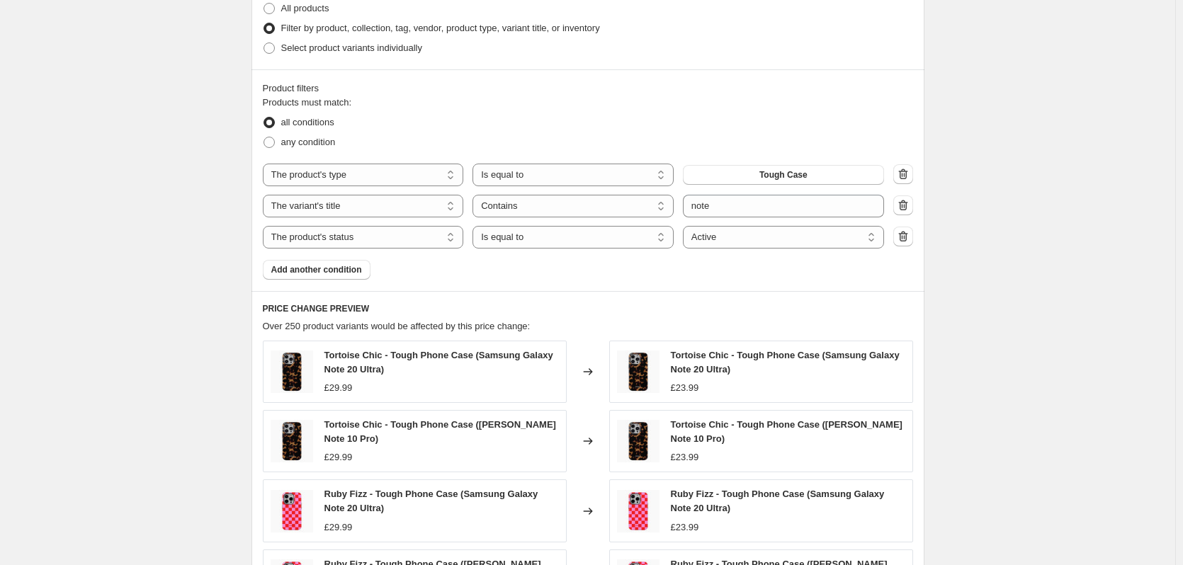
scroll to position [964, 0]
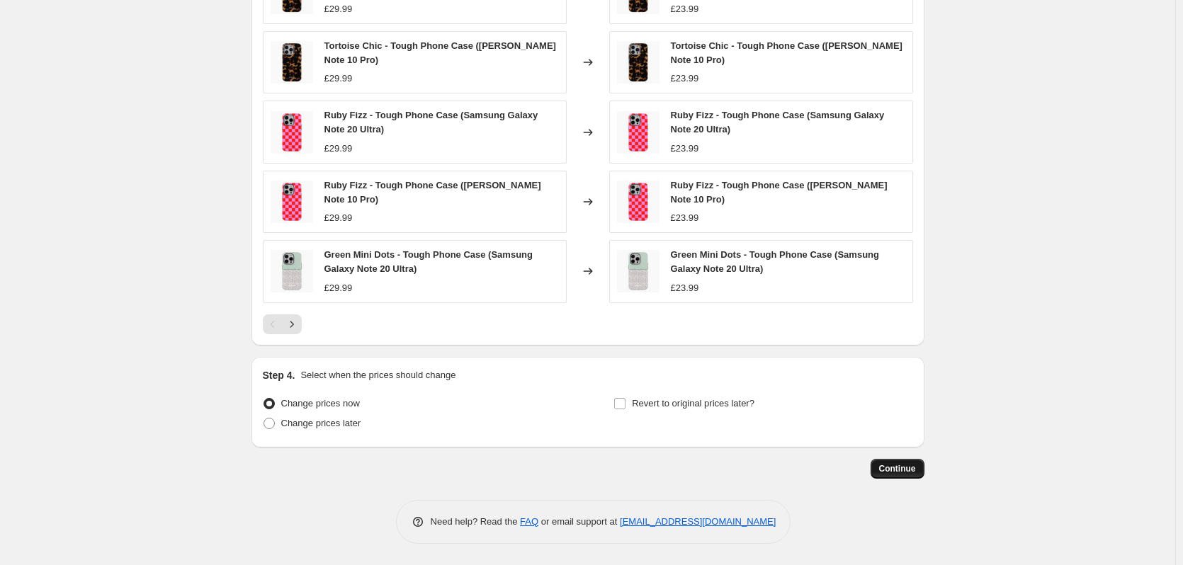
click at [907, 468] on span "Continue" at bounding box center [897, 468] width 37 height 11
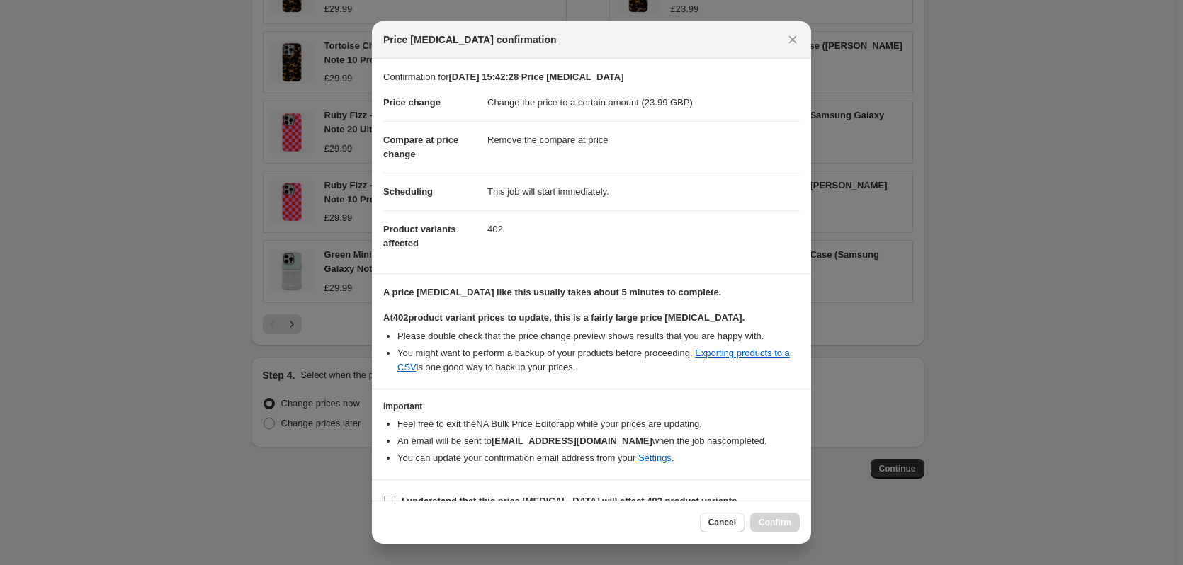
scroll to position [22, 0]
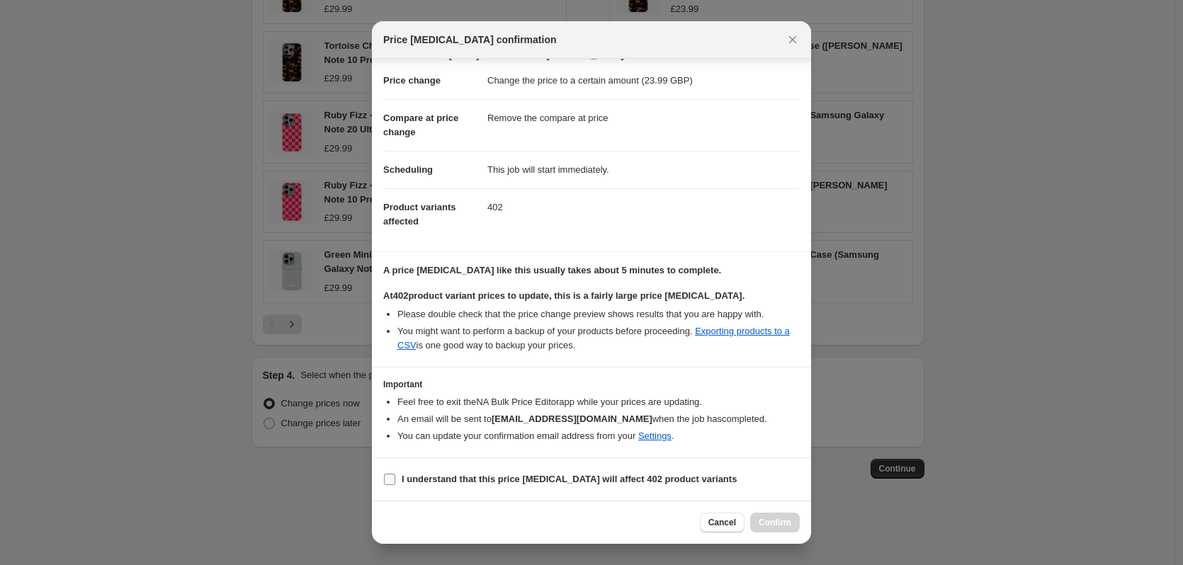
click at [546, 480] on b "I understand that this price [MEDICAL_DATA] will affect 402 product variants" at bounding box center [569, 479] width 335 height 11
click at [395, 480] on input "I understand that this price [MEDICAL_DATA] will affect 402 product variants" at bounding box center [389, 479] width 11 height 11
checkbox input "true"
click at [723, 523] on span "Cancel" at bounding box center [722, 522] width 28 height 11
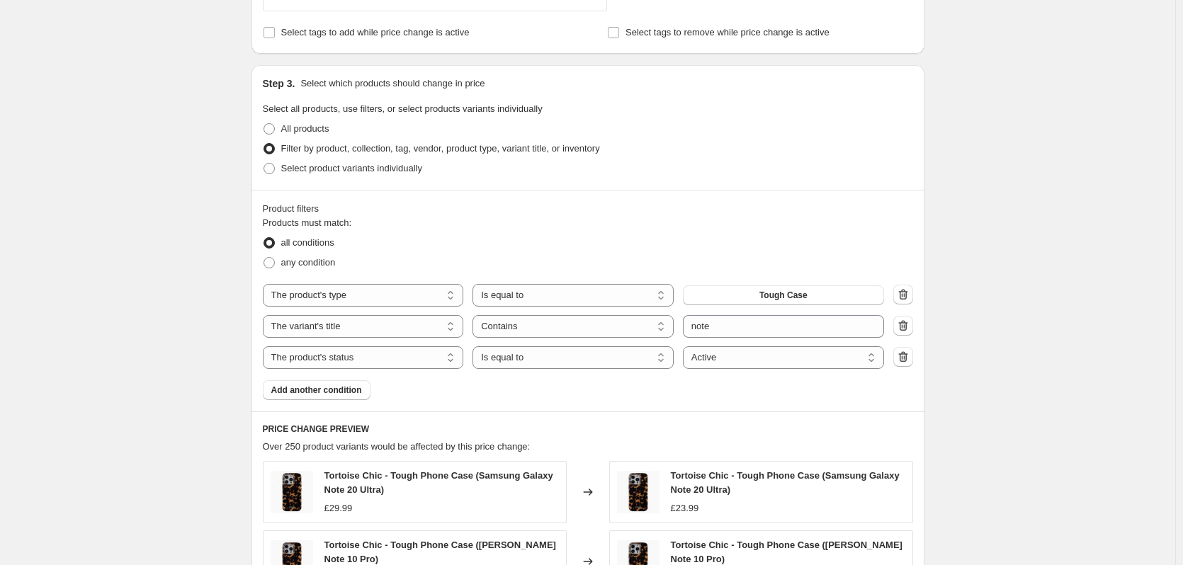
scroll to position [327, 0]
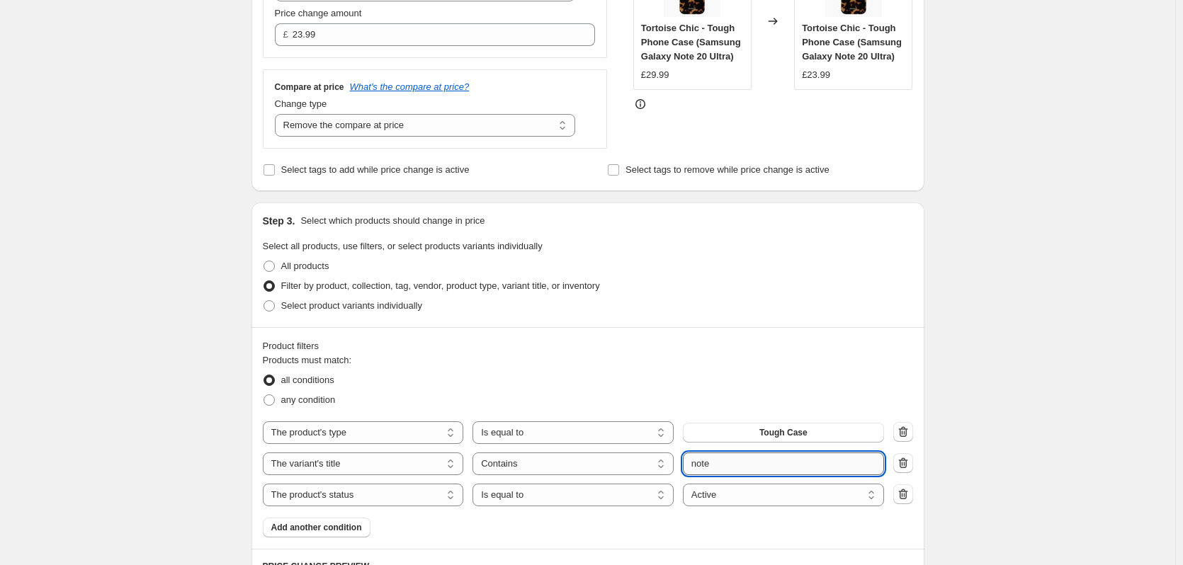
click at [738, 468] on input "note" at bounding box center [783, 464] width 201 height 23
type input "note 20 ultra"
click at [1009, 381] on div "Create new price [MEDICAL_DATA]. This page is ready Create new price [MEDICAL_D…" at bounding box center [587, 437] width 1175 height 1529
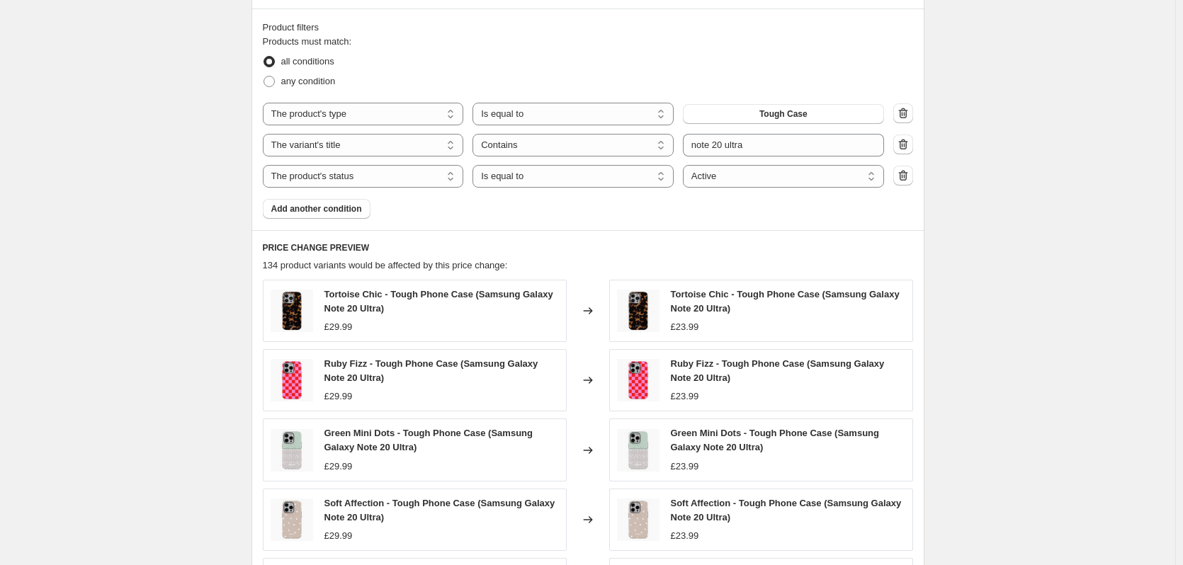
scroll to position [964, 0]
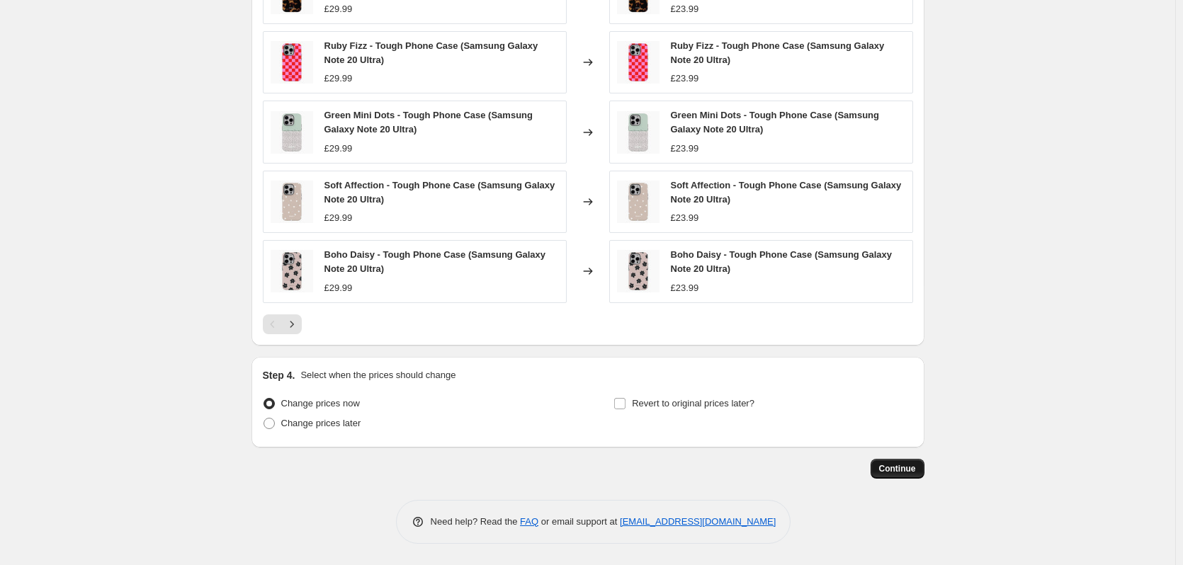
click at [907, 473] on span "Continue" at bounding box center [897, 468] width 37 height 11
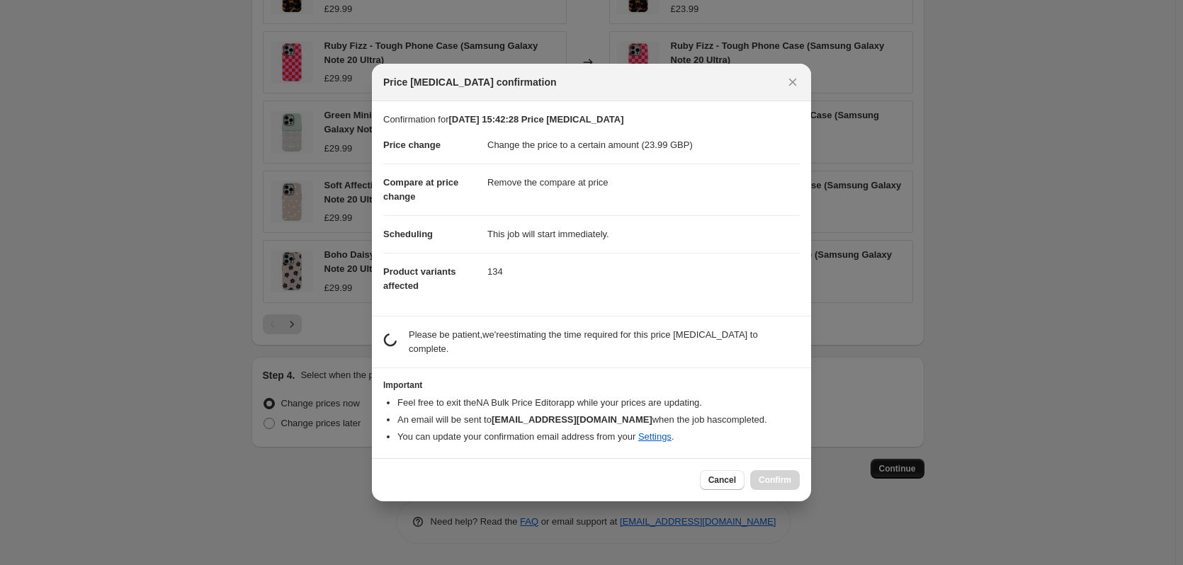
scroll to position [0, 0]
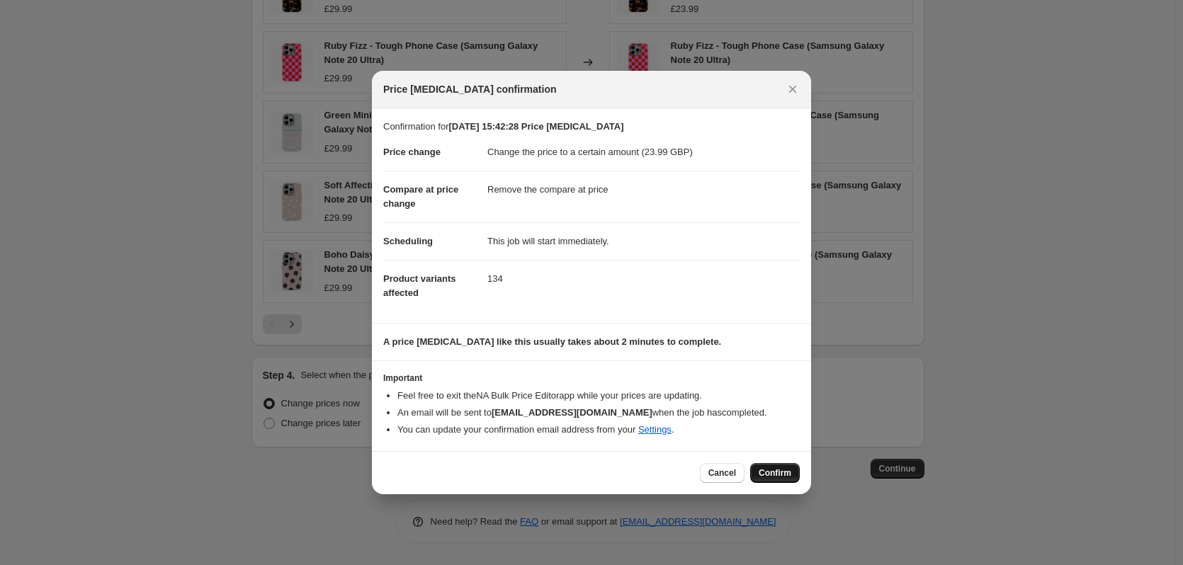
click at [771, 470] on span "Confirm" at bounding box center [775, 473] width 33 height 11
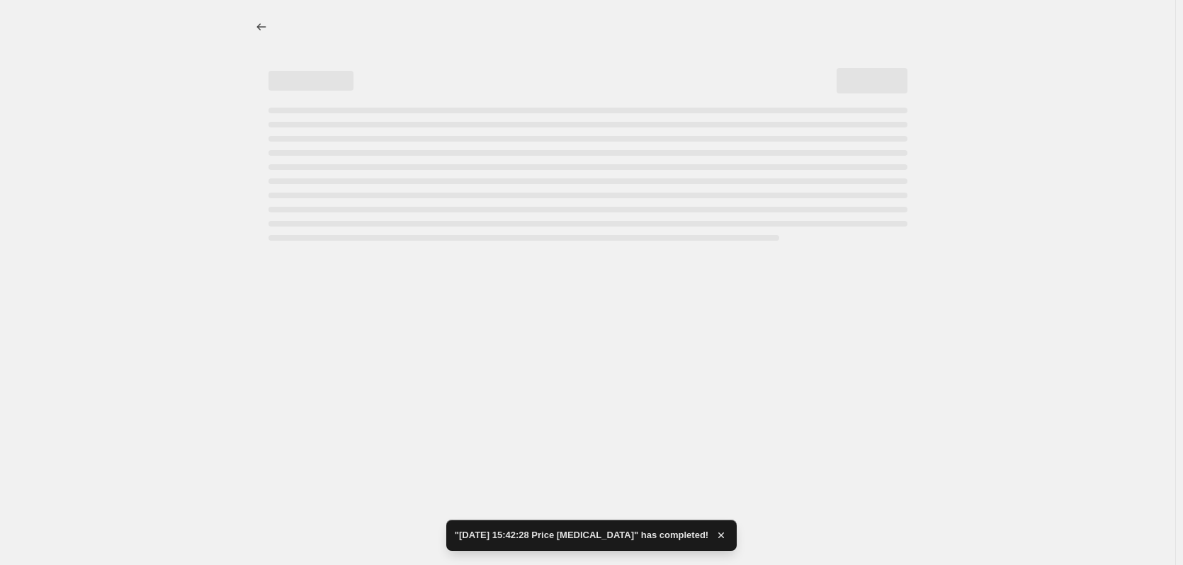
select select "remove"
select select "product_type"
select select "title"
select select "contains"
select select "product_status"
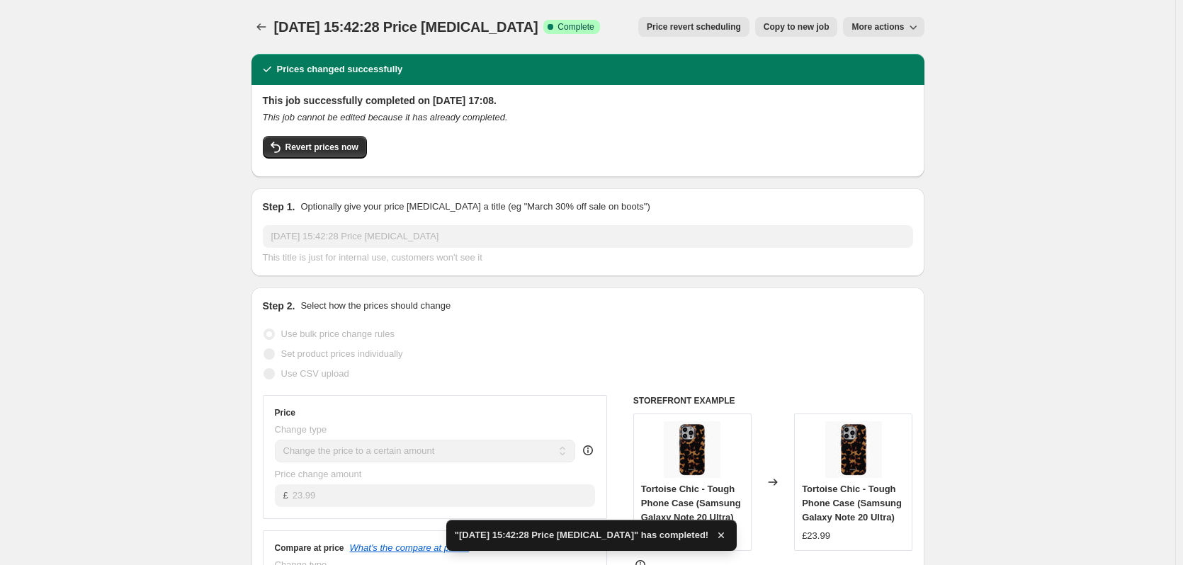
click at [878, 28] on span "More actions" at bounding box center [877, 26] width 52 height 11
click at [810, 29] on span "Copy to new job" at bounding box center [797, 26] width 66 height 11
select select "remove"
select select "product_type"
select select "title"
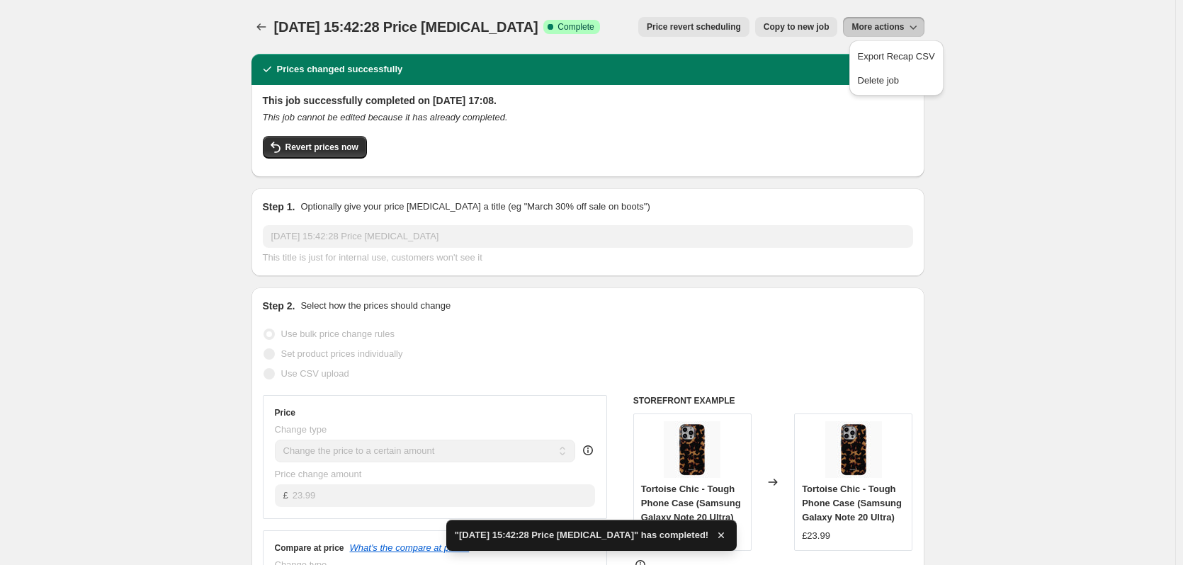
select select "contains"
select select "product_status"
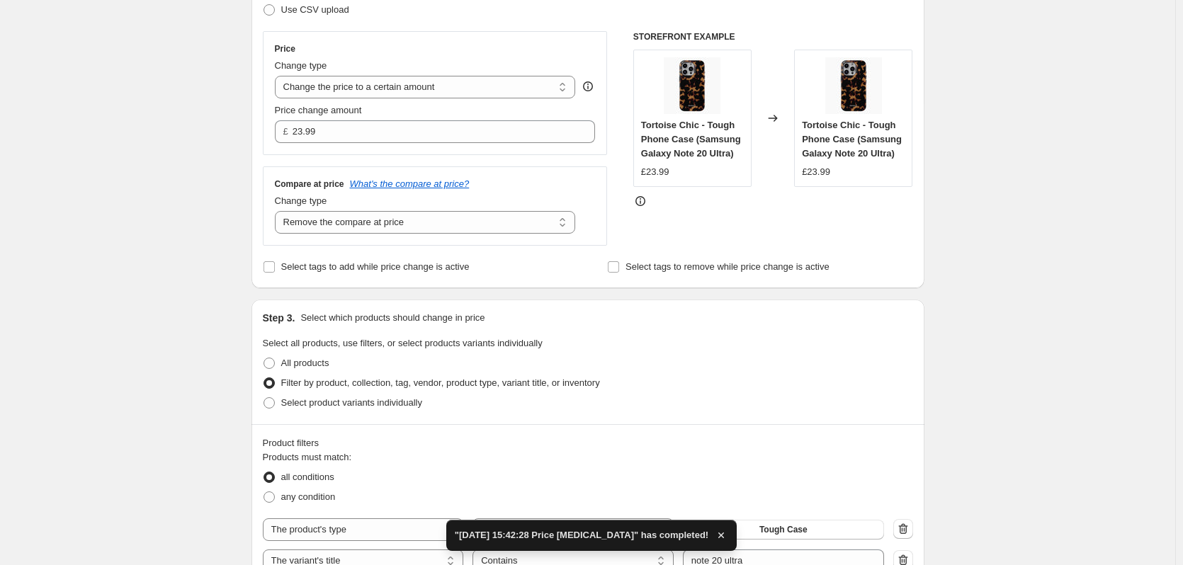
scroll to position [460, 0]
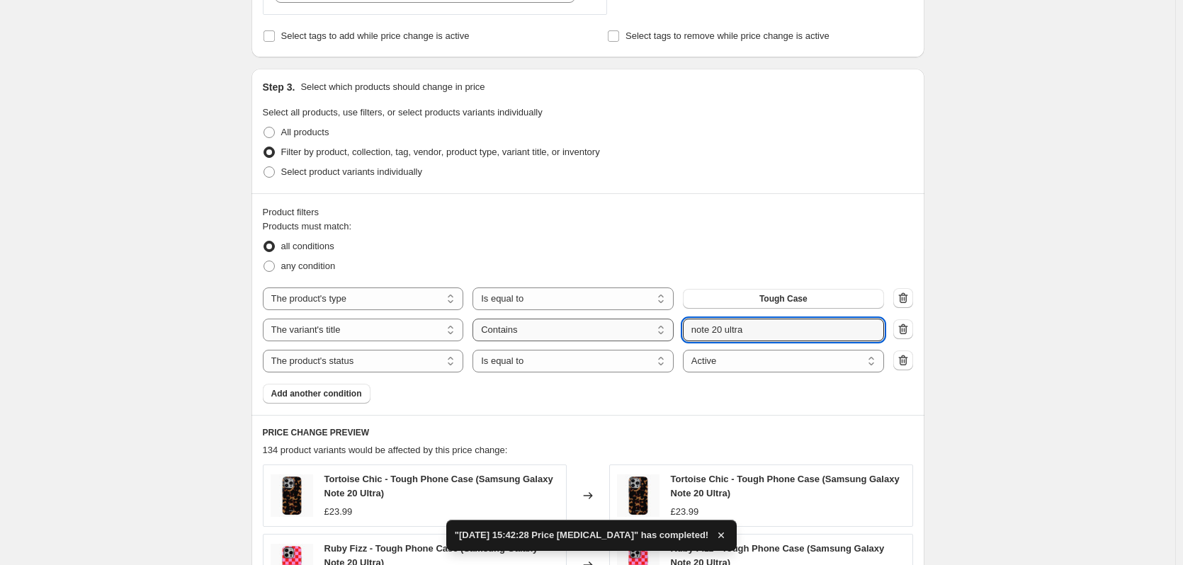
drag, startPoint x: 763, startPoint y: 330, endPoint x: 631, endPoint y: 322, distance: 132.0
click at [632, 322] on div "The product The product's collection The product's tag The product's vendor The…" at bounding box center [573, 330] width 621 height 23
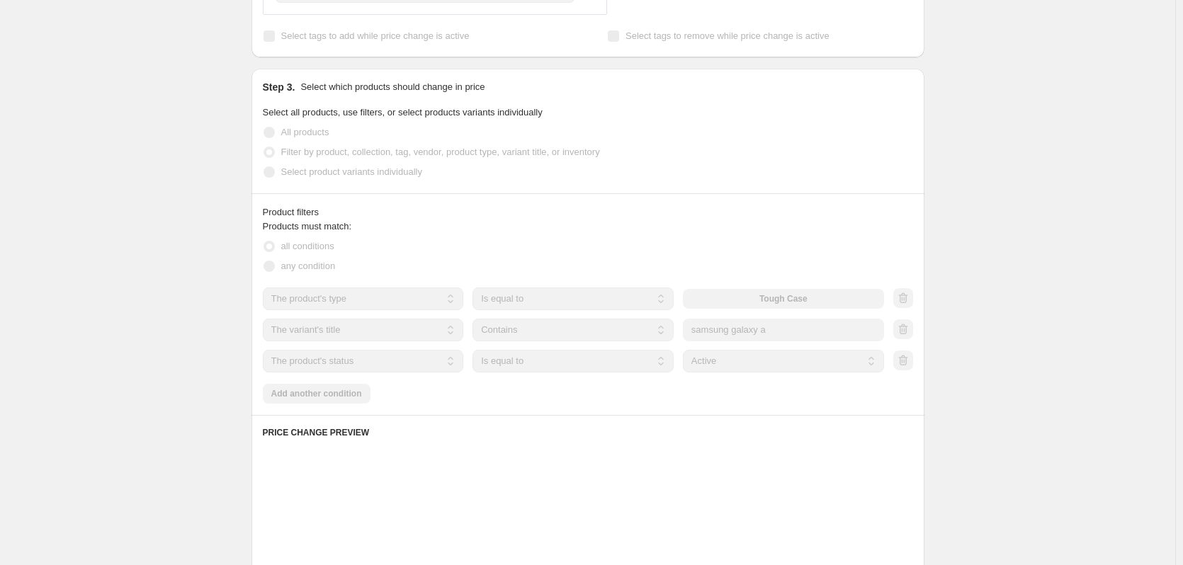
click at [957, 251] on div "Create new price [MEDICAL_DATA]. This page is ready Create new price [MEDICAL_D…" at bounding box center [587, 293] width 1175 height 1506
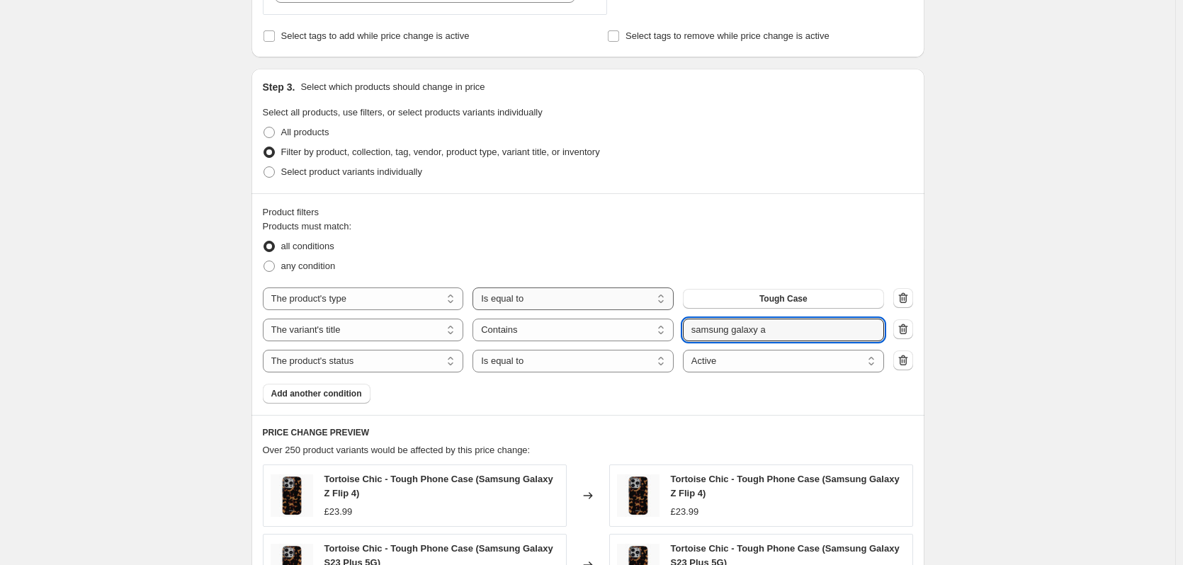
drag, startPoint x: 762, startPoint y: 331, endPoint x: 625, endPoint y: 311, distance: 138.1
click at [632, 312] on div "The product The product's collection The product's tag The product's vendor The…" at bounding box center [588, 330] width 650 height 85
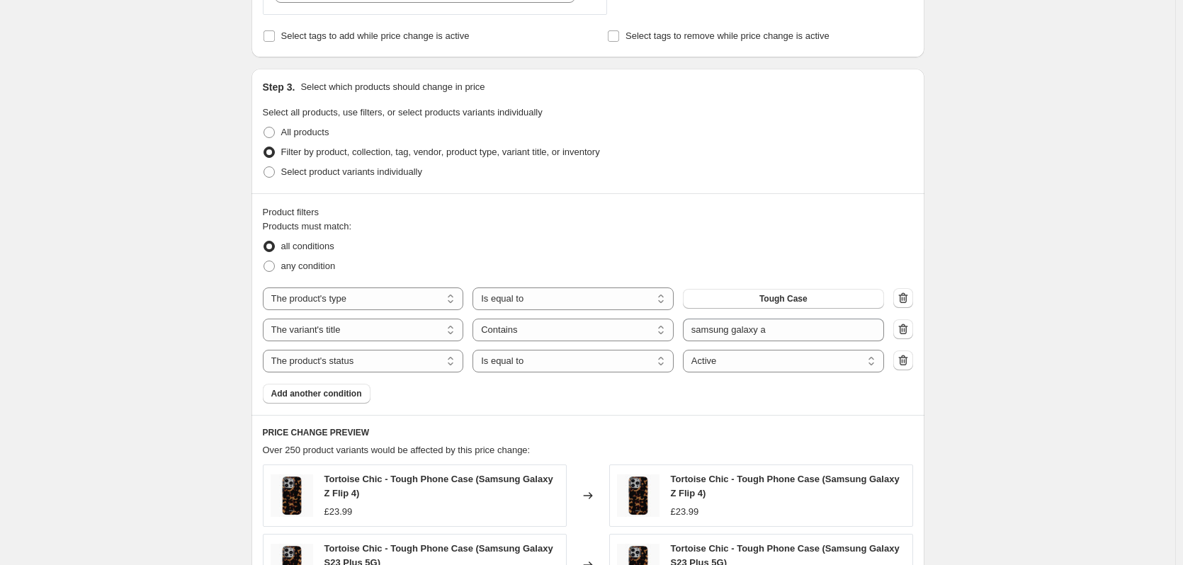
click at [1007, 341] on div "Create new price [MEDICAL_DATA]. This page is ready Create new price [MEDICAL_D…" at bounding box center [587, 304] width 1175 height 1529
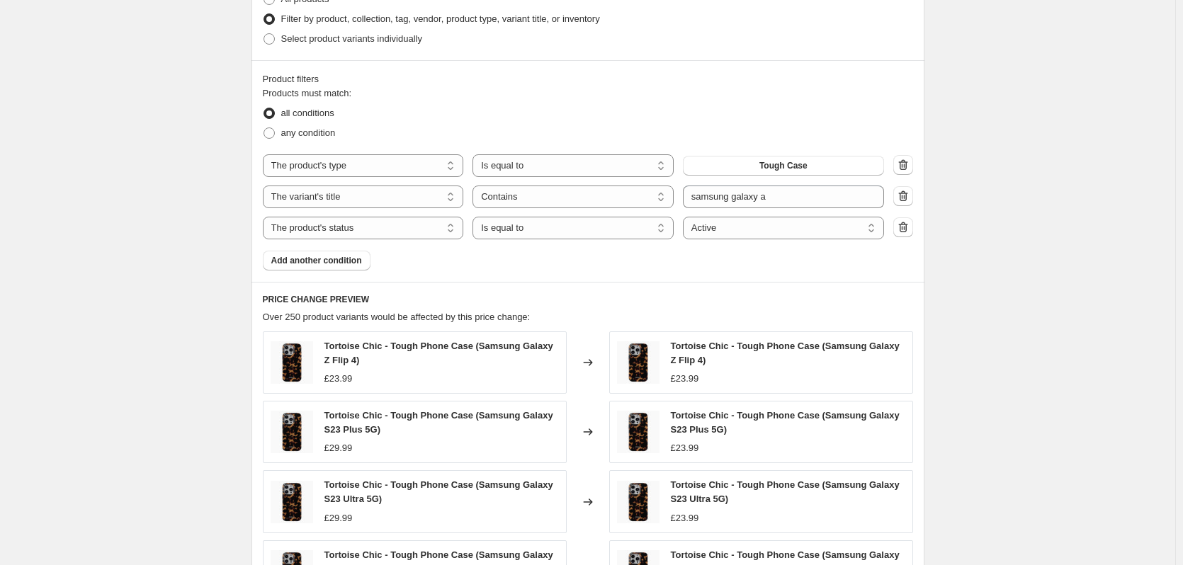
scroll to position [549, 0]
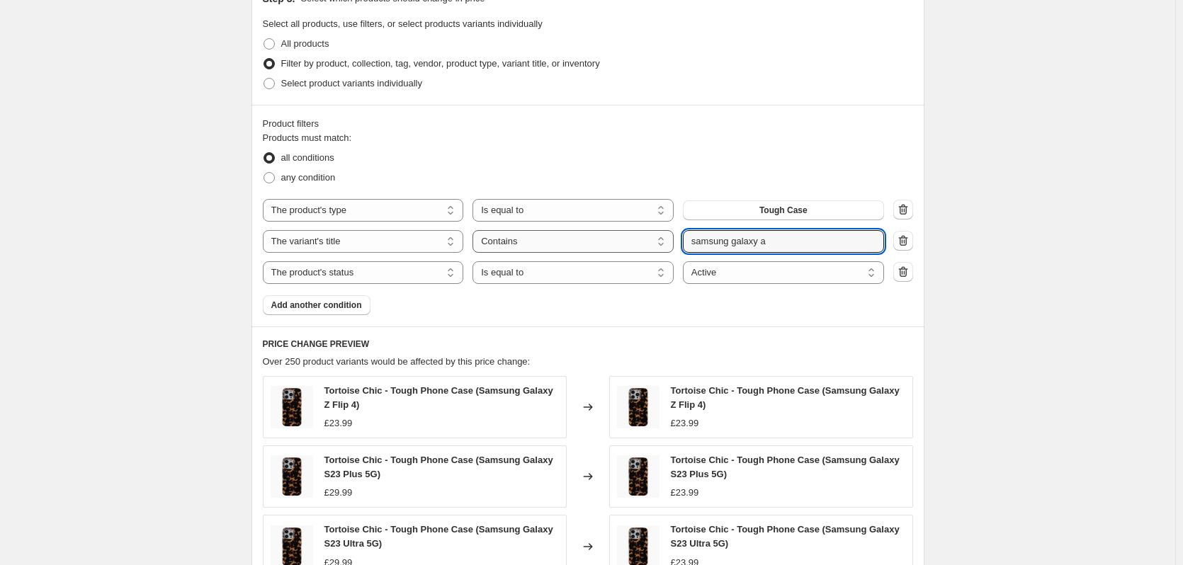
drag, startPoint x: 772, startPoint y: 243, endPoint x: 644, endPoint y: 242, distance: 128.2
click at [644, 242] on div "The product The product's collection The product's tag The product's vendor The…" at bounding box center [573, 241] width 621 height 23
type input "a12"
click at [980, 240] on div "Create new price [MEDICAL_DATA]. This page is ready Create new price [MEDICAL_D…" at bounding box center [587, 215] width 1175 height 1529
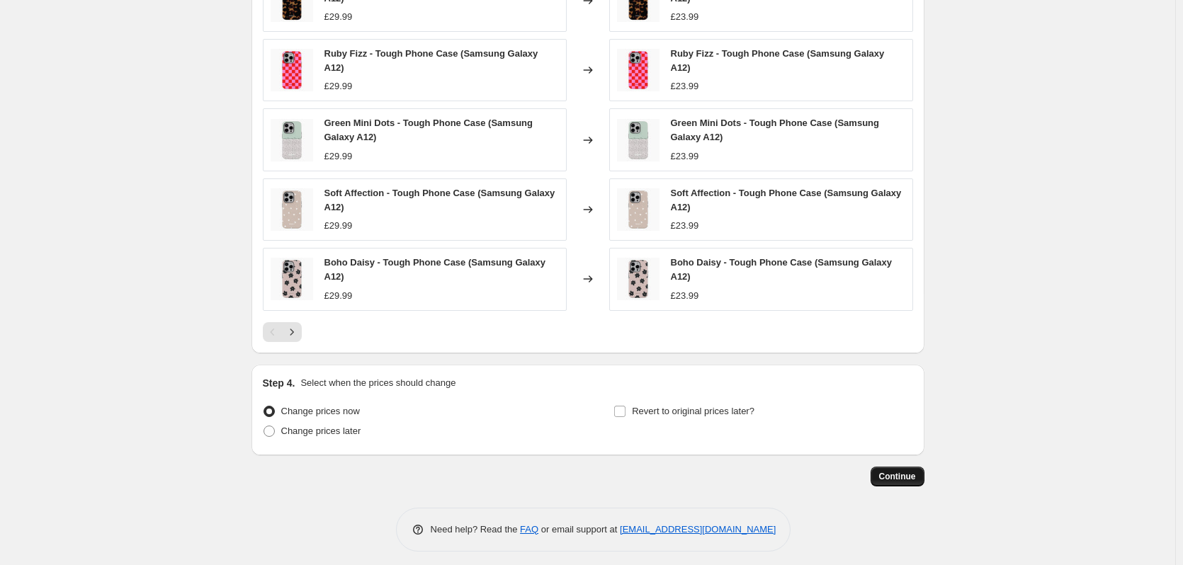
scroll to position [959, 0]
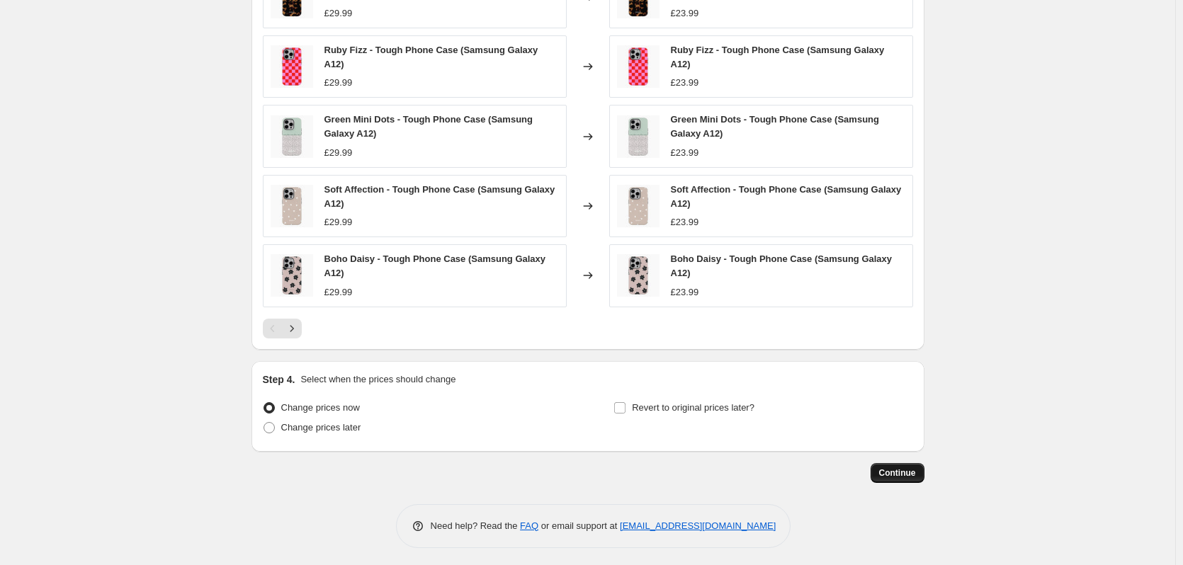
click at [901, 463] on button "Continue" at bounding box center [898, 473] width 54 height 20
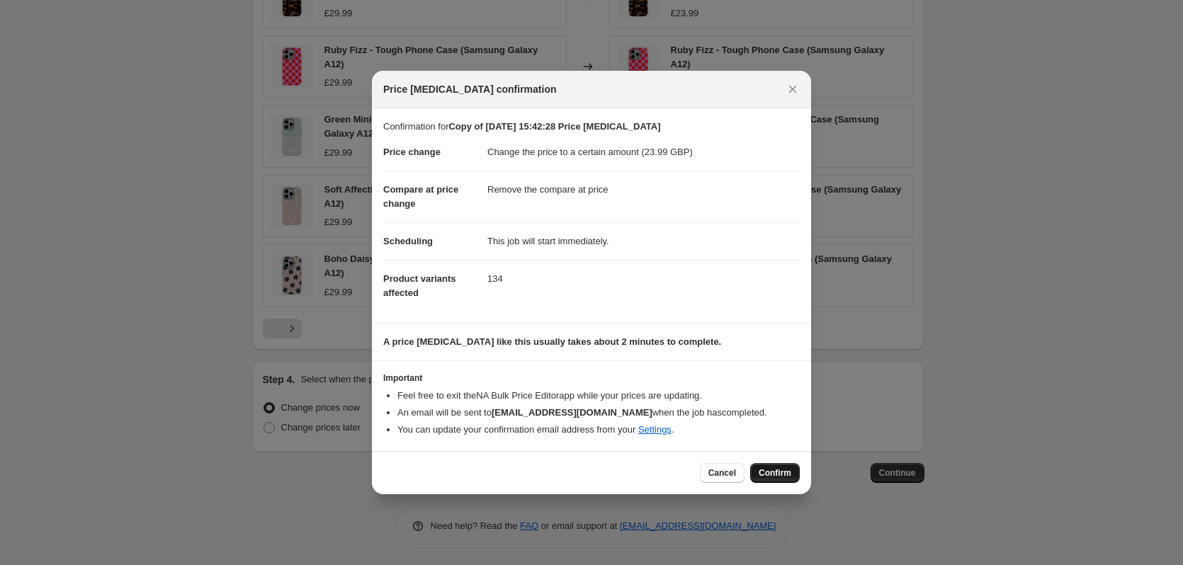
click at [777, 464] on button "Confirm" at bounding box center [775, 473] width 50 height 20
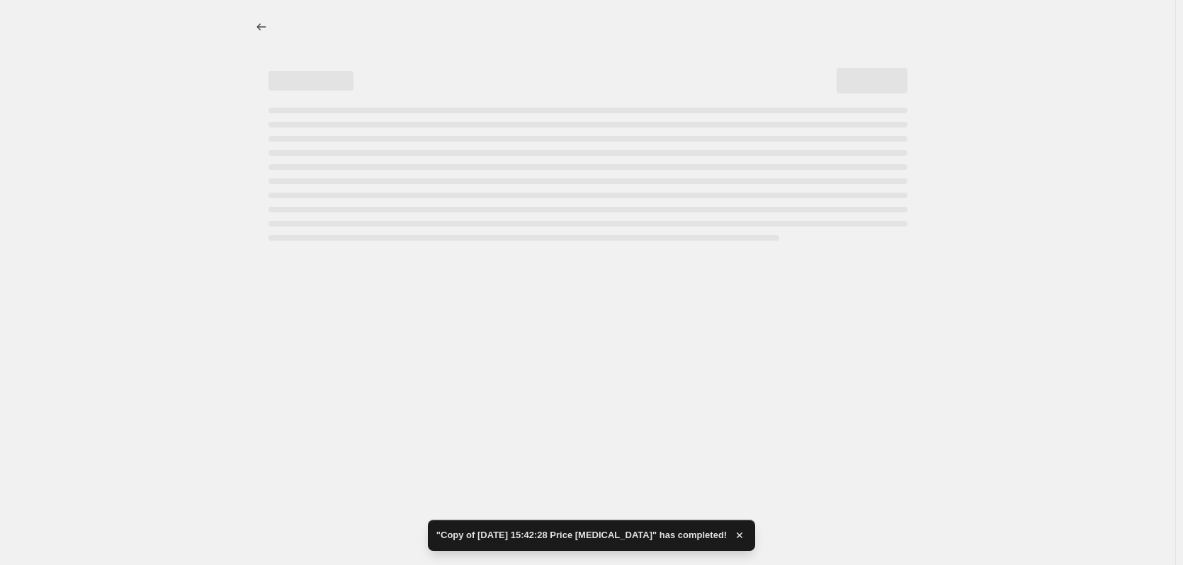
select select "remove"
select select "product_type"
select select "title"
select select "contains"
select select "product_status"
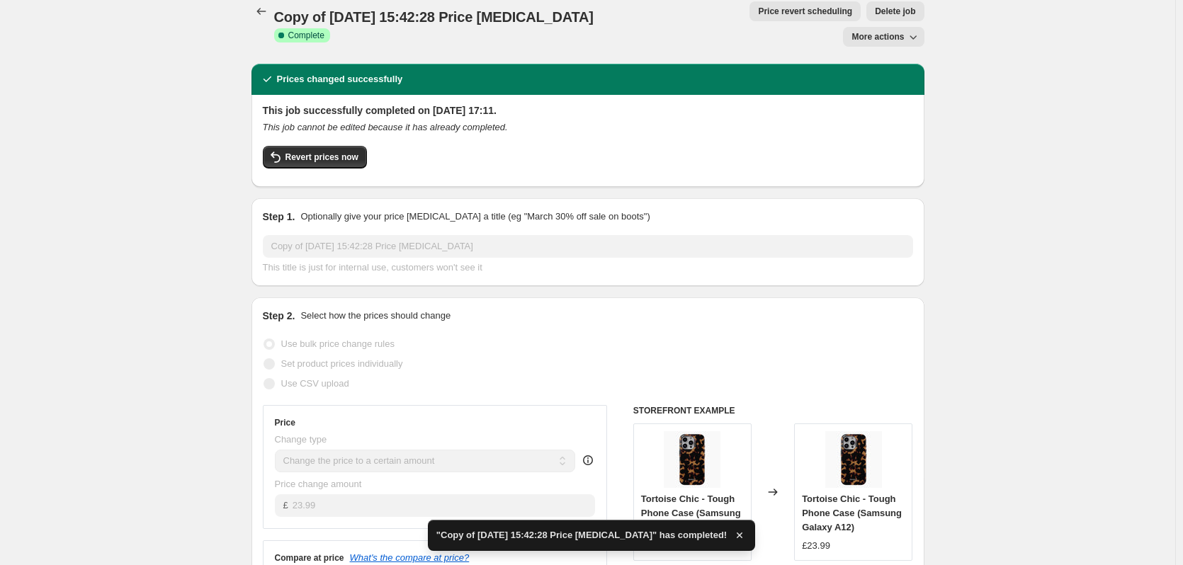
scroll to position [18, 0]
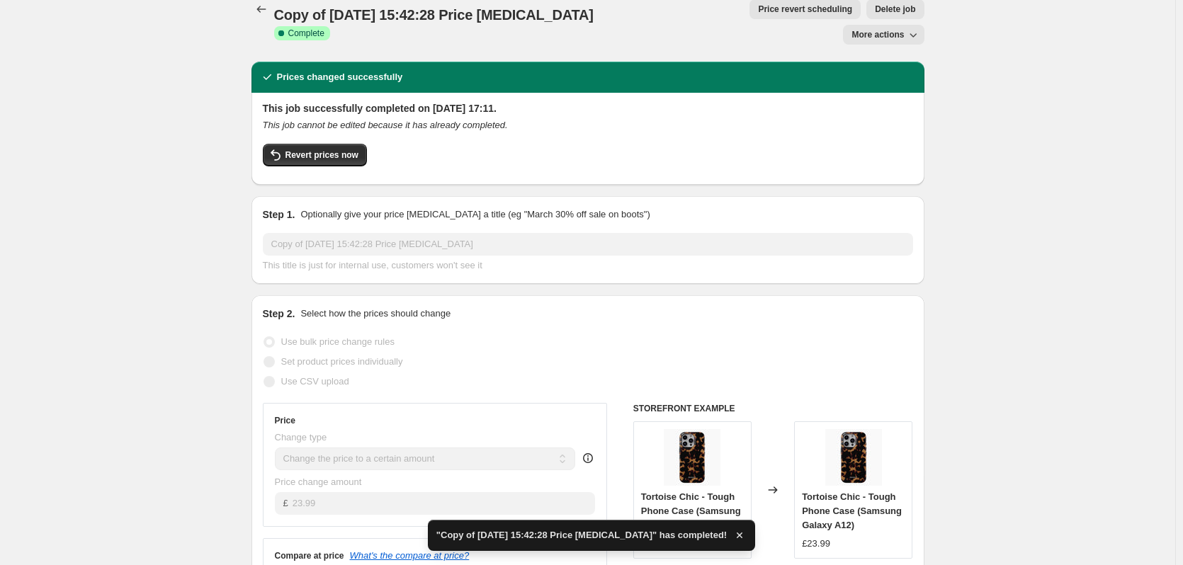
click at [863, 25] on button "More actions" at bounding box center [883, 35] width 81 height 20
click at [885, 44] on span "Copy to new job" at bounding box center [891, 38] width 66 height 11
select select "remove"
select select "product_type"
select select "title"
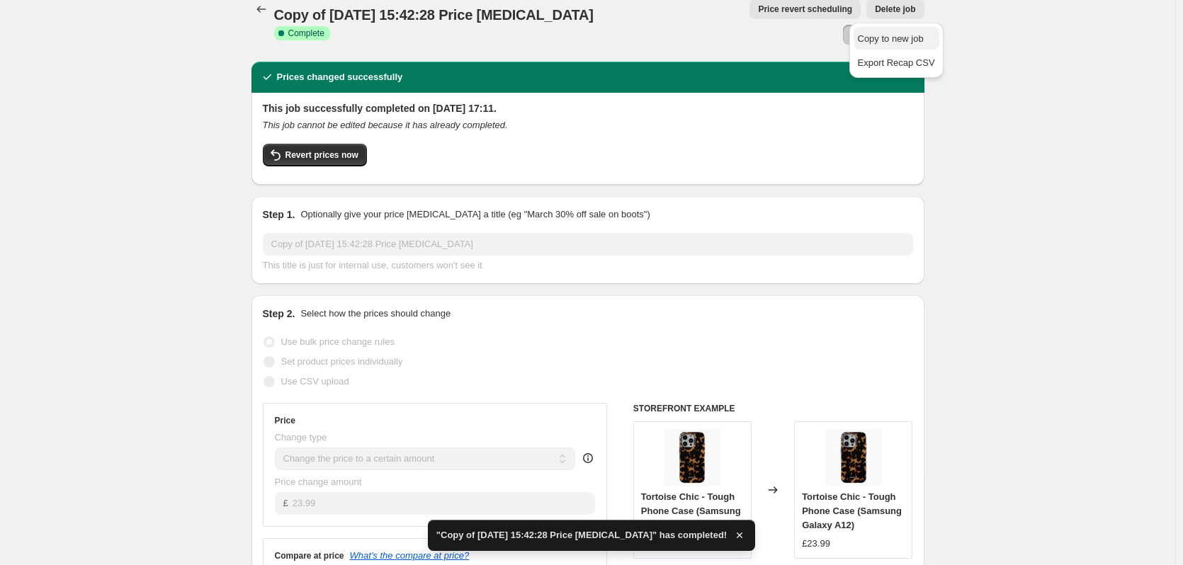
select select "contains"
select select "product_status"
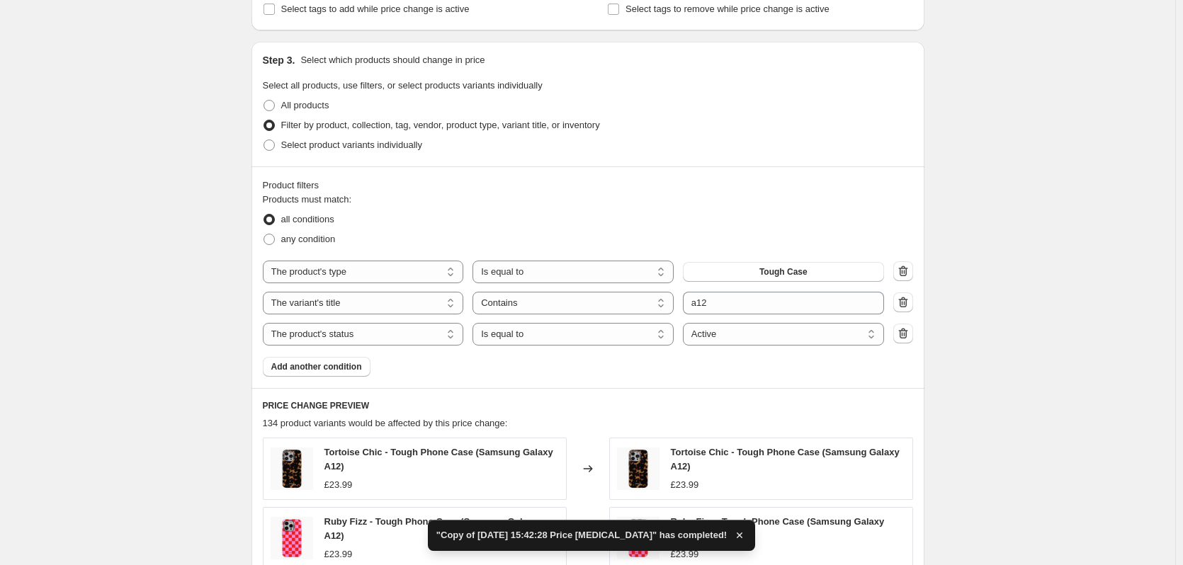
scroll to position [514, 0]
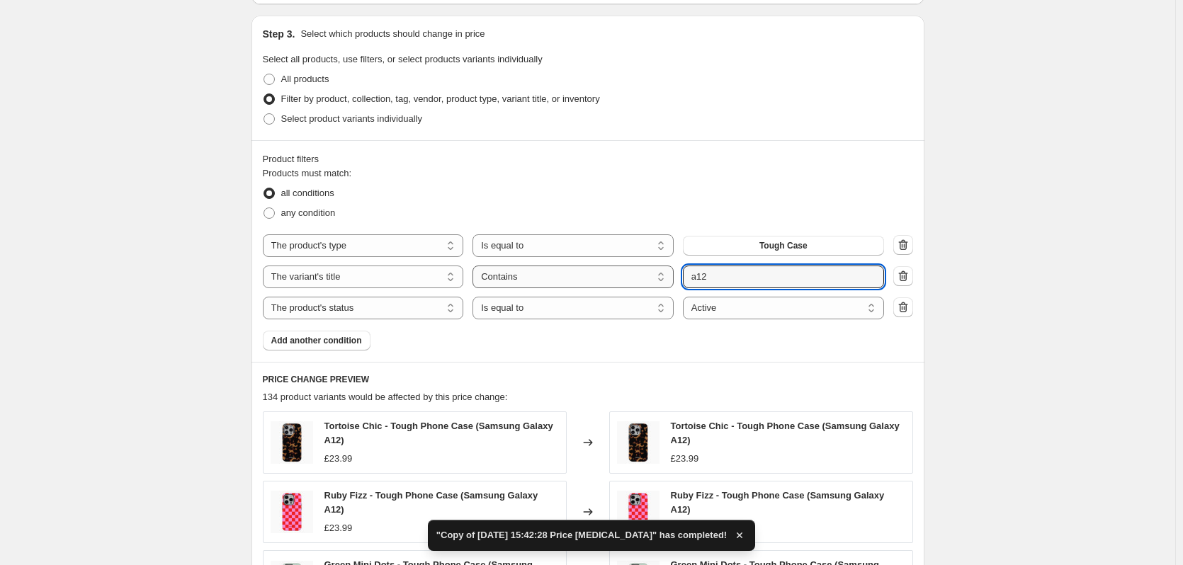
drag, startPoint x: 714, startPoint y: 276, endPoint x: 667, endPoint y: 270, distance: 47.2
click at [667, 270] on div "The product The product's collection The product's tag The product's vendor The…" at bounding box center [573, 277] width 621 height 23
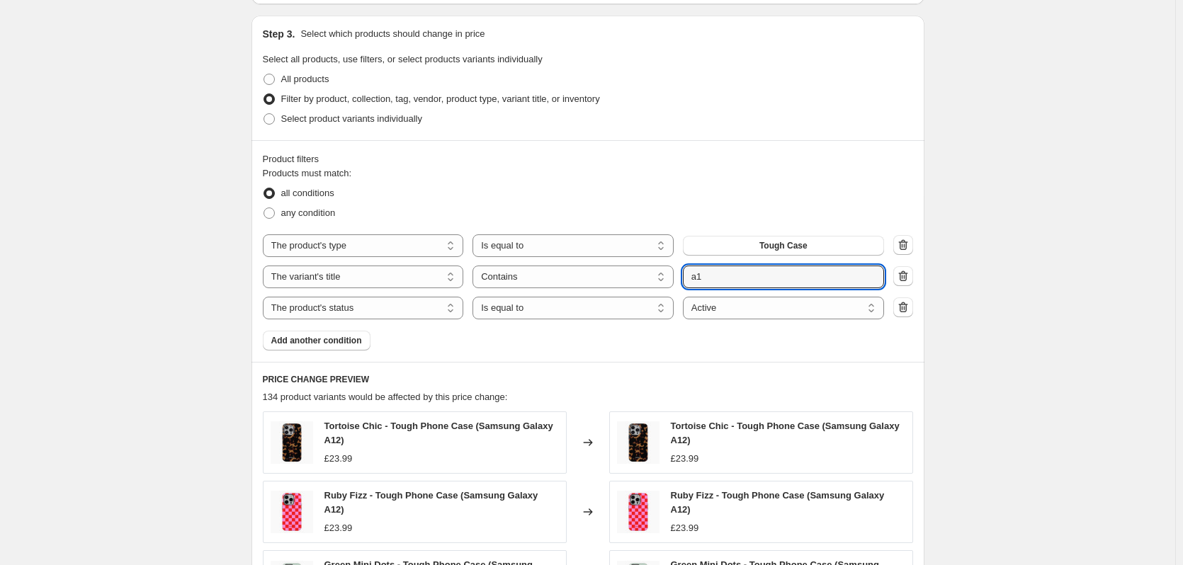
type input "a1"
click at [1136, 283] on div "Create new price [MEDICAL_DATA]. This page is ready Create new price [MEDICAL_D…" at bounding box center [587, 250] width 1175 height 1529
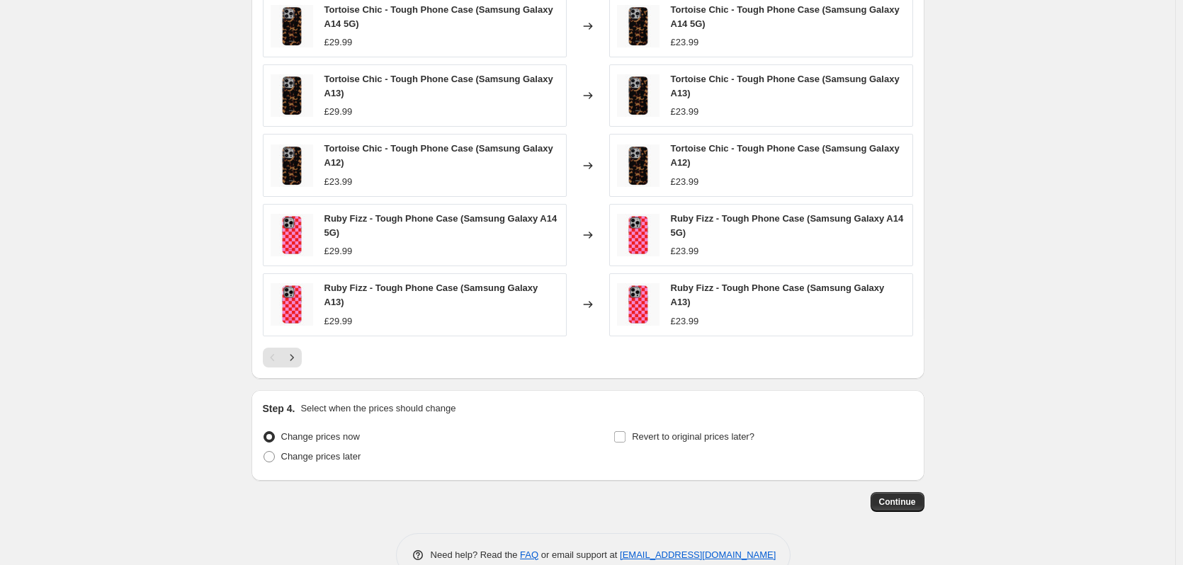
scroll to position [939, 0]
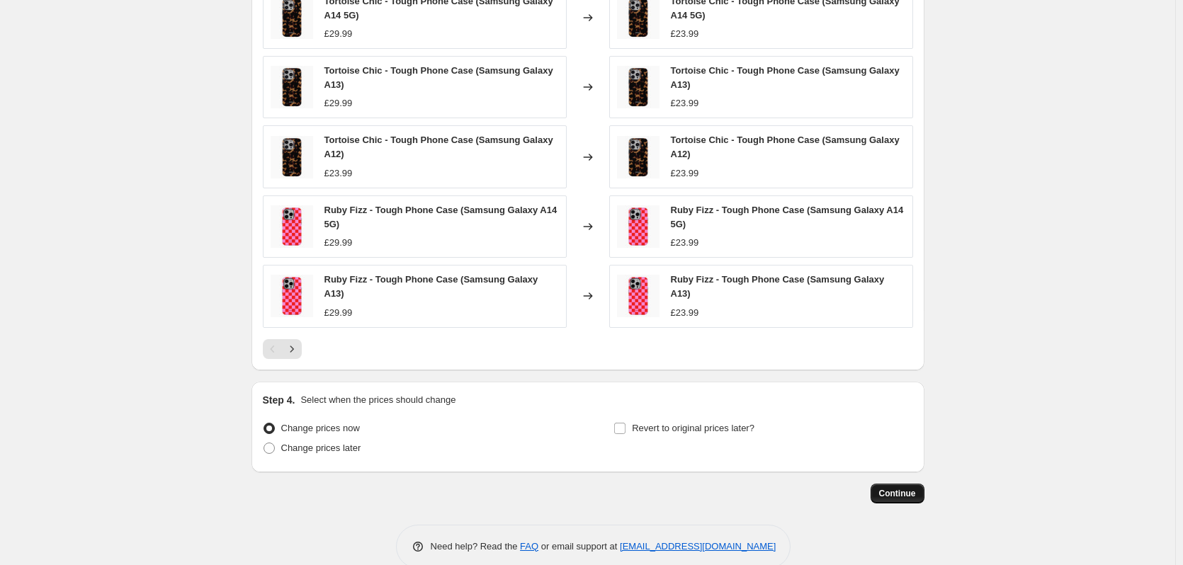
click at [907, 490] on span "Continue" at bounding box center [897, 493] width 37 height 11
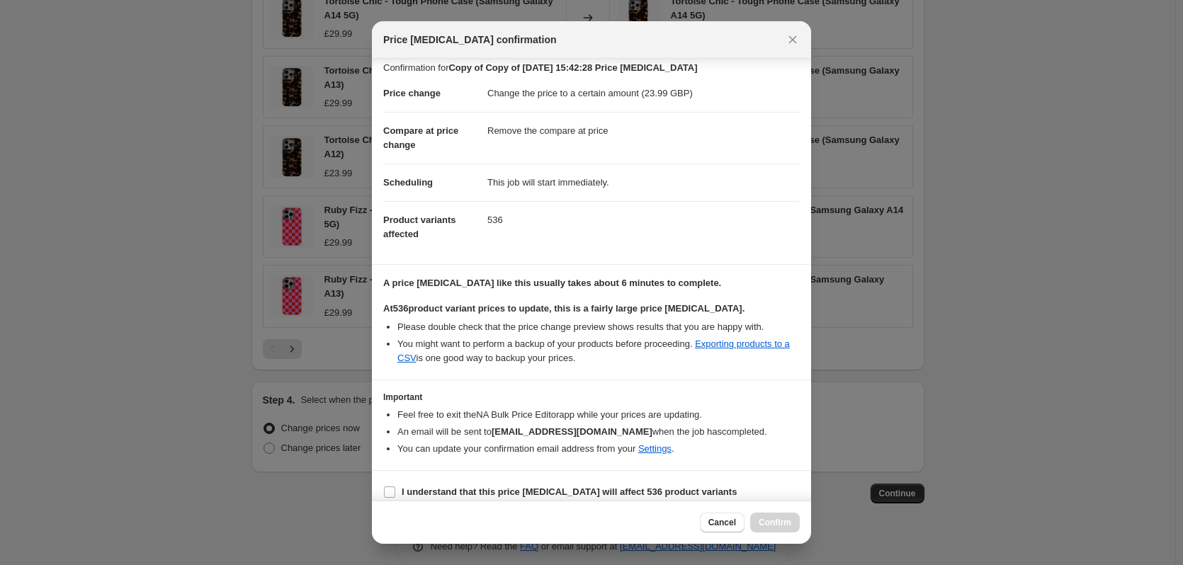
scroll to position [22, 0]
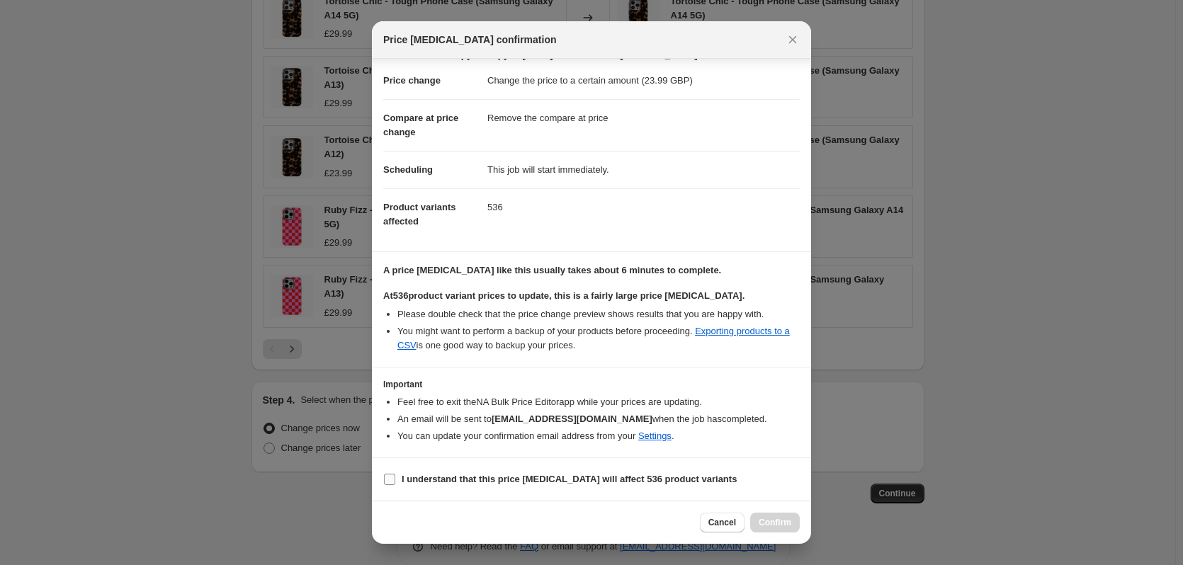
click at [562, 470] on label "I understand that this price [MEDICAL_DATA] will affect 536 product variants" at bounding box center [559, 480] width 353 height 20
click at [395, 474] on input "I understand that this price [MEDICAL_DATA] will affect 536 product variants" at bounding box center [389, 479] width 11 height 11
checkbox input "true"
click at [775, 523] on span "Confirm" at bounding box center [775, 522] width 33 height 11
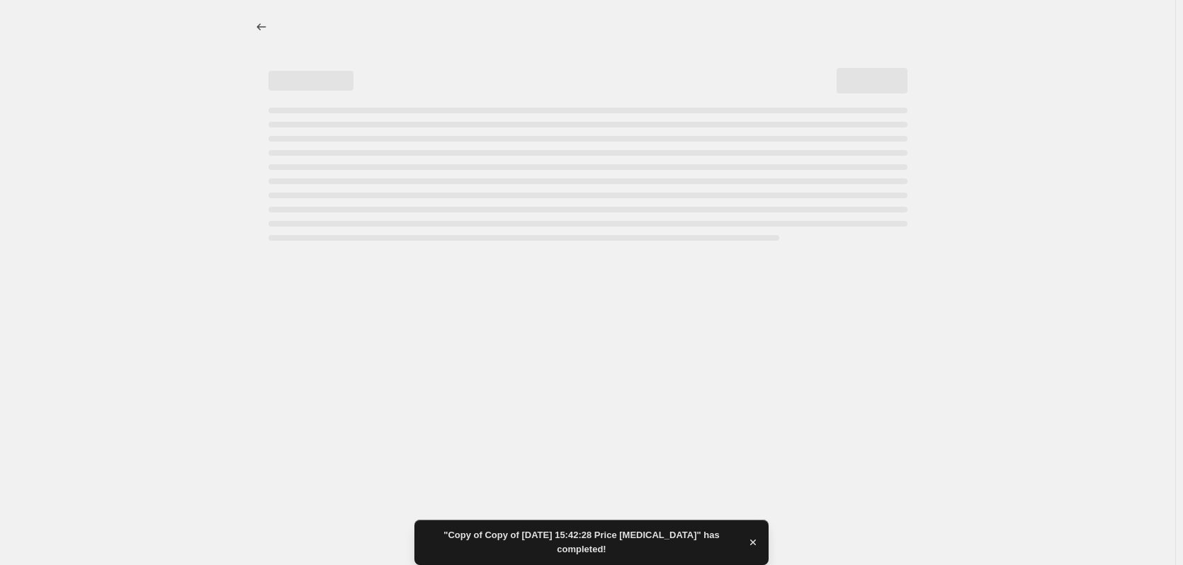
select select "remove"
select select "product_type"
select select "title"
select select "contains"
select select "product_status"
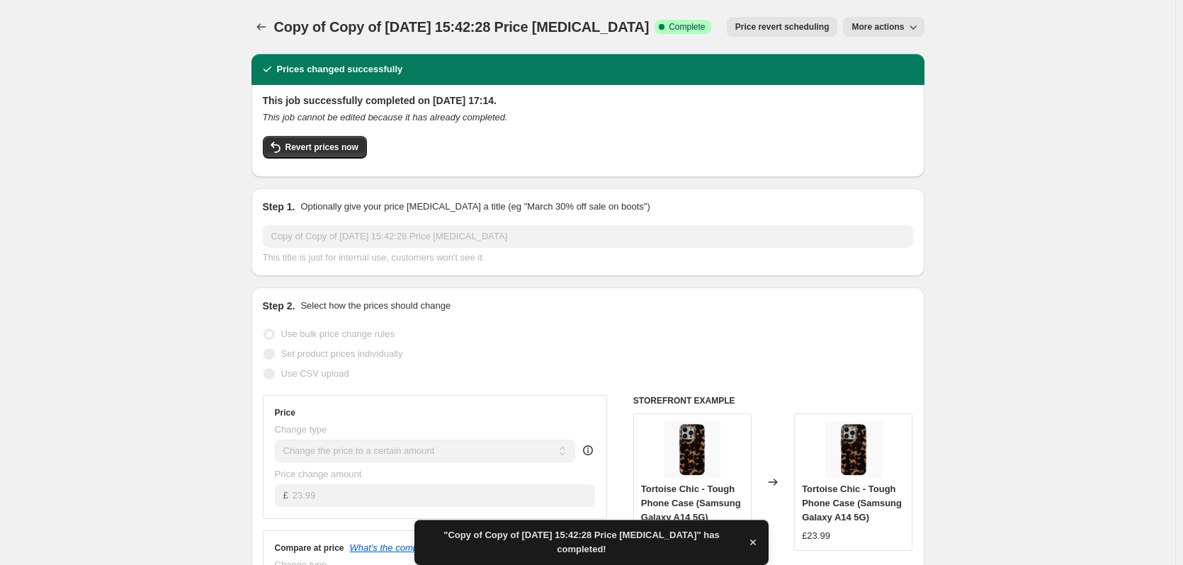
click at [869, 27] on span "More actions" at bounding box center [877, 26] width 52 height 11
click at [893, 66] on button "Copy to new job" at bounding box center [897, 56] width 86 height 23
select select "remove"
select select "product_type"
select select "title"
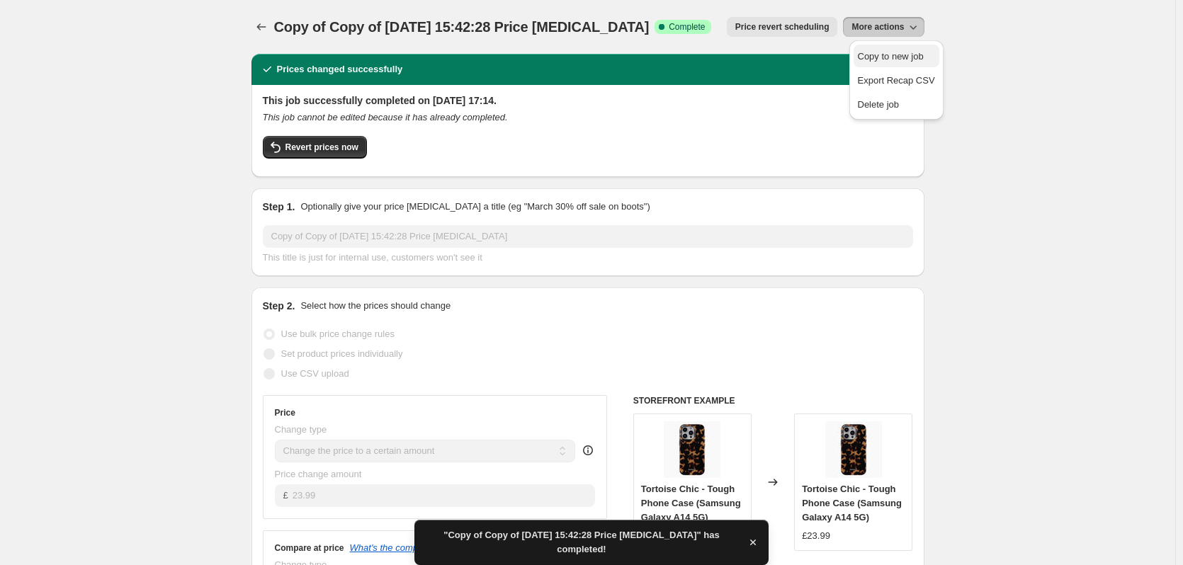
select select "contains"
select select "product_status"
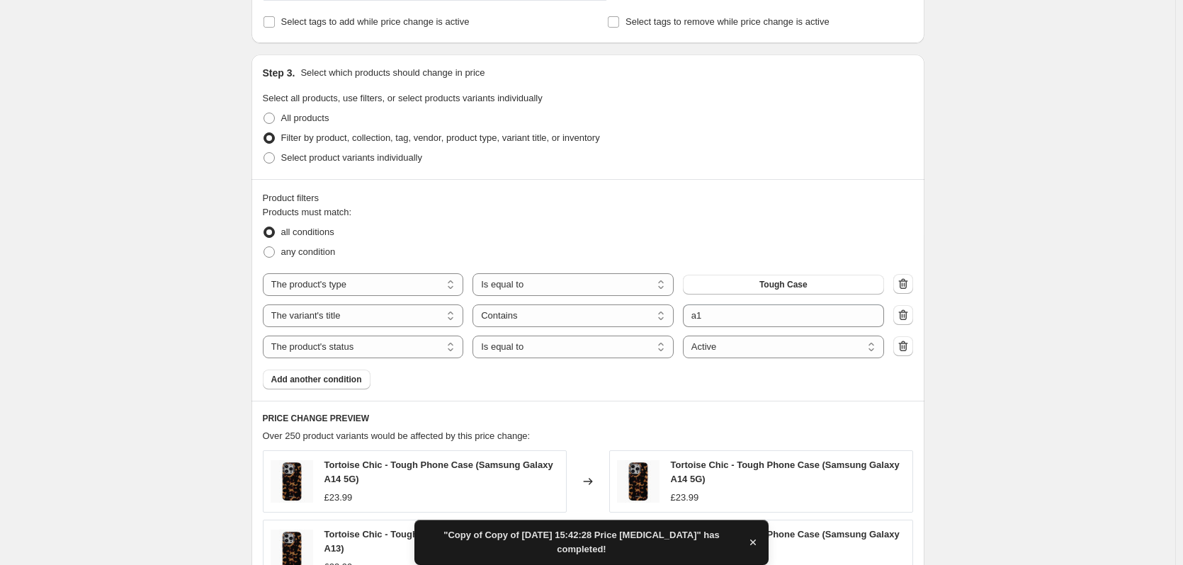
scroll to position [478, 0]
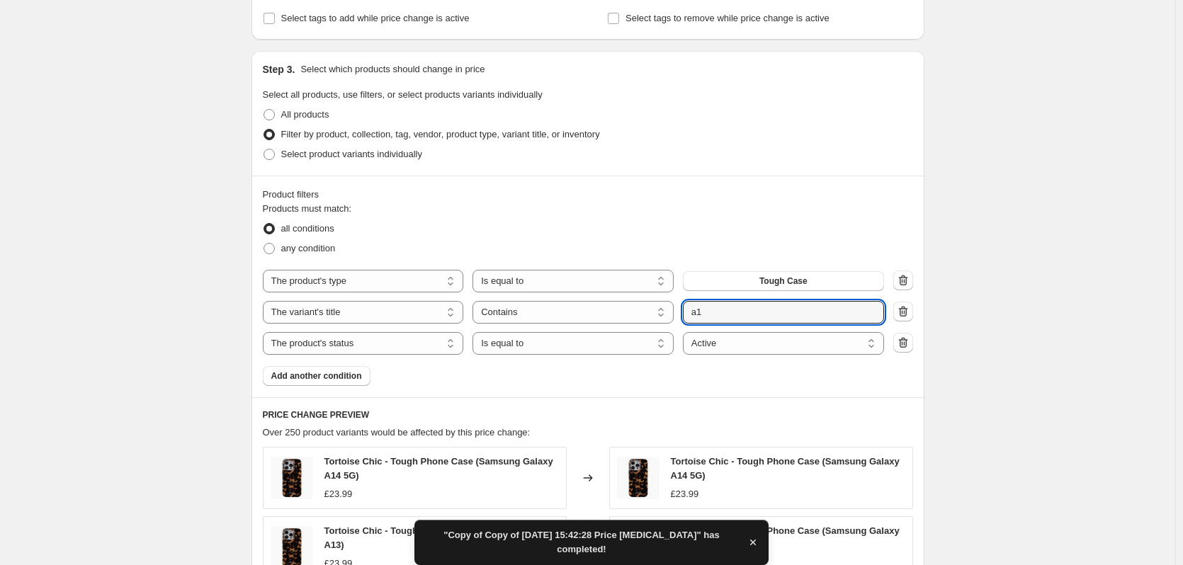
drag, startPoint x: 727, startPoint y: 316, endPoint x: 578, endPoint y: 300, distance: 149.6
click at [589, 302] on div "The product The product's collection The product's tag The product's vendor The…" at bounding box center [573, 312] width 621 height 23
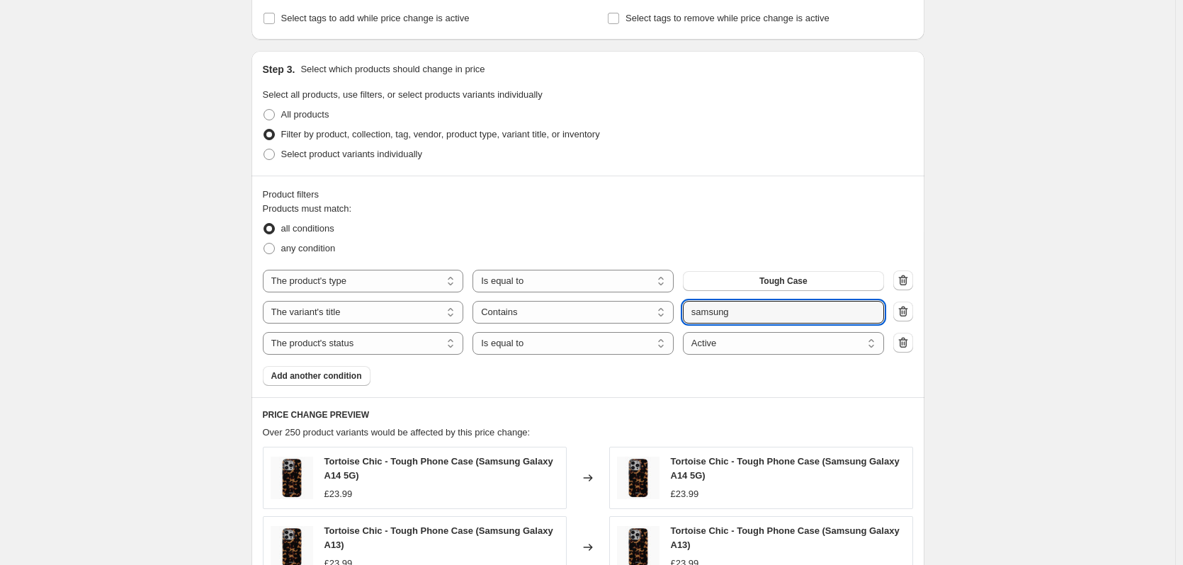
type input "samsung"
click at [1072, 302] on div "Create new price [MEDICAL_DATA]. This page is ready Create new price [MEDICAL_D…" at bounding box center [587, 286] width 1175 height 1529
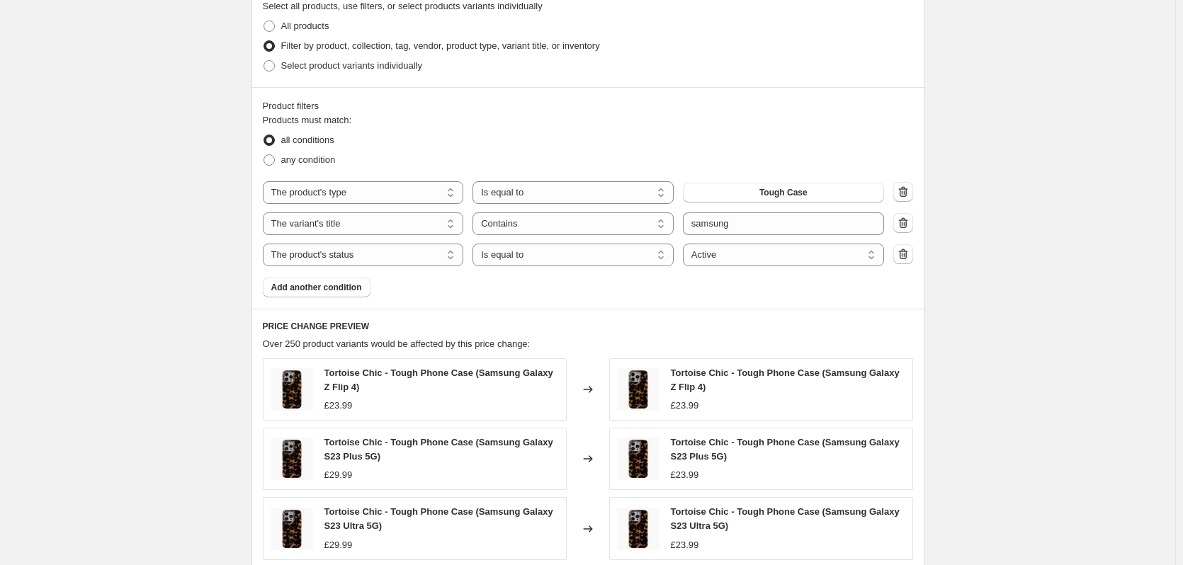
scroll to position [549, 0]
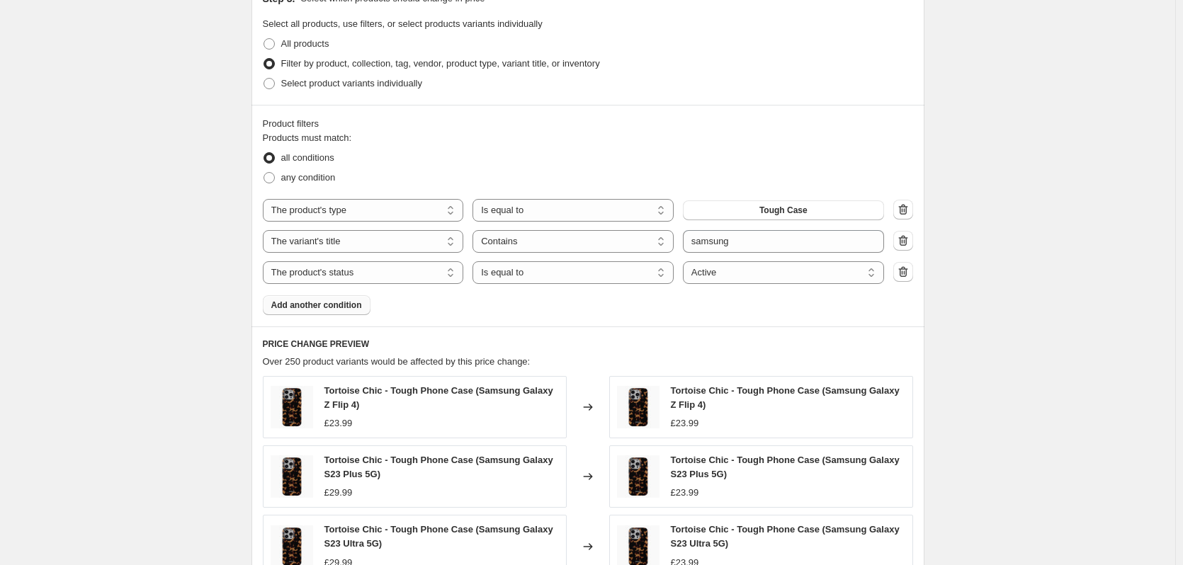
click at [310, 310] on span "Add another condition" at bounding box center [316, 305] width 91 height 11
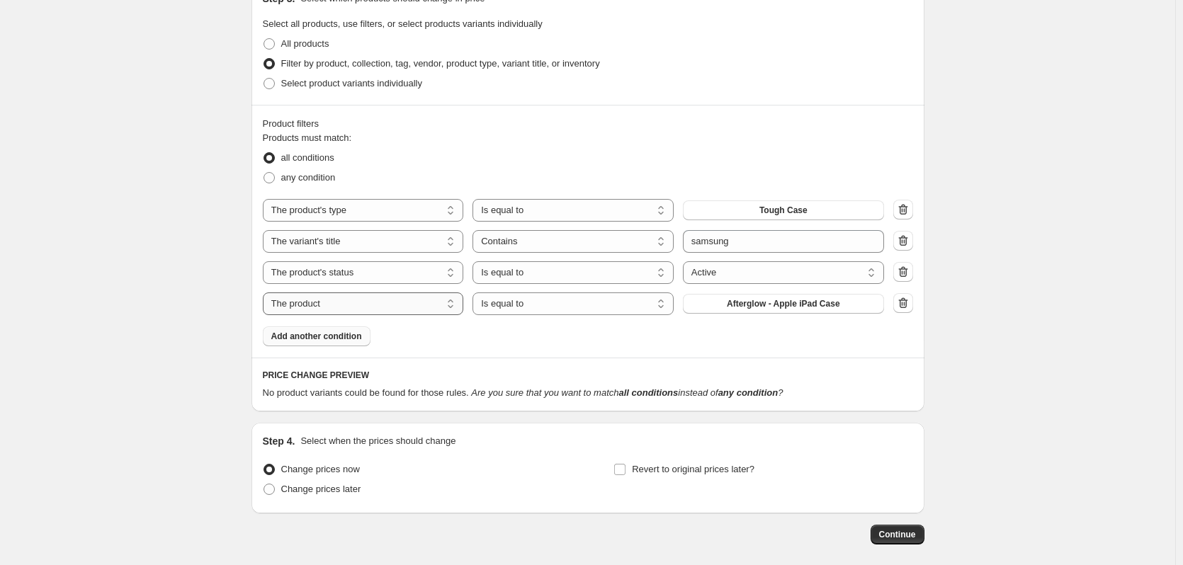
click at [355, 311] on select "The product The product's collection The product's tag The product's vendor The…" at bounding box center [363, 304] width 201 height 23
select select "title"
click at [555, 308] on select "Is equal to Is not equal to Contains" at bounding box center [572, 304] width 201 height 23
select select "not_equal"
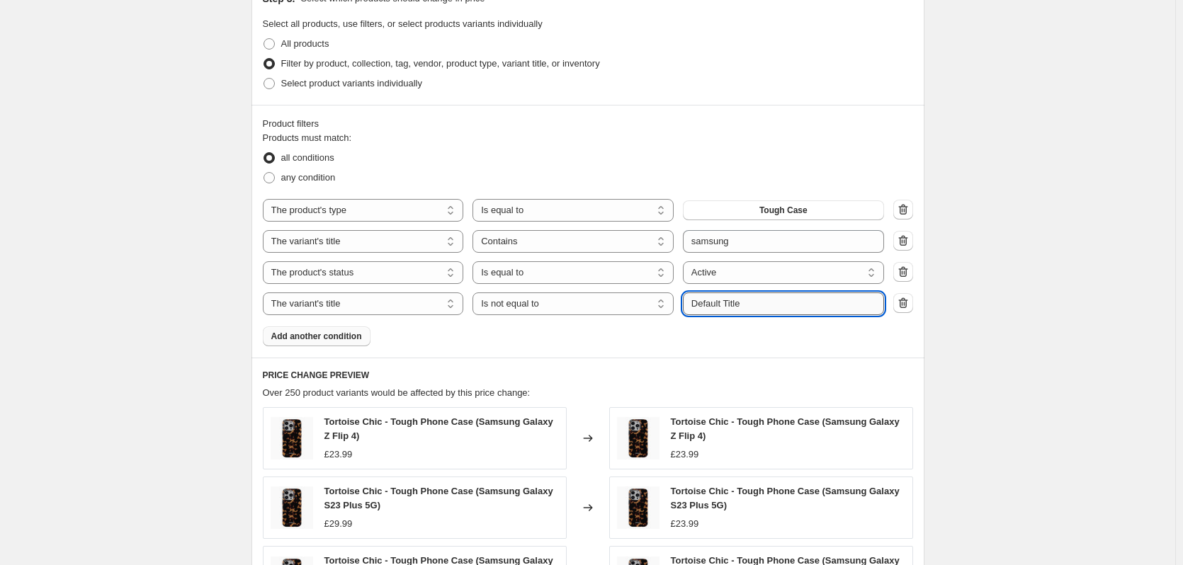
click at [760, 302] on input "Default Title" at bounding box center [783, 304] width 201 height 23
drag, startPoint x: 786, startPoint y: 302, endPoint x: 665, endPoint y: 300, distance: 120.4
click at [665, 300] on div "The product The product's collection The product's tag The product's vendor The…" at bounding box center [573, 304] width 621 height 23
click at [665, 300] on select "Is equal to Is not equal to Contains" at bounding box center [572, 304] width 201 height 23
click at [910, 310] on icon "button" at bounding box center [903, 303] width 14 height 14
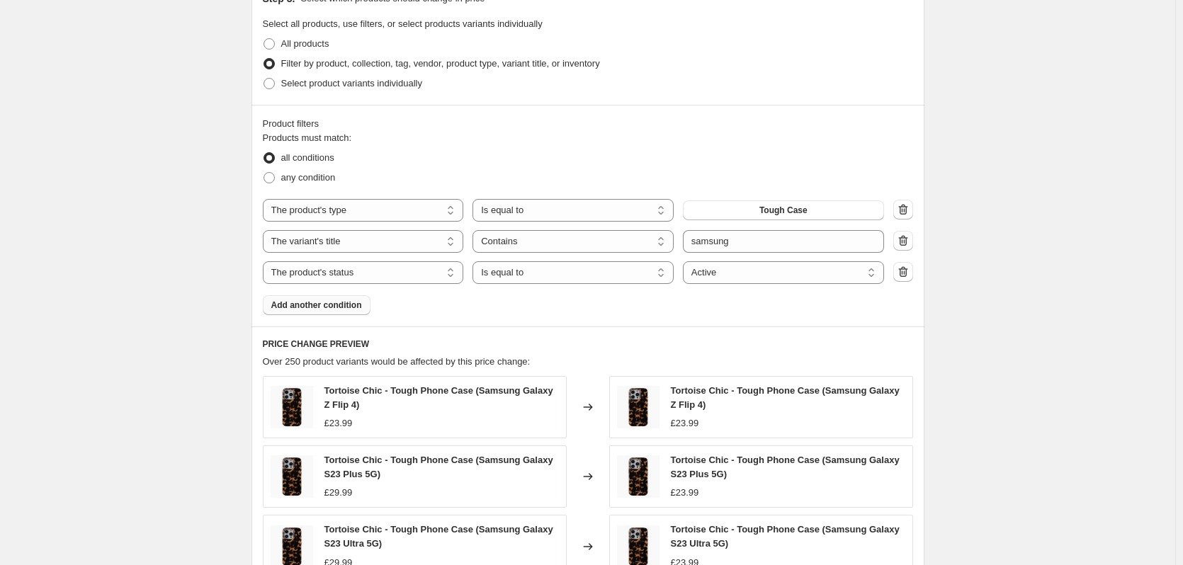
click at [1026, 339] on div "Create new price [MEDICAL_DATA]. This page is ready Create new price [MEDICAL_D…" at bounding box center [587, 215] width 1175 height 1529
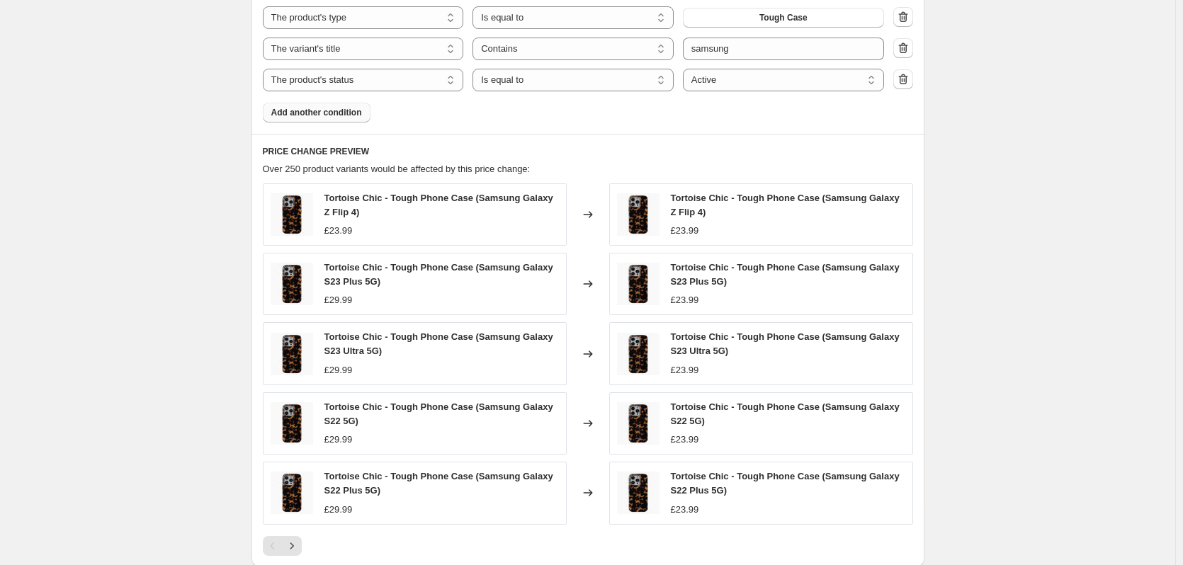
scroll to position [964, 0]
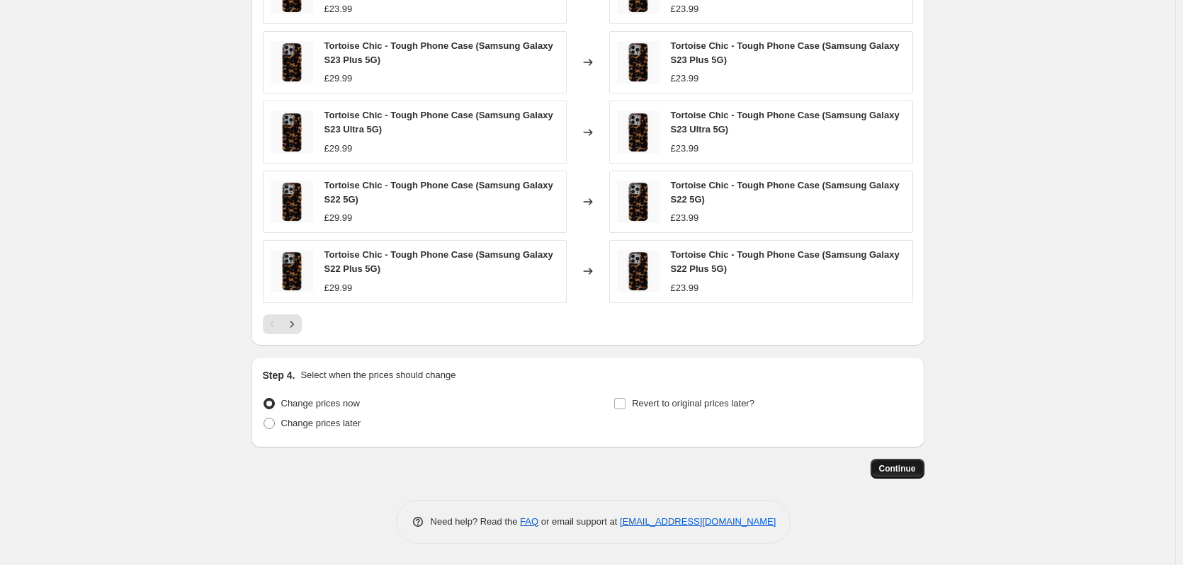
click at [910, 475] on button "Continue" at bounding box center [898, 469] width 54 height 20
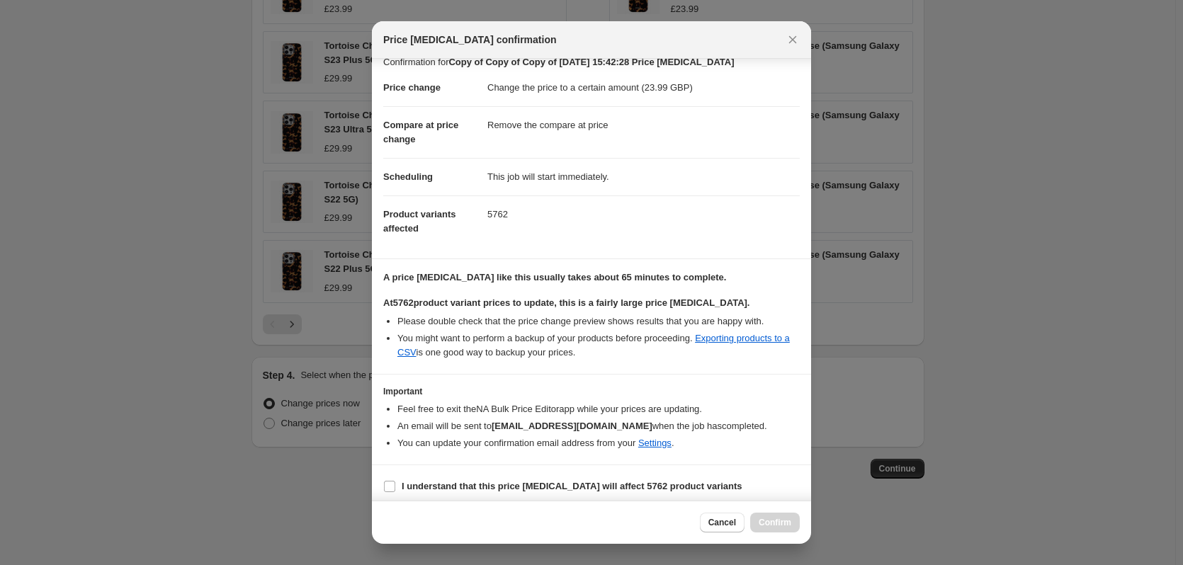
scroll to position [22, 0]
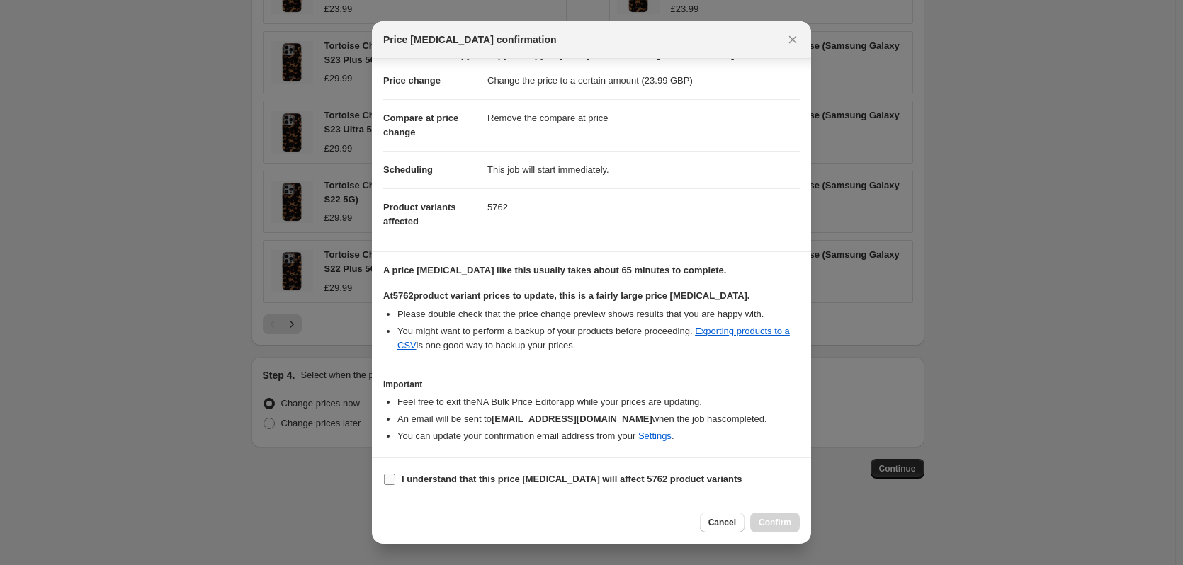
click at [542, 481] on b "I understand that this price [MEDICAL_DATA] will affect 5762 product variants" at bounding box center [572, 479] width 341 height 11
click at [395, 481] on input "I understand that this price [MEDICAL_DATA] will affect 5762 product variants" at bounding box center [389, 479] width 11 height 11
checkbox input "true"
click at [723, 526] on span "Cancel" at bounding box center [722, 522] width 28 height 11
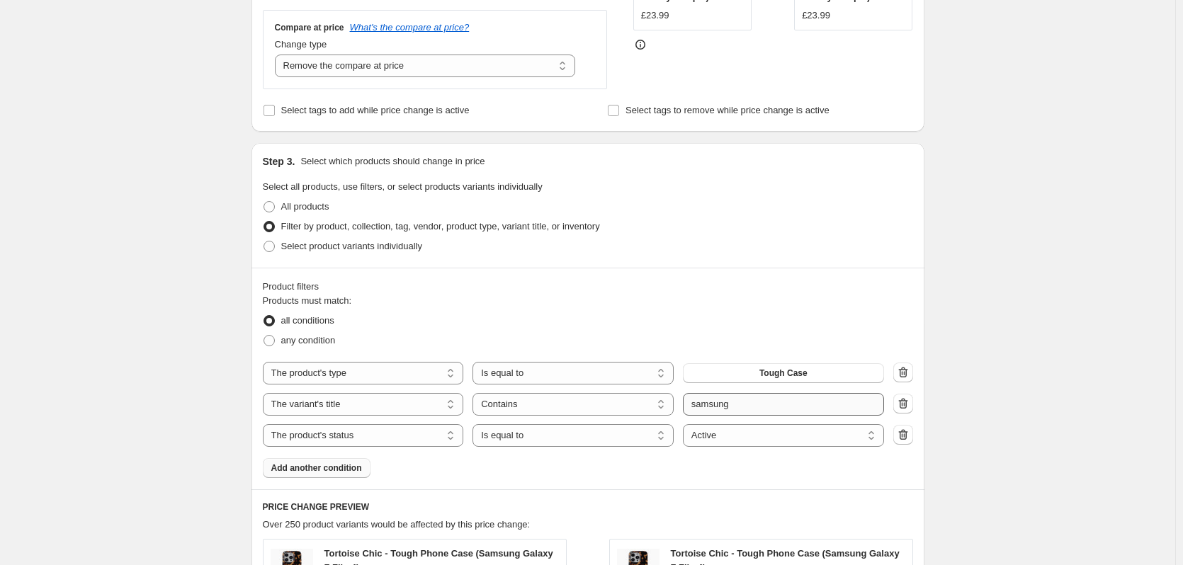
scroll to position [390, 0]
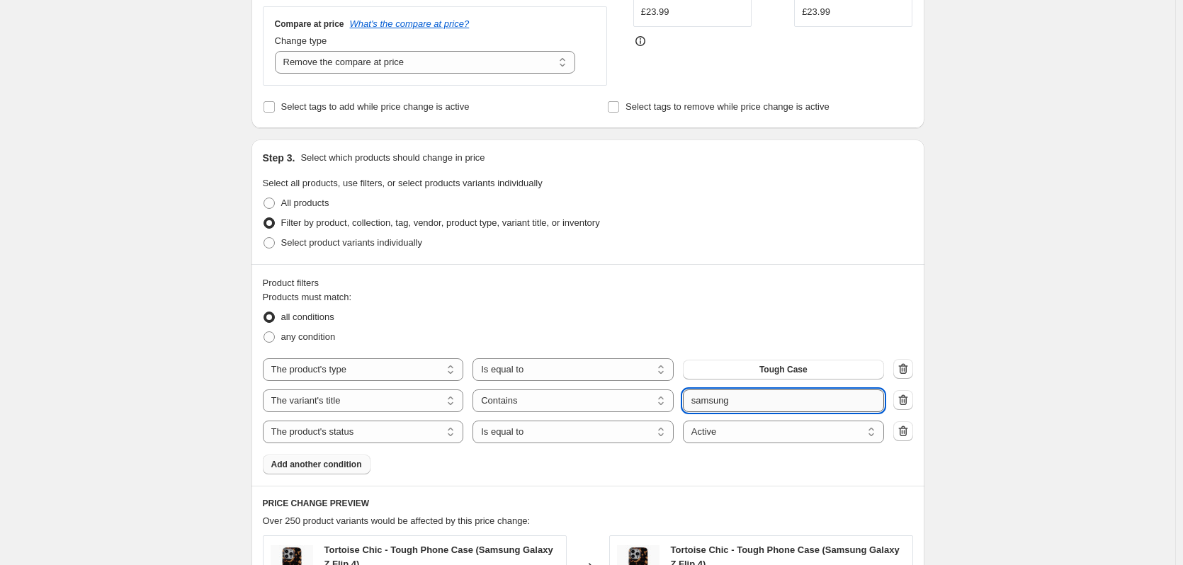
click at [773, 412] on input "samsung" at bounding box center [783, 401] width 201 height 23
click at [992, 364] on div "Create new price [MEDICAL_DATA]. This page is ready Create new price [MEDICAL_D…" at bounding box center [587, 374] width 1175 height 1529
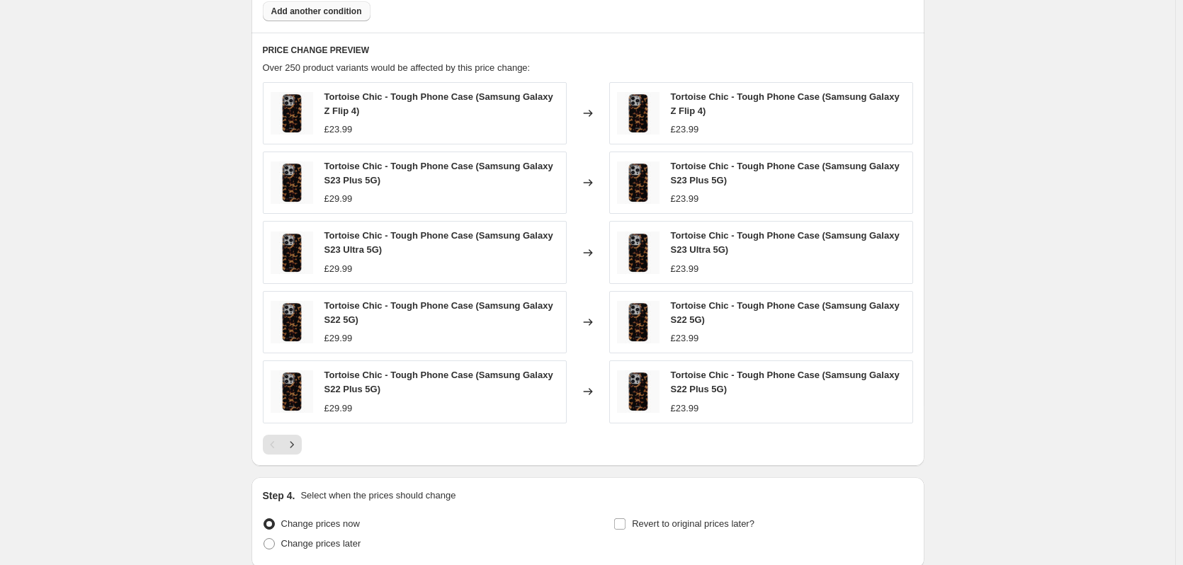
scroll to position [964, 0]
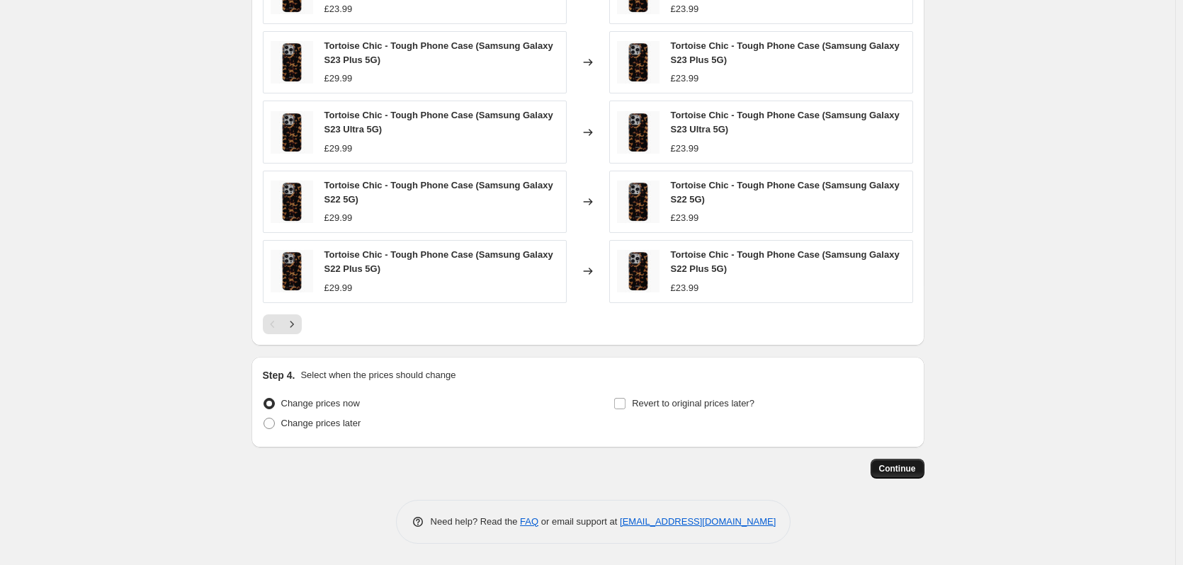
click at [916, 472] on span "Continue" at bounding box center [897, 468] width 37 height 11
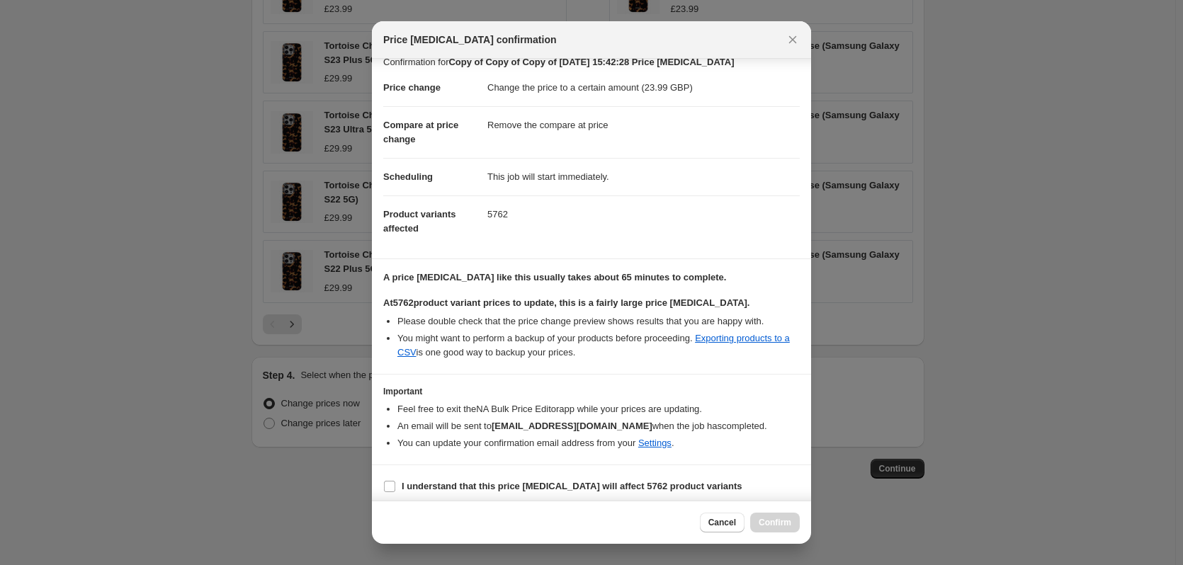
scroll to position [22, 0]
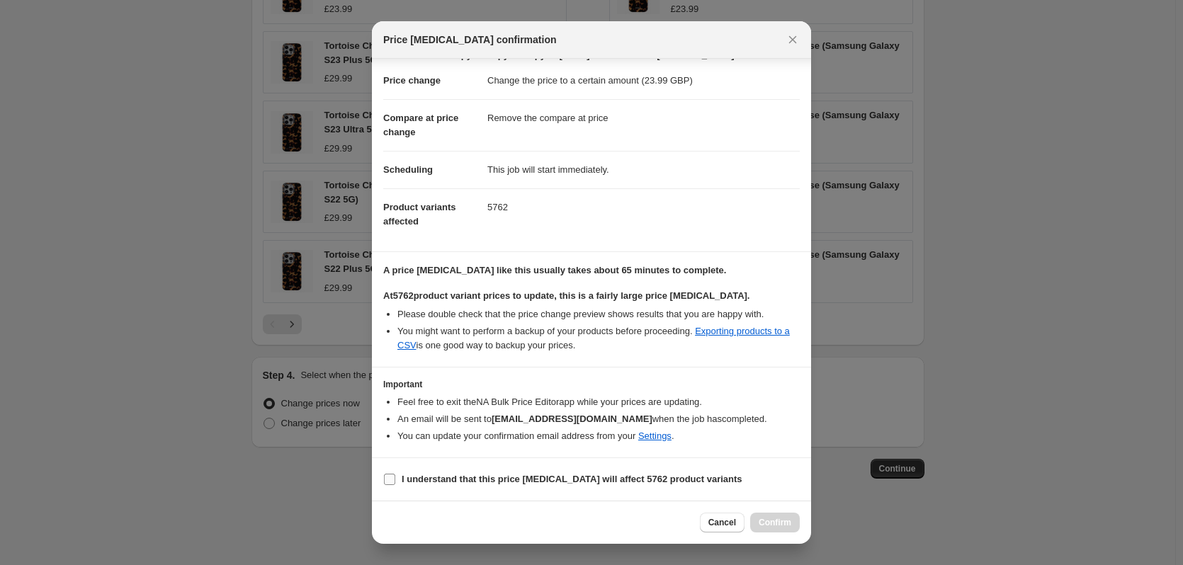
click at [603, 482] on b "I understand that this price [MEDICAL_DATA] will affect 5762 product variants" at bounding box center [572, 479] width 341 height 11
click at [395, 482] on input "I understand that this price [MEDICAL_DATA] will affect 5762 product variants" at bounding box center [389, 479] width 11 height 11
checkbox input "true"
click at [774, 527] on span "Confirm" at bounding box center [775, 522] width 33 height 11
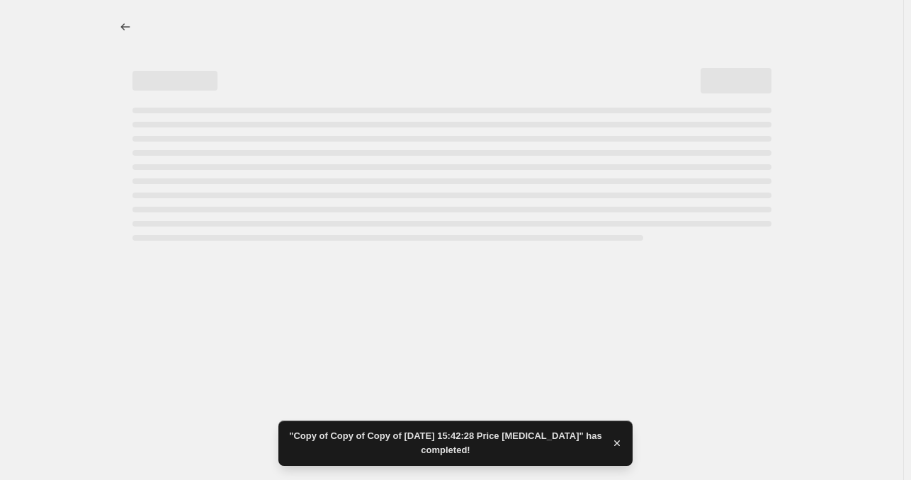
select select "remove"
select select "product_type"
select select "title"
select select "contains"
select select "product_status"
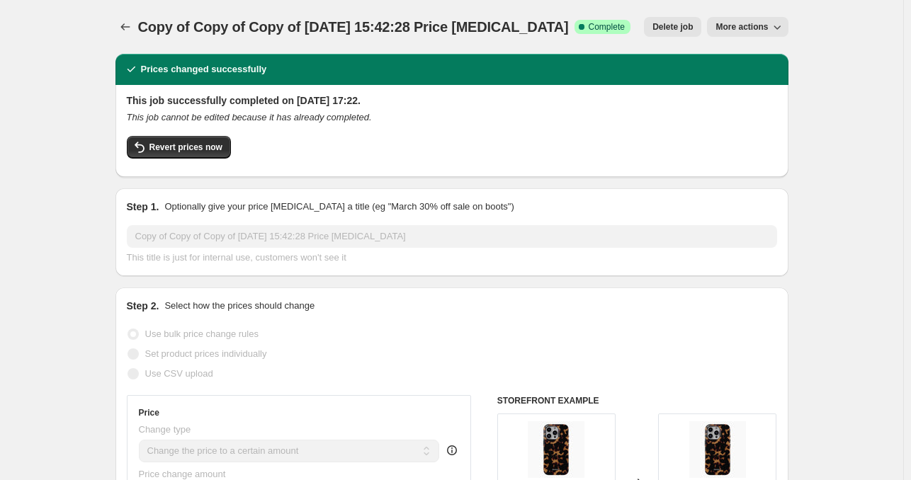
click at [742, 28] on span "More actions" at bounding box center [741, 26] width 52 height 11
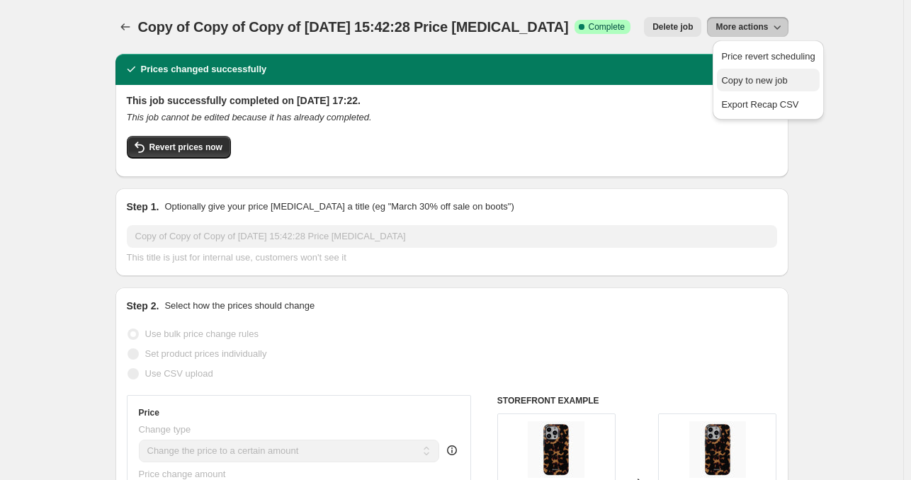
click at [738, 72] on button "Copy to new job" at bounding box center [768, 80] width 102 height 23
select select "remove"
select select "product_type"
select select "title"
select select "contains"
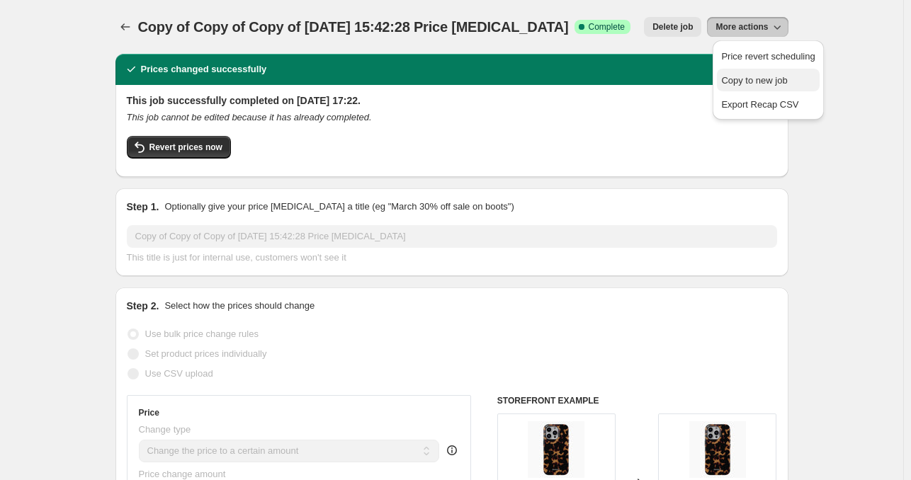
select select "product_status"
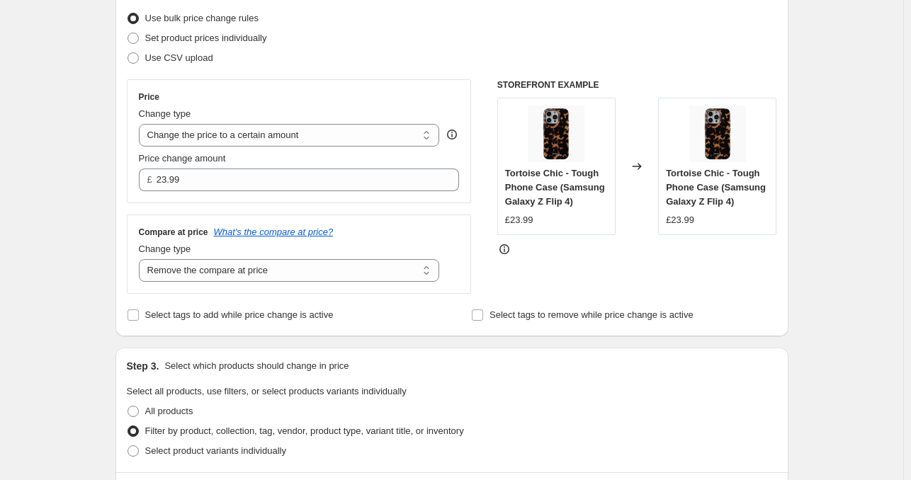
scroll to position [183, 0]
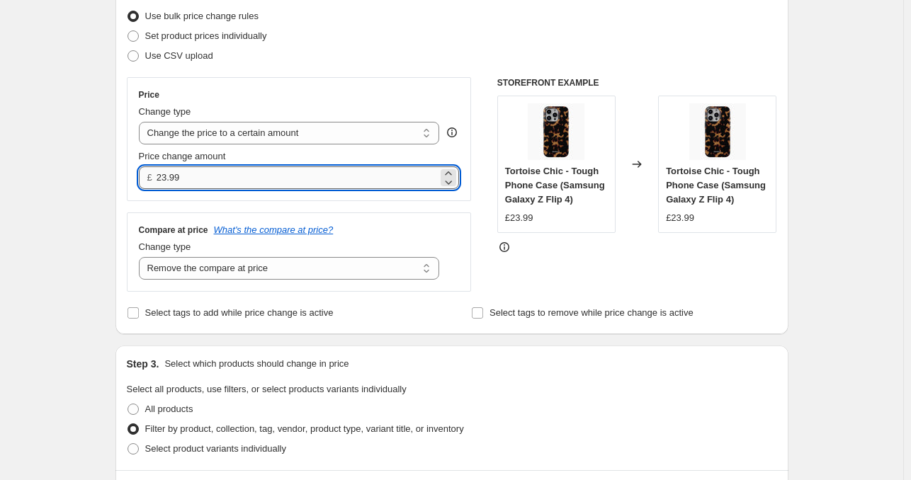
click at [196, 183] on input "23.99" at bounding box center [297, 177] width 281 height 23
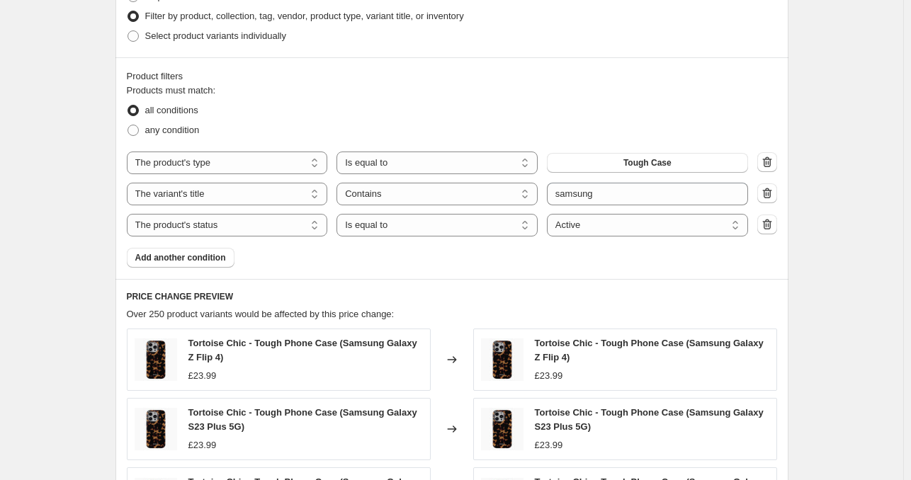
scroll to position [598, 0]
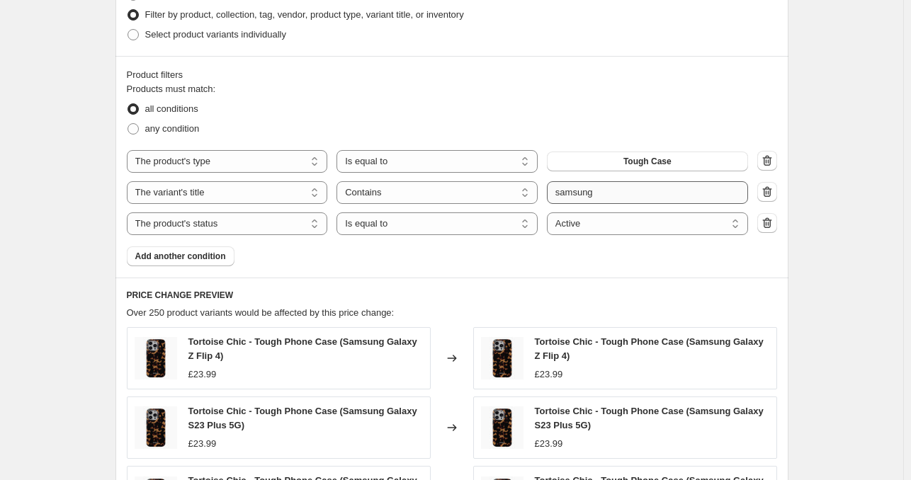
type input "24.99"
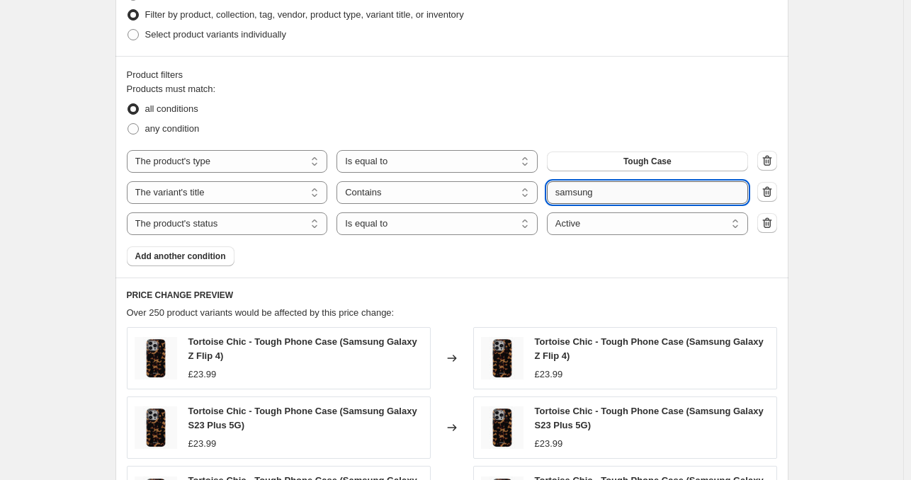
click at [609, 191] on input "samsung" at bounding box center [647, 192] width 201 height 23
type input "s22"
click at [774, 260] on div "Products must match: all conditions any condition The product The product's col…" at bounding box center [452, 174] width 650 height 184
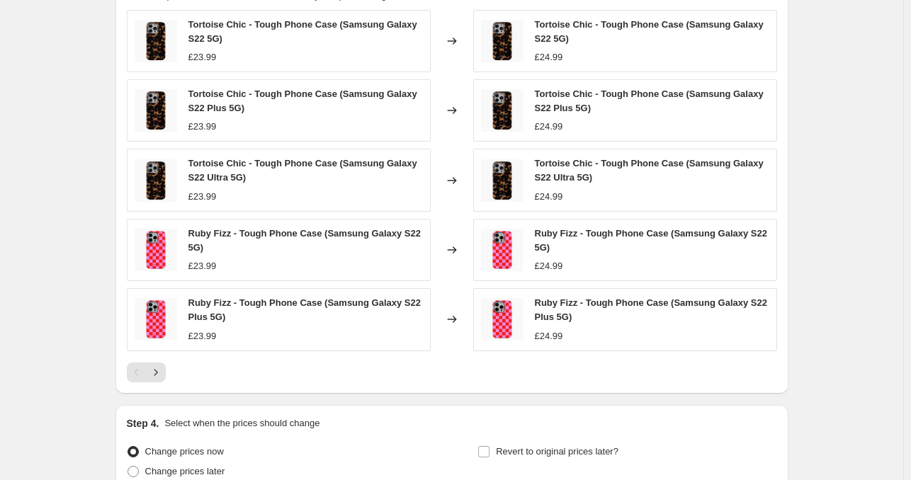
scroll to position [1046, 0]
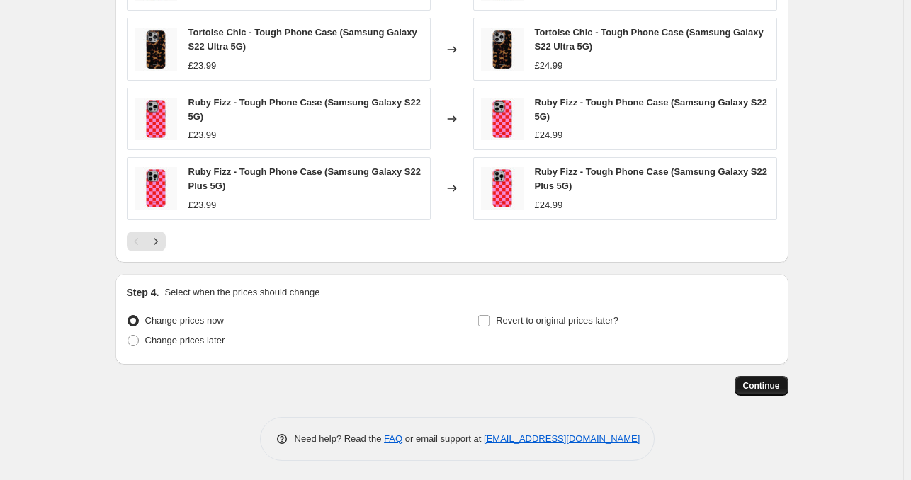
click at [773, 385] on span "Continue" at bounding box center [761, 385] width 37 height 11
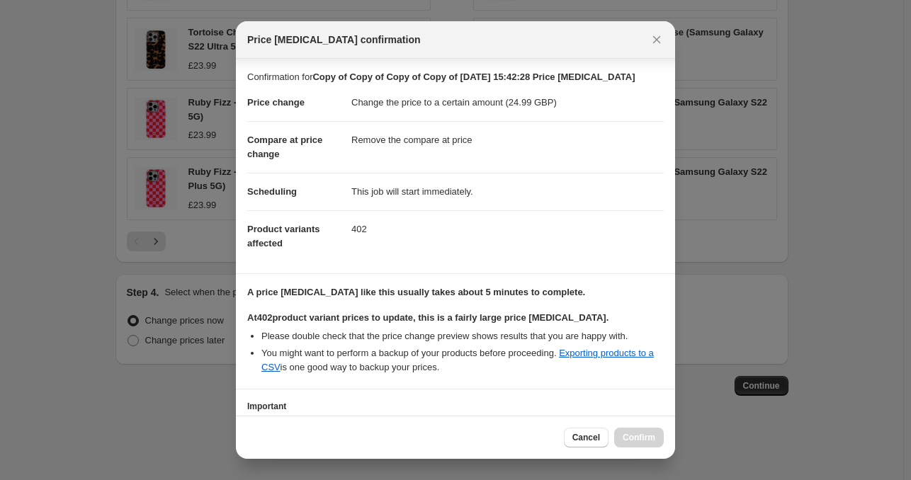
scroll to position [105, 0]
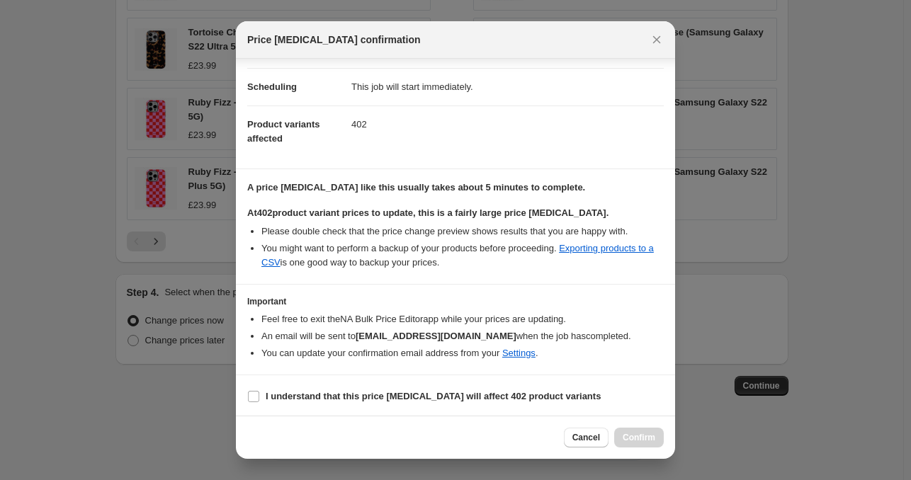
click at [327, 407] on section "I understand that this price [MEDICAL_DATA] will affect 402 product variants" at bounding box center [455, 396] width 439 height 43
click at [302, 400] on b "I understand that this price [MEDICAL_DATA] will affect 402 product variants" at bounding box center [433, 396] width 335 height 11
click at [259, 400] on input "I understand that this price [MEDICAL_DATA] will affect 402 product variants" at bounding box center [253, 396] width 11 height 11
checkbox input "true"
click at [630, 431] on button "Confirm" at bounding box center [639, 438] width 50 height 20
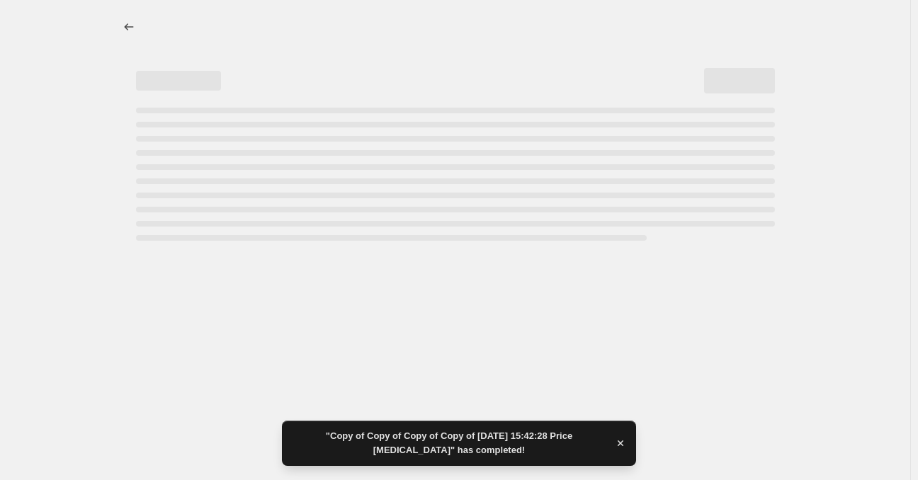
select select "remove"
select select "product_type"
select select "title"
select select "contains"
select select "product_status"
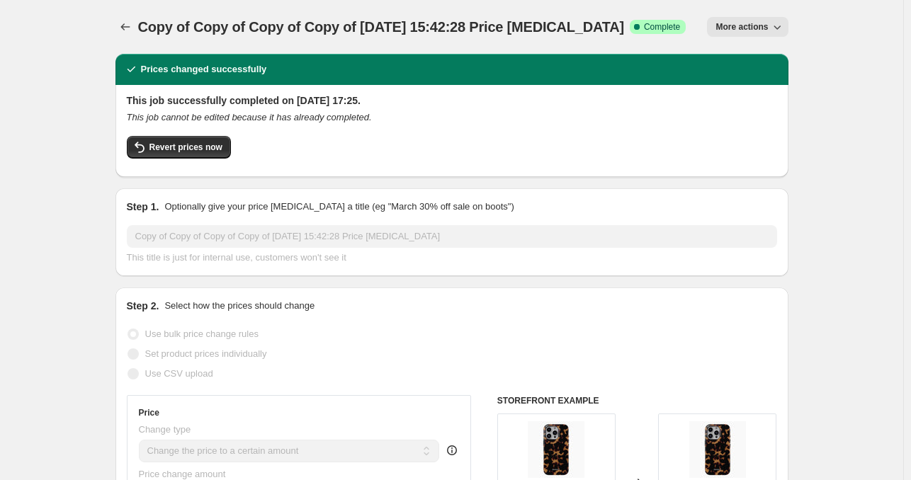
click at [766, 25] on span "More actions" at bounding box center [741, 26] width 52 height 11
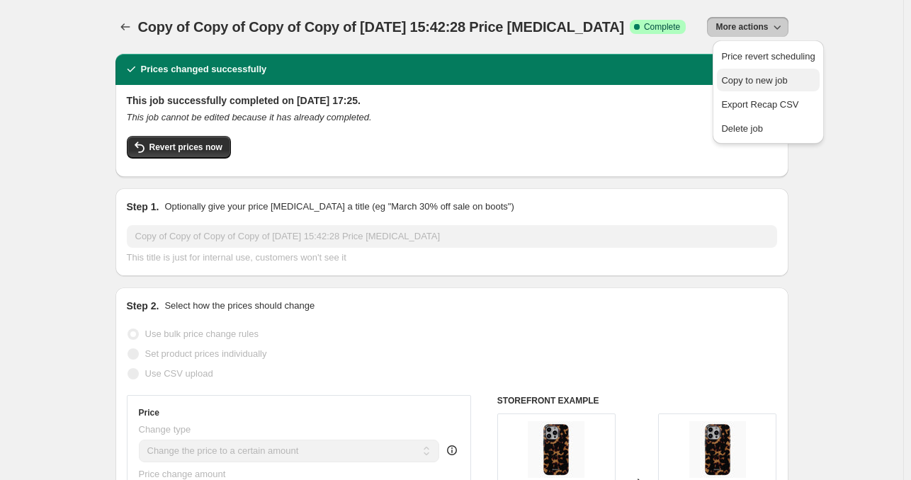
click at [774, 79] on span "Copy to new job" at bounding box center [754, 80] width 66 height 11
select select "remove"
select select "product_type"
select select "title"
select select "contains"
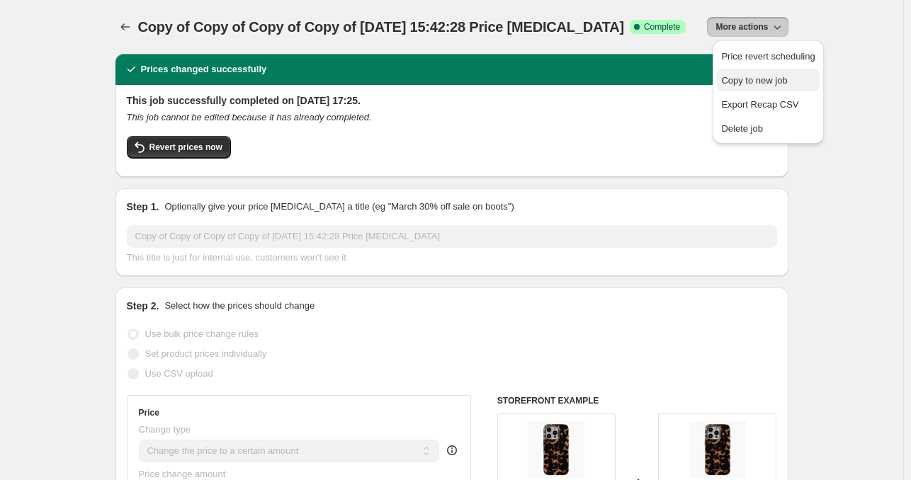
select select "product_status"
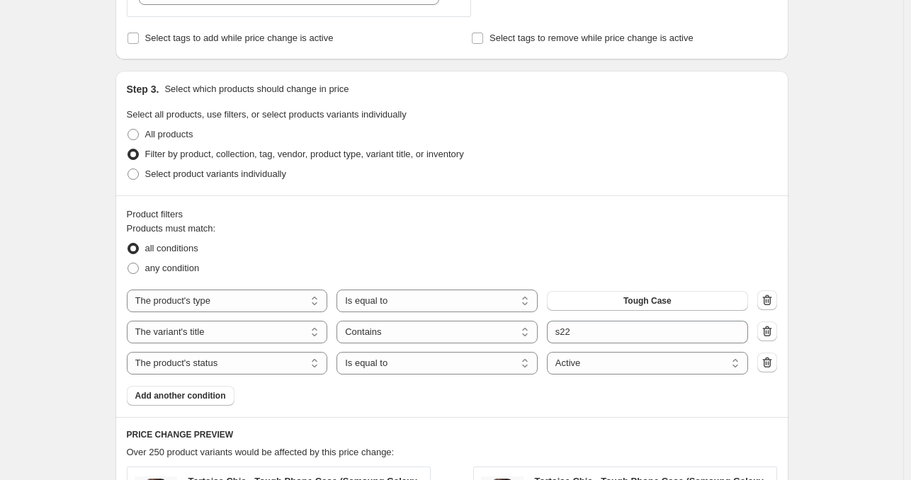
scroll to position [459, 0]
click at [599, 332] on input "s22" at bounding box center [647, 331] width 201 height 23
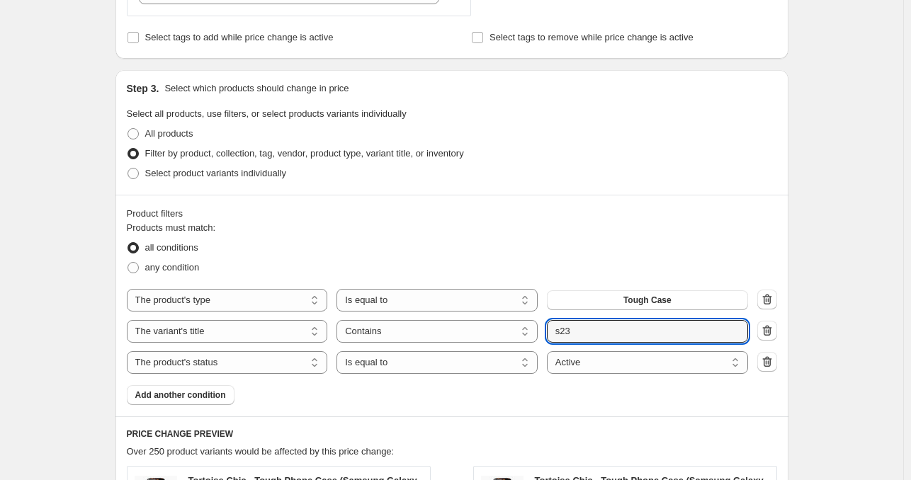
type input "s23"
click at [822, 302] on div "Create new price [MEDICAL_DATA]. This page is ready Create new price [MEDICAL_D…" at bounding box center [451, 305] width 903 height 1529
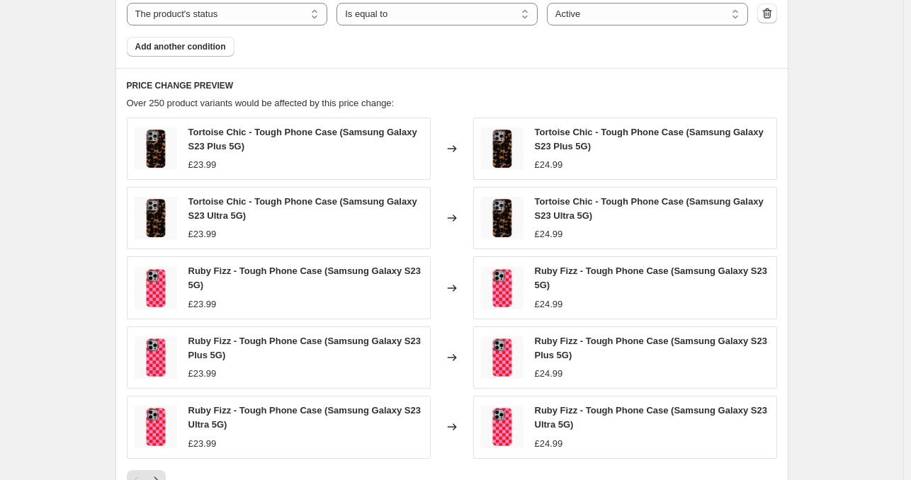
scroll to position [973, 0]
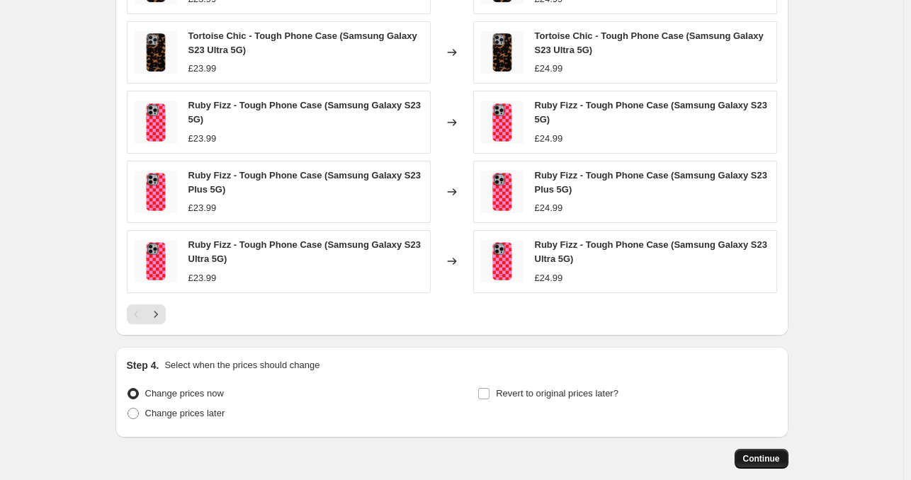
click at [766, 458] on span "Continue" at bounding box center [761, 458] width 37 height 11
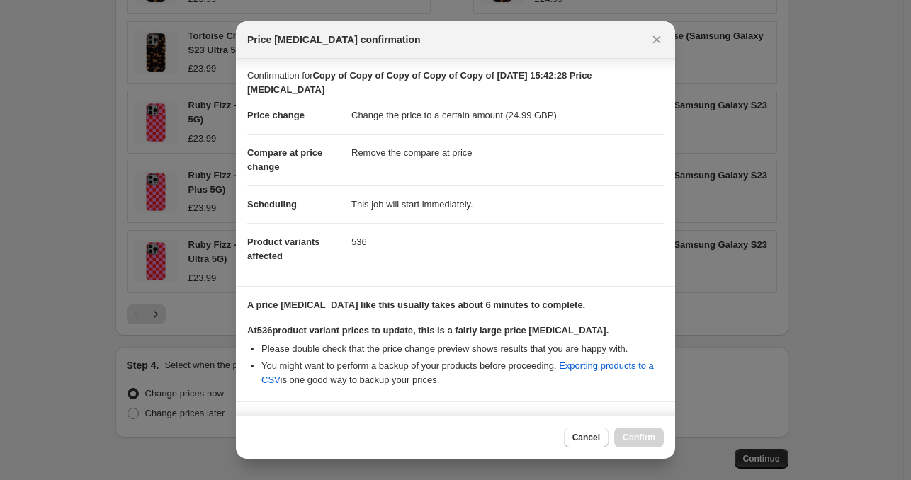
scroll to position [119, 0]
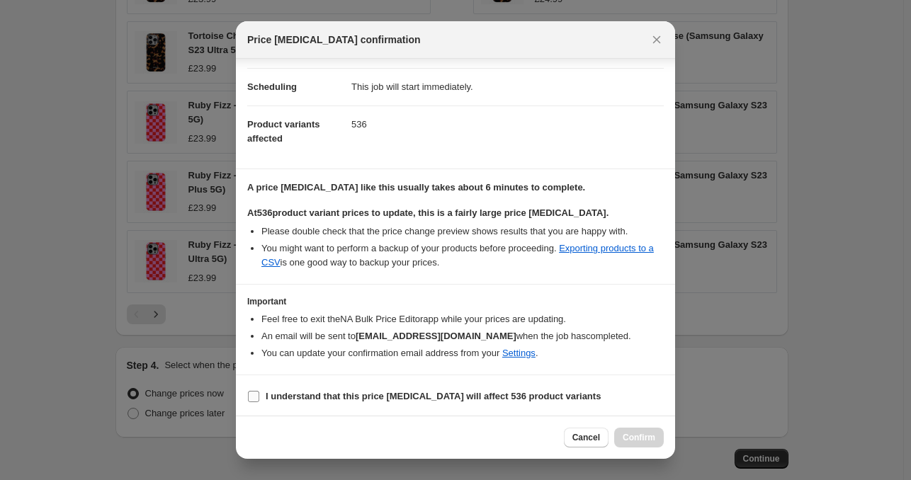
click at [383, 391] on b "I understand that this price [MEDICAL_DATA] will affect 536 product variants" at bounding box center [433, 396] width 335 height 11
click at [259, 391] on input "I understand that this price [MEDICAL_DATA] will affect 536 product variants" at bounding box center [253, 396] width 11 height 11
checkbox input "true"
click at [634, 441] on span "Confirm" at bounding box center [639, 437] width 33 height 11
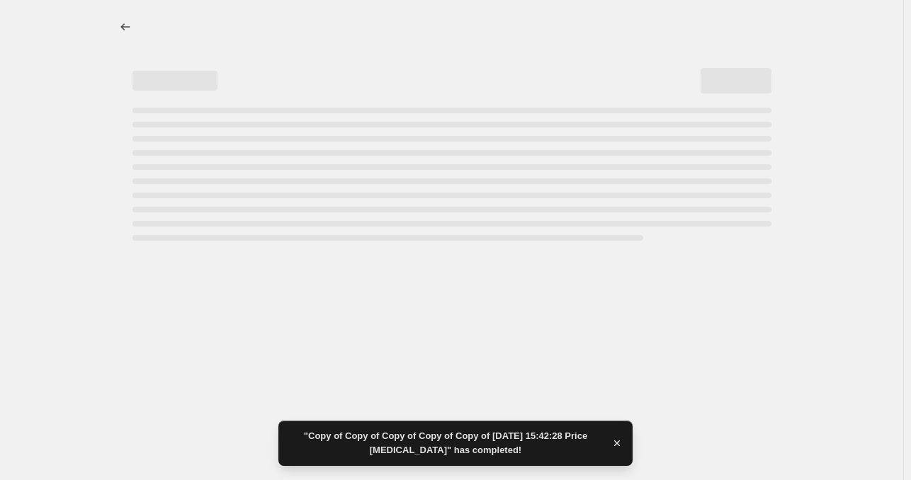
select select "remove"
select select "product_type"
select select "title"
select select "contains"
select select "product_status"
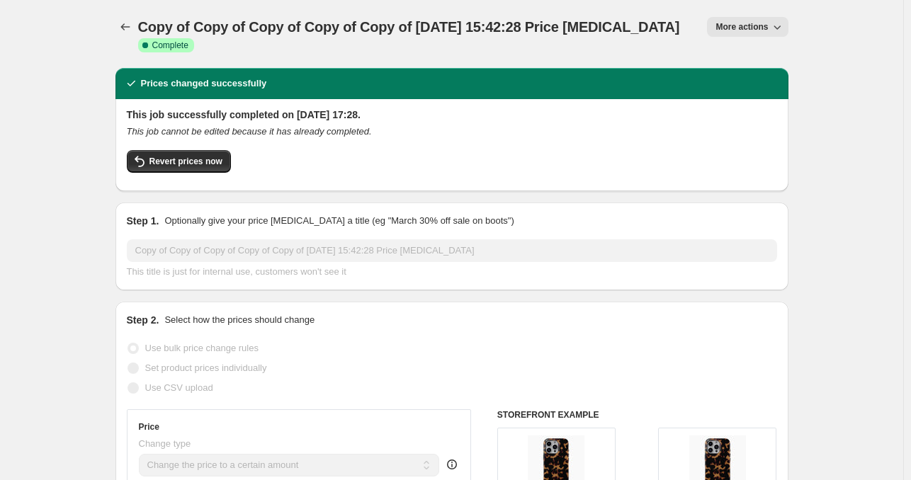
click at [760, 13] on div "Copy of Copy of Copy of Copy of Copy of [DATE] 15:42:28 Price [MEDICAL_DATA]. T…" at bounding box center [451, 34] width 673 height 68
click at [749, 18] on button "More actions" at bounding box center [747, 27] width 81 height 20
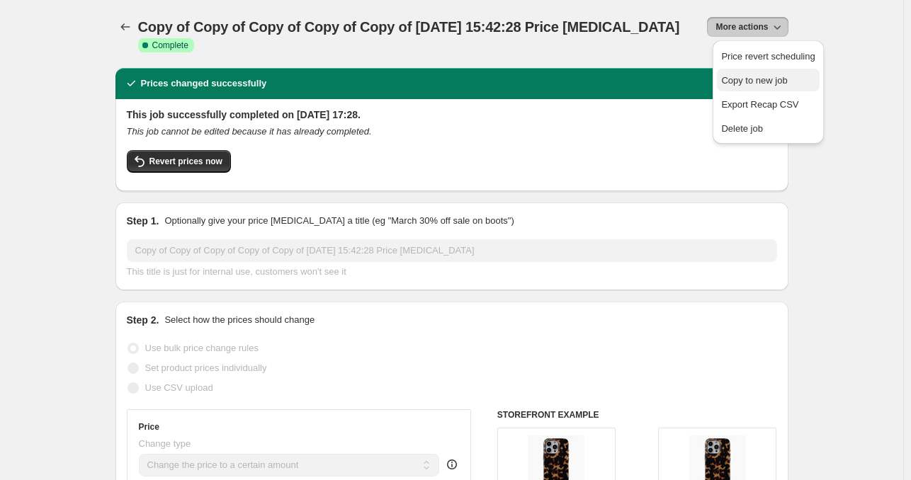
click at [737, 72] on button "Copy to new job" at bounding box center [768, 80] width 102 height 23
select select "remove"
select select "product_type"
select select "title"
select select "contains"
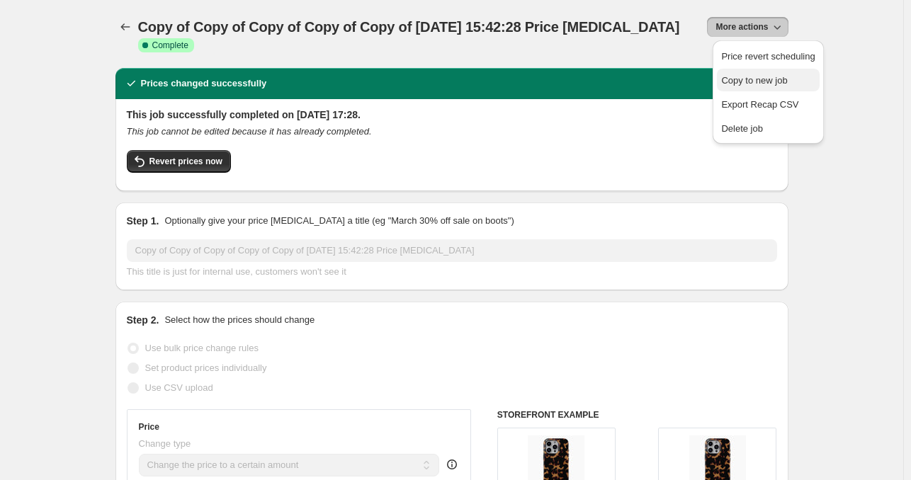
select select "product_status"
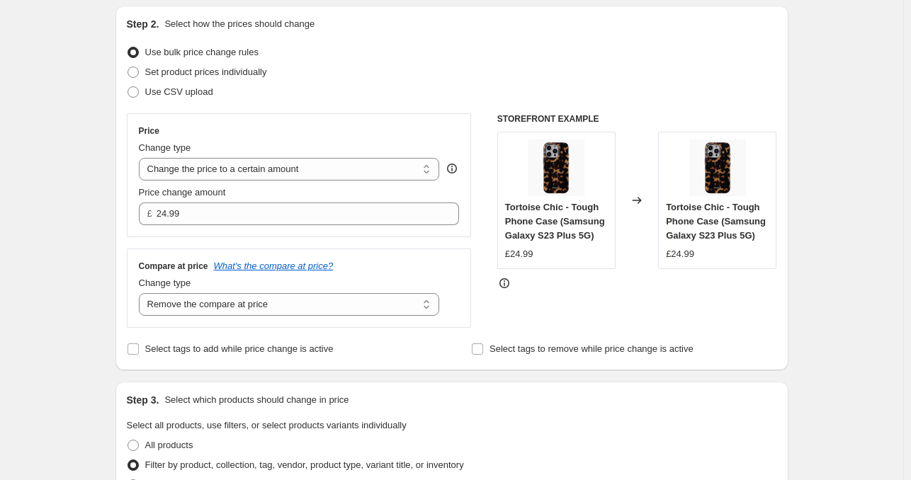
scroll to position [153, 0]
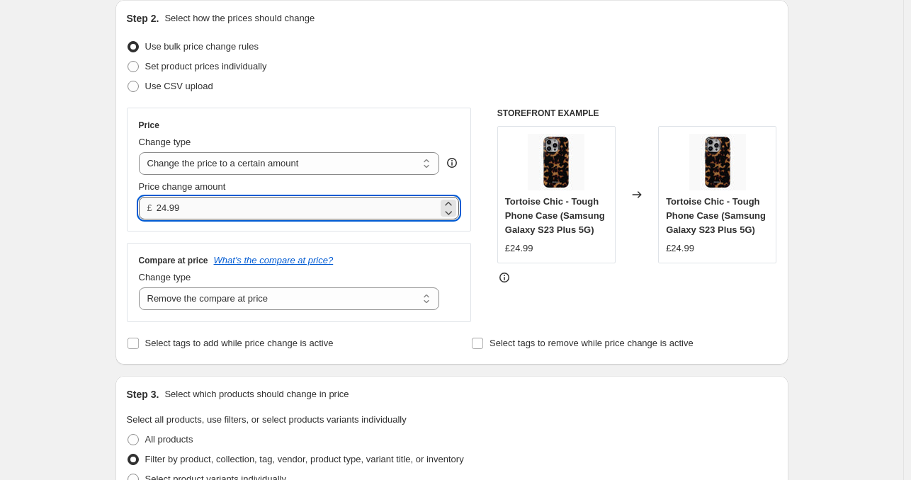
click at [358, 216] on input "24.99" at bounding box center [297, 208] width 281 height 23
type input "27.99"
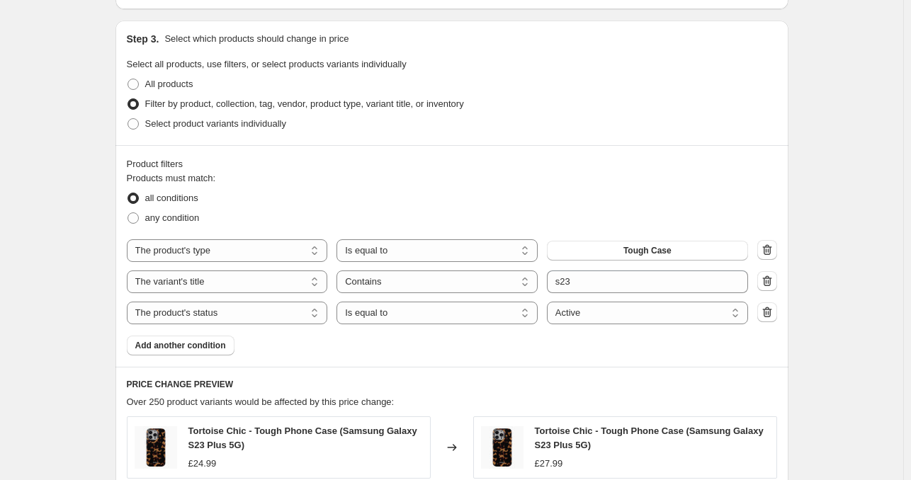
scroll to position [509, 0]
click at [625, 293] on div "The product The product's collection The product's tag The product's vendor The…" at bounding box center [452, 281] width 650 height 85
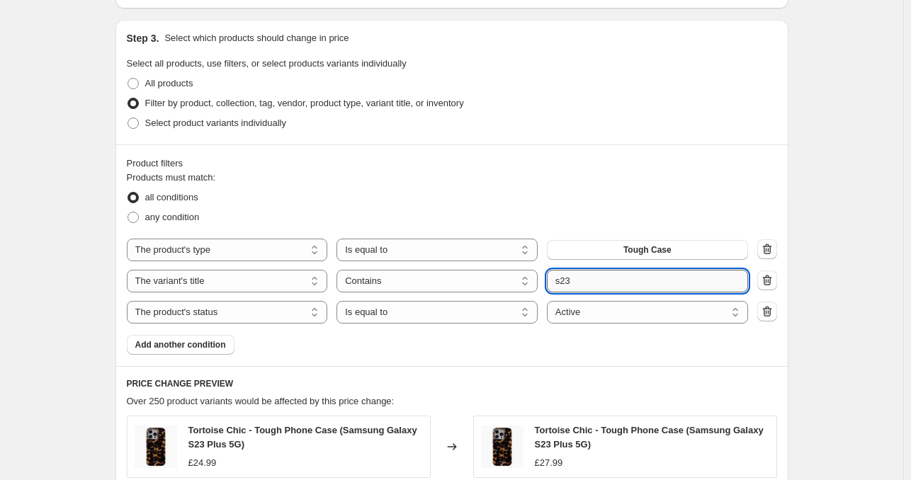
click at [613, 284] on input "s23" at bounding box center [647, 281] width 201 height 23
type input "s24"
click at [825, 336] on div "Create new price [MEDICAL_DATA]. This page is ready Create new price [MEDICAL_D…" at bounding box center [451, 255] width 903 height 1529
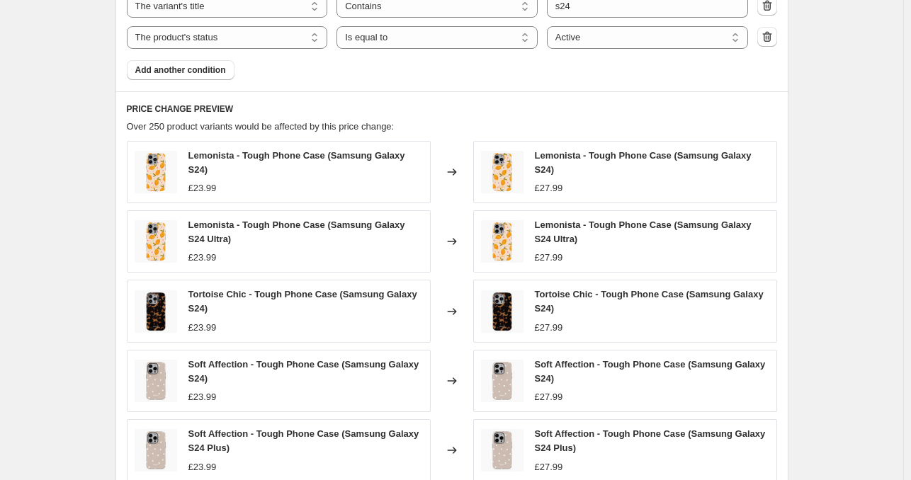
scroll to position [1042, 0]
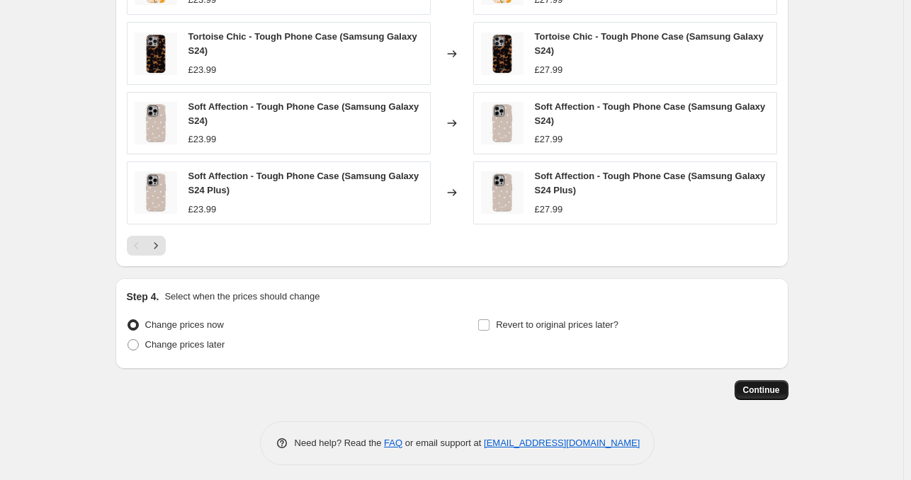
click at [765, 385] on span "Continue" at bounding box center [761, 390] width 37 height 11
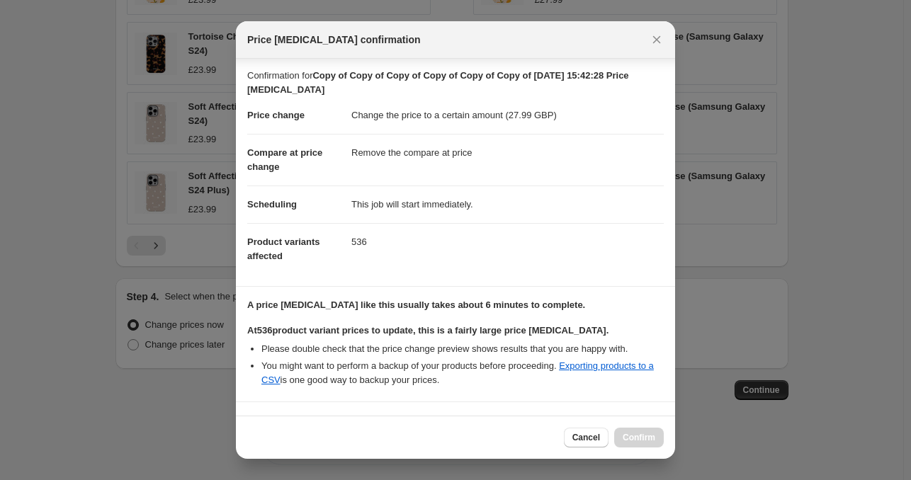
scroll to position [119, 0]
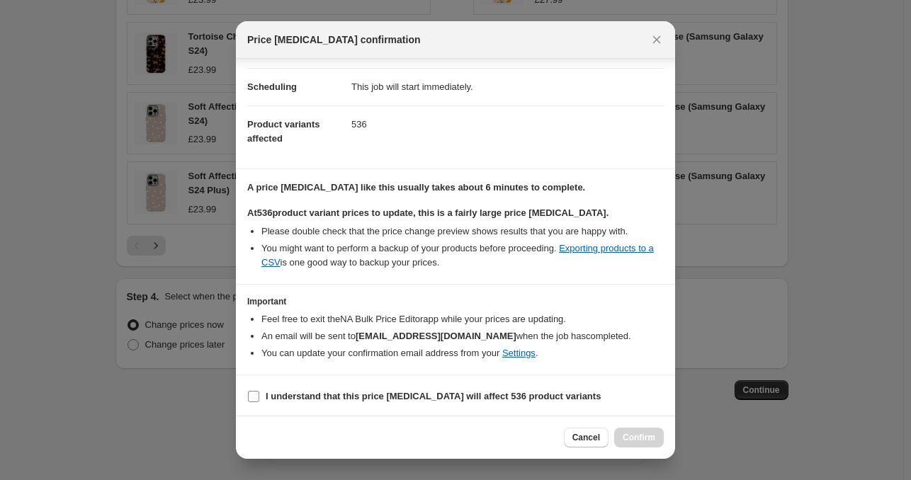
click at [454, 397] on b "I understand that this price [MEDICAL_DATA] will affect 536 product variants" at bounding box center [433, 396] width 335 height 11
click at [259, 397] on input "I understand that this price [MEDICAL_DATA] will affect 536 product variants" at bounding box center [253, 396] width 11 height 11
checkbox input "true"
click at [643, 441] on span "Confirm" at bounding box center [639, 437] width 33 height 11
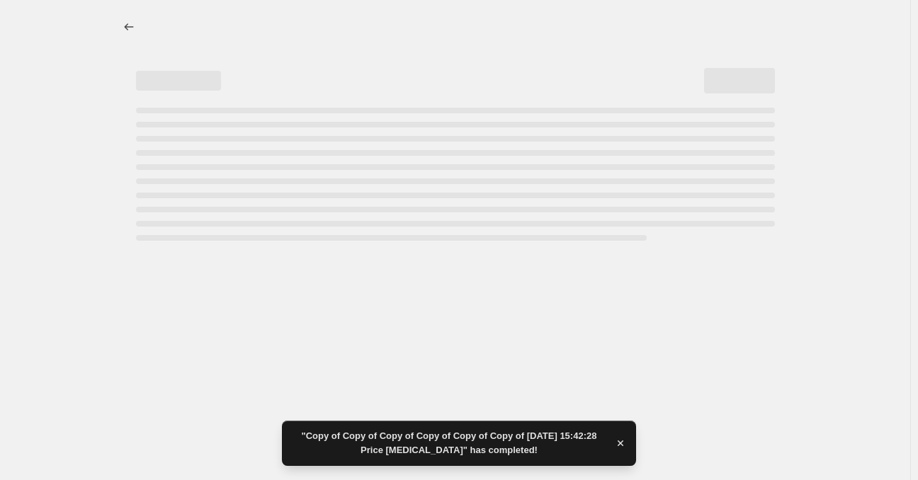
select select "remove"
select select "product_type"
select select "title"
select select "contains"
select select "product_status"
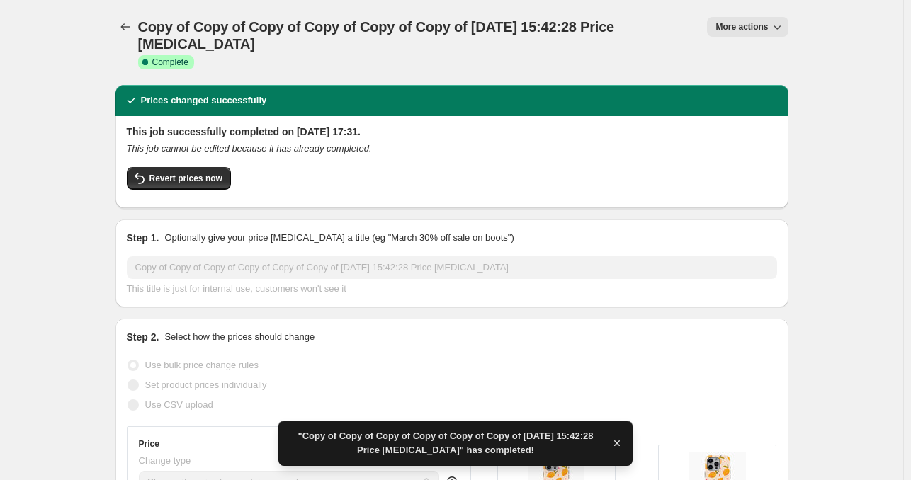
click at [768, 19] on button "More actions" at bounding box center [747, 27] width 81 height 20
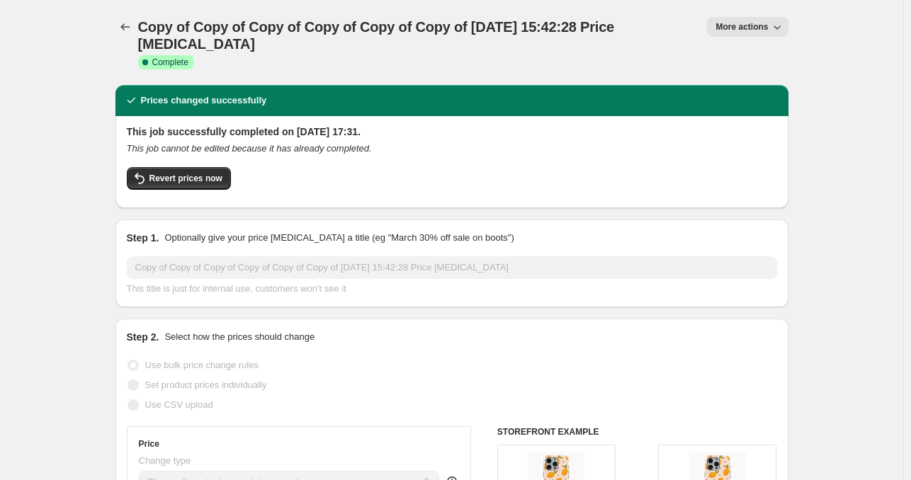
click at [736, 34] on button "More actions" at bounding box center [747, 27] width 81 height 20
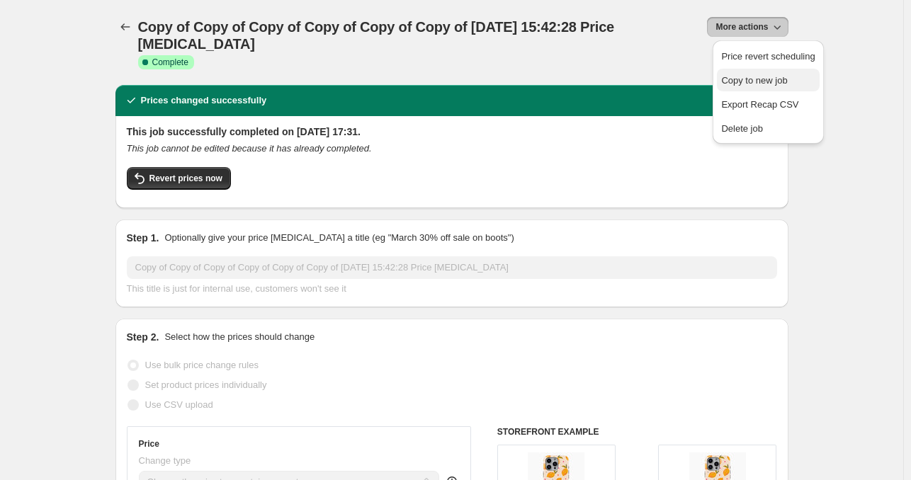
click at [748, 82] on span "Copy to new job" at bounding box center [754, 80] width 66 height 11
select select "remove"
select select "product_type"
select select "title"
select select "contains"
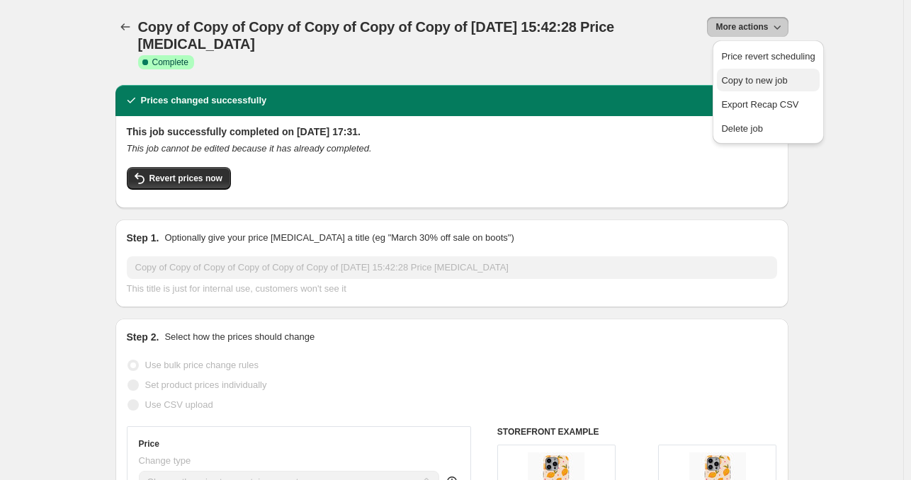
select select "product_status"
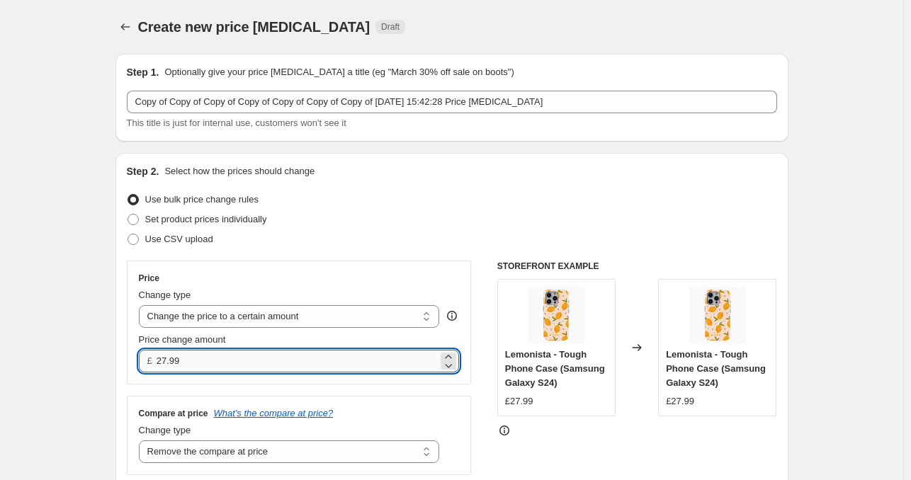
click at [213, 355] on input "27.99" at bounding box center [297, 361] width 281 height 23
type input "29.99"
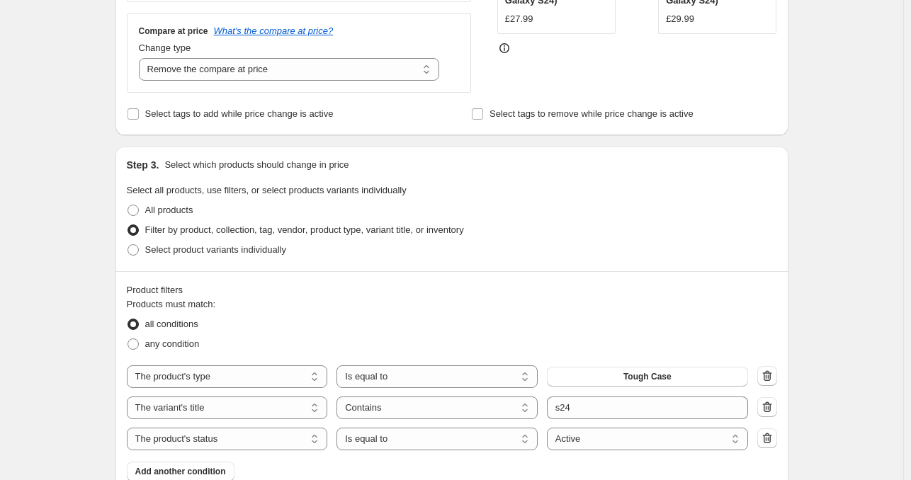
scroll to position [408, 0]
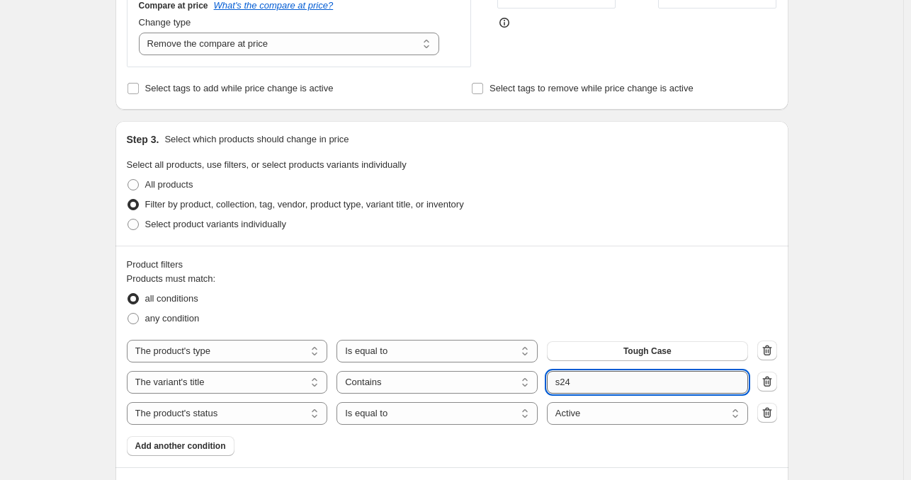
click at [625, 382] on input "s24" at bounding box center [647, 382] width 201 height 23
type input "s25"
click at [849, 368] on div "Create new price [MEDICAL_DATA]. This page is ready Create new price [MEDICAL_D…" at bounding box center [451, 356] width 903 height 1529
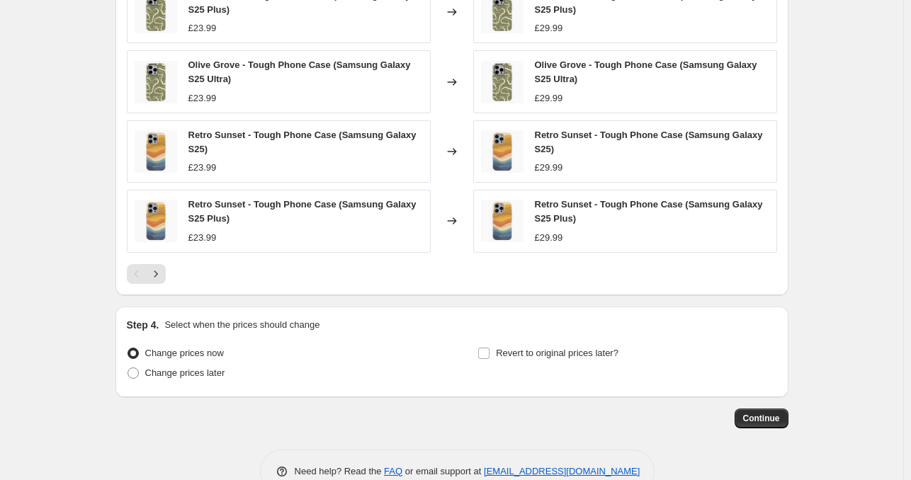
scroll to position [1014, 0]
click at [752, 424] on button "Continue" at bounding box center [762, 418] width 54 height 20
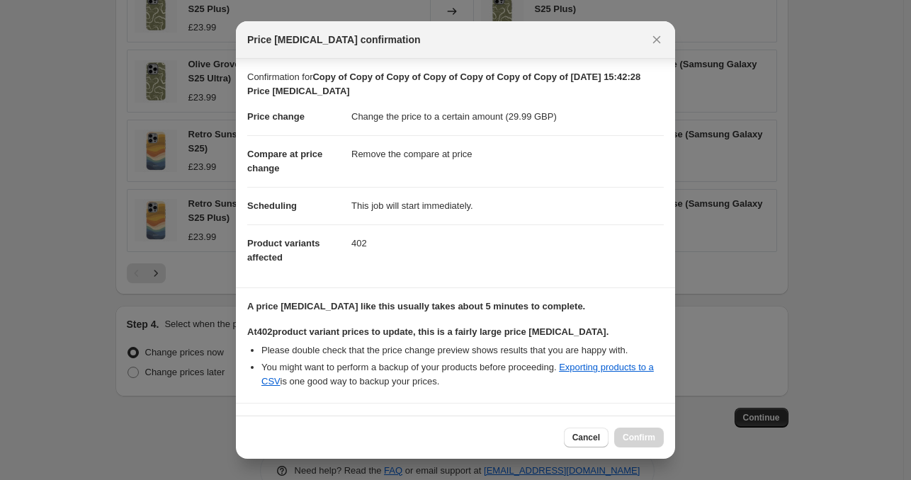
scroll to position [119, 0]
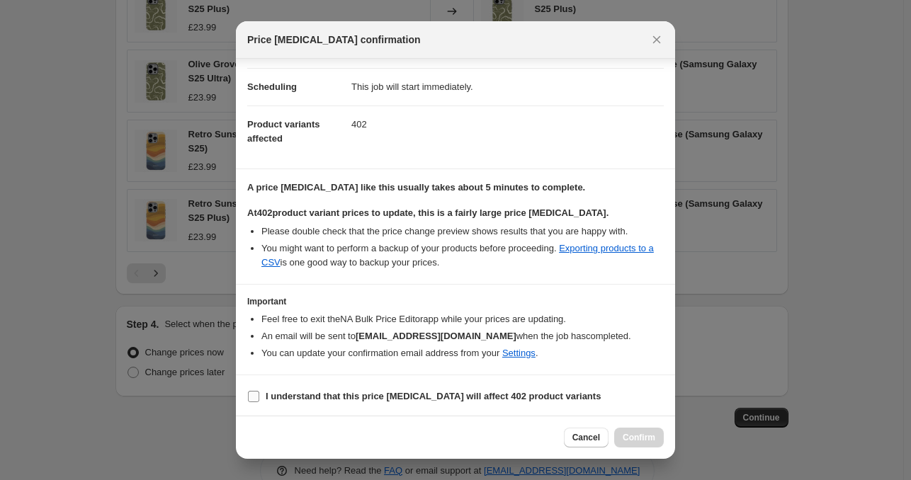
click at [463, 391] on b "I understand that this price [MEDICAL_DATA] will affect 402 product variants" at bounding box center [433, 396] width 335 height 11
click at [259, 391] on input "I understand that this price [MEDICAL_DATA] will affect 402 product variants" at bounding box center [253, 396] width 11 height 11
checkbox input "true"
click at [647, 443] on span "Confirm" at bounding box center [639, 437] width 33 height 11
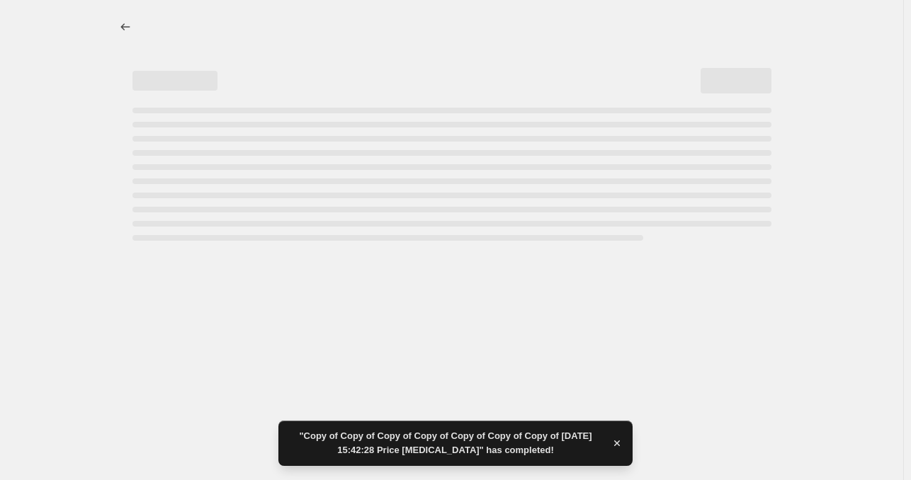
select select "remove"
select select "product_type"
select select "title"
select select "contains"
select select "product_status"
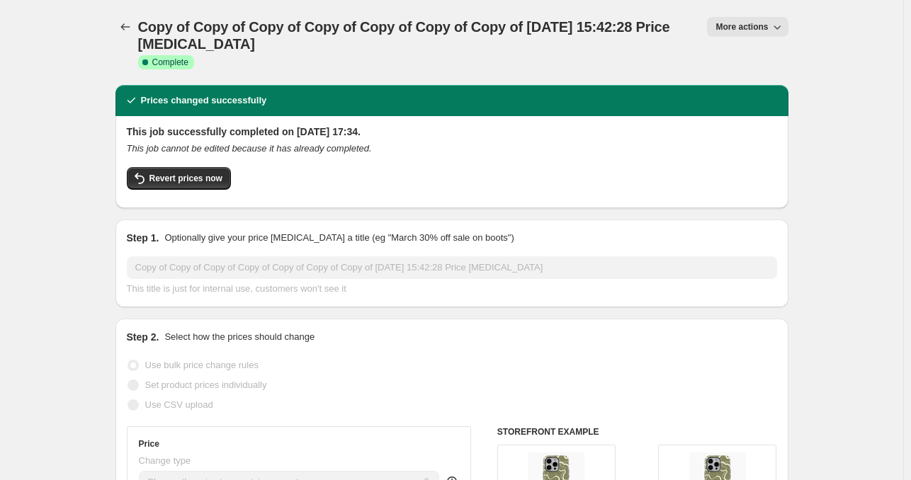
click at [759, 29] on span "More actions" at bounding box center [741, 26] width 52 height 11
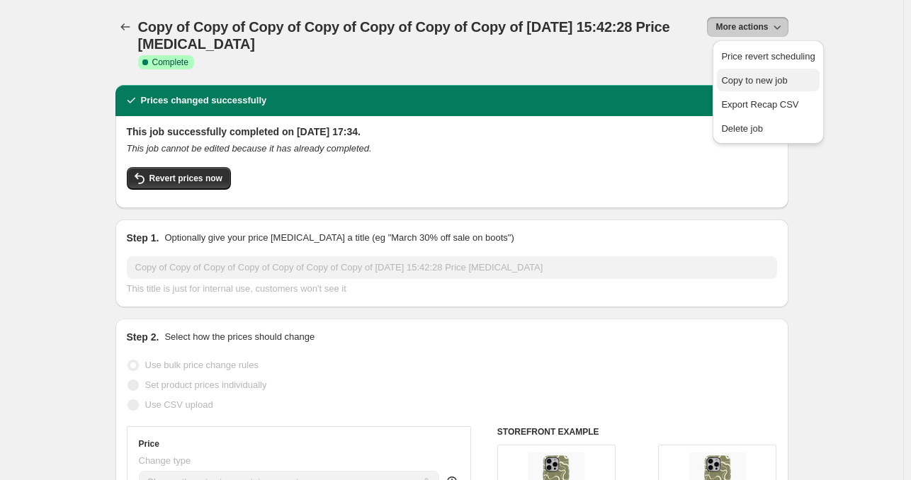
click at [751, 84] on span "Copy to new job" at bounding box center [754, 80] width 66 height 11
select select "remove"
select select "product_type"
select select "title"
select select "contains"
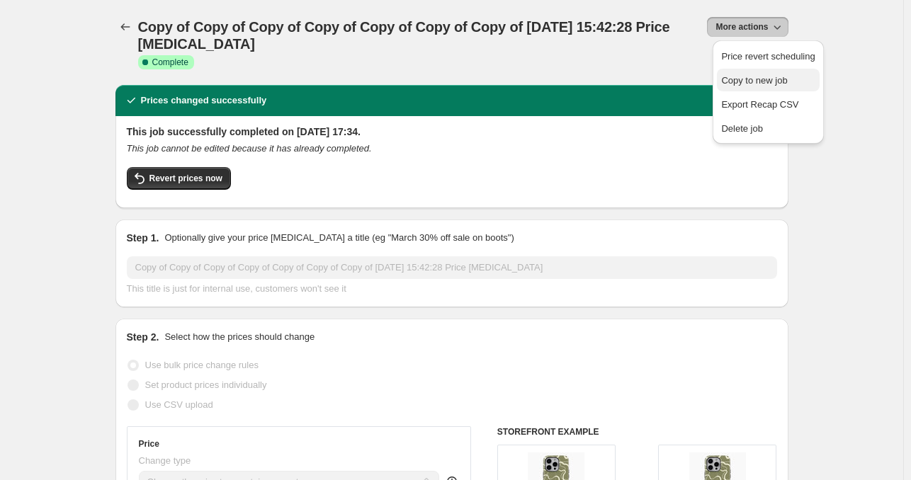
select select "product_status"
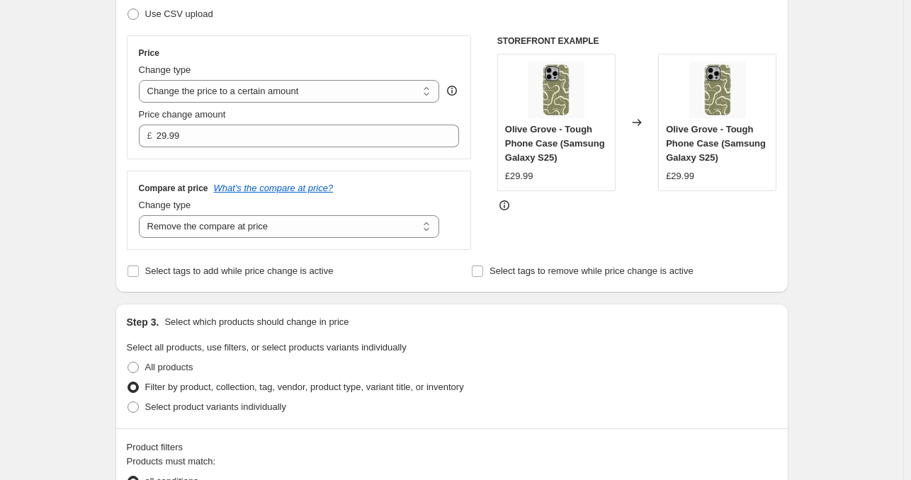
scroll to position [226, 0]
click at [276, 96] on select "Change the price to a certain amount Change the price by a certain amount Chang…" at bounding box center [289, 90] width 301 height 23
select select "no_change"
click at [142, 79] on select "Change the price to a certain amount Change the price by a certain amount Chang…" at bounding box center [289, 90] width 301 height 23
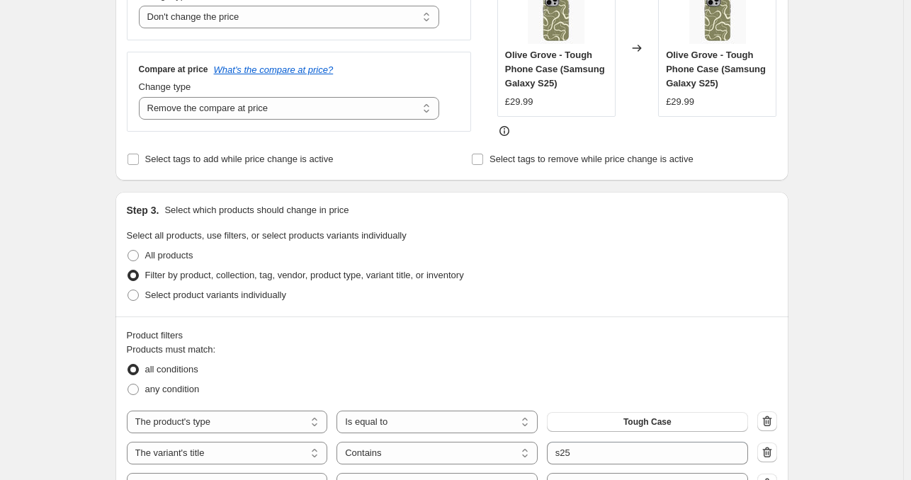
scroll to position [125, 0]
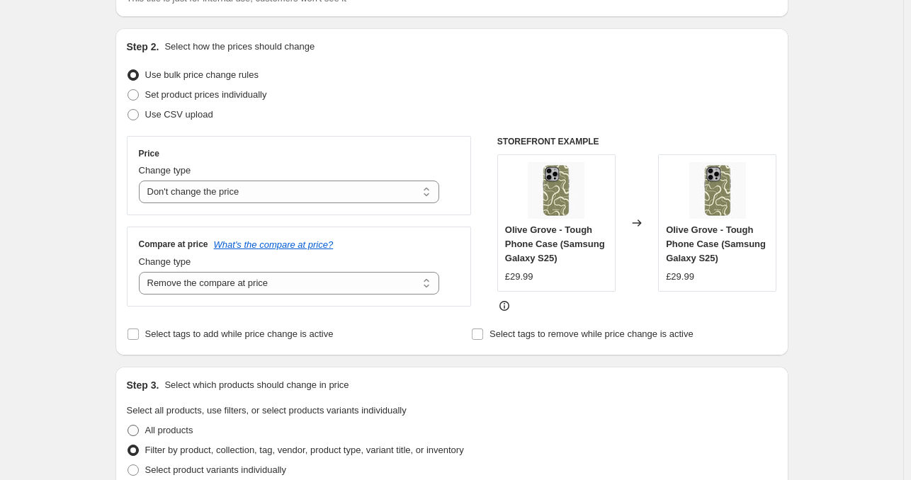
click at [136, 423] on label "All products" at bounding box center [160, 431] width 67 height 20
click at [128, 425] on input "All products" at bounding box center [128, 425] width 1 height 1
radio input "true"
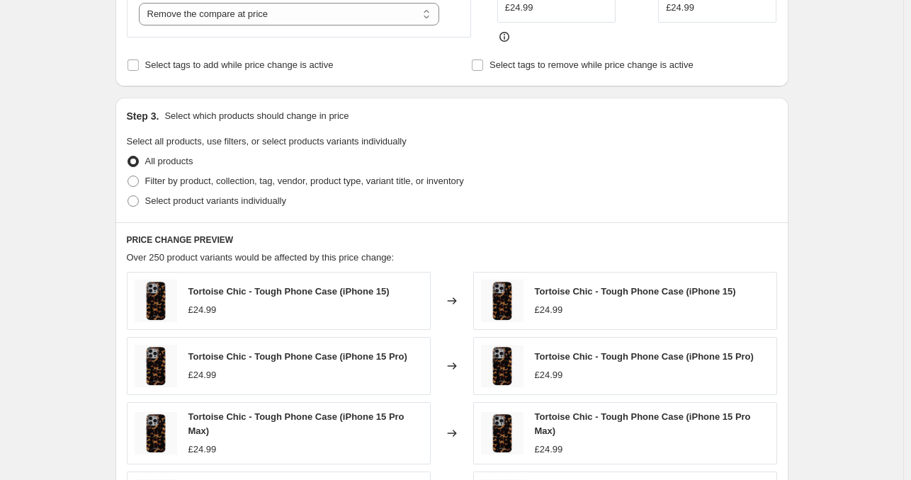
scroll to position [762, 0]
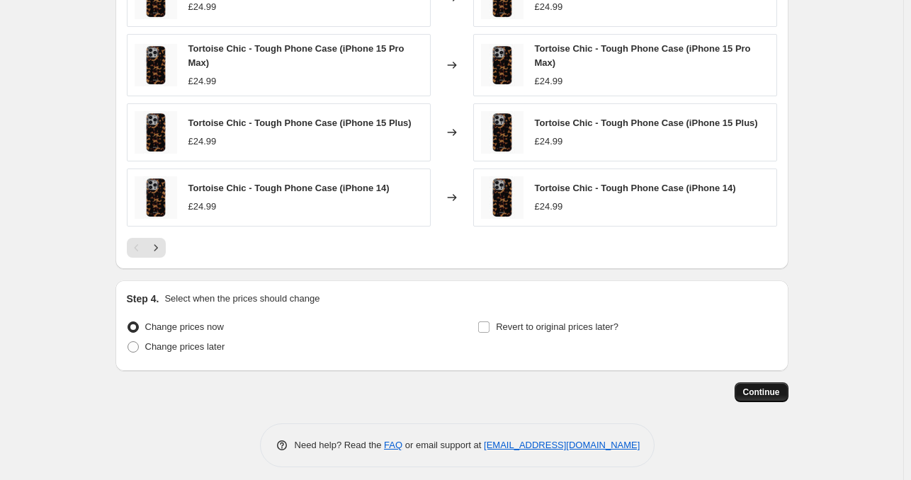
click at [749, 387] on span "Continue" at bounding box center [761, 392] width 37 height 11
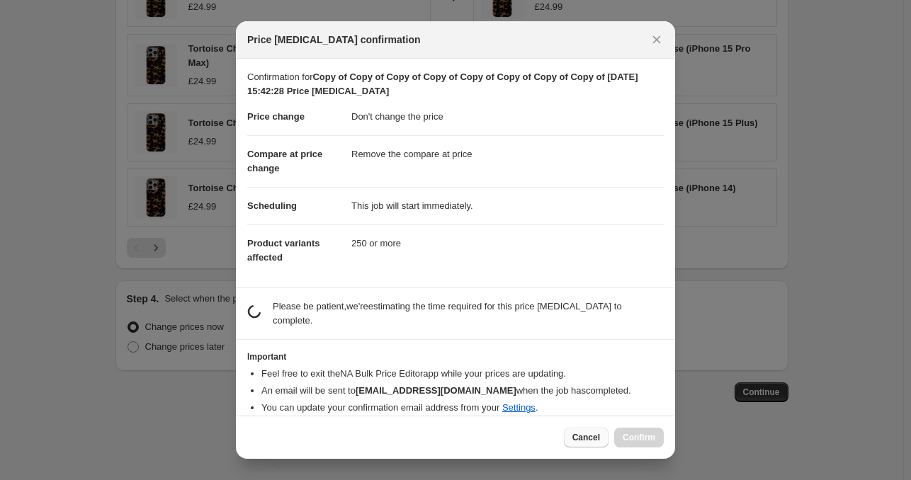
click at [584, 437] on span "Cancel" at bounding box center [586, 437] width 28 height 11
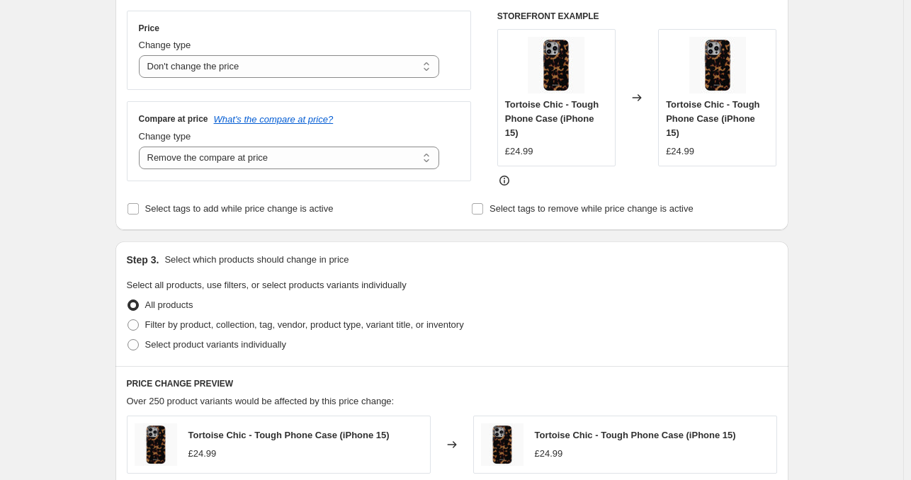
scroll to position [249, 0]
click at [326, 320] on span "Filter by product, collection, tag, vendor, product type, variant title, or inv…" at bounding box center [304, 325] width 319 height 11
click at [128, 320] on input "Filter by product, collection, tag, vendor, product type, variant title, or inv…" at bounding box center [128, 320] width 1 height 1
radio input "true"
select select "product_type"
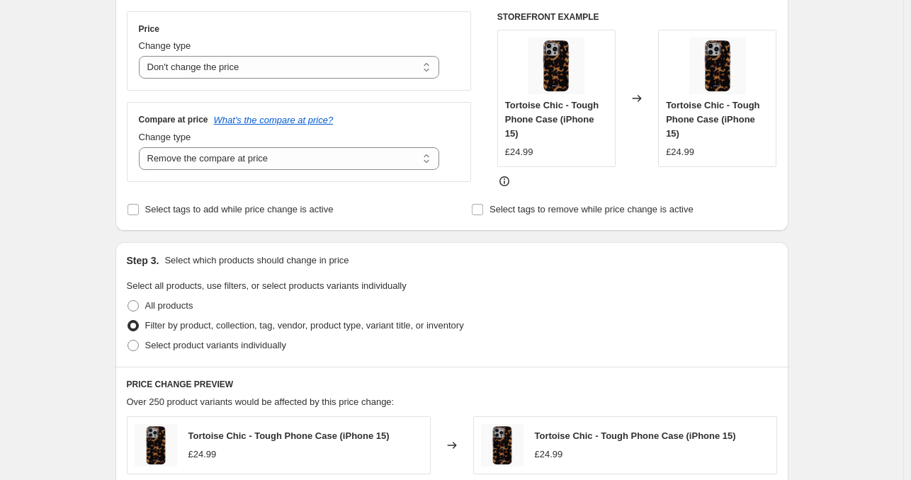
select select "title"
select select "contains"
select select "product_status"
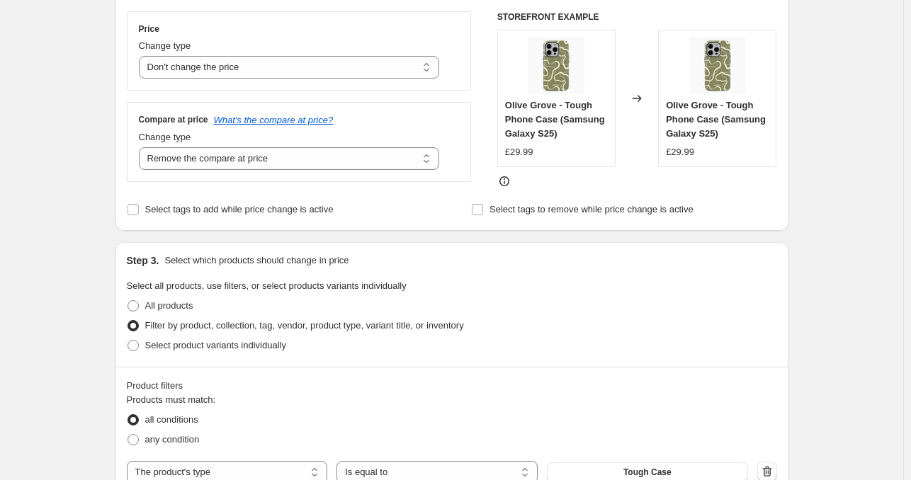
scroll to position [496, 0]
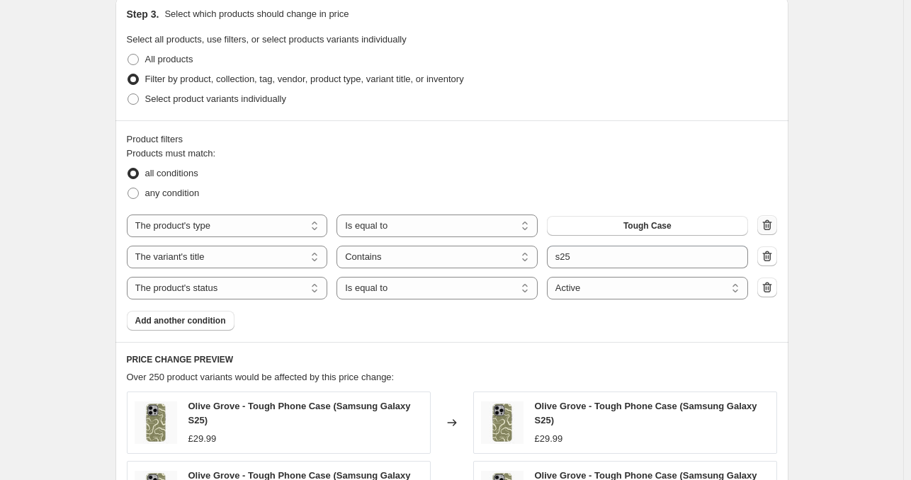
click at [774, 220] on icon "button" at bounding box center [767, 225] width 14 height 14
select select "title"
select select "product_status"
select select "equal"
select select "contains"
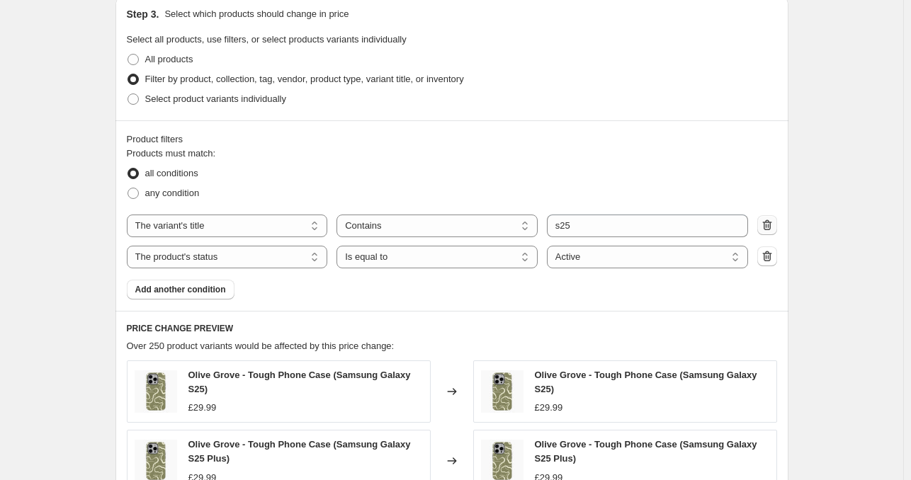
click at [771, 223] on icon "button" at bounding box center [766, 225] width 9 height 11
select select "product_status"
select select "equal"
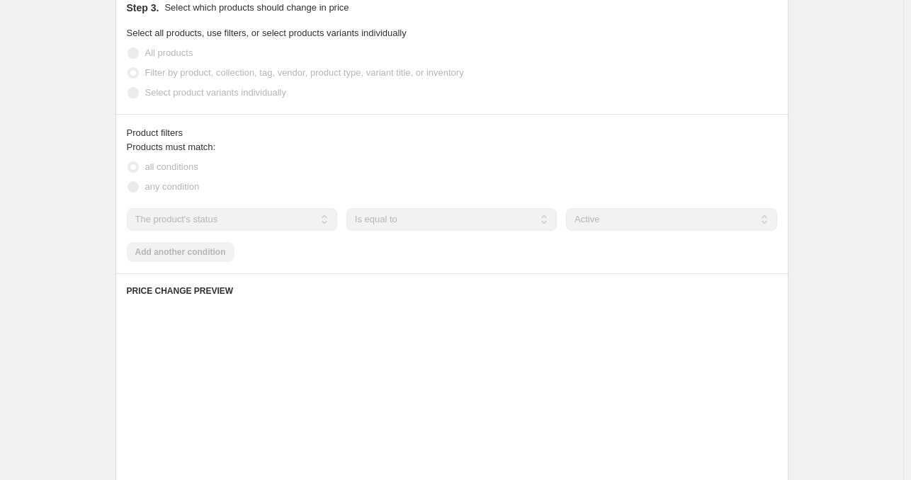
scroll to position [489, 0]
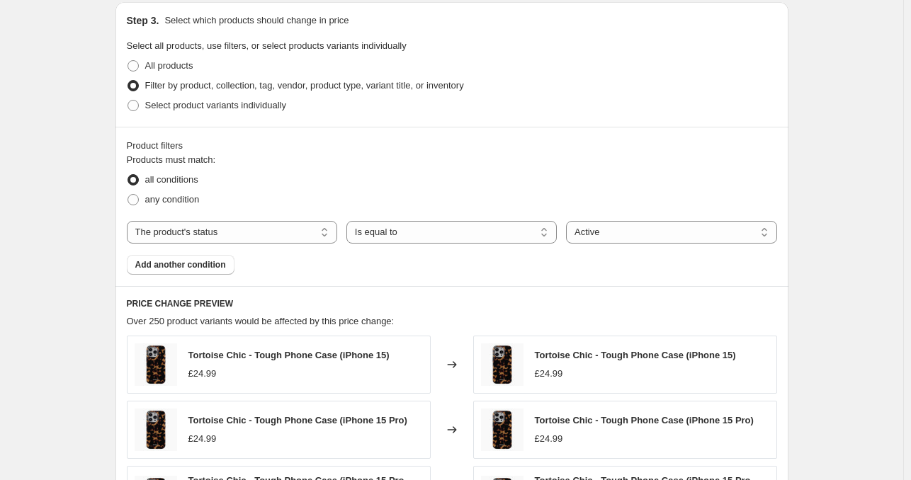
click at [810, 295] on div "Create new price [MEDICAL_DATA]. This page is ready Create new price [MEDICAL_D…" at bounding box center [451, 216] width 903 height 1410
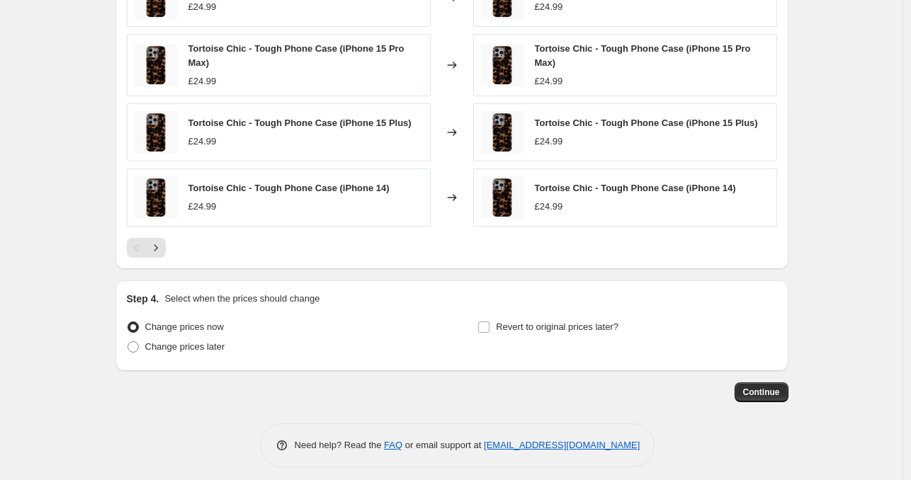
scroll to position [921, 0]
click at [769, 389] on span "Continue" at bounding box center [761, 392] width 37 height 11
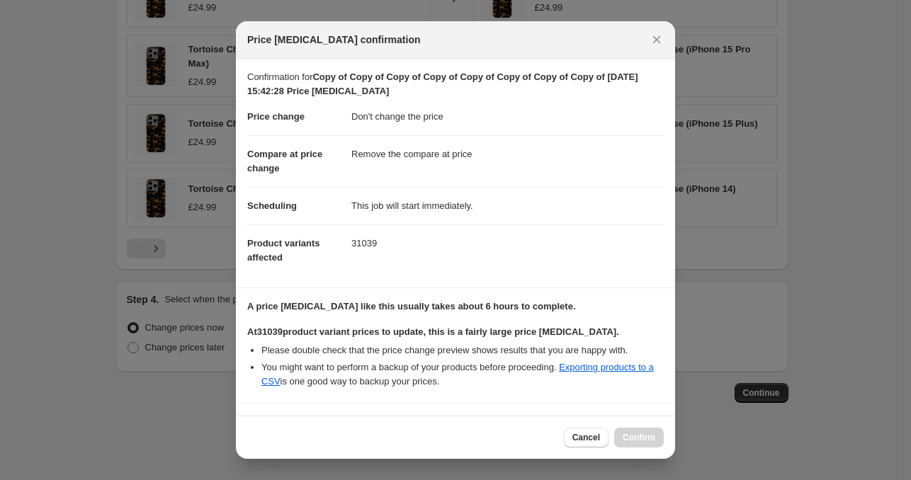
scroll to position [119, 0]
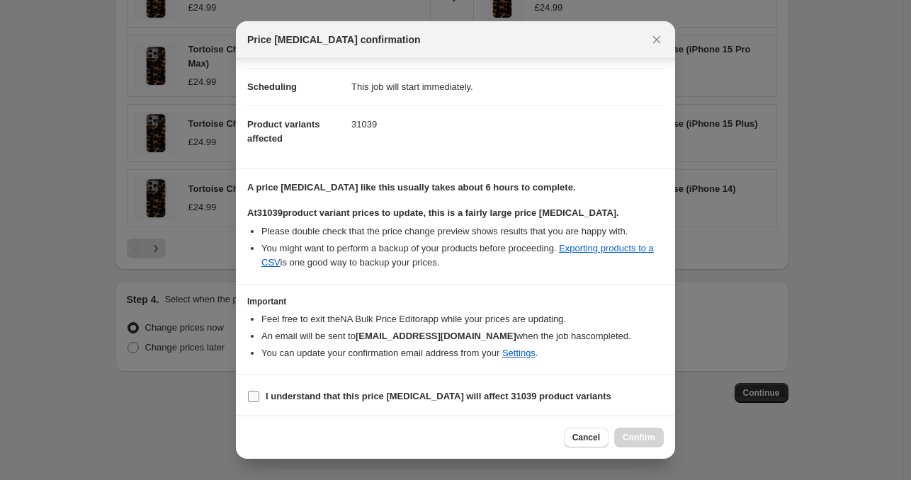
click at [499, 404] on label "I understand that this price [MEDICAL_DATA] will affect 31039 product variants" at bounding box center [429, 397] width 364 height 20
click at [259, 402] on input "I understand that this price [MEDICAL_DATA] will affect 31039 product variants" at bounding box center [253, 396] width 11 height 11
checkbox input "true"
click at [633, 433] on span "Confirm" at bounding box center [639, 437] width 33 height 11
